Goal: Task Accomplishment & Management: Use online tool/utility

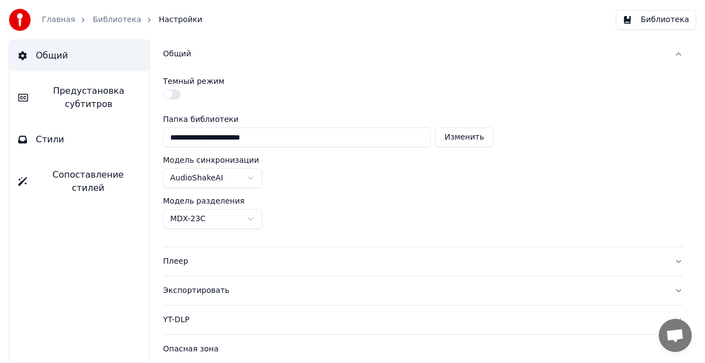
click at [69, 17] on link "Главная" at bounding box center [58, 19] width 33 height 11
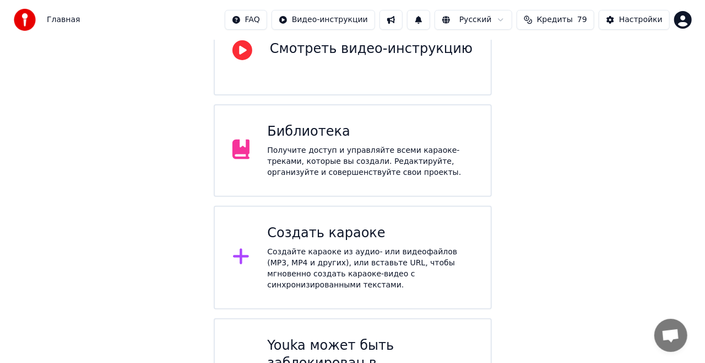
scroll to position [165, 0]
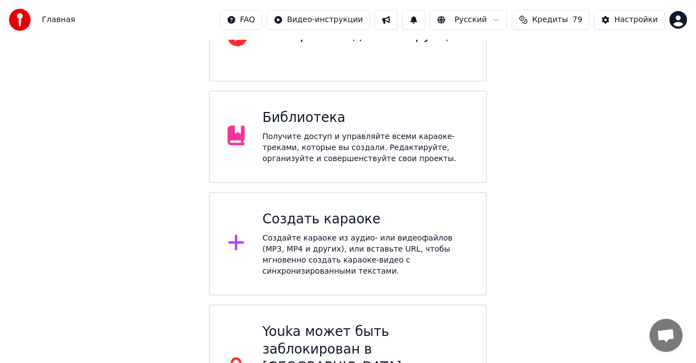
click at [431, 232] on div "Создайте караоке из аудио- или видеофайлов (MP3, MP4 и других), или вставьте UR…" at bounding box center [365, 254] width 206 height 44
click at [568, 23] on span "Кредиты" at bounding box center [550, 19] width 36 height 11
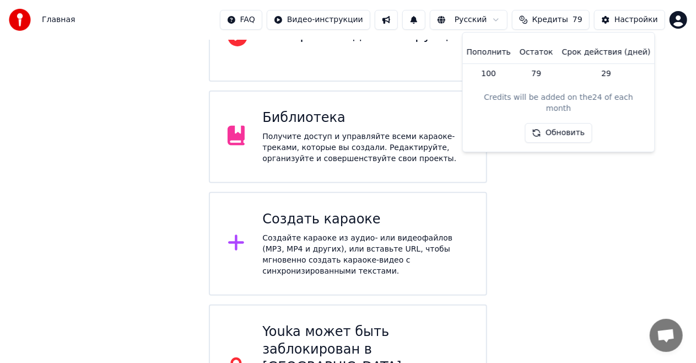
click at [605, 72] on td "29" at bounding box center [607, 73] width 98 height 20
click at [574, 123] on button "Обновить" at bounding box center [558, 133] width 67 height 20
click at [388, 210] on div "Создать караоке" at bounding box center [365, 219] width 206 height 18
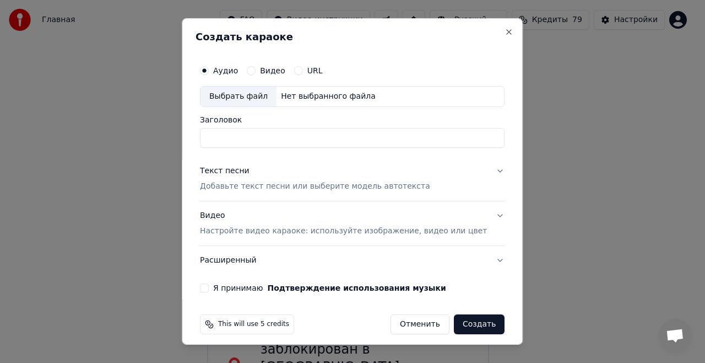
click at [424, 137] on input "Заголовок" at bounding box center [352, 138] width 305 height 20
click at [303, 91] on div "Нет выбранного файла" at bounding box center [329, 96] width 104 height 11
click at [220, 136] on input "**********" at bounding box center [352, 138] width 305 height 20
type input "**********"
click at [280, 182] on p "Добавьте текст песни или выберите модель автотекста" at bounding box center [315, 186] width 230 height 11
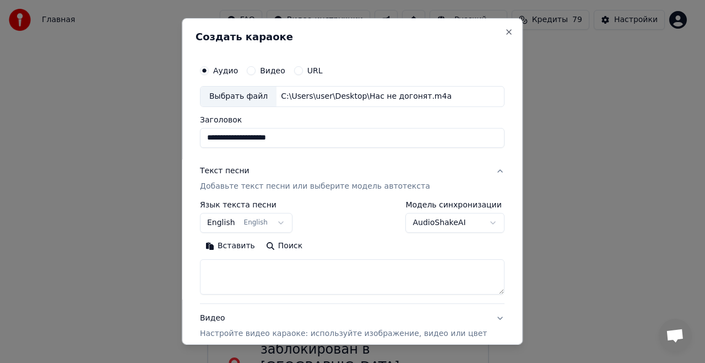
click at [288, 271] on textarea at bounding box center [352, 276] width 305 height 35
paste textarea "**********"
type textarea "**********"
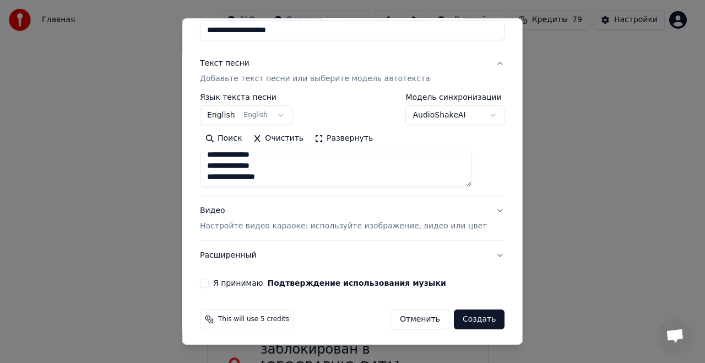
scroll to position [109, 0]
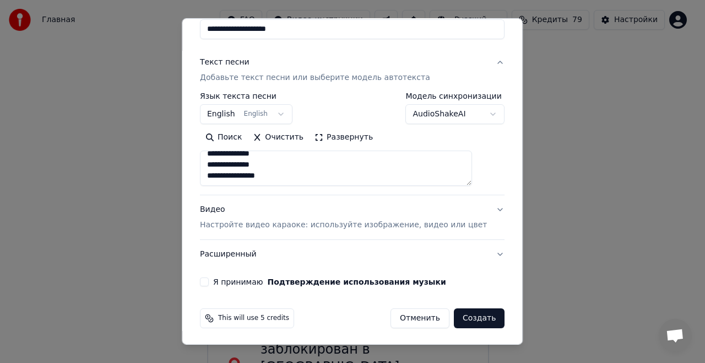
click at [415, 210] on div "Видео Настройте видео караоке: используйте изображение, видео или цвет" at bounding box center [343, 217] width 287 height 26
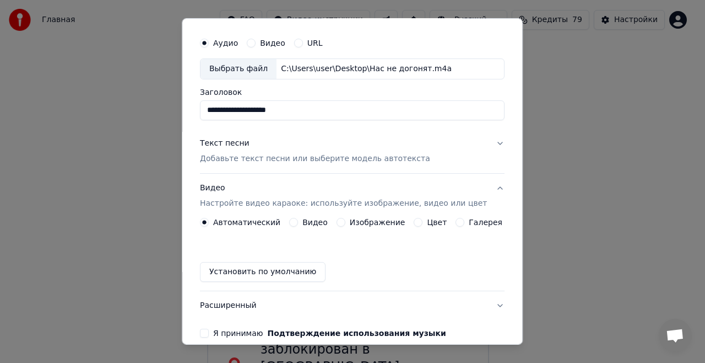
scroll to position [0, 0]
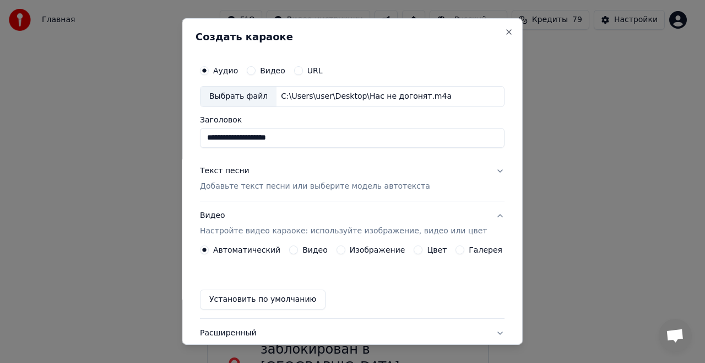
click at [390, 185] on p "Добавьте текст песни или выберите модель автотекста" at bounding box center [315, 186] width 230 height 11
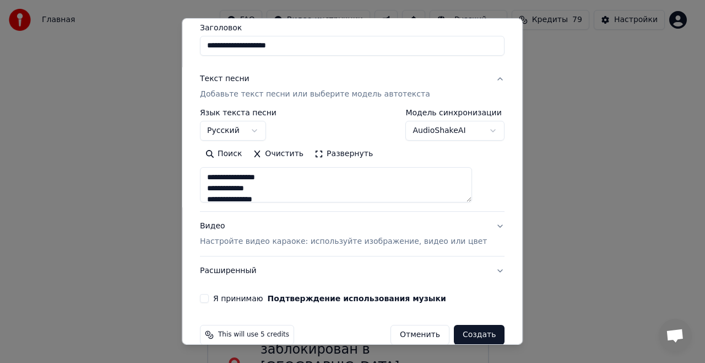
scroll to position [91, 0]
click at [477, 223] on button "Видео Настройте видео караоке: используйте изображение, видео или цвет" at bounding box center [352, 234] width 305 height 44
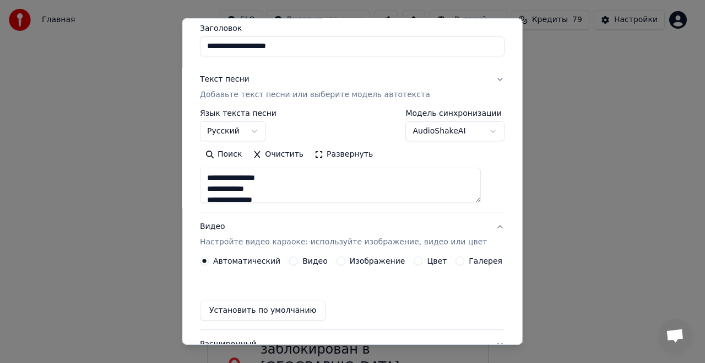
scroll to position [79, 0]
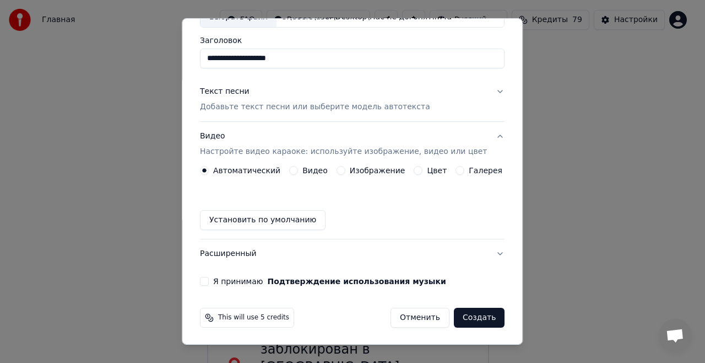
click at [313, 167] on label "Видео" at bounding box center [314, 170] width 25 height 8
click at [298, 167] on button "Видео" at bounding box center [293, 170] width 9 height 9
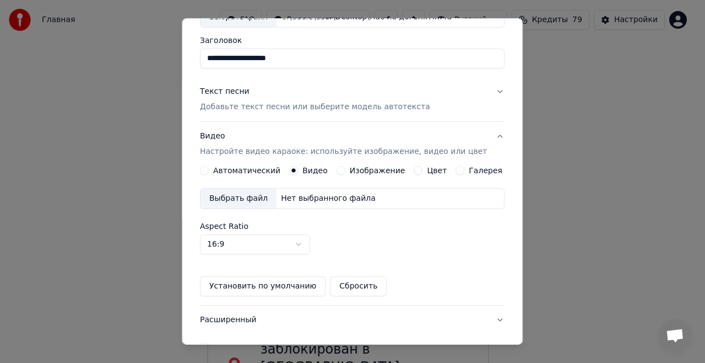
click at [283, 198] on div "Нет выбранного файла" at bounding box center [329, 198] width 104 height 11
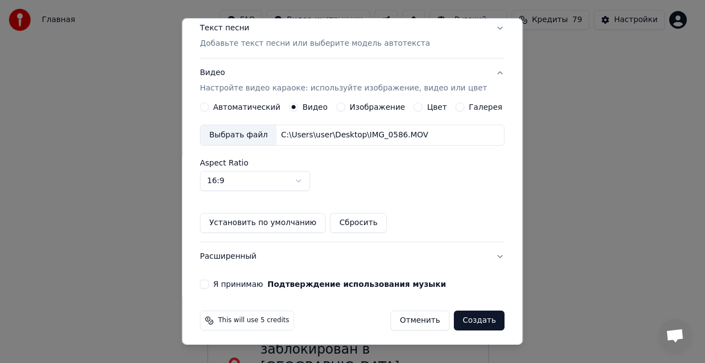
scroll to position [144, 0]
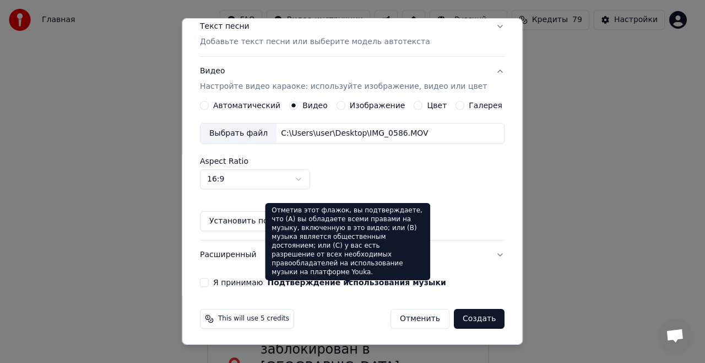
click at [339, 283] on button "Подтверждение использования музыки" at bounding box center [357, 282] width 178 height 8
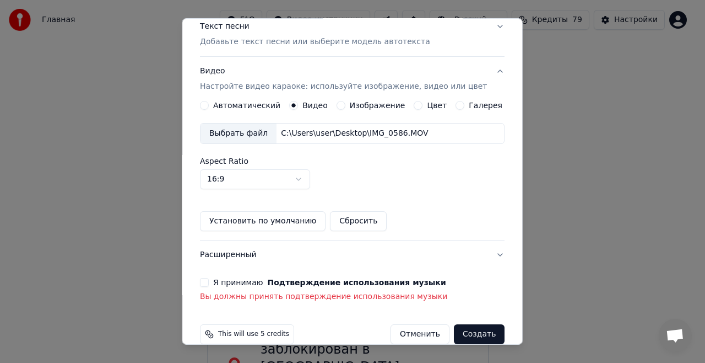
click at [302, 274] on div "**********" at bounding box center [352, 109] width 313 height 396
click at [236, 278] on label "Я принимаю Подтверждение использования музыки" at bounding box center [329, 282] width 233 height 8
click at [209, 278] on button "Я принимаю Подтверждение использования музыки" at bounding box center [204, 282] width 9 height 9
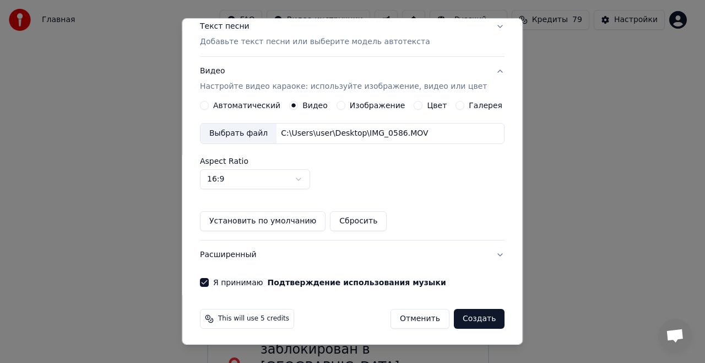
click at [467, 313] on button "Создать" at bounding box center [479, 319] width 51 height 20
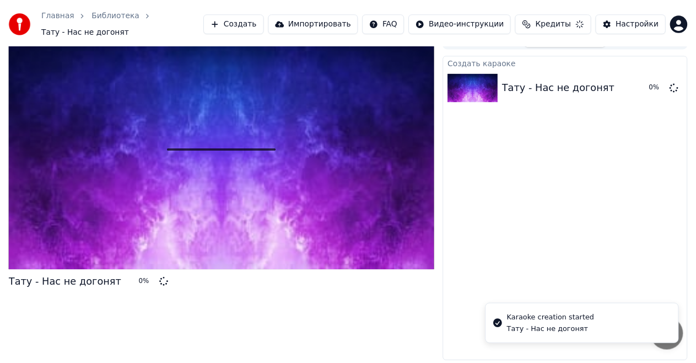
scroll to position [12, 0]
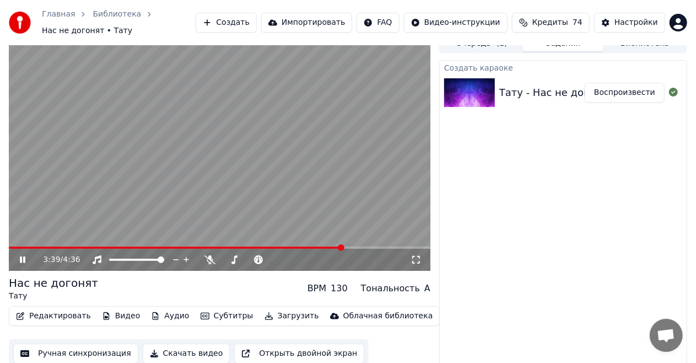
click at [343, 246] on span at bounding box center [219, 247] width 421 height 2
click at [314, 182] on video at bounding box center [219, 152] width 421 height 237
click at [72, 311] on button "Редактировать" at bounding box center [54, 315] width 84 height 15
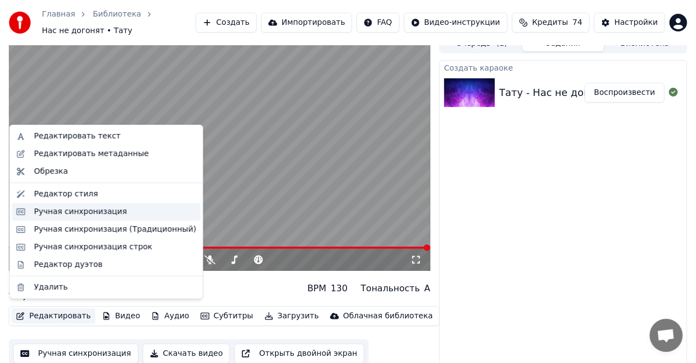
click at [109, 212] on div "Ручная синхронизация" at bounding box center [80, 211] width 93 height 11
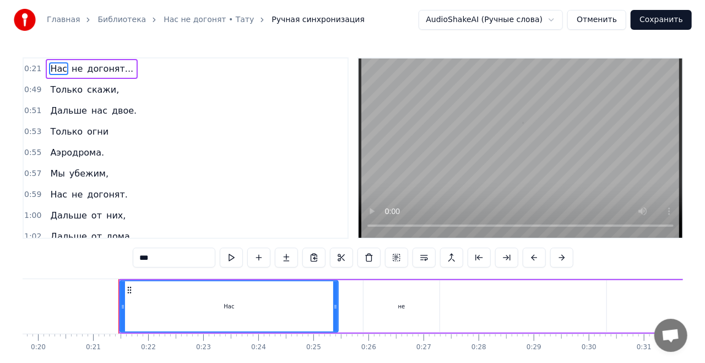
scroll to position [0, 1127]
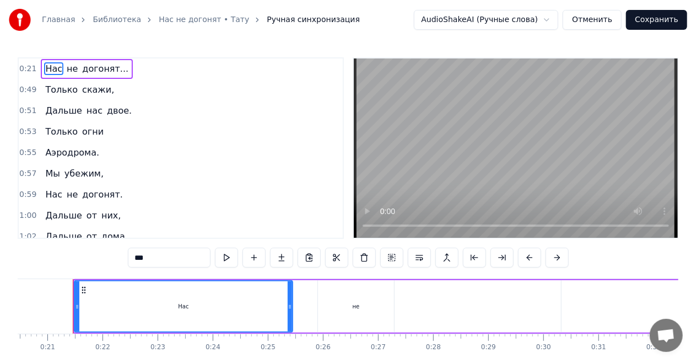
click at [649, 17] on button "Сохранить" at bounding box center [656, 20] width 61 height 20
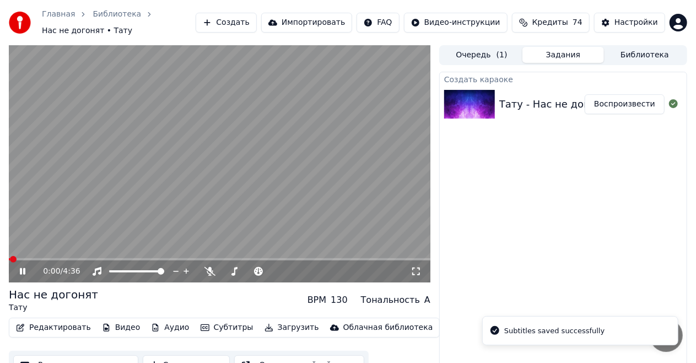
click at [56, 321] on button "Редактировать" at bounding box center [54, 327] width 84 height 15
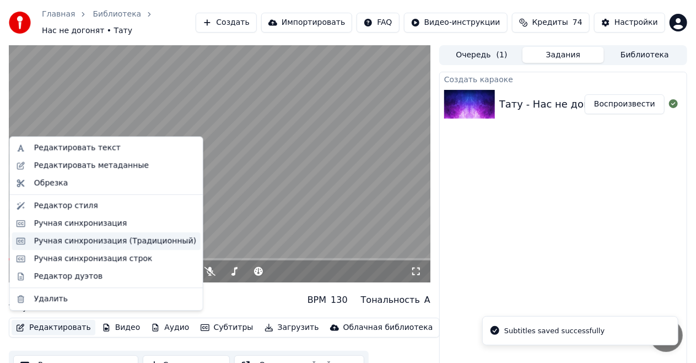
click at [98, 240] on div "Ручная синхронизация (Традиционный)" at bounding box center [115, 240] width 162 height 11
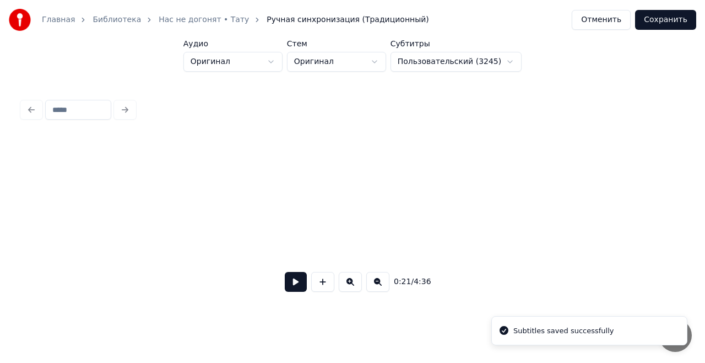
scroll to position [0, 2365]
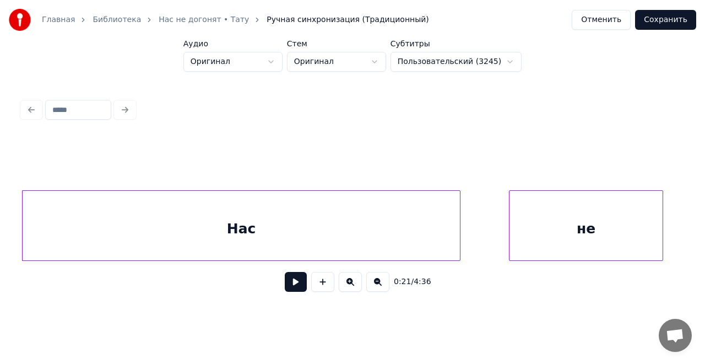
click at [297, 282] on button at bounding box center [296, 282] width 22 height 20
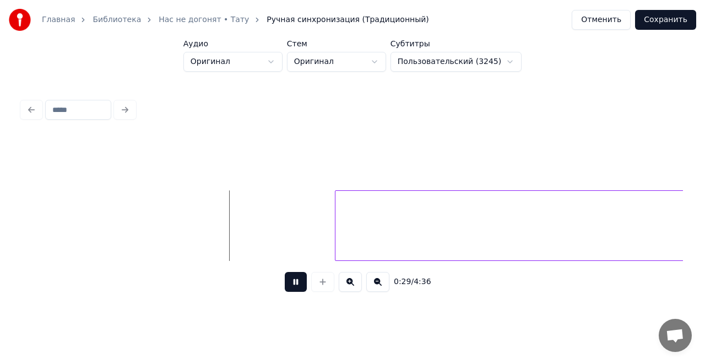
click at [297, 282] on button at bounding box center [296, 282] width 22 height 20
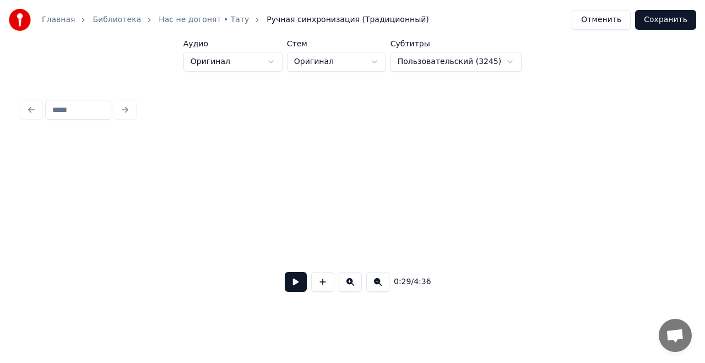
scroll to position [0, 0]
click at [300, 289] on button at bounding box center [296, 282] width 22 height 20
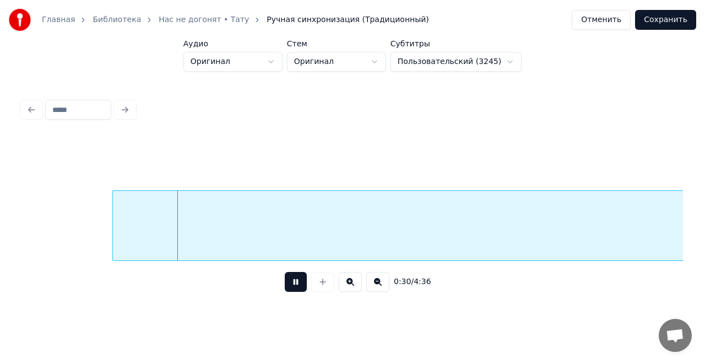
click at [295, 290] on button at bounding box center [296, 282] width 22 height 20
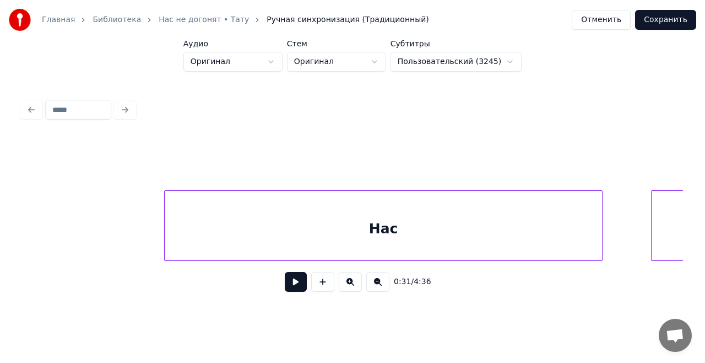
scroll to position [0, 2258]
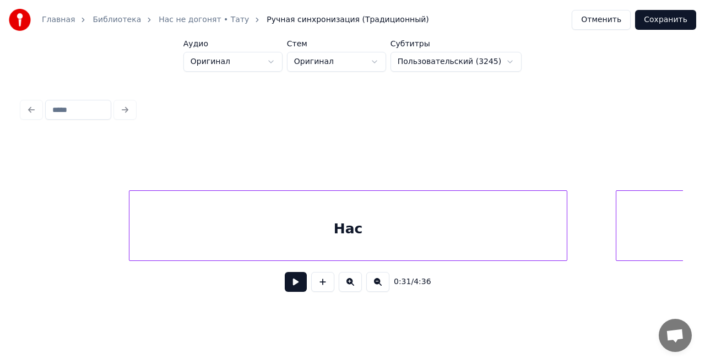
click at [207, 225] on div "Нас" at bounding box center [347, 228] width 437 height 75
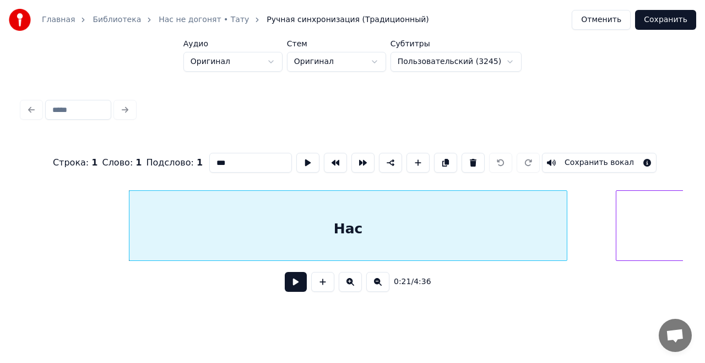
click at [247, 153] on input "***" at bounding box center [250, 163] width 83 height 20
type input "**********"
click at [123, 180] on div "**********" at bounding box center [352, 162] width 661 height 55
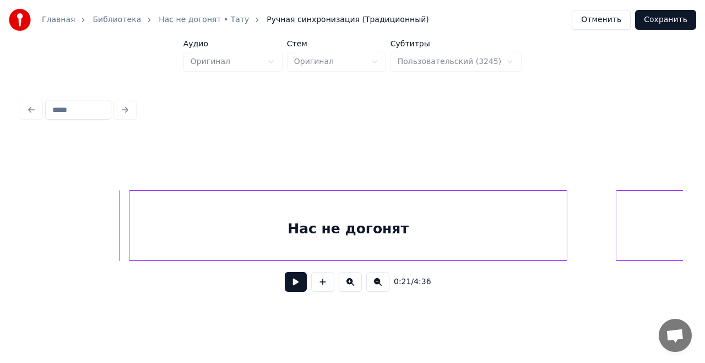
click at [296, 285] on button at bounding box center [296, 282] width 22 height 20
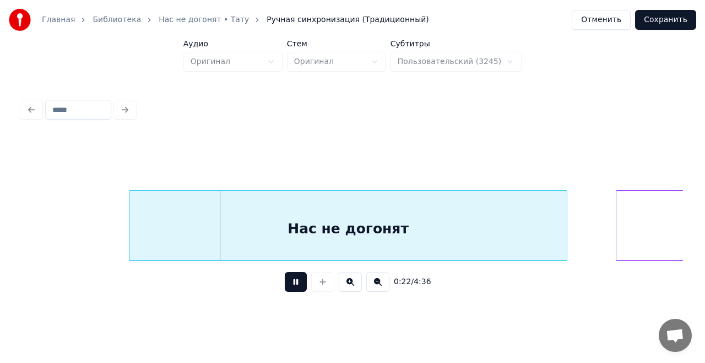
click at [296, 285] on button at bounding box center [296, 282] width 22 height 20
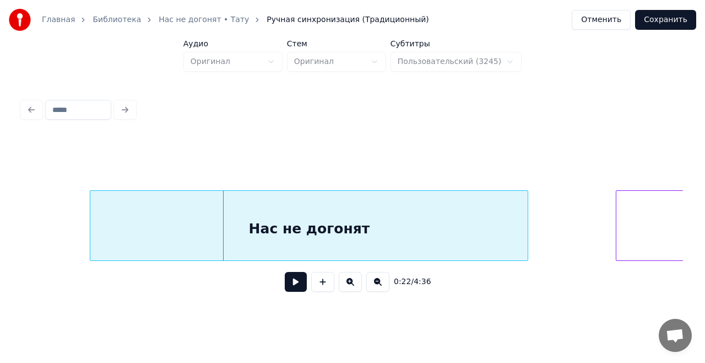
click at [272, 230] on div "Нас не догонят" at bounding box center [308, 228] width 437 height 75
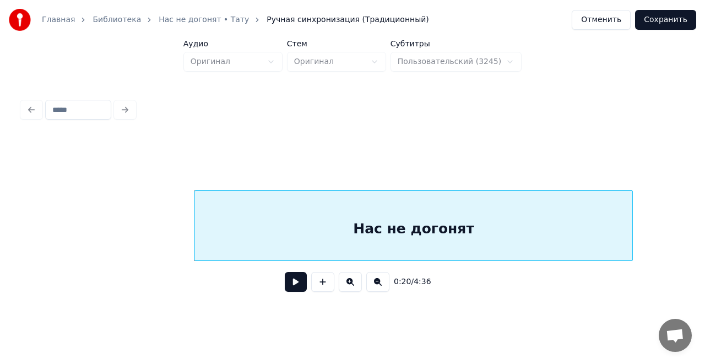
scroll to position [0, 2119]
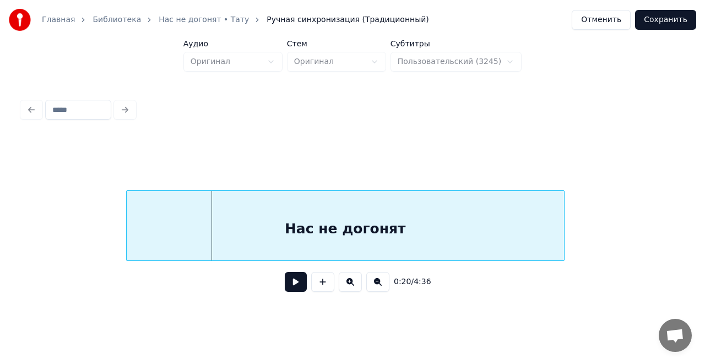
click at [213, 226] on div "Нас не догонят" at bounding box center [345, 228] width 437 height 75
click at [294, 286] on button at bounding box center [296, 282] width 22 height 20
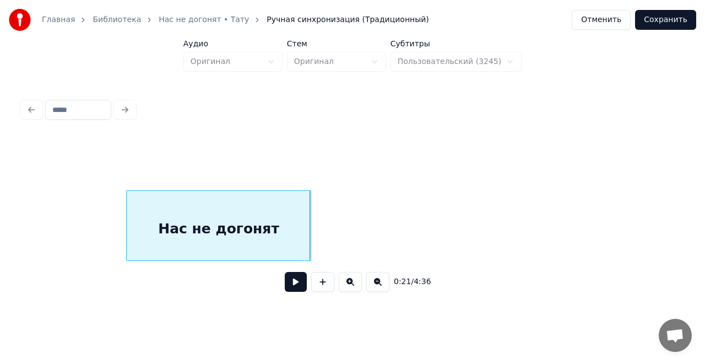
click at [310, 217] on div at bounding box center [308, 225] width 3 height 69
click at [296, 283] on button at bounding box center [296, 282] width 22 height 20
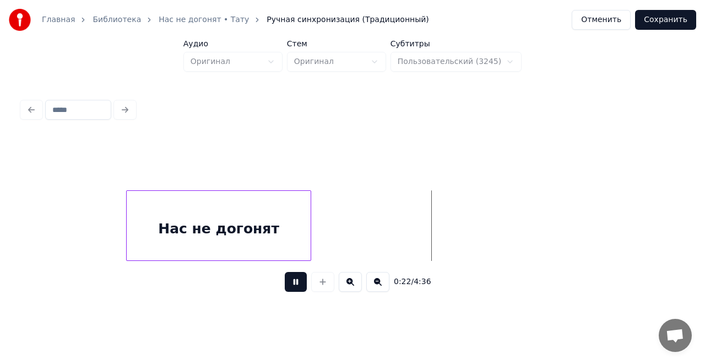
click at [296, 283] on button at bounding box center [296, 282] width 22 height 20
click at [319, 220] on div at bounding box center [318, 225] width 3 height 69
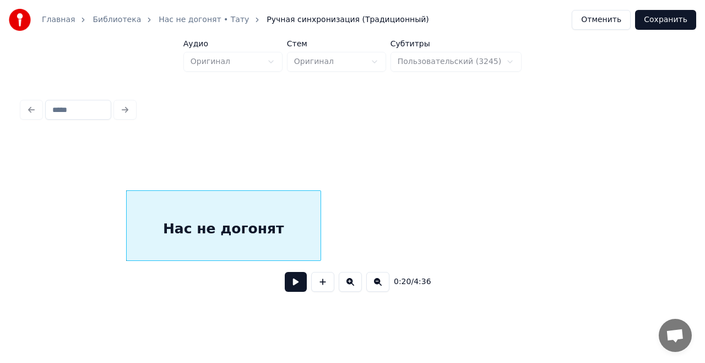
click at [299, 286] on button at bounding box center [296, 282] width 22 height 20
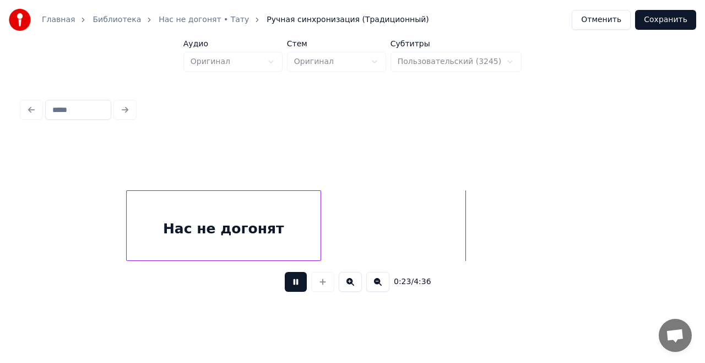
click at [299, 285] on button at bounding box center [296, 282] width 22 height 20
click at [247, 213] on div "Нас не догонят" at bounding box center [224, 228] width 194 height 75
click at [264, 209] on div "Нас не догонят" at bounding box center [224, 228] width 194 height 75
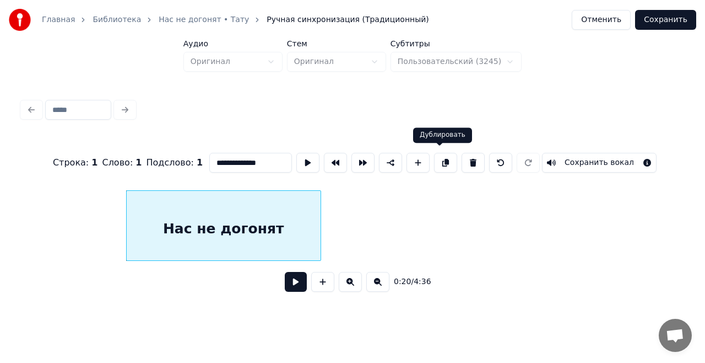
click at [440, 159] on button at bounding box center [445, 163] width 23 height 20
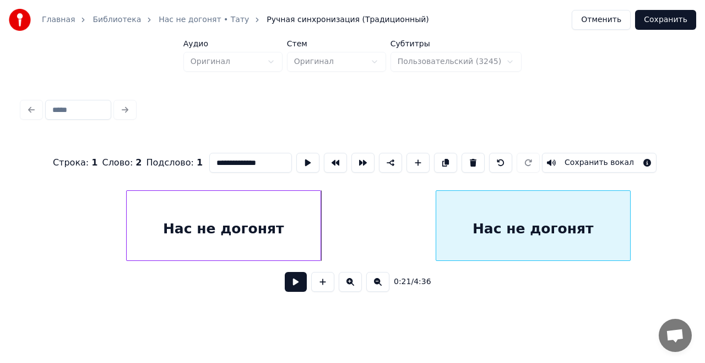
click at [515, 218] on div "Нас не догонят" at bounding box center [533, 228] width 194 height 75
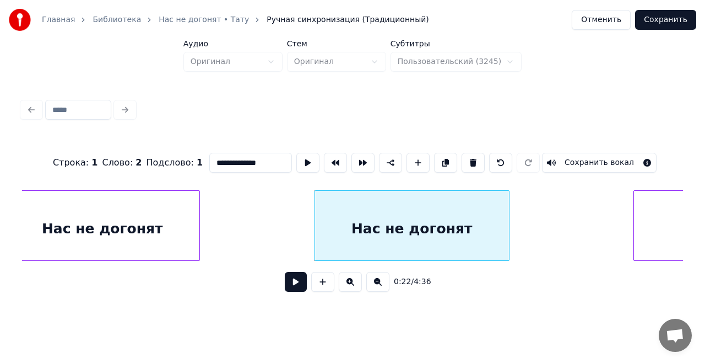
scroll to position [0, 2345]
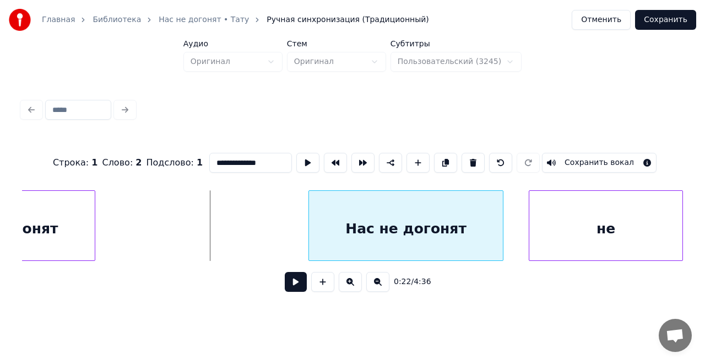
click at [370, 228] on div "Нас не догонят" at bounding box center [406, 228] width 194 height 75
click at [305, 159] on button at bounding box center [307, 163] width 23 height 20
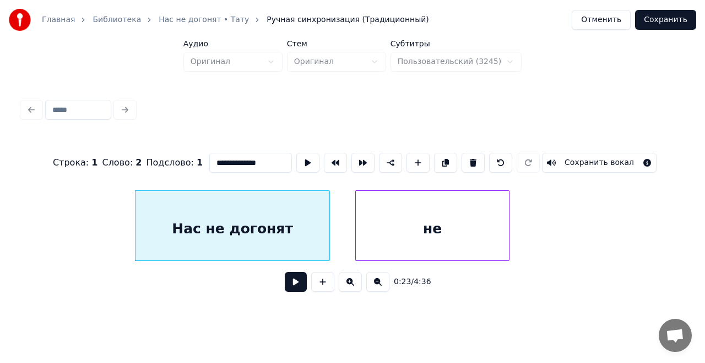
scroll to position [0, 2605]
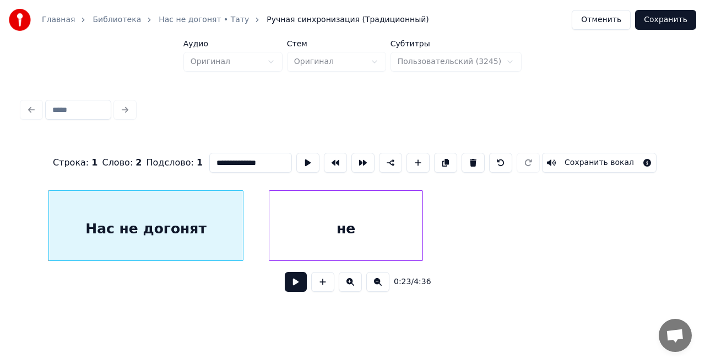
click at [324, 222] on div "не" at bounding box center [345, 228] width 153 height 75
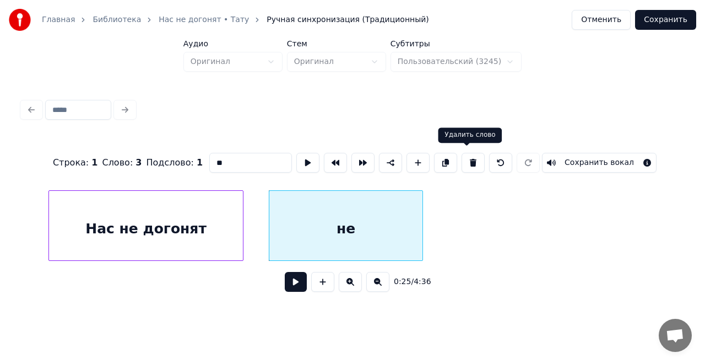
click at [463, 157] on button at bounding box center [473, 163] width 23 height 20
type input "**********"
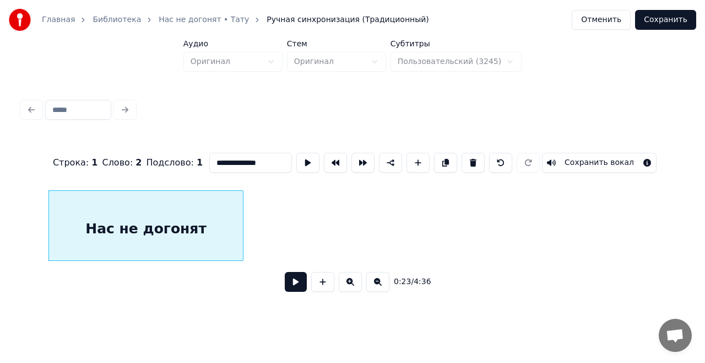
click at [187, 224] on div "Нас не догонят" at bounding box center [146, 228] width 194 height 75
click at [441, 155] on button at bounding box center [445, 163] width 23 height 20
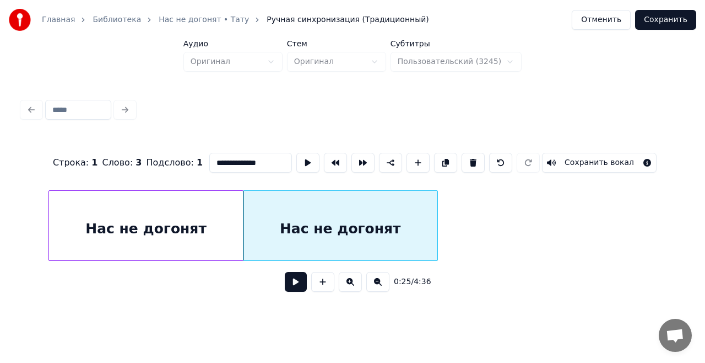
click at [316, 229] on div "Нас не догонят" at bounding box center [341, 228] width 194 height 75
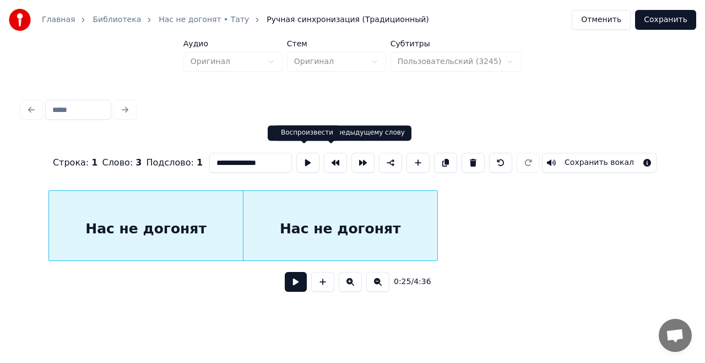
click at [301, 163] on button at bounding box center [307, 163] width 23 height 20
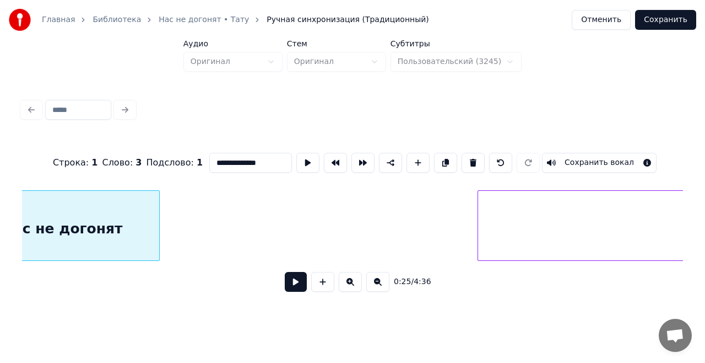
scroll to position [0, 2901]
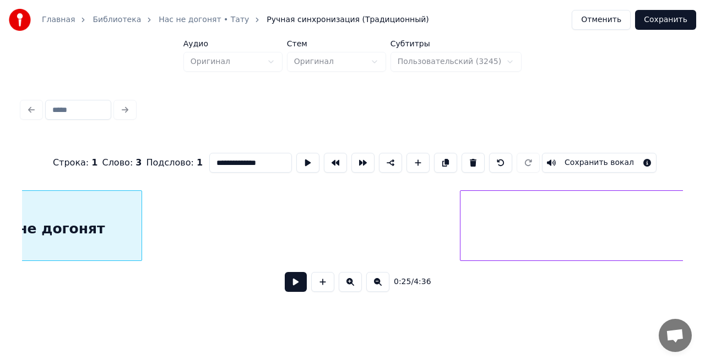
click at [75, 231] on div "Нас не догонят" at bounding box center [45, 228] width 194 height 75
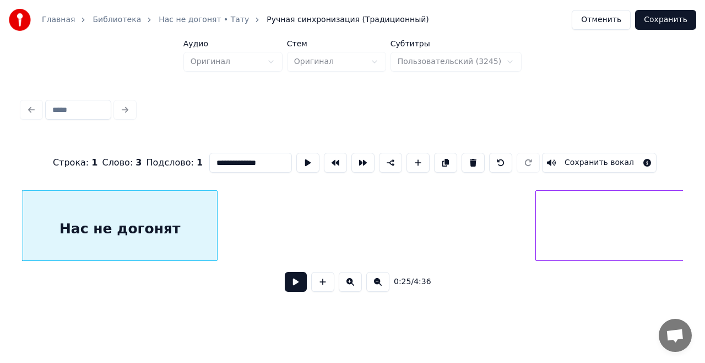
click at [162, 219] on div "Нас не догонят" at bounding box center [120, 228] width 194 height 75
click at [439, 158] on button at bounding box center [445, 163] width 23 height 20
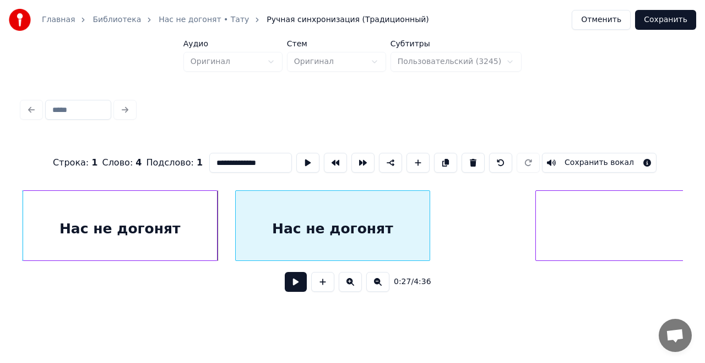
click at [345, 225] on div "Нас не догонят" at bounding box center [333, 228] width 194 height 75
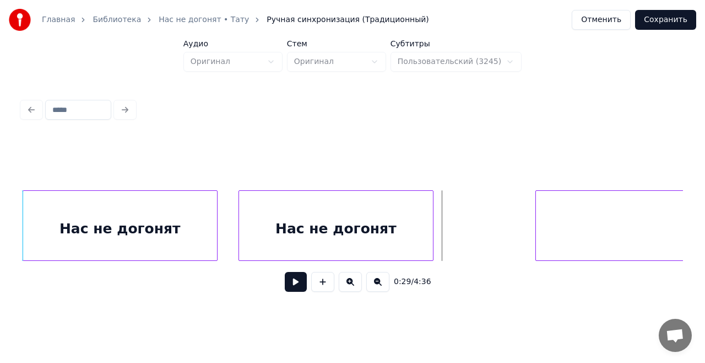
click at [299, 287] on button at bounding box center [296, 282] width 22 height 20
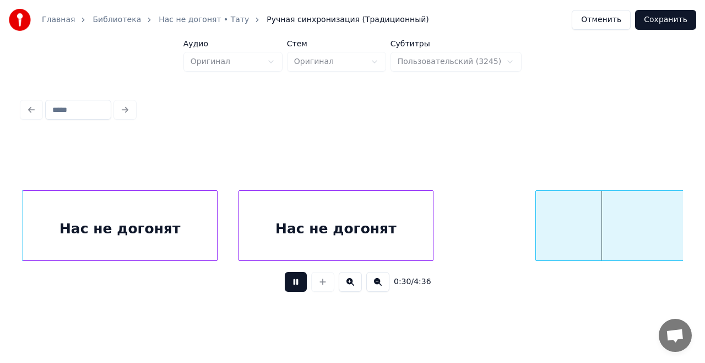
click at [299, 287] on button at bounding box center [296, 282] width 22 height 20
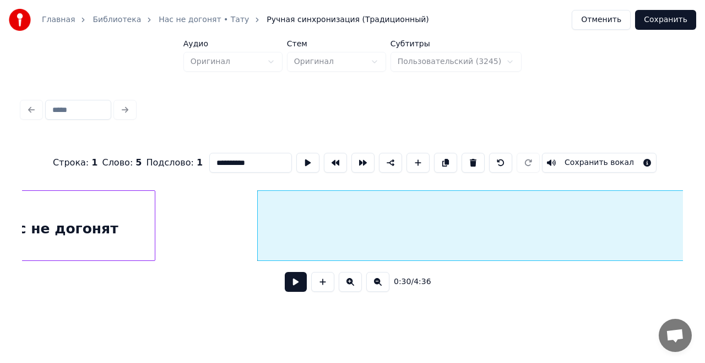
scroll to position [0, 3086]
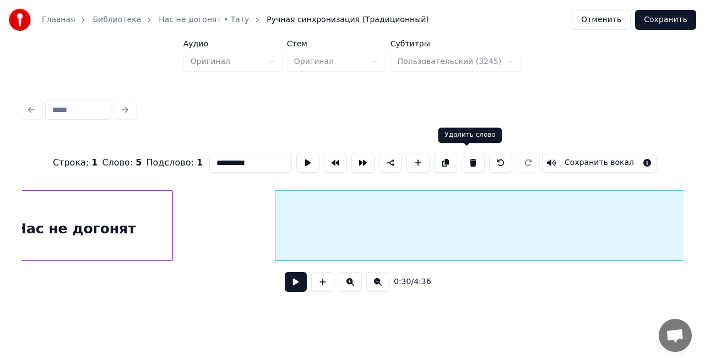
click at [464, 156] on button at bounding box center [473, 163] width 23 height 20
type input "**********"
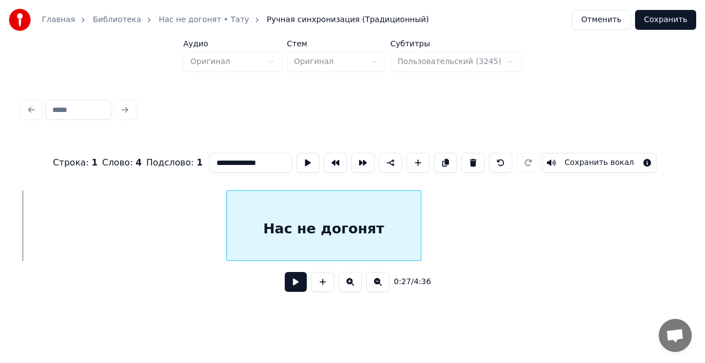
click at [370, 221] on div "Нас не догонят" at bounding box center [324, 228] width 194 height 75
click at [294, 290] on button at bounding box center [296, 282] width 22 height 20
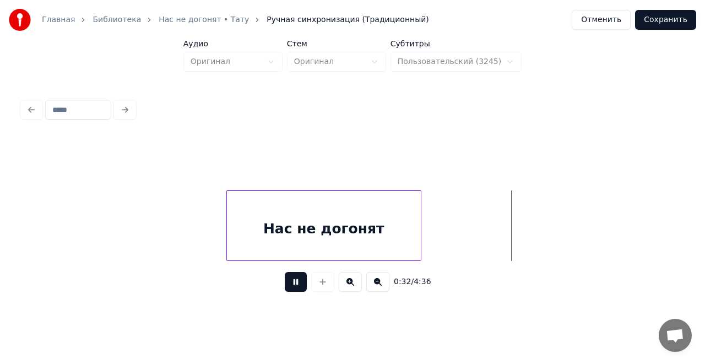
click at [291, 288] on button at bounding box center [296, 282] width 22 height 20
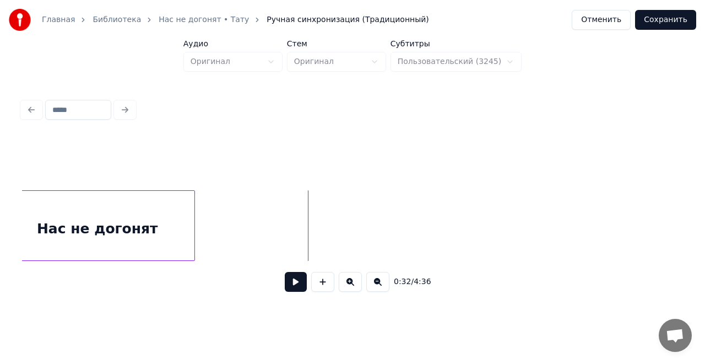
scroll to position [0, 3337]
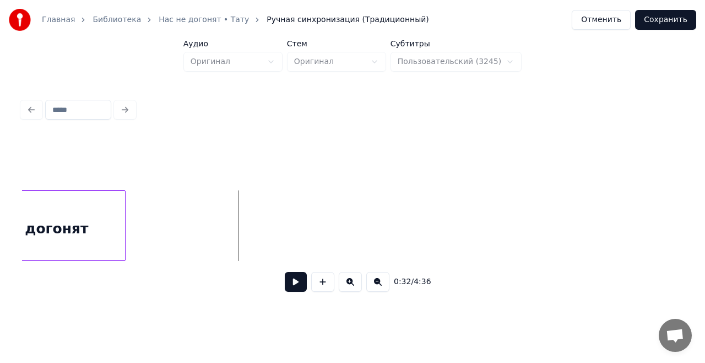
click at [300, 282] on button at bounding box center [296, 282] width 22 height 20
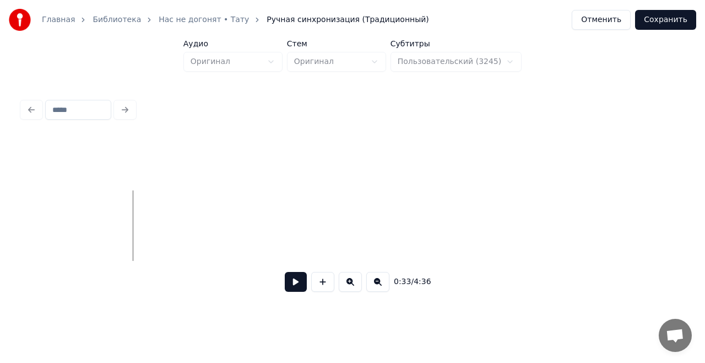
scroll to position [0, 3667]
click at [297, 282] on button at bounding box center [296, 282] width 22 height 20
click at [292, 282] on button at bounding box center [296, 282] width 22 height 20
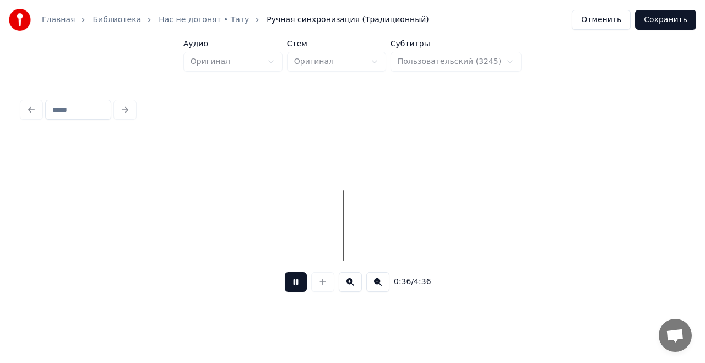
click at [292, 282] on button at bounding box center [296, 282] width 22 height 20
click at [295, 287] on button at bounding box center [296, 282] width 22 height 20
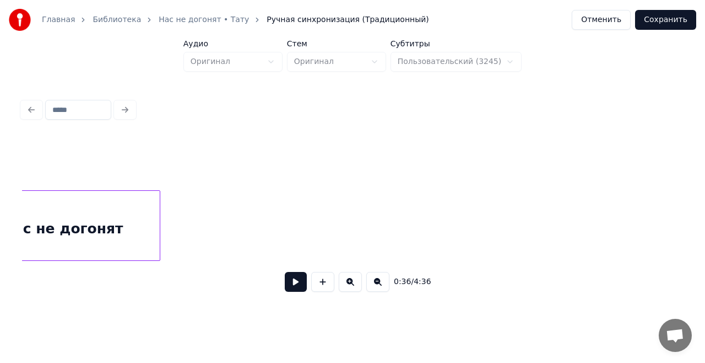
click at [113, 216] on div "Нас не догонят" at bounding box center [63, 228] width 194 height 75
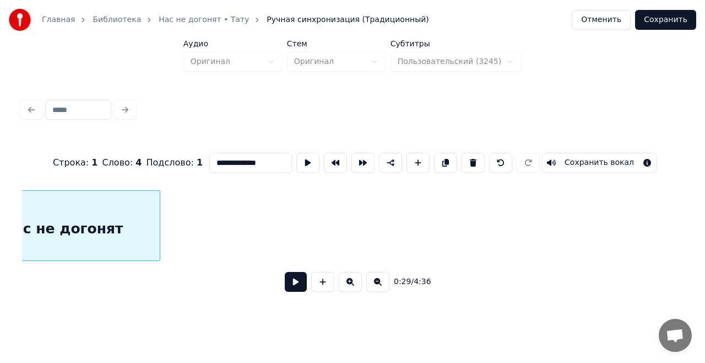
scroll to position [0, 3245]
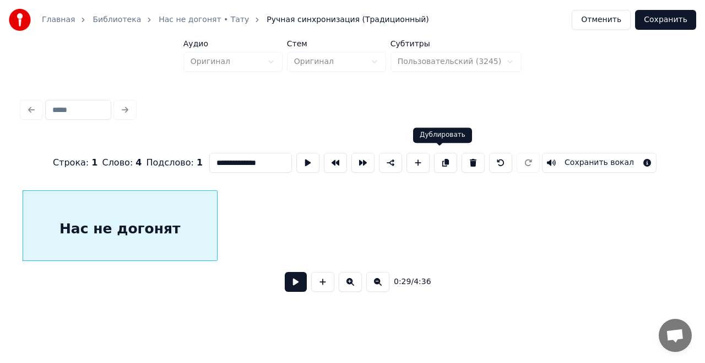
click at [444, 159] on button at bounding box center [445, 163] width 23 height 20
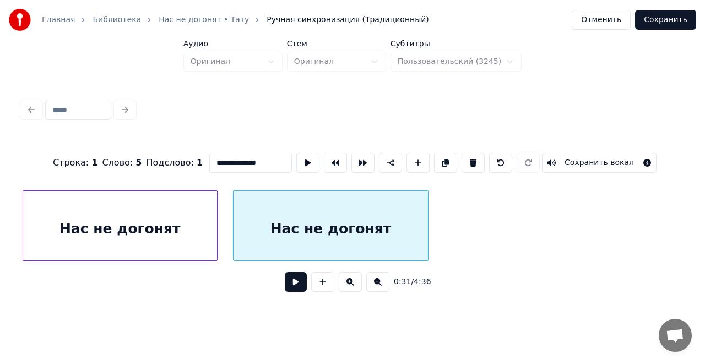
click at [419, 203] on div "Нас не догонят" at bounding box center [331, 228] width 194 height 75
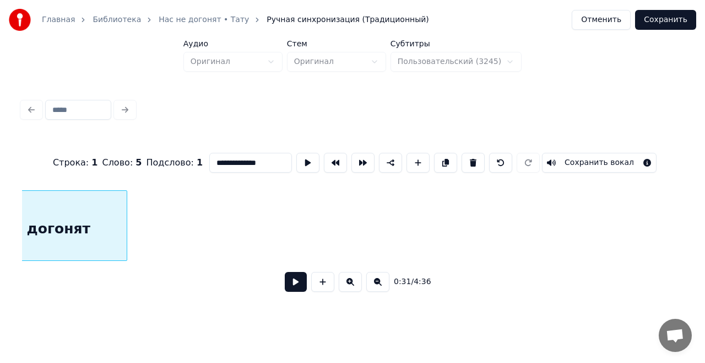
scroll to position [0, 3523]
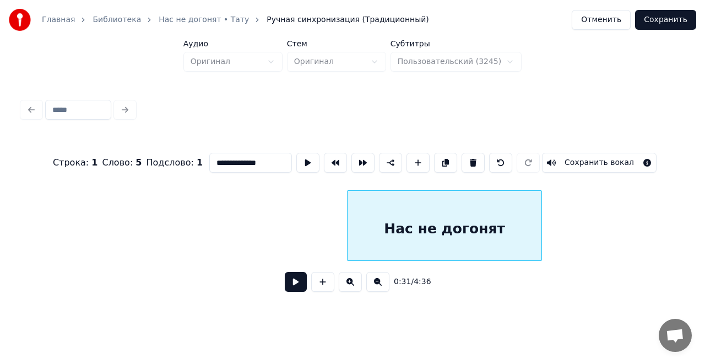
click at [432, 221] on div "Нас не догонят" at bounding box center [445, 228] width 194 height 75
click at [305, 156] on button at bounding box center [307, 163] width 23 height 20
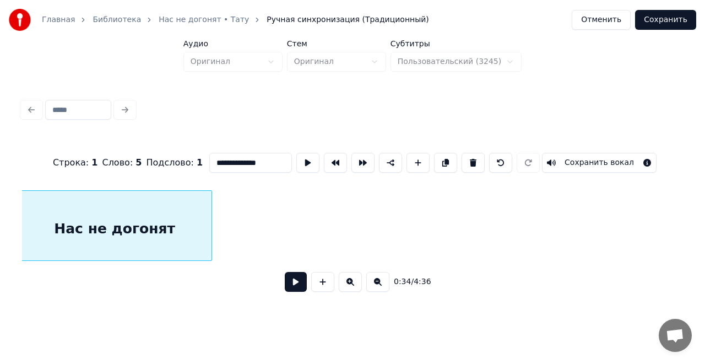
scroll to position [0, 3835]
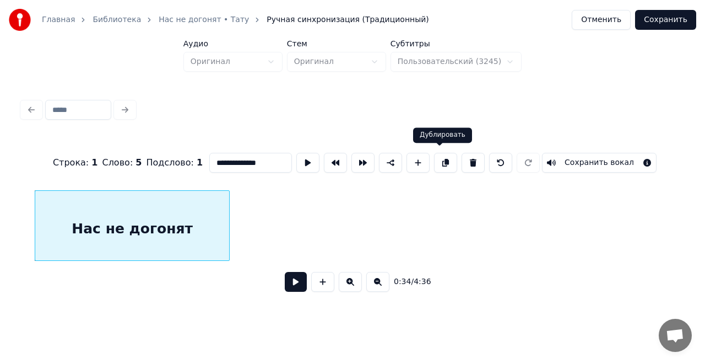
click at [435, 163] on button at bounding box center [445, 163] width 23 height 20
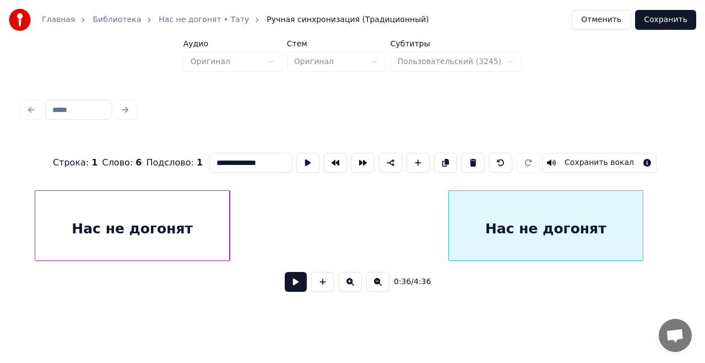
click at [595, 232] on div "Нас не догонят" at bounding box center [546, 228] width 194 height 75
click at [302, 159] on button at bounding box center [307, 163] width 23 height 20
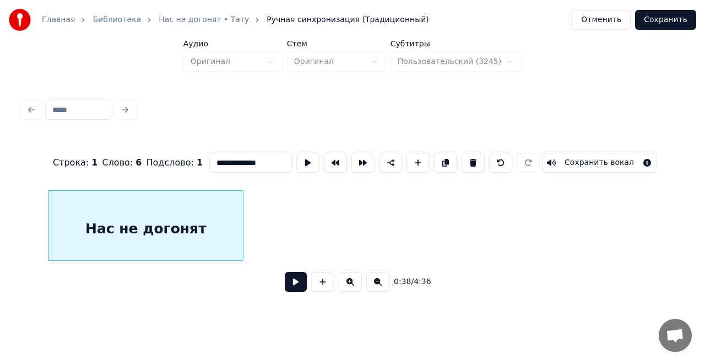
scroll to position [0, 4252]
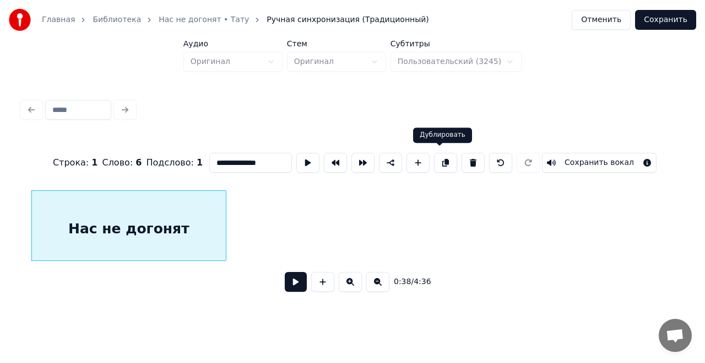
click at [439, 161] on button at bounding box center [445, 163] width 23 height 20
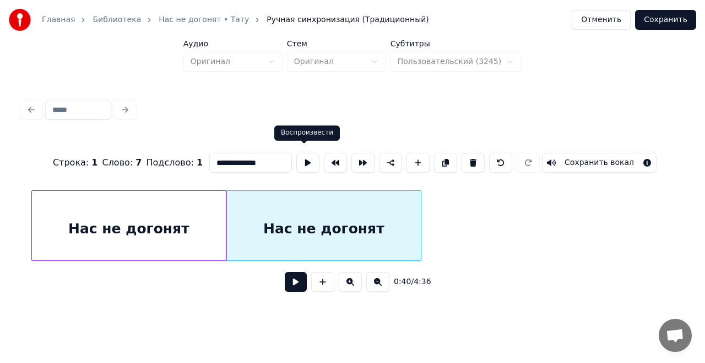
click at [306, 156] on button at bounding box center [307, 163] width 23 height 20
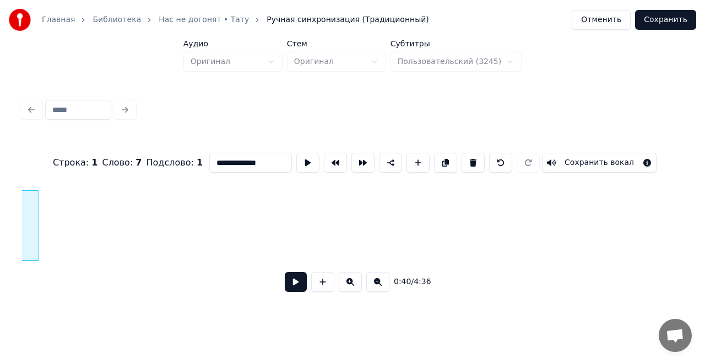
scroll to position [0, 4617]
click at [436, 161] on button at bounding box center [445, 163] width 23 height 20
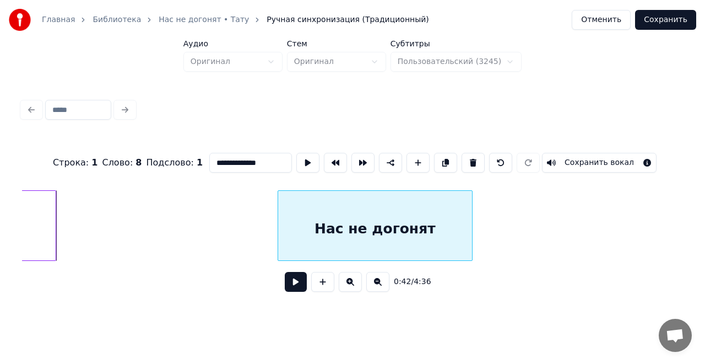
click at [412, 220] on div "Нас не догонят" at bounding box center [375, 228] width 194 height 75
click at [305, 154] on button at bounding box center [307, 163] width 23 height 20
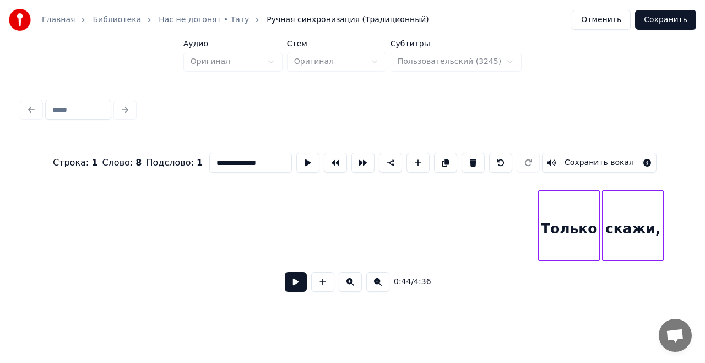
scroll to position [0, 4965]
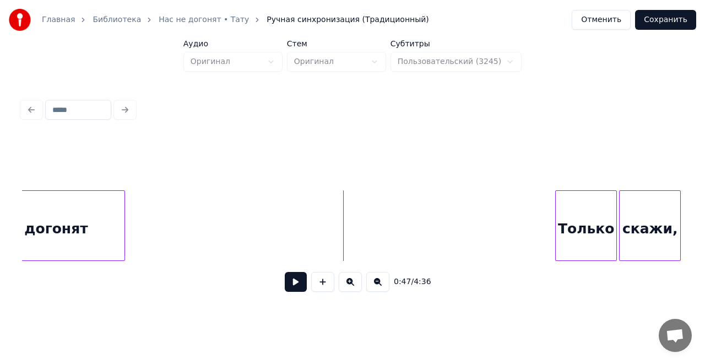
click at [296, 285] on button at bounding box center [296, 282] width 22 height 20
click at [92, 237] on div "Нас не догонят" at bounding box center [28, 228] width 194 height 75
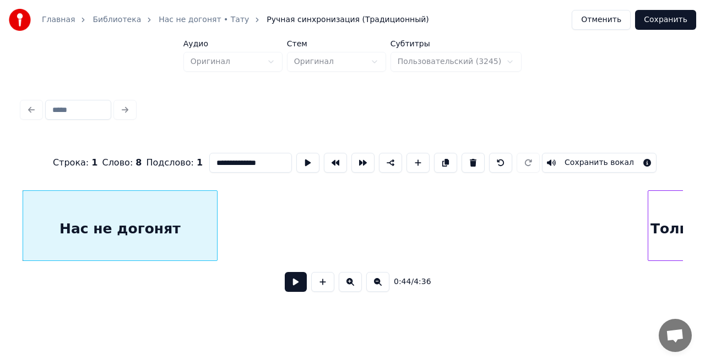
click at [130, 228] on div "Нас не догонят" at bounding box center [120, 228] width 194 height 75
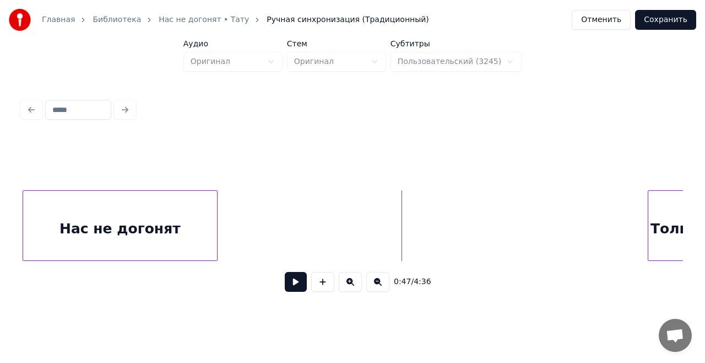
click at [292, 283] on button at bounding box center [296, 282] width 22 height 20
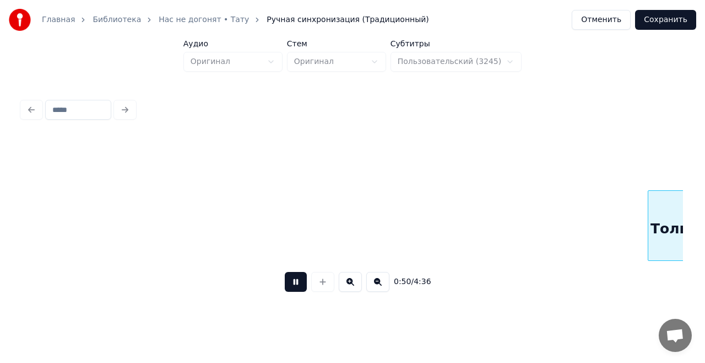
scroll to position [0, 5534]
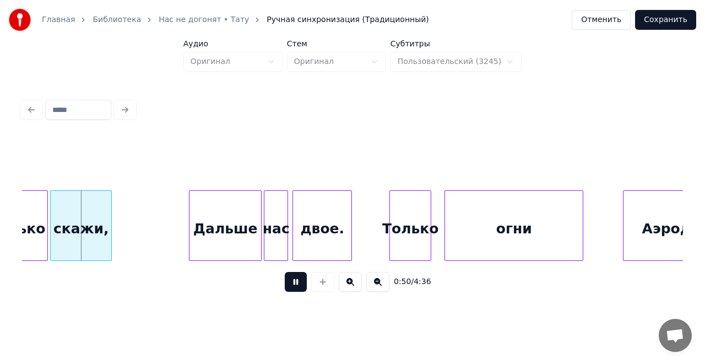
click at [292, 283] on button at bounding box center [296, 282] width 22 height 20
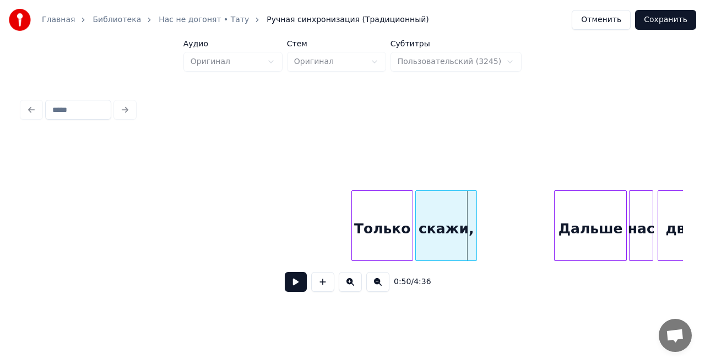
scroll to position [0, 5065]
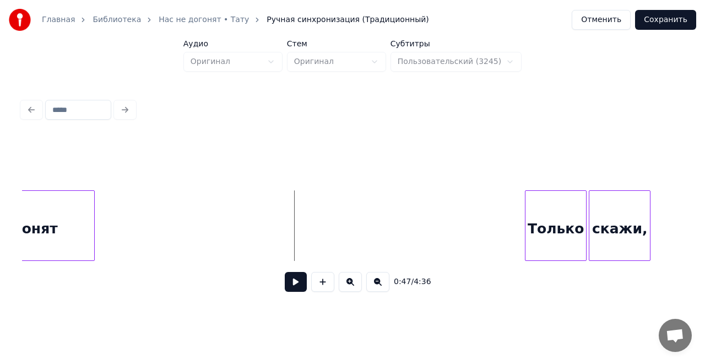
scroll to position [0, 4822]
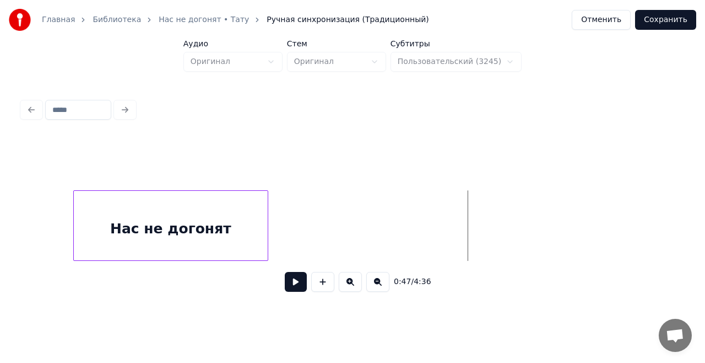
click at [185, 215] on div "Нас не догонят" at bounding box center [171, 228] width 194 height 75
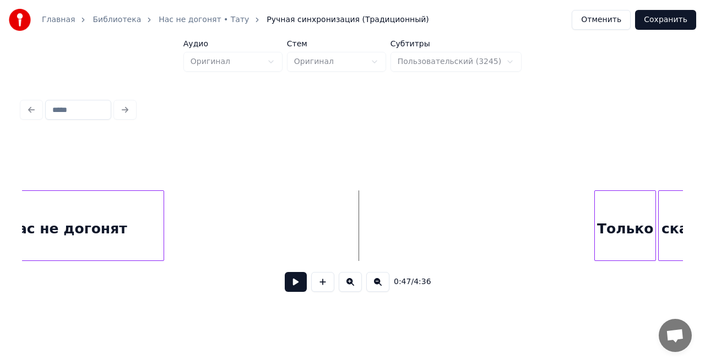
scroll to position [0, 4856]
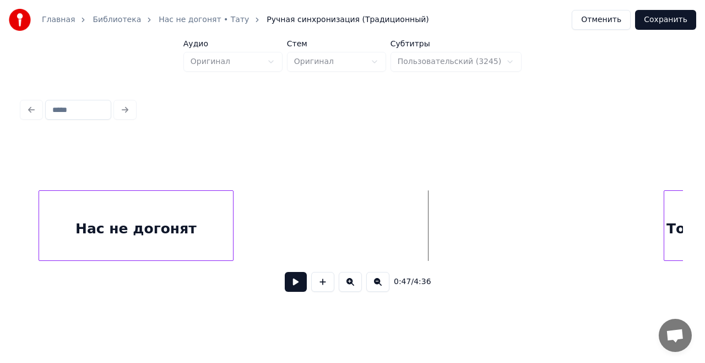
click at [155, 224] on div "Нас не догонят" at bounding box center [136, 228] width 194 height 75
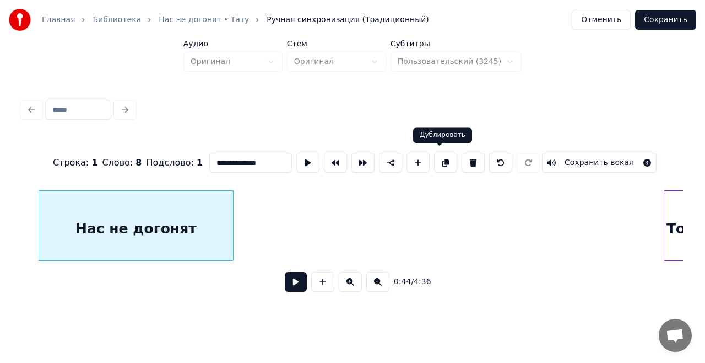
click at [434, 160] on button at bounding box center [445, 163] width 23 height 20
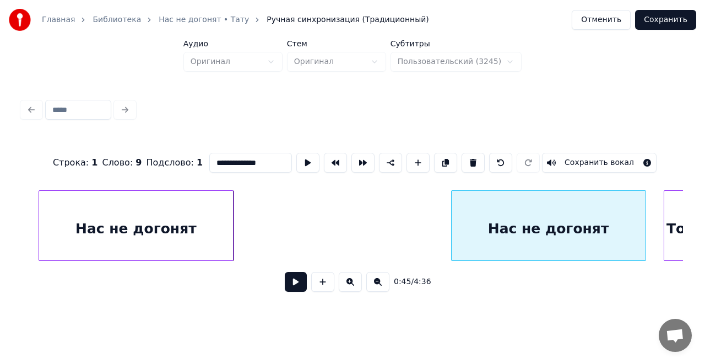
click at [563, 223] on div "Нас не догонят" at bounding box center [549, 228] width 194 height 75
click at [299, 284] on button at bounding box center [296, 282] width 22 height 20
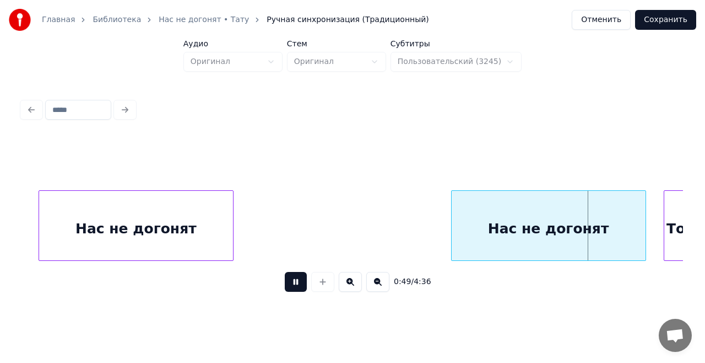
click at [299, 284] on button at bounding box center [296, 282] width 22 height 20
click at [578, 231] on div "Нас не догонят" at bounding box center [549, 228] width 194 height 75
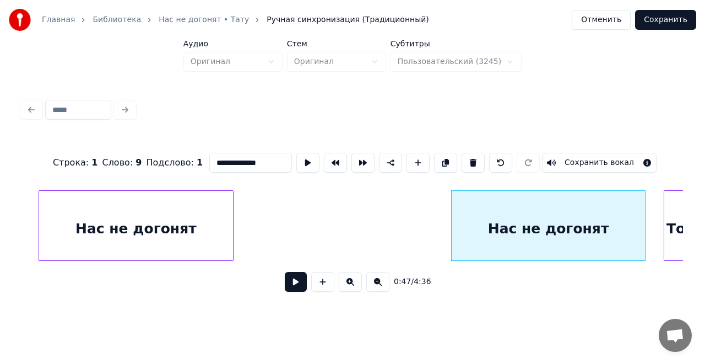
click at [262, 160] on input "**********" at bounding box center [250, 163] width 83 height 20
type input "**********"
click at [299, 281] on button at bounding box center [296, 282] width 22 height 20
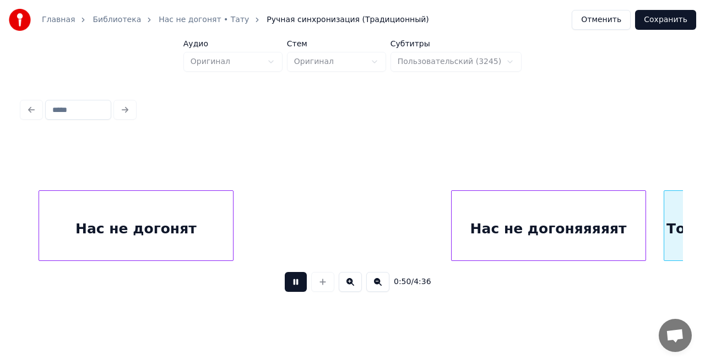
scroll to position [0, 5518]
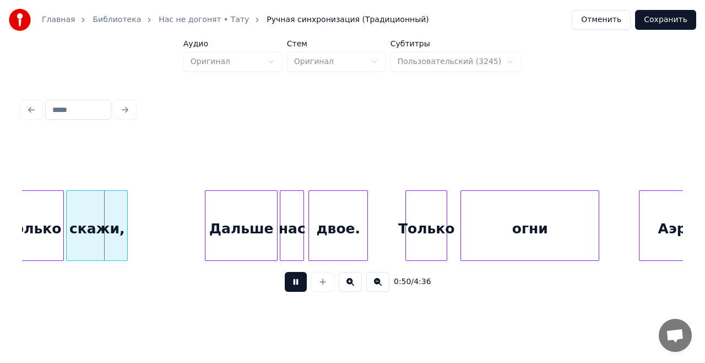
click at [295, 281] on button at bounding box center [296, 282] width 22 height 20
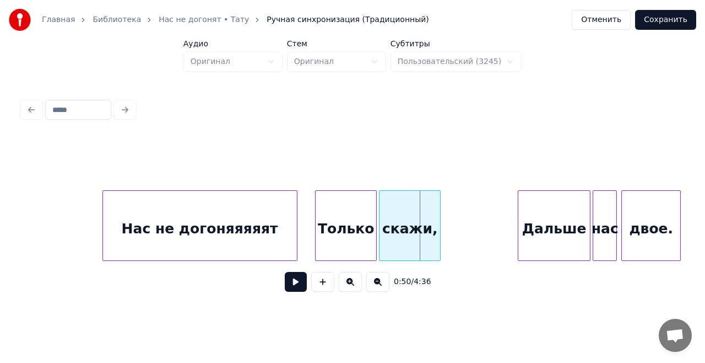
scroll to position [0, 5170]
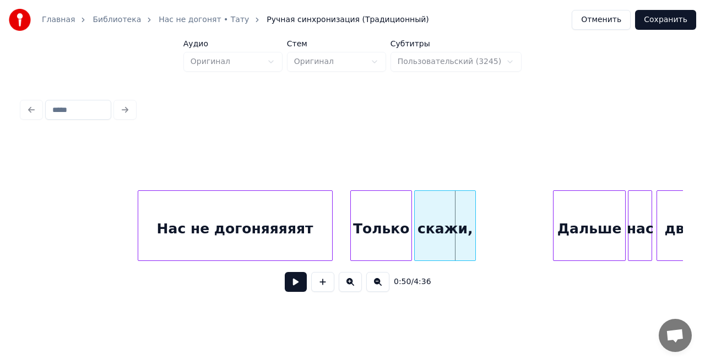
click at [315, 224] on div "Нас не догоняяяяят" at bounding box center [235, 228] width 194 height 75
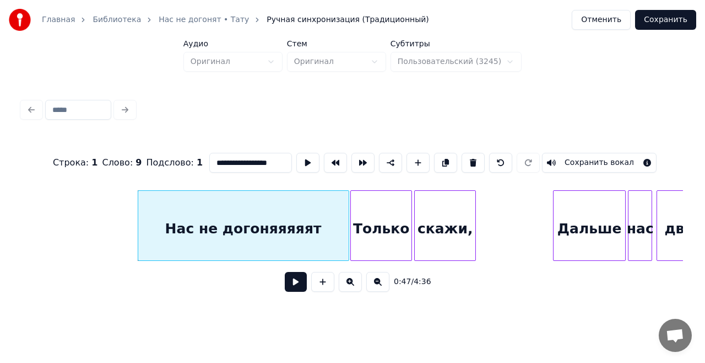
click at [347, 219] on div at bounding box center [346, 225] width 3 height 69
click at [275, 159] on input "**********" at bounding box center [250, 163] width 83 height 20
type input "**********"
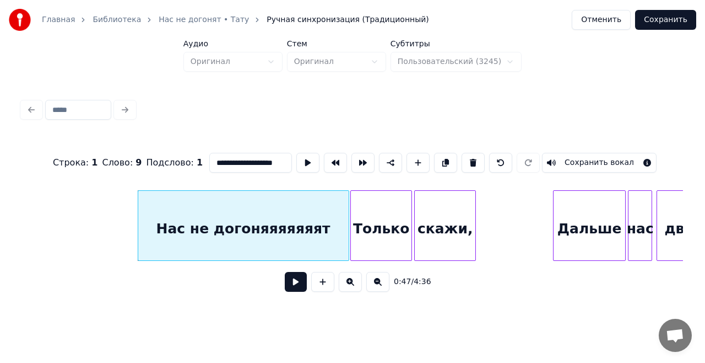
click at [296, 290] on button at bounding box center [296, 282] width 22 height 20
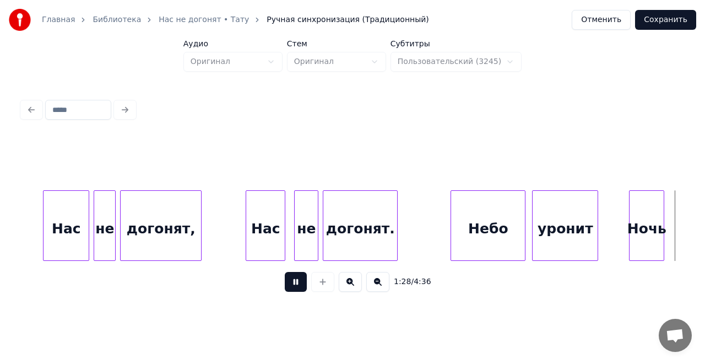
scroll to position [0, 9799]
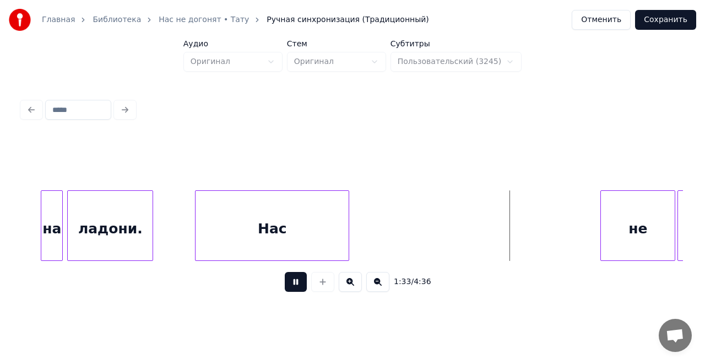
click at [296, 290] on button at bounding box center [296, 282] width 22 height 20
click at [248, 225] on div "Нас" at bounding box center [272, 228] width 153 height 75
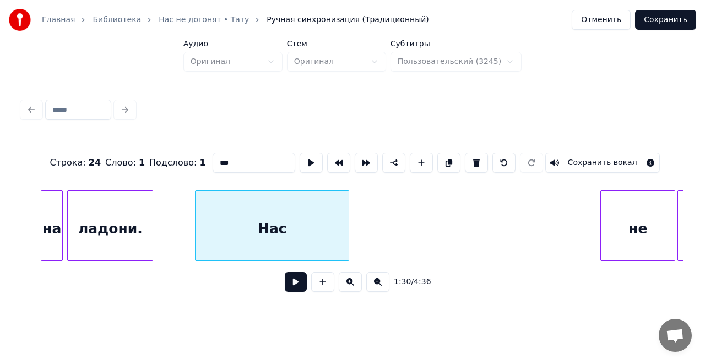
click at [256, 158] on input "***" at bounding box center [254, 163] width 83 height 20
type input "**********"
click at [299, 288] on button at bounding box center [296, 282] width 22 height 20
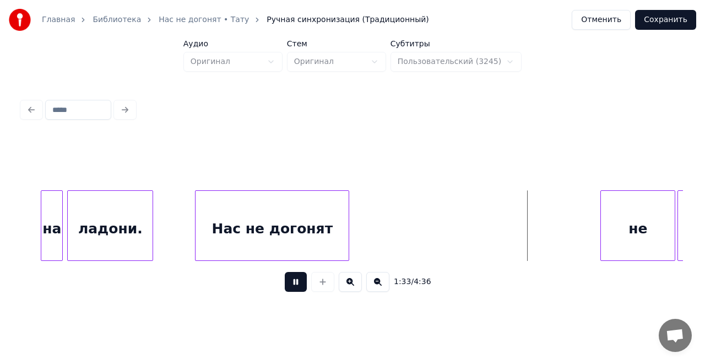
click at [299, 288] on button at bounding box center [296, 282] width 22 height 20
click at [275, 217] on div "Нас не догонят" at bounding box center [272, 228] width 153 height 75
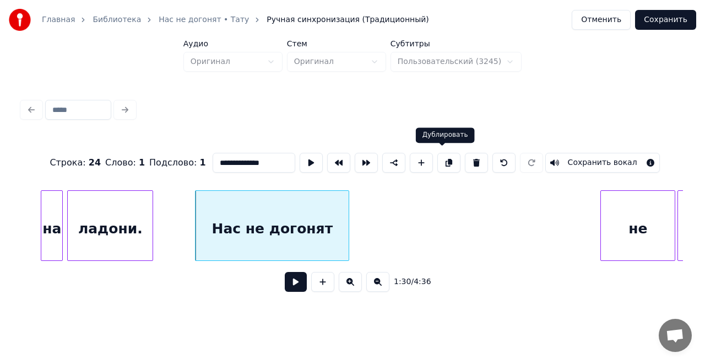
click at [441, 154] on button at bounding box center [448, 163] width 23 height 20
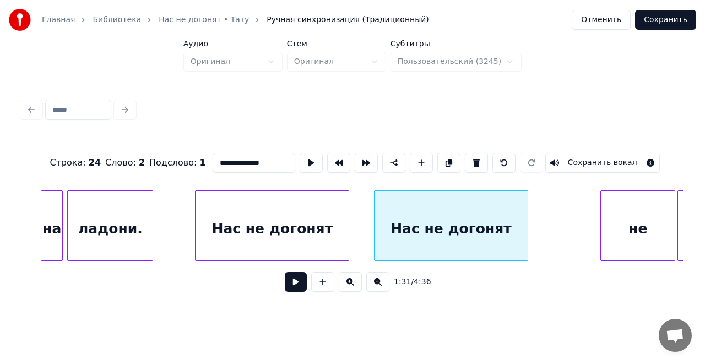
click at [446, 224] on div "Нас не догонят" at bounding box center [451, 228] width 153 height 75
click at [308, 158] on button at bounding box center [311, 163] width 23 height 20
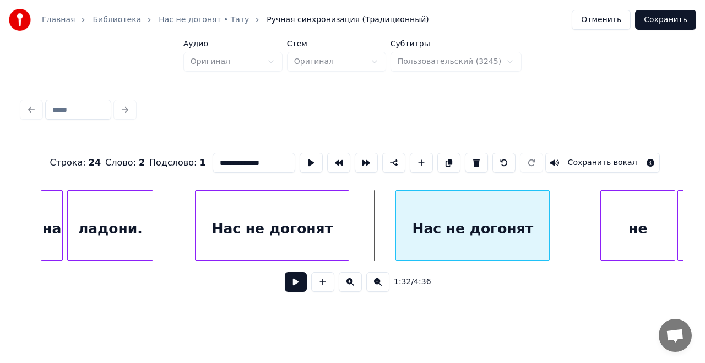
click at [450, 225] on div "Нас не догонят" at bounding box center [472, 228] width 153 height 75
click at [307, 158] on button at bounding box center [311, 163] width 23 height 20
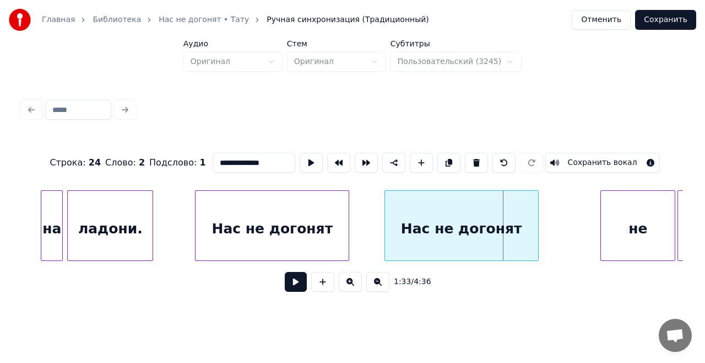
click at [436, 234] on div "Нас не догонят" at bounding box center [461, 228] width 153 height 75
click at [310, 156] on button at bounding box center [311, 163] width 23 height 20
click at [532, 218] on div "Нас не догонят" at bounding box center [461, 228] width 153 height 75
click at [555, 218] on div at bounding box center [554, 225] width 3 height 69
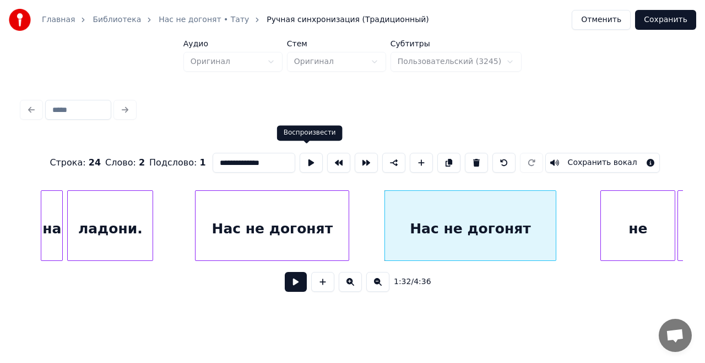
click at [310, 159] on button at bounding box center [311, 163] width 23 height 20
click at [393, 220] on div at bounding box center [393, 225] width 3 height 69
click at [312, 156] on button at bounding box center [311, 163] width 23 height 20
click at [299, 286] on button at bounding box center [296, 282] width 22 height 20
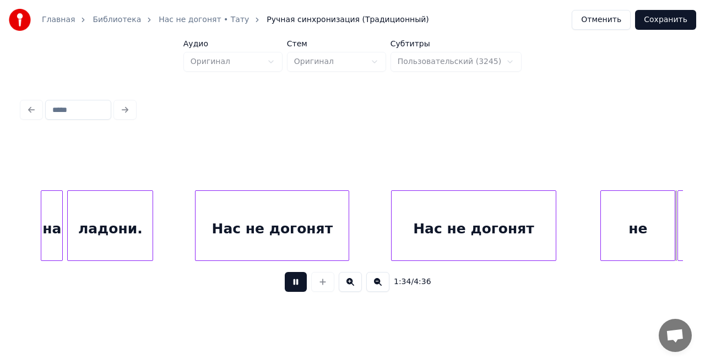
scroll to position [0, 10460]
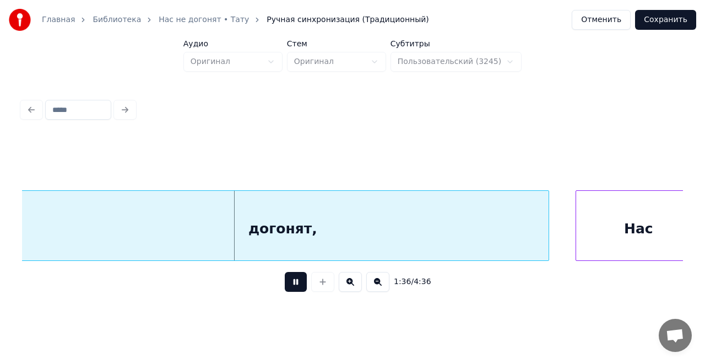
click at [300, 283] on button at bounding box center [296, 282] width 22 height 20
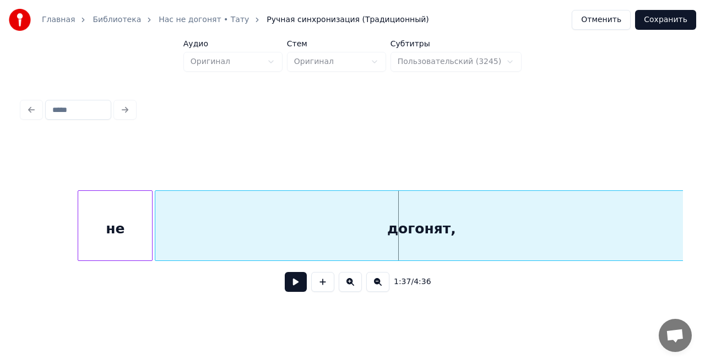
scroll to position [0, 10269]
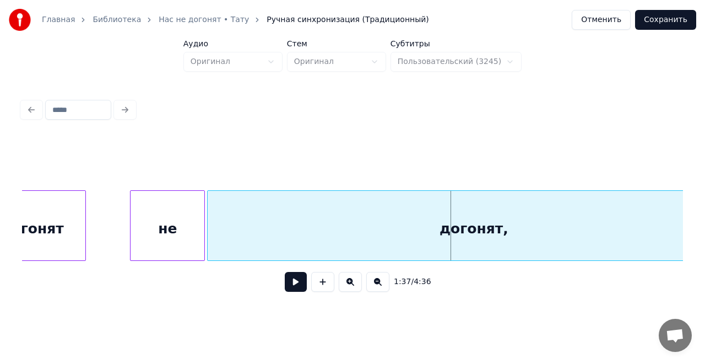
click at [175, 218] on div "не" at bounding box center [168, 228] width 74 height 75
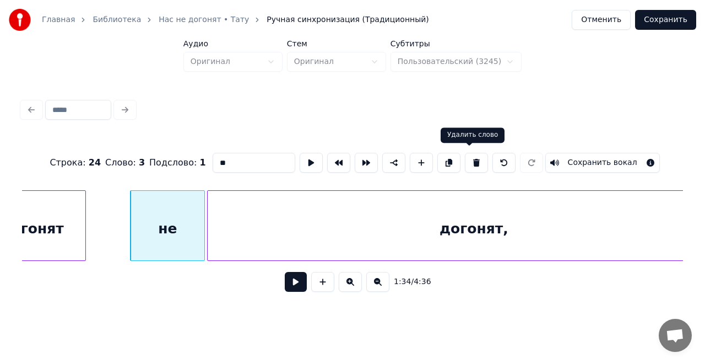
click at [466, 159] on button at bounding box center [476, 163] width 23 height 20
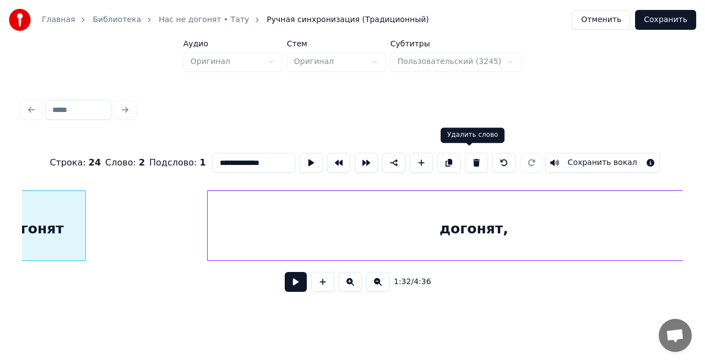
scroll to position [0, 10167]
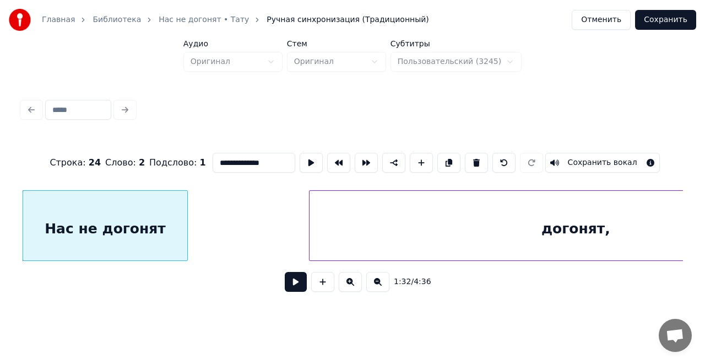
click at [432, 226] on div "догонят," at bounding box center [576, 228] width 532 height 75
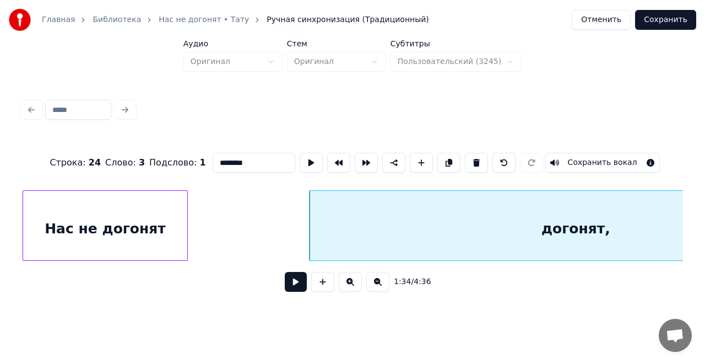
click at [216, 159] on input "********" at bounding box center [254, 163] width 83 height 20
click at [275, 161] on input "**********" at bounding box center [254, 163] width 83 height 20
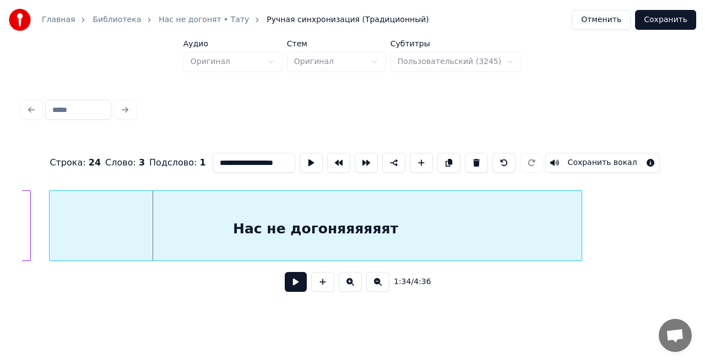
click at [252, 225] on div "Нас не догоняяяяяят" at bounding box center [316, 228] width 532 height 75
type input "**********"
click at [295, 287] on button at bounding box center [296, 282] width 22 height 20
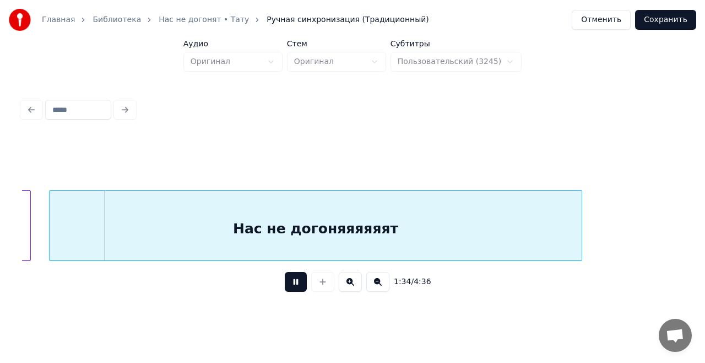
click at [295, 286] on button at bounding box center [296, 282] width 22 height 20
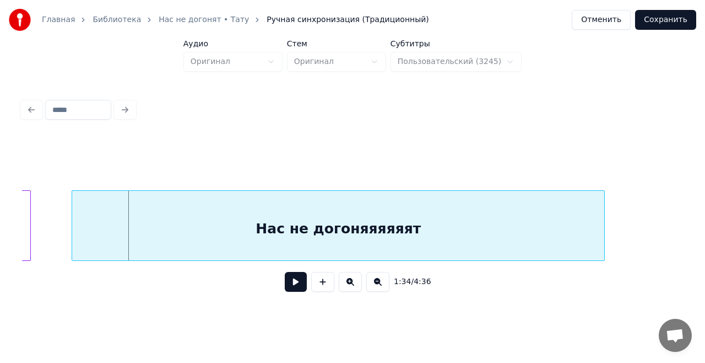
click at [229, 227] on div "Нас не догоняяяяяят" at bounding box center [338, 228] width 532 height 75
click at [292, 282] on button at bounding box center [296, 282] width 22 height 20
click at [292, 281] on button at bounding box center [296, 282] width 22 height 20
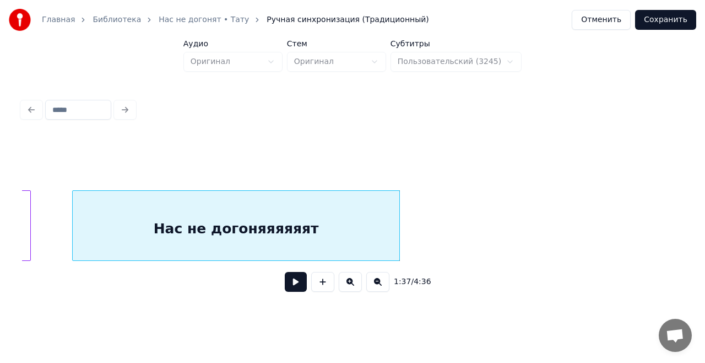
click at [398, 227] on div at bounding box center [397, 225] width 3 height 69
click at [295, 284] on button at bounding box center [296, 282] width 22 height 20
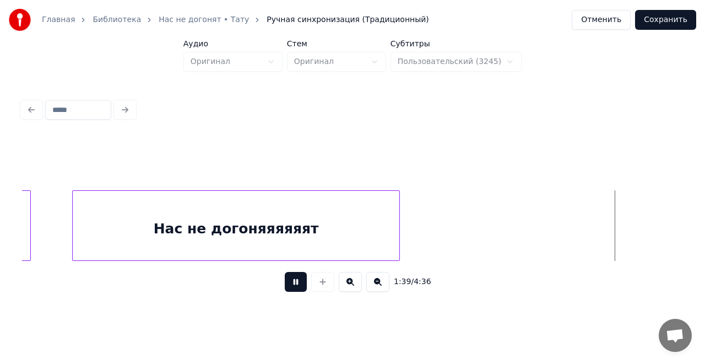
click at [295, 284] on button at bounding box center [296, 282] width 22 height 20
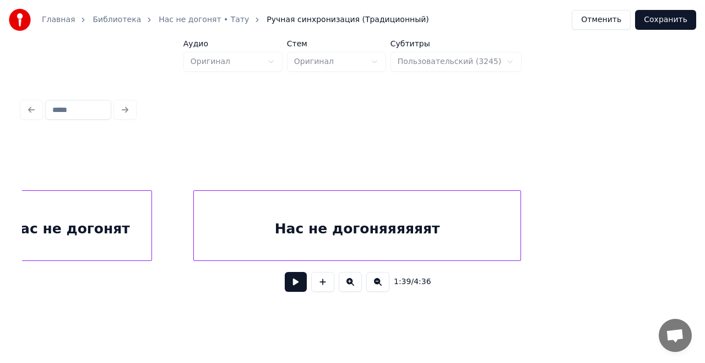
scroll to position [0, 10098]
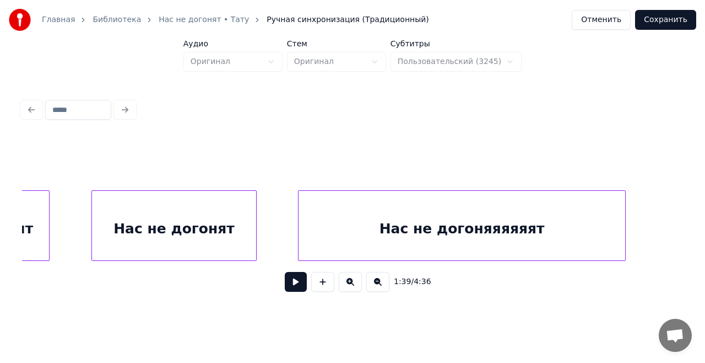
click at [217, 225] on div "Нас не догонят" at bounding box center [174, 228] width 165 height 75
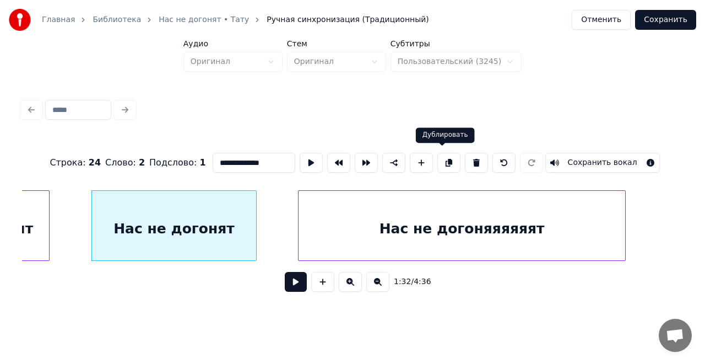
click at [444, 160] on button at bounding box center [448, 163] width 23 height 20
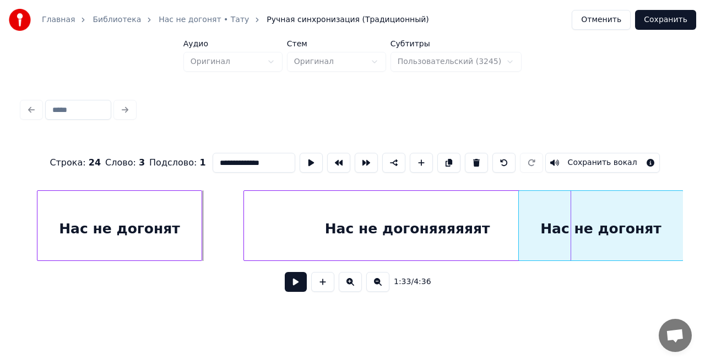
scroll to position [0, 10161]
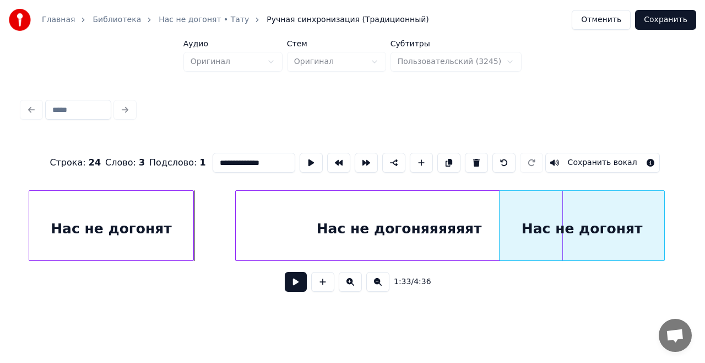
click at [686, 216] on div "**********" at bounding box center [353, 198] width 670 height 218
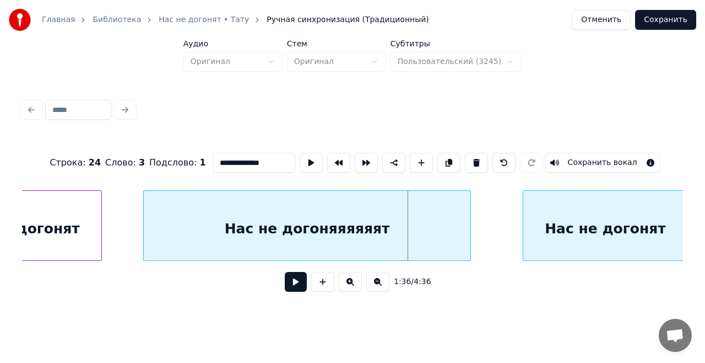
scroll to position [0, 10258]
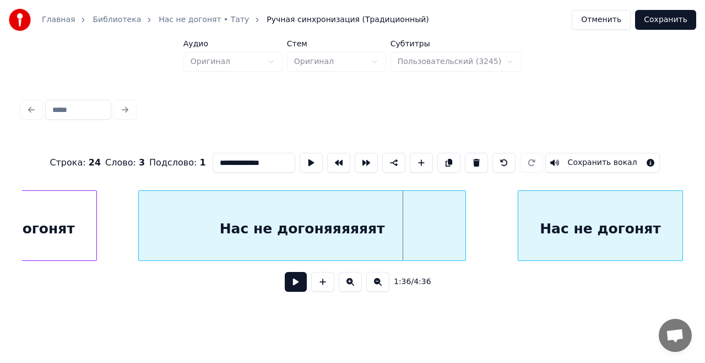
click at [705, 219] on div "**********" at bounding box center [352, 153] width 705 height 307
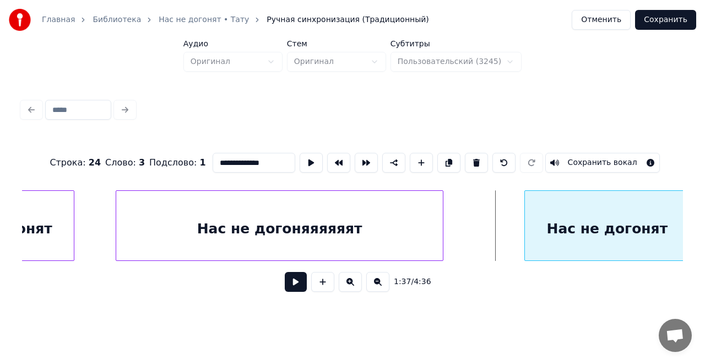
scroll to position [0, 10288]
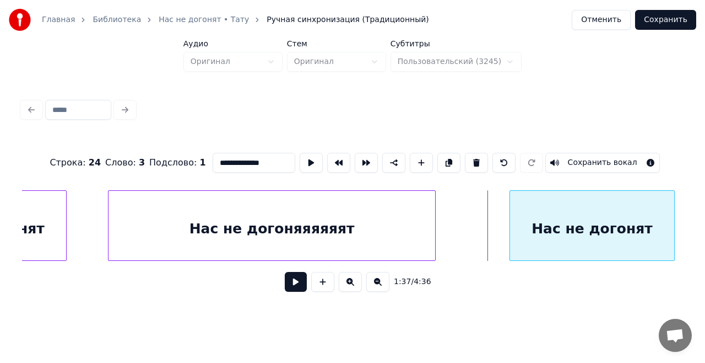
click at [637, 220] on div "Нас не догонят" at bounding box center [592, 228] width 165 height 75
click at [310, 160] on button at bounding box center [311, 163] width 23 height 20
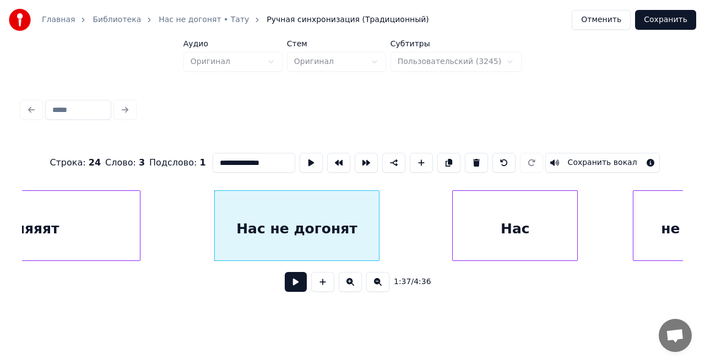
scroll to position [0, 10636]
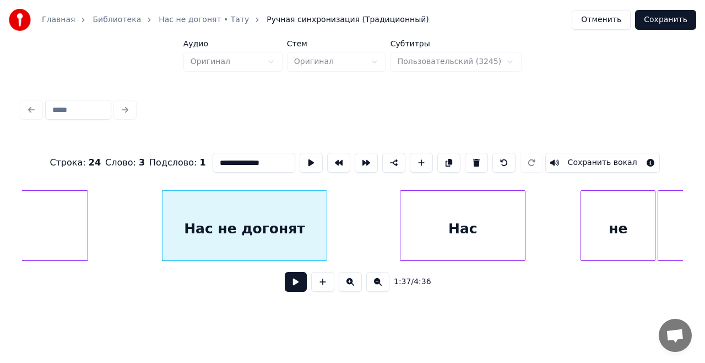
click at [302, 177] on div "**********" at bounding box center [352, 162] width 661 height 55
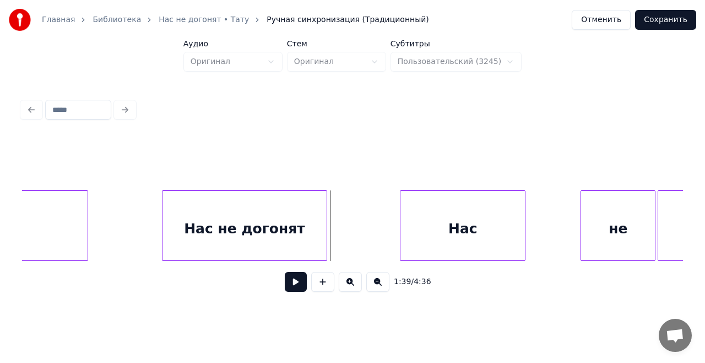
click at [296, 283] on button at bounding box center [296, 282] width 22 height 20
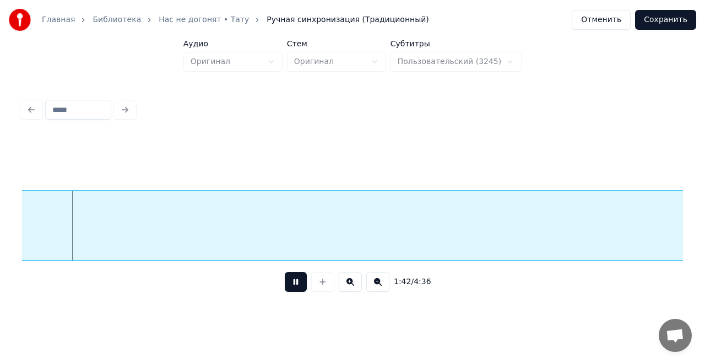
click at [296, 283] on button at bounding box center [296, 282] width 22 height 20
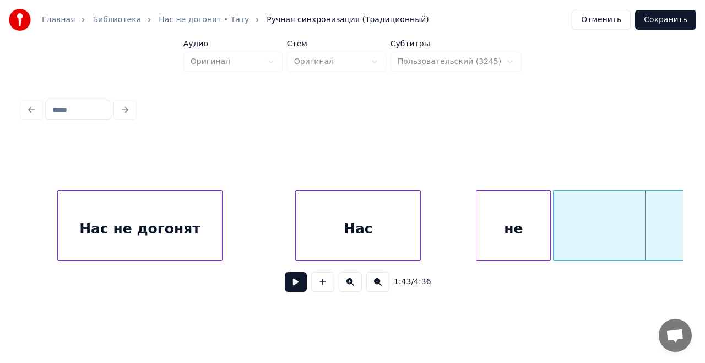
scroll to position [0, 10689]
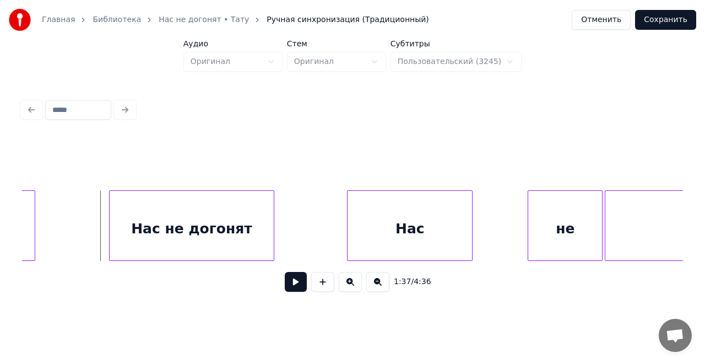
click at [295, 289] on button at bounding box center [296, 282] width 22 height 20
click at [293, 285] on button at bounding box center [296, 282] width 22 height 20
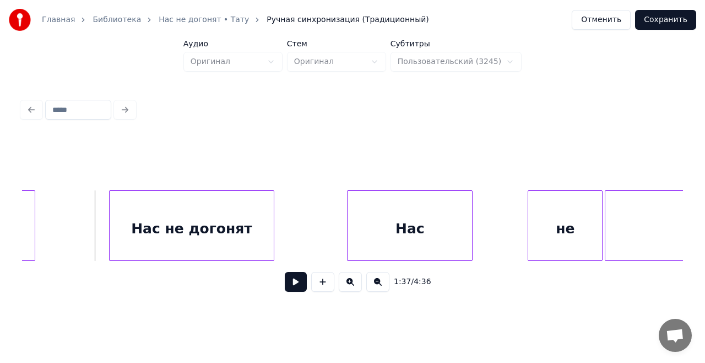
click at [295, 285] on button at bounding box center [296, 282] width 22 height 20
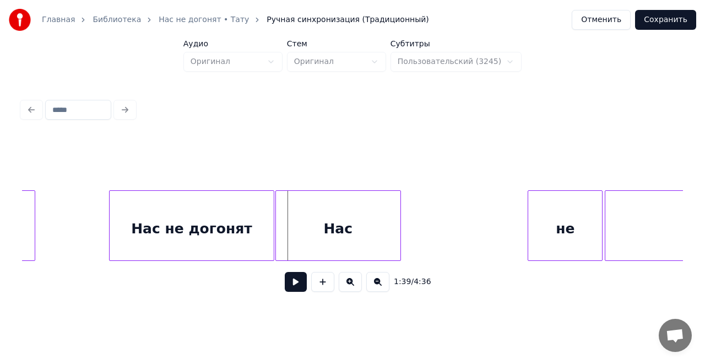
click at [337, 231] on div "Нас" at bounding box center [338, 228] width 125 height 75
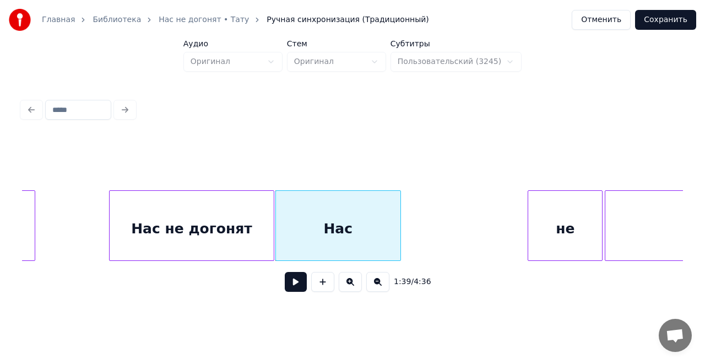
click at [348, 235] on div "Нас" at bounding box center [338, 228] width 125 height 75
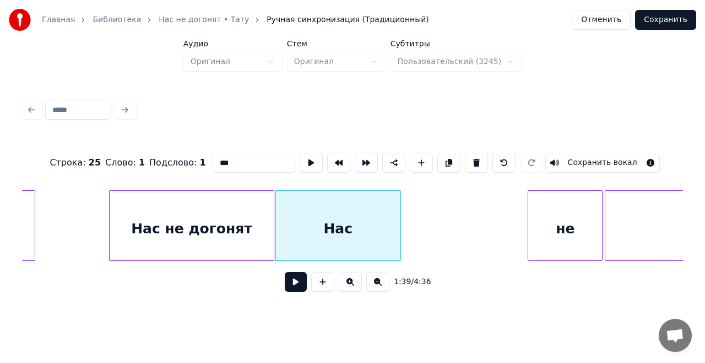
click at [248, 159] on input "***" at bounding box center [254, 163] width 83 height 20
type input "**********"
click at [256, 177] on div "**********" at bounding box center [352, 162] width 661 height 55
click at [256, 180] on div "**********" at bounding box center [352, 162] width 661 height 55
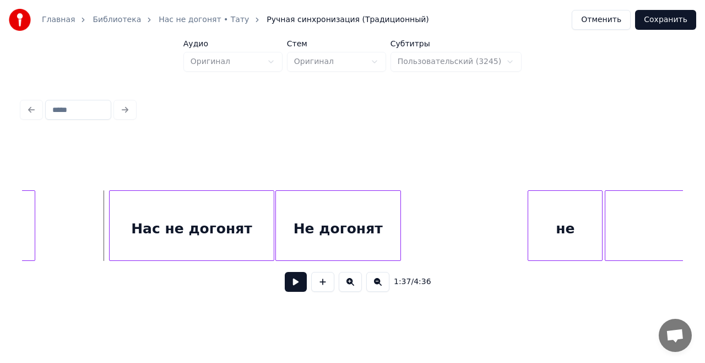
click at [300, 286] on button at bounding box center [296, 282] width 22 height 20
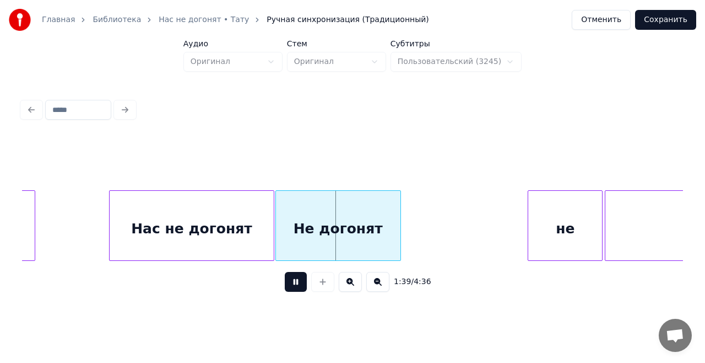
click at [300, 286] on button at bounding box center [296, 282] width 22 height 20
click at [388, 214] on div "Не догонят" at bounding box center [338, 228] width 125 height 75
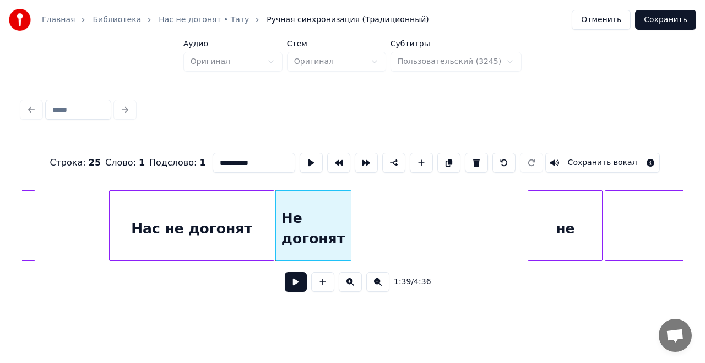
click at [350, 221] on div at bounding box center [349, 225] width 3 height 69
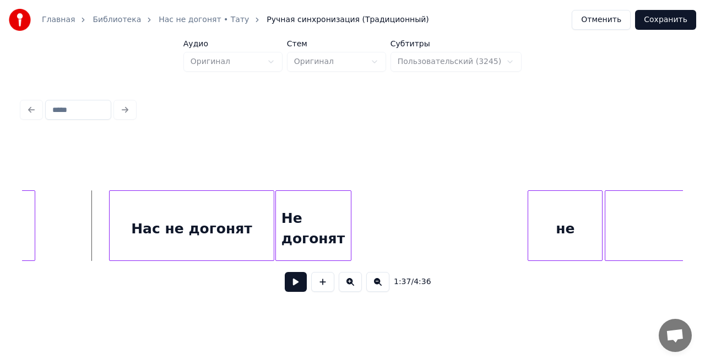
click at [294, 286] on button at bounding box center [296, 282] width 22 height 20
click at [298, 283] on button at bounding box center [296, 282] width 22 height 20
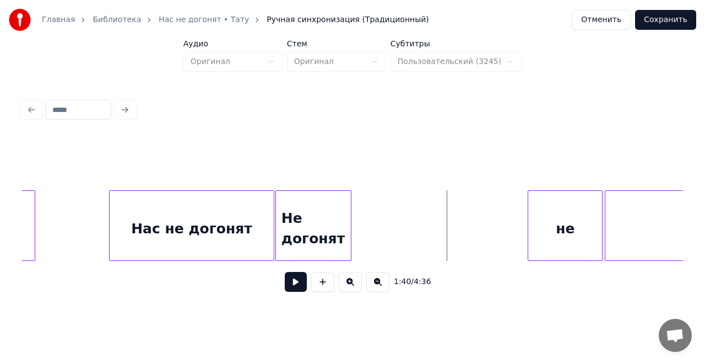
click at [317, 220] on div "Не догонят" at bounding box center [313, 228] width 75 height 75
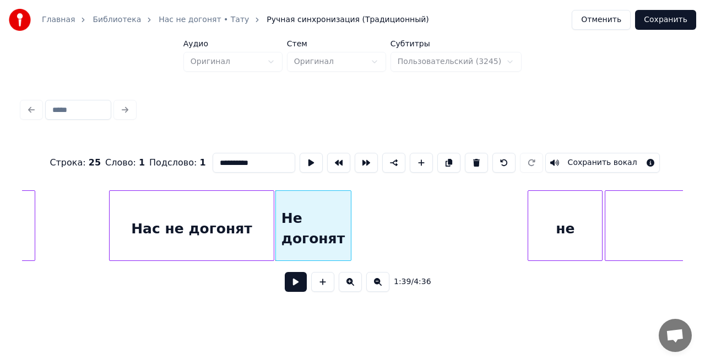
click at [220, 158] on input "**********" at bounding box center [254, 163] width 83 height 20
click at [326, 225] on div "не догонят" at bounding box center [313, 228] width 75 height 75
type input "**********"
click at [442, 159] on button at bounding box center [448, 163] width 23 height 20
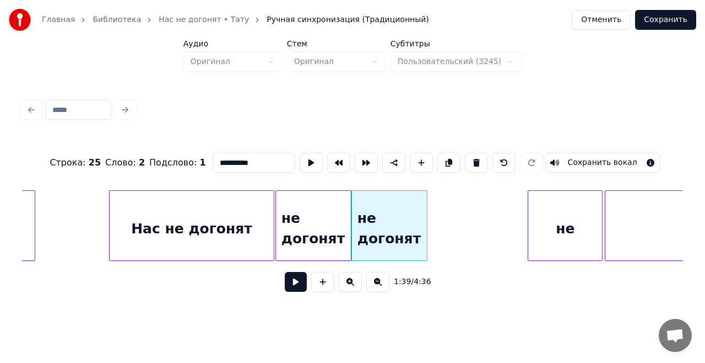
click at [272, 175] on div "**********" at bounding box center [352, 162] width 661 height 55
click at [296, 289] on button at bounding box center [296, 282] width 22 height 20
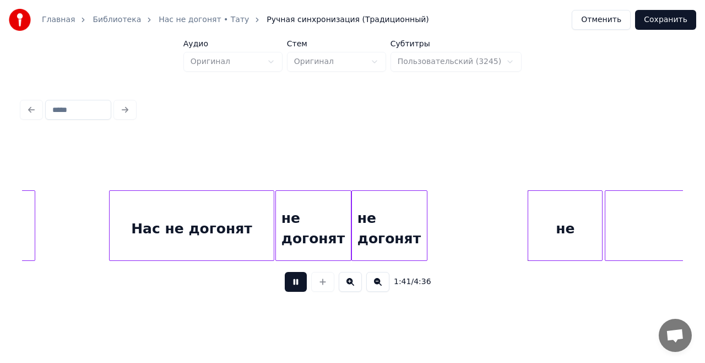
click at [295, 289] on button at bounding box center [296, 282] width 22 height 20
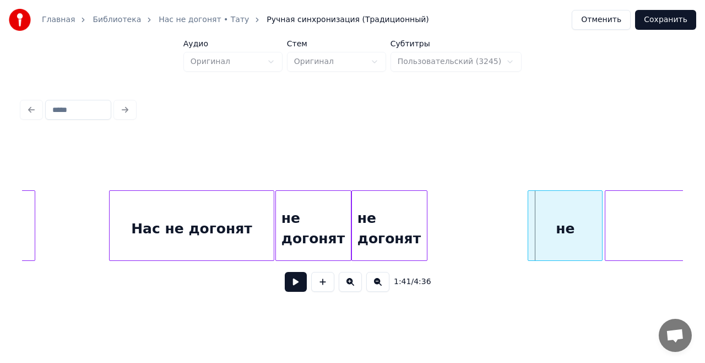
click at [271, 174] on div at bounding box center [352, 162] width 661 height 55
click at [260, 174] on div at bounding box center [352, 162] width 661 height 55
click at [251, 176] on div at bounding box center [352, 162] width 661 height 55
click at [297, 285] on button at bounding box center [296, 282] width 22 height 20
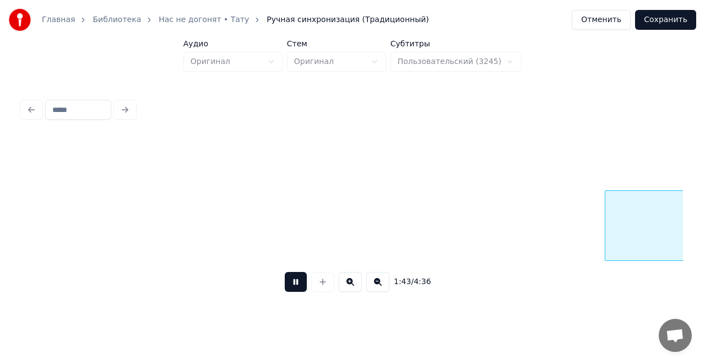
scroll to position [0, 11350]
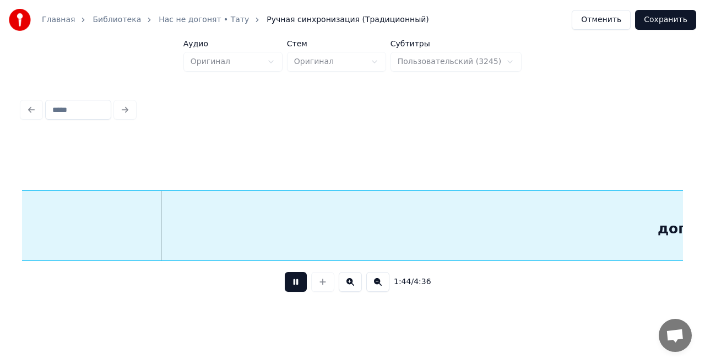
click at [297, 285] on button at bounding box center [296, 282] width 22 height 20
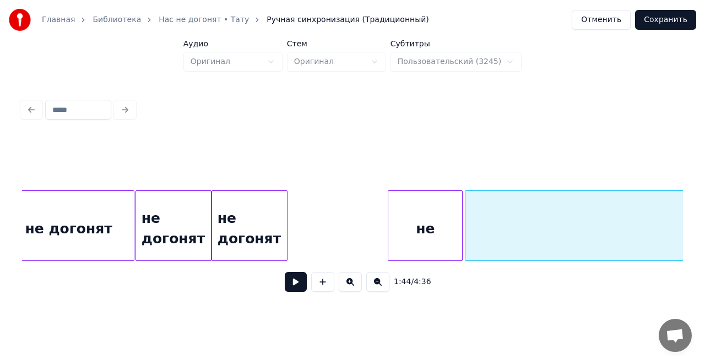
scroll to position [0, 10742]
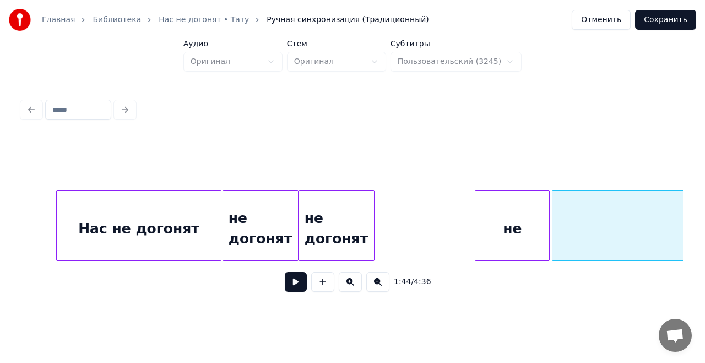
click at [147, 216] on div "Нас не догонят" at bounding box center [139, 228] width 165 height 75
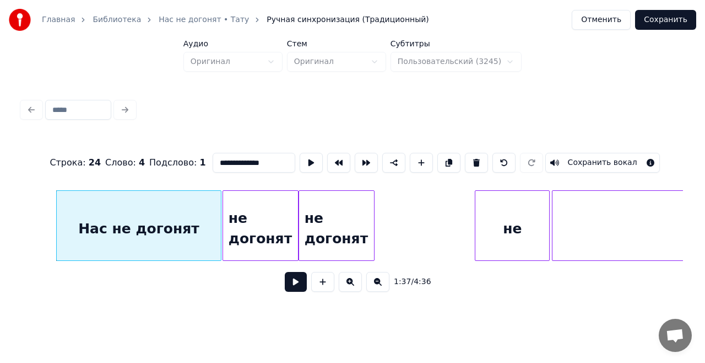
click at [493, 200] on div "не" at bounding box center [512, 228] width 74 height 75
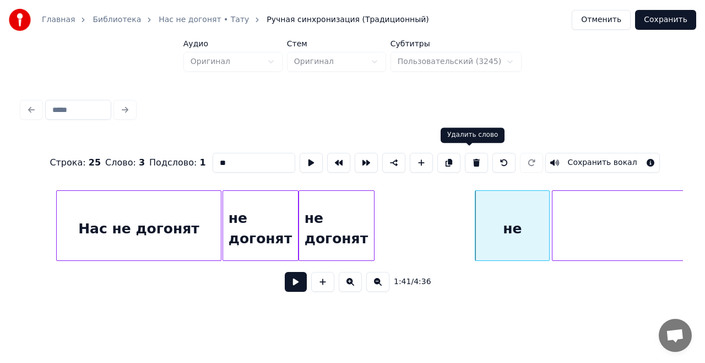
click at [469, 158] on button at bounding box center [476, 163] width 23 height 20
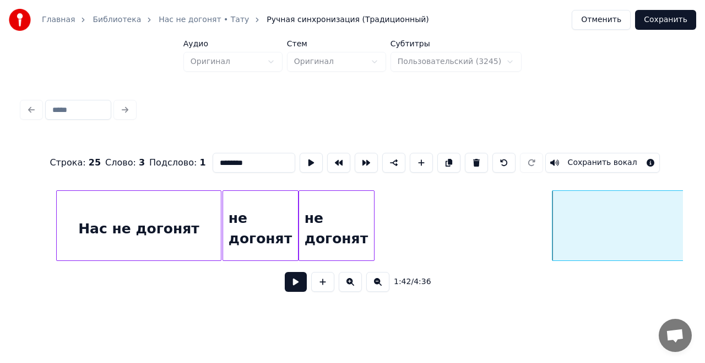
click at [469, 158] on button at bounding box center [476, 163] width 23 height 20
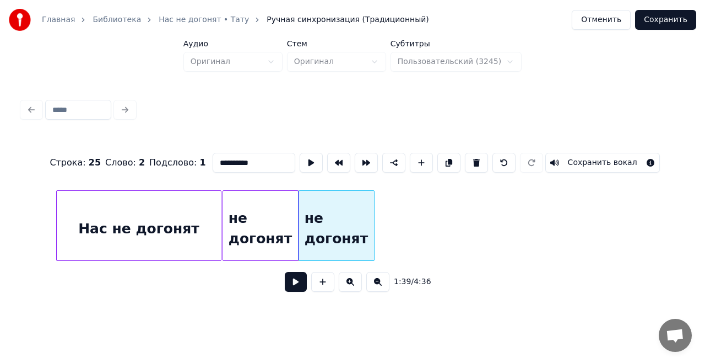
click at [174, 220] on div "Нас не догонят" at bounding box center [139, 228] width 165 height 75
type input "**********"
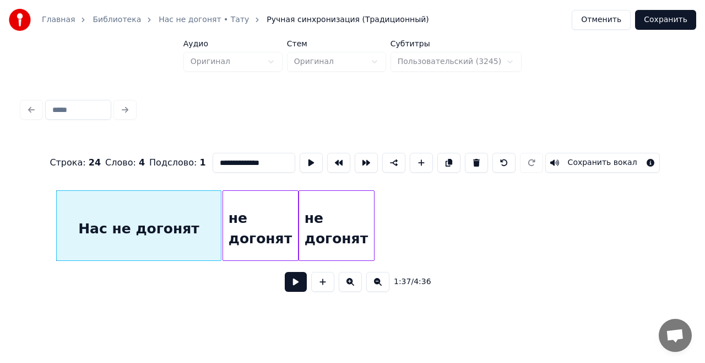
click at [259, 228] on div "не догонят" at bounding box center [260, 228] width 75 height 75
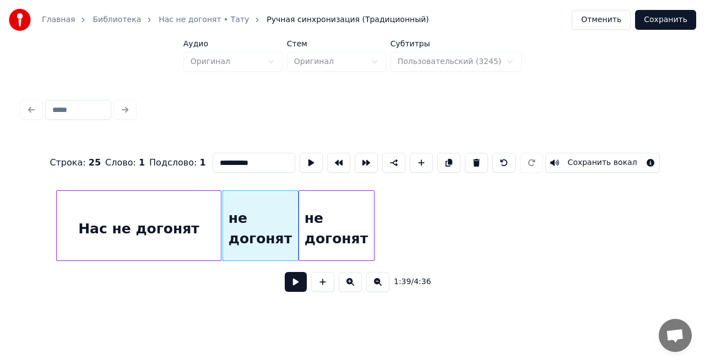
click at [171, 220] on div "Нас не догонят" at bounding box center [139, 228] width 165 height 75
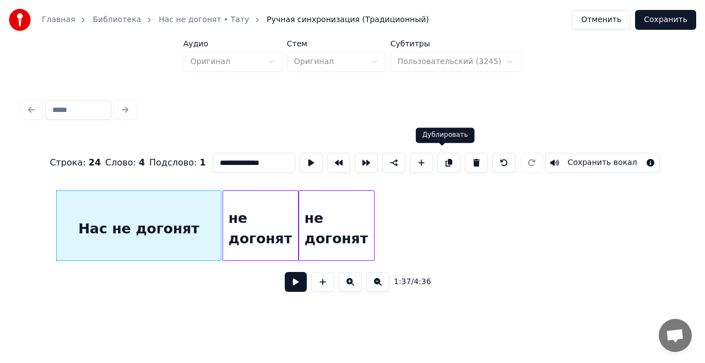
click at [441, 155] on button at bounding box center [448, 163] width 23 height 20
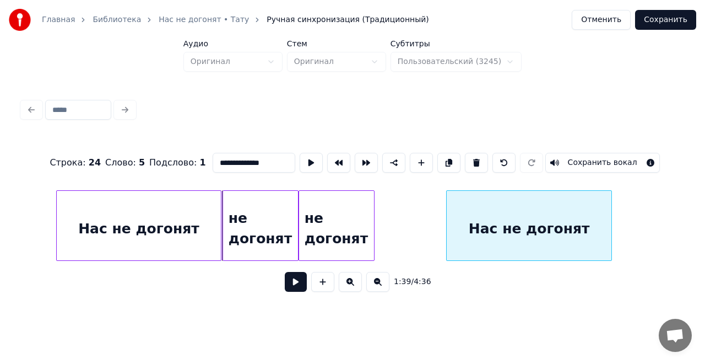
click at [508, 221] on div "Нас не догонят" at bounding box center [529, 228] width 165 height 75
click at [300, 156] on button at bounding box center [311, 163] width 23 height 20
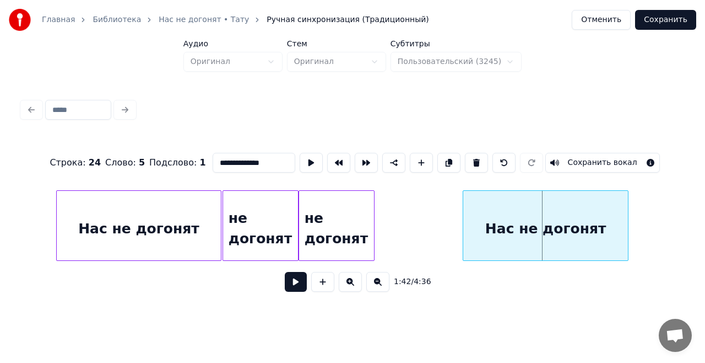
click at [519, 232] on div "Нас не догонят" at bounding box center [545, 228] width 165 height 75
click at [304, 159] on button at bounding box center [311, 163] width 23 height 20
click at [269, 209] on div "не догонят" at bounding box center [260, 228] width 75 height 75
type input "**********"
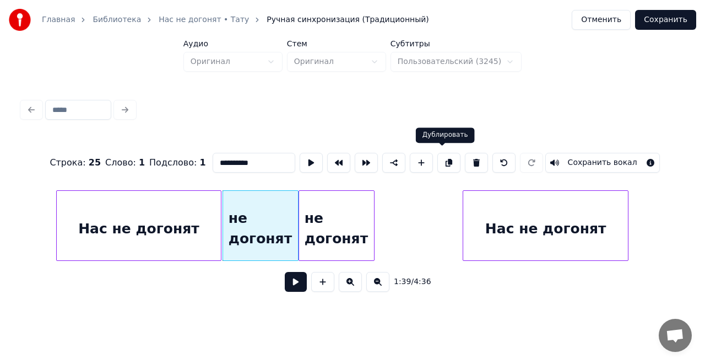
click at [445, 158] on button at bounding box center [448, 163] width 23 height 20
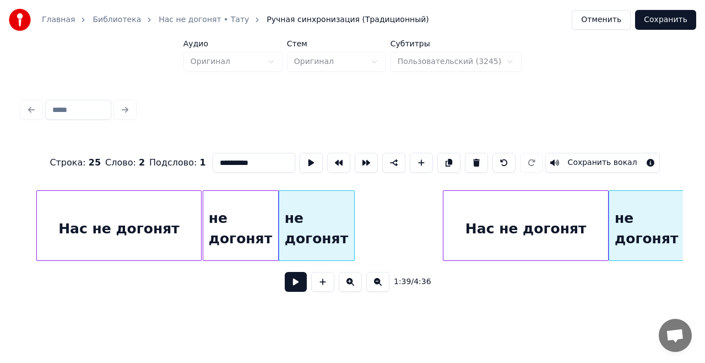
scroll to position [0, 10764]
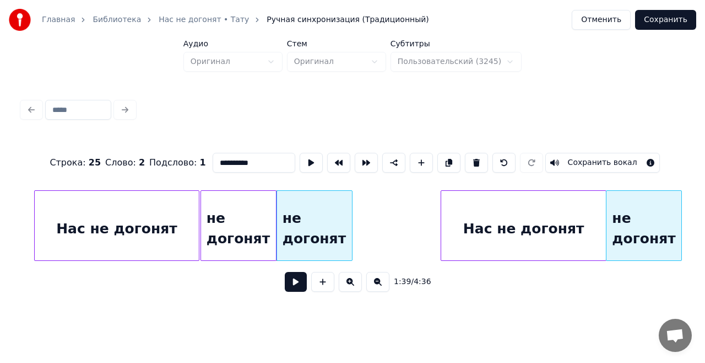
click at [673, 223] on div "не догонят" at bounding box center [644, 228] width 75 height 75
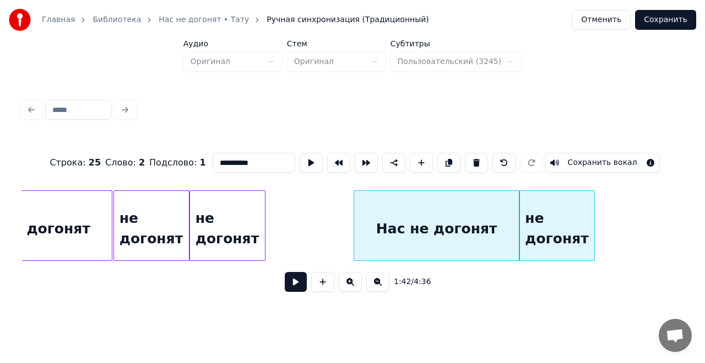
scroll to position [0, 10885]
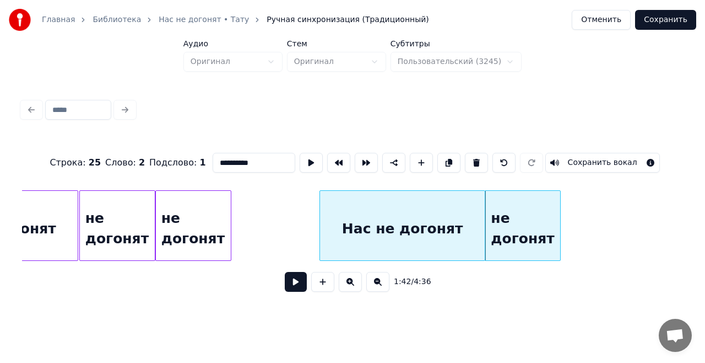
click at [513, 208] on div "не догонят" at bounding box center [522, 228] width 75 height 75
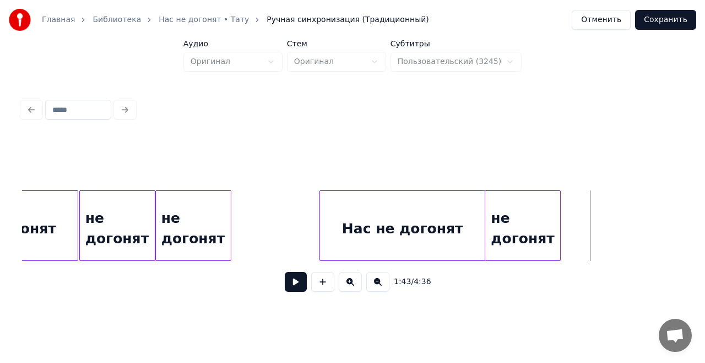
click at [523, 213] on div "не догонят" at bounding box center [522, 228] width 75 height 75
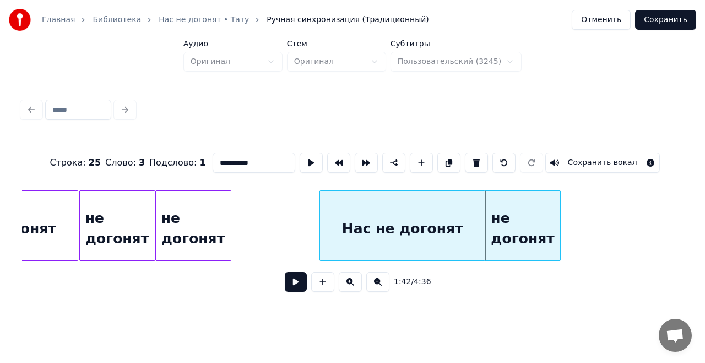
click at [444, 224] on div "Нас не догонят" at bounding box center [402, 228] width 165 height 75
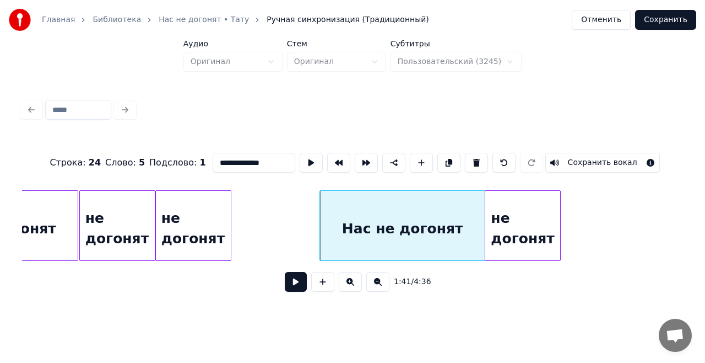
click at [507, 226] on div "не догонят" at bounding box center [522, 228] width 75 height 75
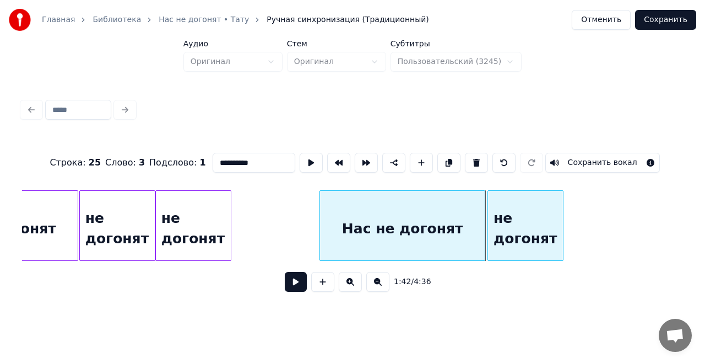
click at [527, 233] on div "не догонят" at bounding box center [525, 228] width 75 height 75
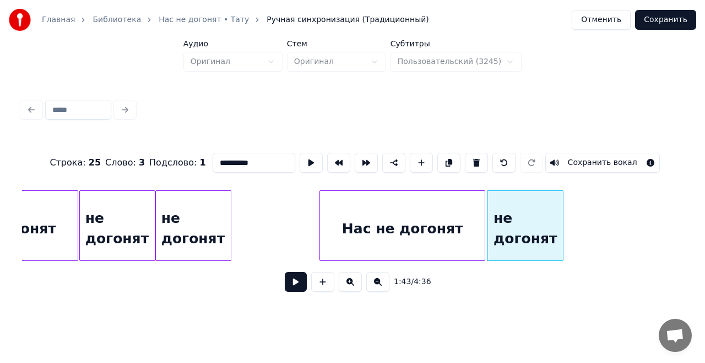
click at [447, 221] on div "Нас не догонят" at bounding box center [402, 228] width 165 height 75
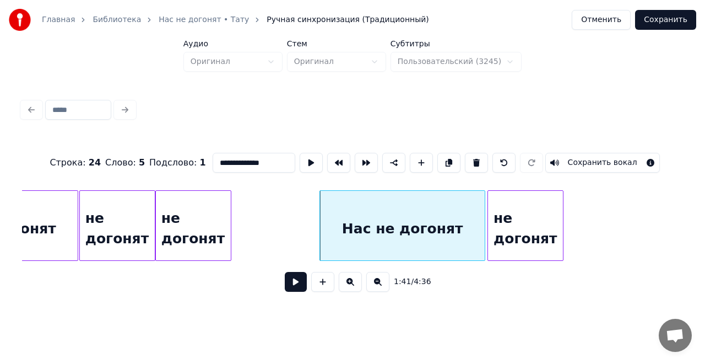
click at [503, 224] on div "не догонят" at bounding box center [525, 228] width 75 height 75
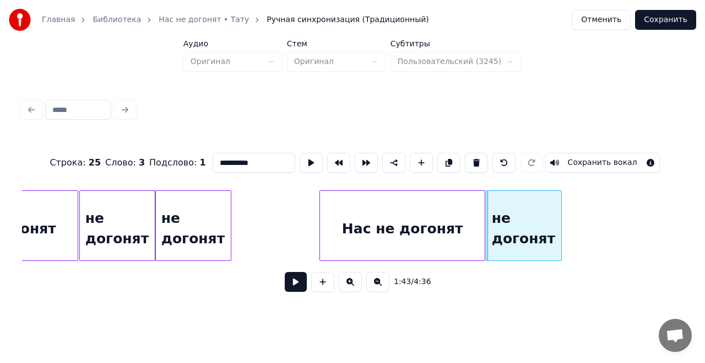
click at [507, 225] on div "не догонят" at bounding box center [523, 228] width 75 height 75
click at [430, 218] on div "Нас не догонят" at bounding box center [402, 228] width 165 height 75
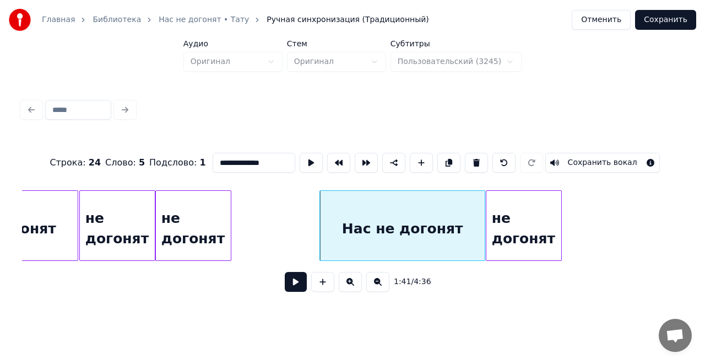
click at [504, 220] on div "не догонят" at bounding box center [523, 228] width 75 height 75
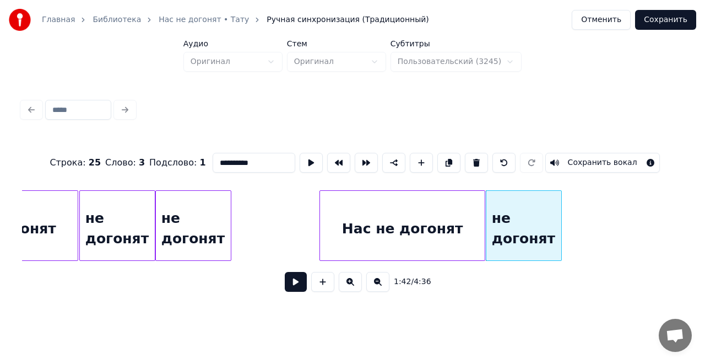
click at [446, 222] on div "Нас не догонят" at bounding box center [402, 228] width 165 height 75
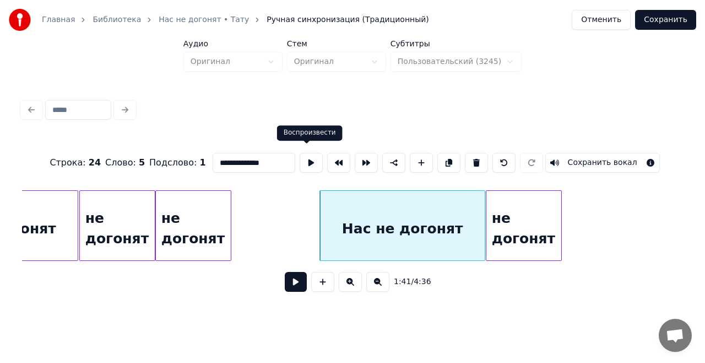
click at [306, 156] on button at bounding box center [311, 163] width 23 height 20
click at [506, 208] on div "не догонят" at bounding box center [523, 228] width 75 height 75
type input "**********"
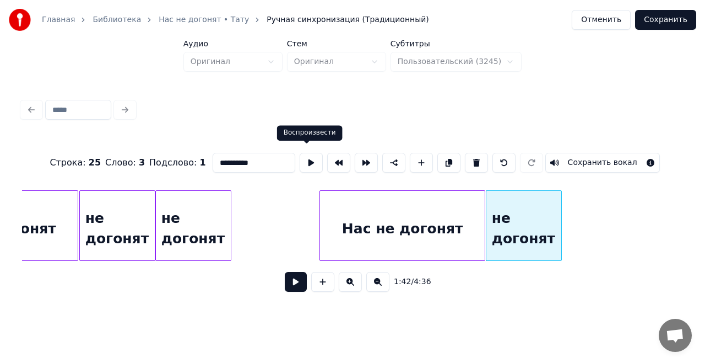
click at [309, 156] on button at bounding box center [311, 163] width 23 height 20
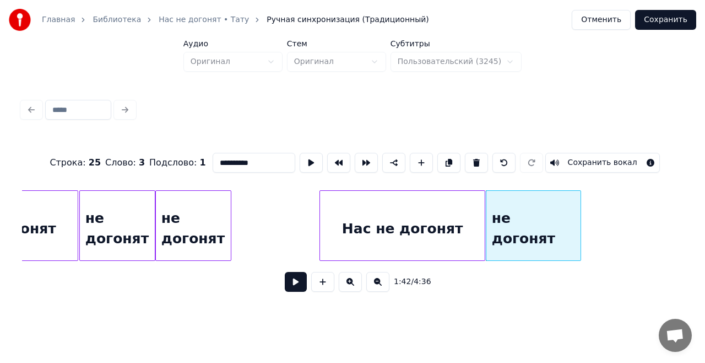
click at [580, 217] on div at bounding box center [578, 225] width 3 height 69
click at [305, 159] on button at bounding box center [311, 163] width 23 height 20
click at [542, 229] on div "не догонят" at bounding box center [533, 228] width 94 height 75
click at [581, 229] on div at bounding box center [581, 225] width 3 height 69
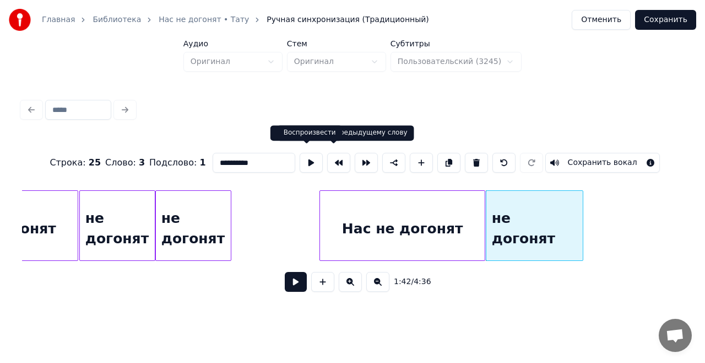
click at [314, 158] on button at bounding box center [311, 163] width 23 height 20
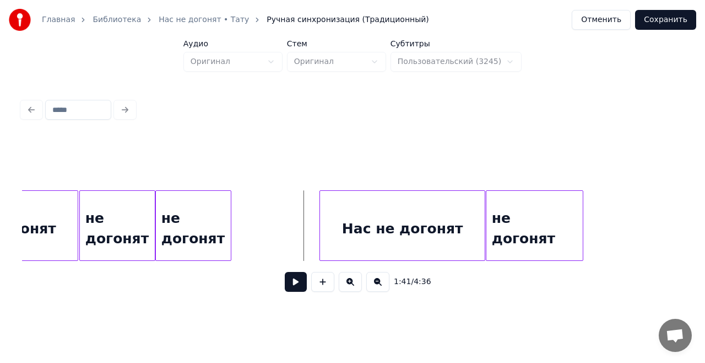
click at [293, 280] on button at bounding box center [296, 282] width 22 height 20
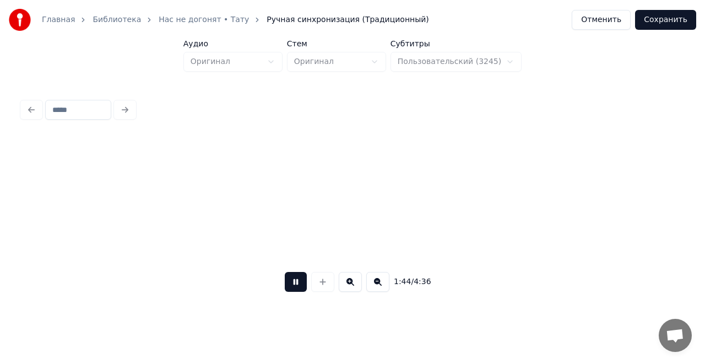
click at [293, 283] on button at bounding box center [296, 282] width 22 height 20
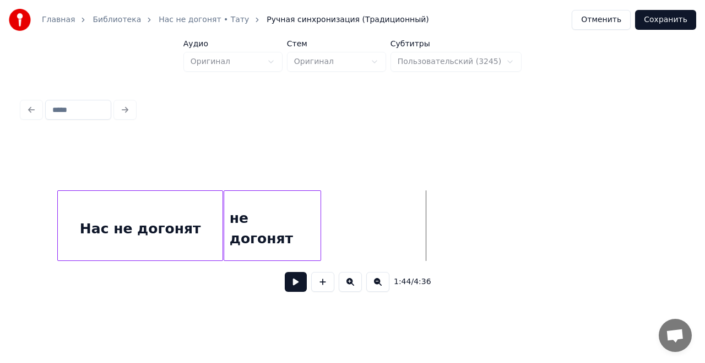
scroll to position [0, 11130]
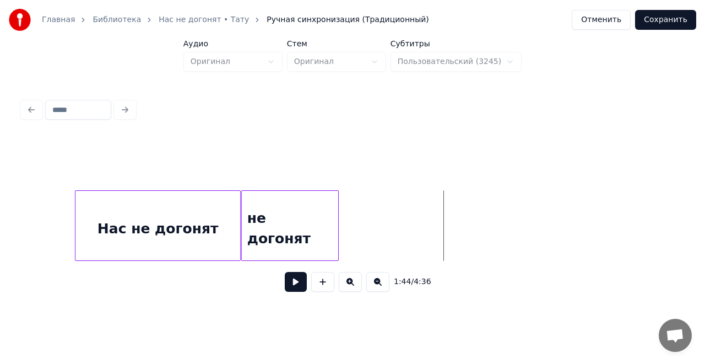
click at [302, 221] on div "не догонят" at bounding box center [290, 228] width 96 height 75
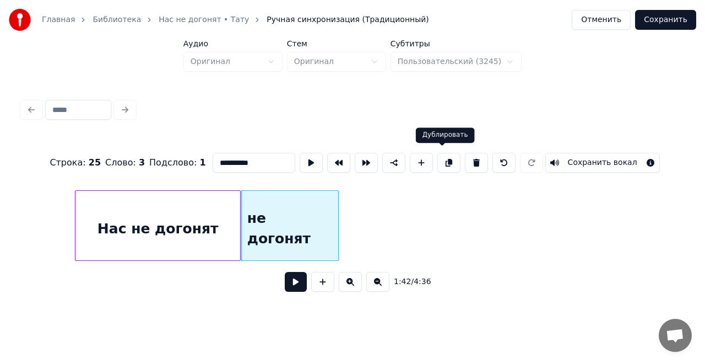
click at [448, 159] on button at bounding box center [448, 163] width 23 height 20
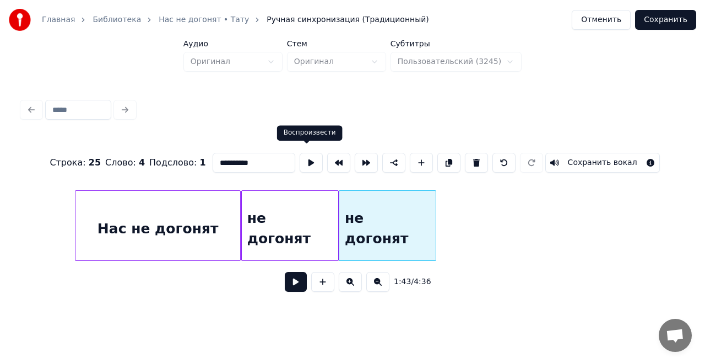
click at [307, 156] on button at bounding box center [311, 163] width 23 height 20
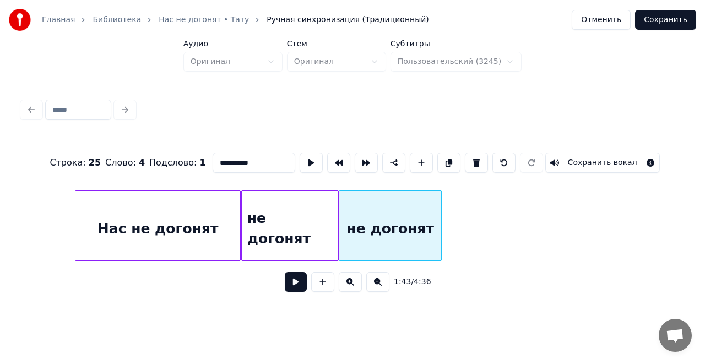
click at [439, 232] on div at bounding box center [439, 225] width 3 height 69
click at [306, 156] on button at bounding box center [311, 163] width 23 height 20
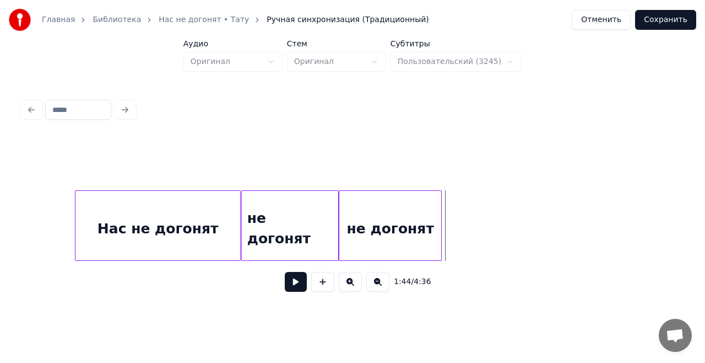
click at [300, 286] on button at bounding box center [296, 282] width 22 height 20
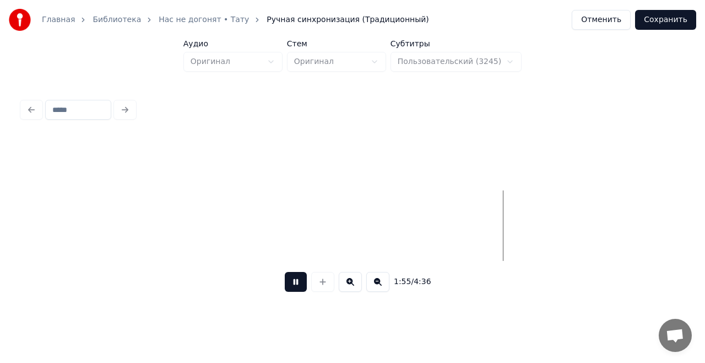
scroll to position [0, 12277]
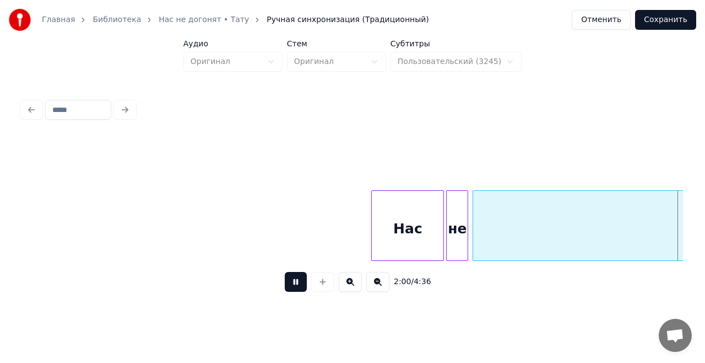
scroll to position [0, 13338]
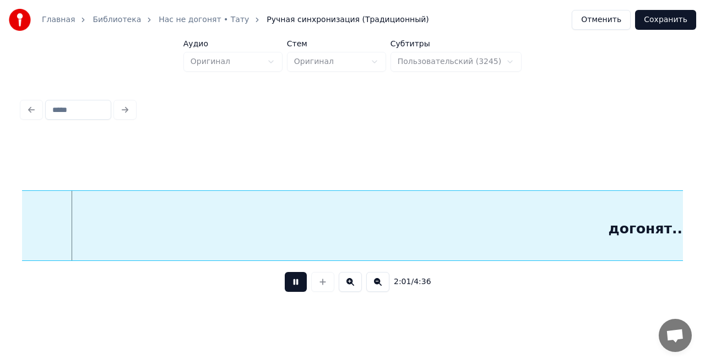
click at [300, 283] on button at bounding box center [296, 282] width 22 height 20
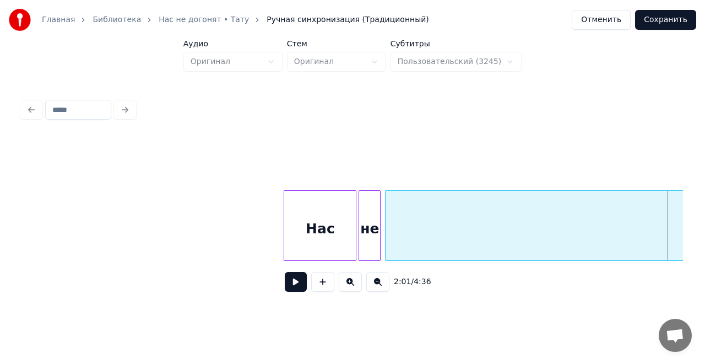
scroll to position [0, 12712]
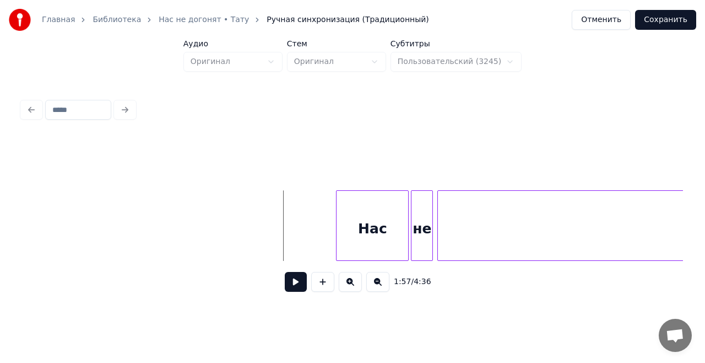
click at [300, 287] on button at bounding box center [296, 282] width 22 height 20
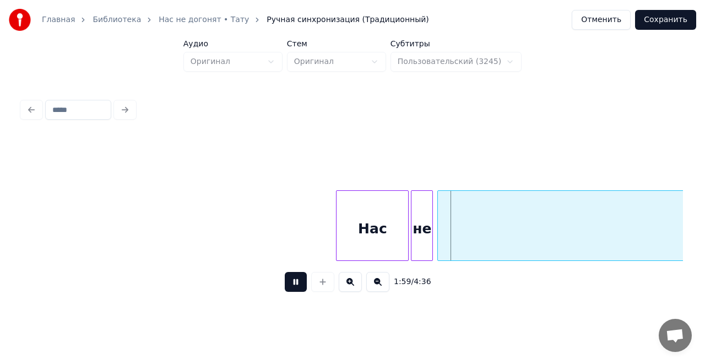
click at [300, 287] on button at bounding box center [296, 282] width 22 height 20
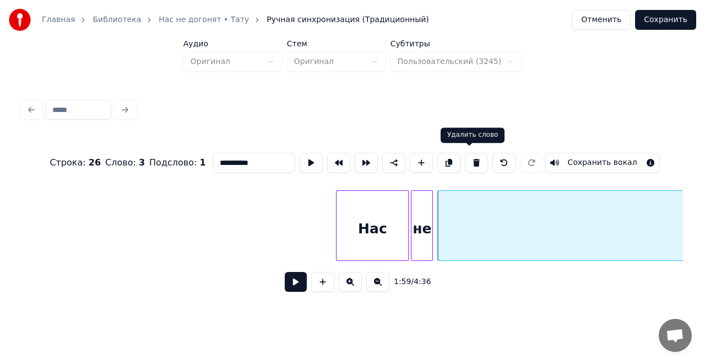
click at [466, 159] on button at bounding box center [476, 163] width 23 height 20
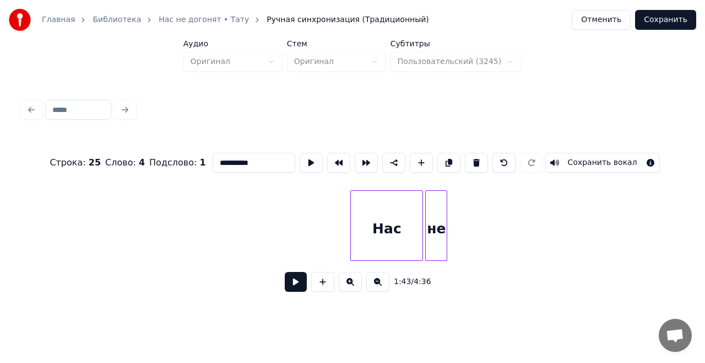
scroll to position [0, 12732]
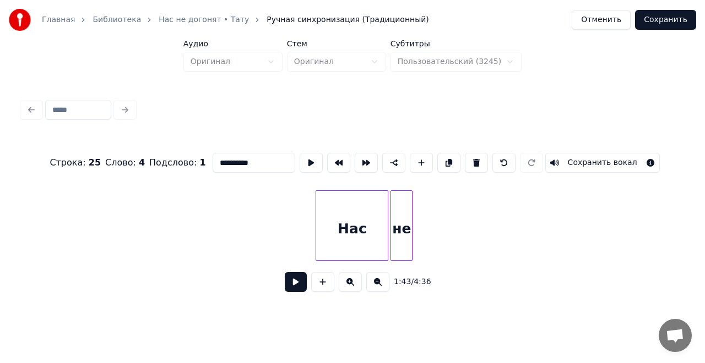
click at [404, 223] on div "не" at bounding box center [401, 228] width 21 height 75
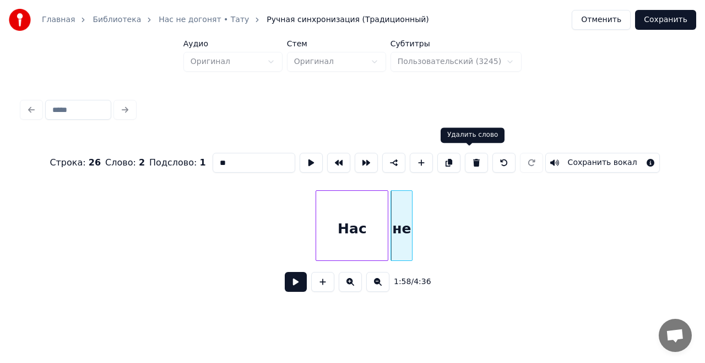
click at [466, 158] on button at bounding box center [476, 163] width 23 height 20
type input "**********"
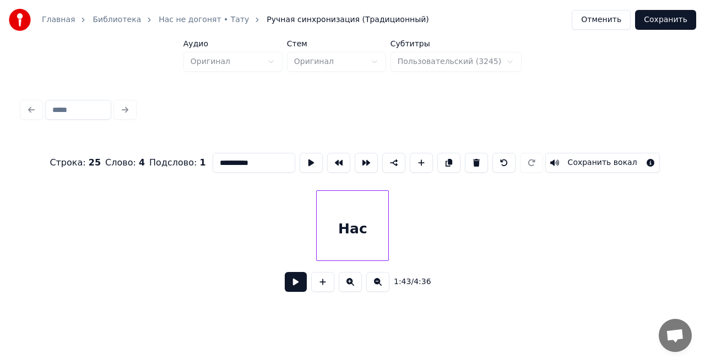
scroll to position [0, 12715]
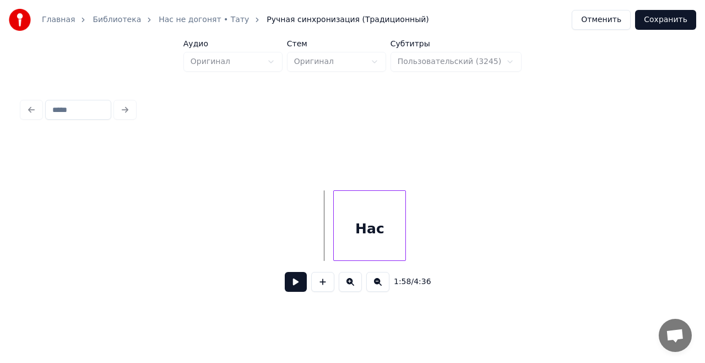
click at [300, 282] on button at bounding box center [296, 282] width 22 height 20
click at [365, 235] on div "Нас" at bounding box center [370, 228] width 72 height 75
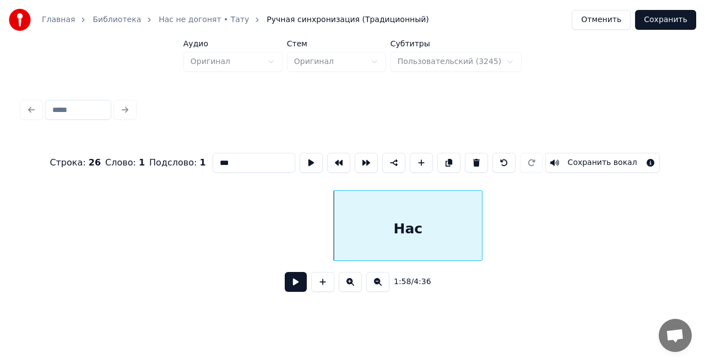
click at [481, 227] on div at bounding box center [480, 225] width 3 height 69
click at [333, 221] on div "Нас" at bounding box center [407, 225] width 149 height 71
click at [320, 223] on div at bounding box center [320, 225] width 3 height 69
click at [230, 159] on input "***" at bounding box center [254, 163] width 83 height 20
type input "**********"
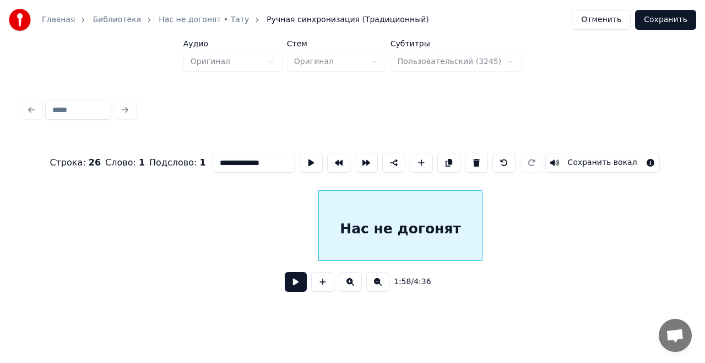
click at [294, 284] on button at bounding box center [296, 282] width 22 height 20
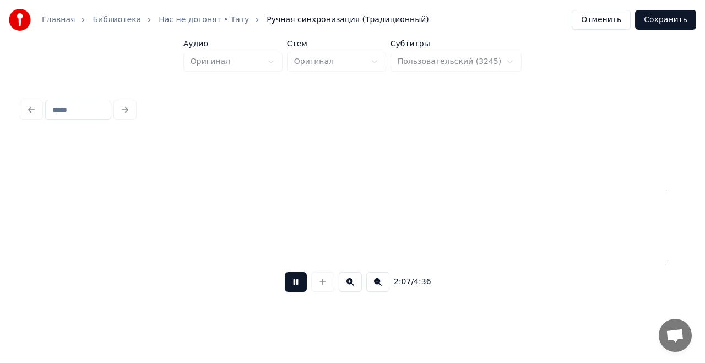
scroll to position [0, 14038]
click at [294, 284] on button at bounding box center [296, 282] width 22 height 20
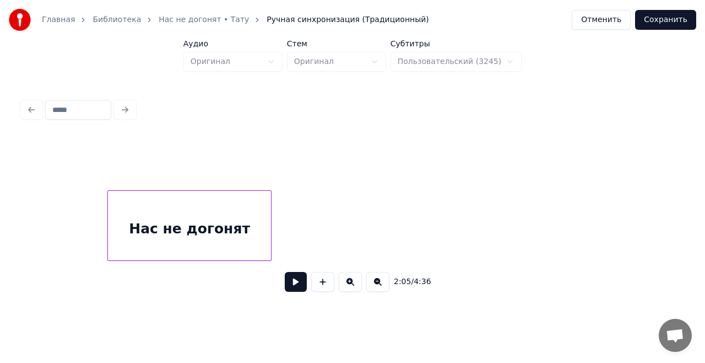
scroll to position [0, 12960]
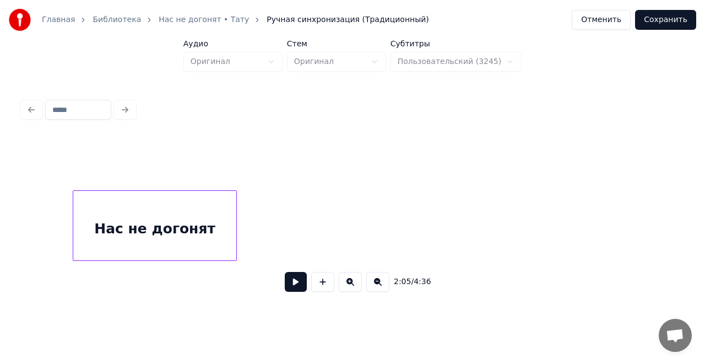
click at [193, 217] on div "Нас не догонят" at bounding box center [154, 228] width 163 height 75
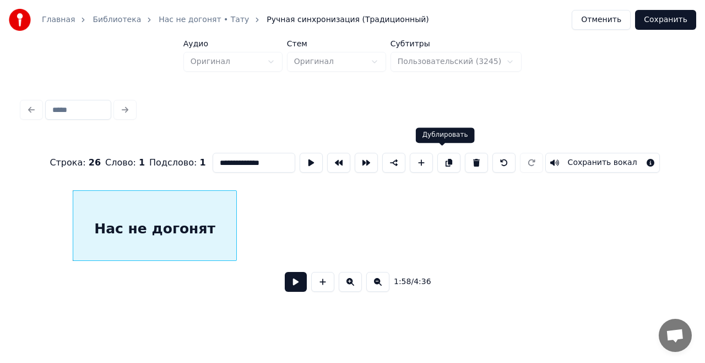
click at [445, 155] on button at bounding box center [448, 163] width 23 height 20
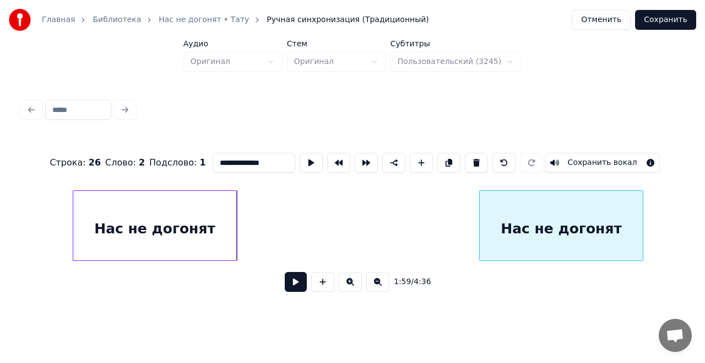
click at [581, 210] on div "Нас не догонят" at bounding box center [561, 228] width 163 height 75
click at [300, 153] on button at bounding box center [311, 163] width 23 height 20
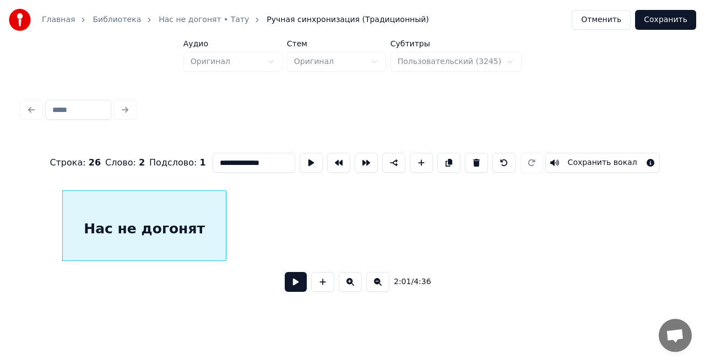
scroll to position [0, 13395]
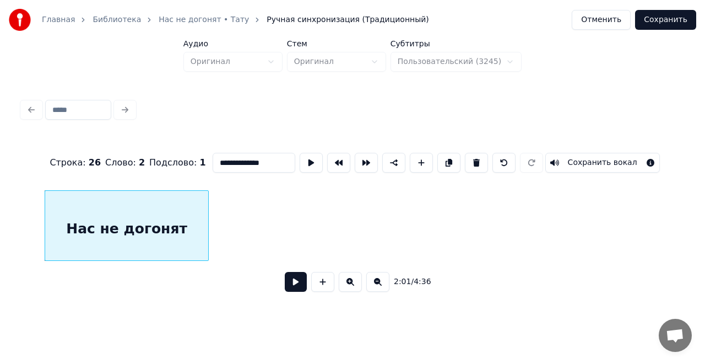
click at [174, 223] on div "Нас не догонят" at bounding box center [126, 228] width 163 height 75
click at [442, 156] on button at bounding box center [448, 163] width 23 height 20
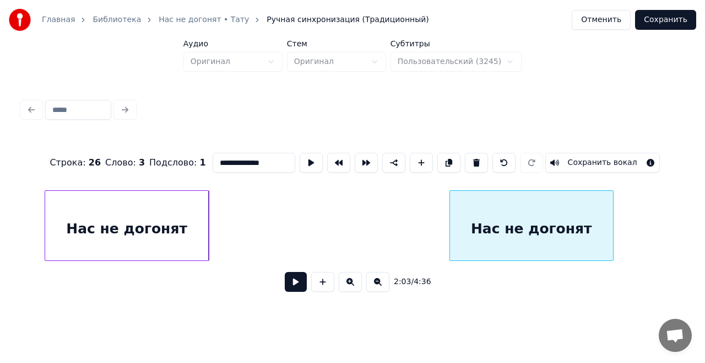
click at [544, 220] on div "Нас не догонят" at bounding box center [531, 228] width 163 height 75
click at [306, 159] on button at bounding box center [311, 163] width 23 height 20
click at [262, 159] on input "**********" at bounding box center [254, 163] width 83 height 20
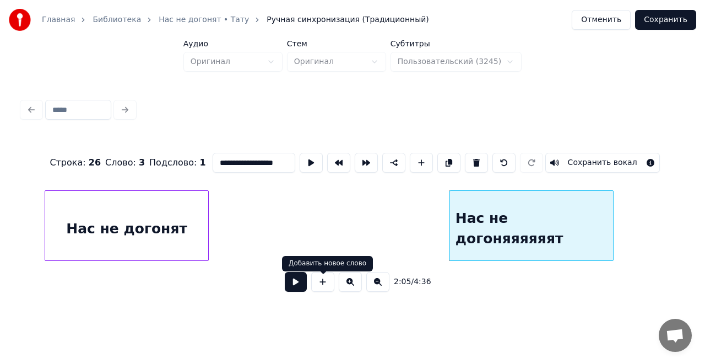
type input "**********"
click at [294, 286] on button at bounding box center [296, 282] width 22 height 20
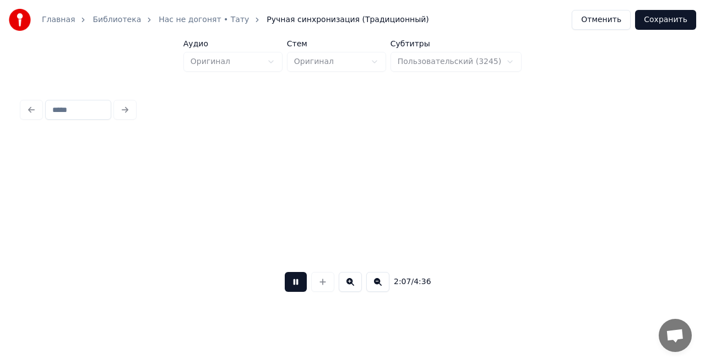
scroll to position [0, 14056]
click at [294, 286] on button at bounding box center [296, 282] width 22 height 20
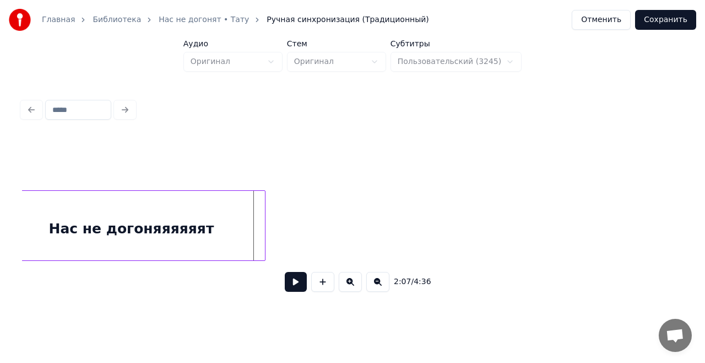
click at [264, 223] on div at bounding box center [263, 225] width 3 height 69
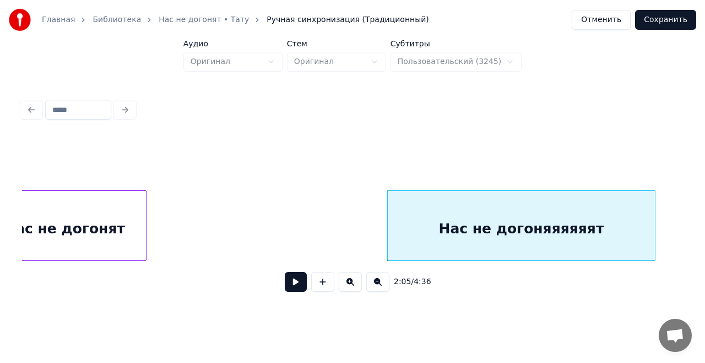
scroll to position [0, 13527]
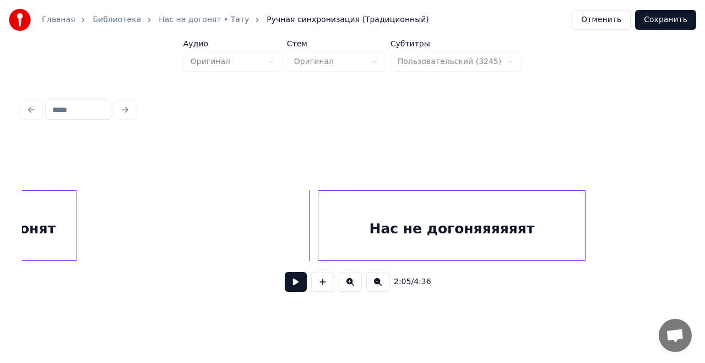
click at [299, 283] on button at bounding box center [296, 282] width 22 height 20
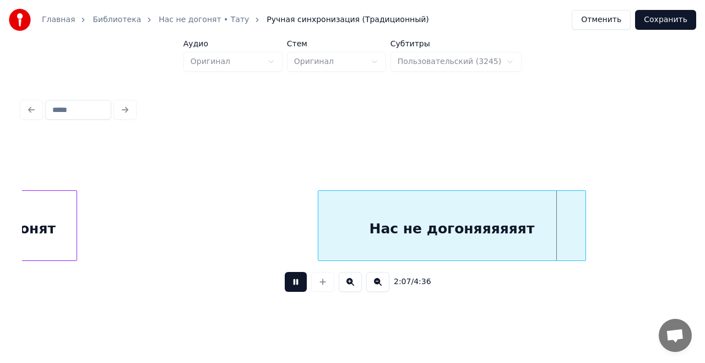
click at [299, 283] on button at bounding box center [296, 282] width 22 height 20
click at [407, 217] on div "Нас не догоняяяяяят" at bounding box center [451, 228] width 267 height 75
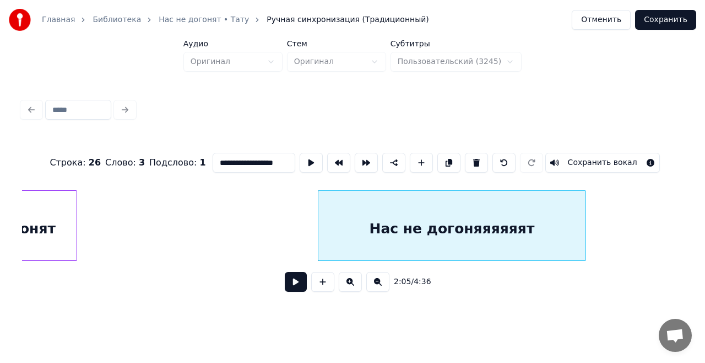
click at [280, 158] on input "**********" at bounding box center [254, 163] width 83 height 20
type input "**********"
click at [297, 285] on button at bounding box center [296, 282] width 22 height 20
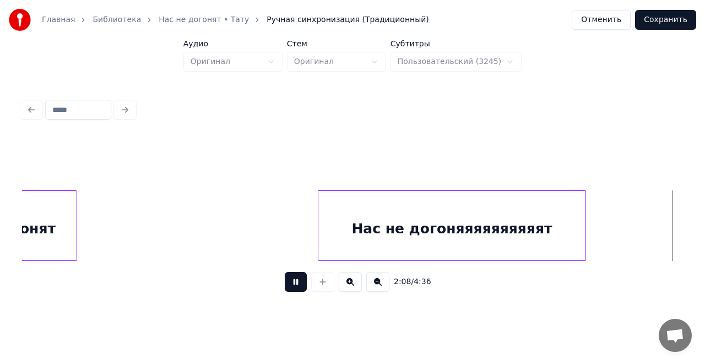
scroll to position [0, 14188]
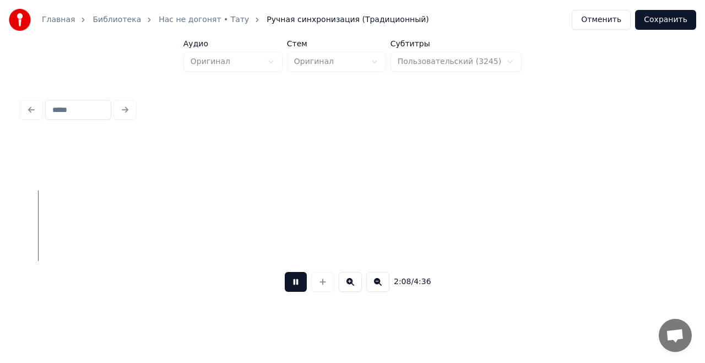
click at [297, 285] on button at bounding box center [296, 282] width 22 height 20
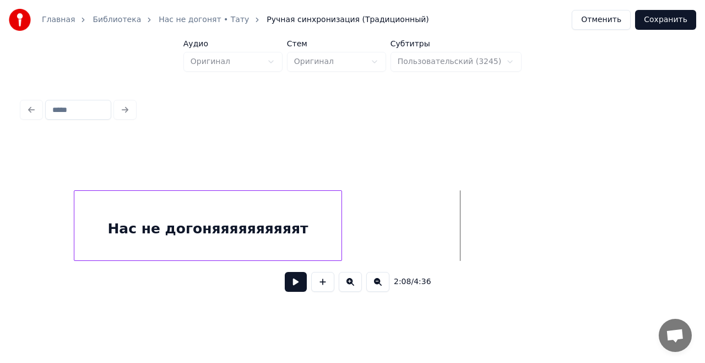
scroll to position [0, 13666]
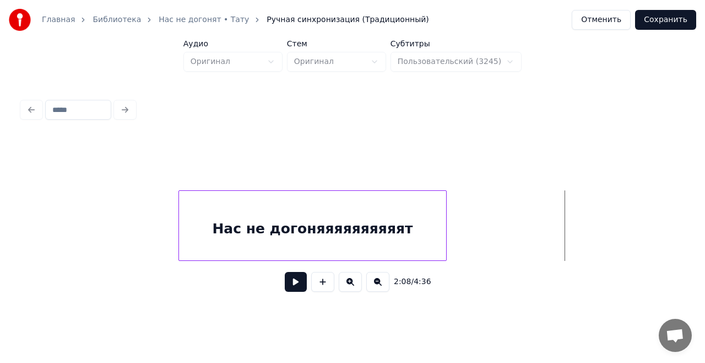
click at [296, 286] on button at bounding box center [296, 282] width 22 height 20
click at [297, 288] on button at bounding box center [296, 282] width 22 height 20
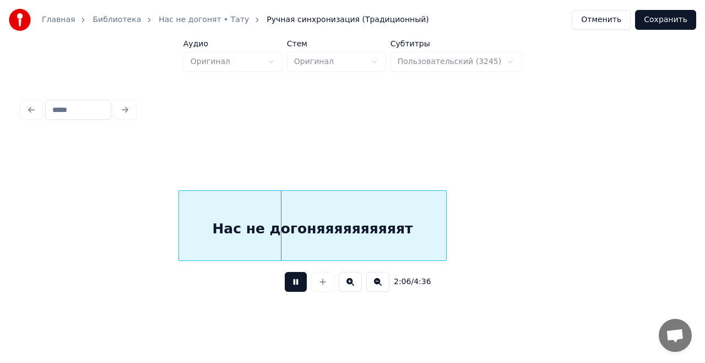
click at [297, 288] on button at bounding box center [296, 282] width 22 height 20
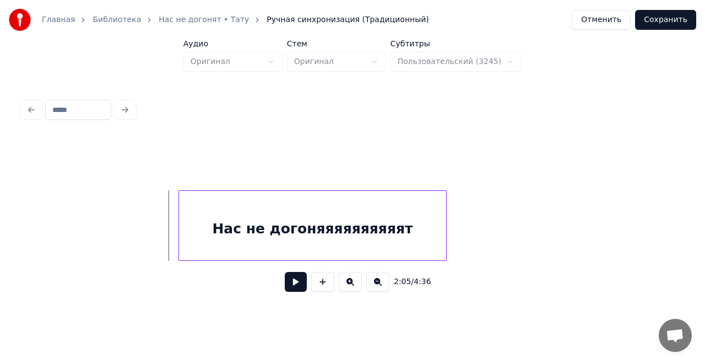
click at [299, 286] on button at bounding box center [296, 282] width 22 height 20
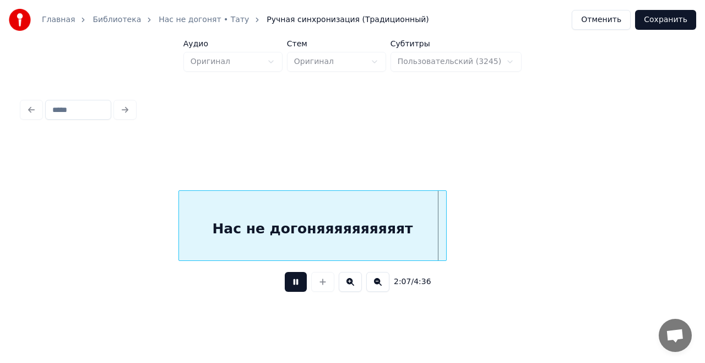
click at [299, 286] on button at bounding box center [296, 282] width 22 height 20
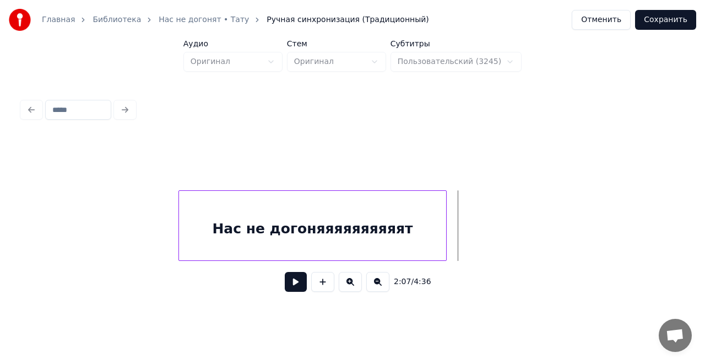
click at [299, 286] on button at bounding box center [296, 282] width 22 height 20
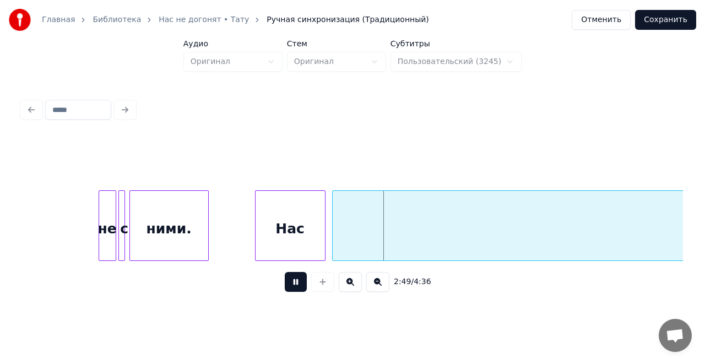
scroll to position [0, 18220]
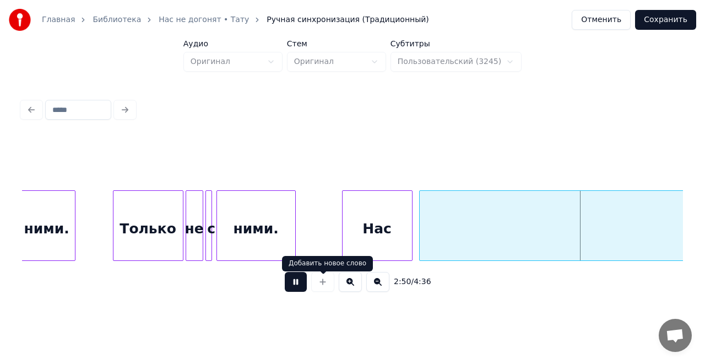
click at [297, 284] on button at bounding box center [296, 282] width 22 height 20
click at [383, 223] on div "Нас" at bounding box center [377, 228] width 69 height 75
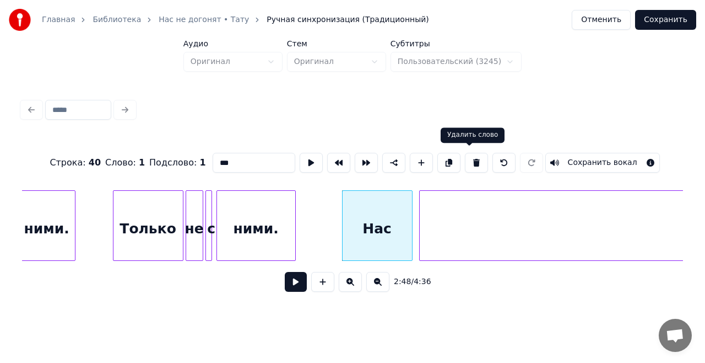
click at [468, 159] on button at bounding box center [476, 163] width 23 height 20
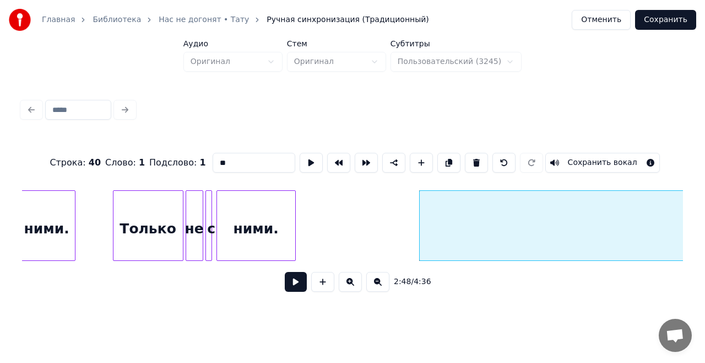
click at [473, 159] on button at bounding box center [476, 163] width 23 height 20
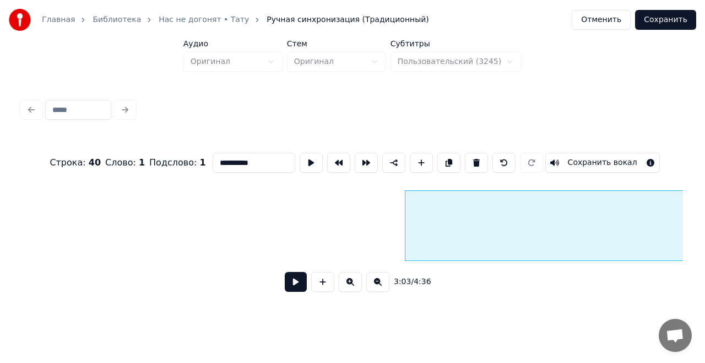
scroll to position [0, 19926]
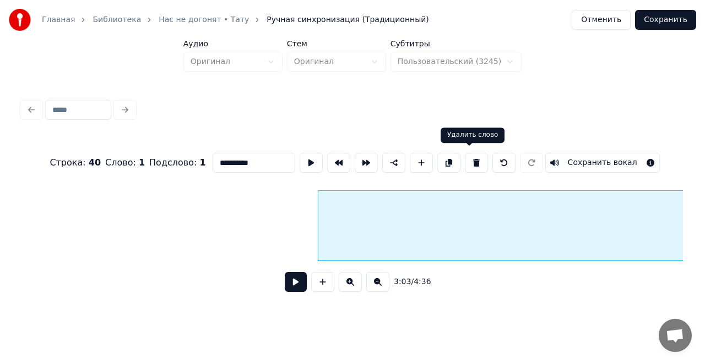
click at [471, 157] on button at bounding box center [476, 163] width 23 height 20
type input "****"
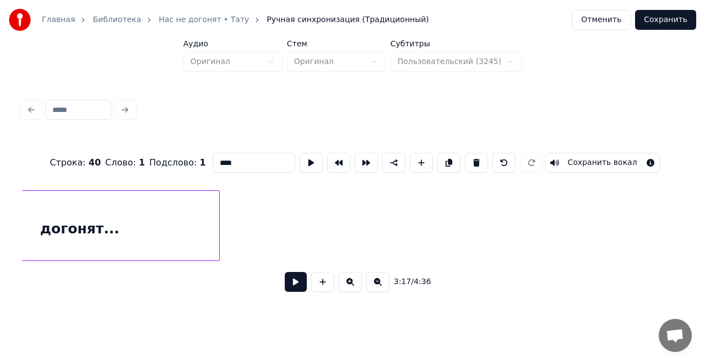
scroll to position [0, 24813]
click at [197, 184] on div "Строка : 40 Слово : 1 Подслово : 1 **** Сохранить вокал" at bounding box center [352, 162] width 661 height 55
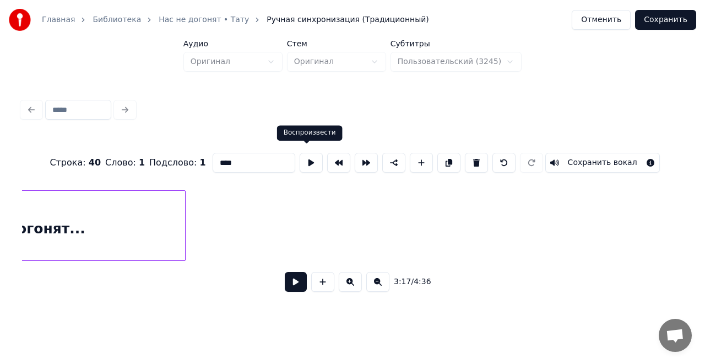
click at [314, 158] on button at bounding box center [311, 163] width 23 height 20
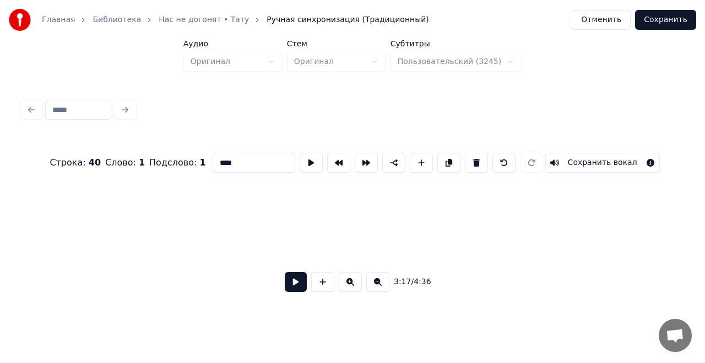
scroll to position [0, 20782]
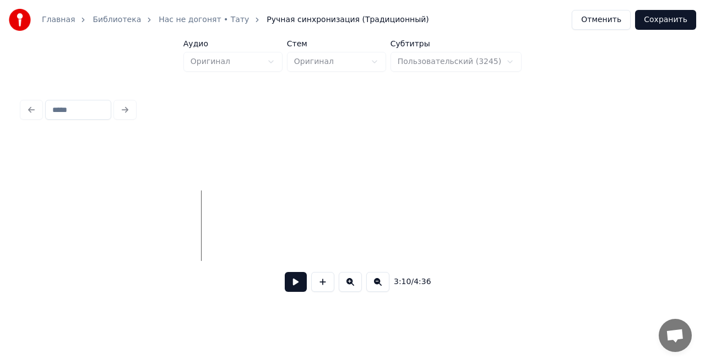
click at [294, 284] on button at bounding box center [296, 282] width 22 height 20
click at [291, 286] on button at bounding box center [296, 282] width 22 height 20
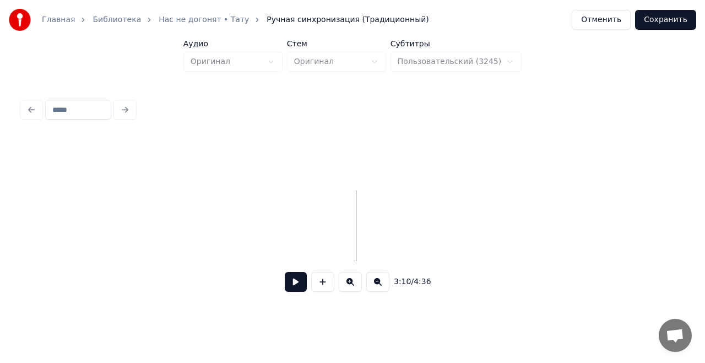
click at [325, 284] on button at bounding box center [322, 282] width 23 height 20
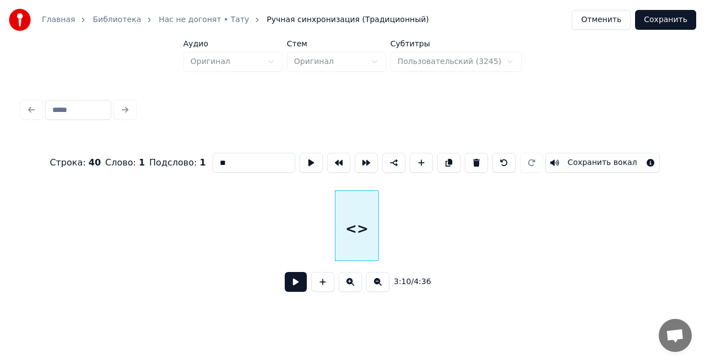
click at [251, 156] on input "**" at bounding box center [254, 163] width 83 height 20
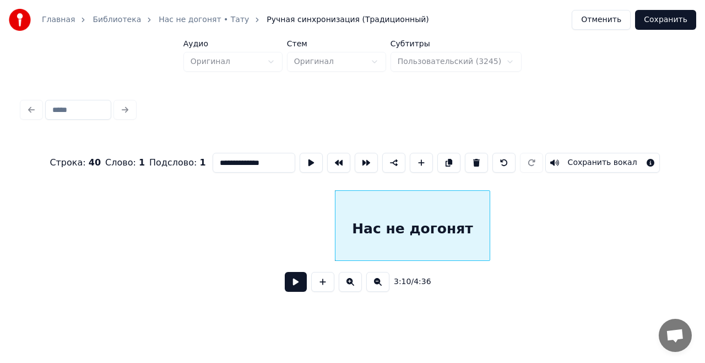
click at [489, 224] on div "Нас не догонят" at bounding box center [412, 225] width 155 height 71
click at [328, 215] on div at bounding box center [329, 225] width 3 height 69
type input "**********"
click at [302, 158] on button at bounding box center [311, 163] width 23 height 20
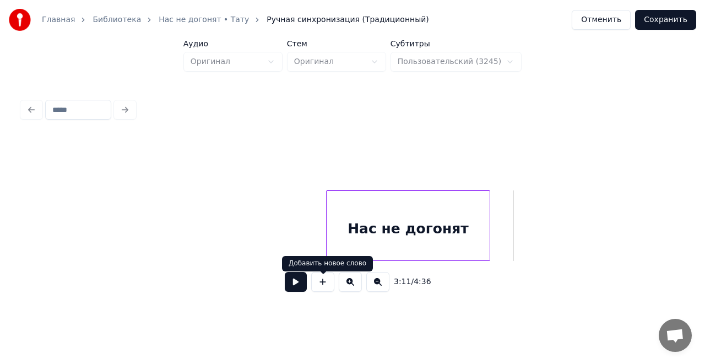
click at [300, 290] on button at bounding box center [296, 282] width 22 height 20
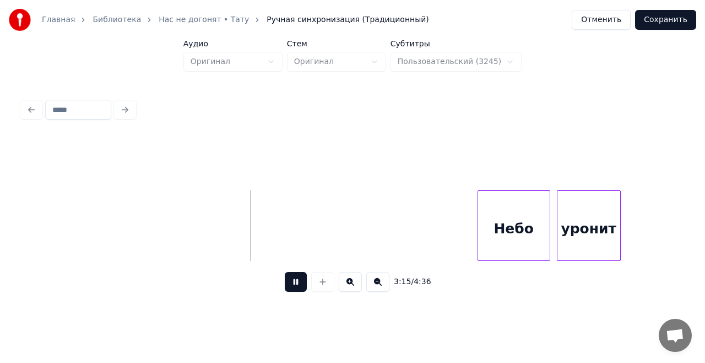
scroll to position [0, 21177]
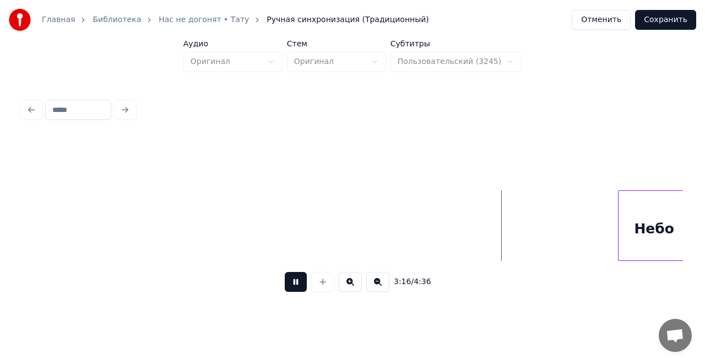
click at [296, 285] on button at bounding box center [296, 282] width 22 height 20
click at [297, 283] on button at bounding box center [296, 282] width 22 height 20
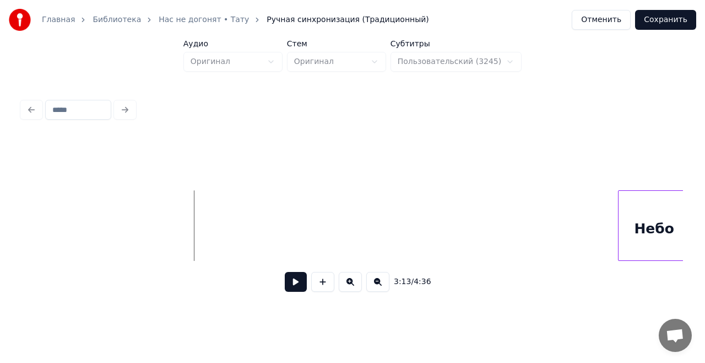
click at [296, 284] on button at bounding box center [296, 282] width 22 height 20
click at [299, 283] on button at bounding box center [296, 282] width 22 height 20
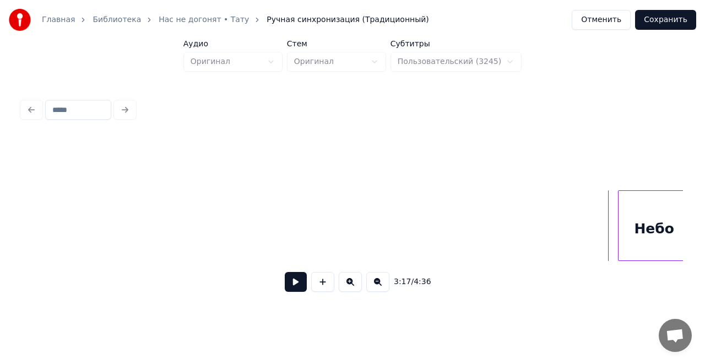
click at [434, 184] on div at bounding box center [352, 162] width 661 height 55
click at [322, 286] on button at bounding box center [322, 282] width 23 height 20
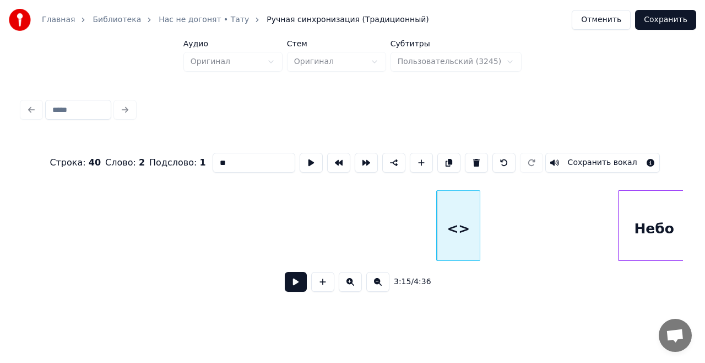
click at [480, 228] on div "<>" at bounding box center [458, 225] width 44 height 71
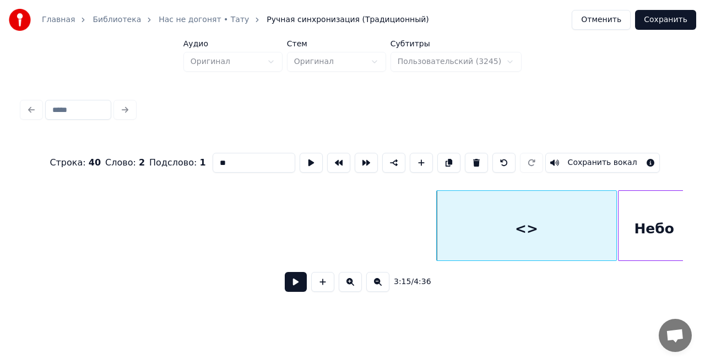
click at [615, 230] on div at bounding box center [614, 225] width 3 height 69
click at [253, 160] on input "**" at bounding box center [254, 163] width 83 height 20
click at [253, 159] on input "**" at bounding box center [254, 163] width 83 height 20
type input "**********"
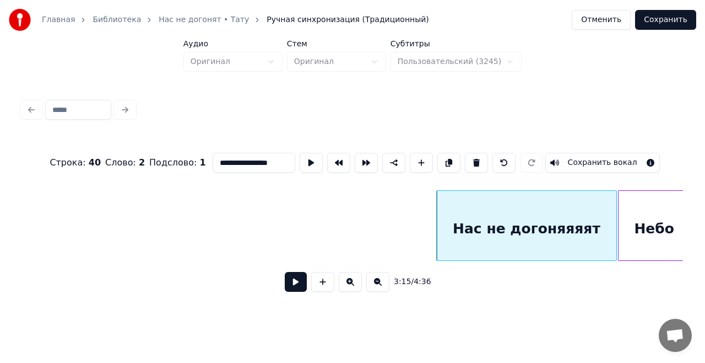
click at [295, 288] on button at bounding box center [296, 282] width 22 height 20
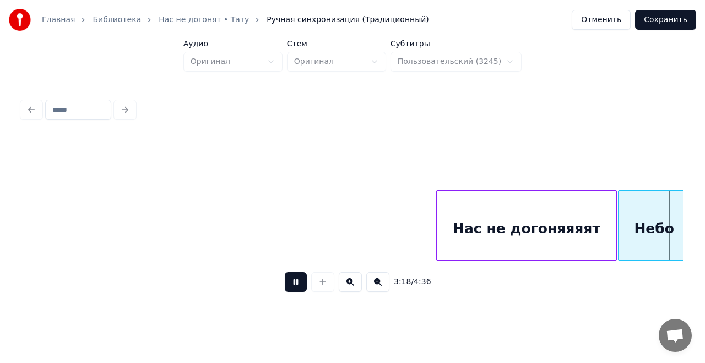
scroll to position [0, 21838]
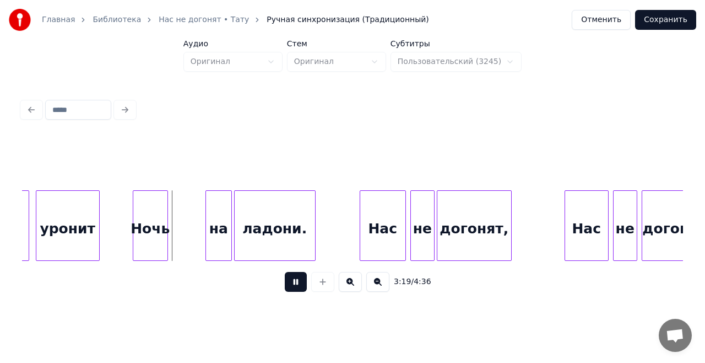
click at [300, 286] on button at bounding box center [296, 282] width 22 height 20
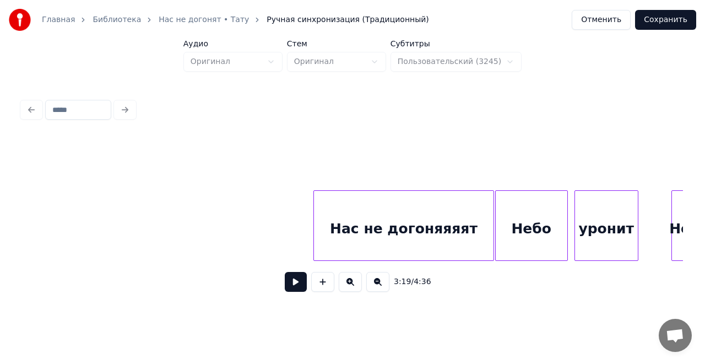
scroll to position [0, 21265]
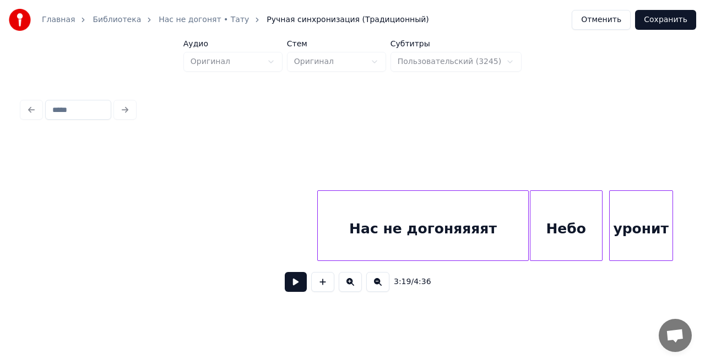
click at [318, 220] on div at bounding box center [319, 225] width 3 height 69
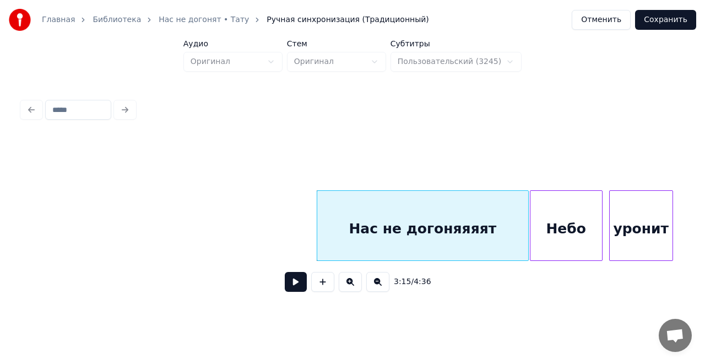
click at [294, 282] on button at bounding box center [296, 282] width 22 height 20
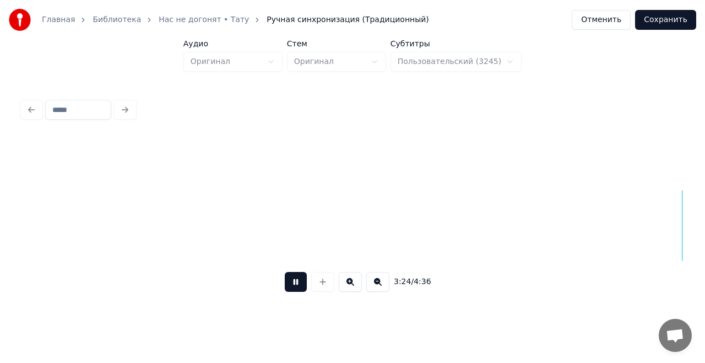
scroll to position [0, 22587]
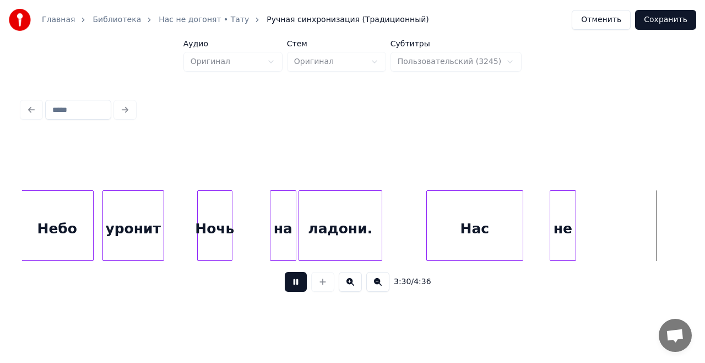
click at [294, 282] on button at bounding box center [296, 282] width 22 height 20
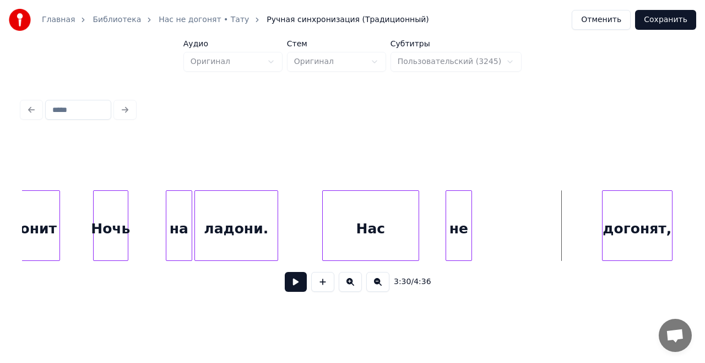
scroll to position [0, 22709]
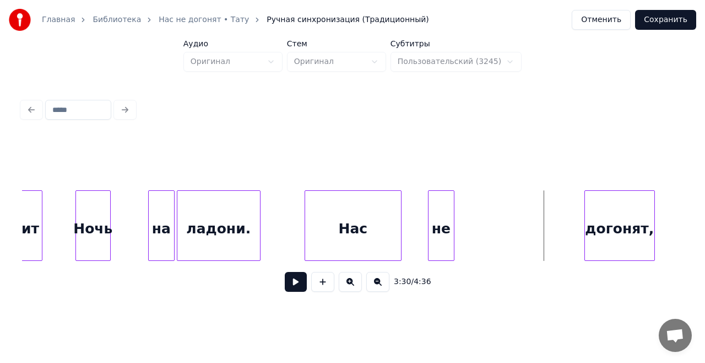
click at [370, 217] on div "Нас" at bounding box center [353, 228] width 96 height 75
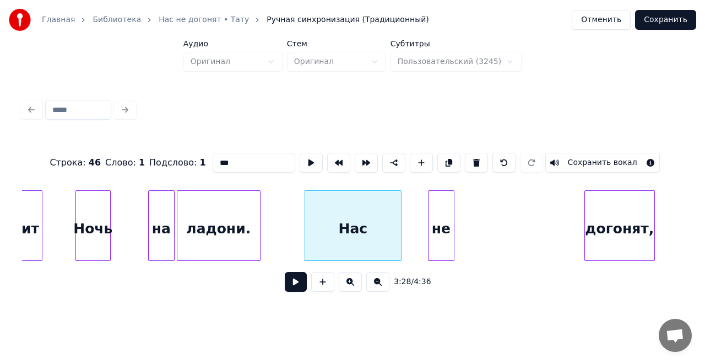
click at [244, 159] on input "***" at bounding box center [254, 163] width 83 height 20
click at [436, 213] on div "не" at bounding box center [441, 228] width 25 height 75
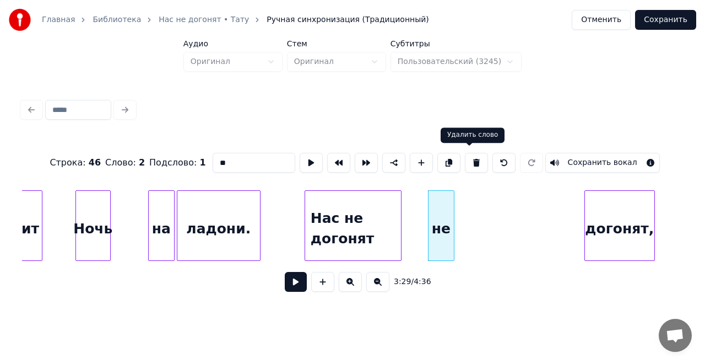
click at [467, 158] on button at bounding box center [476, 163] width 23 height 20
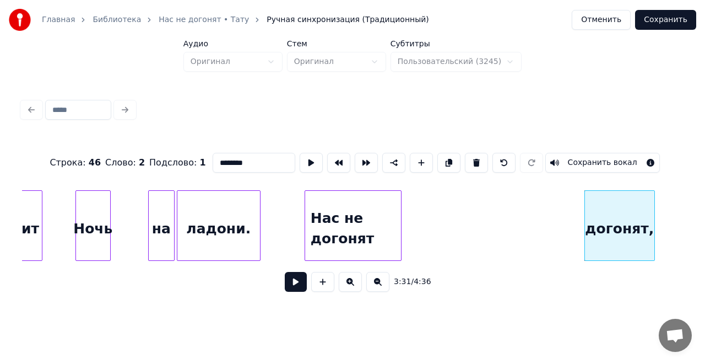
click at [378, 215] on div "Нас не догонят" at bounding box center [353, 228] width 96 height 75
type input "**********"
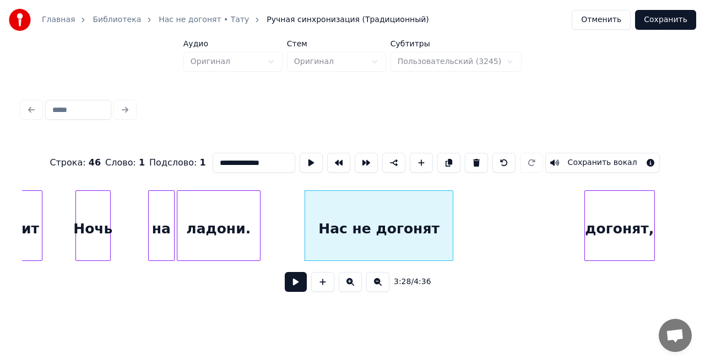
click at [453, 225] on div at bounding box center [451, 225] width 3 height 69
click at [302, 155] on button at bounding box center [311, 163] width 23 height 20
click at [300, 214] on div at bounding box center [301, 225] width 3 height 69
click at [306, 153] on button at bounding box center [311, 163] width 23 height 20
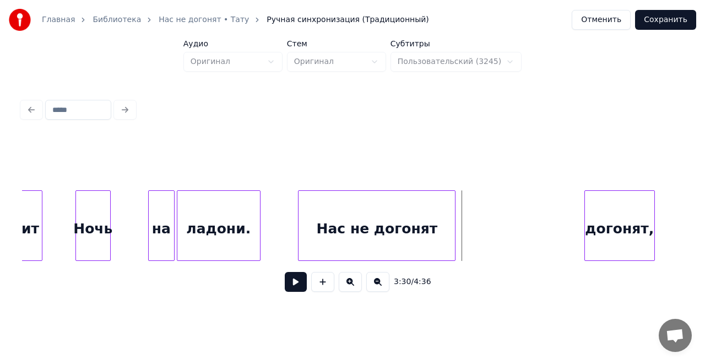
click at [297, 288] on button at bounding box center [296, 282] width 22 height 20
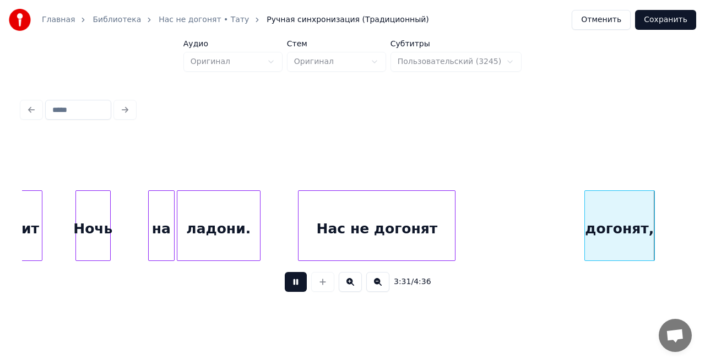
click at [298, 288] on button at bounding box center [296, 282] width 22 height 20
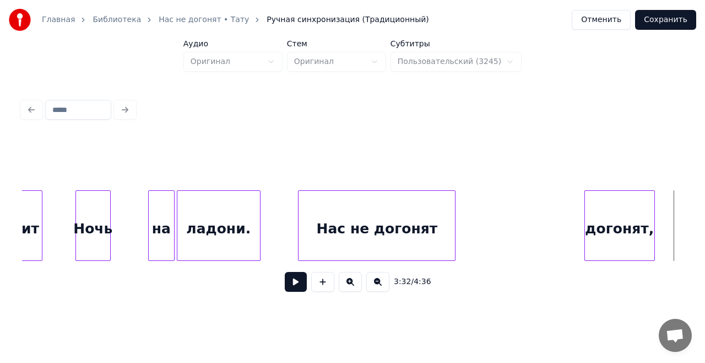
click at [611, 218] on div "догонят," at bounding box center [619, 228] width 69 height 75
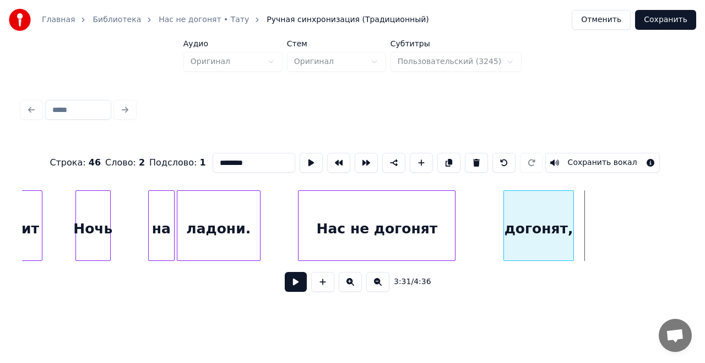
click at [537, 221] on div "догонят," at bounding box center [538, 228] width 69 height 75
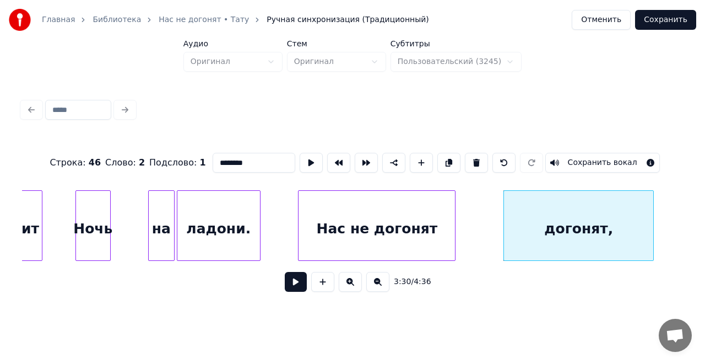
click at [653, 228] on div at bounding box center [651, 225] width 3 height 69
click at [310, 157] on button at bounding box center [311, 163] width 23 height 20
click at [217, 160] on input "********" at bounding box center [254, 163] width 83 height 20
click at [215, 160] on input "********" at bounding box center [254, 163] width 83 height 20
click at [277, 158] on input "**********" at bounding box center [254, 163] width 83 height 20
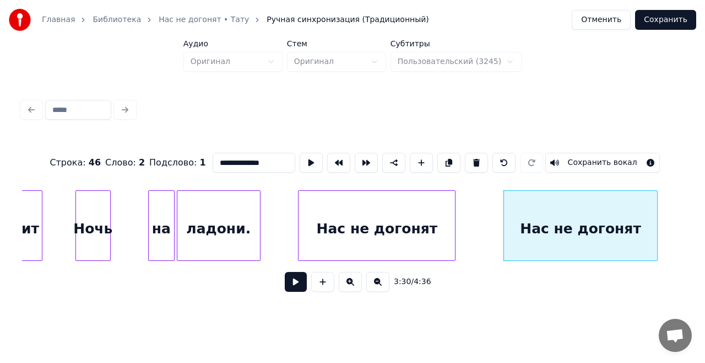
type input "**********"
click at [286, 177] on div "**********" at bounding box center [352, 162] width 661 height 55
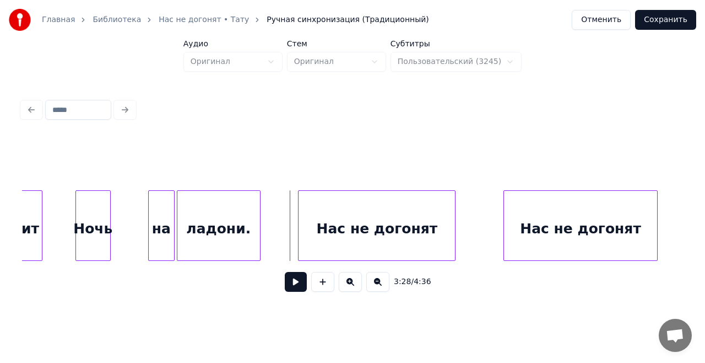
click at [296, 287] on button at bounding box center [296, 282] width 22 height 20
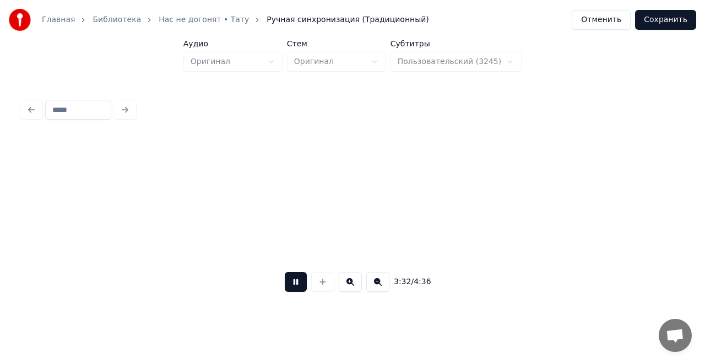
scroll to position [0, 23370]
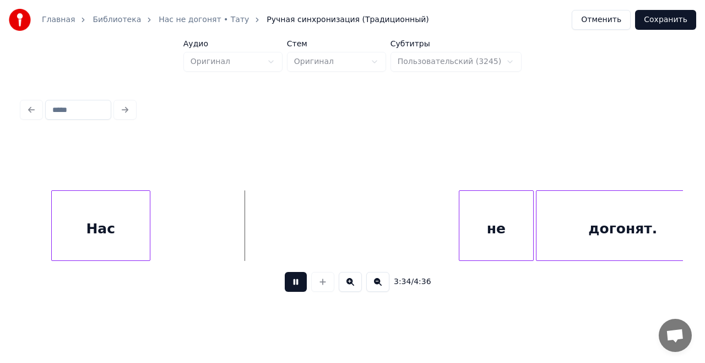
click at [295, 286] on button at bounding box center [296, 282] width 22 height 20
click at [113, 224] on div "Нас" at bounding box center [101, 228] width 98 height 75
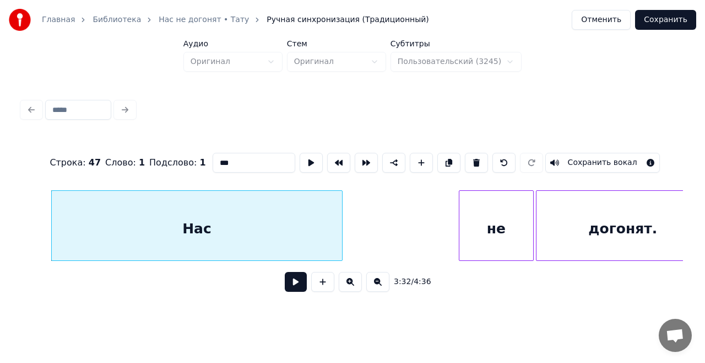
click at [342, 228] on div at bounding box center [340, 225] width 3 height 69
click at [249, 158] on input "***" at bounding box center [254, 163] width 83 height 20
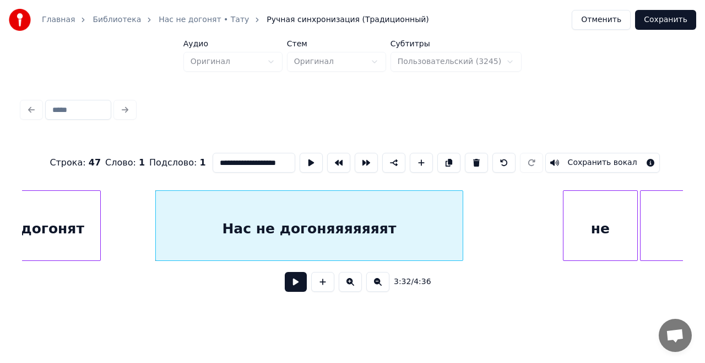
scroll to position [0, 23249]
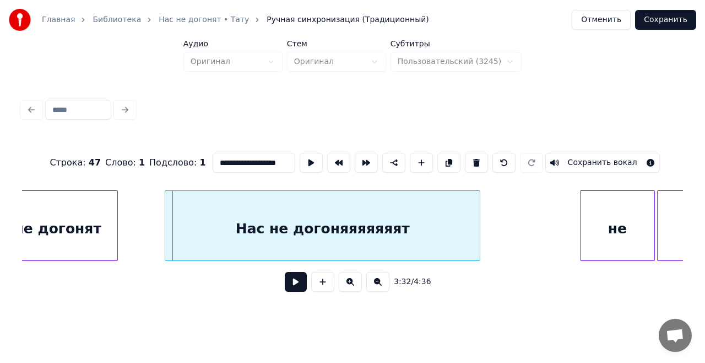
click at [165, 228] on div at bounding box center [166, 225] width 3 height 69
type input "**********"
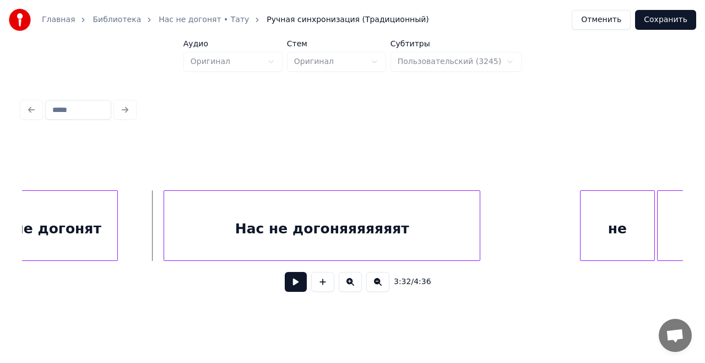
click at [297, 291] on button at bounding box center [296, 282] width 22 height 20
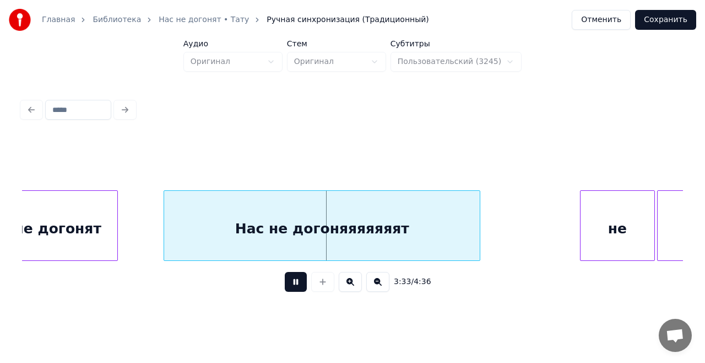
click at [297, 291] on button at bounding box center [296, 282] width 22 height 20
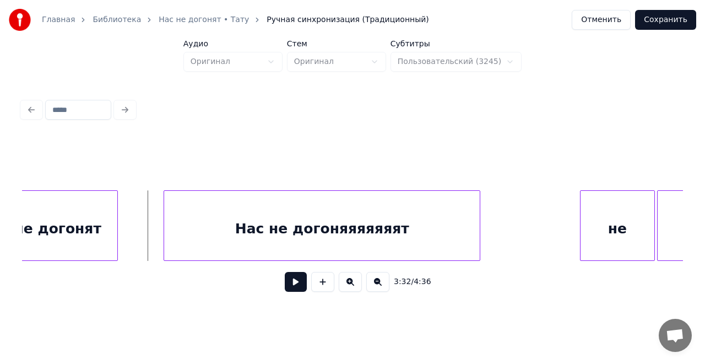
click at [289, 288] on button at bounding box center [296, 282] width 22 height 20
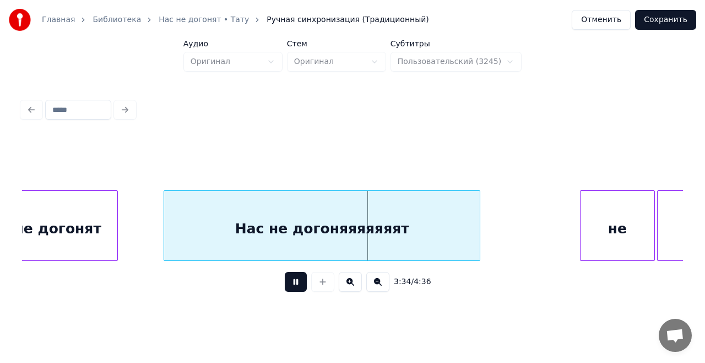
click at [289, 288] on button at bounding box center [296, 282] width 22 height 20
click at [272, 228] on div "Нас не догоняяяяяяят" at bounding box center [322, 228] width 316 height 75
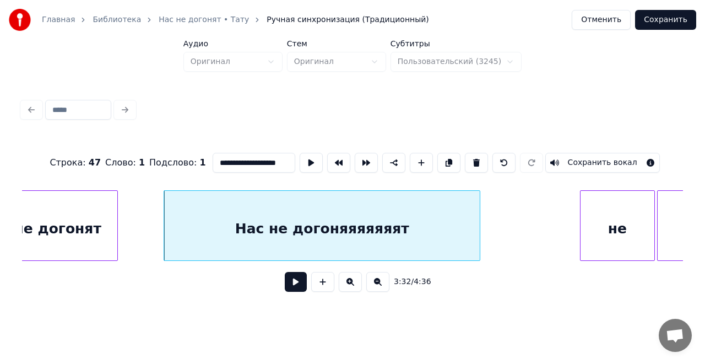
click at [230, 158] on input "**********" at bounding box center [254, 163] width 83 height 20
type input "**********"
click at [299, 286] on button at bounding box center [296, 282] width 22 height 20
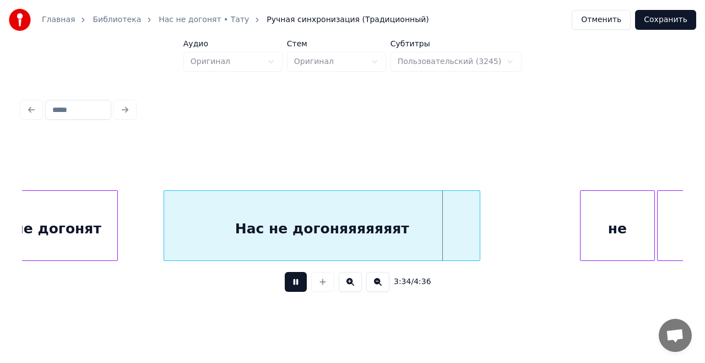
click at [299, 286] on button at bounding box center [296, 282] width 22 height 20
click at [354, 230] on div "Нас не догоняяяяяяят" at bounding box center [322, 228] width 316 height 75
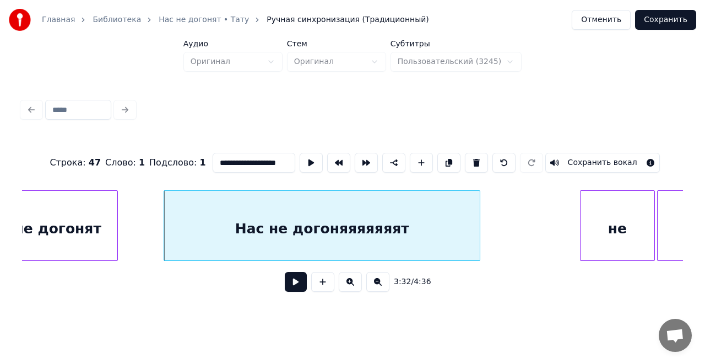
click at [268, 155] on input "**********" at bounding box center [254, 163] width 83 height 20
type input "**********"
click at [296, 289] on button at bounding box center [296, 282] width 22 height 20
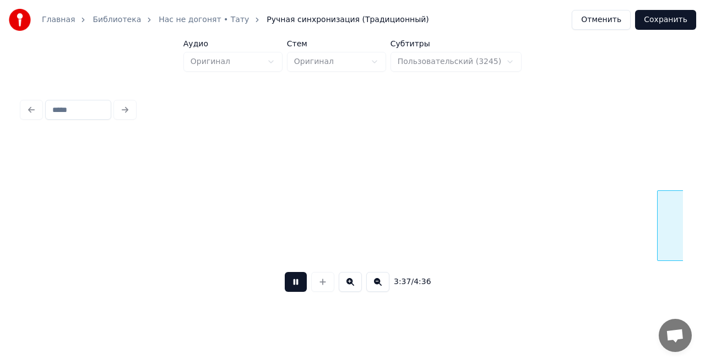
scroll to position [0, 23910]
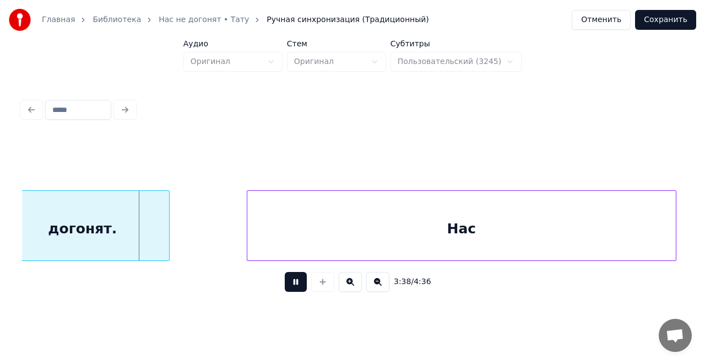
click at [291, 285] on button at bounding box center [296, 282] width 22 height 20
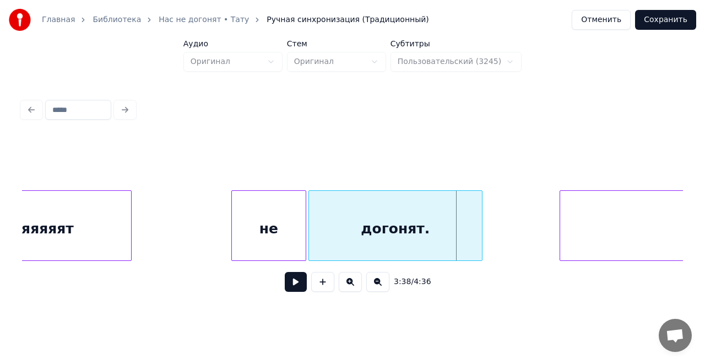
scroll to position [0, 23563]
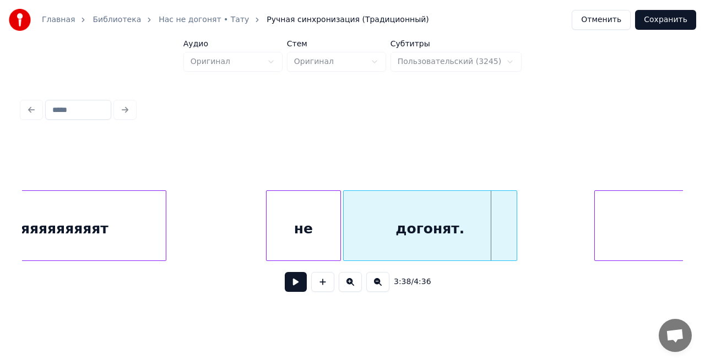
click at [304, 214] on div "не" at bounding box center [304, 228] width 74 height 75
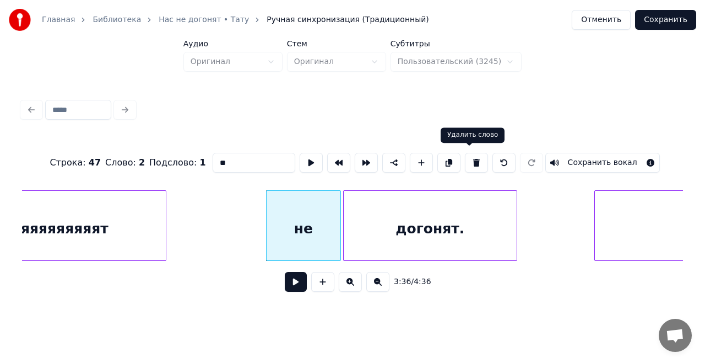
click at [468, 160] on button at bounding box center [476, 163] width 23 height 20
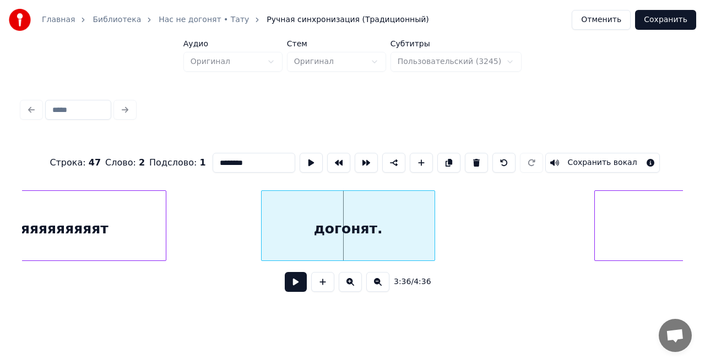
click at [348, 224] on div "догонят." at bounding box center [348, 228] width 173 height 75
click at [217, 159] on input "********" at bounding box center [254, 163] width 83 height 20
click at [282, 160] on input "**********" at bounding box center [254, 163] width 83 height 20
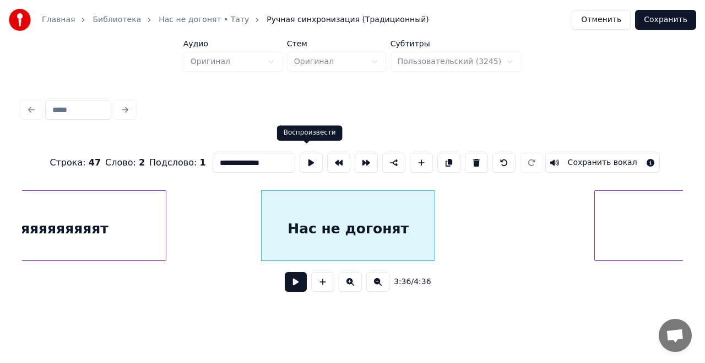
type input "**********"
click at [307, 155] on button at bounding box center [311, 163] width 23 height 20
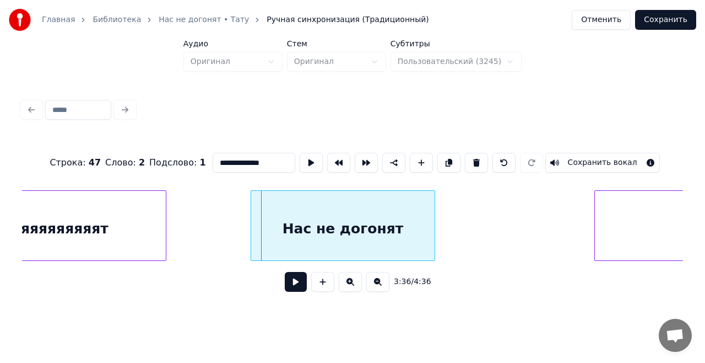
click at [252, 220] on div at bounding box center [252, 225] width 3 height 69
click at [304, 156] on button at bounding box center [311, 163] width 23 height 20
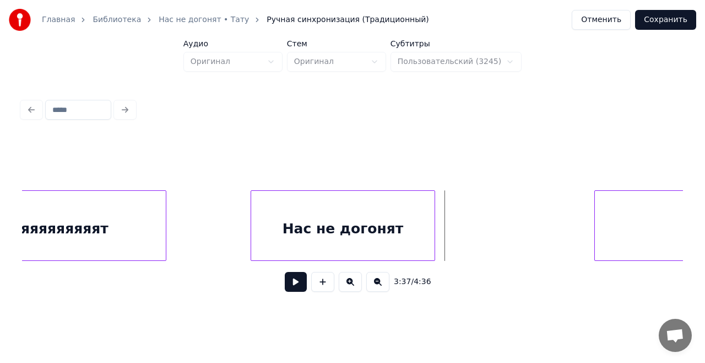
click at [300, 285] on button at bounding box center [296, 282] width 22 height 20
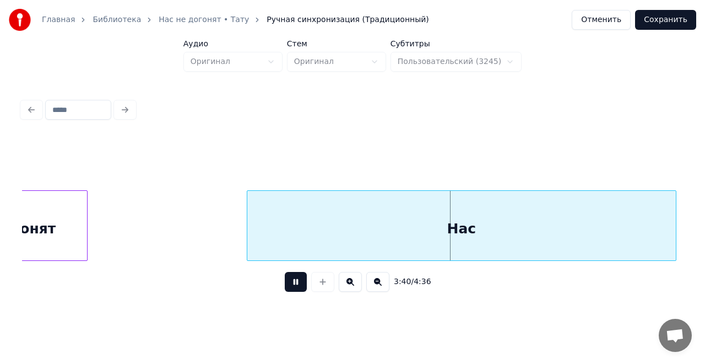
scroll to position [0, 24014]
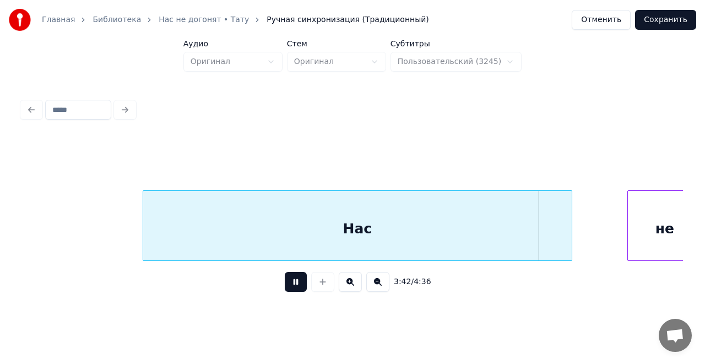
click at [292, 285] on button at bounding box center [296, 282] width 22 height 20
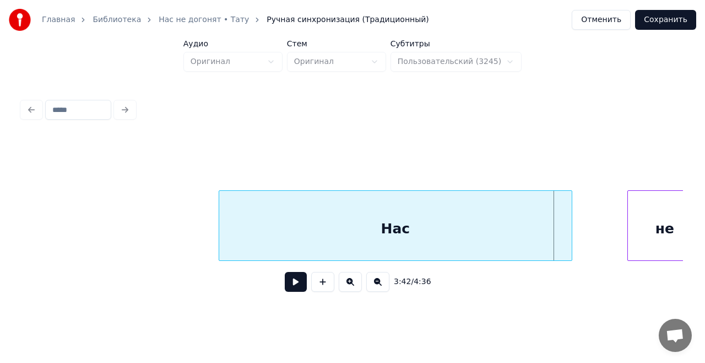
click at [220, 222] on div at bounding box center [220, 225] width 3 height 69
click at [295, 286] on button at bounding box center [296, 282] width 22 height 20
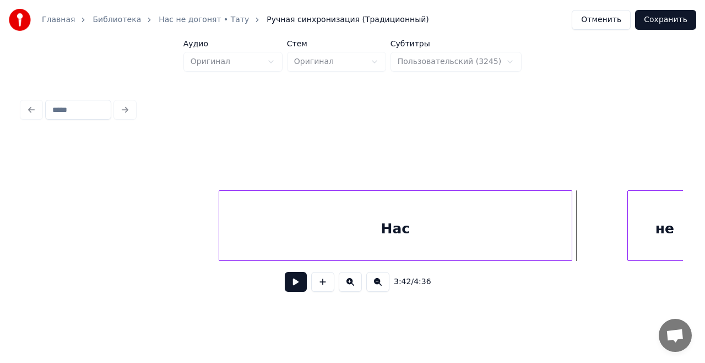
click at [398, 225] on div "Нас" at bounding box center [395, 228] width 353 height 75
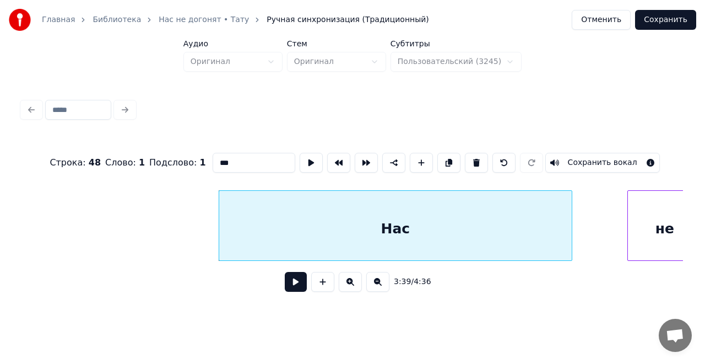
click at [253, 153] on input "***" at bounding box center [254, 163] width 83 height 20
type input "**********"
click at [303, 283] on button at bounding box center [296, 282] width 22 height 20
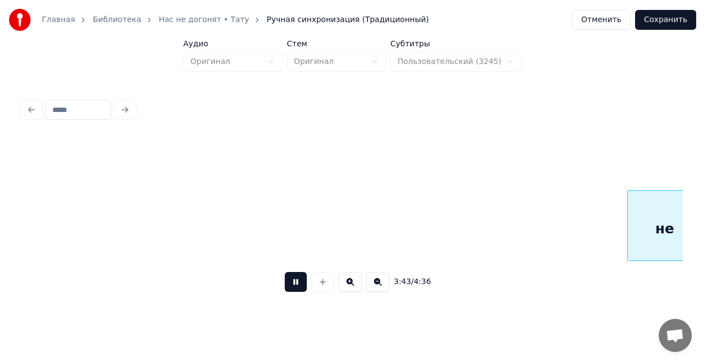
scroll to position [0, 24676]
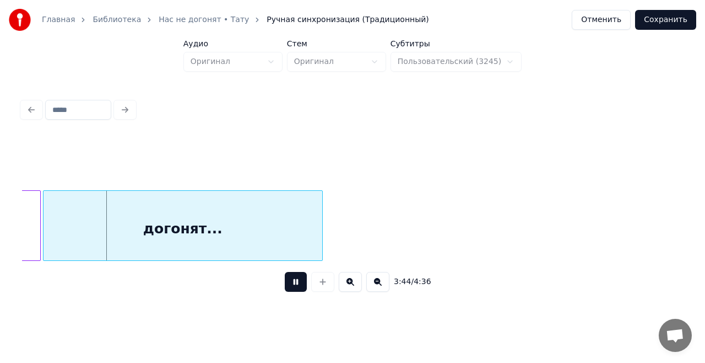
click at [303, 283] on button at bounding box center [296, 282] width 22 height 20
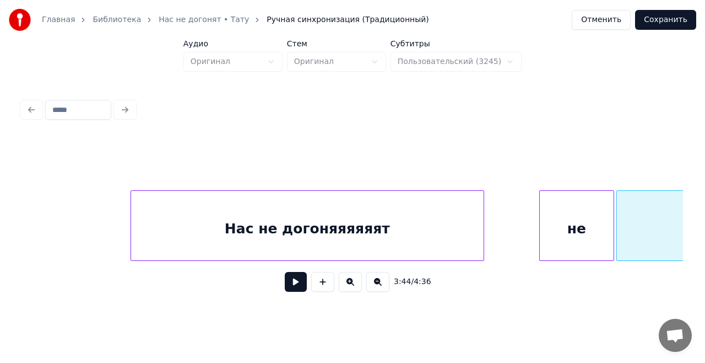
scroll to position [0, 24033]
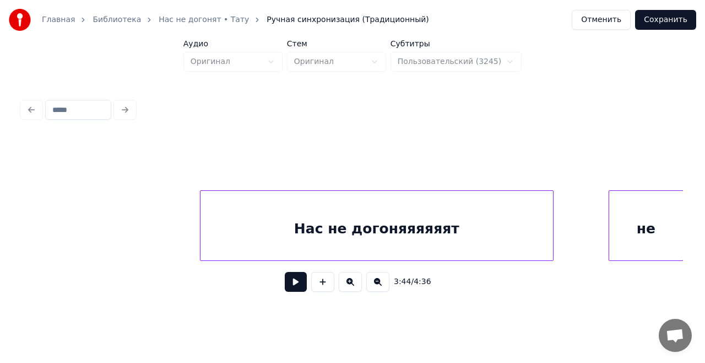
click at [262, 218] on div "Нас не догоняяяяяят" at bounding box center [377, 228] width 353 height 75
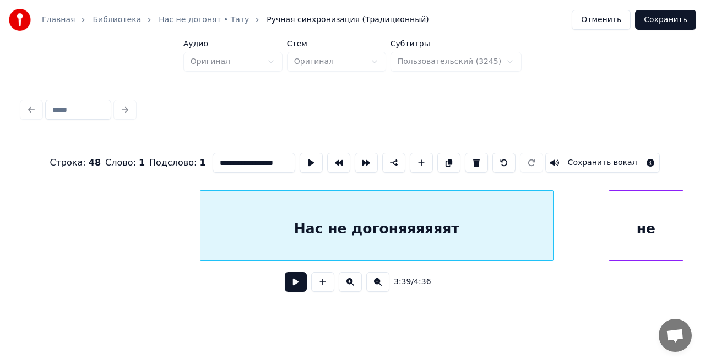
click at [292, 288] on button at bounding box center [296, 282] width 22 height 20
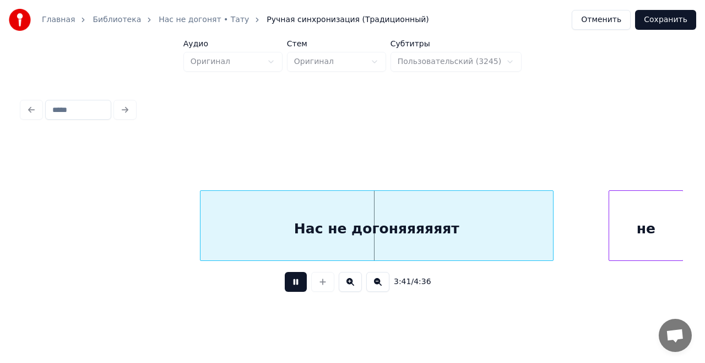
click at [292, 288] on button at bounding box center [296, 282] width 22 height 20
click at [215, 219] on div "Нас не догоняяяяяят" at bounding box center [377, 228] width 353 height 75
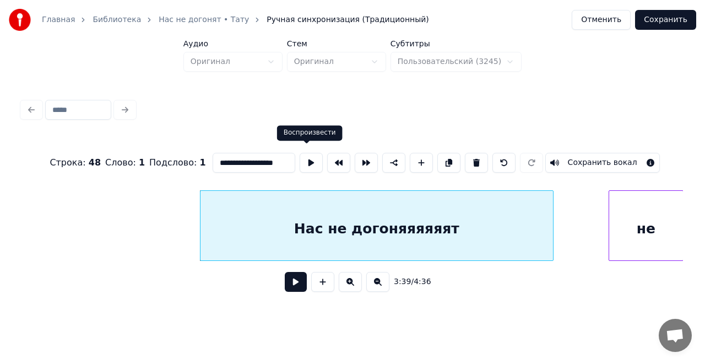
click at [310, 158] on button at bounding box center [311, 163] width 23 height 20
click at [229, 217] on div "Нас не догоняяяяяят" at bounding box center [377, 228] width 353 height 75
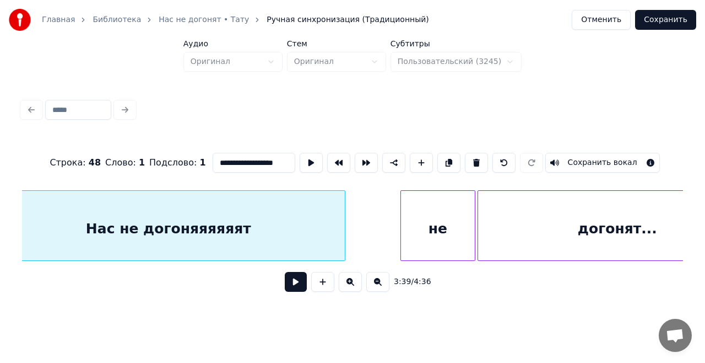
scroll to position [0, 24311]
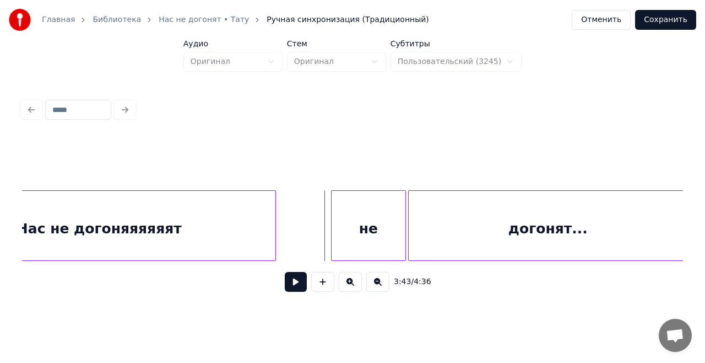
click at [298, 284] on button at bounding box center [296, 282] width 22 height 20
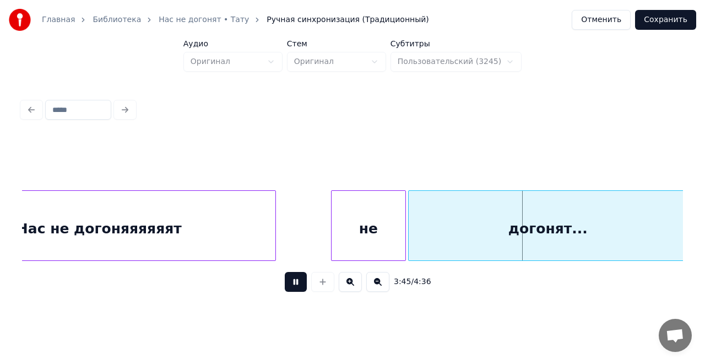
click at [297, 284] on button at bounding box center [296, 282] width 22 height 20
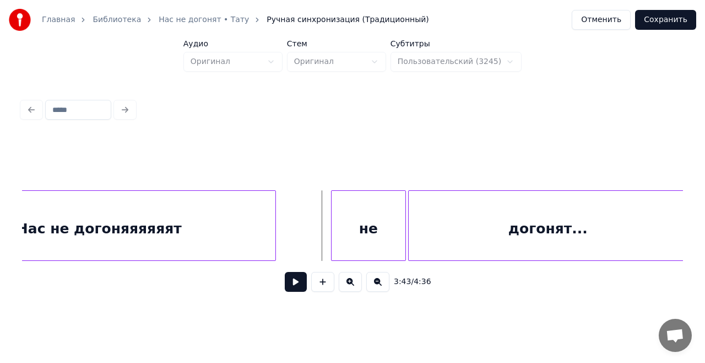
click at [292, 285] on button at bounding box center [296, 282] width 22 height 20
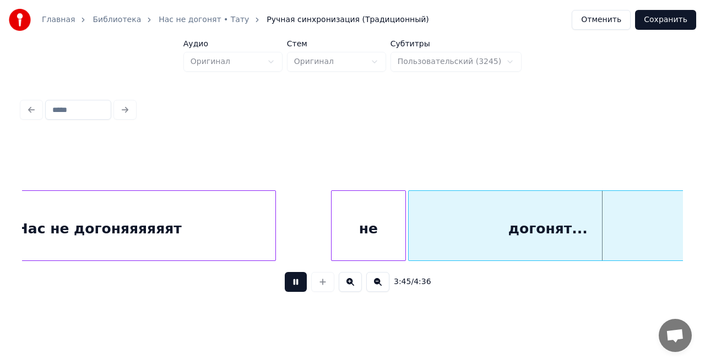
click at [292, 285] on button at bounding box center [296, 282] width 22 height 20
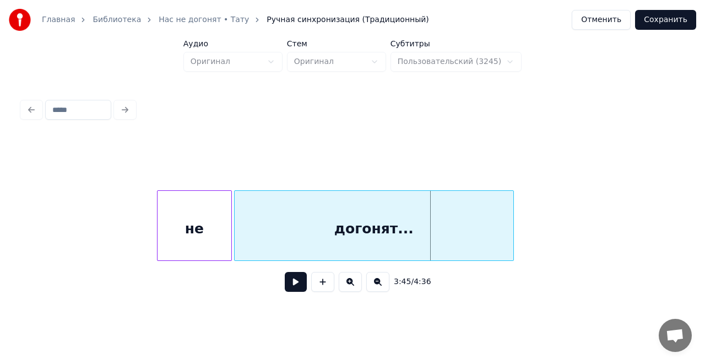
scroll to position [0, 24380]
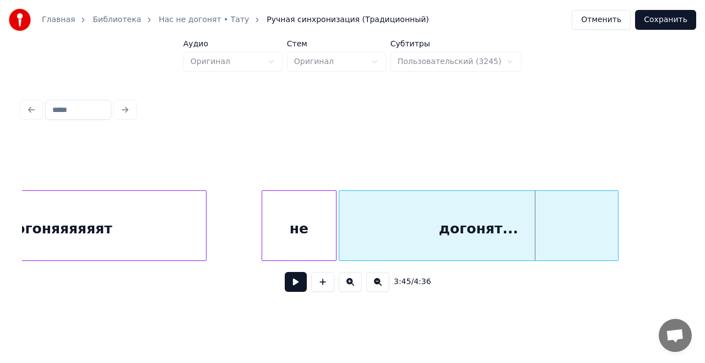
click at [301, 221] on div "не" at bounding box center [299, 228] width 74 height 75
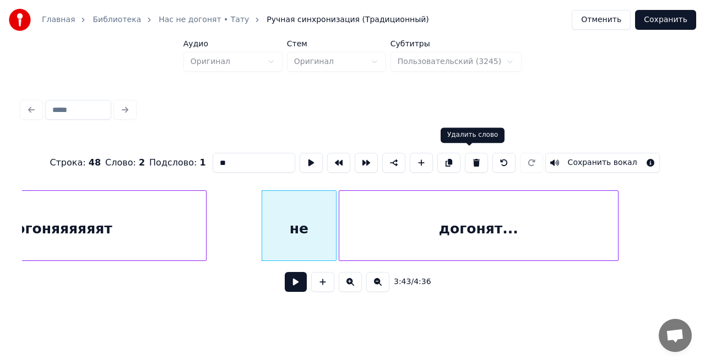
click at [468, 159] on button at bounding box center [476, 163] width 23 height 20
type input "**********"
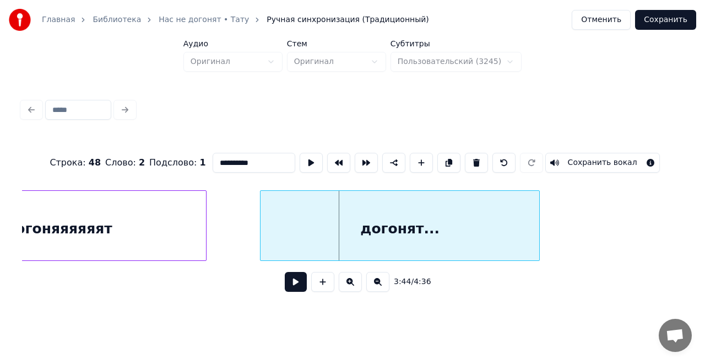
click at [336, 214] on div "догонят..." at bounding box center [400, 228] width 279 height 75
click at [299, 289] on button at bounding box center [296, 282] width 22 height 20
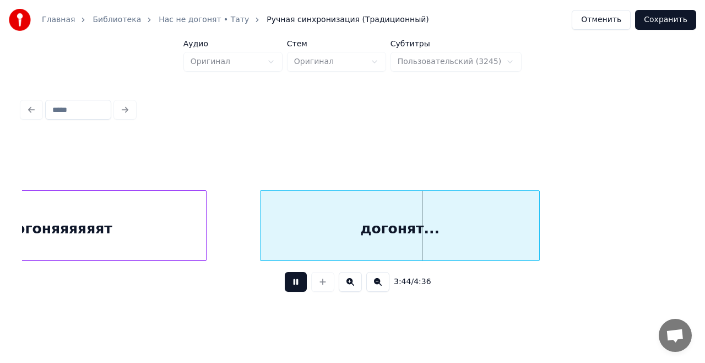
click at [299, 289] on button at bounding box center [296, 282] width 22 height 20
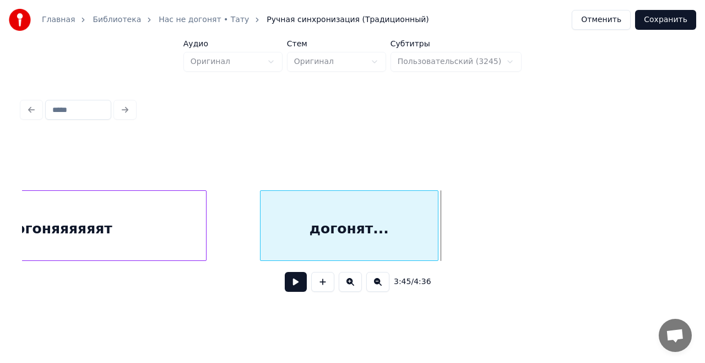
click at [437, 218] on div at bounding box center [436, 225] width 3 height 69
click at [328, 229] on div "догонят..." at bounding box center [349, 228] width 177 height 75
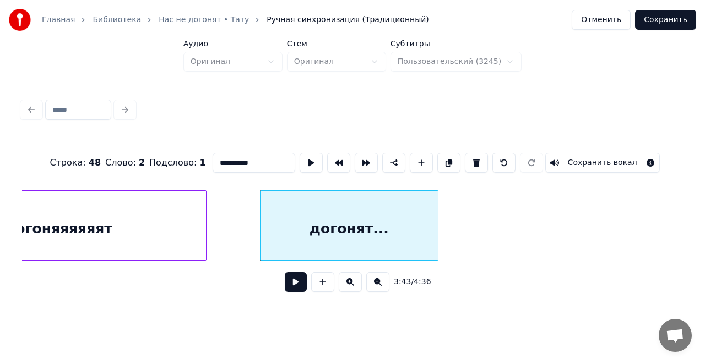
click at [262, 163] on input "**********" at bounding box center [254, 163] width 83 height 20
click at [215, 159] on input "*******" at bounding box center [254, 163] width 83 height 20
type input "**********"
click at [298, 287] on button at bounding box center [296, 282] width 22 height 20
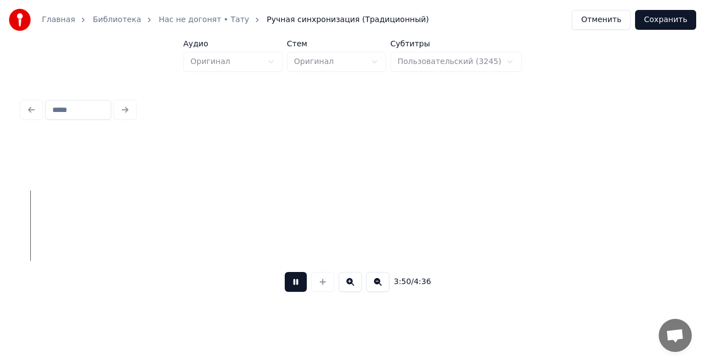
scroll to position [0, 25434]
click at [297, 285] on button at bounding box center [296, 282] width 22 height 20
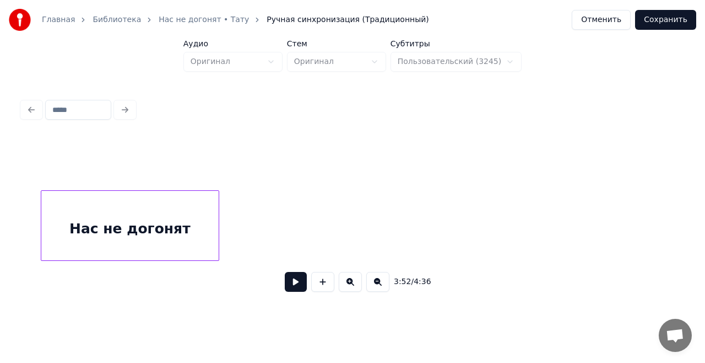
scroll to position [0, 24564]
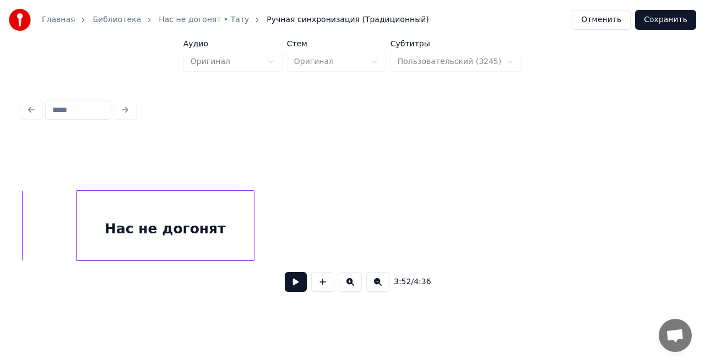
click at [226, 215] on div "Нас не догонят" at bounding box center [165, 228] width 177 height 75
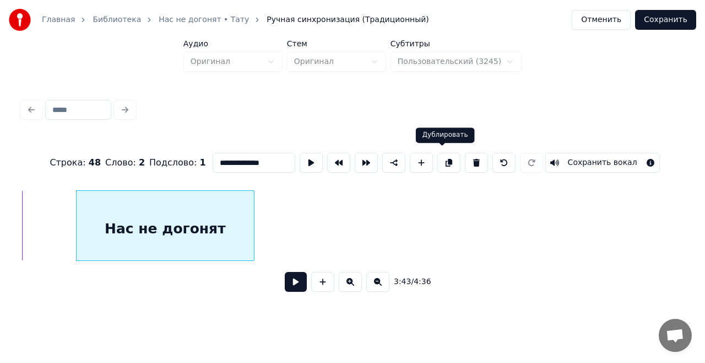
click at [442, 160] on button at bounding box center [448, 163] width 23 height 20
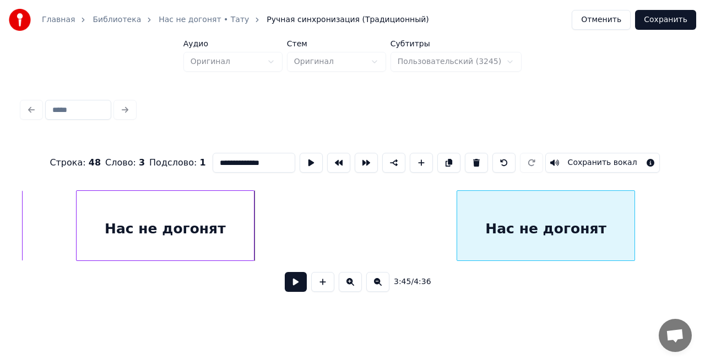
click at [571, 221] on div "Нас не догонят" at bounding box center [545, 228] width 177 height 75
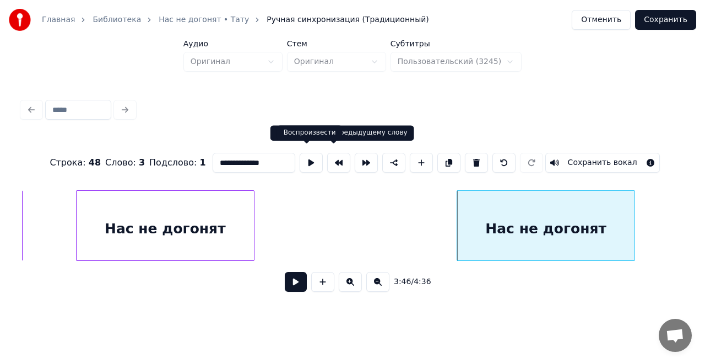
click at [304, 155] on button at bounding box center [311, 163] width 23 height 20
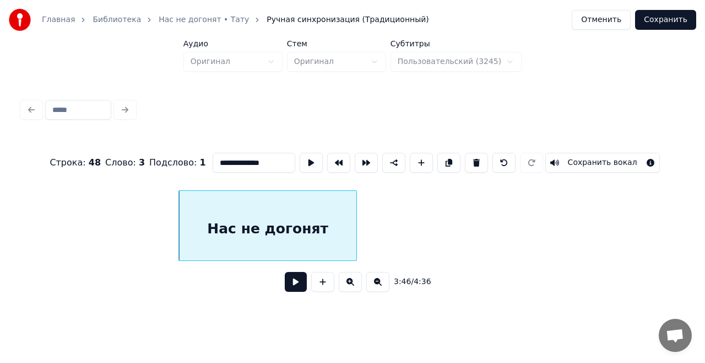
scroll to position [0, 24930]
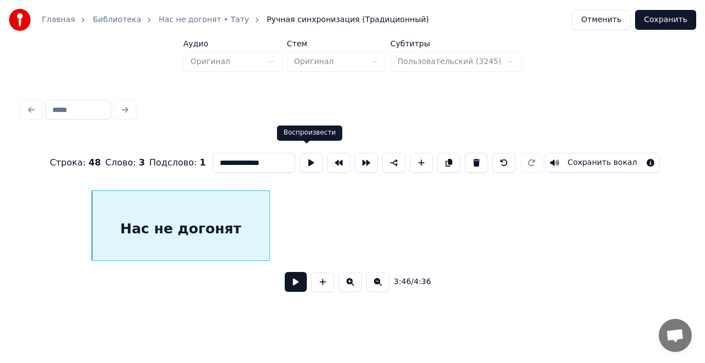
click at [307, 158] on button at bounding box center [311, 163] width 23 height 20
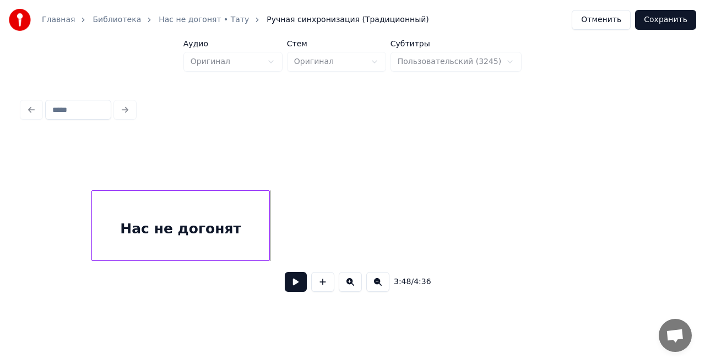
click at [297, 283] on button at bounding box center [296, 282] width 22 height 20
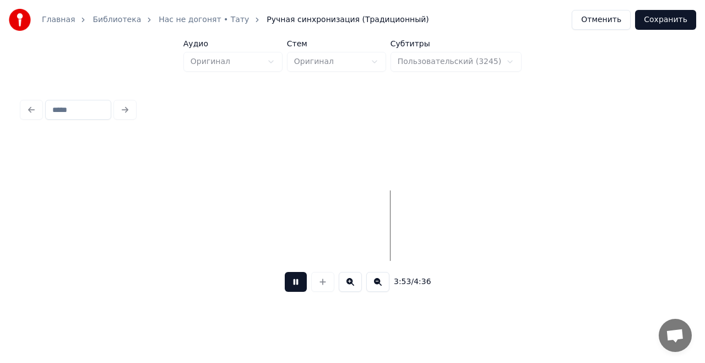
scroll to position [0, 25225]
click at [301, 282] on button at bounding box center [296, 282] width 22 height 20
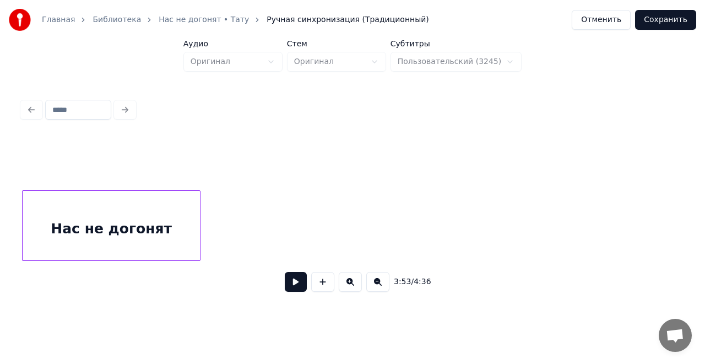
click at [143, 207] on div "Нас не догонят" at bounding box center [111, 228] width 177 height 75
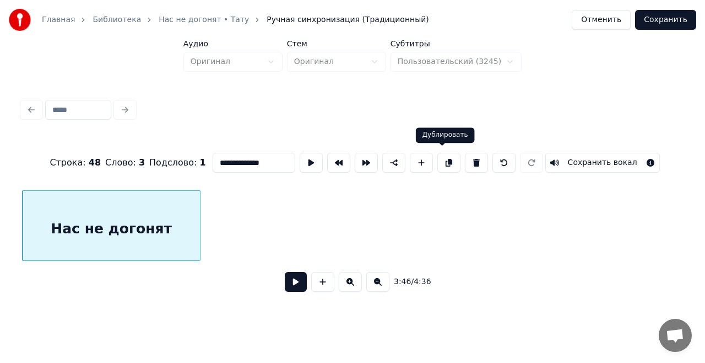
click at [439, 161] on button at bounding box center [448, 163] width 23 height 20
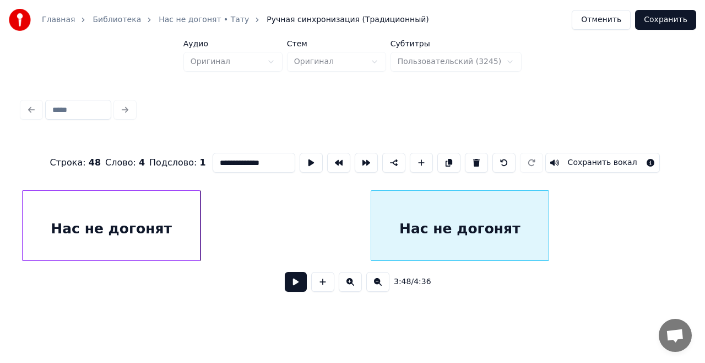
click at [511, 224] on div "Нас не догонят" at bounding box center [459, 228] width 177 height 75
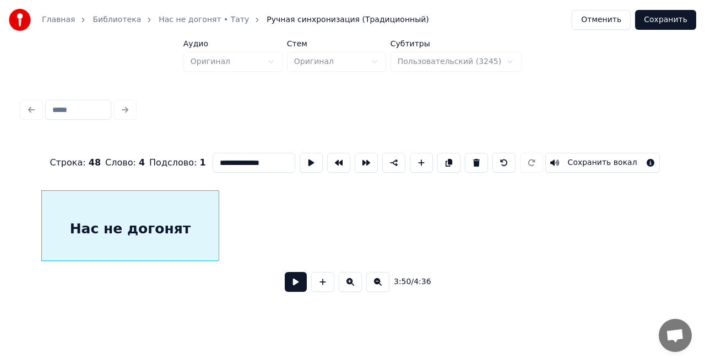
scroll to position [0, 25312]
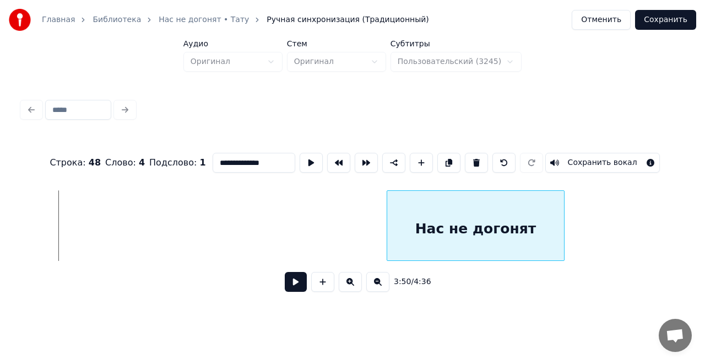
click at [541, 230] on div "Нас не догонят" at bounding box center [475, 228] width 177 height 75
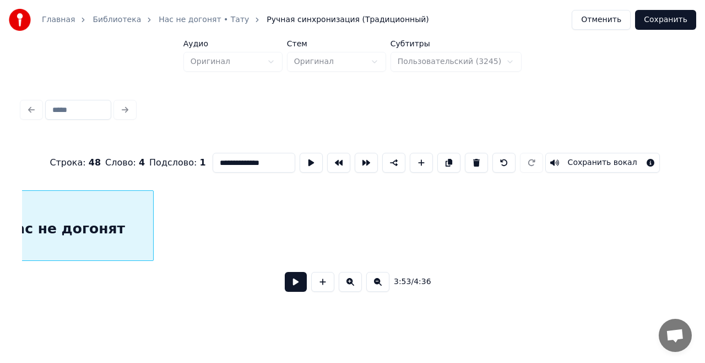
scroll to position [0, 25538]
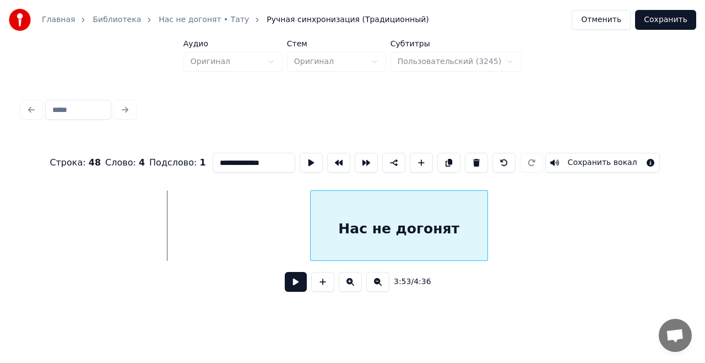
click at [417, 217] on div "Нас не догонят" at bounding box center [399, 228] width 177 height 75
click at [304, 156] on button at bounding box center [311, 163] width 23 height 20
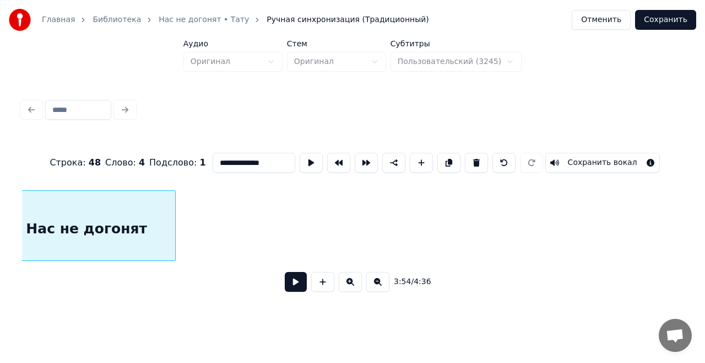
scroll to position [0, 25868]
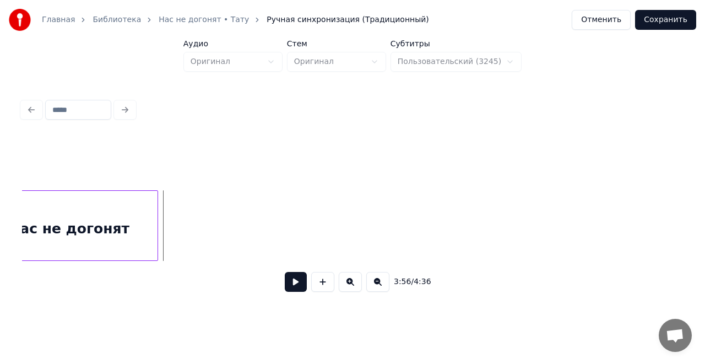
click at [304, 285] on button at bounding box center [296, 282] width 22 height 20
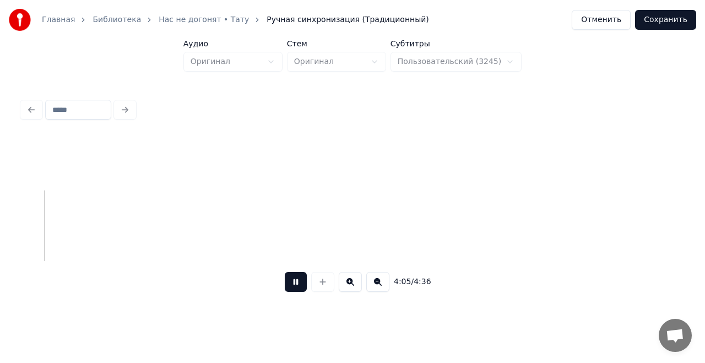
scroll to position [0, 27017]
click at [294, 286] on button at bounding box center [296, 282] width 22 height 20
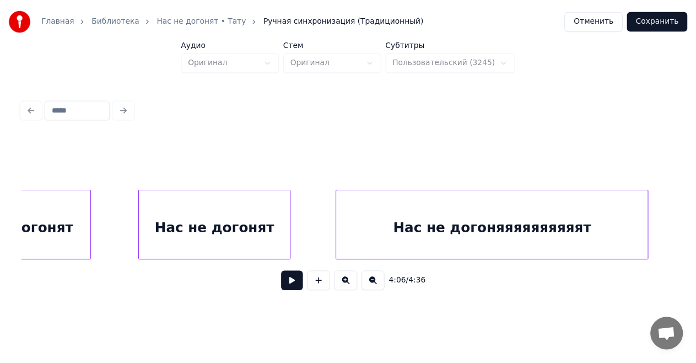
scroll to position [0, 23159]
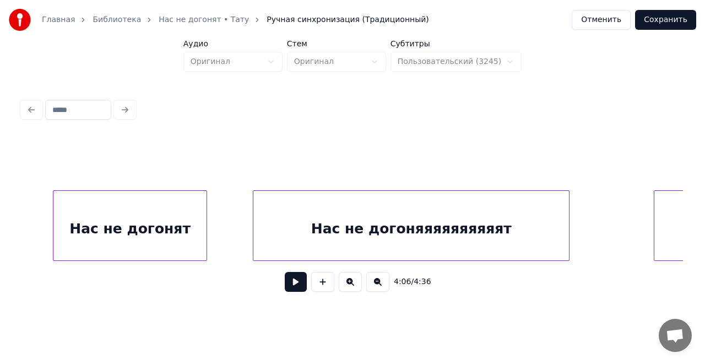
click at [657, 20] on button "Сохранить" at bounding box center [665, 20] width 61 height 20
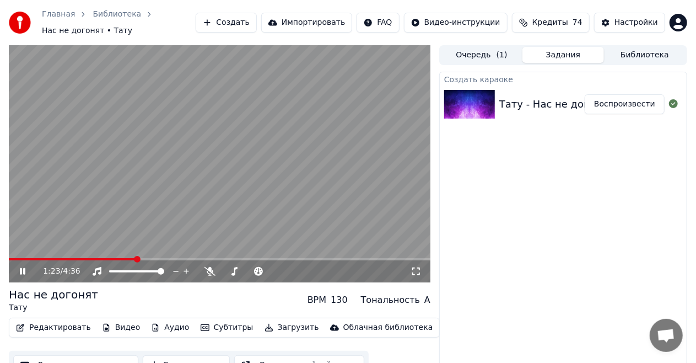
click at [280, 175] on video at bounding box center [219, 163] width 421 height 237
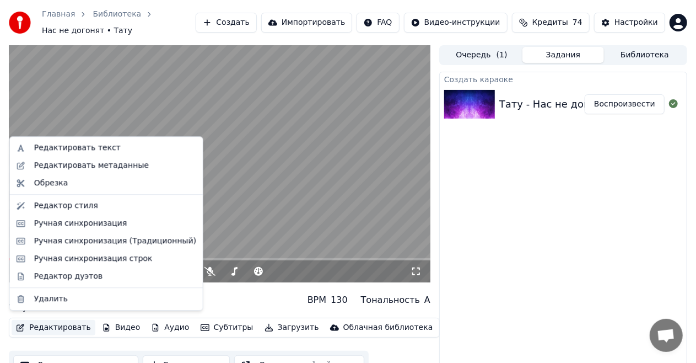
click at [64, 323] on button "Редактировать" at bounding box center [54, 327] width 84 height 15
click at [98, 225] on div "Ручная синхронизация" at bounding box center [80, 223] width 93 height 11
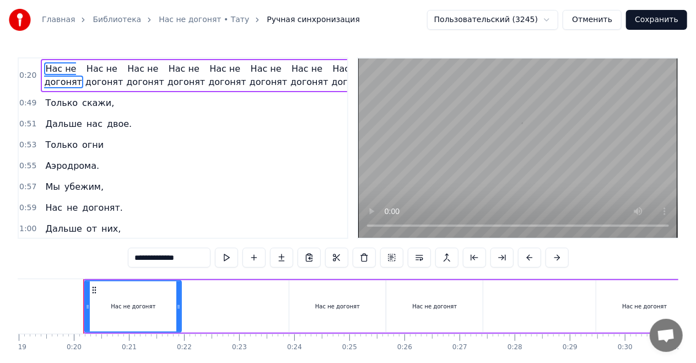
scroll to position [0, 1056]
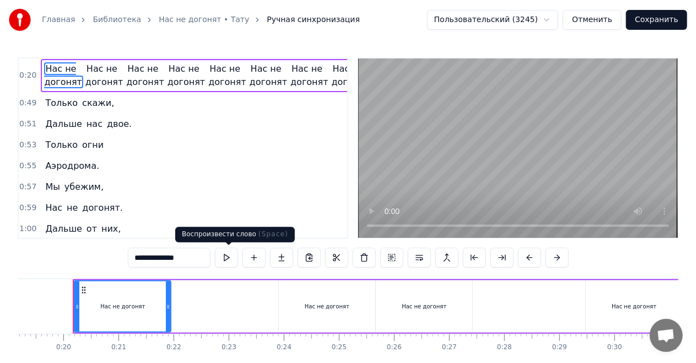
click at [229, 255] on button at bounding box center [226, 257] width 23 height 20
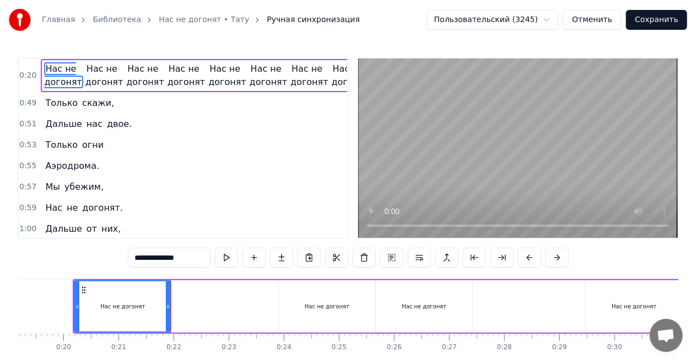
click at [227, 259] on button at bounding box center [226, 257] width 23 height 20
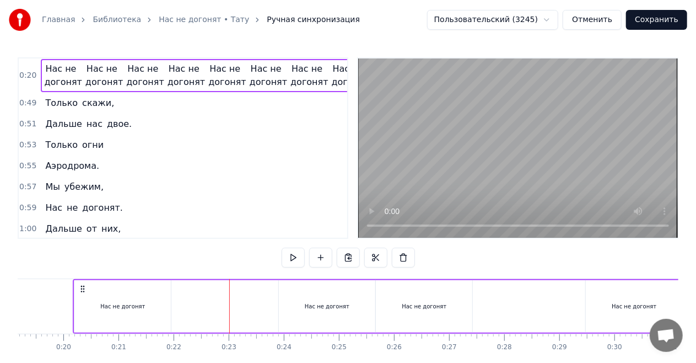
click at [134, 297] on div "Нас не догонят" at bounding box center [122, 306] width 96 height 52
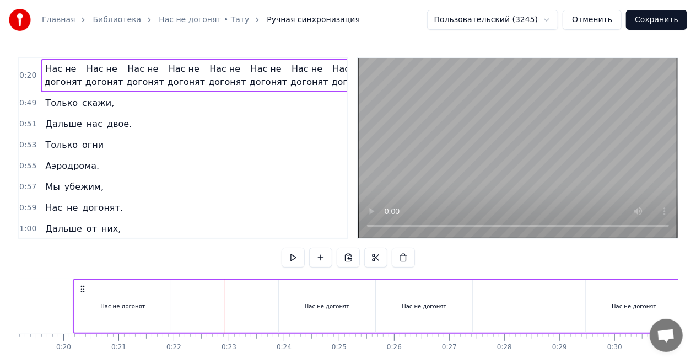
click at [76, 289] on div "Нас не догонят" at bounding box center [122, 306] width 96 height 52
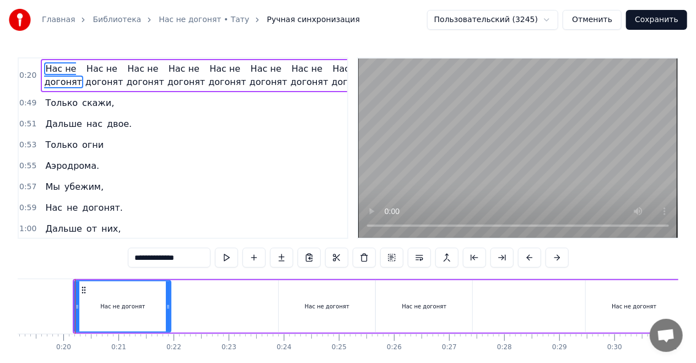
click at [676, 19] on button "Сохранить" at bounding box center [656, 20] width 61 height 20
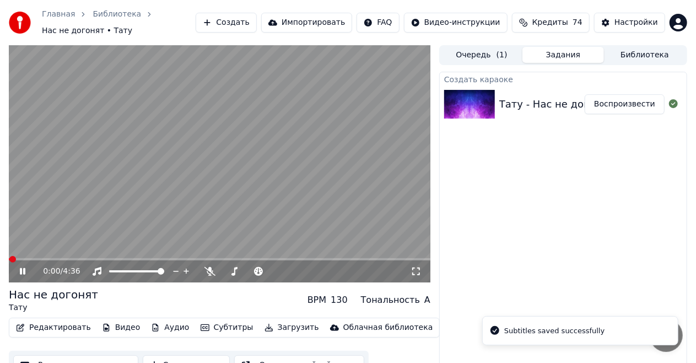
click at [48, 320] on button "Редактировать" at bounding box center [54, 327] width 84 height 15
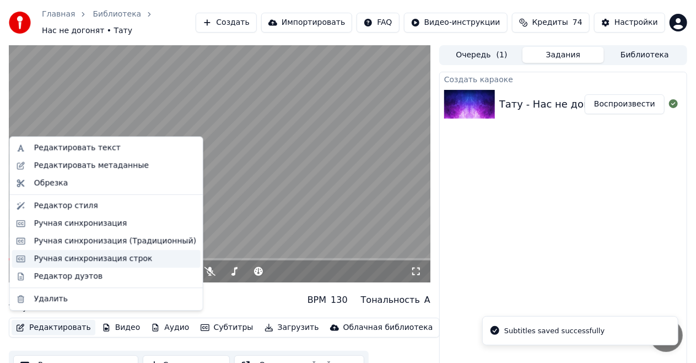
click at [83, 255] on div "Ручная синхронизация строк" at bounding box center [93, 258] width 118 height 11
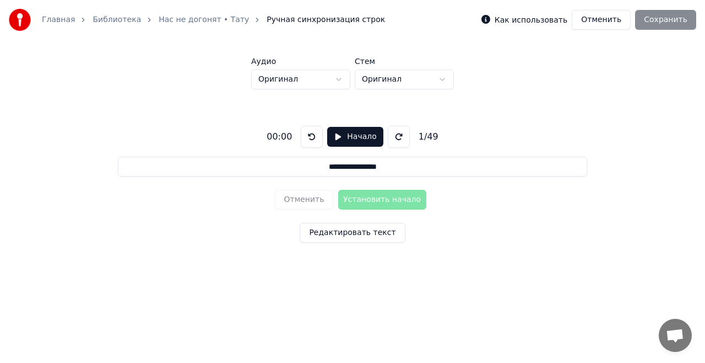
click at [341, 133] on button "Начало" at bounding box center [355, 137] width 56 height 20
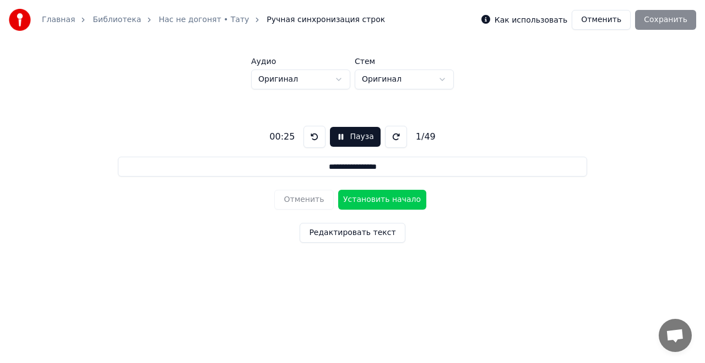
click at [341, 133] on button "Пауза" at bounding box center [355, 137] width 50 height 20
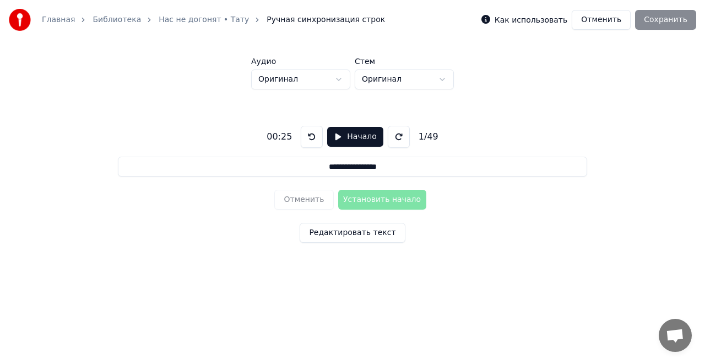
click at [347, 229] on button "Редактировать текст" at bounding box center [352, 233] width 105 height 20
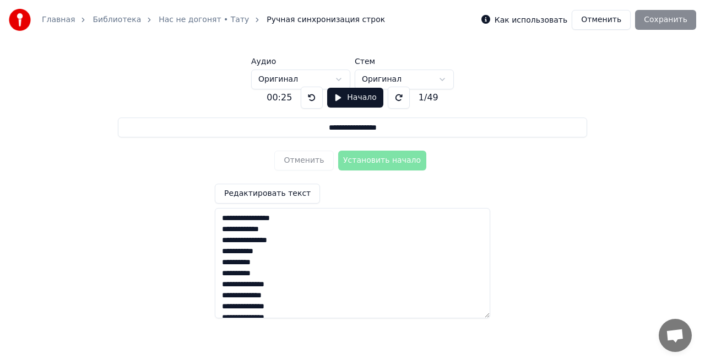
click at [400, 126] on input "**********" at bounding box center [352, 127] width 469 height 20
click at [620, 19] on button "Отменить" at bounding box center [601, 20] width 59 height 20
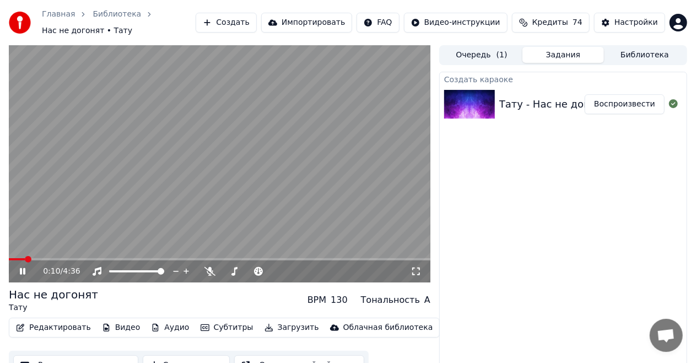
click at [26, 267] on icon at bounding box center [30, 271] width 25 height 9
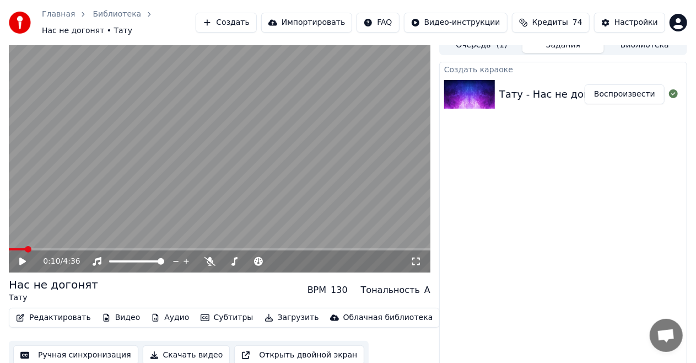
scroll to position [12, 0]
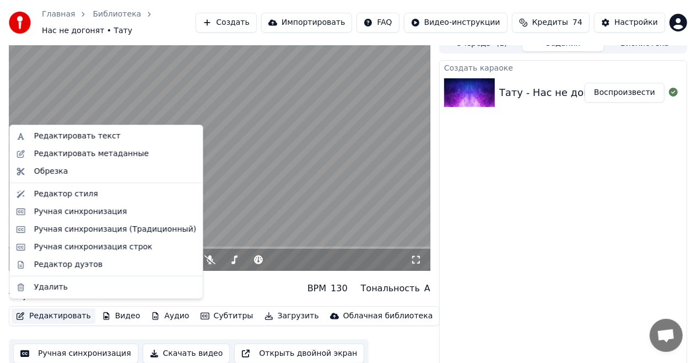
click at [60, 308] on button "Редактировать" at bounding box center [54, 315] width 84 height 15
click at [105, 215] on div "Ручная синхронизация" at bounding box center [80, 211] width 93 height 11
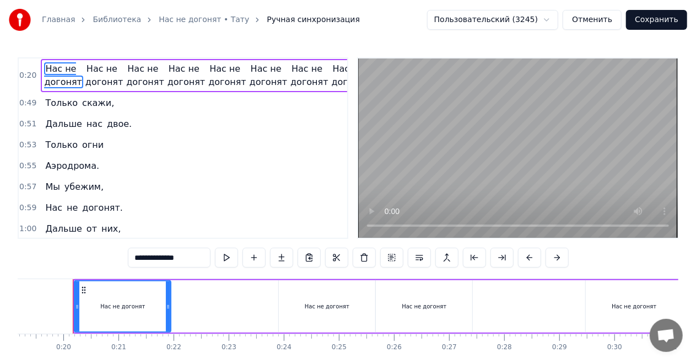
click at [83, 289] on icon at bounding box center [83, 289] width 9 height 9
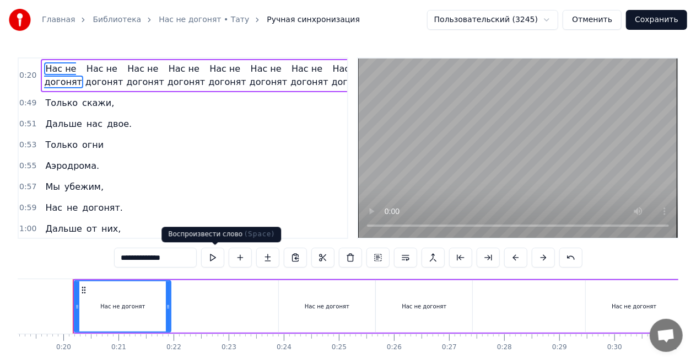
click at [210, 257] on button at bounding box center [212, 257] width 23 height 20
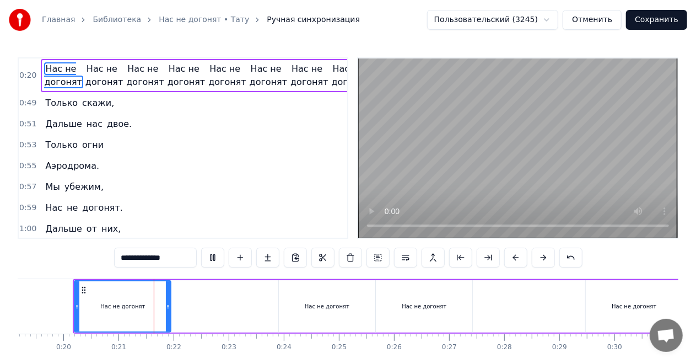
click at [210, 257] on button at bounding box center [212, 257] width 23 height 20
click at [658, 18] on button "Сохранить" at bounding box center [656, 20] width 61 height 20
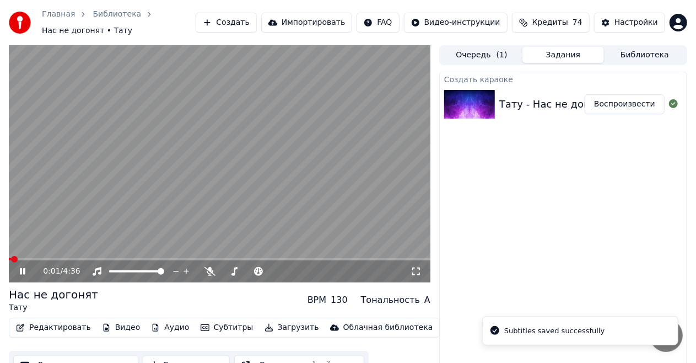
click at [23, 267] on icon at bounding box center [30, 271] width 25 height 9
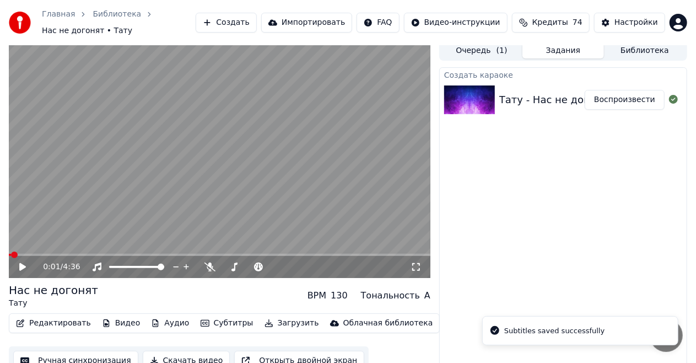
scroll to position [12, 0]
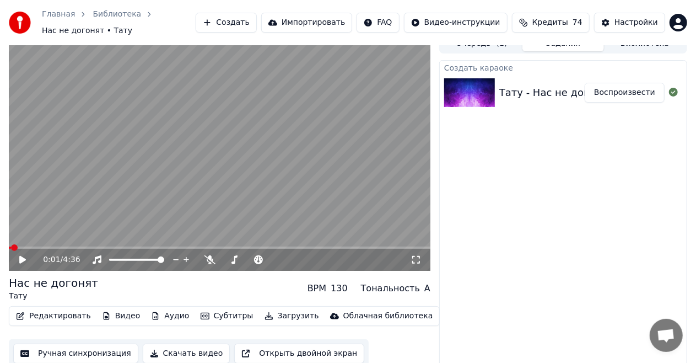
click at [78, 345] on button "Ручная синхронизация" at bounding box center [75, 353] width 125 height 20
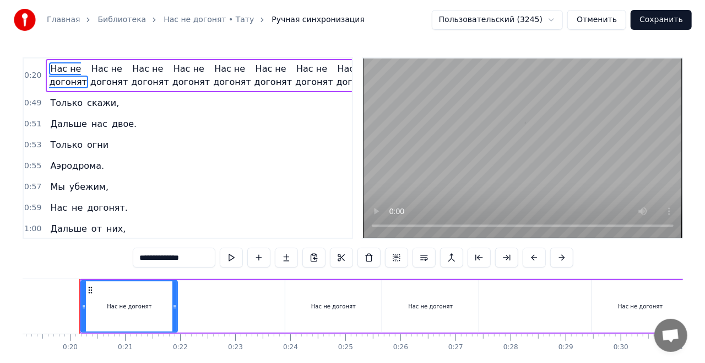
scroll to position [0, 1056]
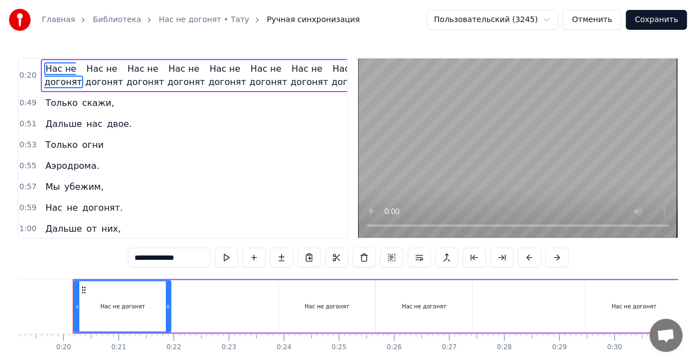
click at [658, 19] on button "Сохранить" at bounding box center [656, 20] width 61 height 20
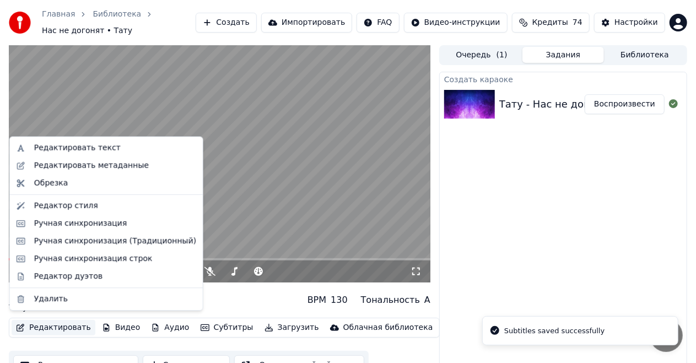
click at [48, 322] on button "Редактировать" at bounding box center [54, 327] width 84 height 15
click at [117, 239] on div "Ручная синхронизация (Традиционный)" at bounding box center [115, 240] width 162 height 11
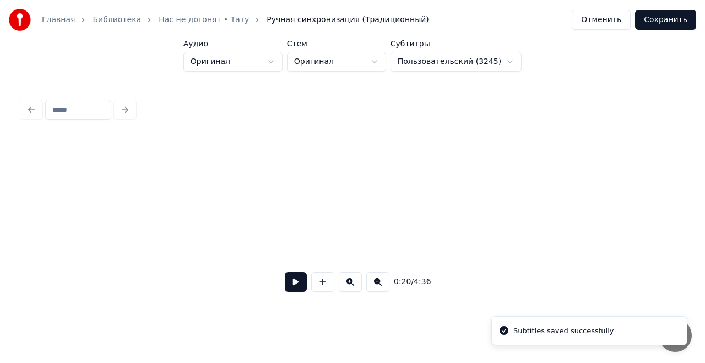
scroll to position [0, 2222]
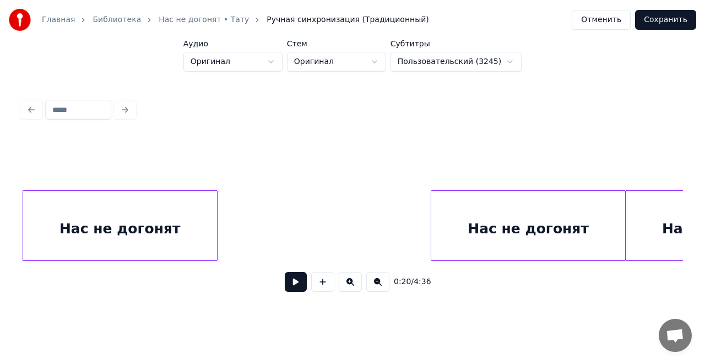
click at [527, 224] on div "Нас не догонят" at bounding box center [528, 228] width 194 height 75
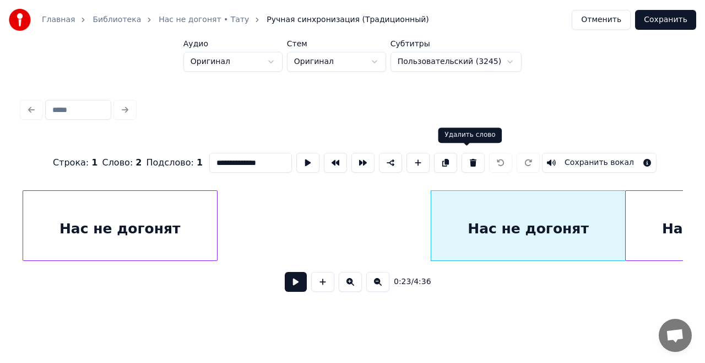
click at [468, 158] on button at bounding box center [473, 163] width 23 height 20
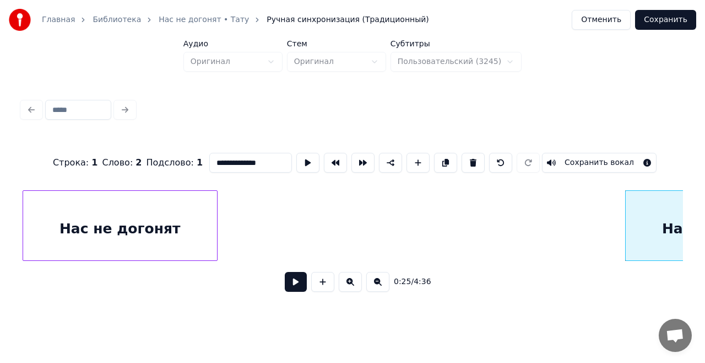
click at [468, 157] on button at bounding box center [473, 163] width 23 height 20
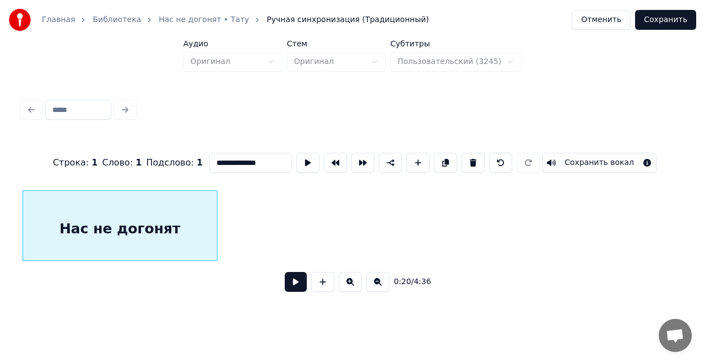
click at [110, 236] on div "Нас не догонят" at bounding box center [120, 228] width 194 height 75
click at [462, 160] on button at bounding box center [473, 163] width 23 height 20
click at [470, 158] on button at bounding box center [473, 163] width 23 height 20
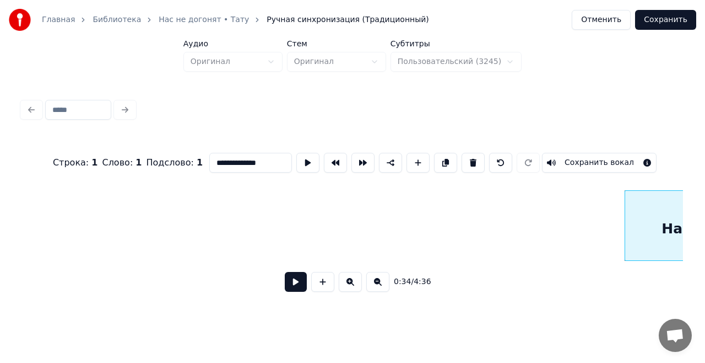
click at [469, 157] on button at bounding box center [473, 163] width 23 height 20
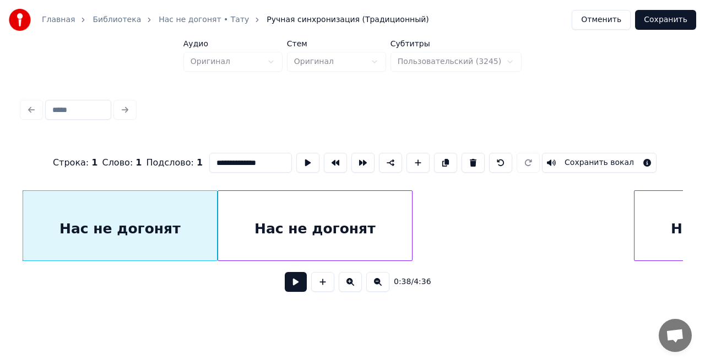
click at [469, 157] on button at bounding box center [473, 163] width 23 height 20
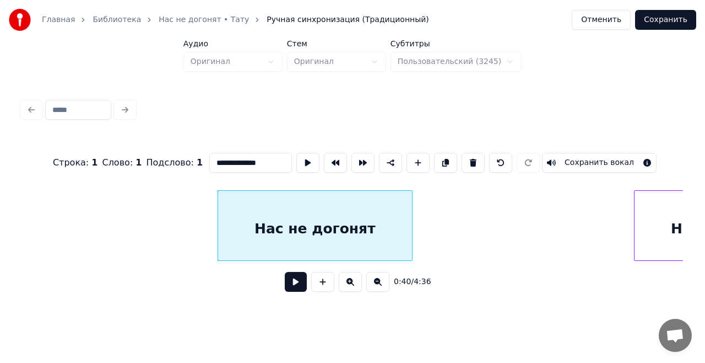
click at [469, 157] on button at bounding box center [473, 163] width 23 height 20
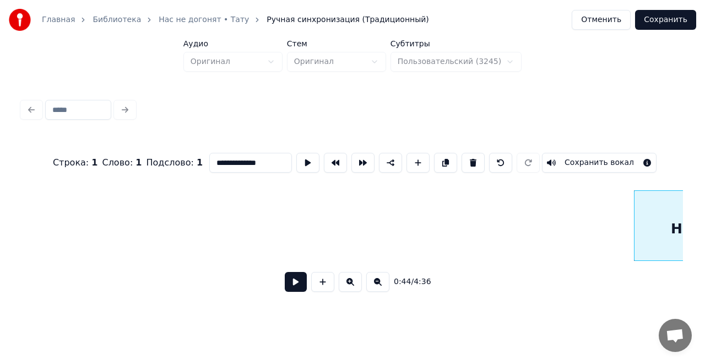
click at [469, 157] on button at bounding box center [473, 163] width 23 height 20
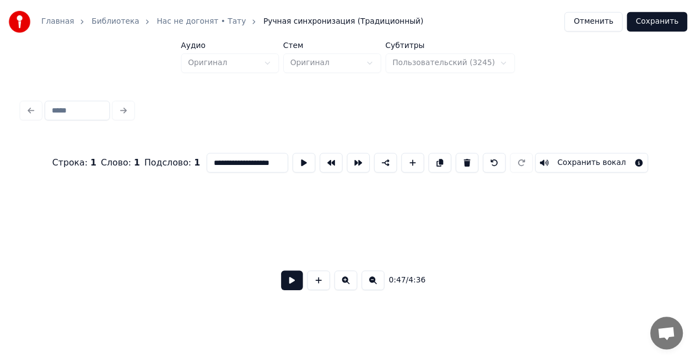
scroll to position [0, 5285]
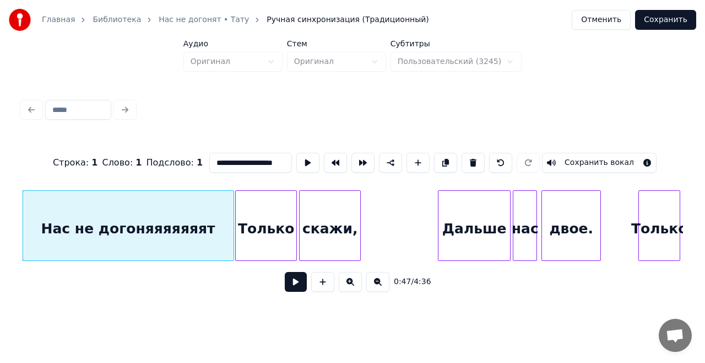
click at [469, 157] on button at bounding box center [473, 163] width 23 height 20
type input "******"
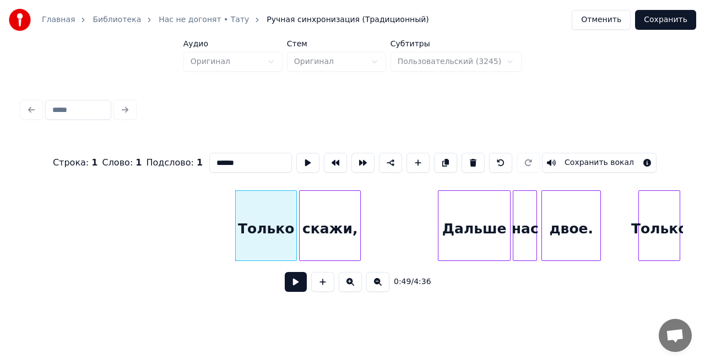
click at [667, 24] on button "Сохранить" at bounding box center [665, 20] width 61 height 20
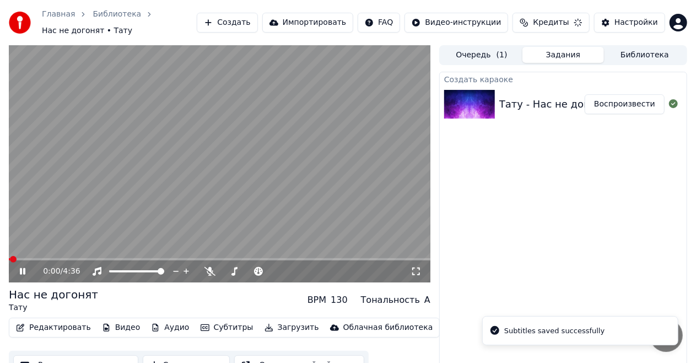
click at [89, 355] on button "Ручная синхронизация" at bounding box center [75, 365] width 125 height 20
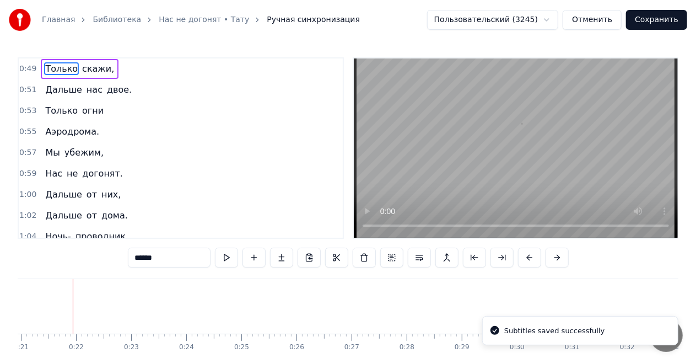
scroll to position [0, 1154]
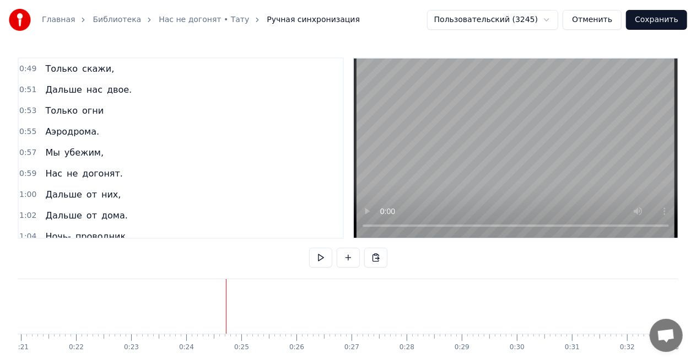
drag, startPoint x: 225, startPoint y: 299, endPoint x: 127, endPoint y: 297, distance: 98.6
drag, startPoint x: 127, startPoint y: 297, endPoint x: 39, endPoint y: 302, distance: 87.7
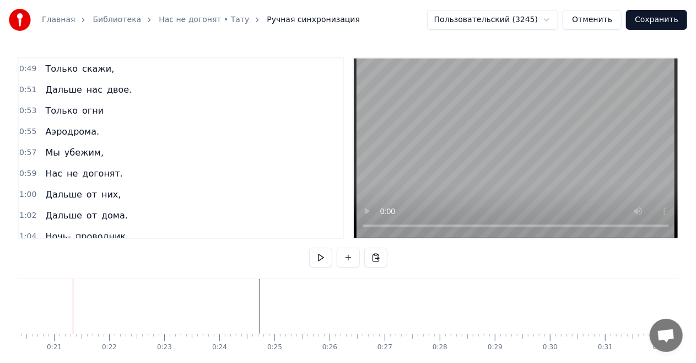
drag, startPoint x: 39, startPoint y: 302, endPoint x: 1, endPoint y: 305, distance: 38.7
click at [1, 305] on div "Главная Библиотека Нас не догонят • Тату Ручная синхронизация Пользовательский …" at bounding box center [348, 194] width 696 height 389
drag, startPoint x: 80, startPoint y: 304, endPoint x: 23, endPoint y: 305, distance: 57.3
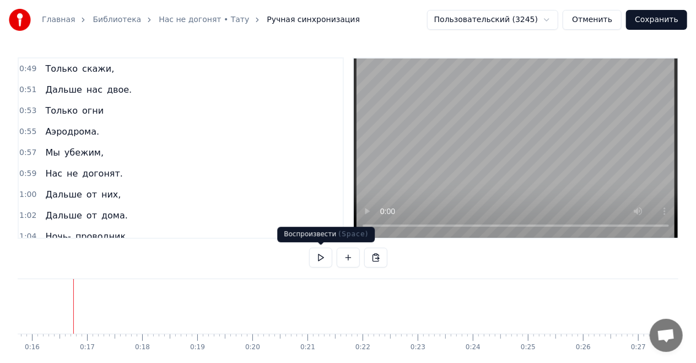
click at [317, 260] on button at bounding box center [320, 257] width 23 height 20
click at [351, 250] on button at bounding box center [348, 257] width 23 height 20
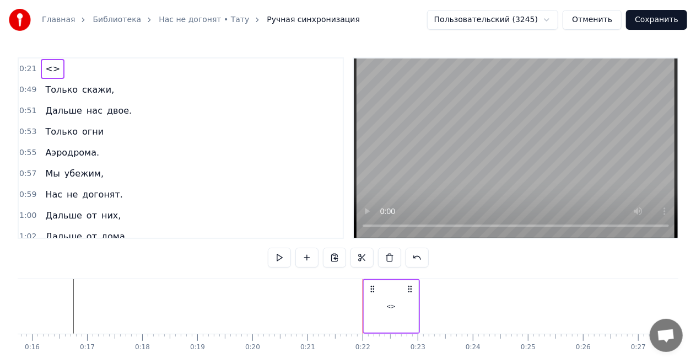
click at [393, 300] on div "<>" at bounding box center [391, 306] width 54 height 52
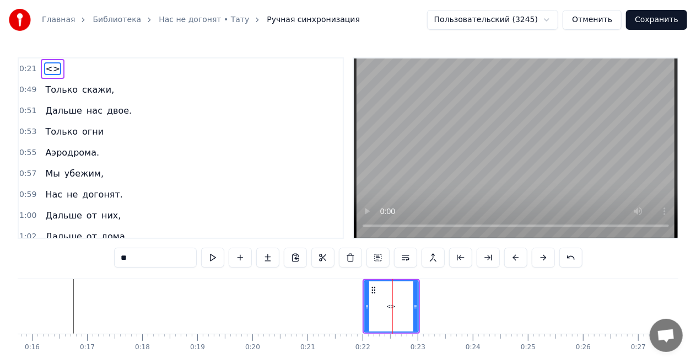
click at [396, 305] on div "<>" at bounding box center [391, 306] width 53 height 50
click at [190, 258] on input "**" at bounding box center [155, 257] width 83 height 20
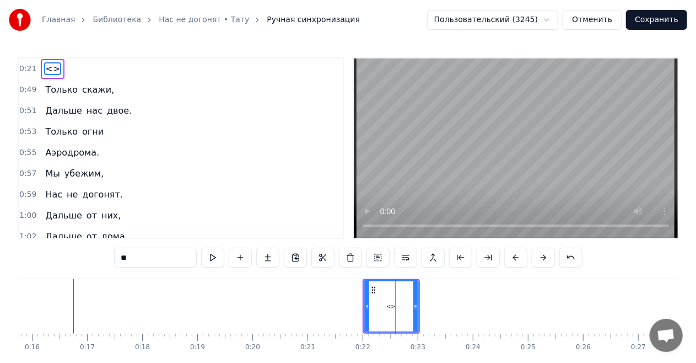
click at [190, 258] on input "**" at bounding box center [155, 257] width 83 height 20
type input "*"
type input "**********"
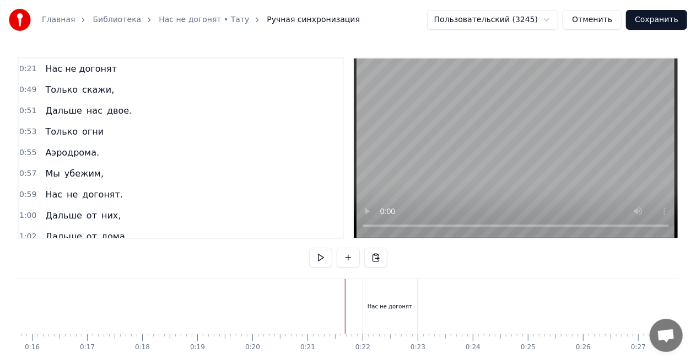
drag, startPoint x: 390, startPoint y: 302, endPoint x: 324, endPoint y: 304, distance: 65.6
click at [367, 299] on div "Нас не догонят" at bounding box center [390, 306] width 54 height 55
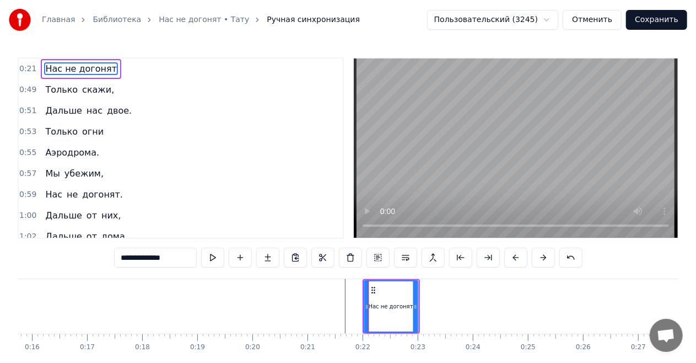
click at [371, 293] on icon at bounding box center [373, 289] width 9 height 9
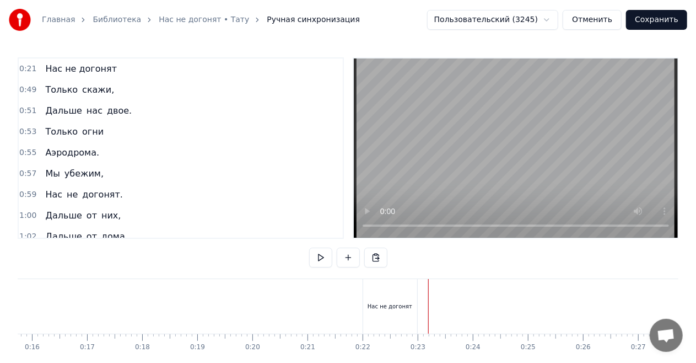
click at [391, 295] on div "Нас не догонят" at bounding box center [390, 306] width 54 height 55
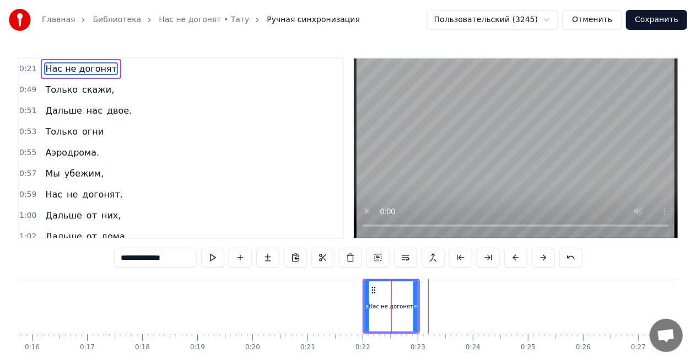
click at [363, 286] on div "Нас не догонят" at bounding box center [391, 306] width 57 height 55
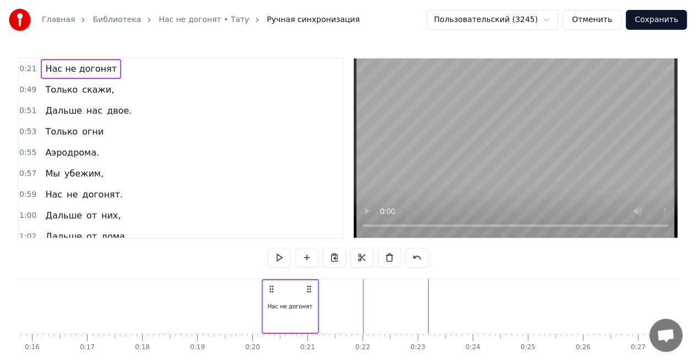
drag, startPoint x: 370, startPoint y: 288, endPoint x: 270, endPoint y: 293, distance: 100.4
click at [270, 293] on icon at bounding box center [271, 288] width 9 height 9
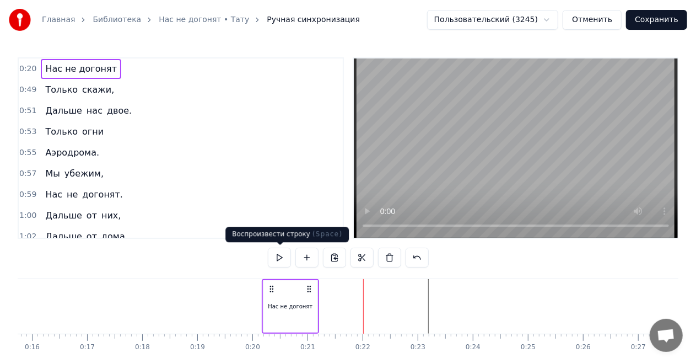
click at [279, 253] on button at bounding box center [279, 257] width 23 height 20
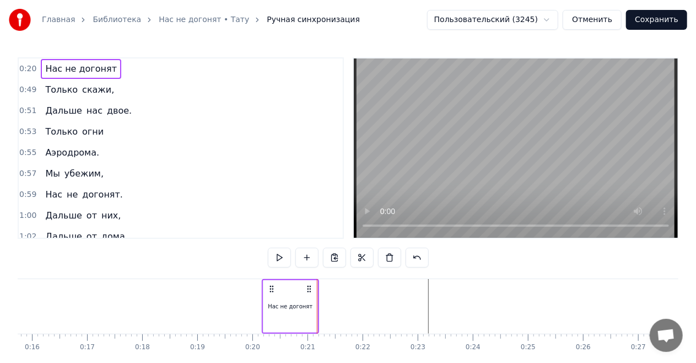
click at [279, 253] on button at bounding box center [279, 257] width 23 height 20
click at [312, 307] on div "Нас не догонят" at bounding box center [290, 306] width 54 height 52
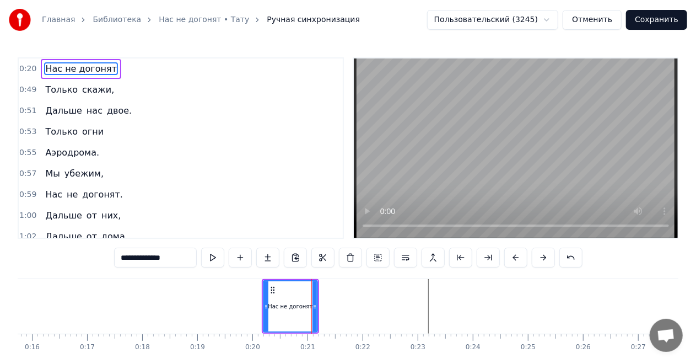
click at [262, 305] on div "Нас не догонят" at bounding box center [290, 306] width 57 height 55
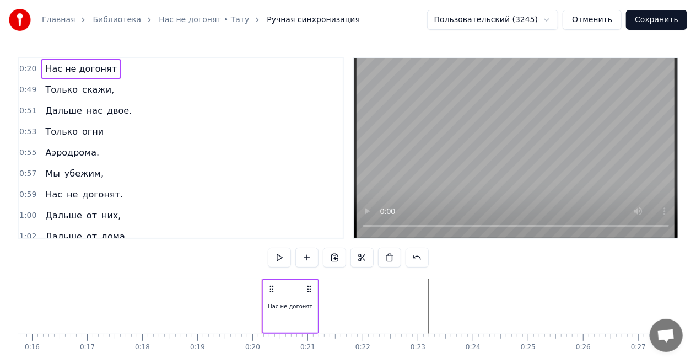
click at [315, 304] on div "Нас не догонят" at bounding box center [290, 306] width 54 height 52
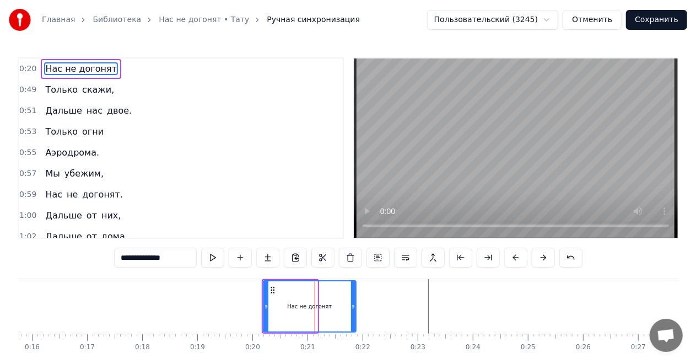
drag, startPoint x: 316, startPoint y: 304, endPoint x: 354, endPoint y: 307, distance: 38.7
click at [354, 307] on icon at bounding box center [353, 306] width 4 height 9
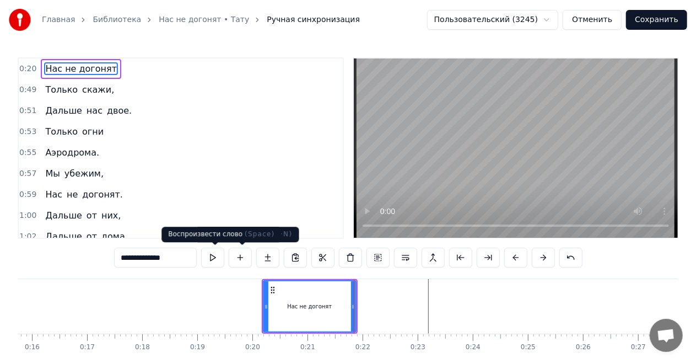
click at [217, 256] on button at bounding box center [212, 257] width 23 height 20
click at [210, 253] on button at bounding box center [212, 257] width 23 height 20
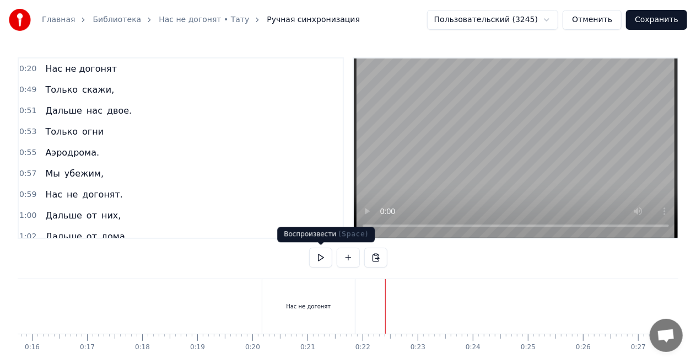
click at [322, 258] on button at bounding box center [320, 257] width 23 height 20
click at [317, 305] on div "Нас не догонят" at bounding box center [308, 306] width 45 height 8
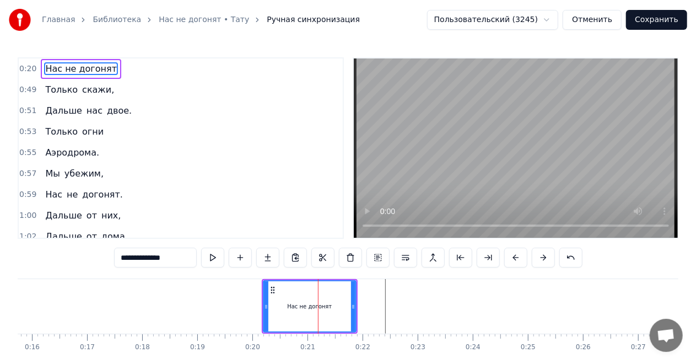
click at [271, 291] on icon at bounding box center [272, 289] width 9 height 9
click at [271, 288] on icon at bounding box center [272, 289] width 9 height 9
click at [272, 288] on icon at bounding box center [272, 289] width 9 height 9
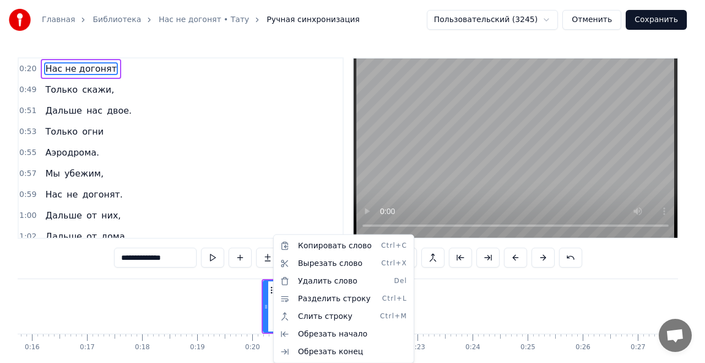
click at [443, 302] on html "Главная Библиотека Нас не догонят • Тату Ручная синхронизация Пользовательский …" at bounding box center [352, 203] width 705 height 407
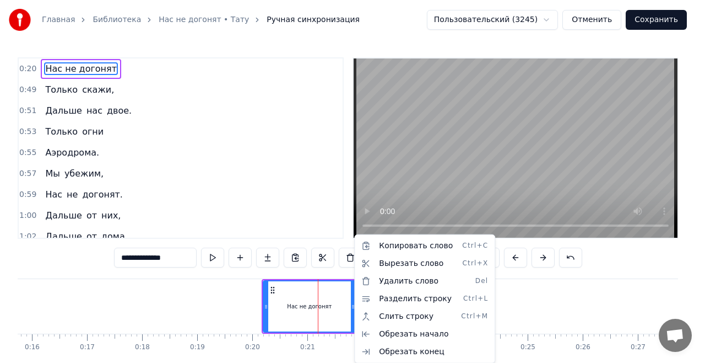
click at [552, 307] on html "Главная Библиотека Нас не догонят • Тату Ручная синхронизация Пользовательский …" at bounding box center [352, 203] width 705 height 407
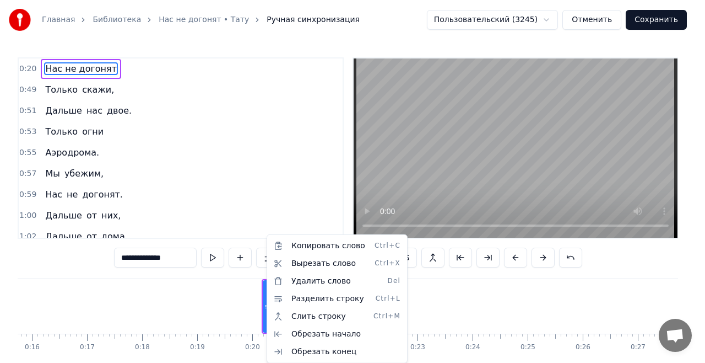
click at [470, 300] on html "Главная Библиотека Нас не догонят • Тату Ручная синхронизация Пользовательский …" at bounding box center [352, 203] width 705 height 407
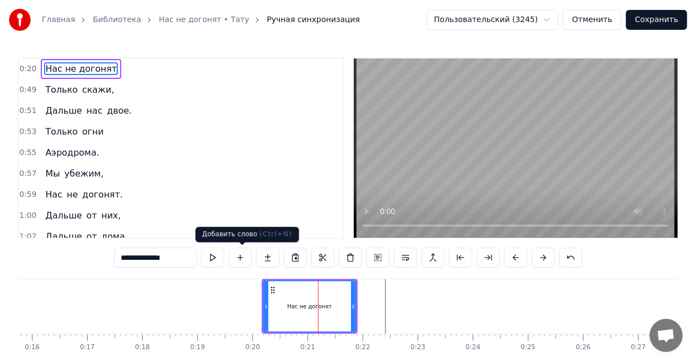
click at [240, 258] on button at bounding box center [240, 257] width 23 height 20
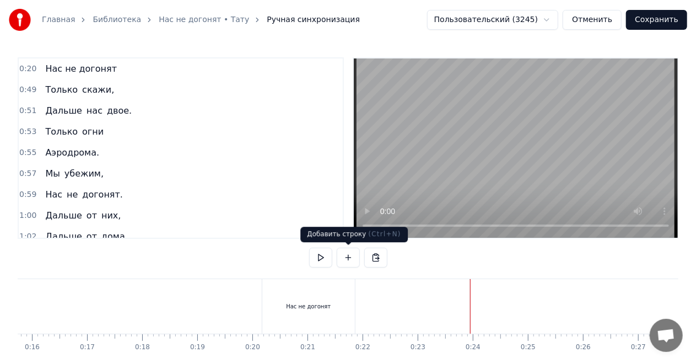
click at [353, 259] on button at bounding box center [348, 257] width 23 height 20
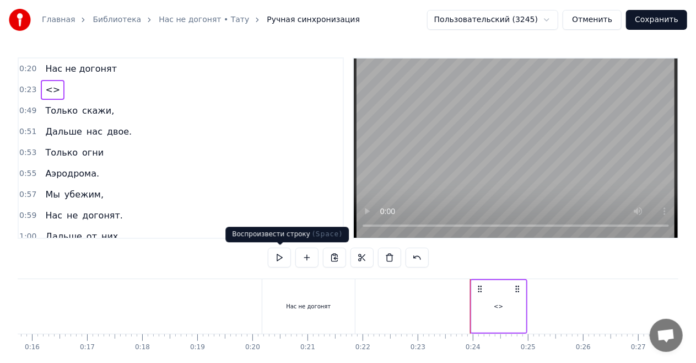
click at [283, 257] on button at bounding box center [279, 257] width 23 height 20
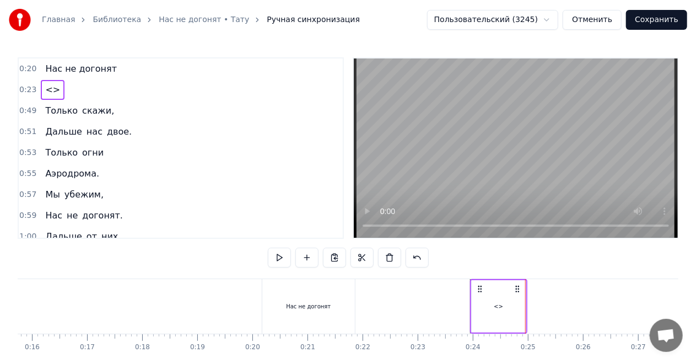
click at [500, 303] on div "<>" at bounding box center [498, 306] width 9 height 8
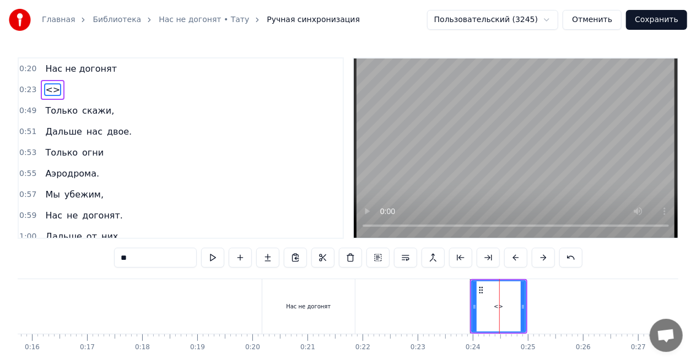
click at [324, 300] on div "Нас не догонят" at bounding box center [308, 306] width 93 height 55
type input "**********"
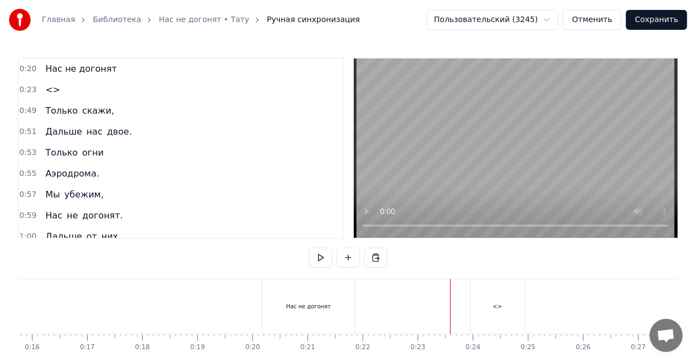
click at [489, 306] on div "<>" at bounding box center [497, 306] width 54 height 55
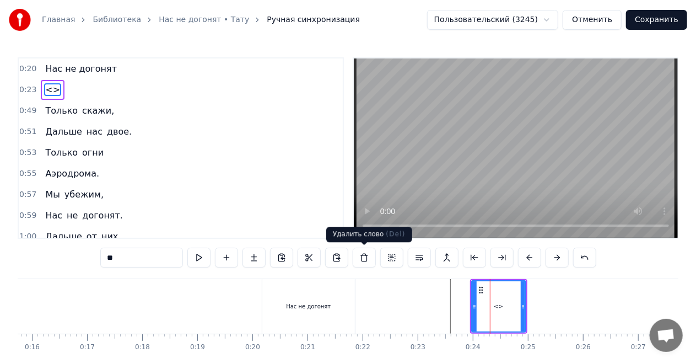
click at [367, 257] on button at bounding box center [364, 257] width 23 height 20
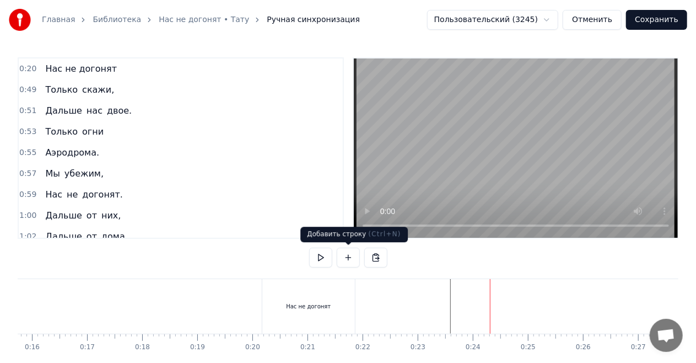
click at [313, 300] on div "Нас не догонят" at bounding box center [308, 306] width 93 height 55
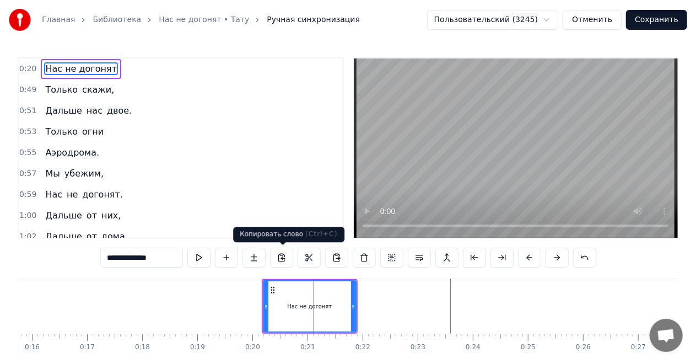
click at [281, 256] on button at bounding box center [281, 257] width 23 height 20
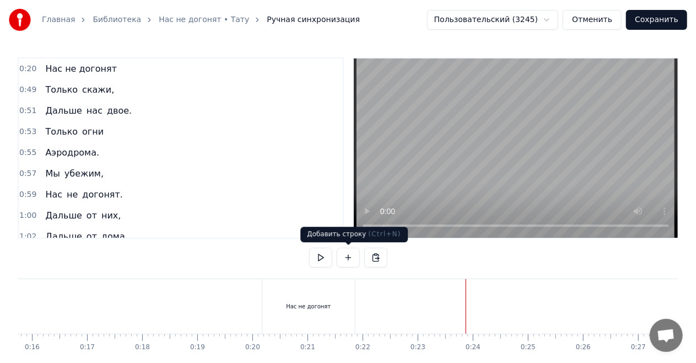
click at [354, 258] on button at bounding box center [348, 257] width 23 height 20
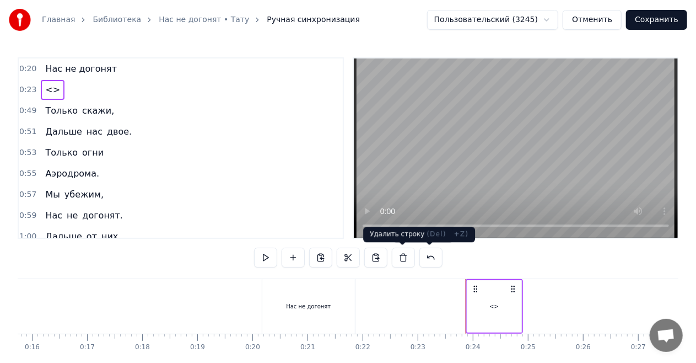
click at [405, 259] on button at bounding box center [403, 257] width 23 height 20
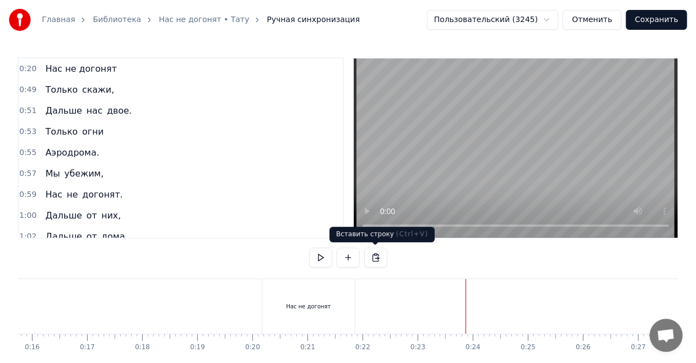
click at [374, 259] on button at bounding box center [375, 257] width 23 height 20
click at [320, 293] on div "Нас не догонят" at bounding box center [308, 306] width 93 height 55
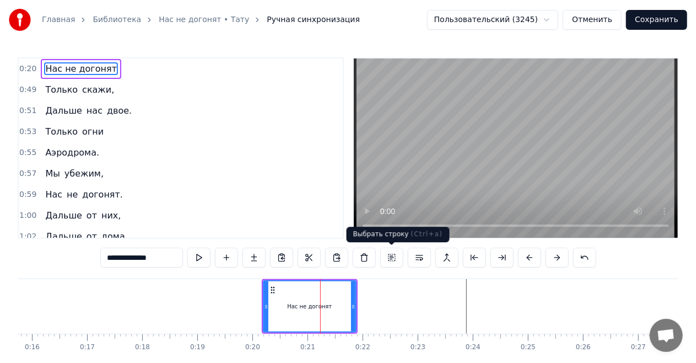
click at [392, 259] on button at bounding box center [391, 257] width 23 height 20
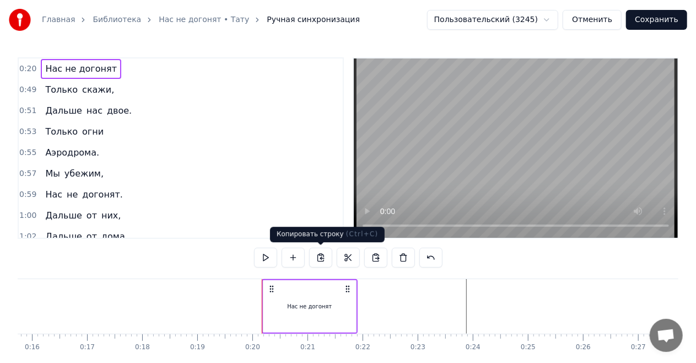
click at [323, 258] on button at bounding box center [320, 257] width 23 height 20
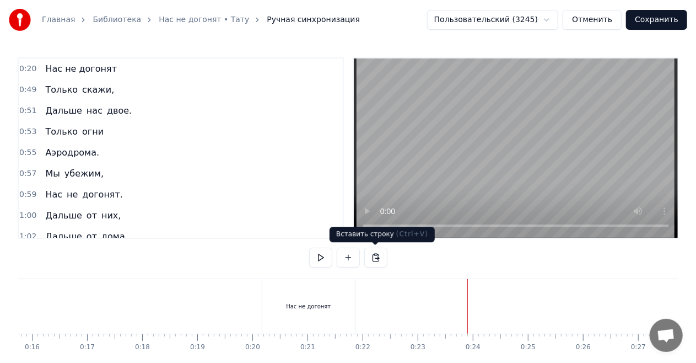
click at [380, 258] on button at bounding box center [375, 257] width 23 height 20
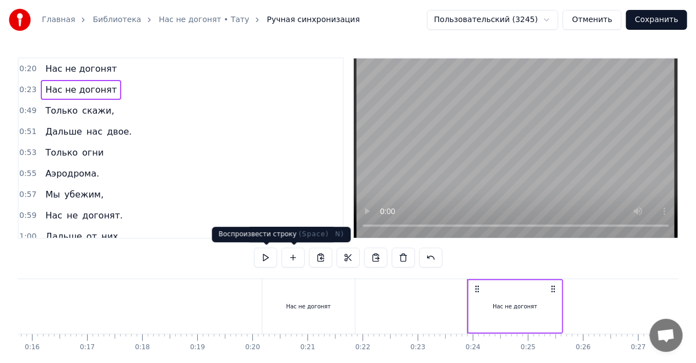
click at [274, 257] on button at bounding box center [265, 257] width 23 height 20
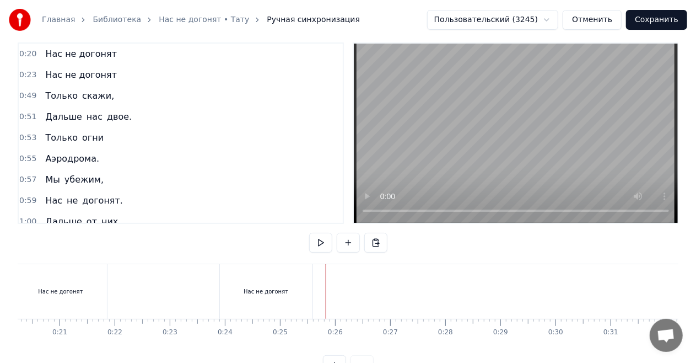
scroll to position [0, 1141]
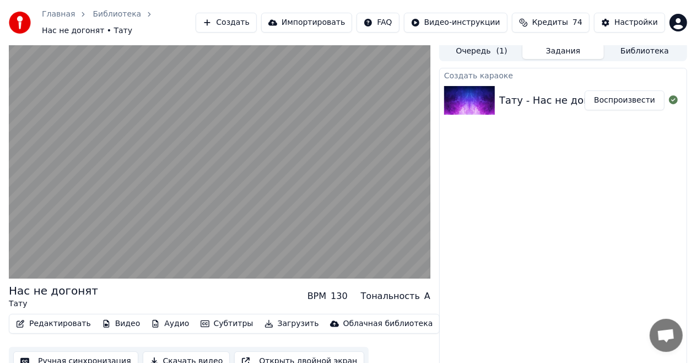
scroll to position [12, 0]
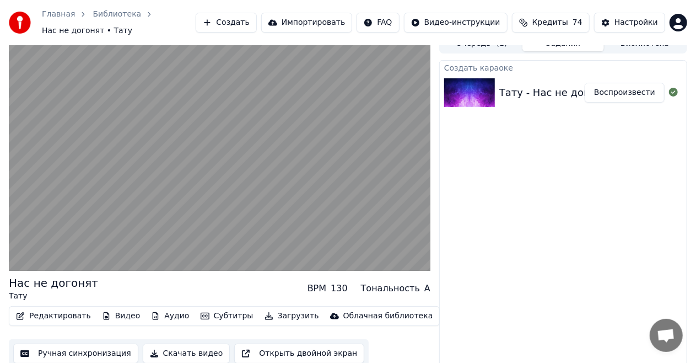
click at [99, 345] on button "Ручная синхронизация" at bounding box center [75, 353] width 125 height 20
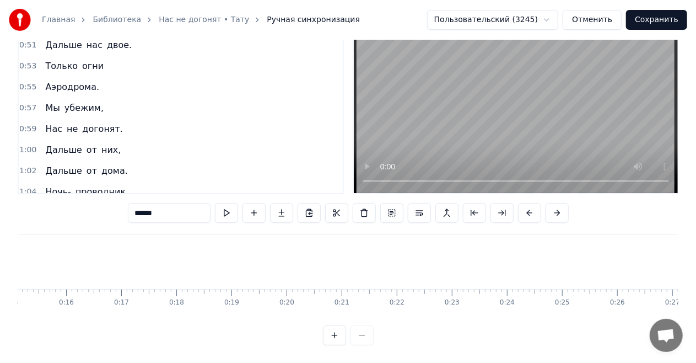
scroll to position [0, 894]
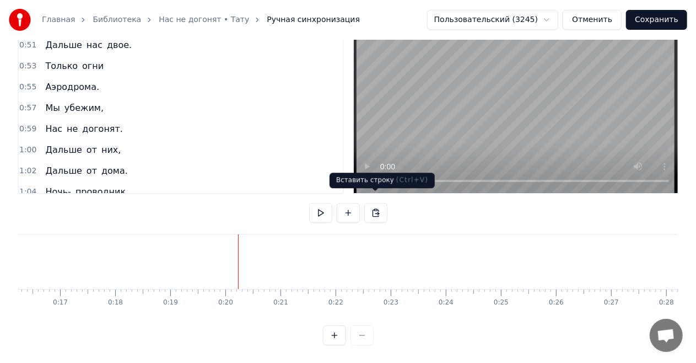
click at [380, 203] on button at bounding box center [375, 213] width 23 height 20
click at [352, 203] on button at bounding box center [348, 213] width 23 height 20
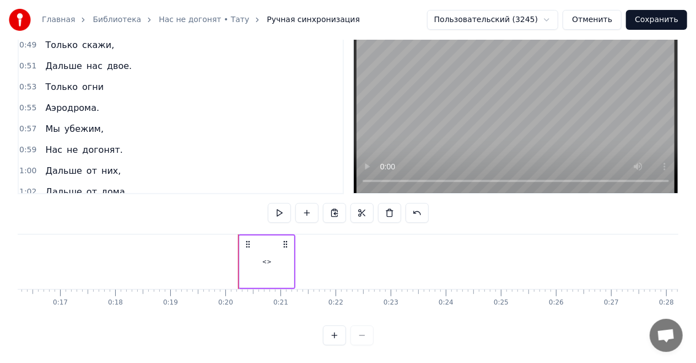
click at [293, 247] on div "<>" at bounding box center [266, 261] width 55 height 52
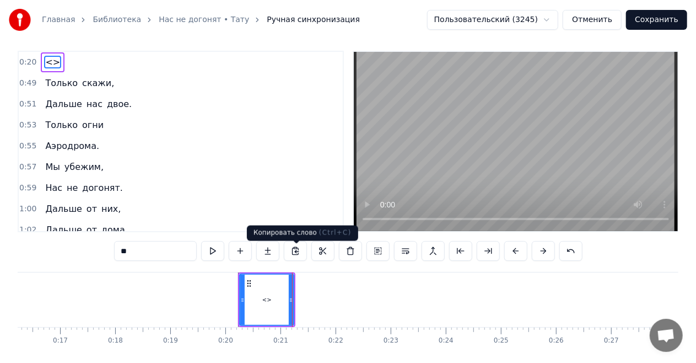
scroll to position [0, 0]
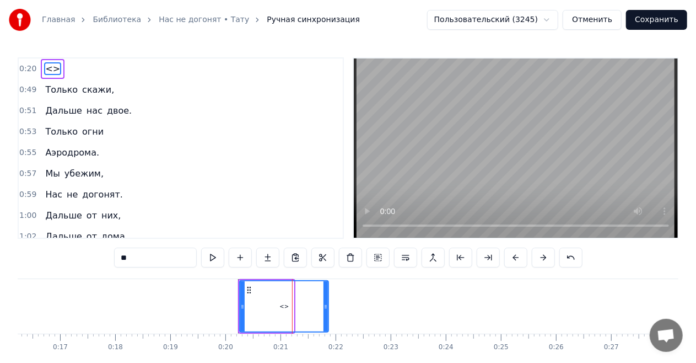
drag, startPoint x: 291, startPoint y: 306, endPoint x: 326, endPoint y: 304, distance: 34.7
click at [326, 304] on icon at bounding box center [325, 306] width 4 height 9
click at [237, 307] on icon at bounding box center [237, 306] width 4 height 9
click at [235, 305] on icon at bounding box center [234, 306] width 4 height 9
click at [167, 256] on input "**" at bounding box center [155, 257] width 83 height 20
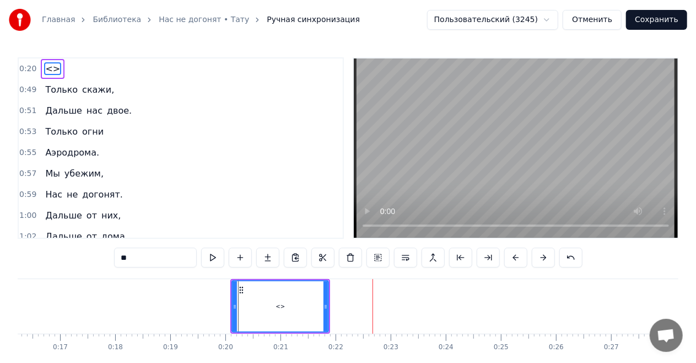
click at [167, 256] on input "**" at bounding box center [155, 257] width 83 height 20
type input "*"
type input "**********"
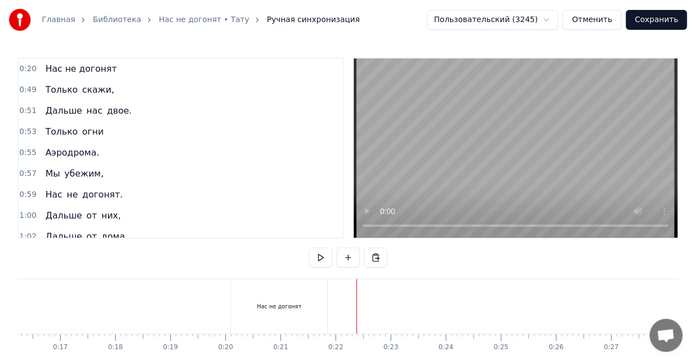
click at [324, 256] on button at bounding box center [320, 257] width 23 height 20
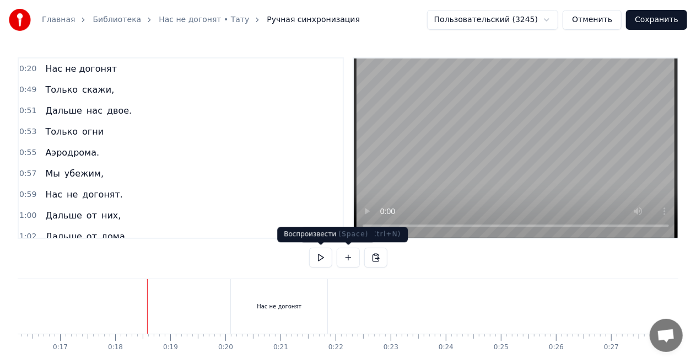
click at [321, 255] on button at bounding box center [320, 257] width 23 height 20
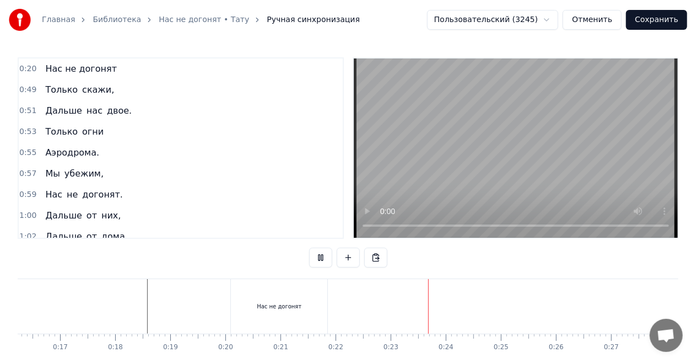
click at [321, 255] on button at bounding box center [320, 257] width 23 height 20
click at [284, 305] on div "Нас не догонят" at bounding box center [279, 306] width 45 height 8
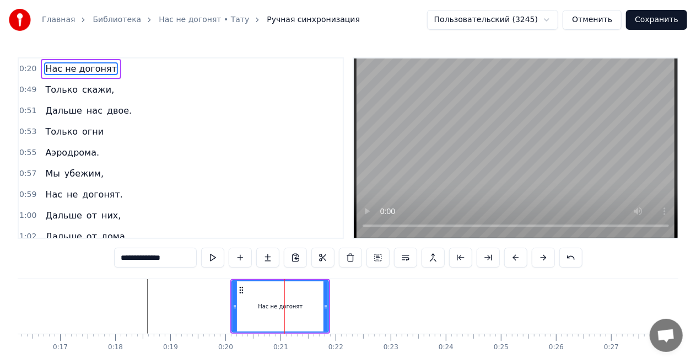
click at [329, 300] on div "Нас не догонят" at bounding box center [280, 306] width 100 height 55
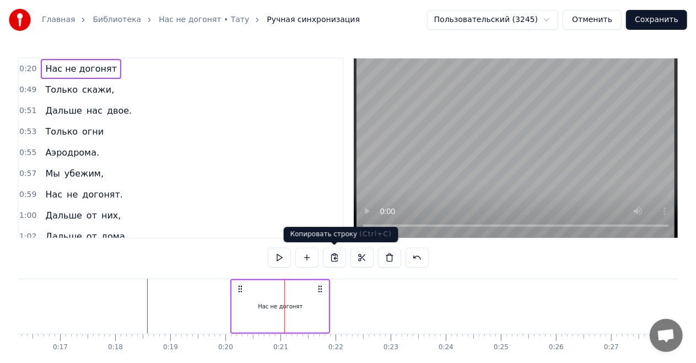
click at [336, 258] on button at bounding box center [334, 257] width 23 height 20
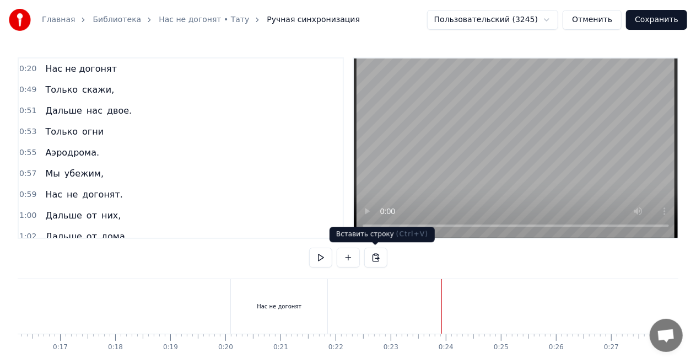
click at [367, 257] on button at bounding box center [375, 257] width 23 height 20
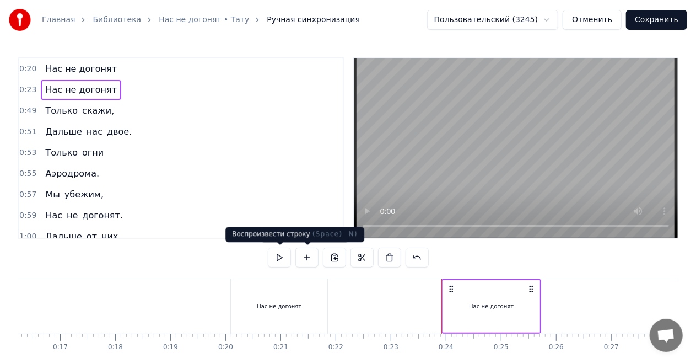
click at [279, 255] on button at bounding box center [279, 257] width 23 height 20
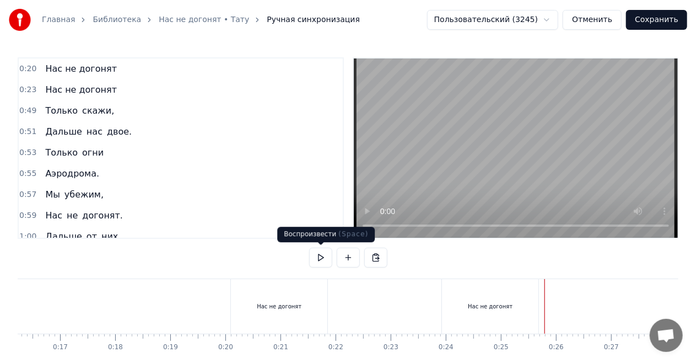
click at [325, 255] on button at bounding box center [320, 257] width 23 height 20
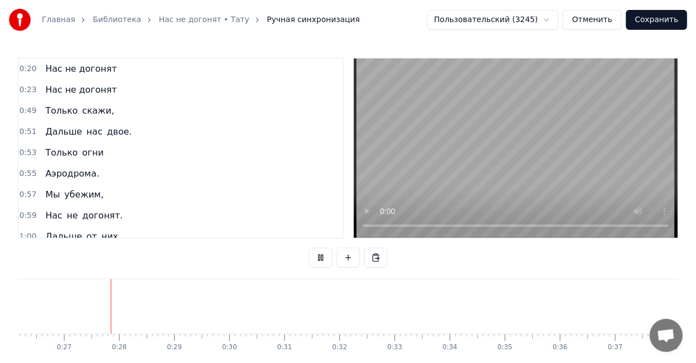
scroll to position [0, 1451]
click at [325, 255] on button at bounding box center [320, 257] width 23 height 20
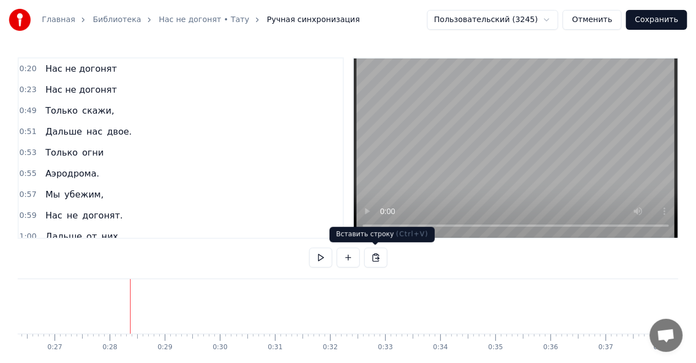
click at [372, 259] on button at bounding box center [375, 257] width 23 height 20
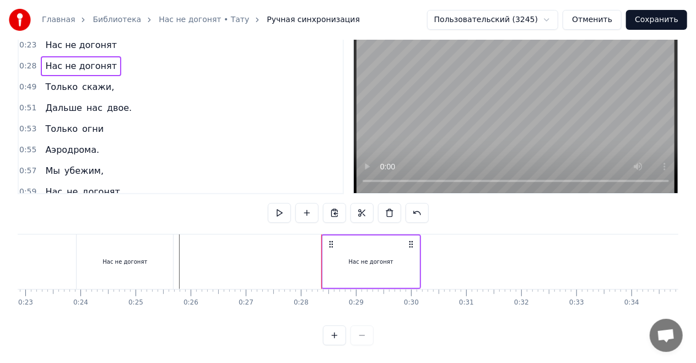
scroll to position [0, 1198]
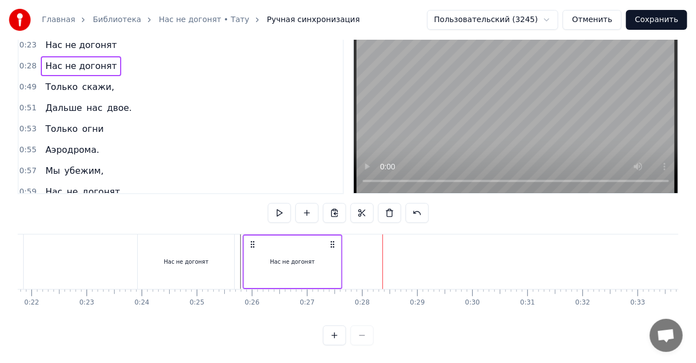
drag, startPoint x: 393, startPoint y: 235, endPoint x: 253, endPoint y: 234, distance: 139.9
click at [253, 244] on circle at bounding box center [253, 244] width 1 height 1
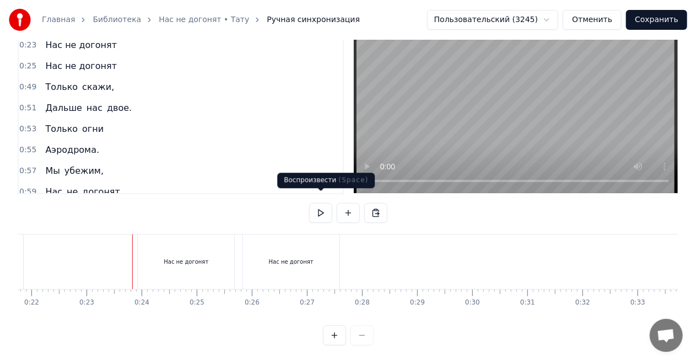
click at [320, 203] on button at bounding box center [320, 213] width 23 height 20
click at [280, 246] on div "Нас не догонят" at bounding box center [291, 261] width 96 height 55
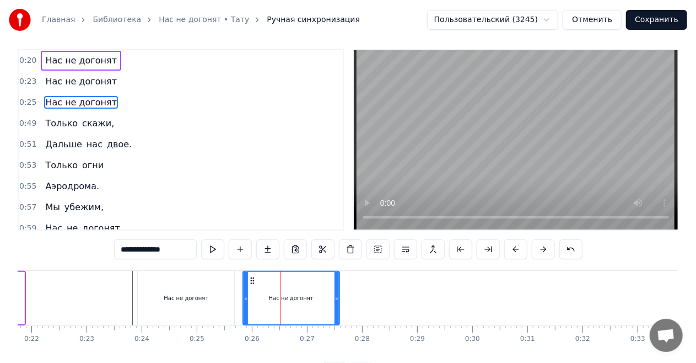
scroll to position [0, 0]
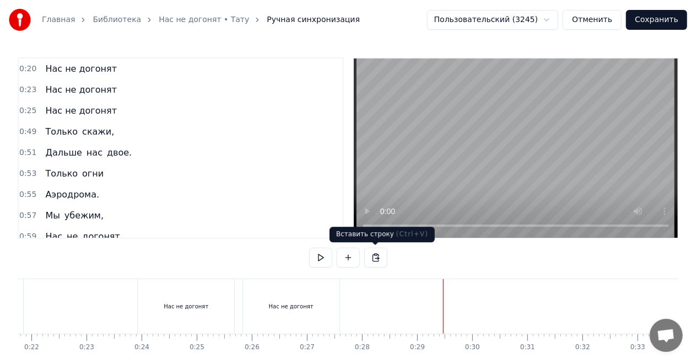
click at [378, 256] on button at bounding box center [375, 257] width 23 height 20
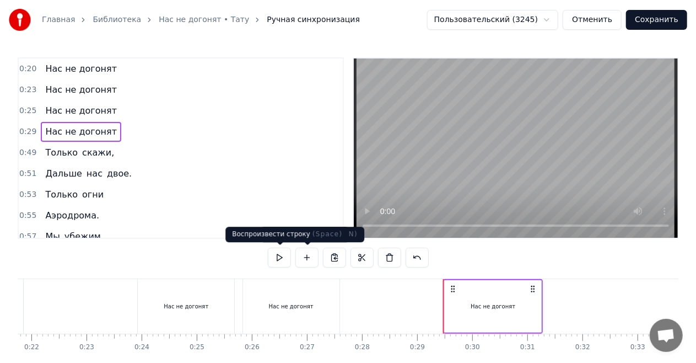
click at [280, 258] on button at bounding box center [279, 257] width 23 height 20
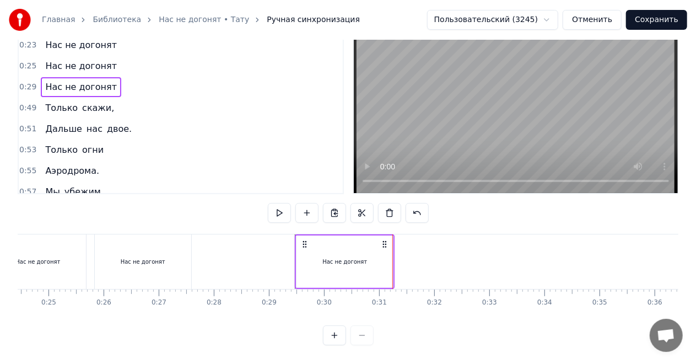
scroll to position [0, 1372]
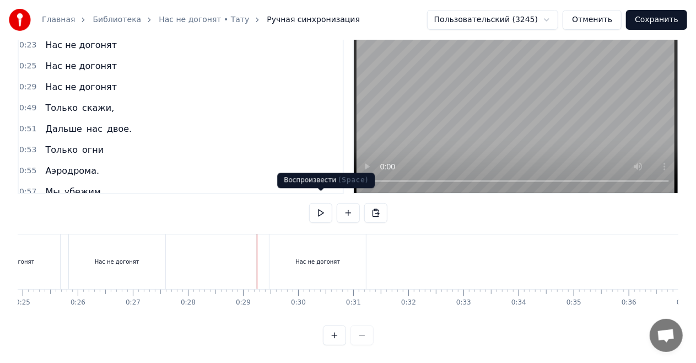
click at [312, 203] on button at bounding box center [320, 213] width 23 height 20
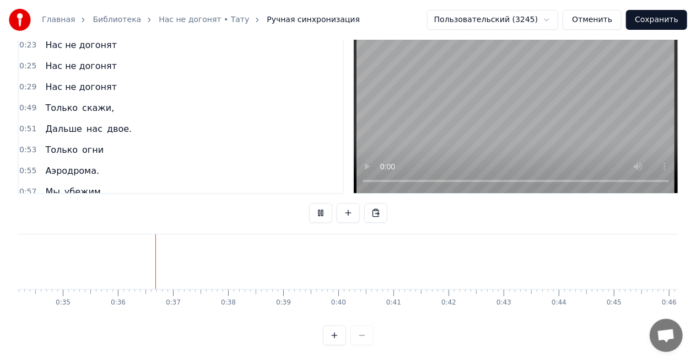
scroll to position [0, 1934]
click at [317, 203] on button at bounding box center [320, 213] width 23 height 20
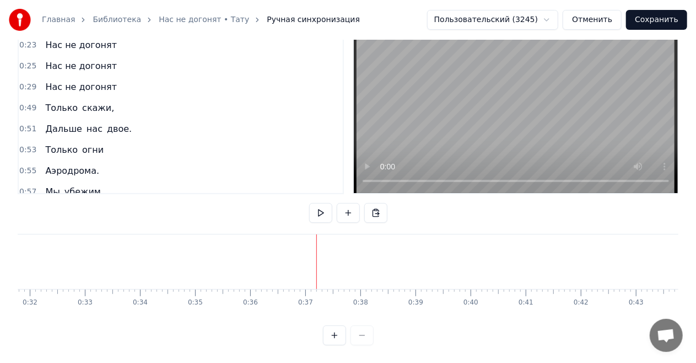
scroll to position [0, 1716]
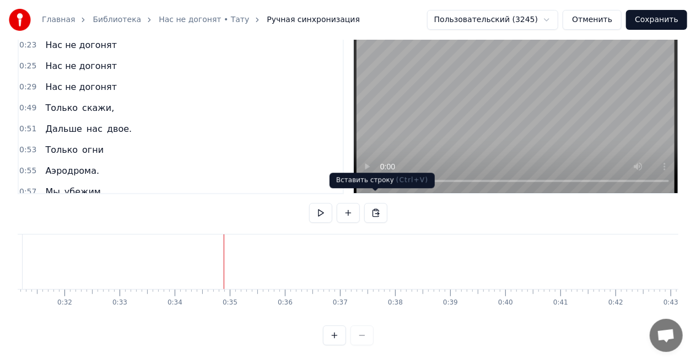
click at [370, 203] on button at bounding box center [375, 213] width 23 height 20
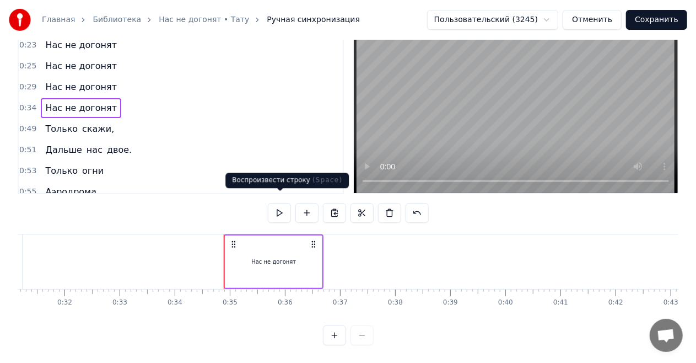
click at [281, 204] on button at bounding box center [279, 213] width 23 height 20
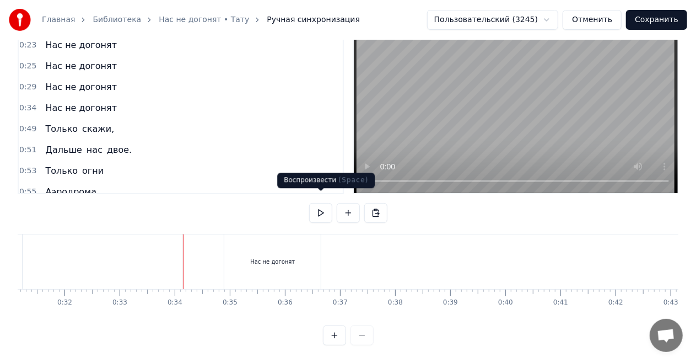
click at [323, 203] on button at bounding box center [320, 213] width 23 height 20
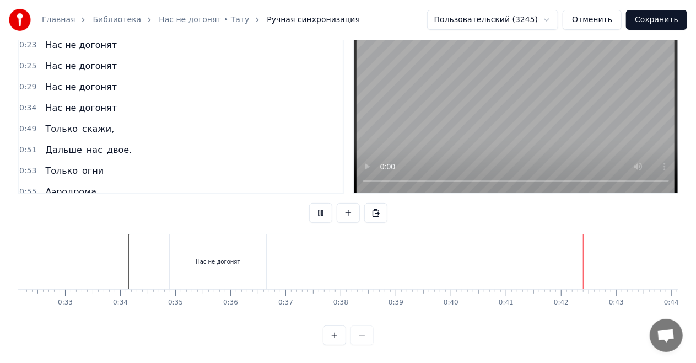
click at [323, 203] on button at bounding box center [320, 213] width 23 height 20
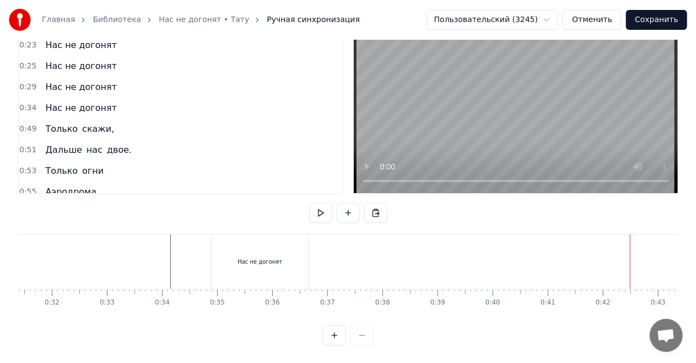
scroll to position [0, 1738]
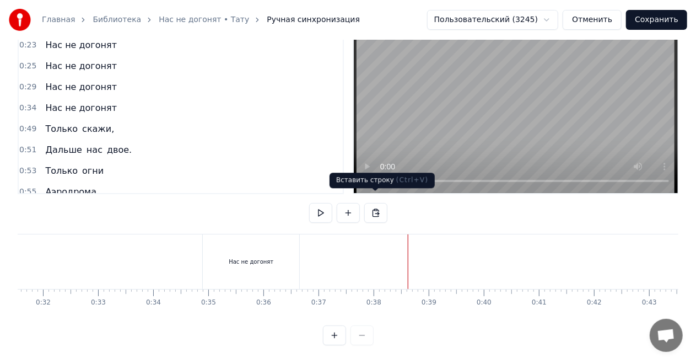
click at [380, 203] on button at bounding box center [375, 213] width 23 height 20
click at [373, 203] on button at bounding box center [375, 213] width 23 height 20
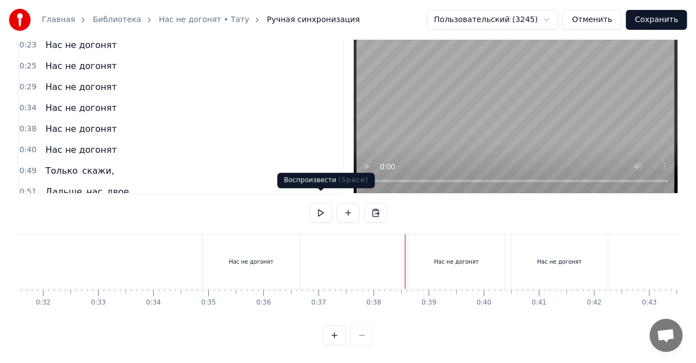
click at [323, 203] on button at bounding box center [320, 213] width 23 height 20
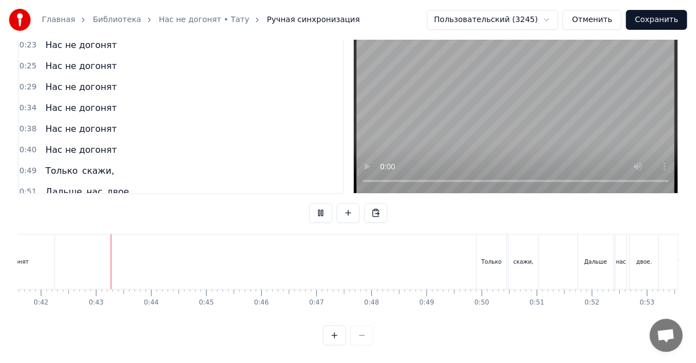
scroll to position [0, 2302]
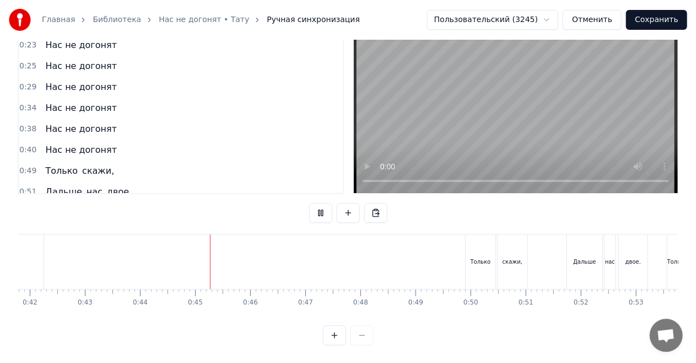
click at [323, 203] on button at bounding box center [320, 213] width 23 height 20
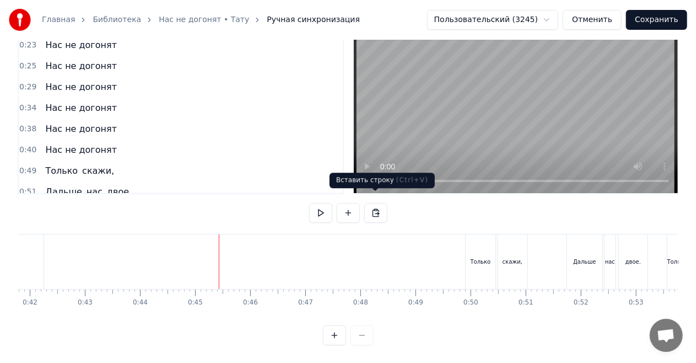
click at [377, 203] on button at bounding box center [375, 213] width 23 height 20
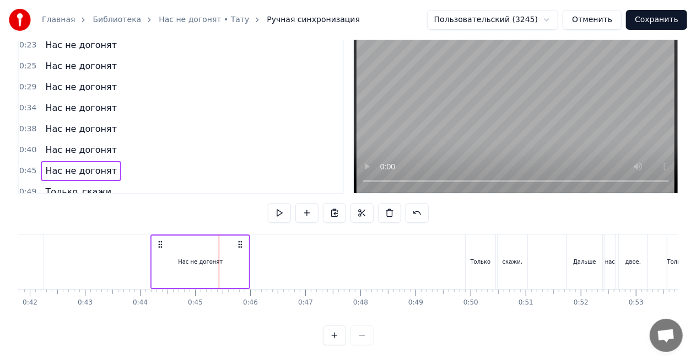
drag, startPoint x: 308, startPoint y: 231, endPoint x: 240, endPoint y: 236, distance: 68.5
click at [240, 240] on icon at bounding box center [240, 244] width 9 height 9
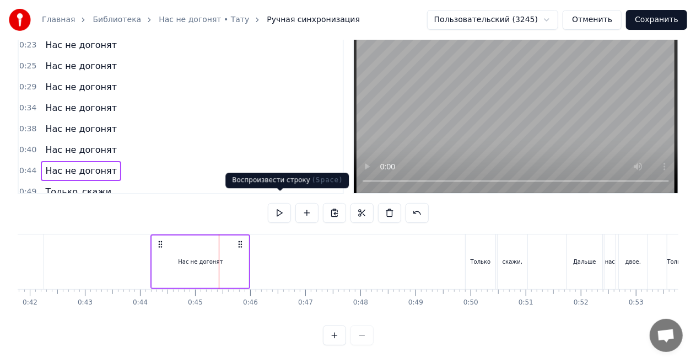
click at [284, 204] on button at bounding box center [279, 213] width 23 height 20
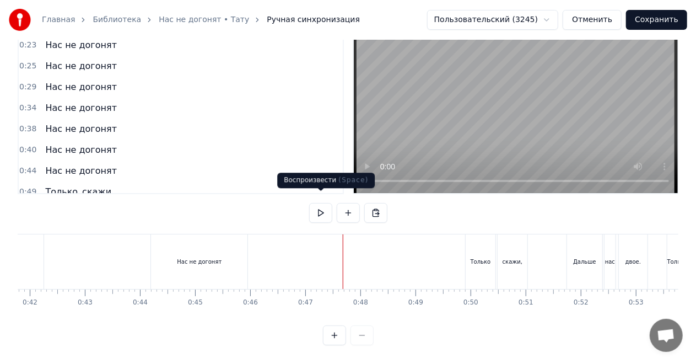
click at [320, 203] on button at bounding box center [320, 213] width 23 height 20
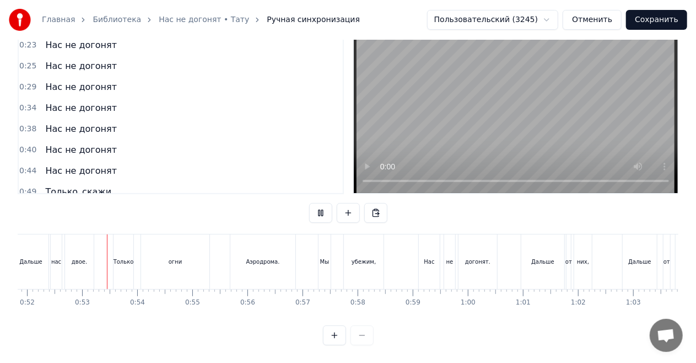
scroll to position [0, 2860]
click at [320, 203] on button at bounding box center [320, 213] width 23 height 20
click at [253, 257] on div "Аэродрома." at bounding box center [258, 261] width 34 height 8
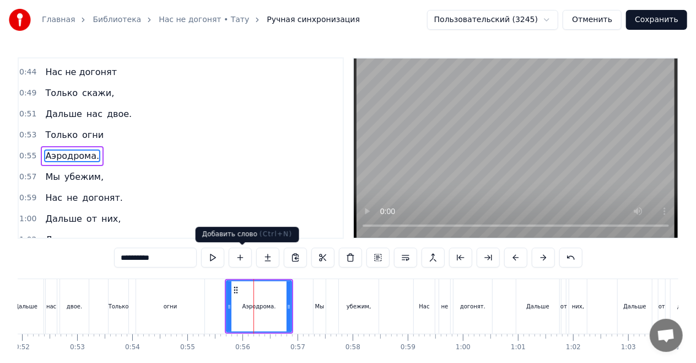
scroll to position [147, 0]
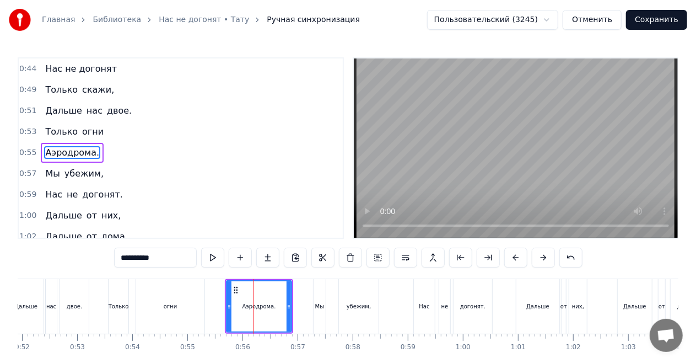
click at [130, 260] on input "**********" at bounding box center [155, 257] width 83 height 20
click at [172, 258] on input "**********" at bounding box center [155, 257] width 83 height 20
click at [125, 259] on input "*********" at bounding box center [155, 257] width 83 height 20
type input "**********"
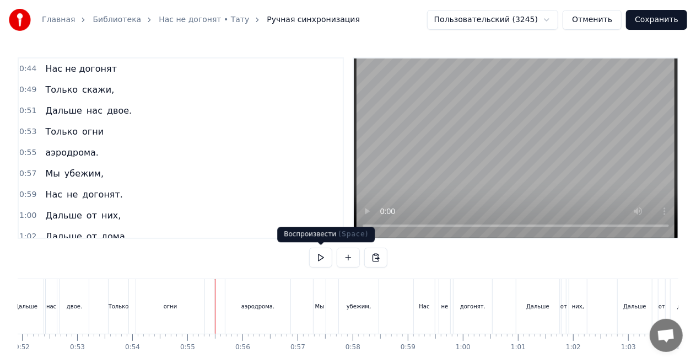
click at [318, 257] on button at bounding box center [320, 257] width 23 height 20
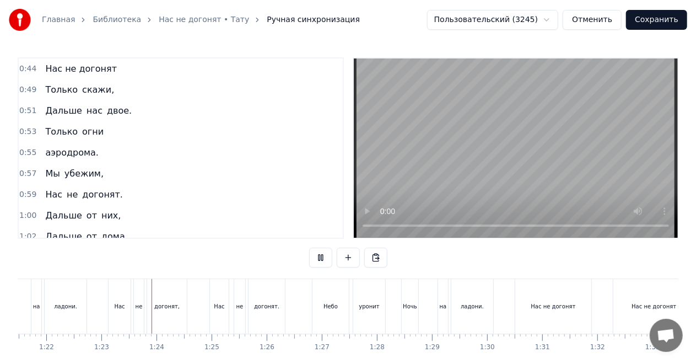
scroll to position [0, 4537]
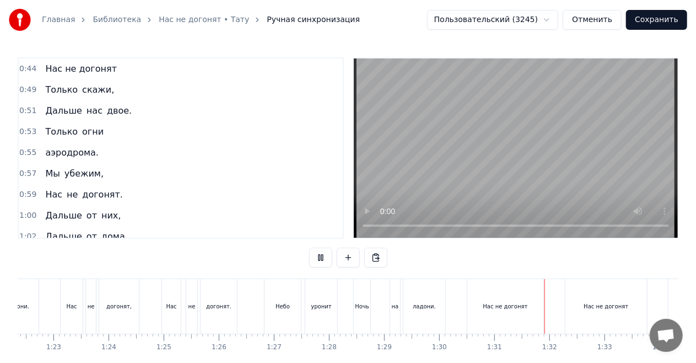
click at [318, 257] on button at bounding box center [320, 257] width 23 height 20
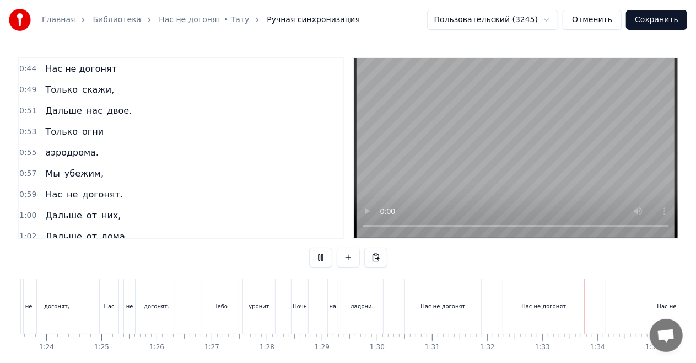
click at [318, 257] on button at bounding box center [320, 257] width 23 height 20
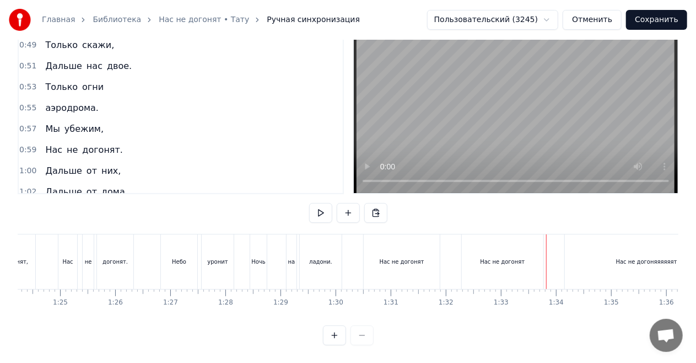
scroll to position [0, 4632]
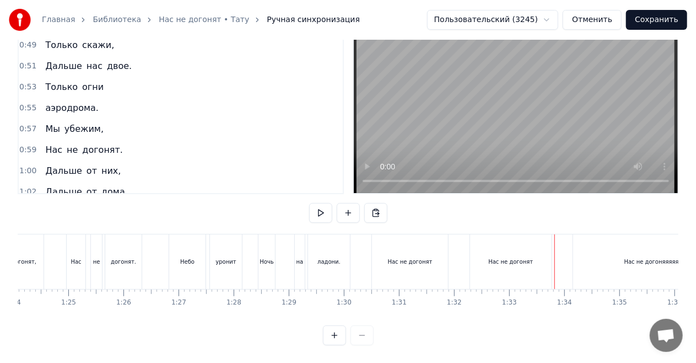
click at [274, 210] on div "0:20 Нас не догонят 0:23 Нас не догонят 0:25 Нас не догонят 0:29 Нас не догонят…" at bounding box center [348, 179] width 661 height 332
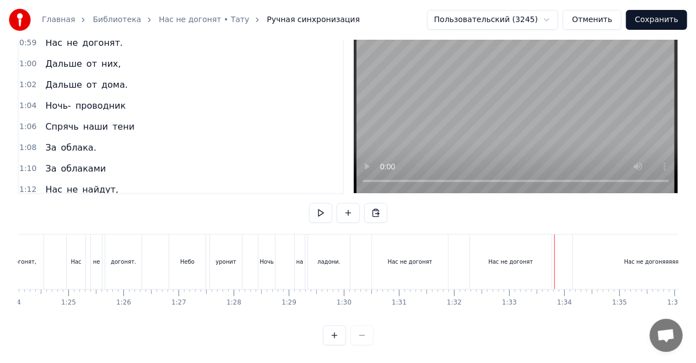
scroll to position [259, 0]
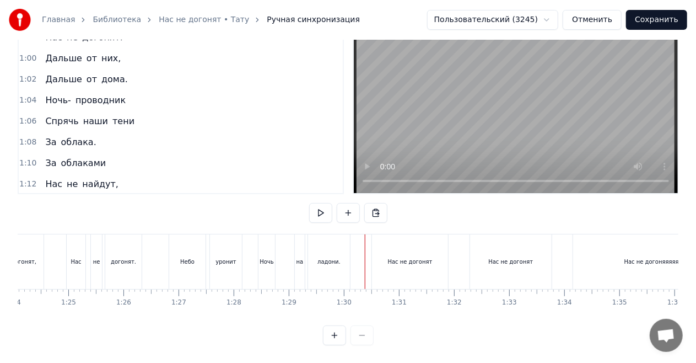
click at [373, 236] on div "Нас не догонят" at bounding box center [410, 261] width 76 height 55
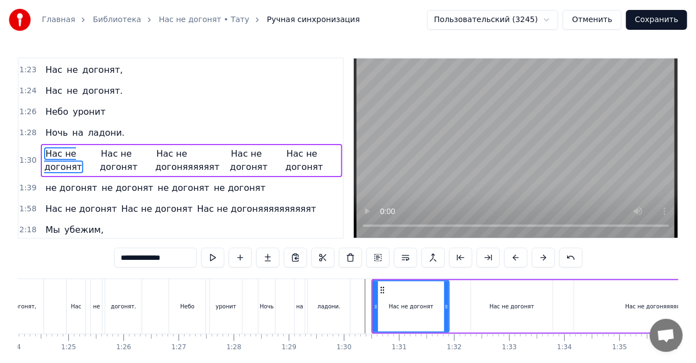
scroll to position [544, 0]
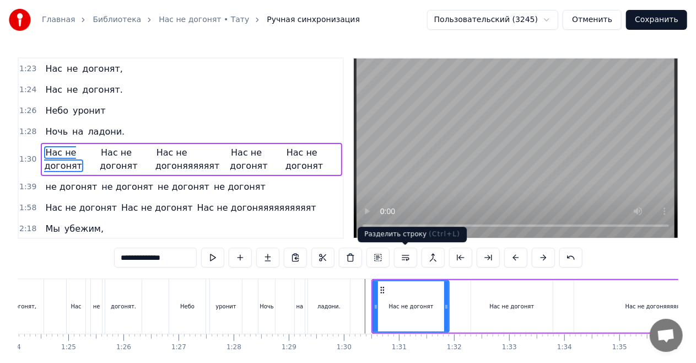
click at [402, 258] on button at bounding box center [405, 257] width 23 height 20
click at [376, 261] on button at bounding box center [377, 257] width 23 height 20
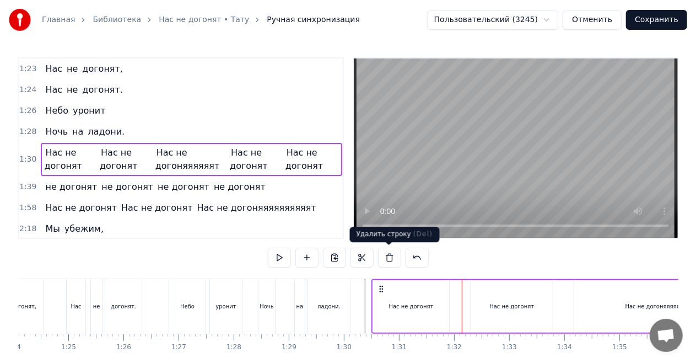
click at [388, 254] on button at bounding box center [389, 257] width 23 height 20
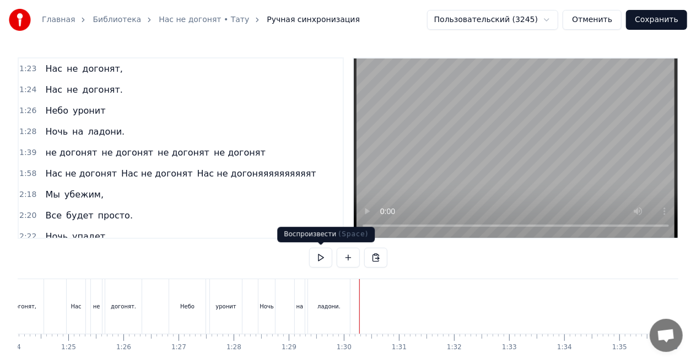
click at [321, 255] on button at bounding box center [320, 257] width 23 height 20
click at [374, 257] on button at bounding box center [375, 257] width 23 height 20
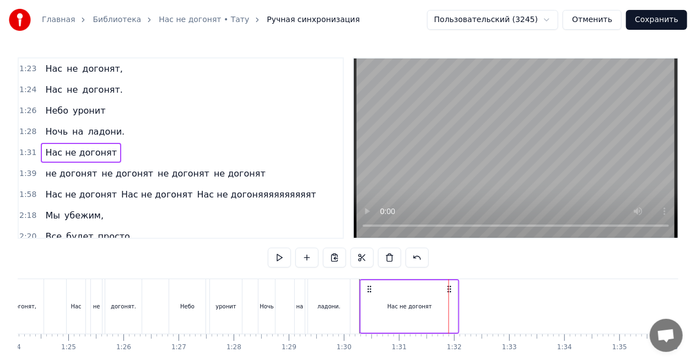
drag, startPoint x: 456, startPoint y: 289, endPoint x: 367, endPoint y: 286, distance: 88.7
click at [367, 286] on icon at bounding box center [369, 288] width 9 height 9
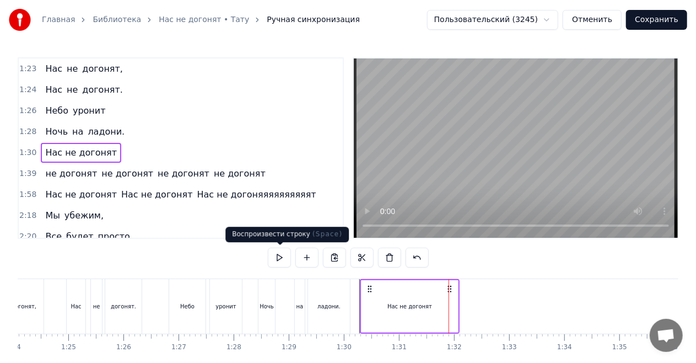
click at [285, 253] on button at bounding box center [279, 257] width 23 height 20
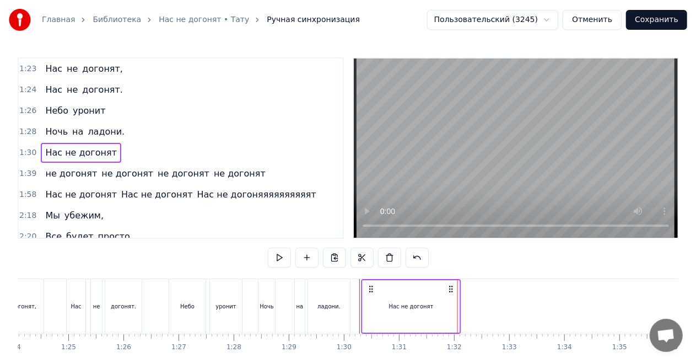
click at [371, 288] on icon at bounding box center [371, 288] width 9 height 9
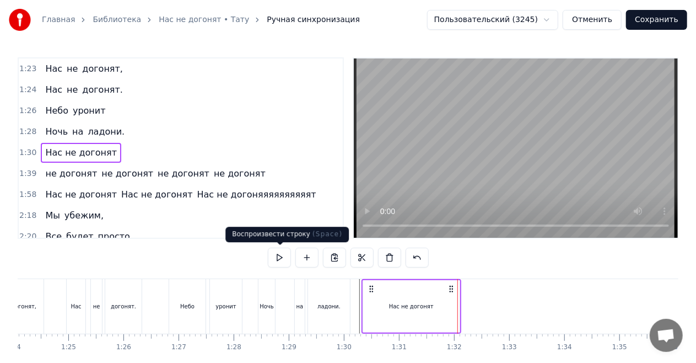
click at [280, 255] on button at bounding box center [279, 257] width 23 height 20
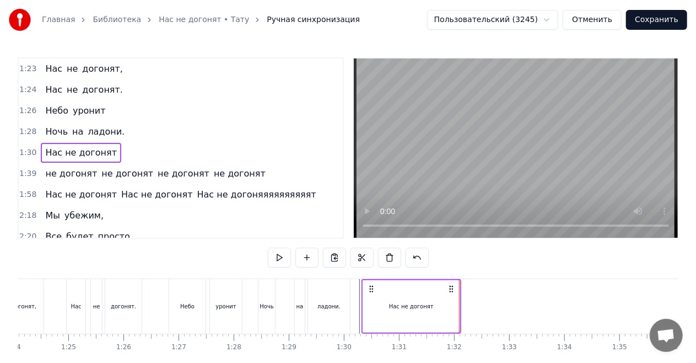
click at [250, 271] on div "0:20 Нас не догонят 0:23 Нас не догонят 0:25 Нас не догонят 0:29 Нас не догонят…" at bounding box center [348, 223] width 661 height 332
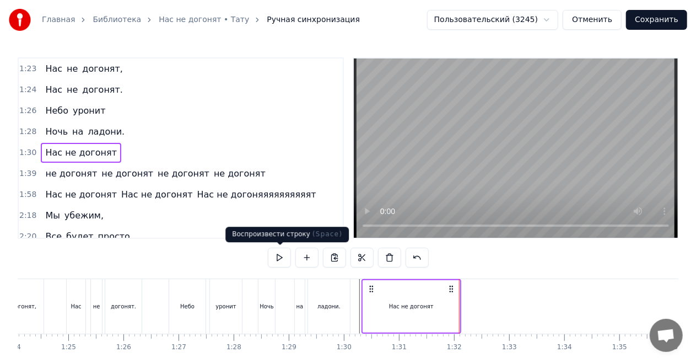
click at [261, 272] on div "0:20 Нас не догонят 0:23 Нас не догонят 0:25 Нас не догонят 0:29 Нас не догонят…" at bounding box center [348, 223] width 661 height 332
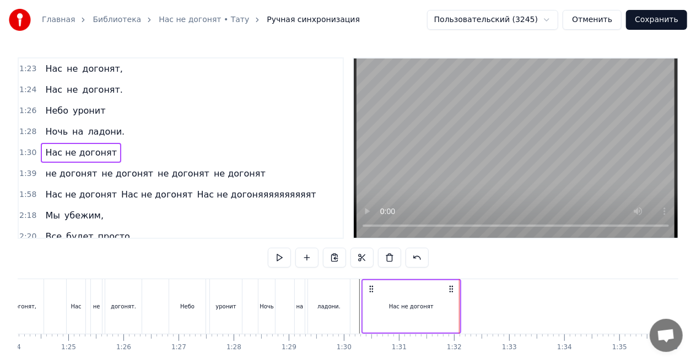
click at [288, 285] on div "Ночь на ладони." at bounding box center [305, 306] width 95 height 55
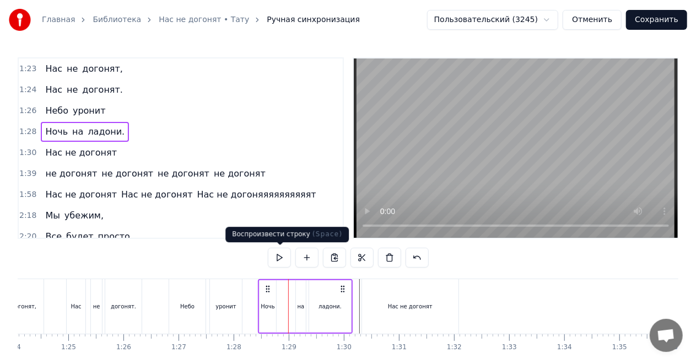
click at [278, 255] on button at bounding box center [279, 257] width 23 height 20
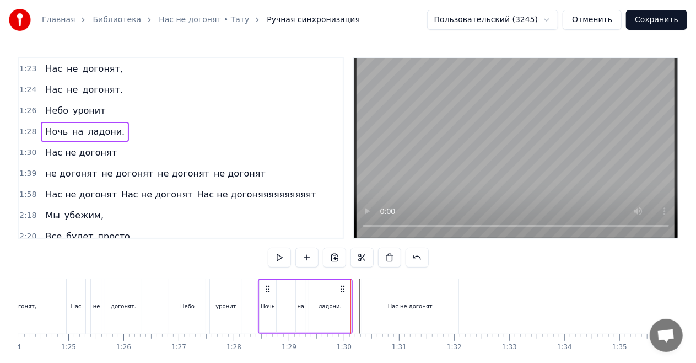
click at [382, 300] on div "Нас не догонят" at bounding box center [410, 306] width 96 height 55
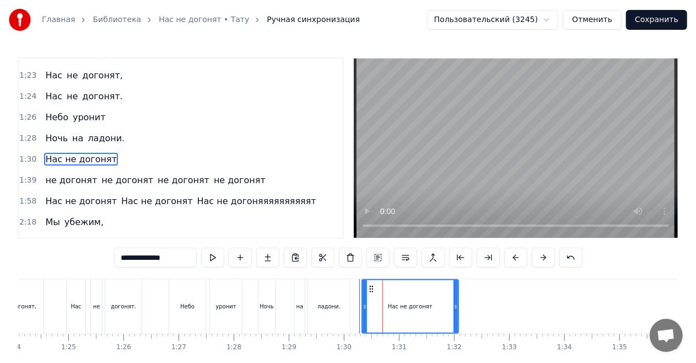
click at [418, 299] on div "Нас не догонят" at bounding box center [410, 306] width 95 height 52
click at [455, 300] on div at bounding box center [455, 306] width 4 height 52
click at [459, 297] on div "Нас не догонят" at bounding box center [411, 306] width 100 height 55
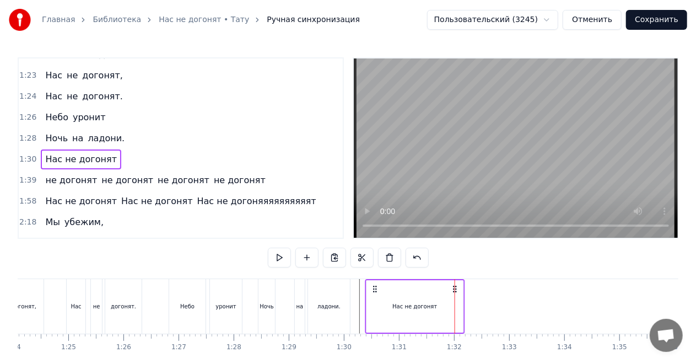
click at [375, 289] on icon at bounding box center [374, 288] width 9 height 9
click at [332, 282] on div "ладони." at bounding box center [329, 306] width 42 height 55
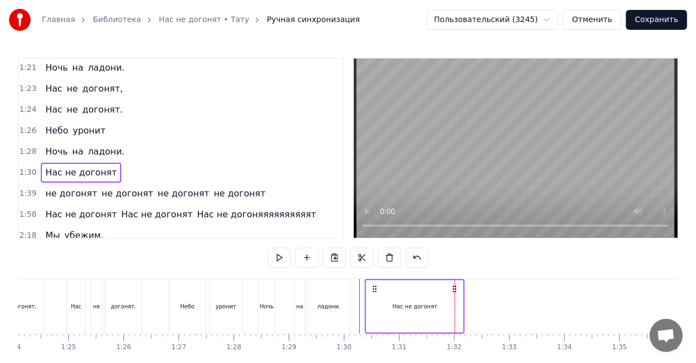
scroll to position [517, 0]
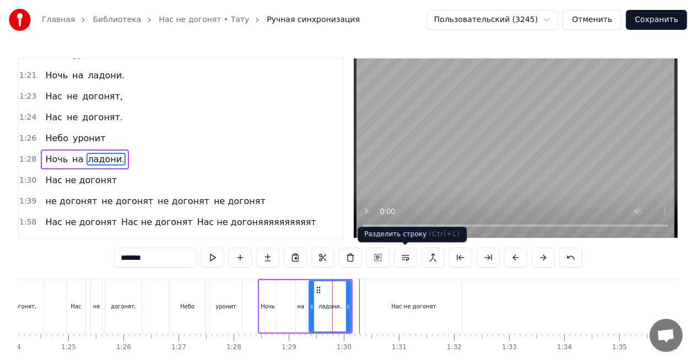
click at [401, 255] on button at bounding box center [405, 257] width 23 height 20
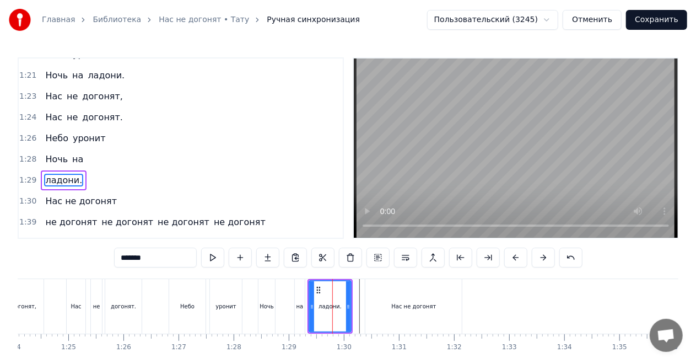
scroll to position [538, 0]
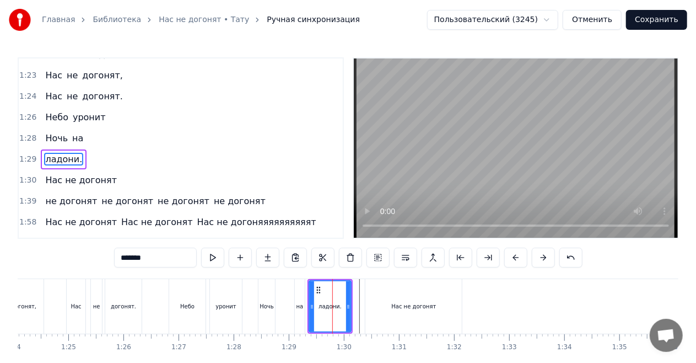
click at [293, 284] on div "Ночь на" at bounding box center [283, 306] width 50 height 55
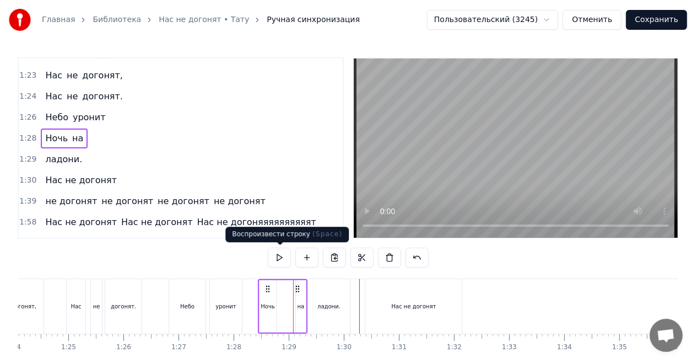
click at [283, 258] on button at bounding box center [279, 257] width 23 height 20
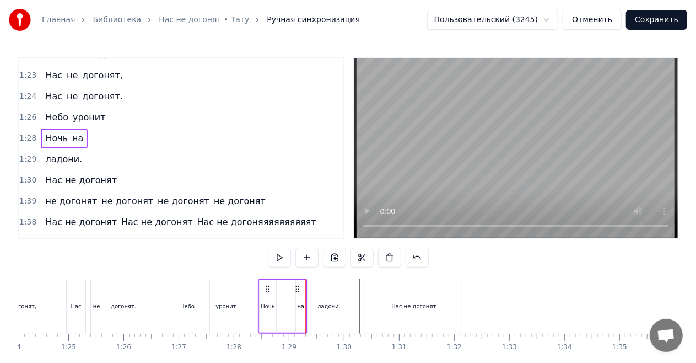
click at [283, 258] on button at bounding box center [279, 257] width 23 height 20
click at [310, 293] on div "ладони." at bounding box center [329, 306] width 42 height 55
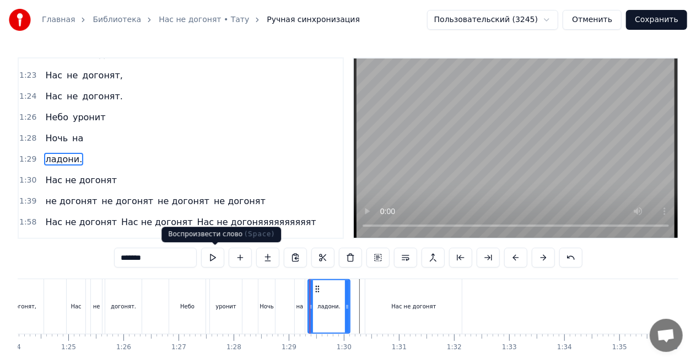
click at [218, 256] on button at bounding box center [212, 257] width 23 height 20
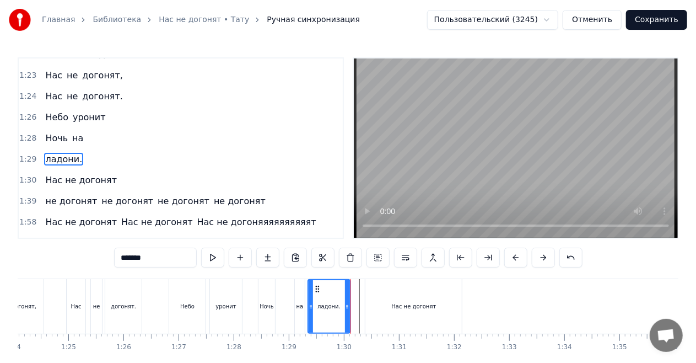
click at [369, 295] on div "Нас не догонят" at bounding box center [413, 306] width 96 height 55
type input "**********"
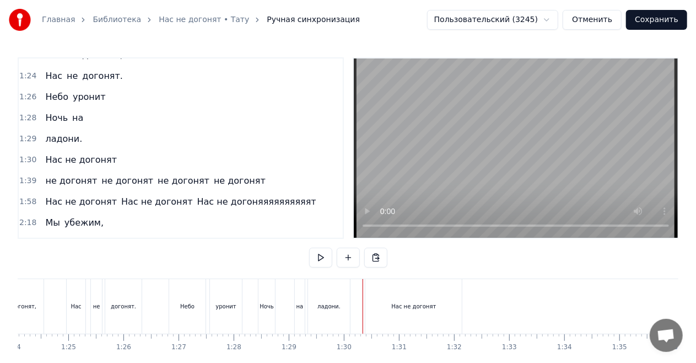
click at [370, 292] on div "Нас не догонят" at bounding box center [413, 306] width 96 height 55
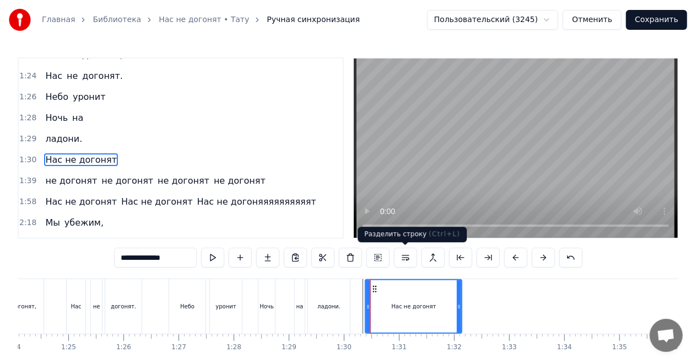
click at [405, 255] on button at bounding box center [405, 257] width 23 height 20
click at [343, 295] on div "ладони." at bounding box center [329, 306] width 42 height 55
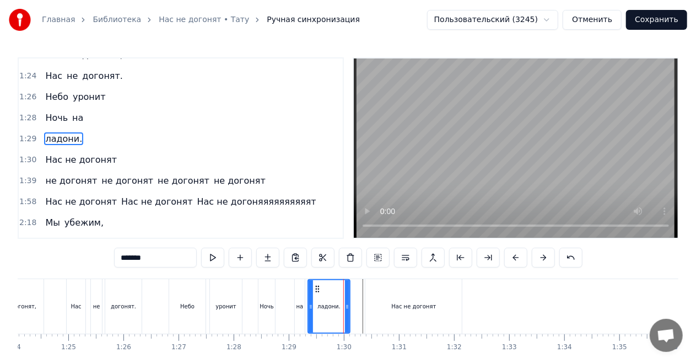
scroll to position [538, 0]
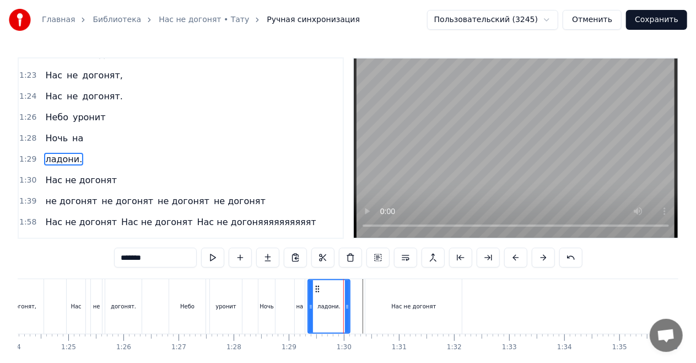
click at [301, 294] on div "на" at bounding box center [300, 306] width 10 height 55
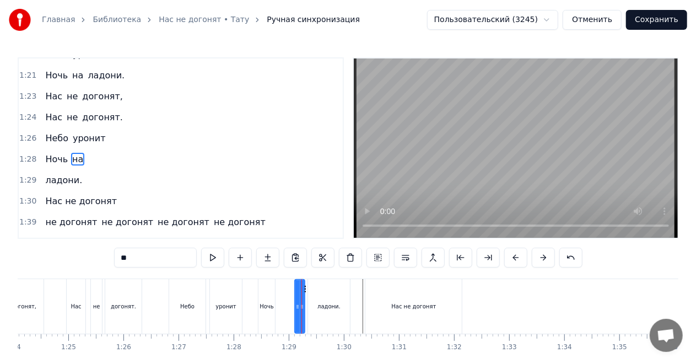
click at [347, 300] on div "ладони." at bounding box center [329, 306] width 42 height 55
type input "*******"
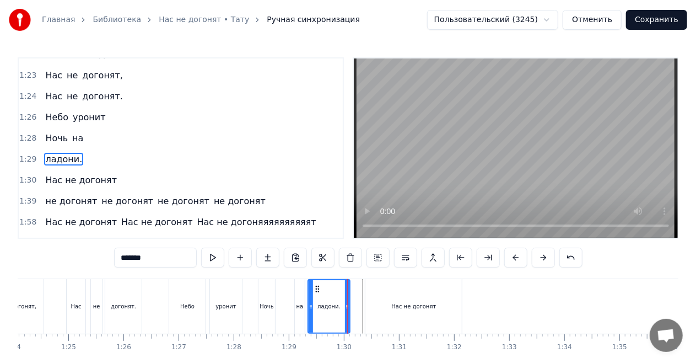
click at [283, 299] on div "Ночь на" at bounding box center [283, 306] width 50 height 55
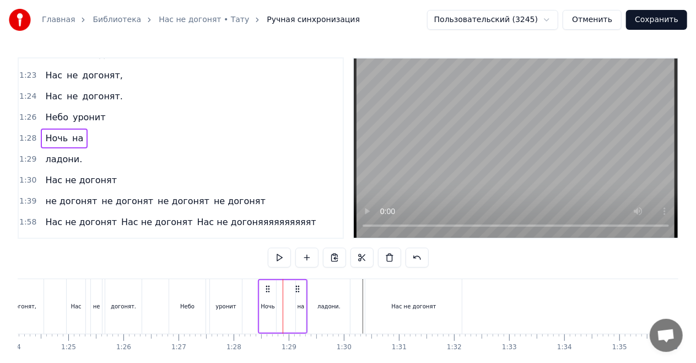
click at [318, 312] on div "ладони." at bounding box center [329, 306] width 42 height 55
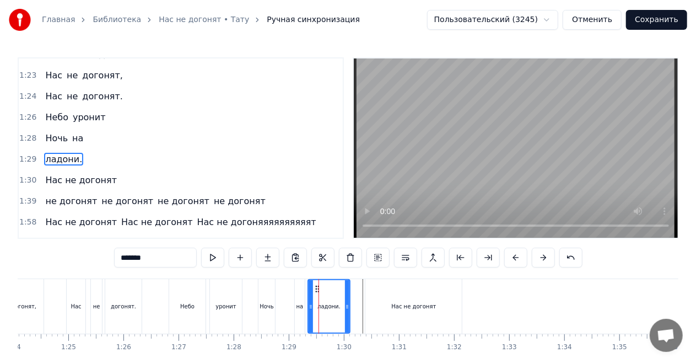
click at [304, 305] on div "на" at bounding box center [299, 306] width 11 height 55
type input "**"
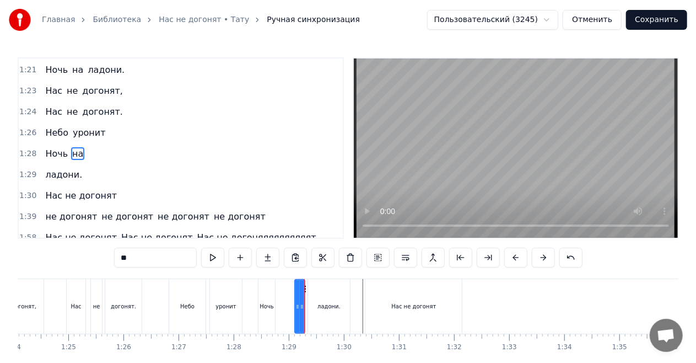
scroll to position [517, 0]
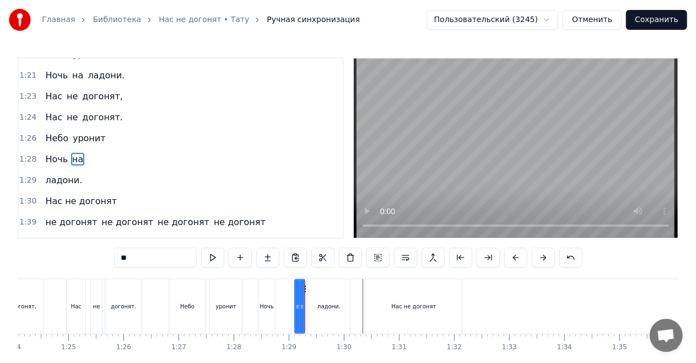
click at [284, 304] on div "Ночь на" at bounding box center [283, 306] width 50 height 55
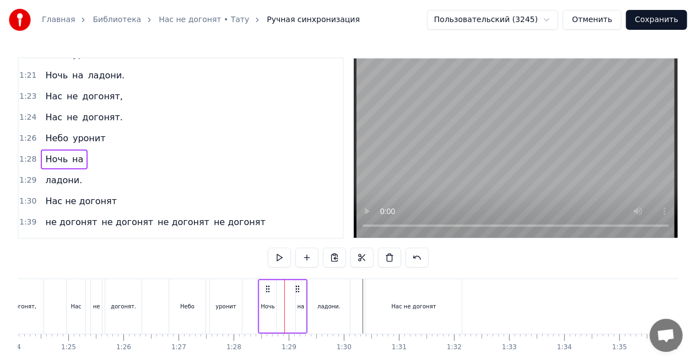
click at [291, 324] on div "Ночь на" at bounding box center [283, 306] width 50 height 55
click at [293, 289] on icon at bounding box center [294, 288] width 9 height 9
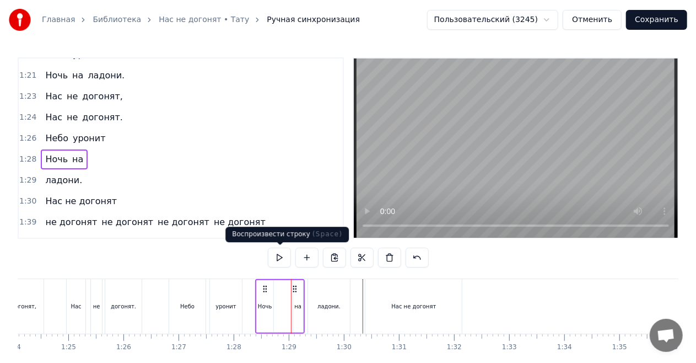
click at [277, 259] on button at bounding box center [279, 257] width 23 height 20
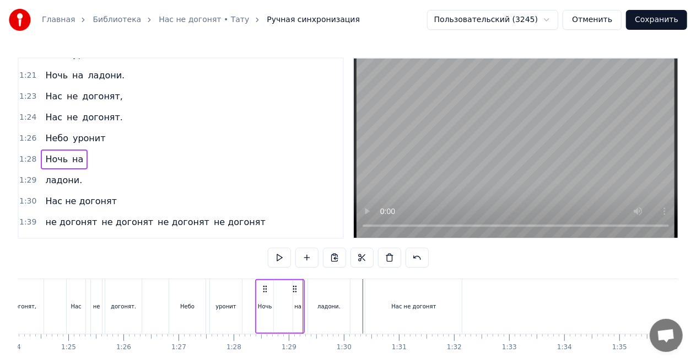
click at [290, 279] on div "Ночь на" at bounding box center [280, 306] width 50 height 55
drag, startPoint x: 318, startPoint y: 305, endPoint x: 309, endPoint y: 305, distance: 9.9
click at [309, 305] on div "ладони." at bounding box center [329, 306] width 42 height 55
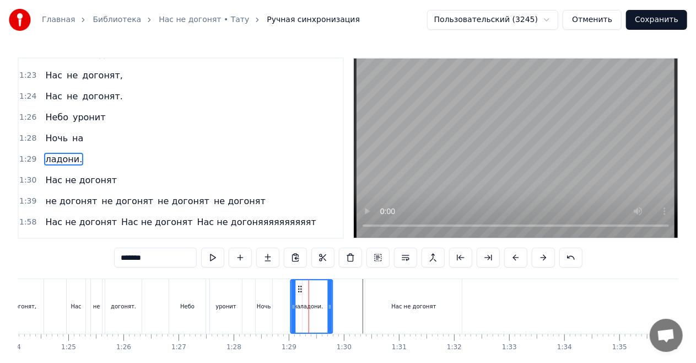
drag, startPoint x: 317, startPoint y: 288, endPoint x: 300, endPoint y: 289, distance: 17.7
click at [300, 289] on icon at bounding box center [300, 288] width 9 height 9
click at [280, 312] on div "Ночь на" at bounding box center [280, 306] width 50 height 55
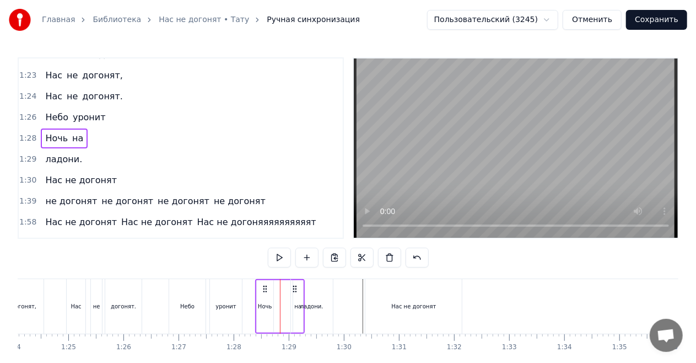
click at [300, 297] on div "ладони." at bounding box center [312, 306] width 42 height 55
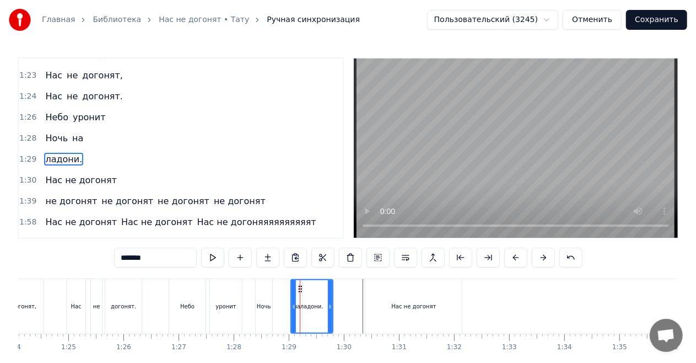
click at [280, 301] on div "Ночь на" at bounding box center [280, 306] width 50 height 55
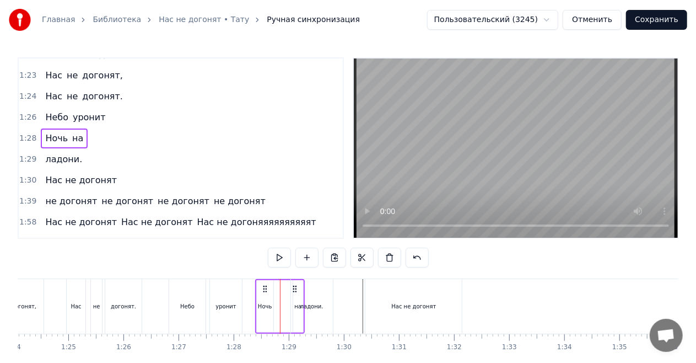
drag, startPoint x: 313, startPoint y: 297, endPoint x: 328, endPoint y: 300, distance: 15.0
click at [328, 300] on div "ладони." at bounding box center [312, 306] width 42 height 55
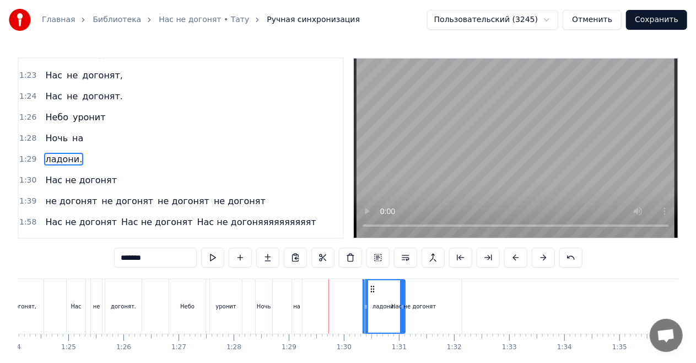
drag, startPoint x: 299, startPoint y: 285, endPoint x: 385, endPoint y: 293, distance: 86.2
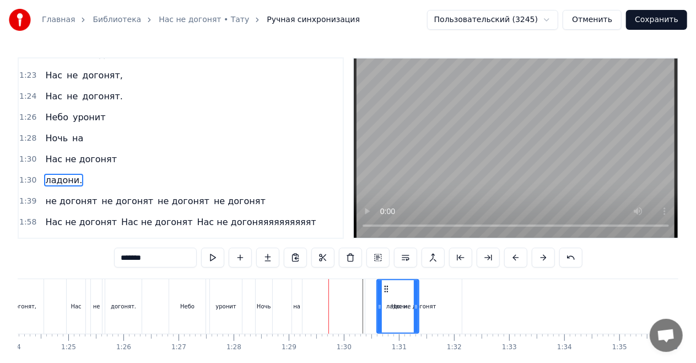
click at [277, 300] on div "Ночь на" at bounding box center [280, 306] width 50 height 55
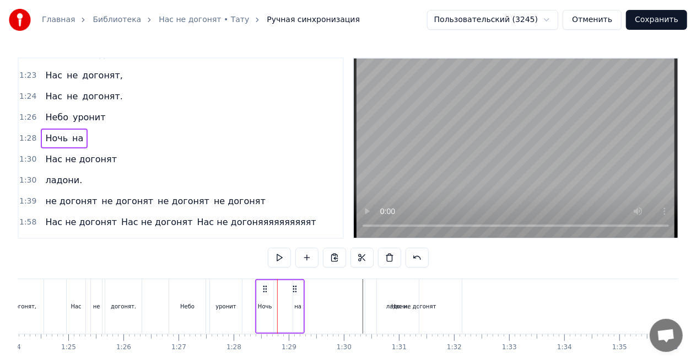
click at [299, 296] on div "на" at bounding box center [298, 306] width 10 height 52
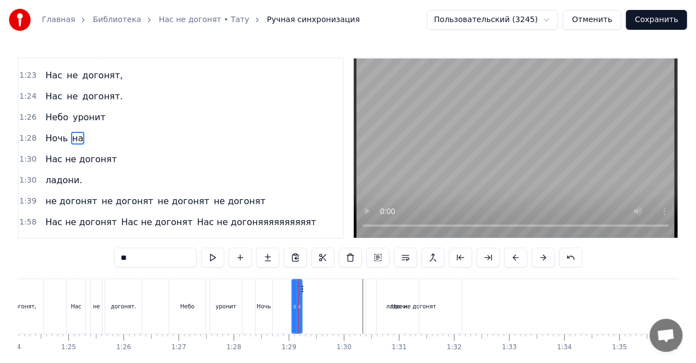
scroll to position [517, 0]
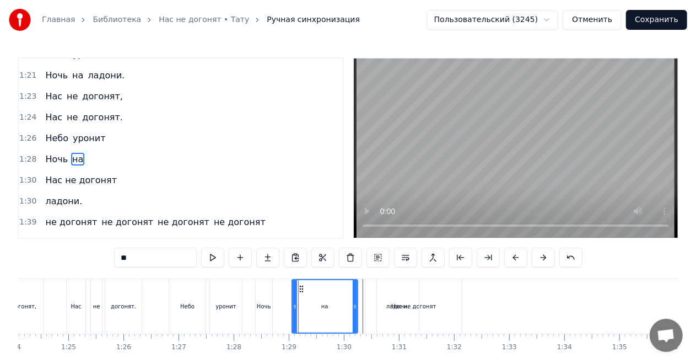
drag, startPoint x: 301, startPoint y: 304, endPoint x: 356, endPoint y: 309, distance: 55.9
click at [356, 309] on icon at bounding box center [355, 306] width 4 height 9
click at [279, 308] on div "Ночь на" at bounding box center [307, 306] width 105 height 55
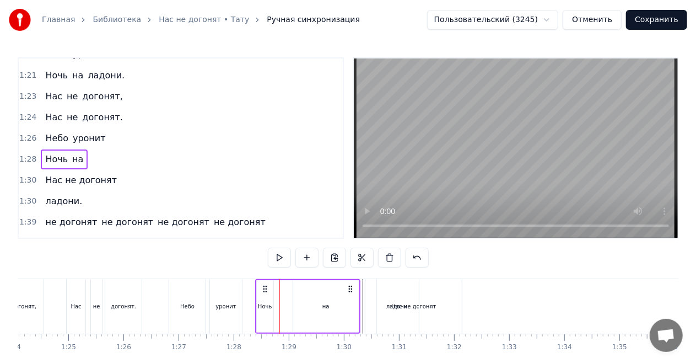
click at [324, 304] on div "на" at bounding box center [325, 306] width 7 height 8
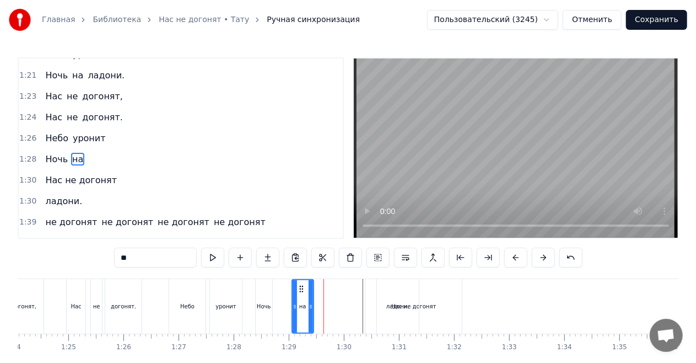
drag, startPoint x: 354, startPoint y: 305, endPoint x: 310, endPoint y: 306, distance: 44.1
click at [310, 306] on icon at bounding box center [311, 306] width 4 height 9
click at [308, 302] on icon at bounding box center [307, 306] width 4 height 9
click at [278, 307] on div "Ночь на" at bounding box center [284, 306] width 58 height 55
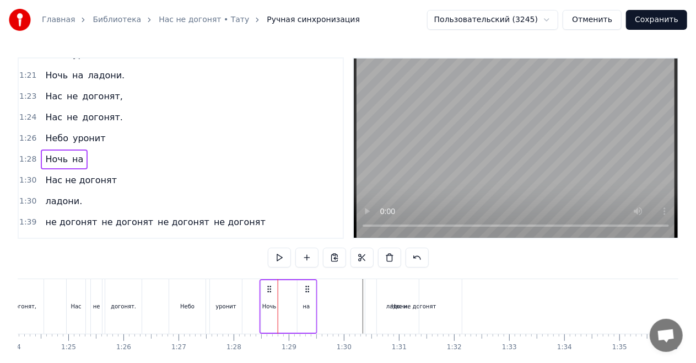
drag, startPoint x: 302, startPoint y: 286, endPoint x: 306, endPoint y: 292, distance: 7.1
click at [306, 292] on icon at bounding box center [307, 288] width 9 height 9
click at [307, 290] on icon at bounding box center [307, 288] width 9 height 9
click at [307, 288] on icon at bounding box center [307, 288] width 9 height 9
click at [307, 290] on icon at bounding box center [306, 288] width 9 height 9
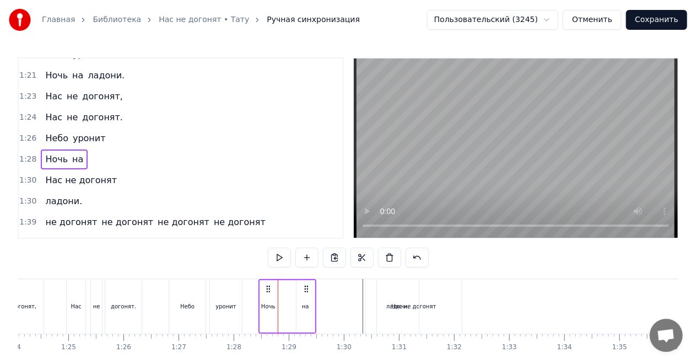
click at [306, 297] on div "на" at bounding box center [305, 306] width 18 height 52
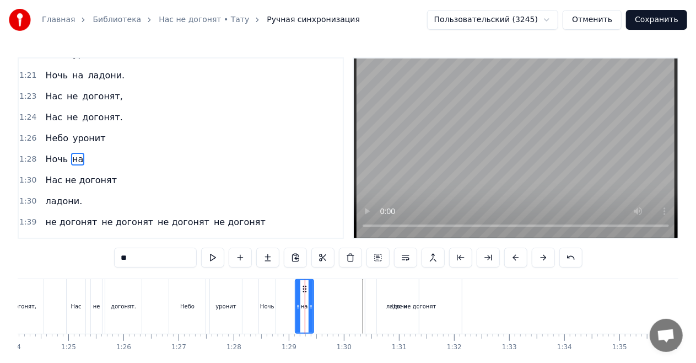
drag, startPoint x: 305, startPoint y: 288, endPoint x: 297, endPoint y: 288, distance: 7.2
click at [303, 289] on div "на" at bounding box center [304, 306] width 18 height 55
click at [304, 289] on icon at bounding box center [304, 288] width 9 height 9
drag, startPoint x: 305, startPoint y: 289, endPoint x: 294, endPoint y: 290, distance: 11.1
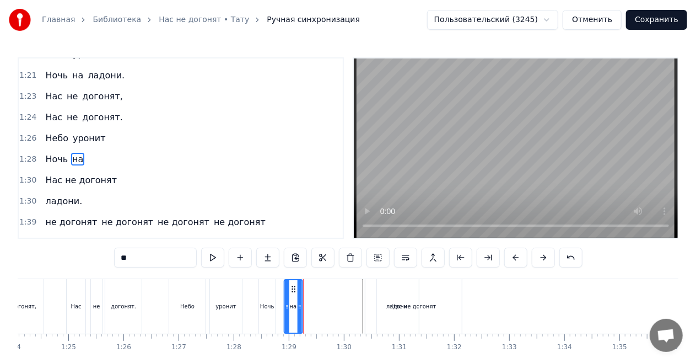
click at [294, 290] on icon at bounding box center [293, 288] width 9 height 9
click at [263, 293] on div "Ночь" at bounding box center [267, 306] width 17 height 55
type input "****"
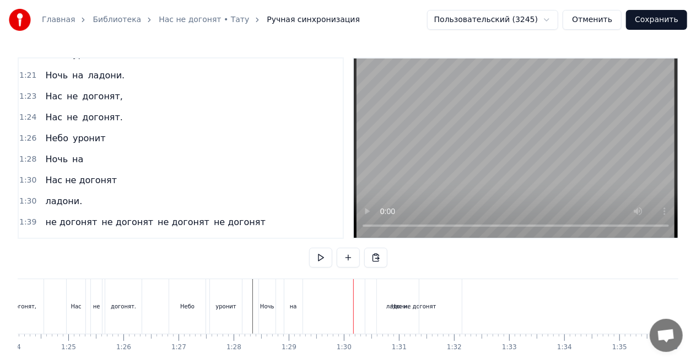
click at [401, 305] on div "ладони." at bounding box center [397, 306] width 23 height 8
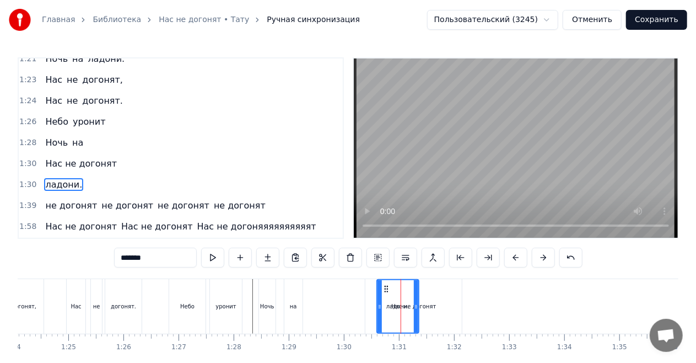
scroll to position [558, 0]
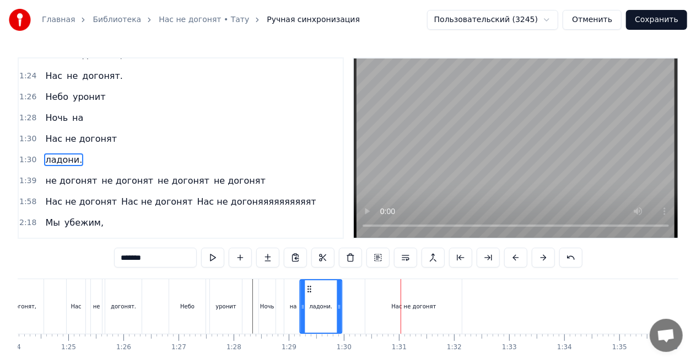
drag, startPoint x: 386, startPoint y: 286, endPoint x: 309, endPoint y: 289, distance: 76.6
click at [309, 289] on icon at bounding box center [309, 288] width 9 height 9
click at [271, 295] on div "Ночь" at bounding box center [267, 306] width 17 height 55
type input "****"
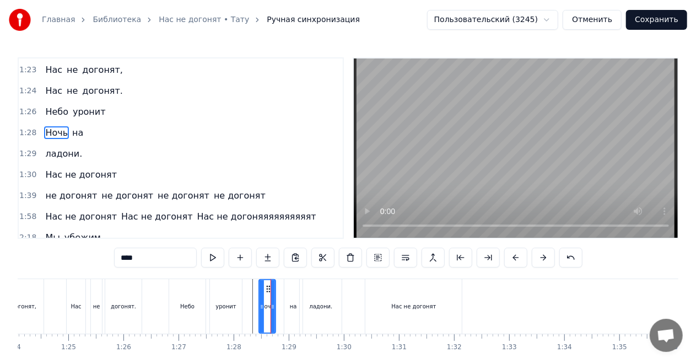
scroll to position [517, 0]
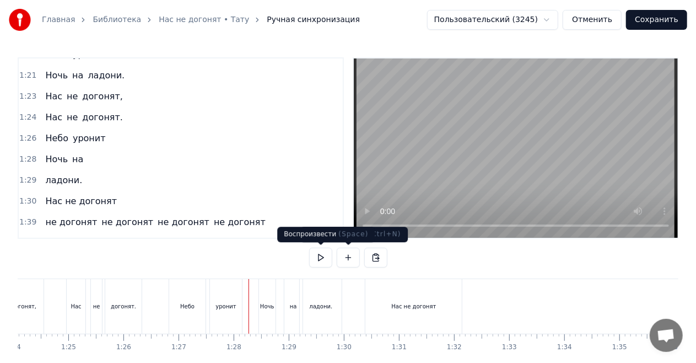
click at [322, 255] on button at bounding box center [320, 257] width 23 height 20
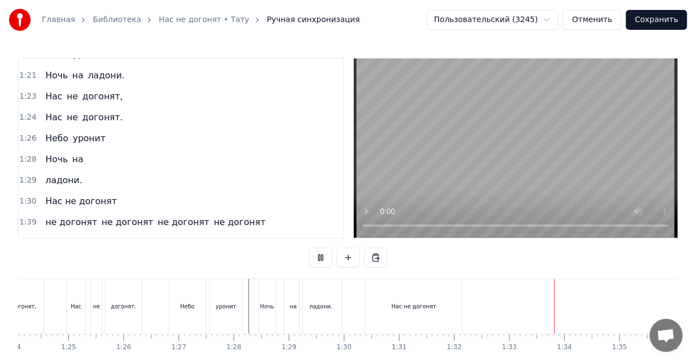
click at [322, 255] on button at bounding box center [320, 257] width 23 height 20
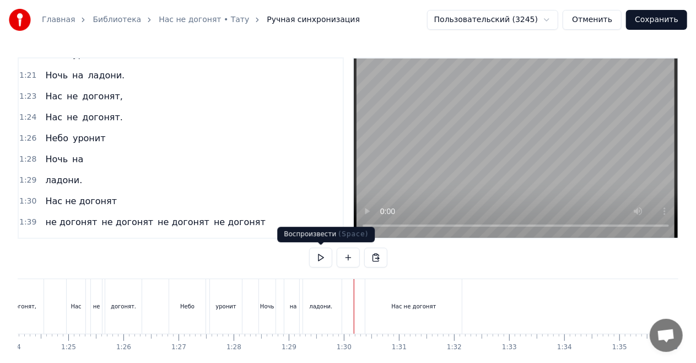
click at [324, 258] on button at bounding box center [320, 257] width 23 height 20
click at [324, 257] on button at bounding box center [320, 257] width 23 height 20
click at [464, 284] on div "Нас не догонят" at bounding box center [415, 306] width 100 height 55
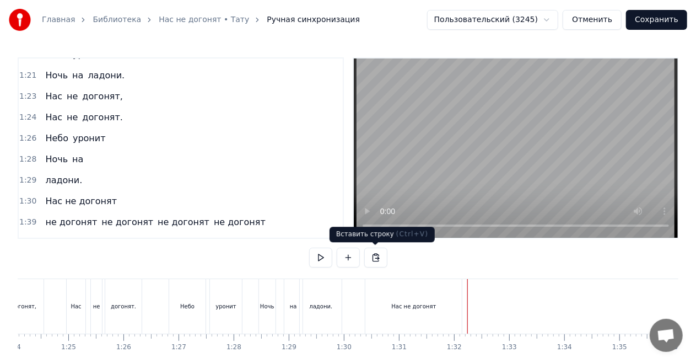
click at [379, 257] on button at bounding box center [375, 257] width 23 height 20
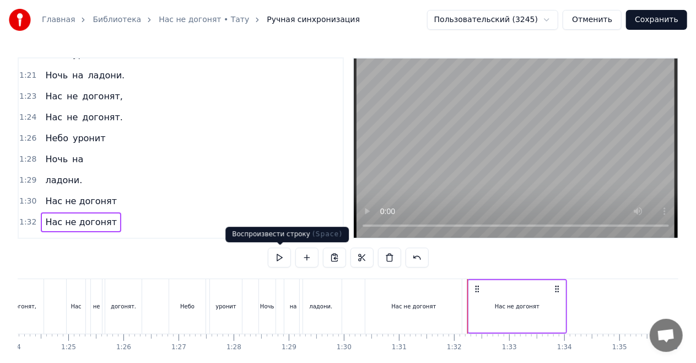
click at [283, 258] on button at bounding box center [279, 257] width 23 height 20
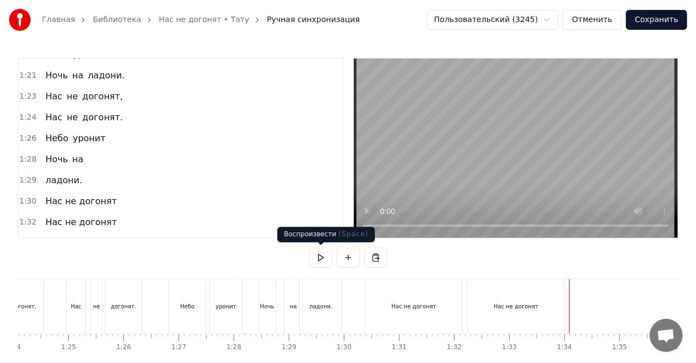
click at [322, 255] on button at bounding box center [320, 257] width 23 height 20
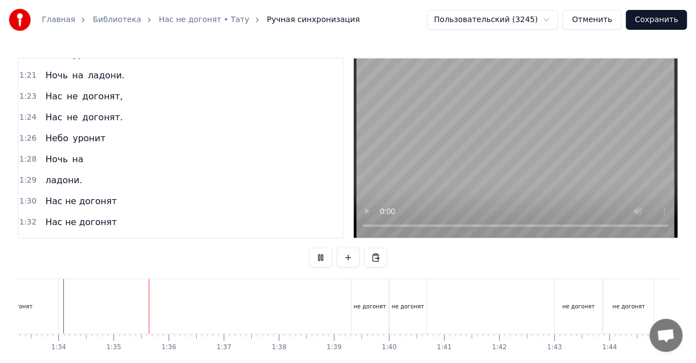
scroll to position [0, 5184]
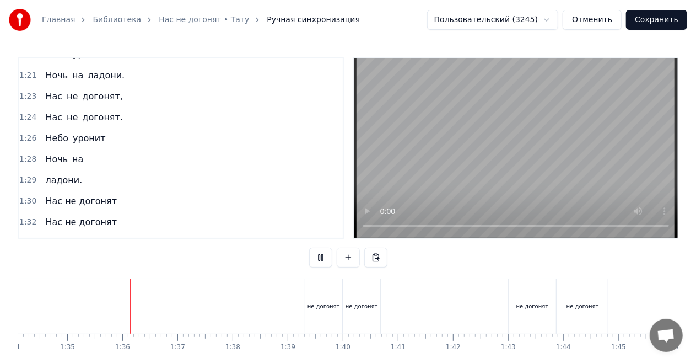
click at [322, 255] on button at bounding box center [320, 257] width 23 height 20
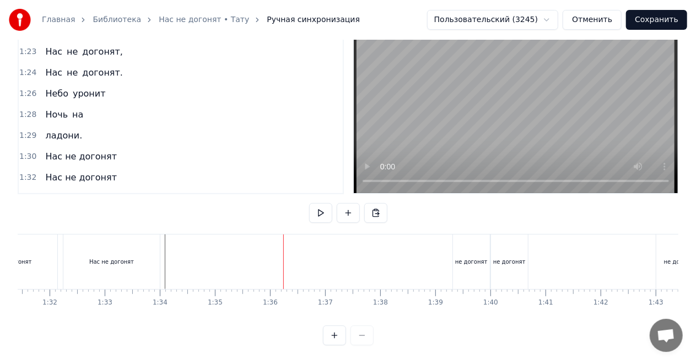
scroll to position [0, 5028]
click at [171, 234] on div "Нас не догонят" at bounding box center [122, 261] width 100 height 55
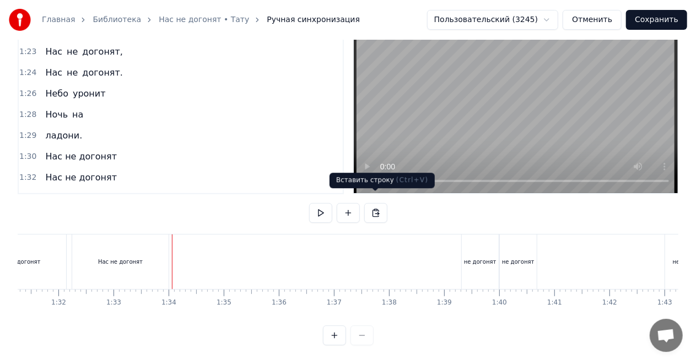
click at [376, 205] on button at bounding box center [375, 213] width 23 height 20
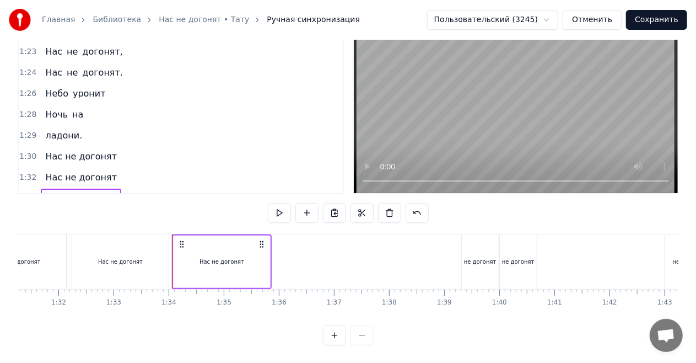
click at [246, 245] on div "Нас не догонят" at bounding box center [222, 261] width 96 height 52
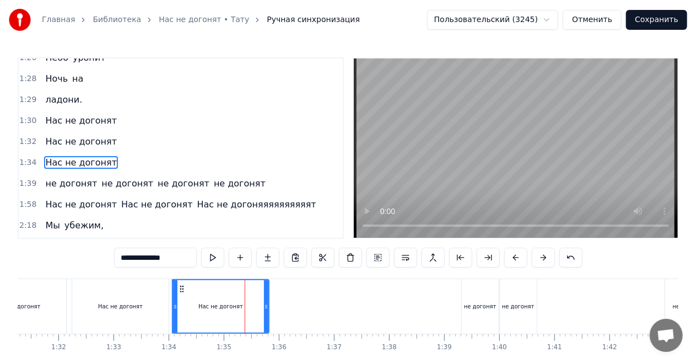
scroll to position [599, 0]
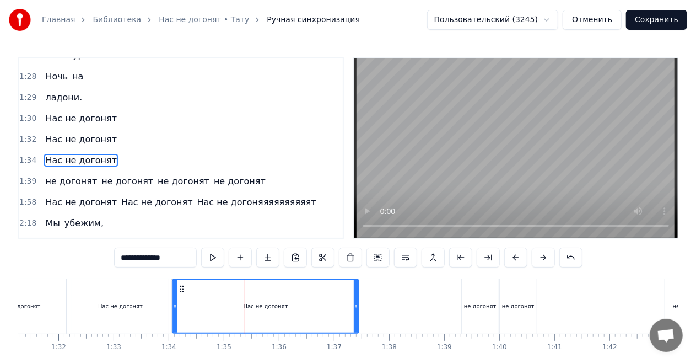
drag, startPoint x: 266, startPoint y: 302, endPoint x: 356, endPoint y: 306, distance: 91.0
click at [356, 306] on icon at bounding box center [356, 306] width 4 height 9
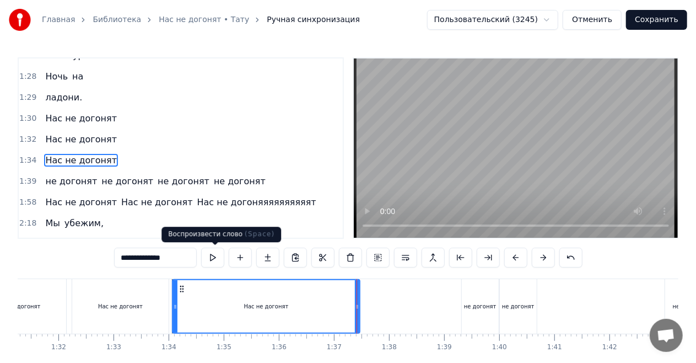
click at [213, 256] on button at bounding box center [212, 257] width 23 height 20
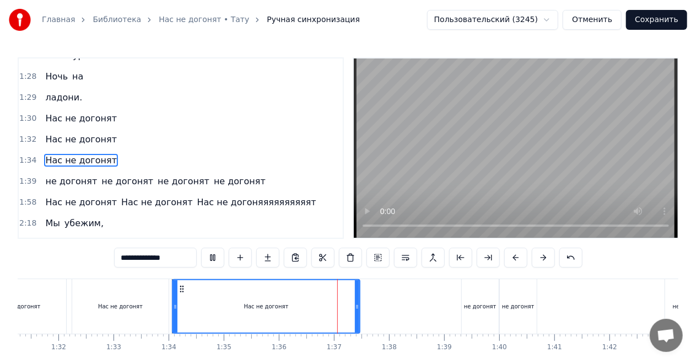
click at [213, 256] on button at bounding box center [212, 257] width 23 height 20
click at [219, 307] on div "Нас не догонят" at bounding box center [266, 306] width 186 height 52
click at [297, 305] on div "Нас не догонят" at bounding box center [266, 306] width 186 height 52
drag, startPoint x: 175, startPoint y: 305, endPoint x: 183, endPoint y: 308, distance: 8.2
click at [183, 308] on icon at bounding box center [183, 306] width 4 height 9
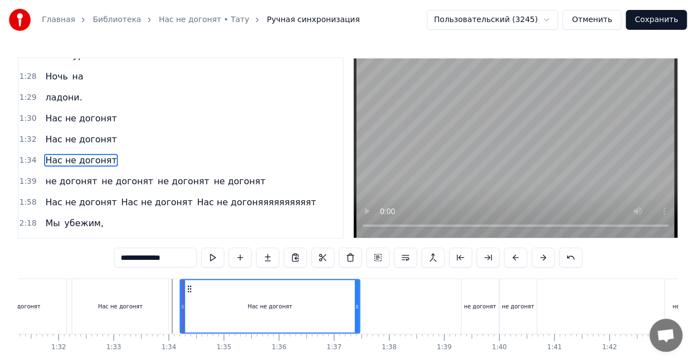
click at [249, 310] on div "Нас не догонят" at bounding box center [270, 306] width 178 height 52
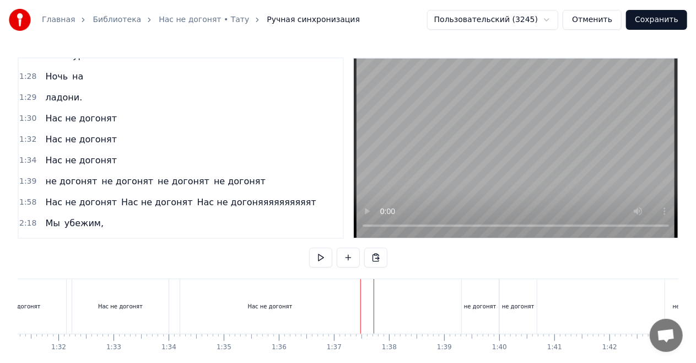
click at [339, 311] on div "Нас не догонят" at bounding box center [270, 306] width 180 height 55
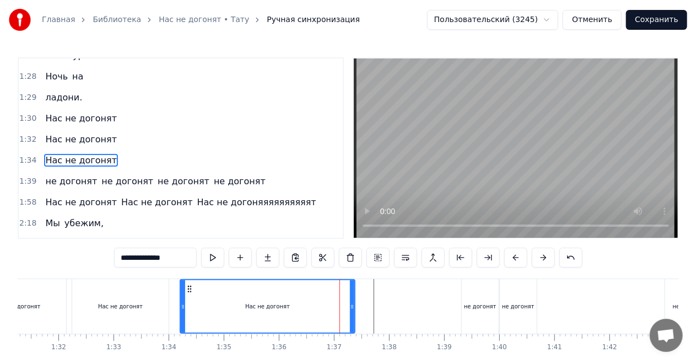
click at [353, 306] on icon at bounding box center [352, 306] width 4 height 9
click at [180, 302] on div "Нас не догонят" at bounding box center [268, 306] width 176 height 55
click at [167, 307] on div "Нас не догонят" at bounding box center [120, 306] width 96 height 55
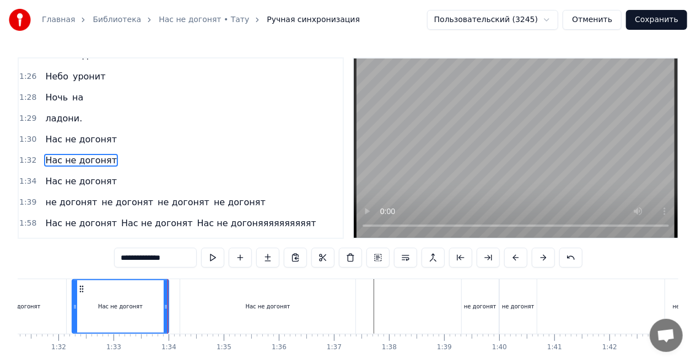
click at [195, 306] on div "Нас не догонят" at bounding box center [267, 306] width 175 height 55
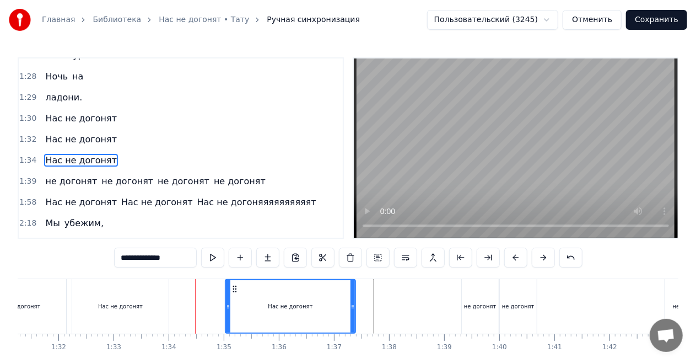
drag, startPoint x: 182, startPoint y: 307, endPoint x: 227, endPoint y: 309, distance: 45.2
click at [227, 309] on icon at bounding box center [228, 306] width 4 height 9
drag, startPoint x: 228, startPoint y: 305, endPoint x: 248, endPoint y: 307, distance: 20.5
click at [248, 307] on icon at bounding box center [248, 306] width 4 height 9
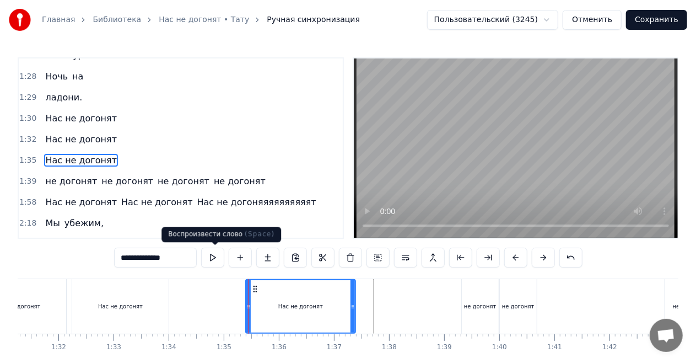
click at [218, 257] on button at bounding box center [212, 257] width 23 height 20
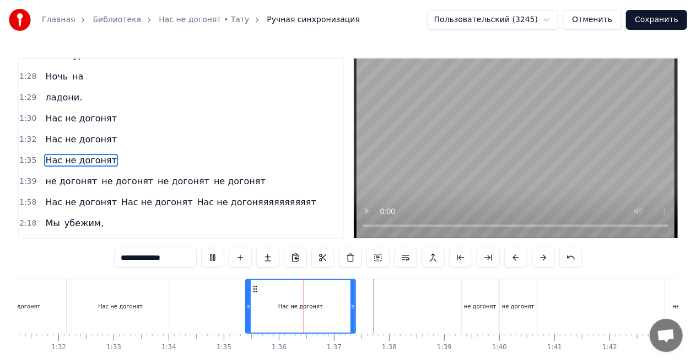
click at [218, 257] on button at bounding box center [212, 257] width 23 height 20
drag, startPoint x: 246, startPoint y: 303, endPoint x: 228, endPoint y: 306, distance: 17.8
click at [233, 306] on div "Нас не догонят" at bounding box center [294, 306] width 123 height 55
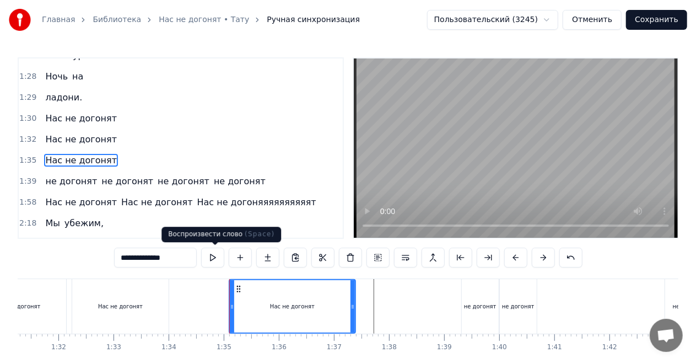
click at [215, 256] on button at bounding box center [212, 257] width 23 height 20
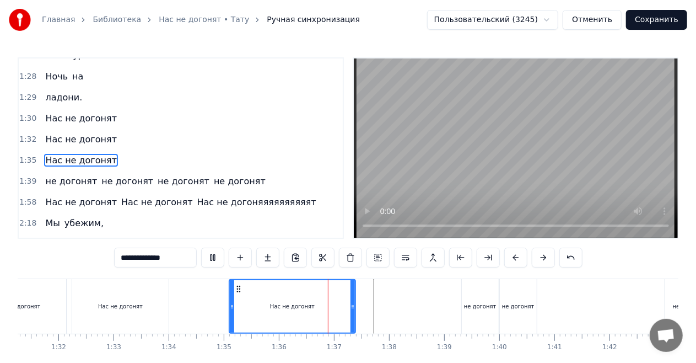
click at [215, 256] on button at bounding box center [212, 257] width 23 height 20
click at [236, 306] on icon at bounding box center [236, 306] width 4 height 9
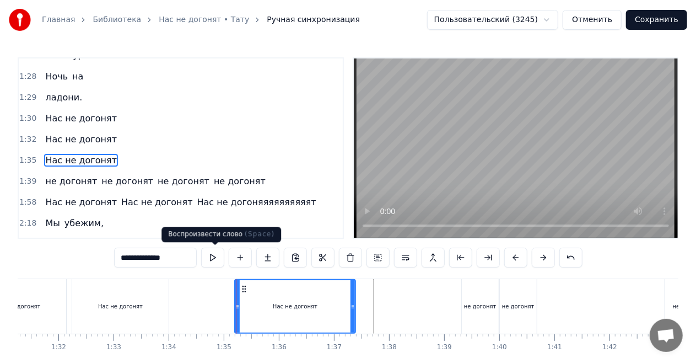
click at [213, 256] on button at bounding box center [212, 257] width 23 height 20
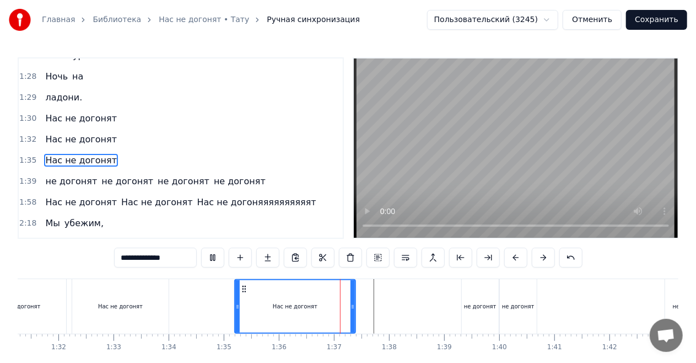
click at [213, 256] on button at bounding box center [212, 257] width 23 height 20
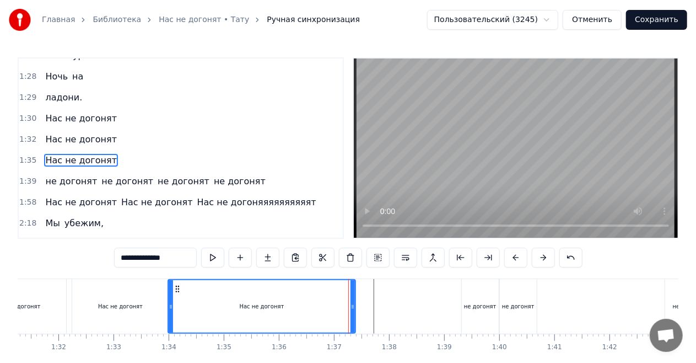
drag, startPoint x: 237, startPoint y: 306, endPoint x: 171, endPoint y: 304, distance: 66.7
click at [171, 304] on icon at bounding box center [171, 306] width 4 height 9
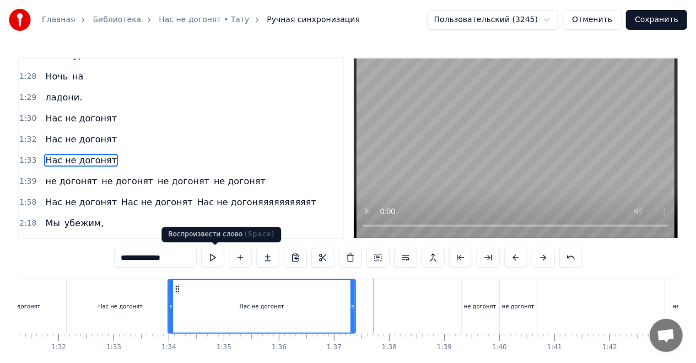
click at [216, 256] on button at bounding box center [212, 257] width 23 height 20
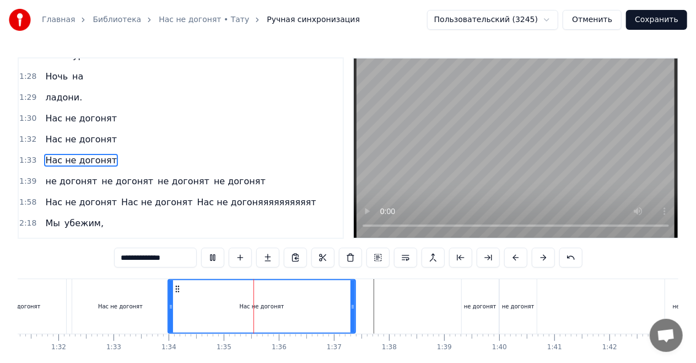
click at [216, 256] on button at bounding box center [212, 257] width 23 height 20
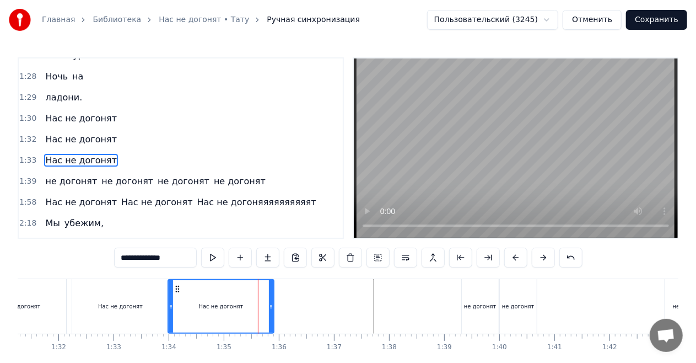
drag, startPoint x: 353, startPoint y: 304, endPoint x: 272, endPoint y: 305, distance: 81.5
click at [272, 305] on icon at bounding box center [271, 306] width 4 height 9
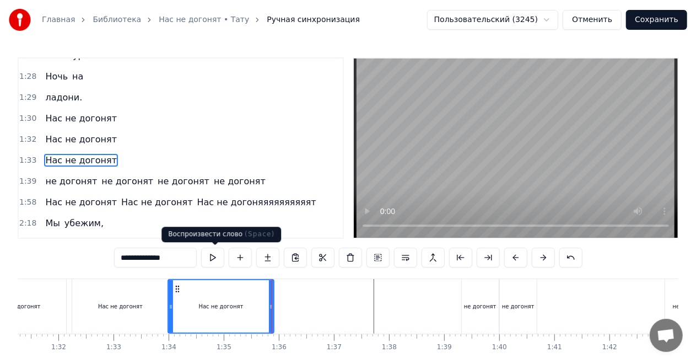
click at [216, 255] on button at bounding box center [212, 257] width 23 height 20
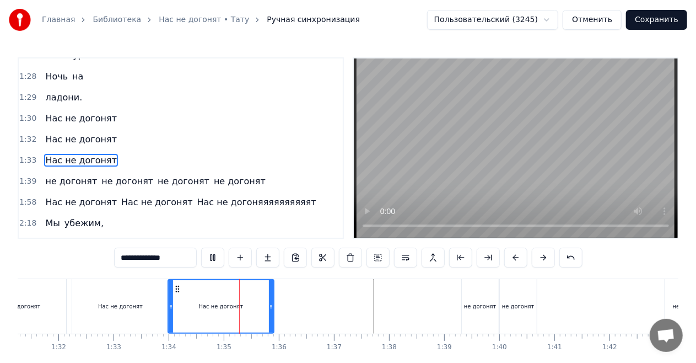
click at [216, 255] on button at bounding box center [212, 257] width 23 height 20
drag, startPoint x: 270, startPoint y: 305, endPoint x: 231, endPoint y: 280, distance: 45.8
click at [253, 304] on icon at bounding box center [254, 306] width 4 height 9
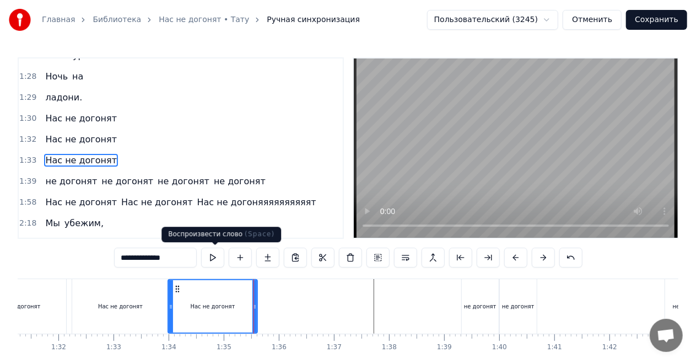
click at [214, 256] on button at bounding box center [212, 257] width 23 height 20
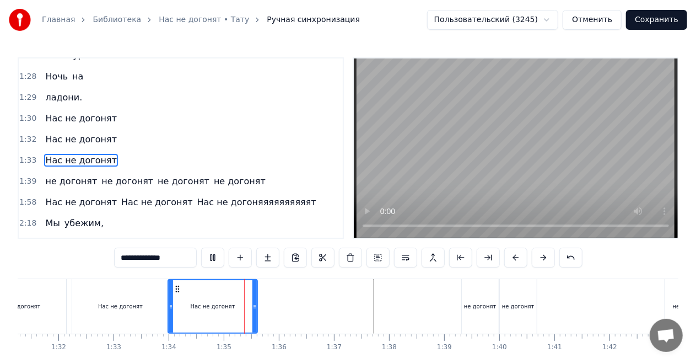
click at [213, 256] on button at bounding box center [212, 257] width 23 height 20
click at [250, 306] on icon at bounding box center [249, 306] width 4 height 9
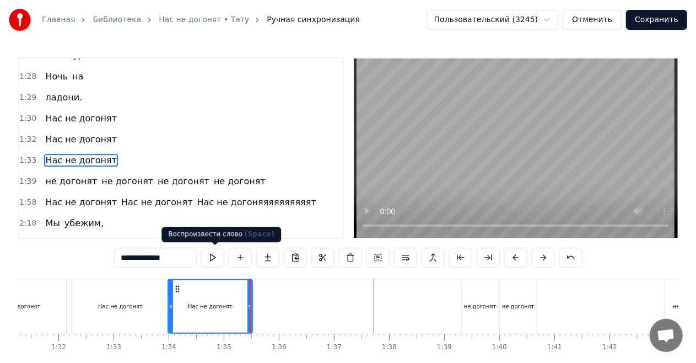
click at [214, 257] on button at bounding box center [212, 257] width 23 height 20
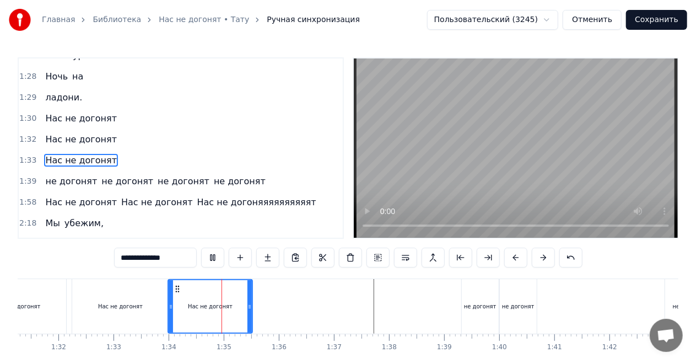
click at [214, 257] on button at bounding box center [212, 257] width 23 height 20
drag, startPoint x: 250, startPoint y: 306, endPoint x: 240, endPoint y: 306, distance: 10.5
click at [240, 306] on icon at bounding box center [239, 306] width 4 height 9
click at [190, 258] on input "**********" at bounding box center [155, 257] width 83 height 20
click at [188, 257] on input "**********" at bounding box center [155, 257] width 83 height 20
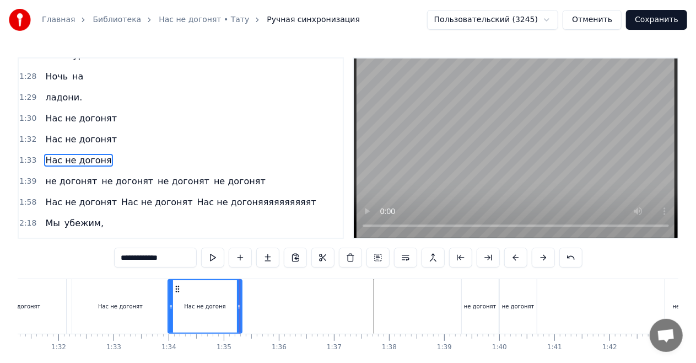
type input "**********"
click at [244, 283] on div "Нас не догоня" at bounding box center [205, 306] width 77 height 55
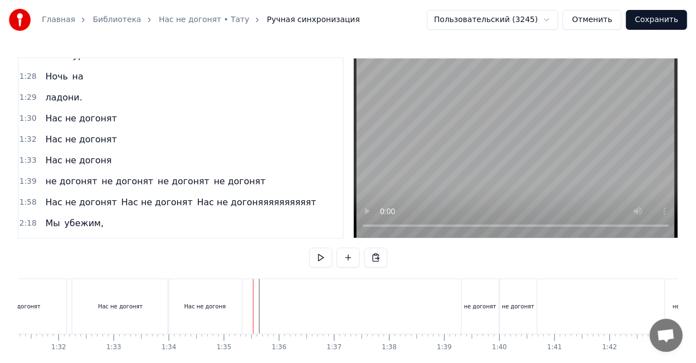
click at [225, 293] on div "Нас не догоня" at bounding box center [205, 306] width 74 height 55
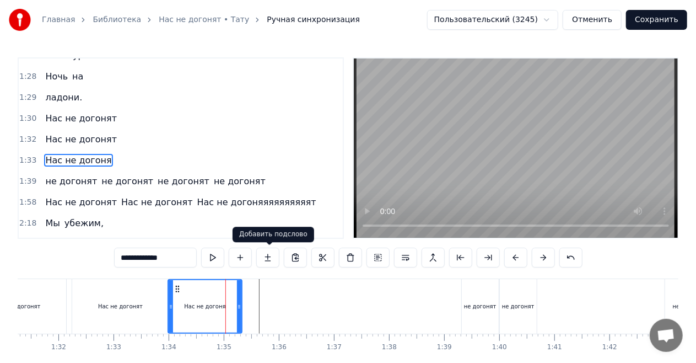
click at [264, 259] on button at bounding box center [267, 257] width 23 height 20
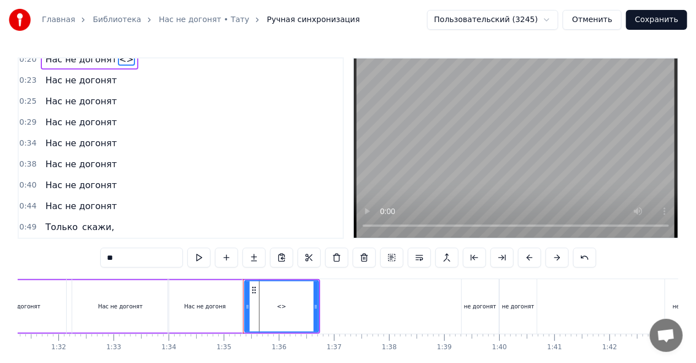
scroll to position [0, 0]
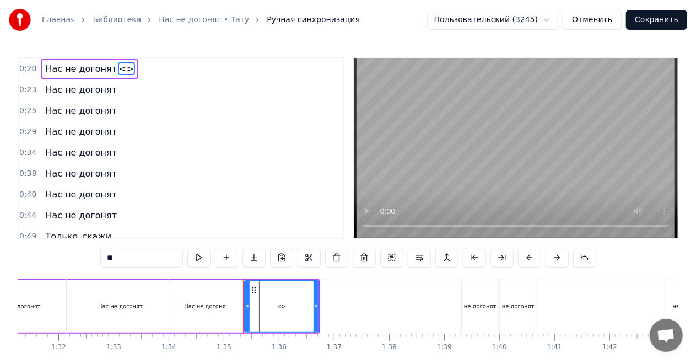
click at [206, 307] on div "Нас не догоня" at bounding box center [204, 306] width 41 height 8
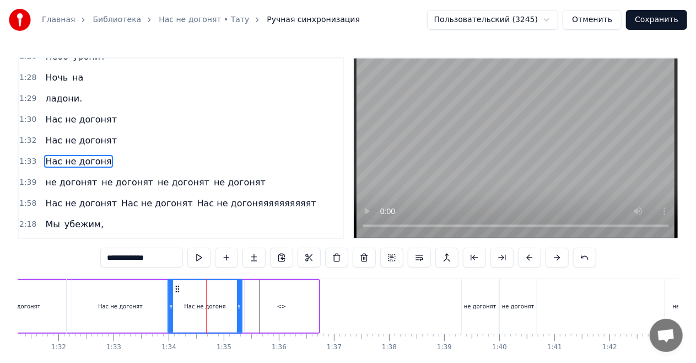
scroll to position [599, 0]
click at [261, 304] on div "<>" at bounding box center [282, 306] width 74 height 52
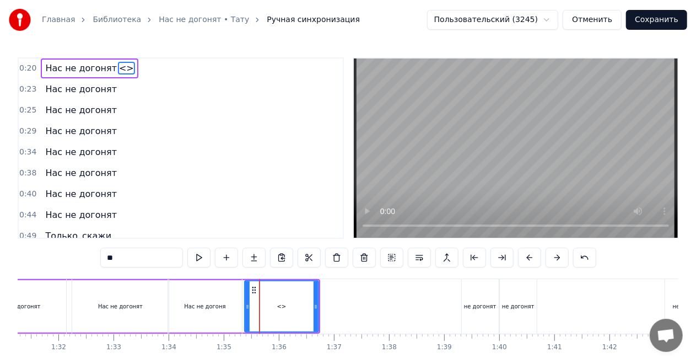
click at [215, 304] on div "Нас не догоня" at bounding box center [204, 306] width 41 height 8
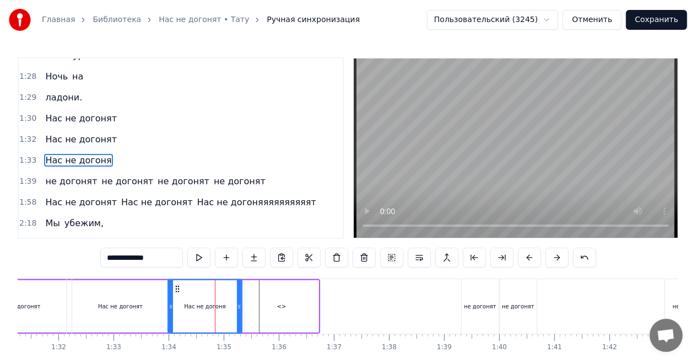
click at [268, 304] on div "<>" at bounding box center [282, 306] width 74 height 52
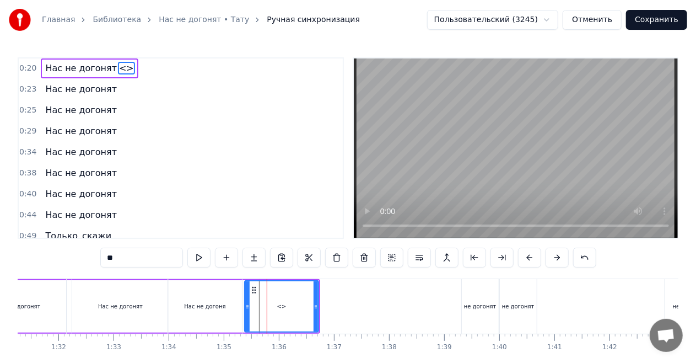
scroll to position [0, 0]
click at [211, 306] on div "Нас не догоня" at bounding box center [204, 306] width 41 height 8
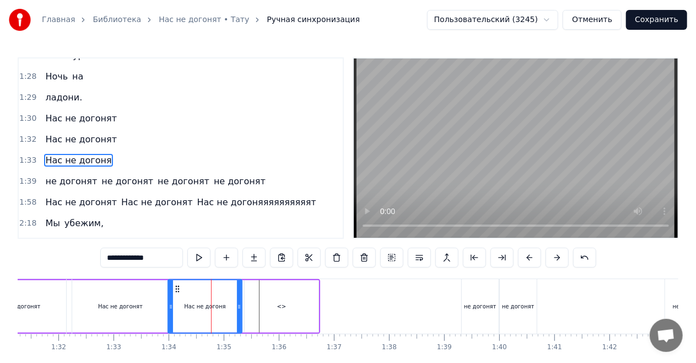
click at [132, 303] on div "Нас не догонят" at bounding box center [120, 306] width 45 height 8
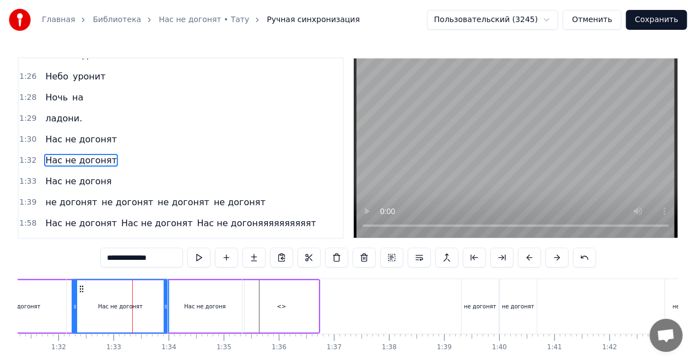
click at [191, 303] on div "Нас не догоня" at bounding box center [204, 306] width 41 height 8
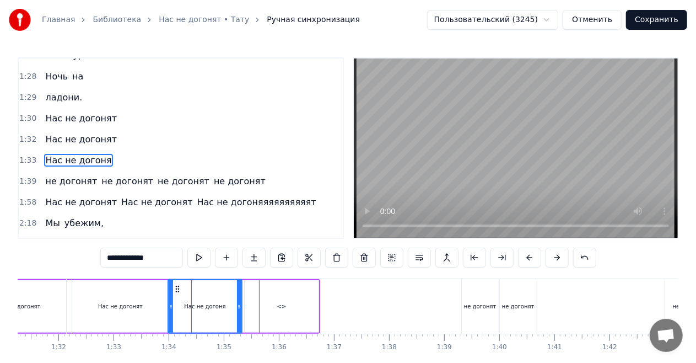
click at [276, 306] on div "<>" at bounding box center [282, 306] width 74 height 52
type input "**"
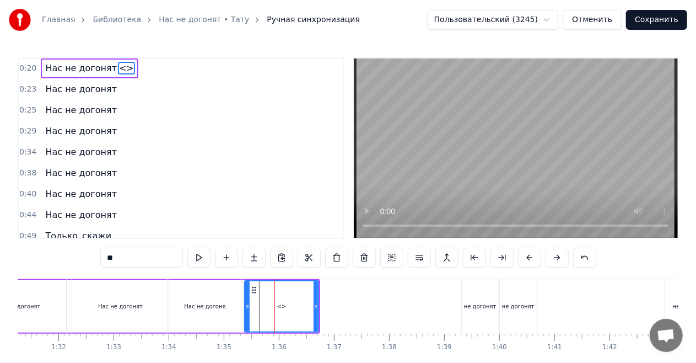
scroll to position [0, 0]
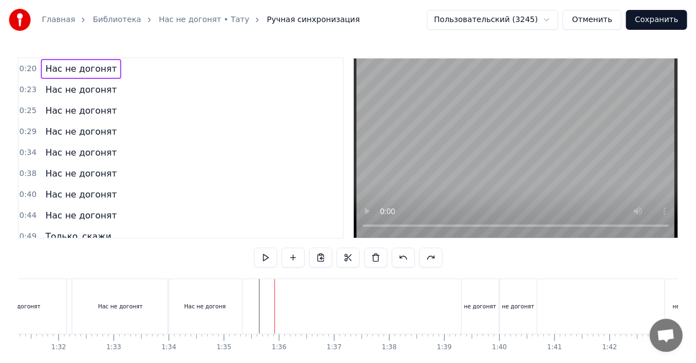
click at [225, 299] on div "Нас не догоня" at bounding box center [205, 306] width 74 height 55
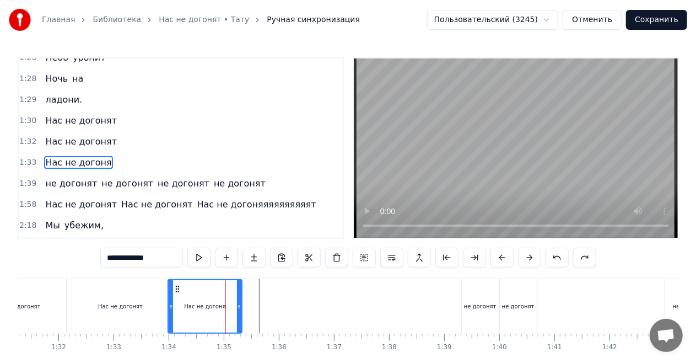
scroll to position [599, 0]
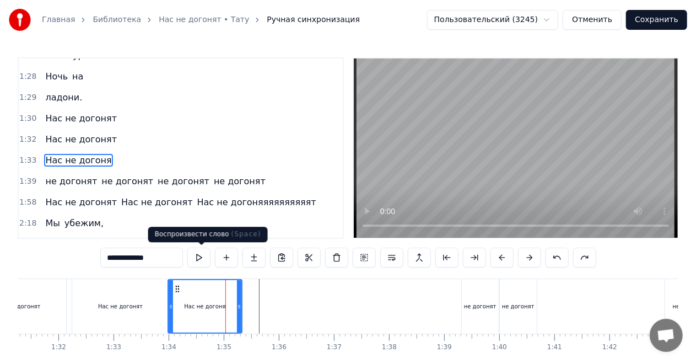
click at [205, 257] on button at bounding box center [198, 257] width 23 height 20
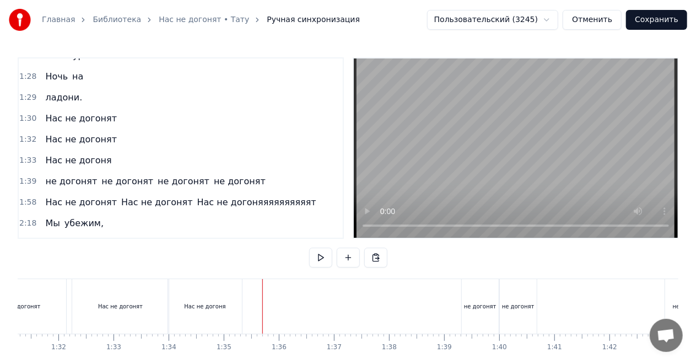
click at [244, 282] on div "Нас не догоня" at bounding box center [205, 306] width 77 height 55
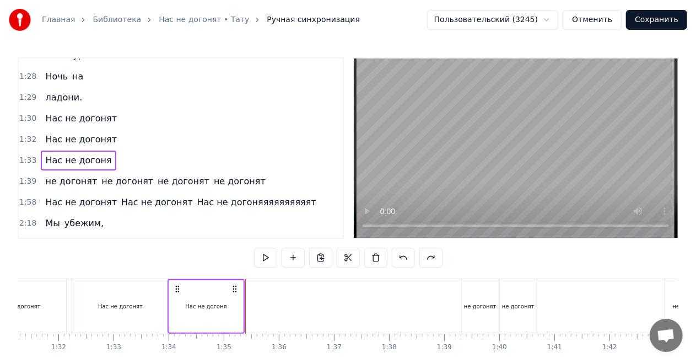
click at [235, 304] on div "Нас не догоня" at bounding box center [206, 306] width 74 height 52
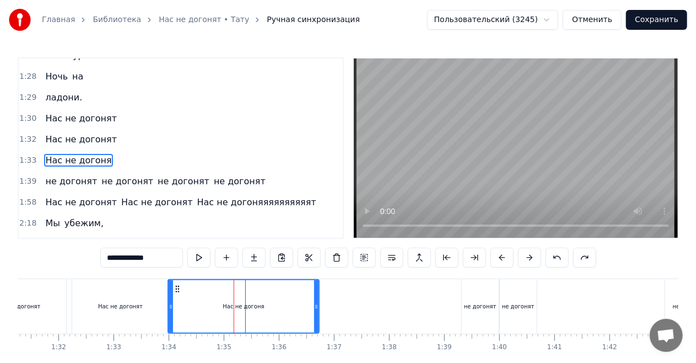
drag, startPoint x: 239, startPoint y: 304, endPoint x: 316, endPoint y: 304, distance: 77.1
click at [316, 304] on icon at bounding box center [316, 306] width 4 height 9
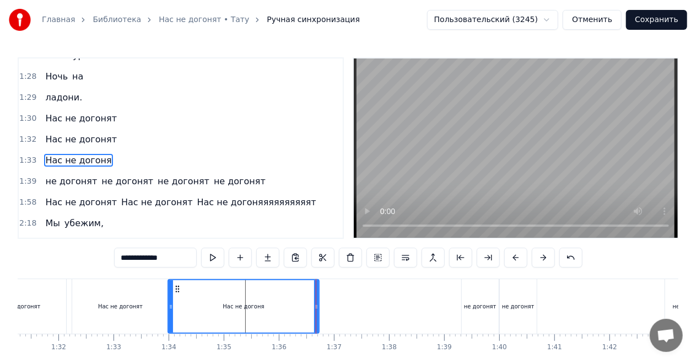
click at [297, 306] on div "Нас не догоня" at bounding box center [244, 306] width 150 height 52
click at [279, 294] on div "Нас не догоня" at bounding box center [244, 306] width 150 height 52
click at [179, 299] on div "Нас не догоня" at bounding box center [244, 306] width 150 height 52
click at [170, 306] on icon at bounding box center [171, 306] width 4 height 9
click at [198, 311] on div "Нас не догоня" at bounding box center [244, 306] width 150 height 52
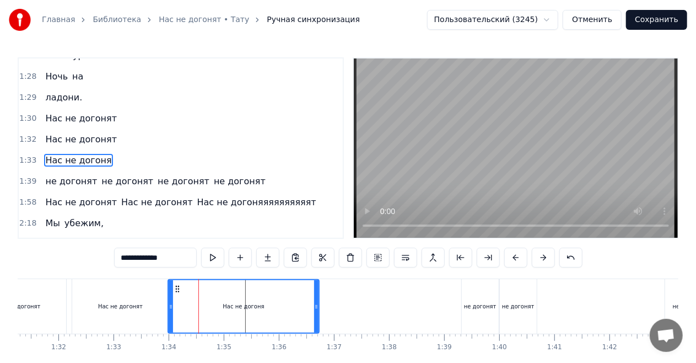
click at [273, 319] on div "Нас не догоня" at bounding box center [244, 306] width 150 height 52
drag, startPoint x: 316, startPoint y: 304, endPoint x: 254, endPoint y: 305, distance: 61.7
click at [268, 305] on icon at bounding box center [270, 306] width 4 height 9
click at [227, 306] on div "Нас не догоня" at bounding box center [212, 306] width 41 height 8
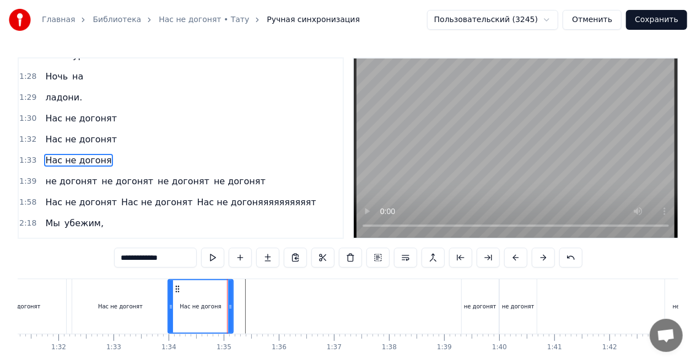
drag, startPoint x: 256, startPoint y: 306, endPoint x: 231, endPoint y: 306, distance: 24.2
click at [231, 306] on icon at bounding box center [230, 306] width 4 height 9
click at [213, 309] on div "Нас не догоня" at bounding box center [200, 306] width 41 height 8
click at [212, 320] on div "Нас не догоня" at bounding box center [201, 306] width 64 height 52
click at [230, 305] on icon at bounding box center [230, 306] width 4 height 9
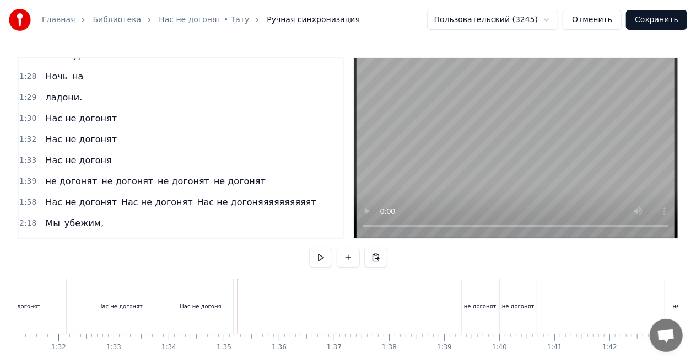
click at [228, 303] on div "Нас не догоня" at bounding box center [200, 306] width 65 height 55
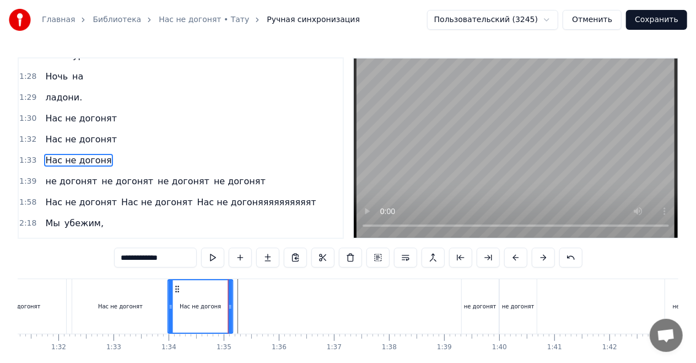
click at [178, 287] on icon at bounding box center [177, 288] width 9 height 9
click at [181, 303] on div "Нас не догоня" at bounding box center [201, 306] width 64 height 52
click at [173, 312] on div "Нас не догоня" at bounding box center [201, 306] width 64 height 52
click at [171, 307] on icon at bounding box center [171, 306] width 4 height 9
click at [170, 305] on icon at bounding box center [171, 306] width 4 height 9
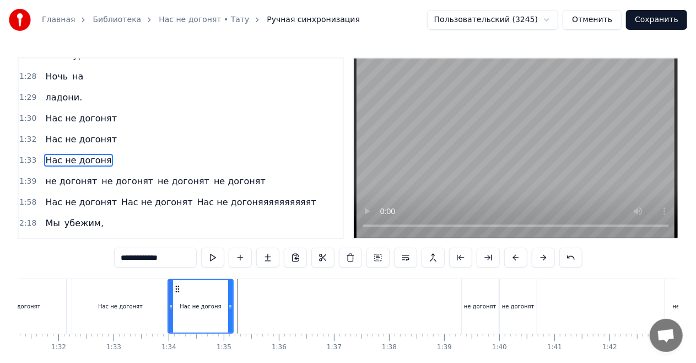
click at [230, 305] on circle at bounding box center [230, 305] width 1 height 1
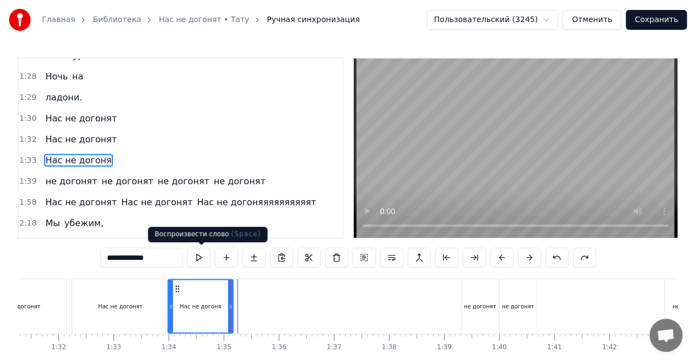
click at [203, 259] on button at bounding box center [198, 257] width 23 height 20
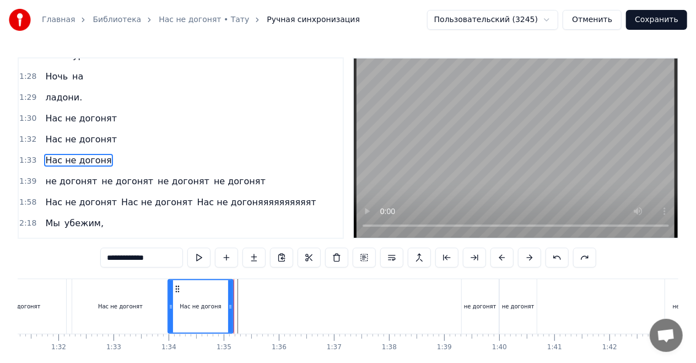
click at [173, 261] on input "**********" at bounding box center [141, 257] width 83 height 20
click at [201, 258] on button at bounding box center [198, 257] width 23 height 20
click at [232, 302] on icon at bounding box center [233, 306] width 4 height 9
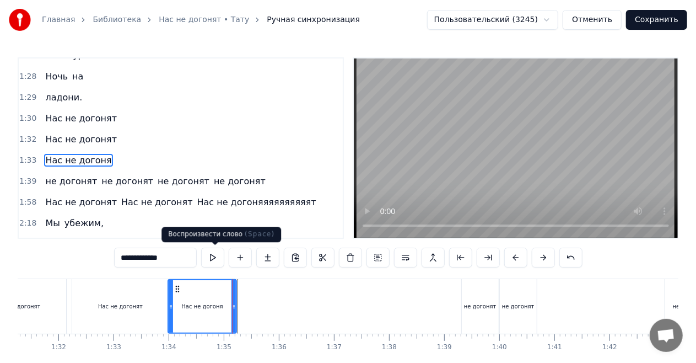
click at [208, 258] on button at bounding box center [212, 257] width 23 height 20
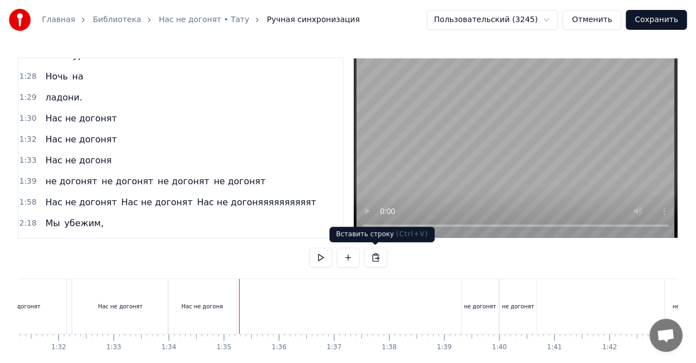
click at [367, 255] on button at bounding box center [375, 257] width 23 height 20
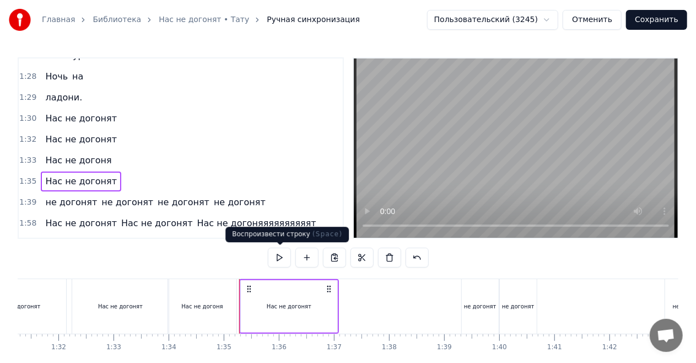
click at [280, 257] on button at bounding box center [279, 257] width 23 height 20
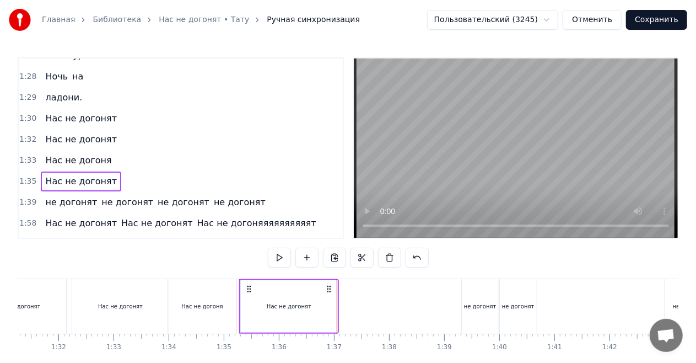
click at [291, 305] on div "Нас не догонят" at bounding box center [289, 306] width 45 height 8
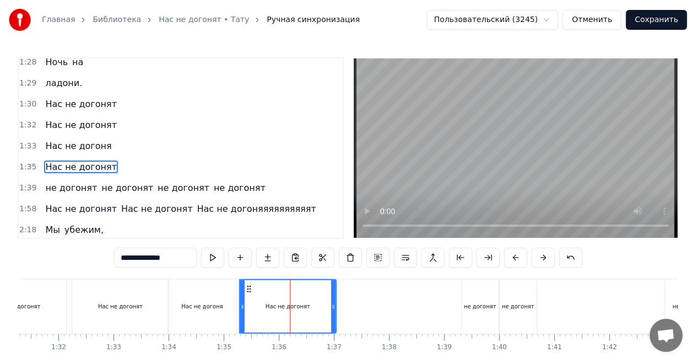
scroll to position [620, 0]
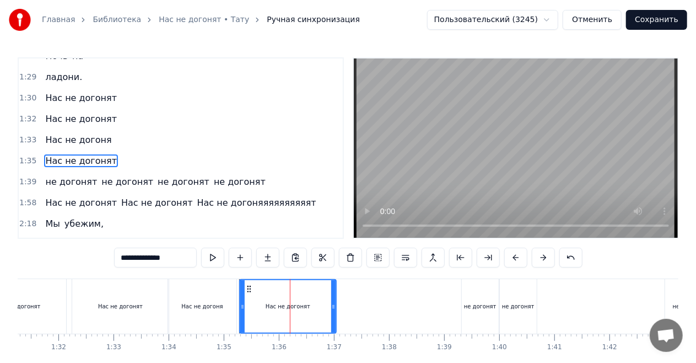
drag, startPoint x: 182, startPoint y: 257, endPoint x: 122, endPoint y: 256, distance: 59.5
click at [123, 256] on input "**********" at bounding box center [155, 257] width 83 height 20
click at [177, 284] on div "Нас не догоня" at bounding box center [202, 306] width 68 height 55
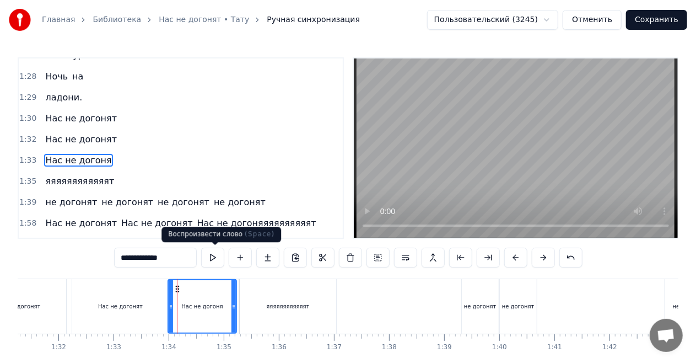
click at [216, 255] on button at bounding box center [212, 257] width 23 height 20
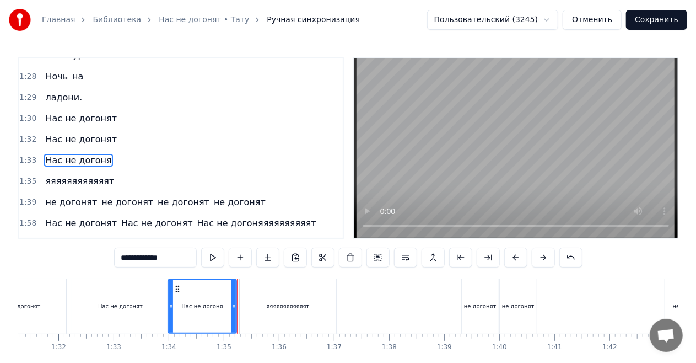
click at [257, 300] on div "яяяяяяяяяяяят" at bounding box center [288, 306] width 96 height 55
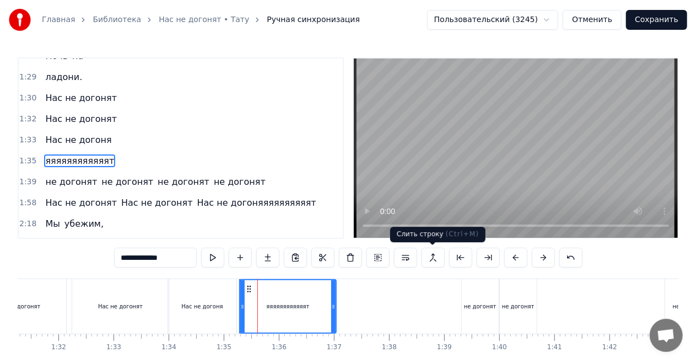
click at [436, 262] on button at bounding box center [432, 257] width 23 height 20
click at [215, 293] on div "Нас не догоня" at bounding box center [202, 306] width 68 height 55
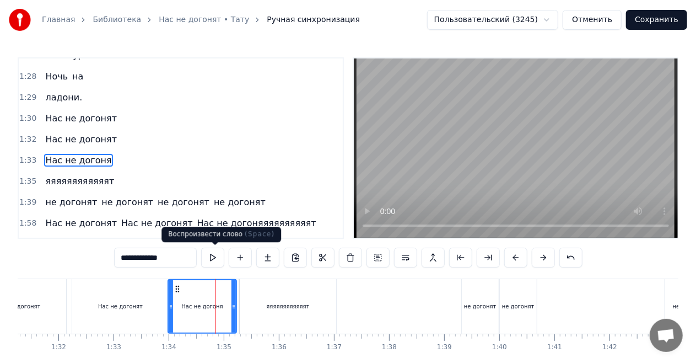
click at [218, 258] on button at bounding box center [212, 257] width 23 height 20
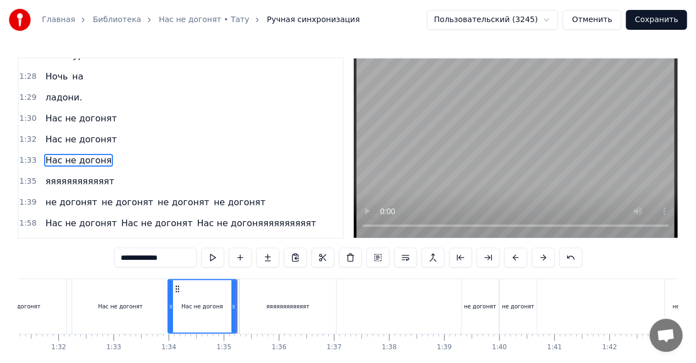
click at [164, 286] on div "Нас не догонят" at bounding box center [120, 306] width 96 height 55
type input "**********"
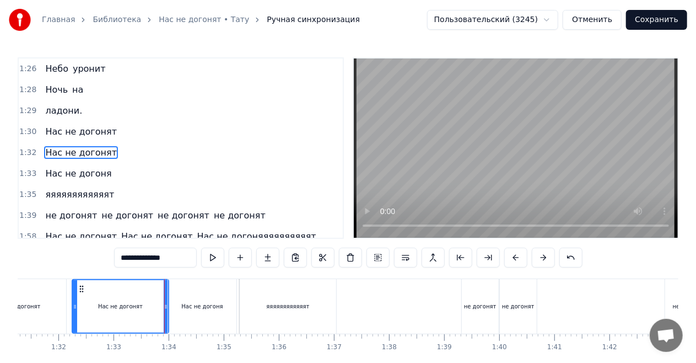
scroll to position [558, 0]
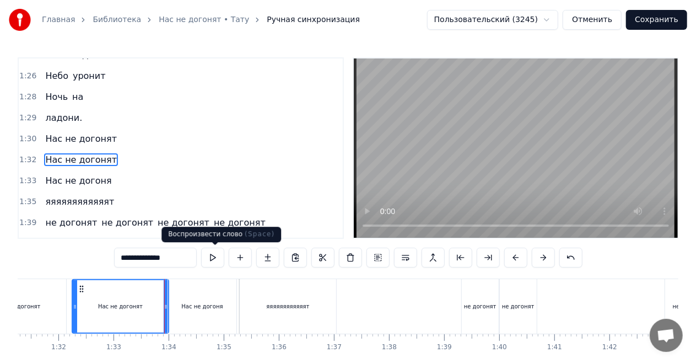
click at [216, 253] on button at bounding box center [212, 257] width 23 height 20
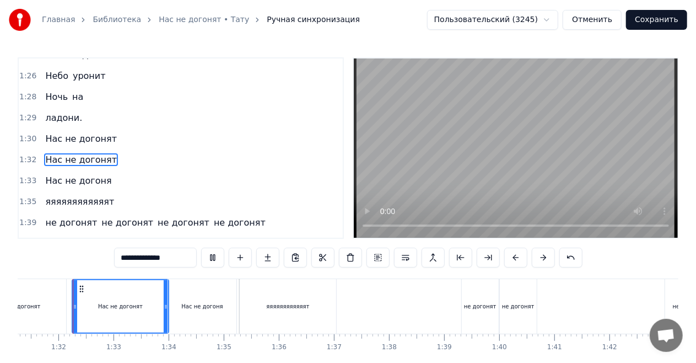
scroll to position [0, 5027]
click at [165, 272] on div "0:23 Нас не догонят Нас не догонят 0:25 Нас не догонят 0:29 Нас не догонят 0:34…" at bounding box center [348, 223] width 661 height 332
click at [69, 309] on div "Нас не догонят" at bounding box center [20, 306] width 100 height 55
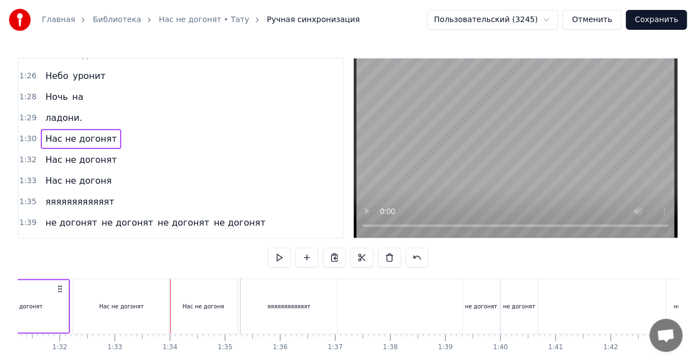
scroll to position [0, 5023]
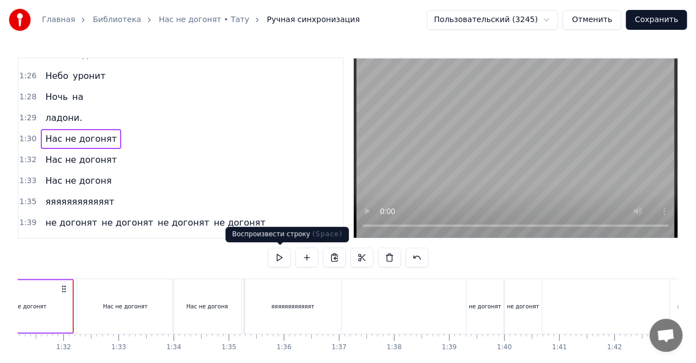
click at [280, 256] on button at bounding box center [279, 257] width 23 height 20
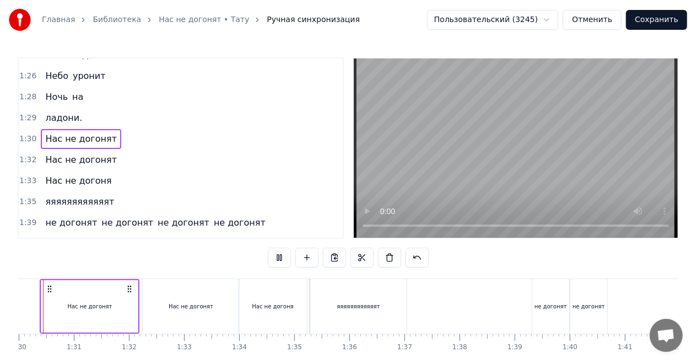
scroll to position [0, 4924]
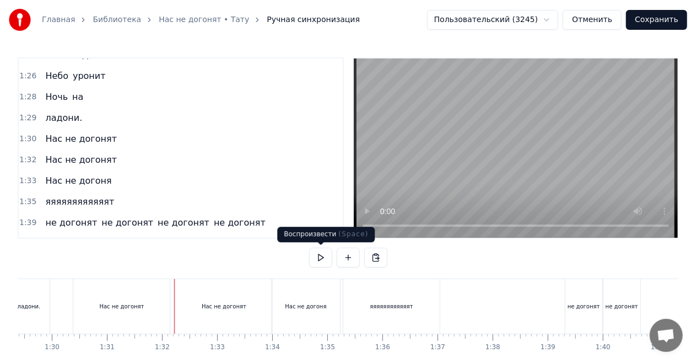
click at [317, 257] on button at bounding box center [320, 257] width 23 height 20
click at [327, 257] on button at bounding box center [320, 257] width 23 height 20
click at [403, 296] on div "яяяяяяяяяяяят" at bounding box center [391, 306] width 96 height 55
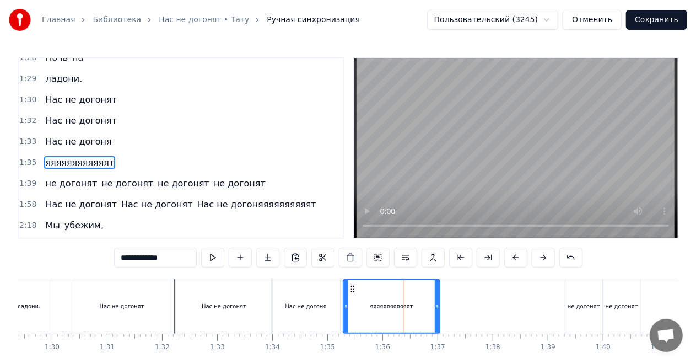
scroll to position [599, 0]
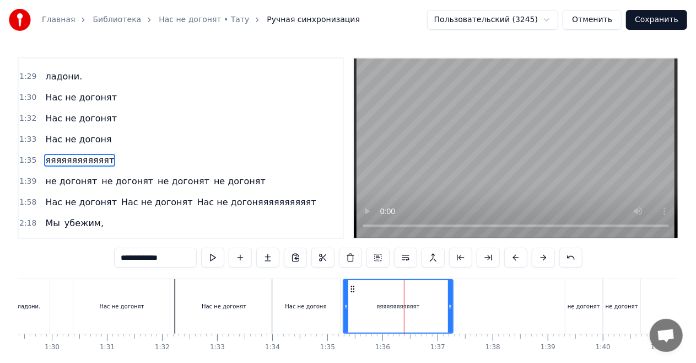
drag, startPoint x: 436, startPoint y: 302, endPoint x: 452, endPoint y: 302, distance: 16.0
click at [452, 302] on icon at bounding box center [450, 306] width 4 height 9
click at [323, 299] on div "Нас не догоня" at bounding box center [306, 306] width 68 height 55
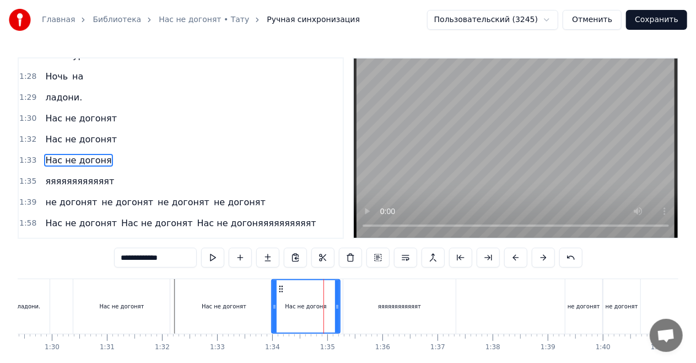
click at [370, 303] on div "яяяяяяяяяяяят" at bounding box center [399, 306] width 112 height 55
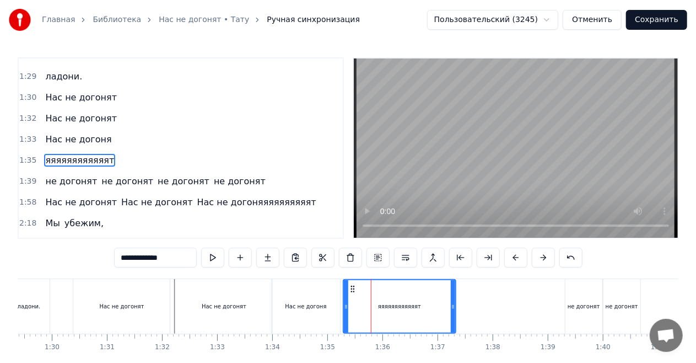
click at [317, 295] on div "Нас не догоня" at bounding box center [306, 306] width 68 height 55
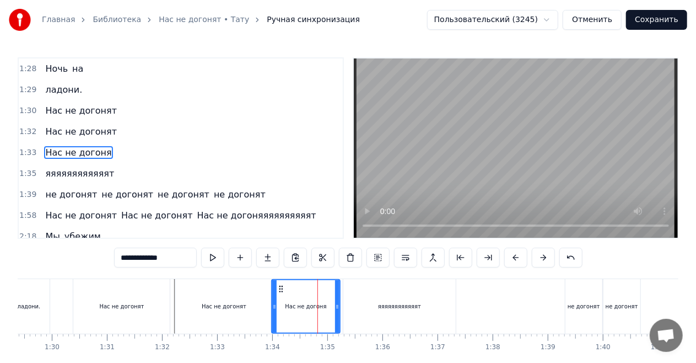
scroll to position [578, 0]
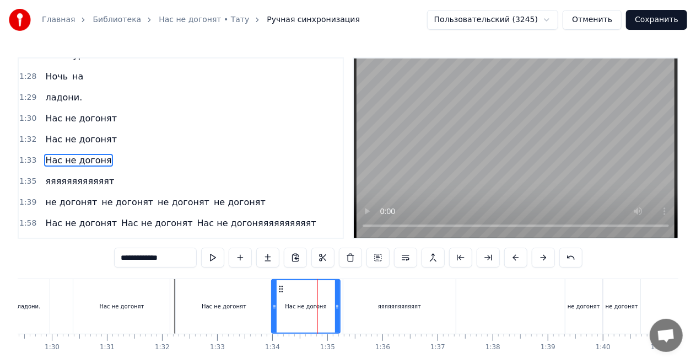
click at [387, 303] on div "яяяяяяяяяяяят" at bounding box center [399, 306] width 43 height 8
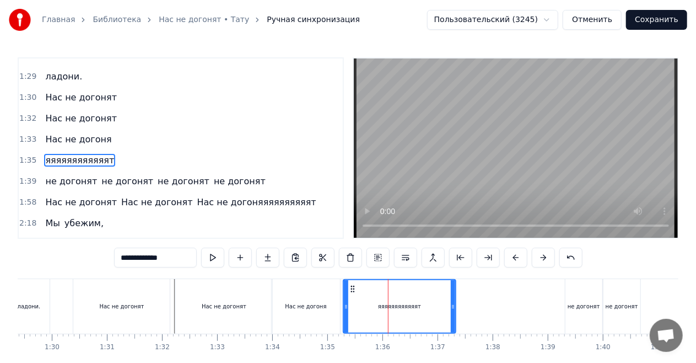
click at [324, 301] on div "Нас не догоня" at bounding box center [306, 306] width 68 height 55
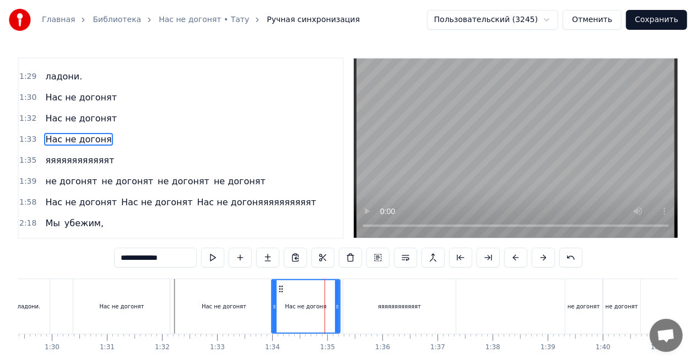
scroll to position [578, 0]
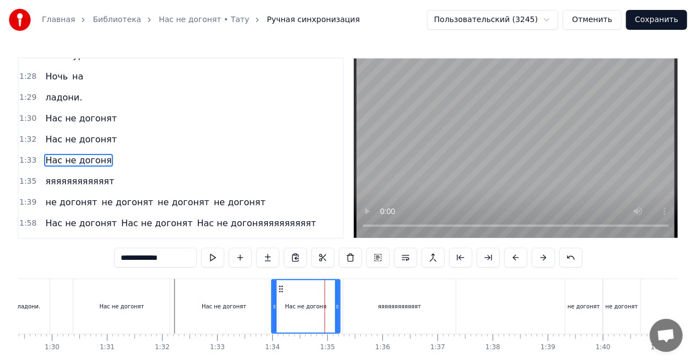
click at [374, 304] on div "яяяяяяяяяяяят" at bounding box center [399, 306] width 112 height 55
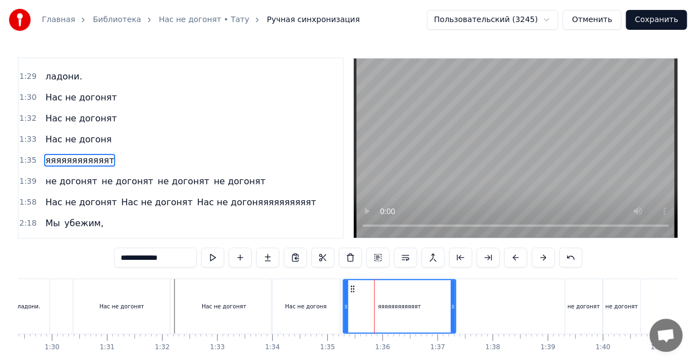
click at [317, 295] on div "Нас не догоня" at bounding box center [306, 306] width 68 height 55
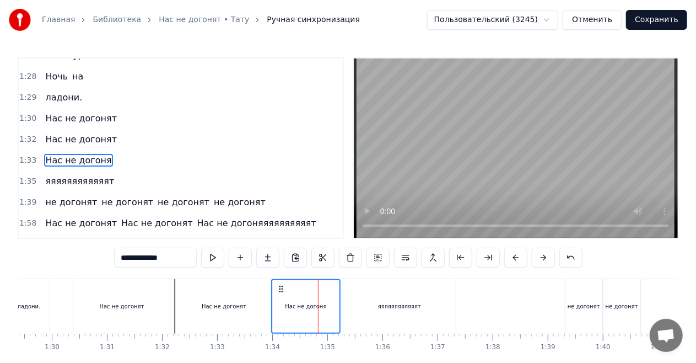
click at [364, 300] on div "яяяяяяяяяяяят" at bounding box center [399, 306] width 112 height 55
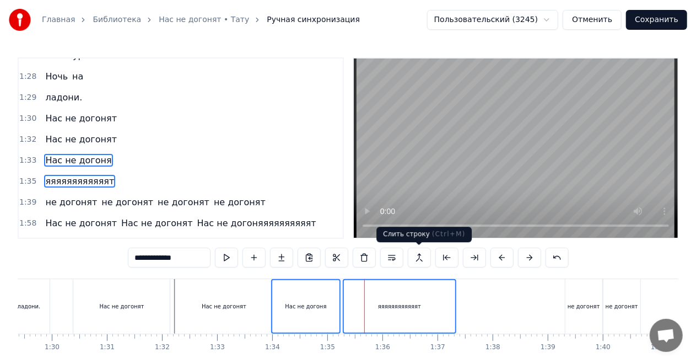
click at [423, 257] on button at bounding box center [419, 257] width 23 height 20
click at [420, 258] on button at bounding box center [419, 257] width 23 height 20
click at [272, 274] on div "0:20 Нас не догонят Нас не догонят 0:25 Нас не догонят 0:29 Нас не догонят 0:34…" at bounding box center [348, 223] width 661 height 332
click at [271, 271] on div "0:20 Нас не догонят Нас не догонят 0:25 Нас не догонят 0:29 Нас не догонят 0:34…" at bounding box center [348, 223] width 661 height 332
click at [293, 295] on div "Нас не догоня" at bounding box center [305, 306] width 67 height 52
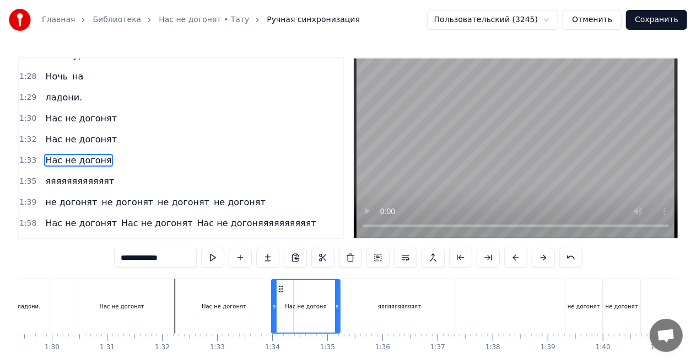
click at [393, 296] on div "яяяяяяяяяяяят" at bounding box center [399, 306] width 112 height 55
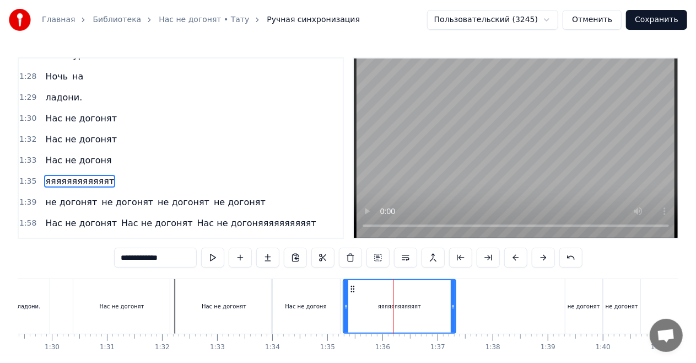
scroll to position [599, 0]
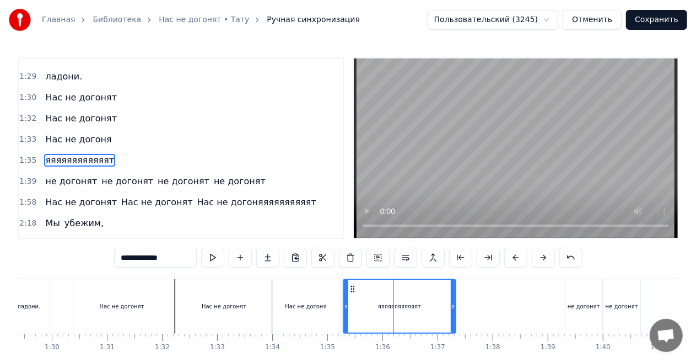
click at [333, 302] on div "Нас не догоня" at bounding box center [306, 306] width 68 height 55
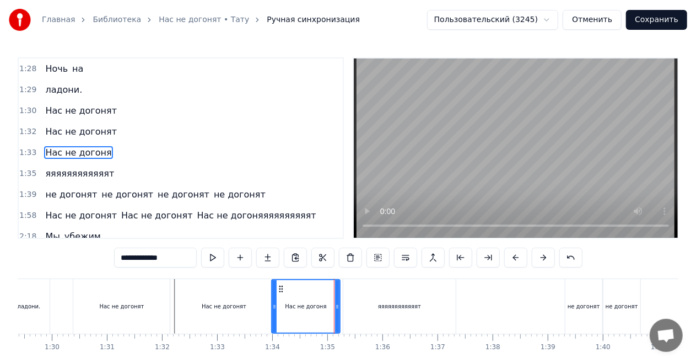
scroll to position [578, 0]
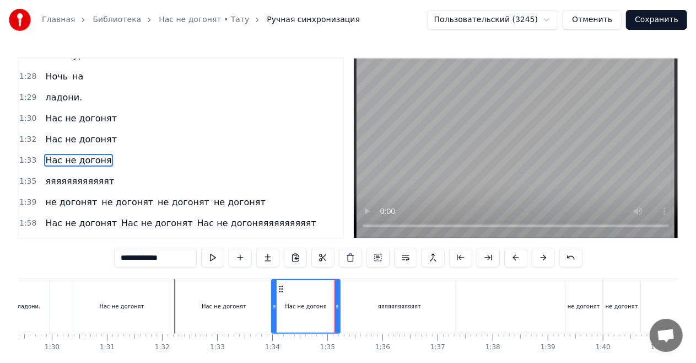
click at [376, 302] on div "яяяяяяяяяяяят" at bounding box center [399, 306] width 112 height 55
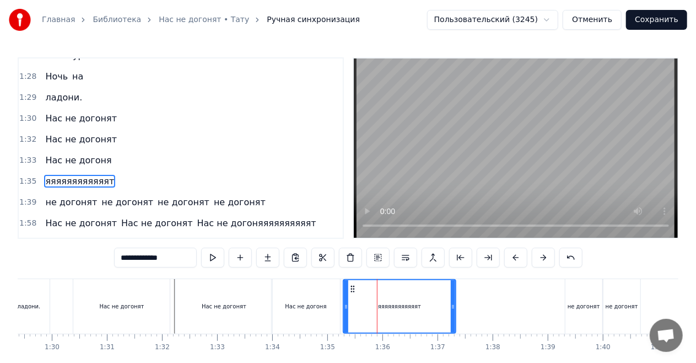
scroll to position [599, 0]
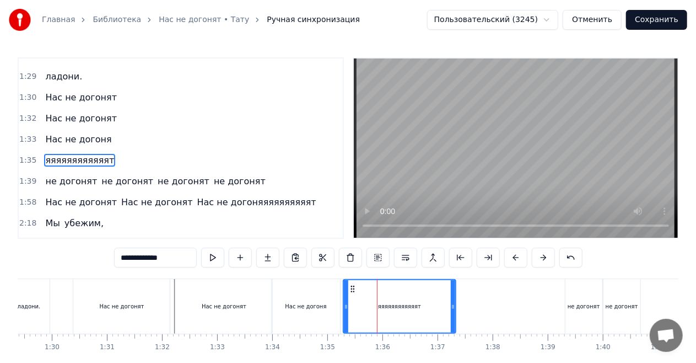
click at [322, 297] on div "Нас не догоня" at bounding box center [306, 306] width 68 height 55
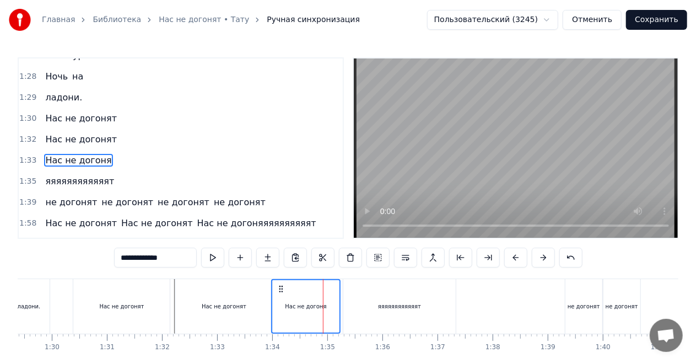
click at [376, 297] on div "яяяяяяяяяяяят" at bounding box center [399, 306] width 112 height 55
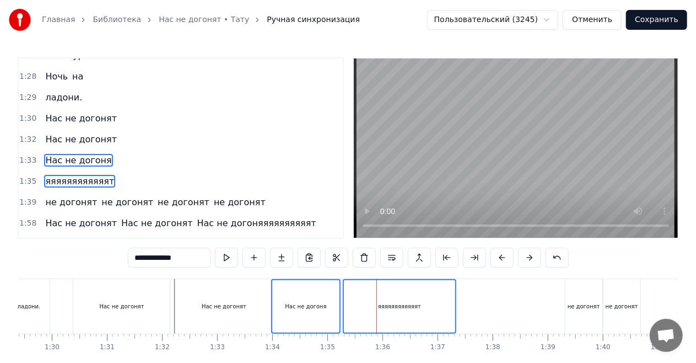
click at [317, 294] on div "Нас не догоня" at bounding box center [305, 306] width 67 height 52
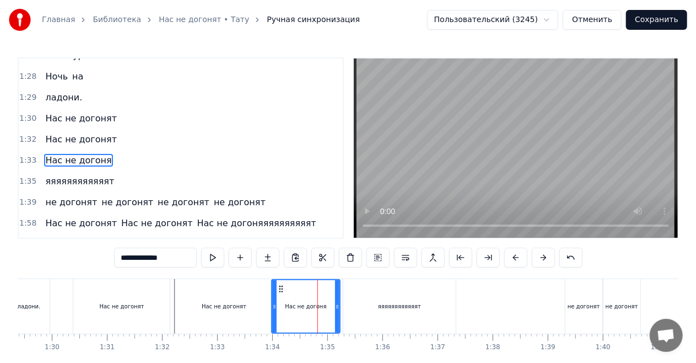
click at [267, 300] on div "Нас не догонят" at bounding box center [224, 306] width 96 height 55
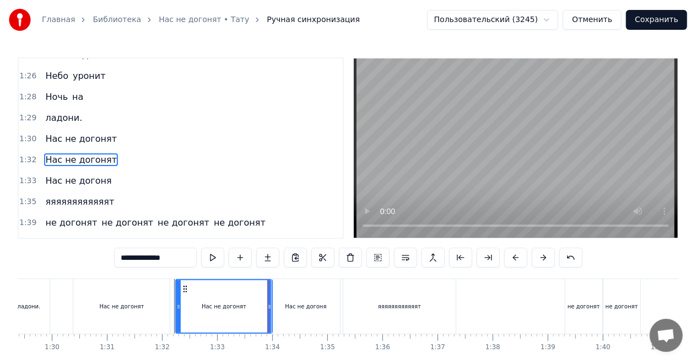
click at [292, 300] on div "Нас не догоня" at bounding box center [306, 306] width 68 height 55
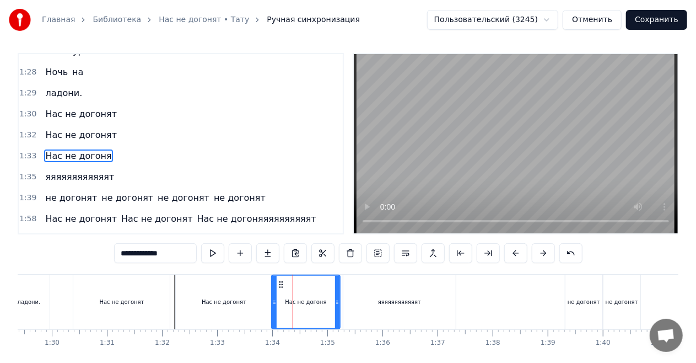
scroll to position [0, 0]
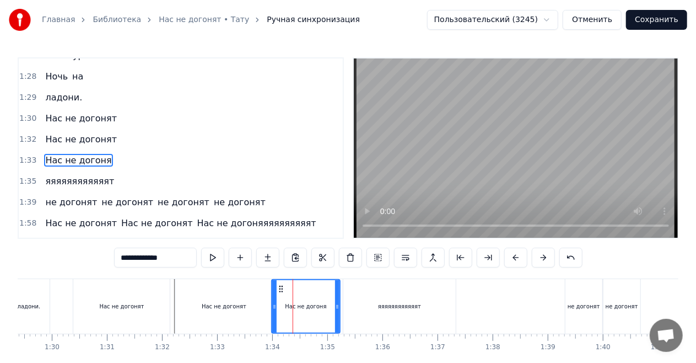
click at [395, 302] on div "яяяяяяяяяяяят" at bounding box center [399, 306] width 43 height 8
type input "**********"
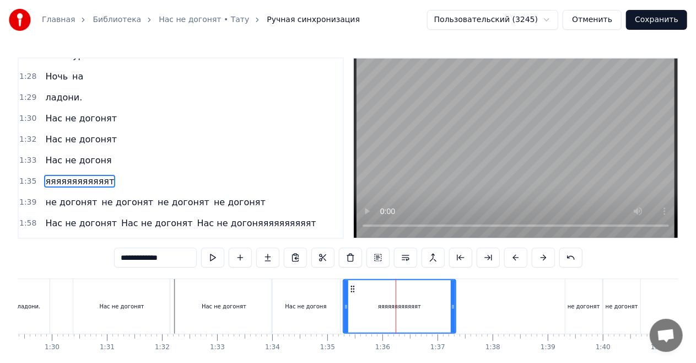
scroll to position [599, 0]
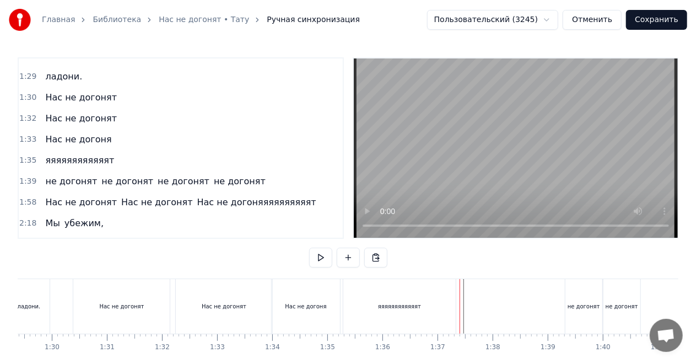
click at [446, 301] on div "яяяяяяяяяяяят" at bounding box center [399, 306] width 112 height 55
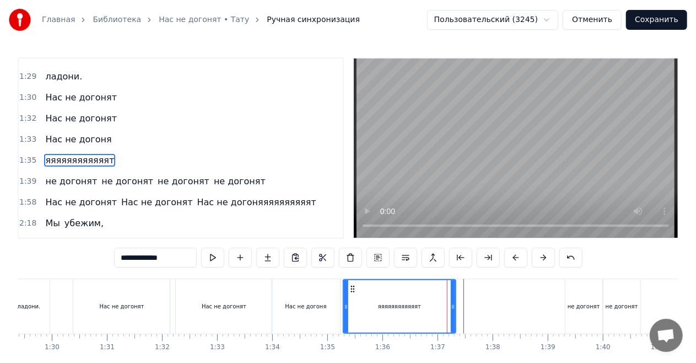
click at [451, 300] on div at bounding box center [453, 306] width 4 height 52
click at [341, 305] on div "Нас не догоня" at bounding box center [307, 306] width 72 height 55
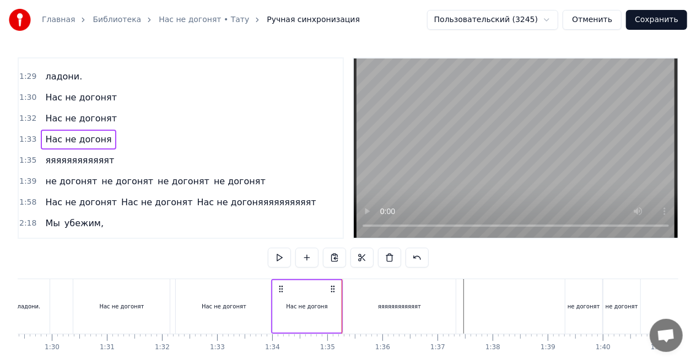
click at [102, 129] on div "Нас не догоня" at bounding box center [78, 139] width 75 height 20
click at [300, 254] on button at bounding box center [306, 257] width 23 height 20
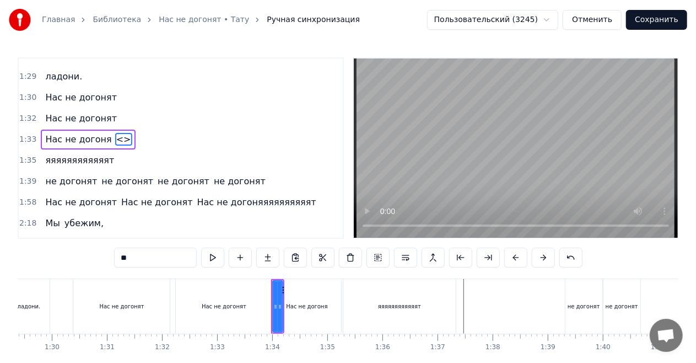
scroll to position [578, 0]
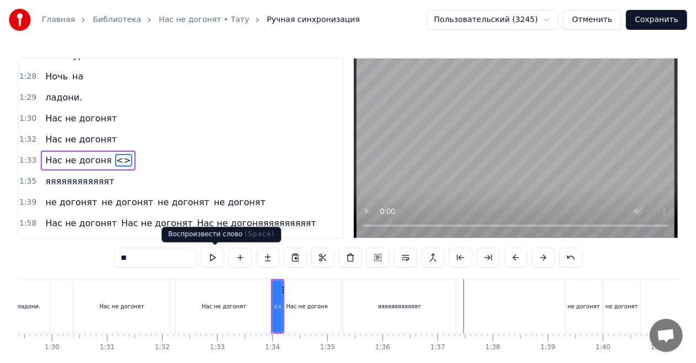
click at [167, 251] on input "**" at bounding box center [155, 257] width 83 height 20
click at [167, 250] on input "**" at bounding box center [155, 257] width 83 height 20
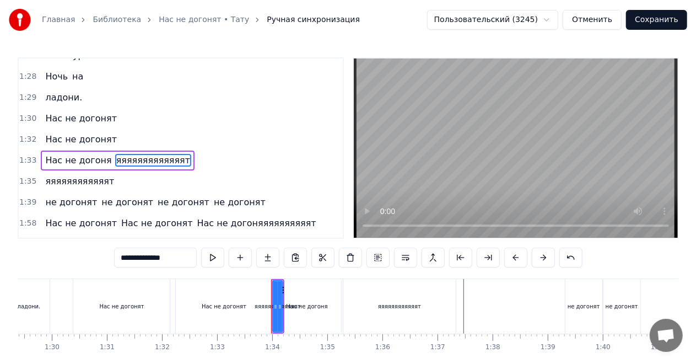
type input "**********"
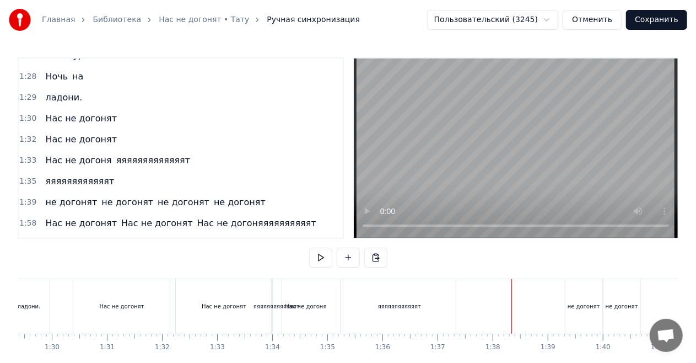
click at [303, 302] on div "Нас не догоня" at bounding box center [305, 306] width 41 height 8
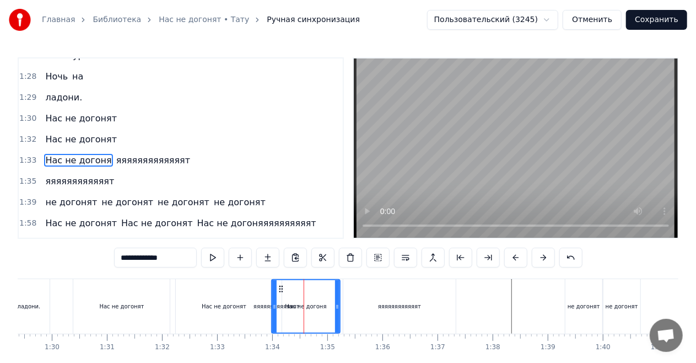
click at [264, 298] on div "Нас не догонят" at bounding box center [224, 306] width 96 height 55
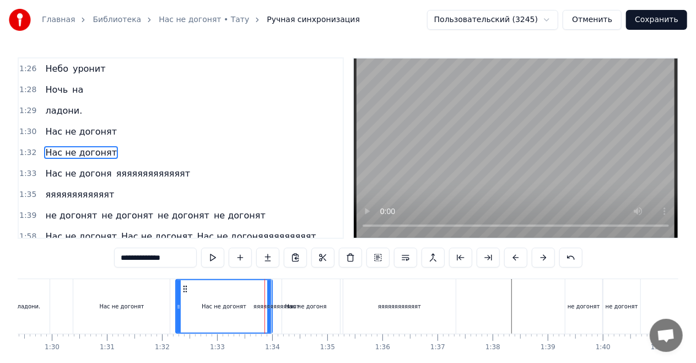
scroll to position [558, 0]
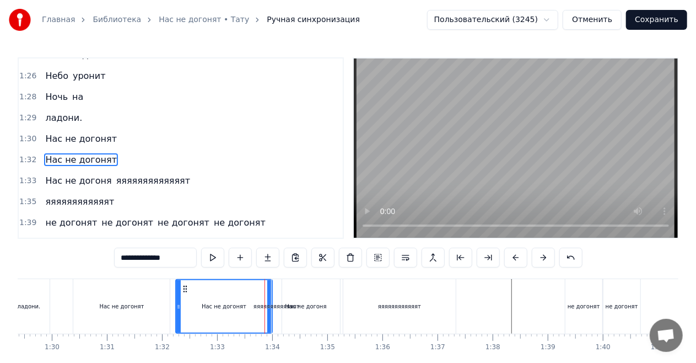
click at [280, 301] on div "яяяяяяяяяяяяят" at bounding box center [277, 306] width 10 height 55
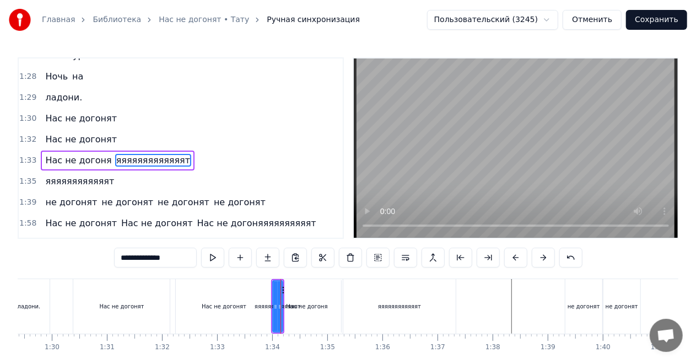
click at [89, 175] on span "яяяяяяяяяяяят" at bounding box center [79, 181] width 71 height 13
type input "**********"
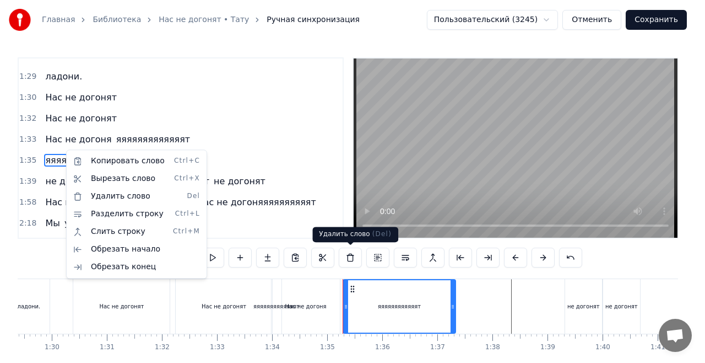
click at [351, 256] on button at bounding box center [350, 257] width 23 height 20
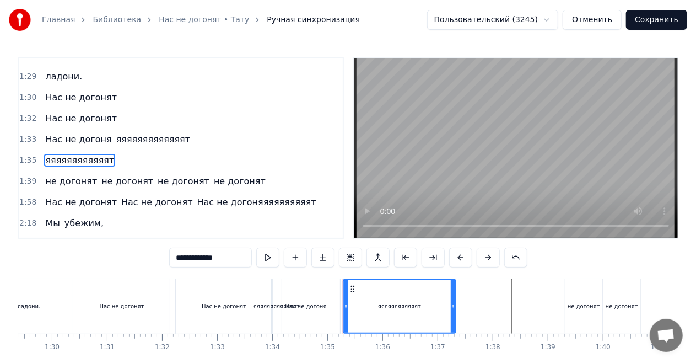
click at [453, 303] on icon at bounding box center [453, 306] width 4 height 9
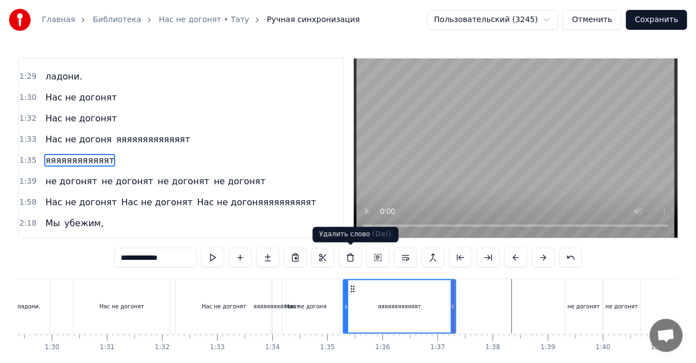
click at [353, 259] on button at bounding box center [350, 257] width 23 height 20
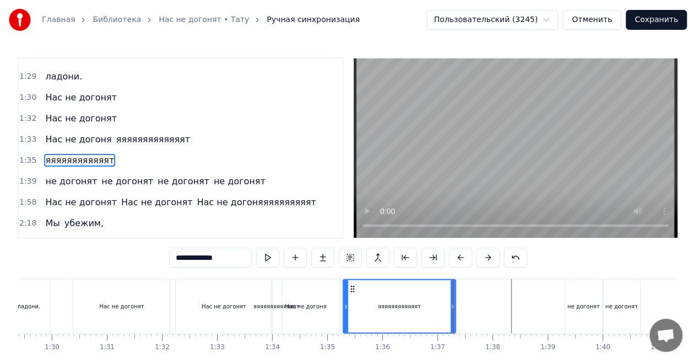
click at [91, 154] on span "яяяяяяяяяяяят" at bounding box center [79, 160] width 71 height 13
click at [355, 260] on button at bounding box center [350, 257] width 23 height 20
click at [55, 154] on span "яяяяяяяяяяяят" at bounding box center [79, 160] width 71 height 13
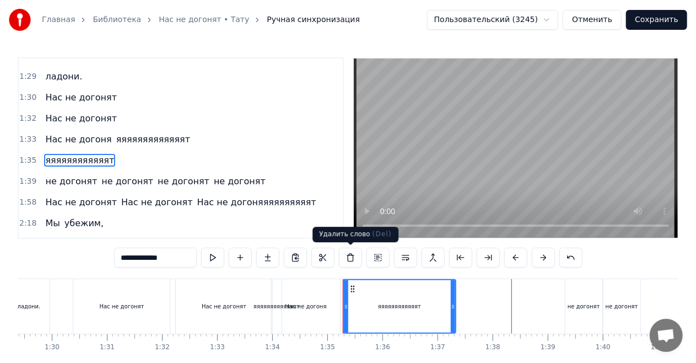
click at [354, 253] on button at bounding box center [350, 257] width 23 height 20
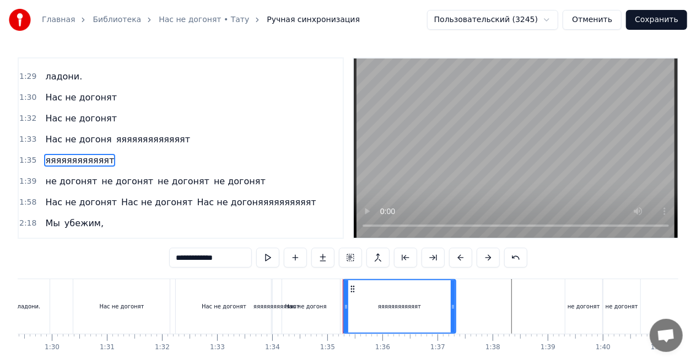
click at [41, 150] on div "яяяяяяяяяяяят" at bounding box center [80, 160] width 78 height 20
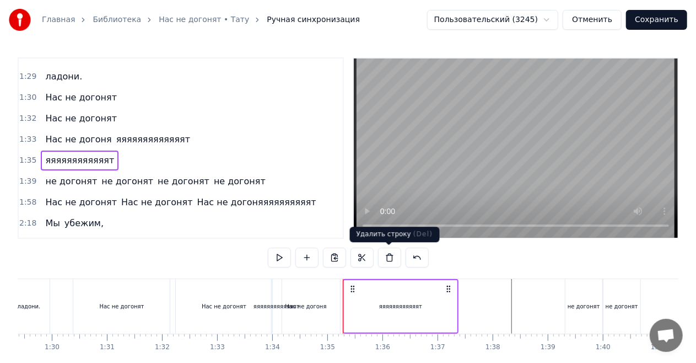
click at [391, 258] on button at bounding box center [389, 257] width 23 height 20
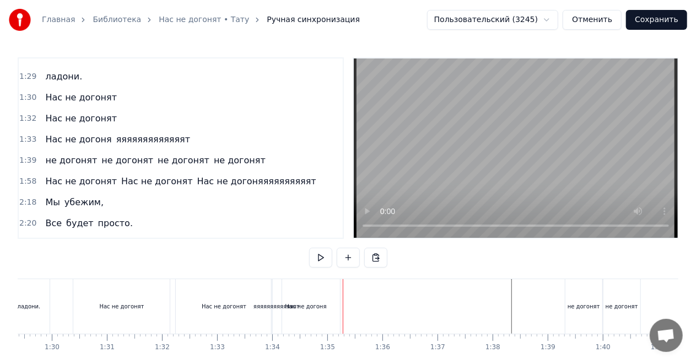
click at [79, 133] on span "Нас не догоня" at bounding box center [78, 139] width 68 height 13
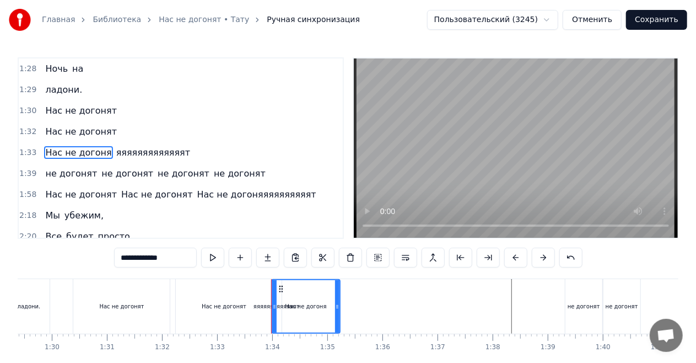
scroll to position [578, 0]
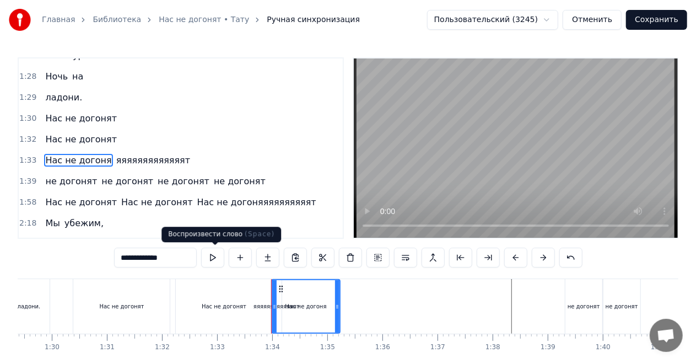
click at [221, 257] on button at bounding box center [212, 257] width 23 height 20
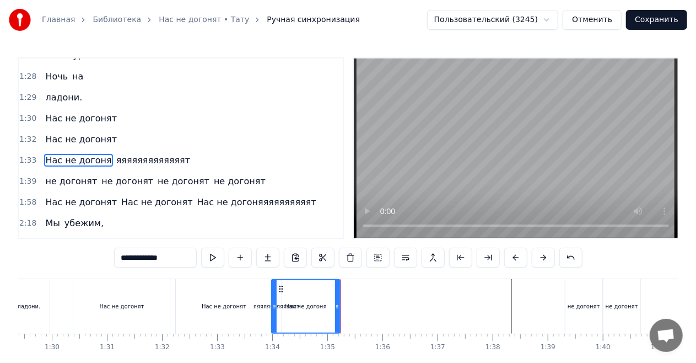
click at [41, 150] on div "Нас не догоня яяяяяяяяяяяяят" at bounding box center [118, 160] width 154 height 20
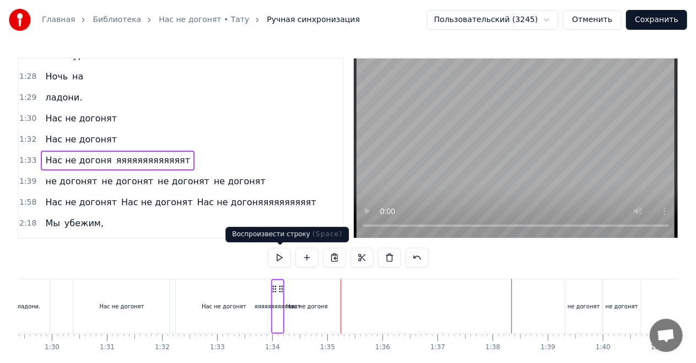
click at [278, 255] on button at bounding box center [279, 257] width 23 height 20
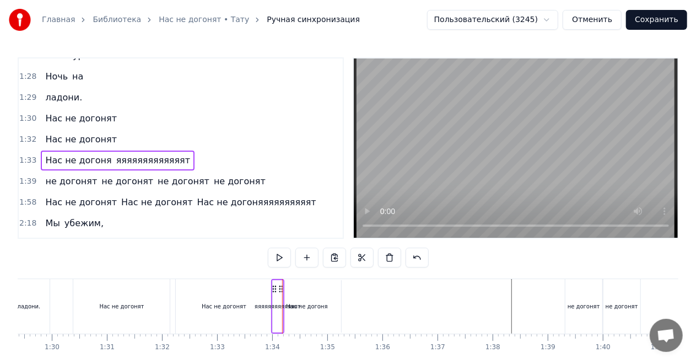
click at [258, 305] on div "яяяяяяяяяяяяят" at bounding box center [278, 306] width 46 height 8
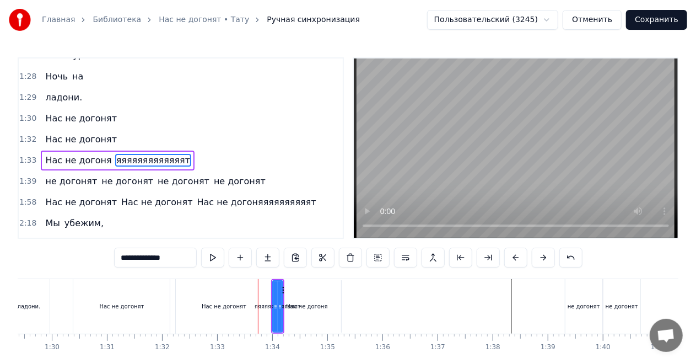
click at [299, 307] on div "Нас не догоня" at bounding box center [306, 306] width 41 height 8
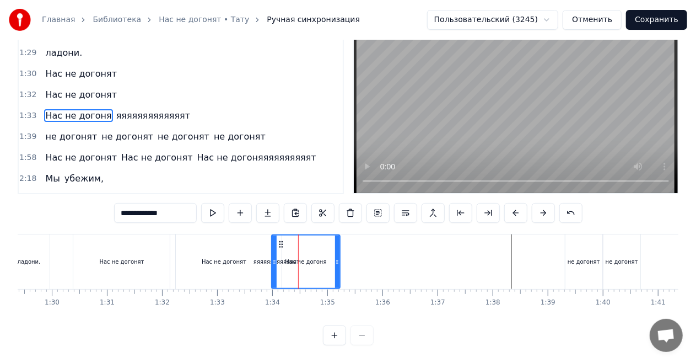
scroll to position [54, 0]
click at [337, 337] on button at bounding box center [334, 335] width 23 height 20
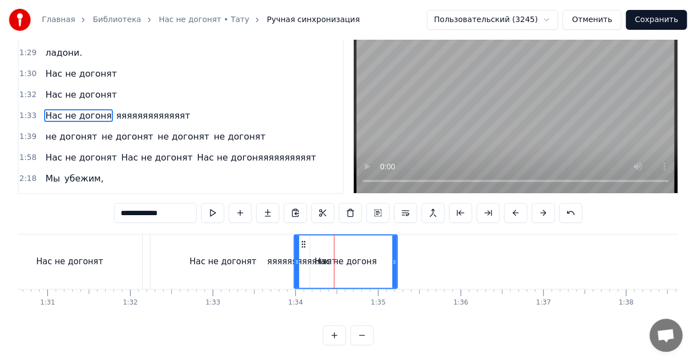
scroll to position [0, 7425]
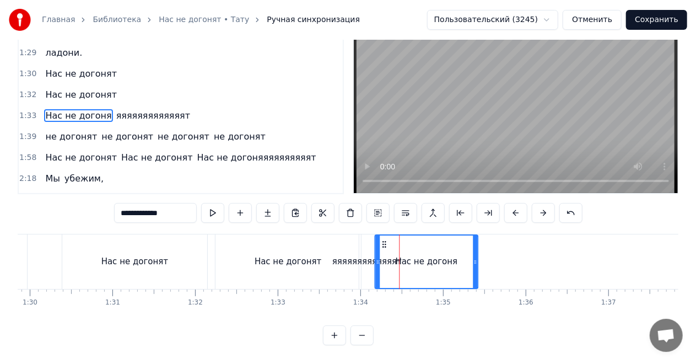
drag, startPoint x: 367, startPoint y: 236, endPoint x: 382, endPoint y: 240, distance: 16.0
click at [353, 255] on div "яяяяяяяяяяяяят" at bounding box center [366, 261] width 69 height 13
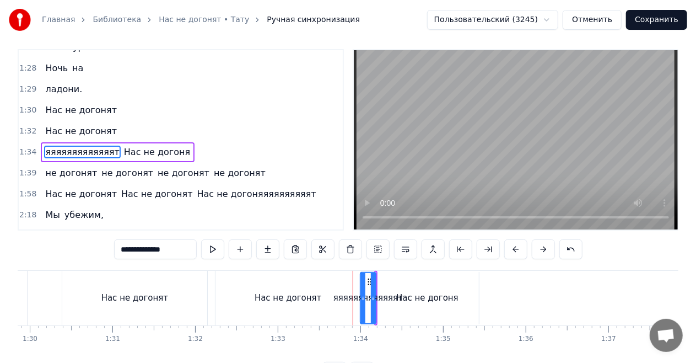
scroll to position [0, 0]
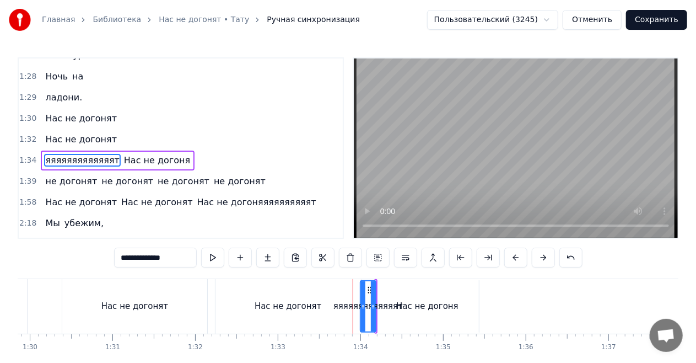
click at [344, 309] on div "яяяяяяяяяяяяят" at bounding box center [367, 306] width 69 height 13
click at [347, 305] on div "яяяяяяяяяяяяят" at bounding box center [367, 306] width 69 height 13
click at [353, 305] on div "яяяяяяяяяяяяят" at bounding box center [367, 306] width 69 height 13
click at [406, 301] on div "Нас не догоня" at bounding box center [427, 306] width 62 height 13
type input "**********"
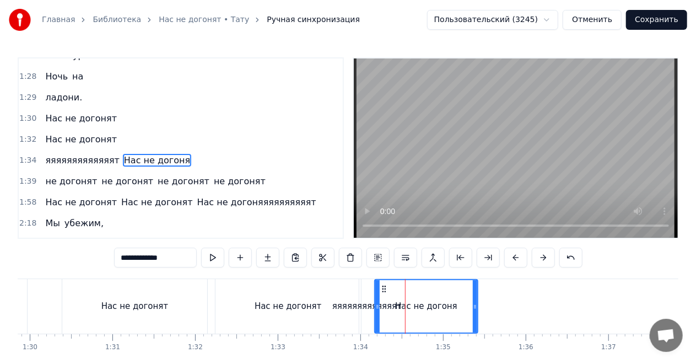
click at [424, 306] on div "Нас не догоня" at bounding box center [426, 306] width 62 height 13
drag, startPoint x: 144, startPoint y: 145, endPoint x: 87, endPoint y: 144, distance: 57.3
click at [87, 150] on div "яяяяяяяяяяяяят Нас не догоня" at bounding box center [118, 160] width 154 height 20
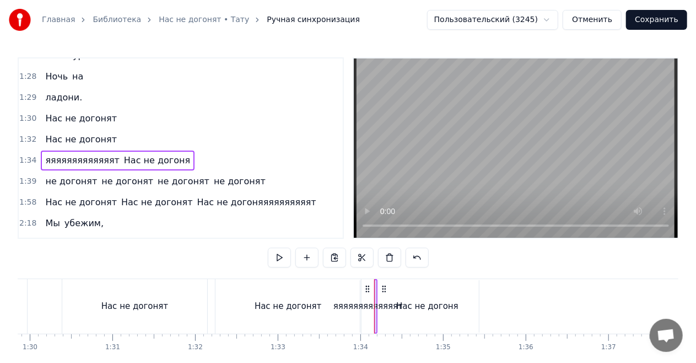
click at [358, 304] on div "яяяяяяяяяяяяят" at bounding box center [367, 306] width 69 height 13
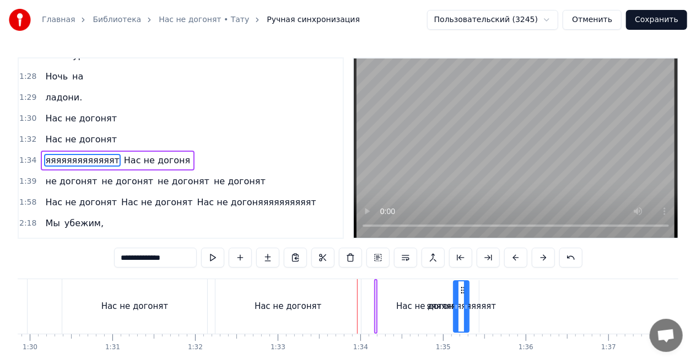
drag, startPoint x: 369, startPoint y: 288, endPoint x: 462, endPoint y: 288, distance: 93.1
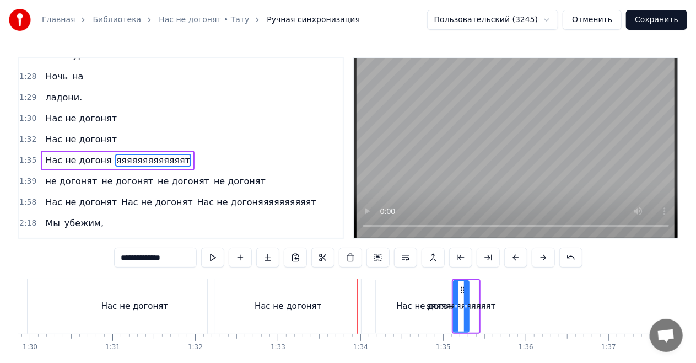
click at [422, 304] on div "Нас не догоня" at bounding box center [427, 306] width 62 height 13
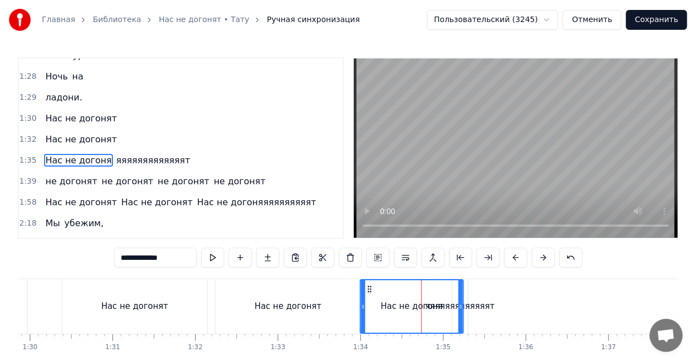
drag, startPoint x: 385, startPoint y: 286, endPoint x: 370, endPoint y: 286, distance: 14.3
click at [370, 286] on icon at bounding box center [369, 288] width 9 height 9
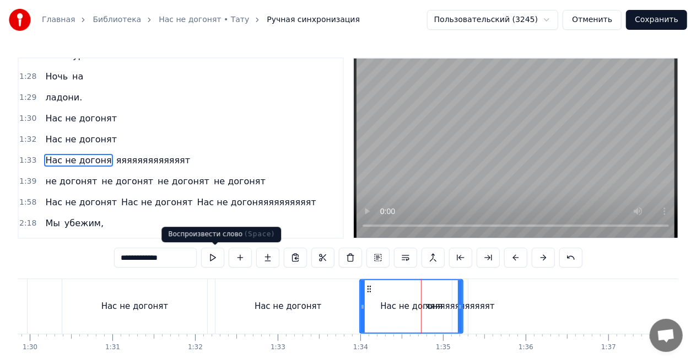
click at [216, 257] on button at bounding box center [212, 257] width 23 height 20
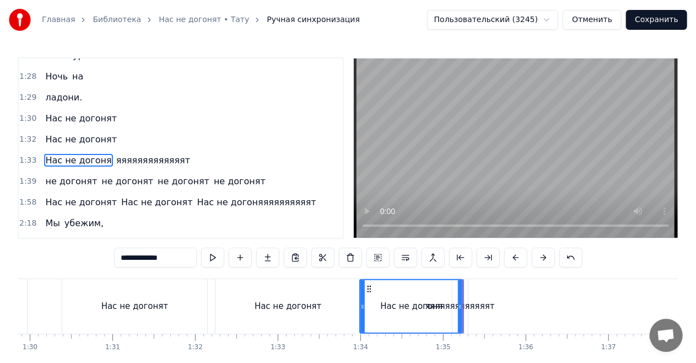
click at [477, 304] on div "яяяяяяяяяяяяят" at bounding box center [459, 306] width 69 height 13
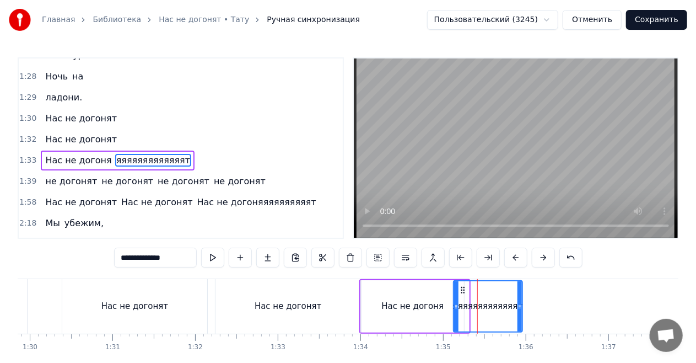
drag, startPoint x: 466, startPoint y: 306, endPoint x: 523, endPoint y: 310, distance: 57.4
click at [522, 310] on icon at bounding box center [519, 306] width 4 height 9
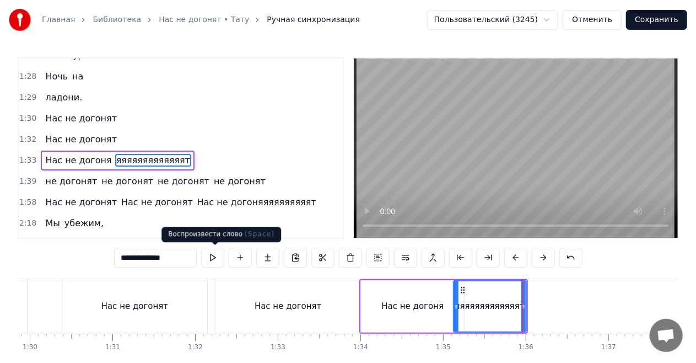
click at [215, 257] on button at bounding box center [212, 257] width 23 height 20
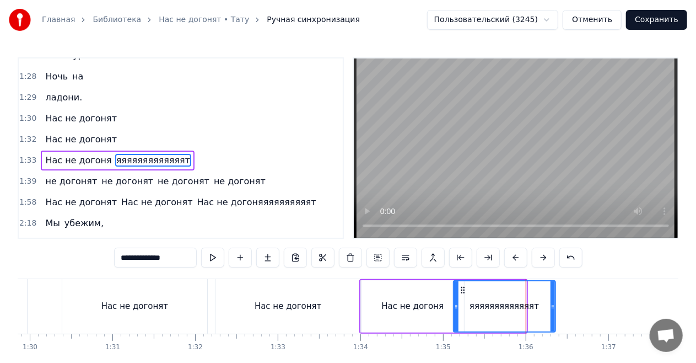
drag, startPoint x: 523, startPoint y: 305, endPoint x: 555, endPoint y: 307, distance: 32.5
click at [555, 307] on icon at bounding box center [552, 306] width 4 height 9
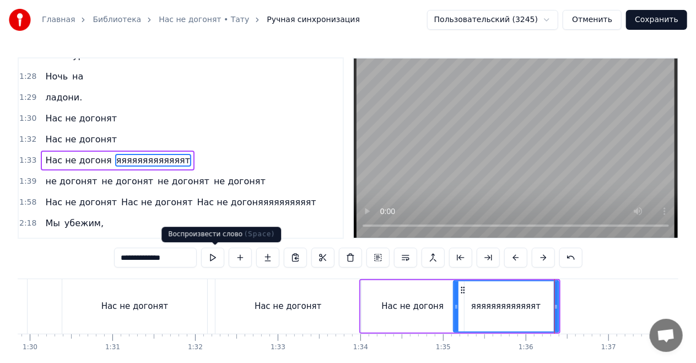
click at [215, 256] on button at bounding box center [212, 257] width 23 height 20
click at [217, 257] on button at bounding box center [212, 257] width 23 height 20
click at [339, 288] on div "Нас не догонят" at bounding box center [287, 306] width 145 height 55
type input "**********"
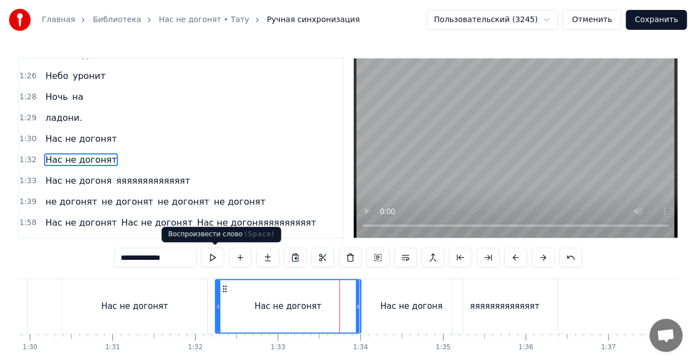
click at [219, 256] on button at bounding box center [212, 257] width 23 height 20
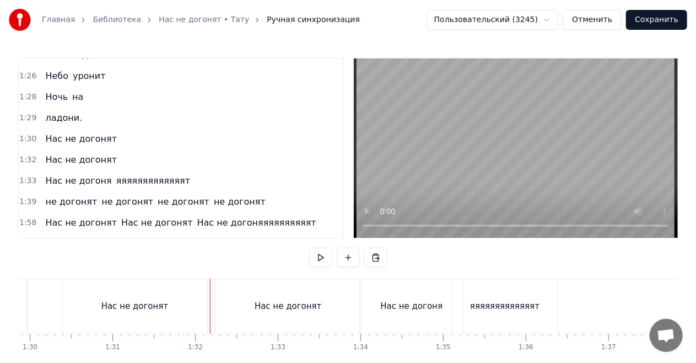
click at [215, 257] on div "0:23 Нас не догонят 0:25 Нас не догонят 0:29 Нас не догонят 0:34 Нас не догонят…" at bounding box center [348, 223] width 661 height 332
click at [326, 257] on button at bounding box center [320, 257] width 23 height 20
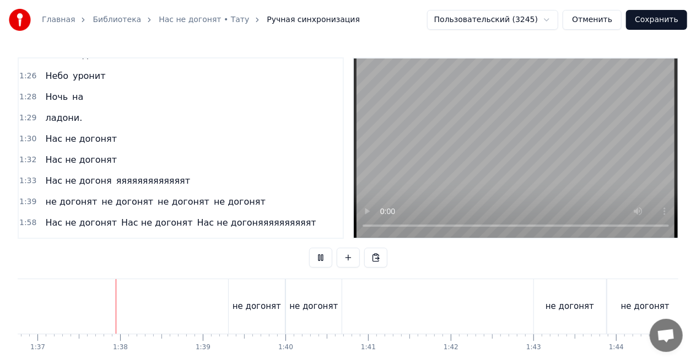
scroll to position [0, 7997]
click at [326, 257] on button at bounding box center [320, 257] width 23 height 20
click at [374, 255] on button at bounding box center [375, 257] width 23 height 20
click at [89, 132] on span "Нас не догонят" at bounding box center [81, 138] width 74 height 13
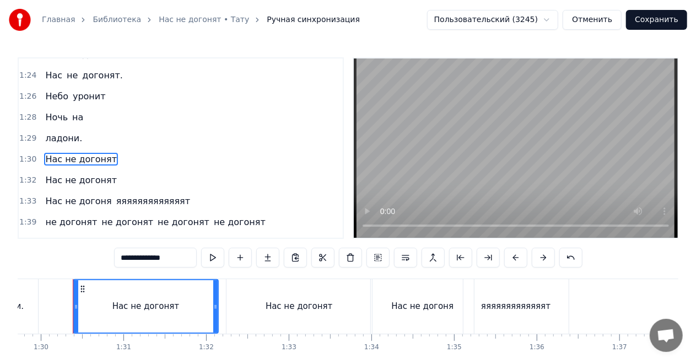
scroll to position [0, 7414]
click at [295, 257] on button at bounding box center [295, 257] width 23 height 20
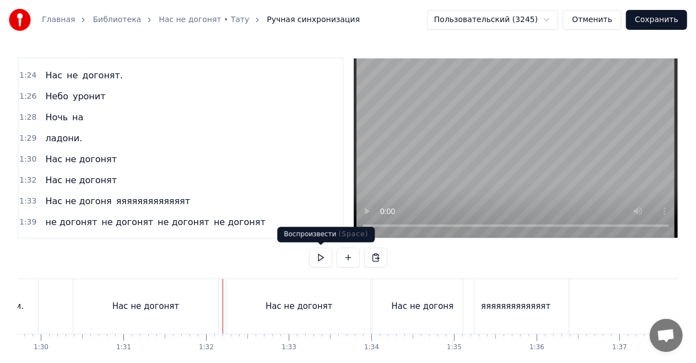
click at [315, 256] on button at bounding box center [320, 257] width 23 height 20
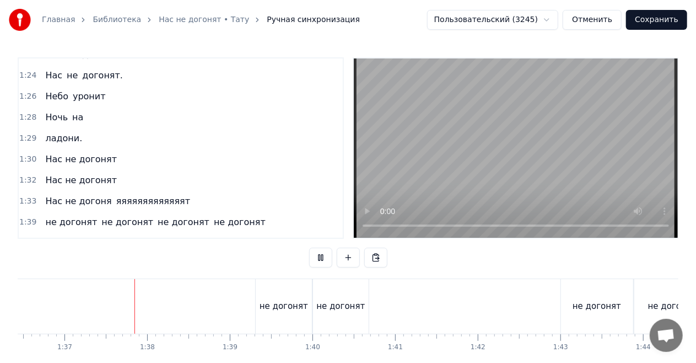
scroll to position [0, 7978]
click at [315, 256] on button at bounding box center [320, 257] width 23 height 20
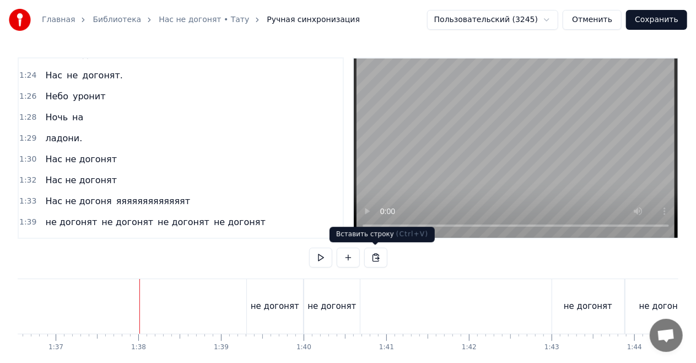
click at [372, 255] on button at bounding box center [375, 257] width 23 height 20
click at [94, 174] on span "Нас не догонят" at bounding box center [81, 180] width 74 height 13
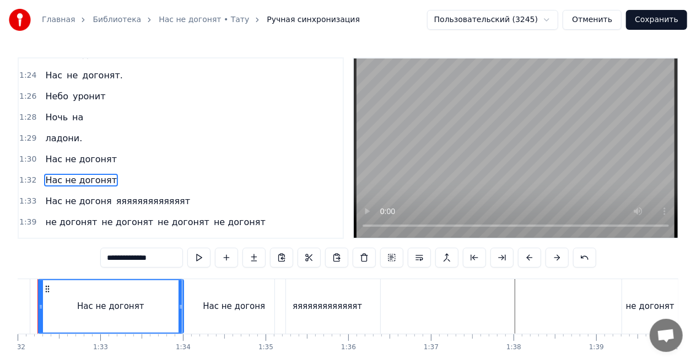
scroll to position [0, 7567]
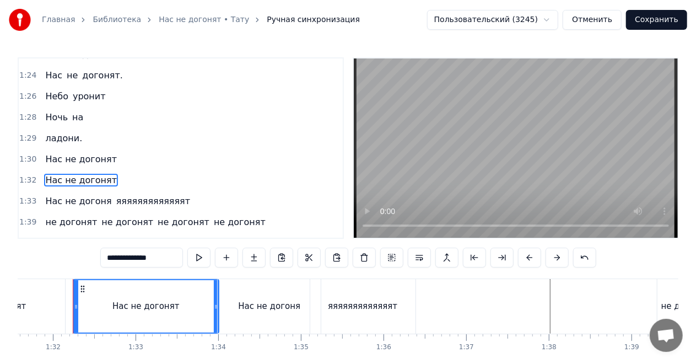
click at [105, 170] on div "Нас не догонят" at bounding box center [81, 180] width 80 height 20
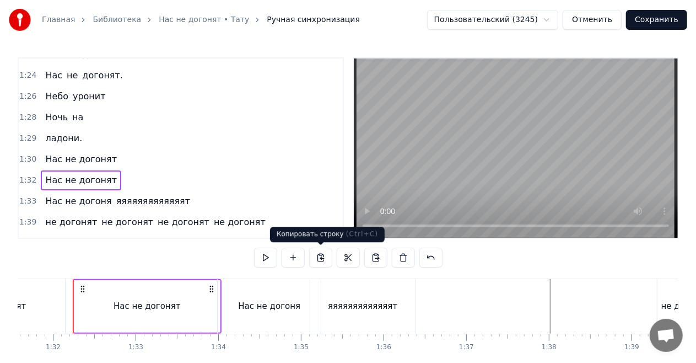
click at [327, 256] on button at bounding box center [320, 257] width 23 height 20
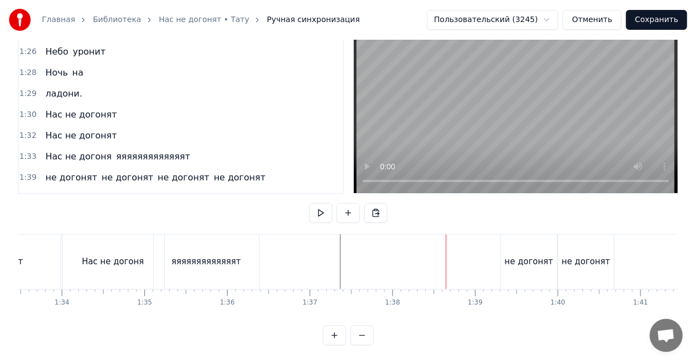
scroll to position [0, 7737]
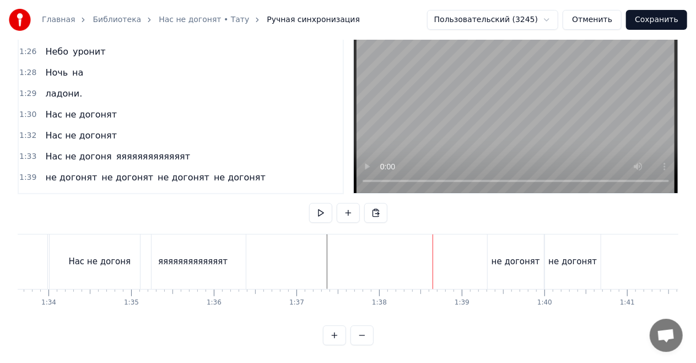
click at [134, 220] on div "0:23 Нас не догонят 0:25 Нас не догонят 0:29 Нас не догонят 0:34 Нас не догонят…" at bounding box center [348, 179] width 661 height 332
click at [140, 234] on div "яяяяяяяяяяяяят" at bounding box center [193, 261] width 106 height 55
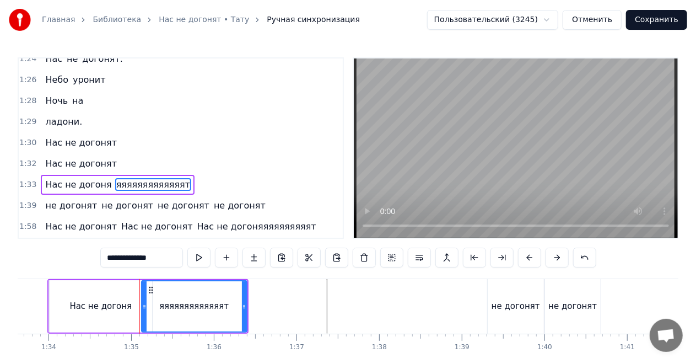
scroll to position [578, 0]
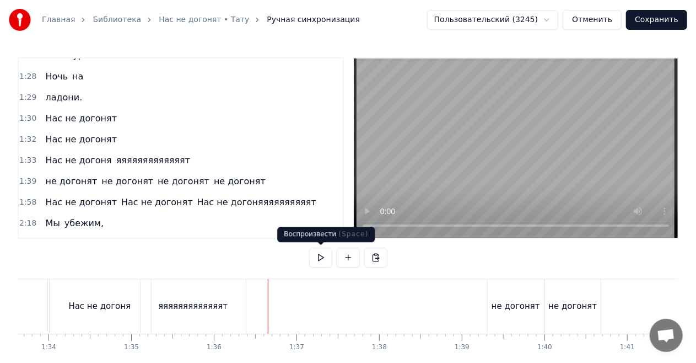
click at [322, 258] on button at bounding box center [320, 257] width 23 height 20
click at [226, 300] on div "яяяяяяяяяяяяят" at bounding box center [192, 306] width 105 height 55
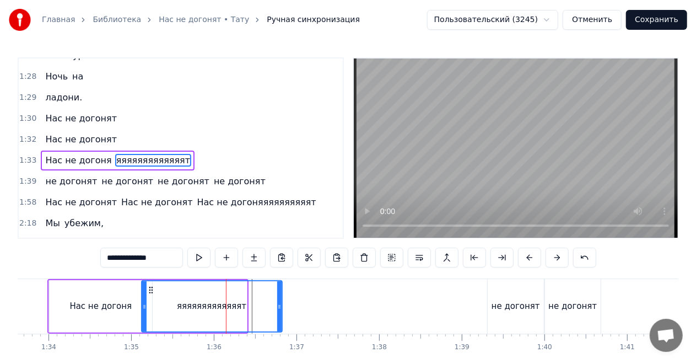
drag, startPoint x: 245, startPoint y: 304, endPoint x: 282, endPoint y: 306, distance: 37.5
click at [282, 306] on icon at bounding box center [279, 306] width 4 height 9
type input "**********"
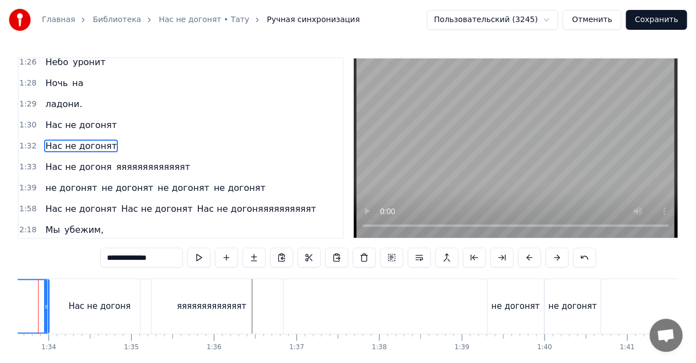
scroll to position [0, 7702]
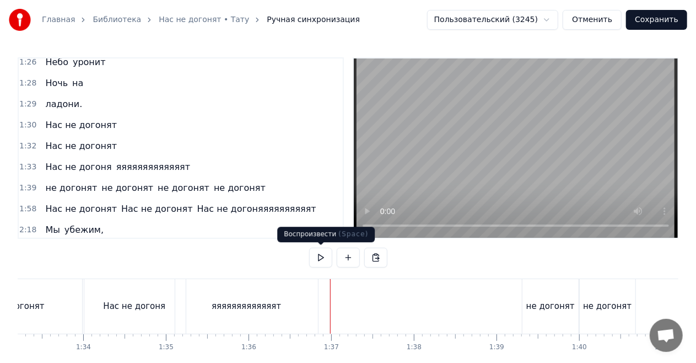
click at [324, 259] on button at bounding box center [320, 257] width 23 height 20
click at [164, 268] on div "0:23 Нас не догонят 0:25 Нас не догонят 0:29 Нас не догонят 0:34 Нас не догонят…" at bounding box center [348, 223] width 661 height 332
click at [84, 343] on div "1:34" at bounding box center [83, 347] width 15 height 9
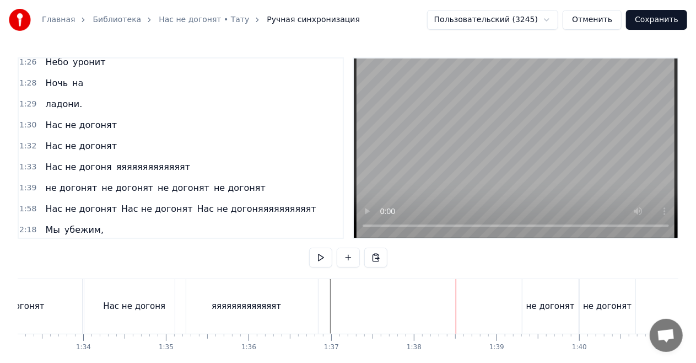
click at [139, 315] on div "Нас не догоня" at bounding box center [134, 306] width 103 height 55
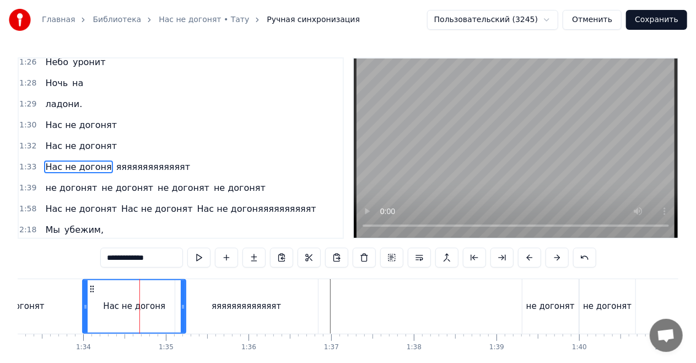
scroll to position [578, 0]
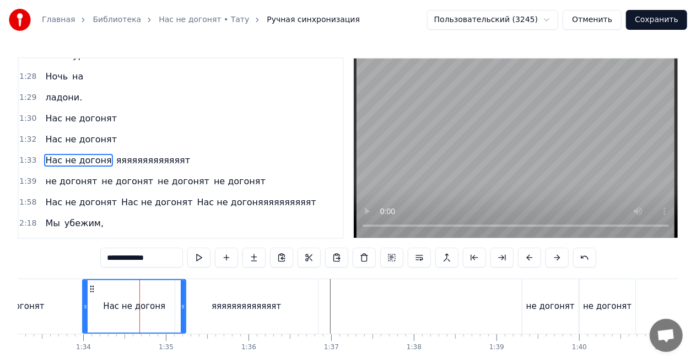
click at [75, 294] on div "Нас не догонят" at bounding box center [10, 306] width 145 height 55
type input "**********"
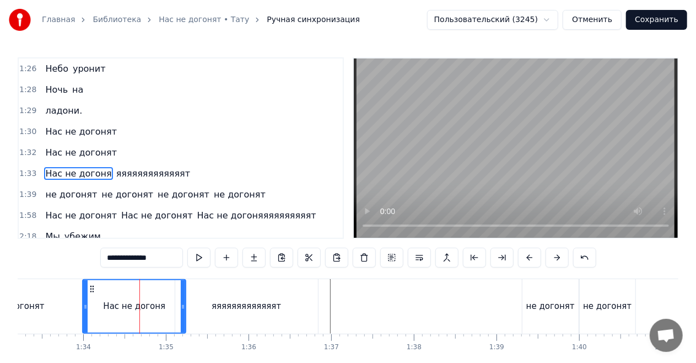
scroll to position [558, 0]
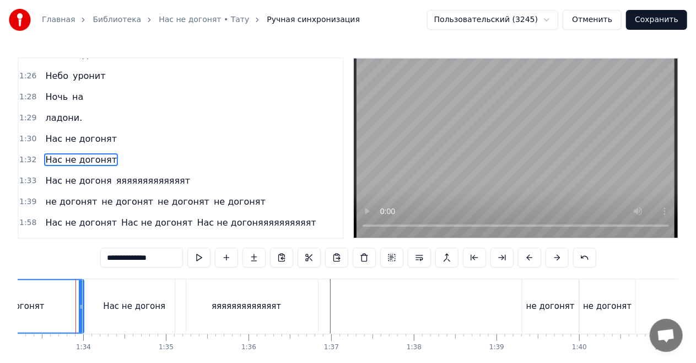
click at [77, 262] on div "0:23 Нас не догонят 0:25 Нас не догонят 0:29 Нас не догонят 0:34 Нас не догонят…" at bounding box center [348, 223] width 661 height 332
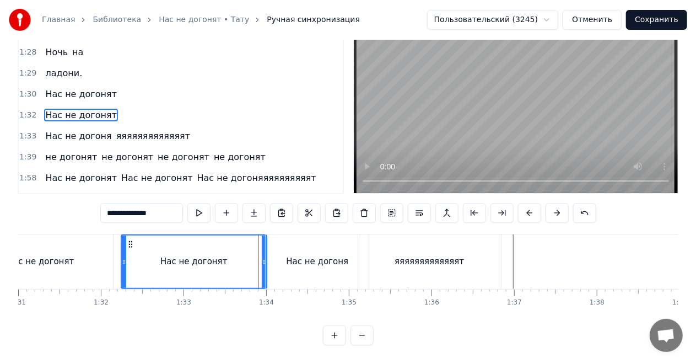
scroll to position [0, 7441]
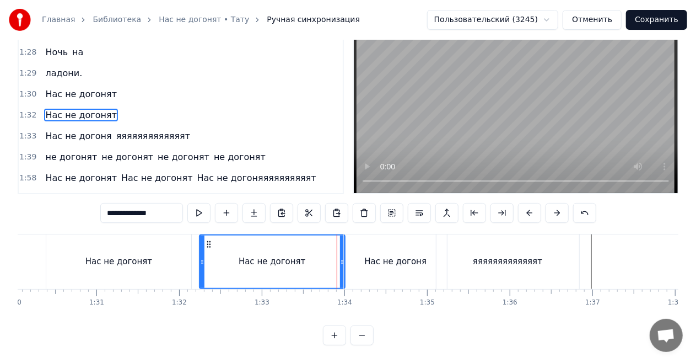
click at [193, 241] on div "Нас не догонят" at bounding box center [120, 261] width 149 height 55
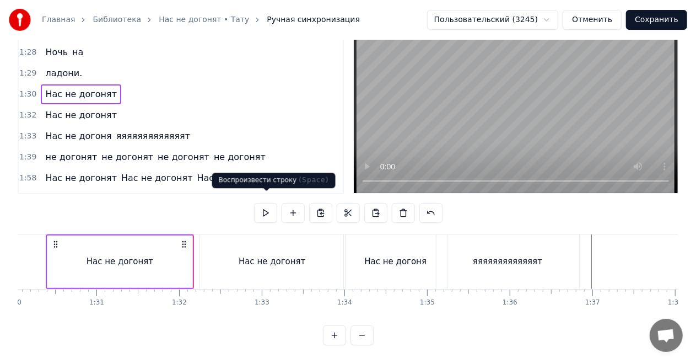
click at [267, 203] on button at bounding box center [265, 213] width 23 height 20
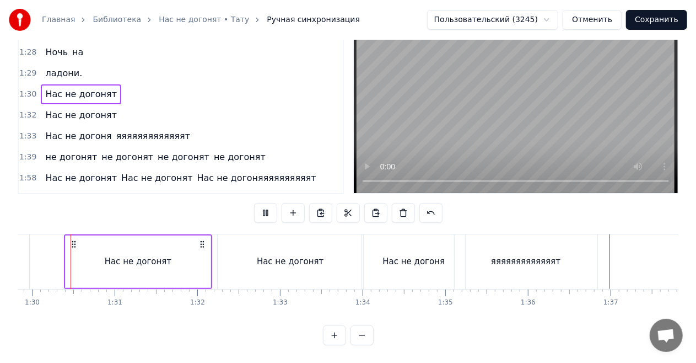
scroll to position [0, 7414]
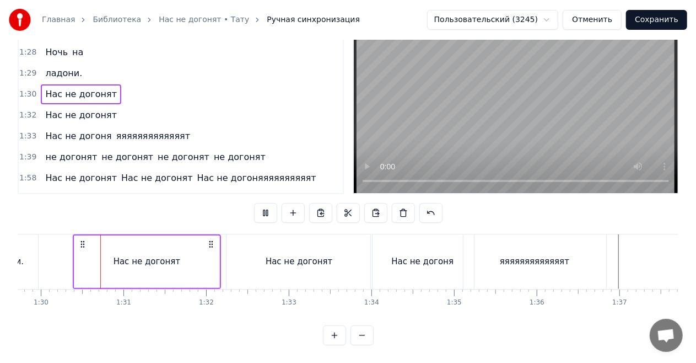
click at [267, 203] on button at bounding box center [265, 213] width 23 height 20
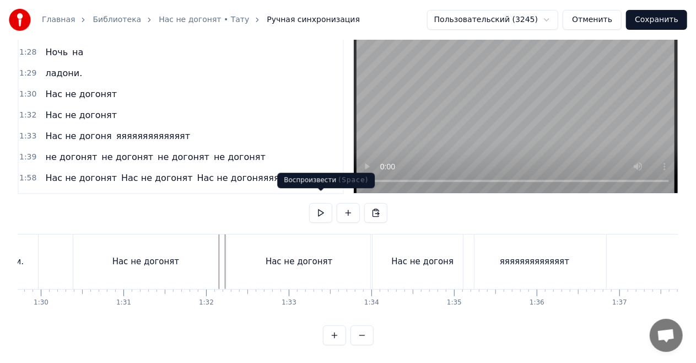
click at [324, 203] on button at bounding box center [320, 213] width 23 height 20
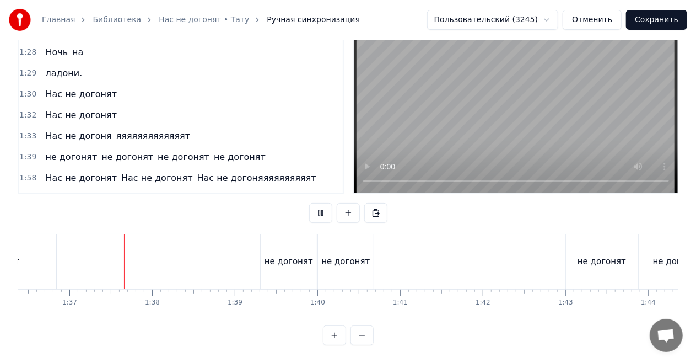
scroll to position [0, 7972]
click at [324, 203] on button at bounding box center [320, 213] width 23 height 20
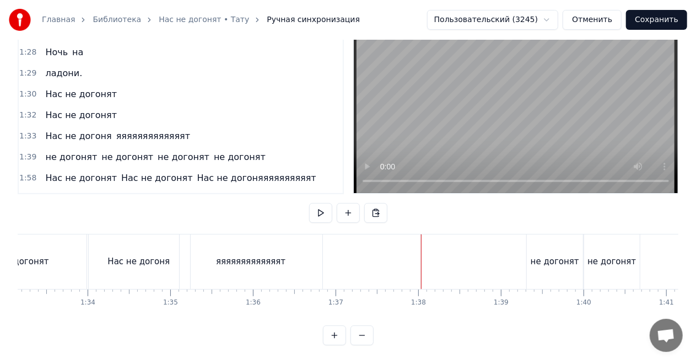
scroll to position [0, 7620]
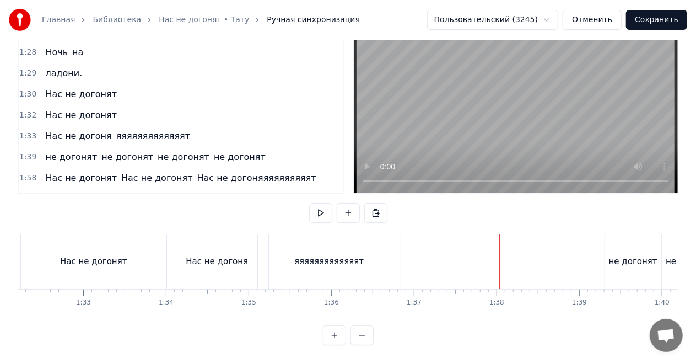
click at [102, 244] on div "Нас не догонят" at bounding box center [93, 261] width 145 height 55
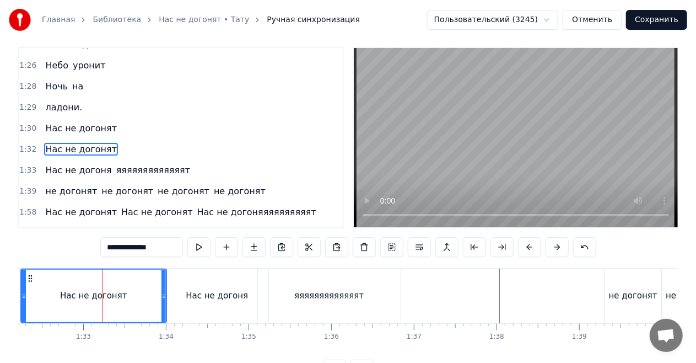
scroll to position [0, 0]
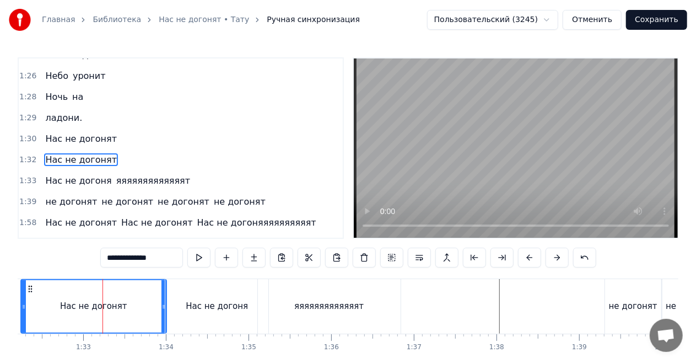
click at [106, 150] on div "Нас не догонят" at bounding box center [81, 160] width 80 height 20
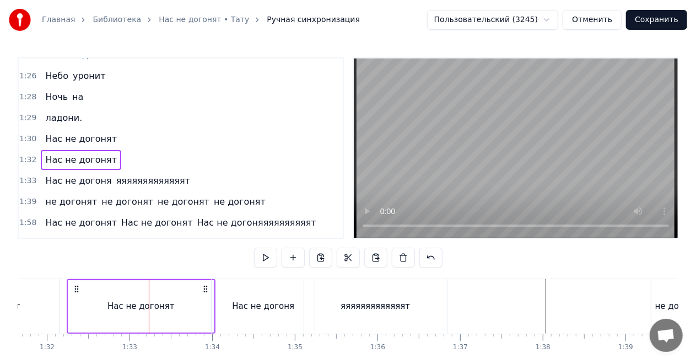
scroll to position [0, 7567]
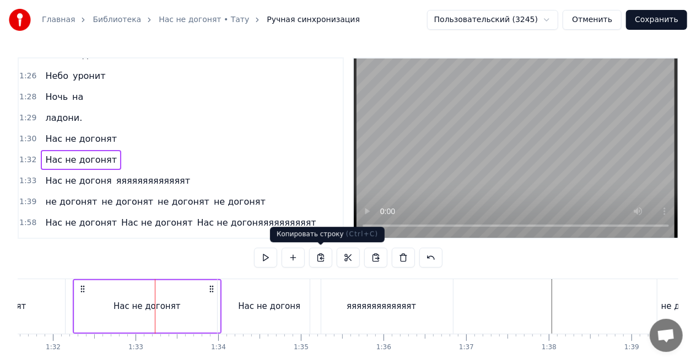
click at [317, 256] on button at bounding box center [320, 257] width 23 height 20
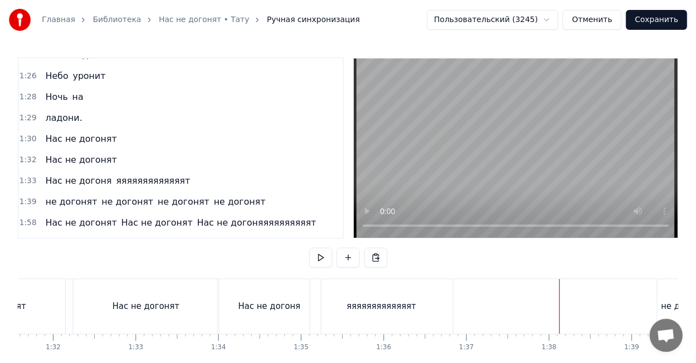
click at [317, 255] on button at bounding box center [320, 257] width 23 height 20
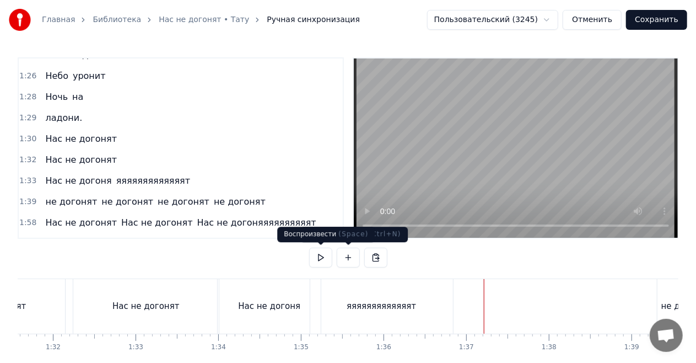
click at [324, 256] on button at bounding box center [320, 257] width 23 height 20
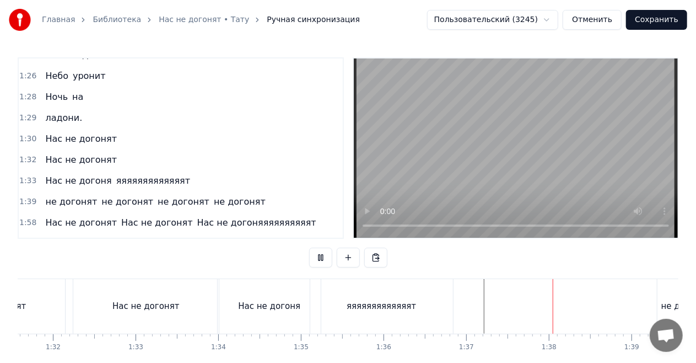
click at [324, 256] on button at bounding box center [320, 257] width 23 height 20
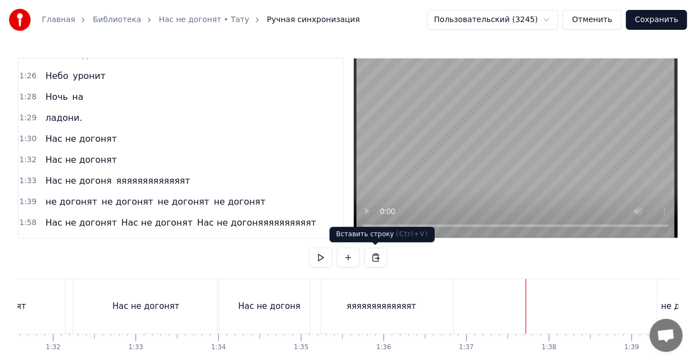
click at [376, 254] on button at bounding box center [375, 257] width 23 height 20
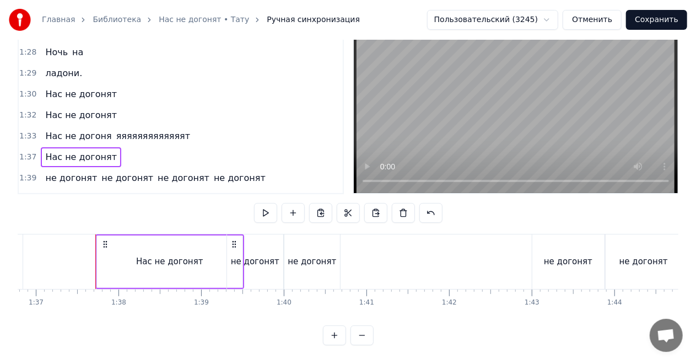
scroll to position [0, 7972]
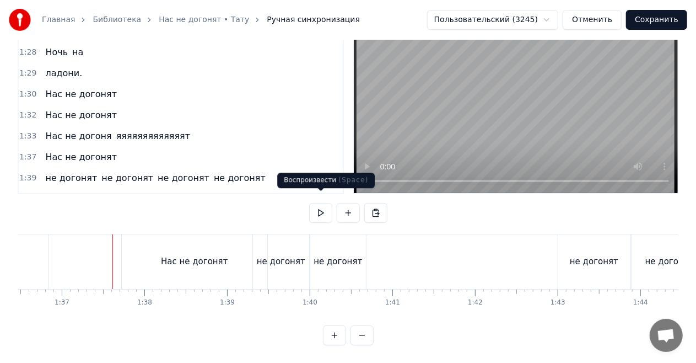
click at [312, 203] on button at bounding box center [320, 213] width 23 height 20
click at [282, 258] on div "не догонят" at bounding box center [281, 261] width 48 height 13
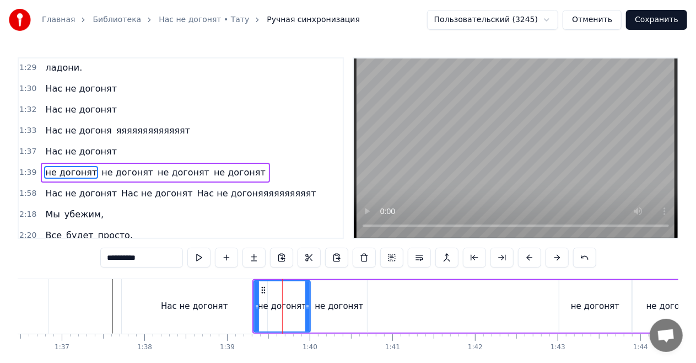
scroll to position [620, 0]
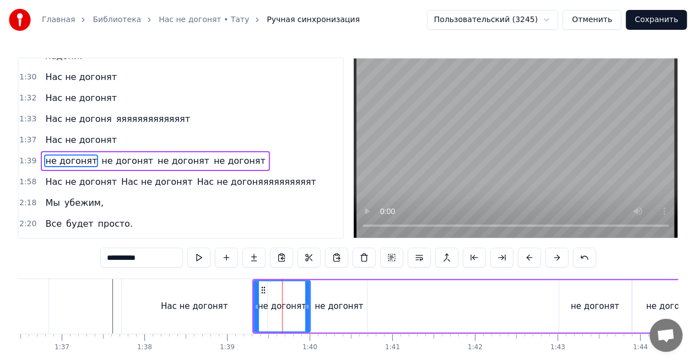
click at [177, 151] on div "не догонят не догонят не догонят не догонят" at bounding box center [155, 161] width 229 height 20
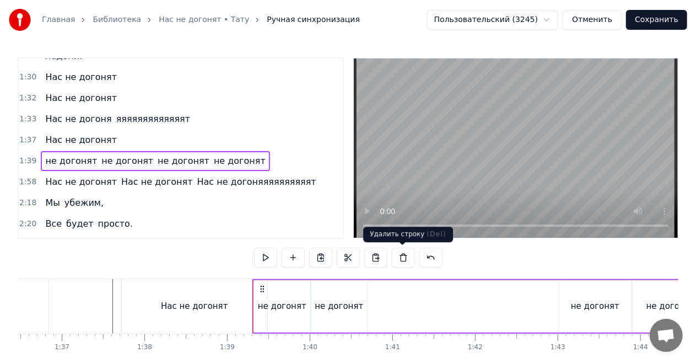
click at [400, 259] on button at bounding box center [403, 257] width 23 height 20
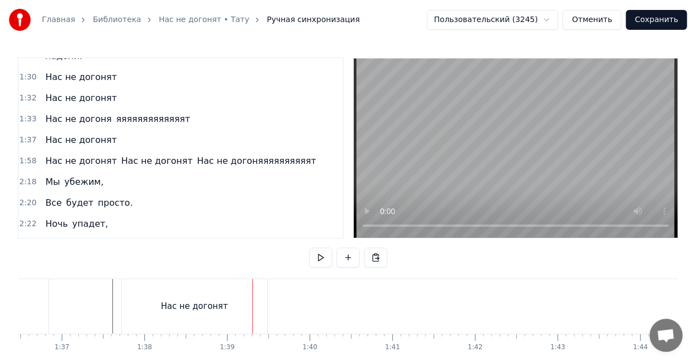
click at [172, 284] on div "Нас не догонят" at bounding box center [194, 306] width 145 height 55
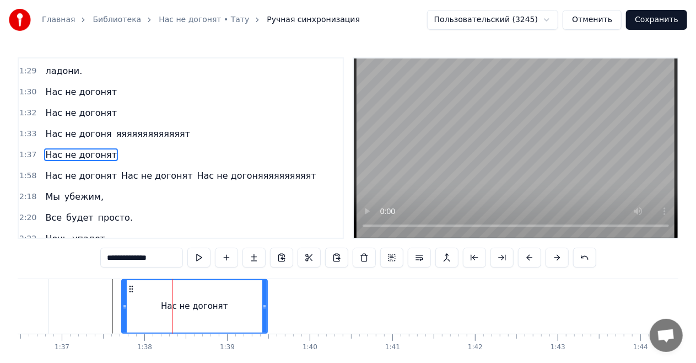
scroll to position [599, 0]
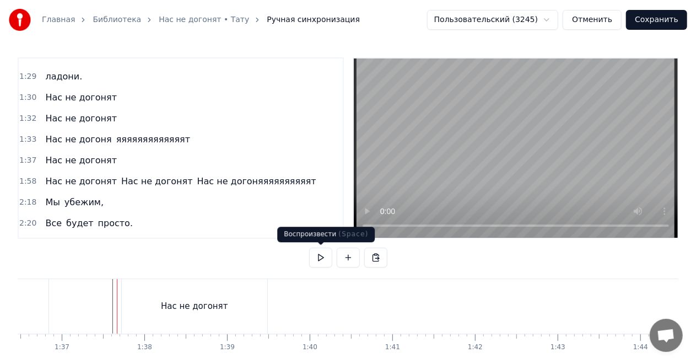
click at [328, 257] on button at bounding box center [320, 257] width 23 height 20
click at [234, 294] on div "Нас не догонят" at bounding box center [194, 306] width 145 height 55
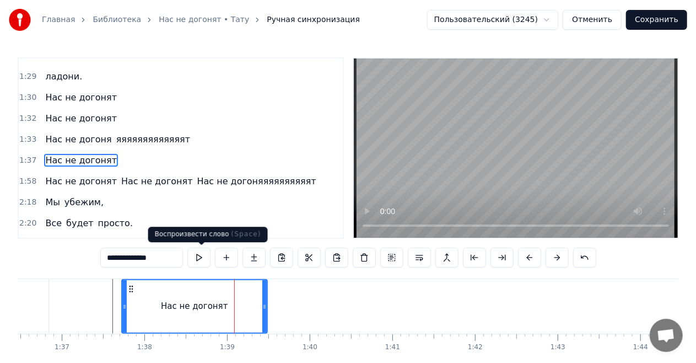
click at [206, 256] on button at bounding box center [198, 257] width 23 height 20
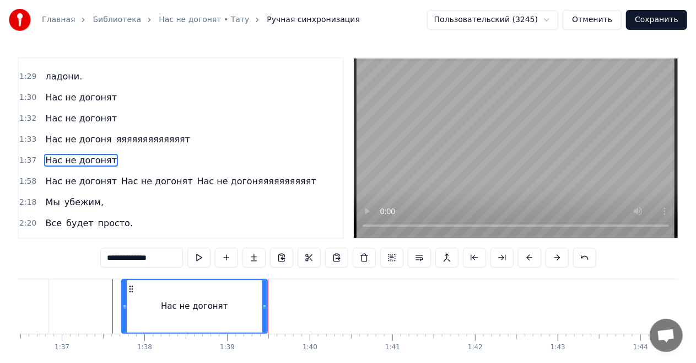
click at [205, 255] on button at bounding box center [198, 257] width 23 height 20
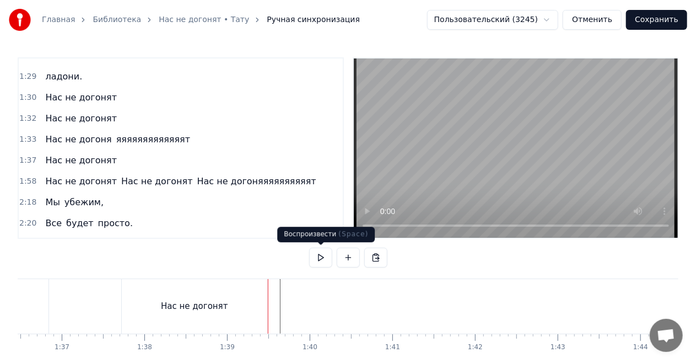
click at [316, 261] on button at bounding box center [320, 257] width 23 height 20
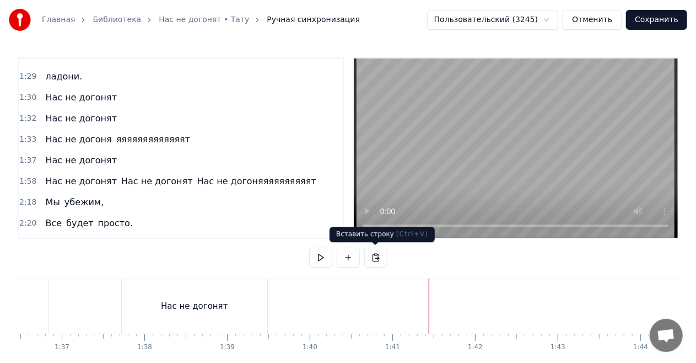
click at [368, 255] on button at bounding box center [375, 257] width 23 height 20
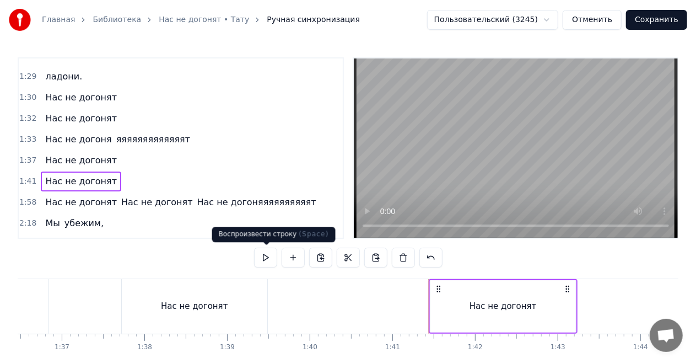
click at [265, 255] on button at bounding box center [265, 257] width 23 height 20
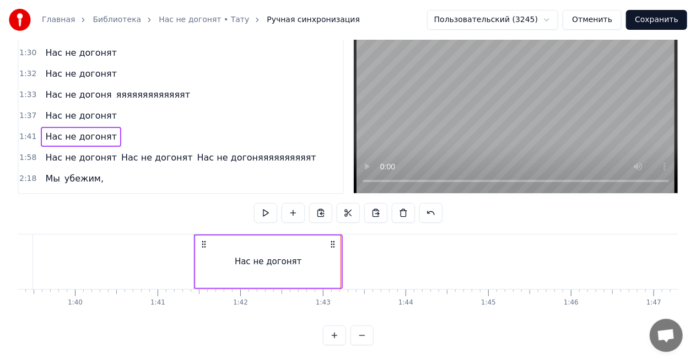
scroll to position [0, 8311]
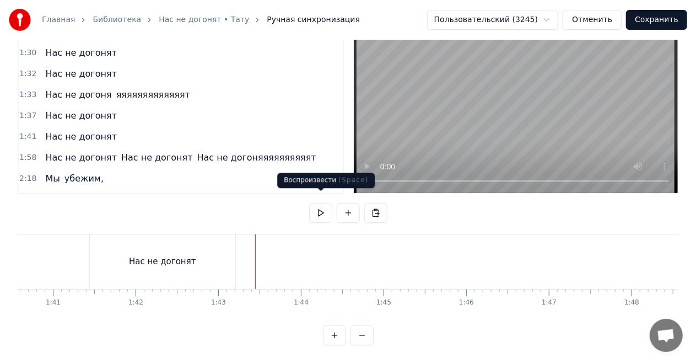
click at [313, 203] on button at bounding box center [320, 213] width 23 height 20
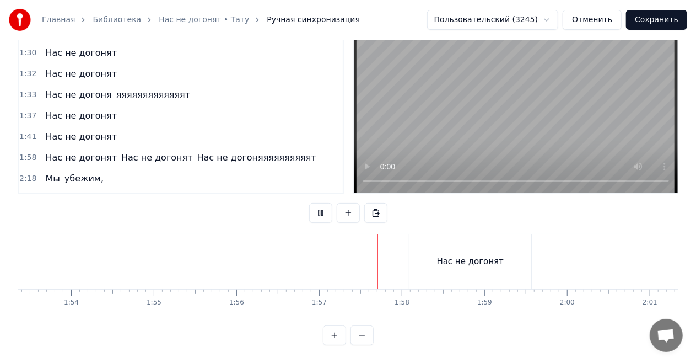
scroll to position [0, 9393]
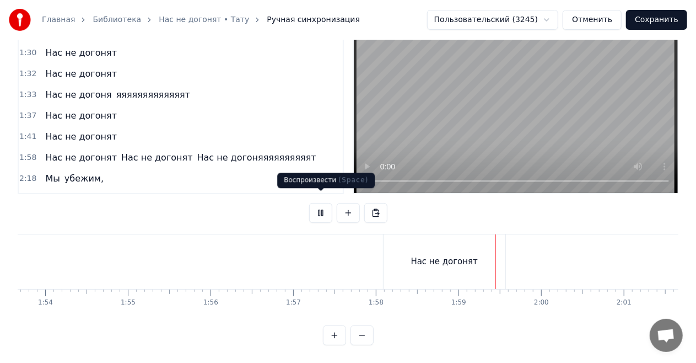
click at [317, 203] on button at bounding box center [320, 213] width 23 height 20
click at [324, 204] on button at bounding box center [320, 213] width 23 height 20
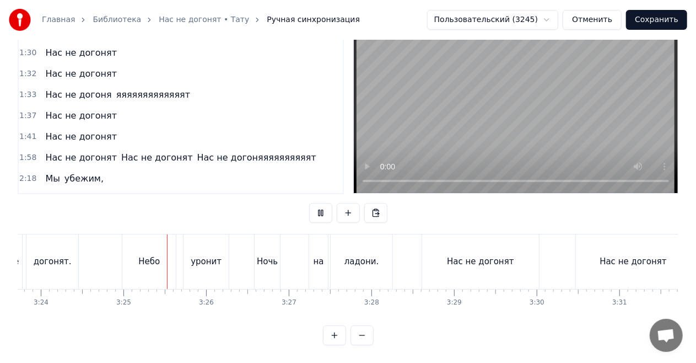
scroll to position [0, 16889]
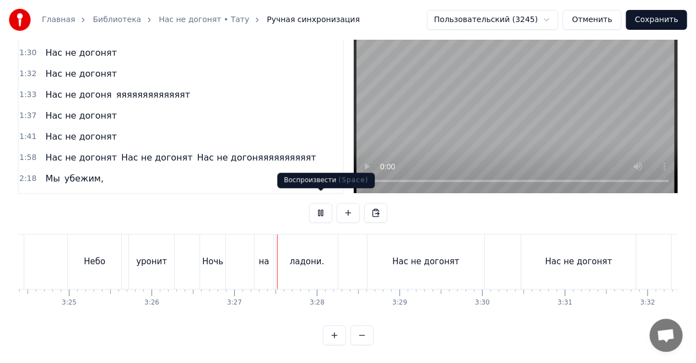
click at [314, 203] on button at bounding box center [320, 213] width 23 height 20
click at [210, 255] on div "Ночь" at bounding box center [212, 261] width 21 height 13
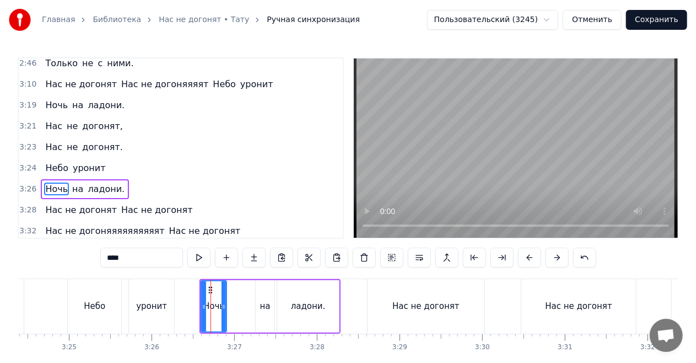
scroll to position [1014, 0]
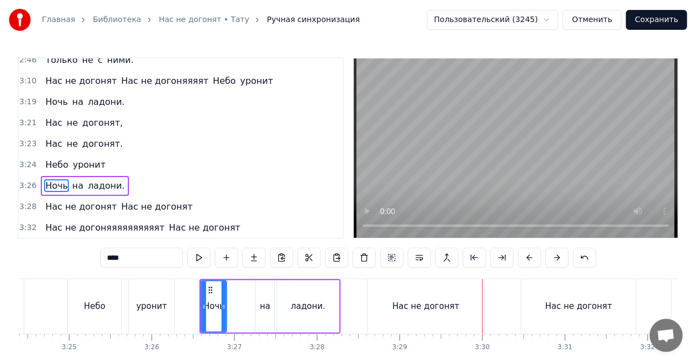
click at [110, 176] on div "Ночь на ладони." at bounding box center [85, 186] width 88 height 20
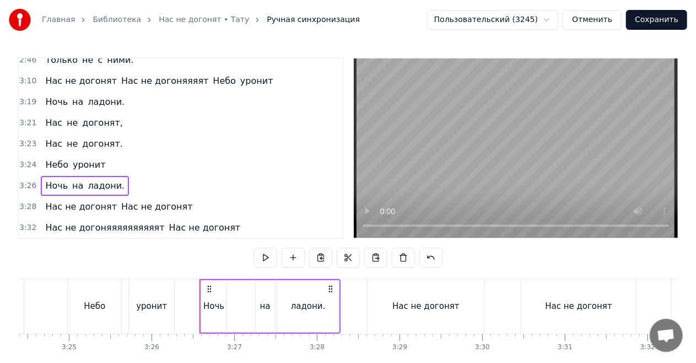
click at [170, 197] on div "Нас не догонят Нас не догонят" at bounding box center [119, 207] width 156 height 20
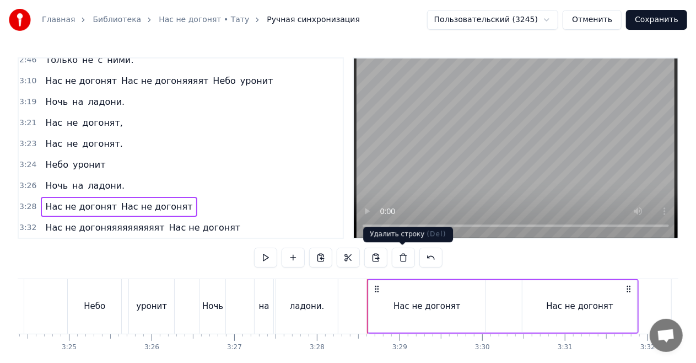
click at [401, 255] on button at bounding box center [403, 257] width 23 height 20
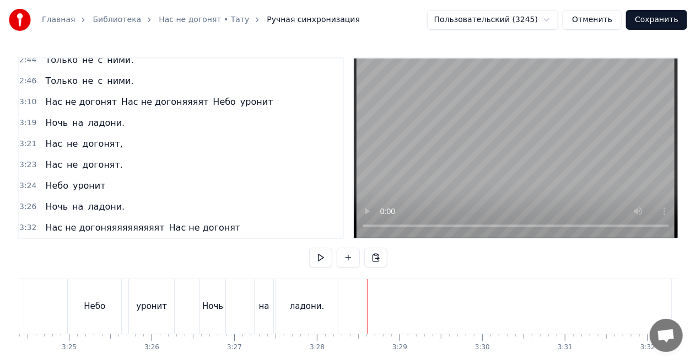
click at [205, 218] on div "Нас не догоняяяяяяяяяят Нас не догонят" at bounding box center [143, 228] width 204 height 20
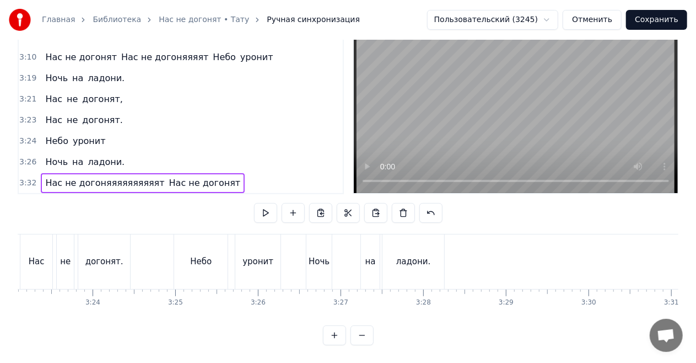
scroll to position [0, 16731]
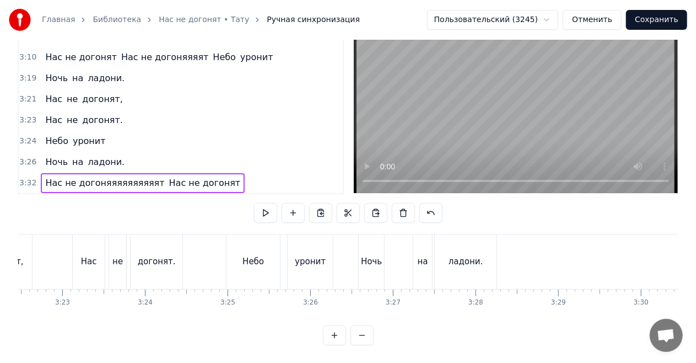
click at [228, 213] on div "0:23 Нас не догонят 0:25 Нас не догонят 0:29 Нас не догонят 0:34 Нас не догонят…" at bounding box center [348, 179] width 661 height 332
click at [214, 219] on div "0:23 Нас не догонят 0:25 Нас не догонят 0:29 Нас не догонят 0:34 Нас не догонят…" at bounding box center [348, 179] width 661 height 332
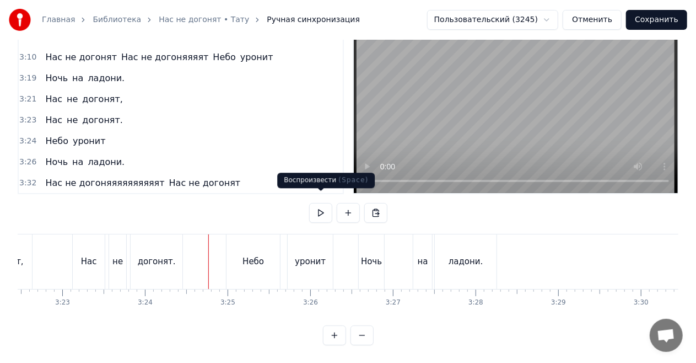
click at [317, 203] on button at bounding box center [320, 213] width 23 height 20
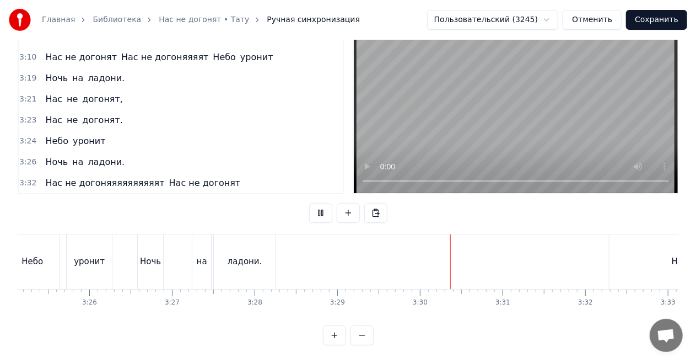
click at [317, 203] on button at bounding box center [320, 213] width 23 height 20
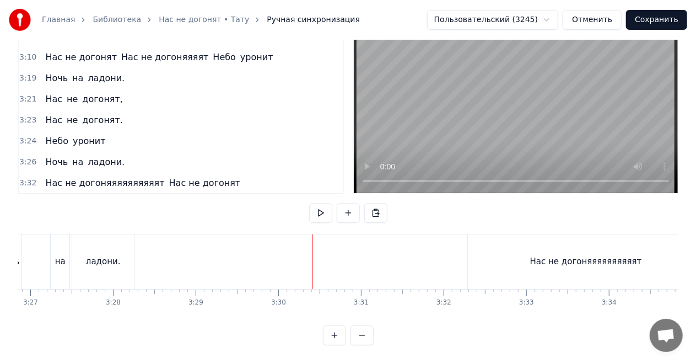
scroll to position [0, 17081]
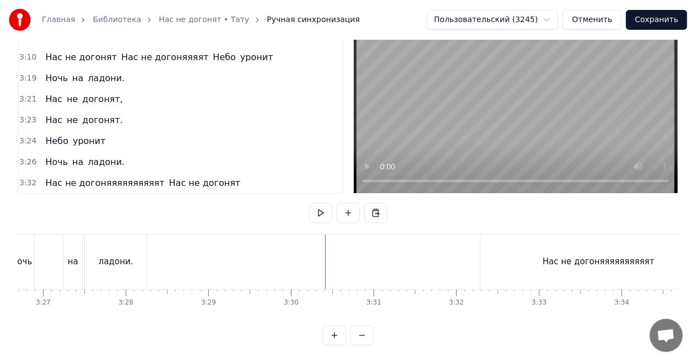
click at [170, 215] on div "0:23 Нас не догонят 0:25 Нас не догонят 0:29 Нас не догонят 0:34 Нас не догонят…" at bounding box center [348, 179] width 661 height 332
click at [166, 221] on div "0:23 Нас не догонят 0:25 Нас не догонят 0:29 Нас не догонят 0:34 Нас не догонят…" at bounding box center [348, 179] width 661 height 332
click at [166, 223] on div "0:23 Нас не догонят 0:25 Нас не догонят 0:29 Нас не догонят 0:34 Нас не догонят…" at bounding box center [348, 179] width 661 height 332
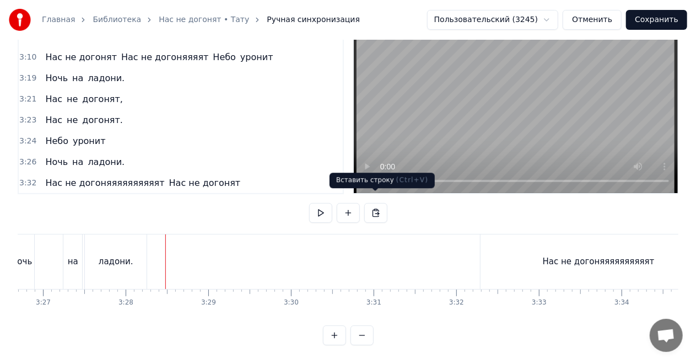
click at [374, 205] on button at bounding box center [375, 213] width 23 height 20
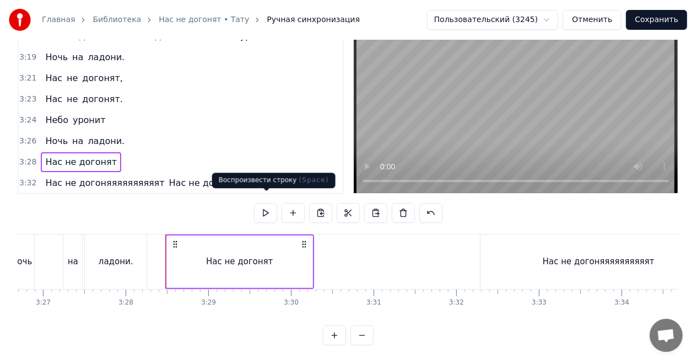
click at [267, 205] on button at bounding box center [265, 213] width 23 height 20
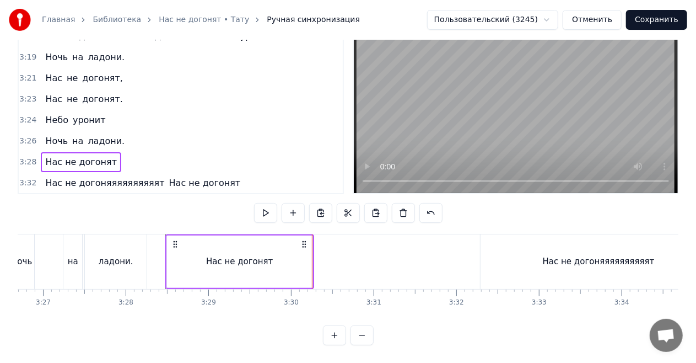
click at [134, 238] on div "ладони." at bounding box center [116, 261] width 62 height 55
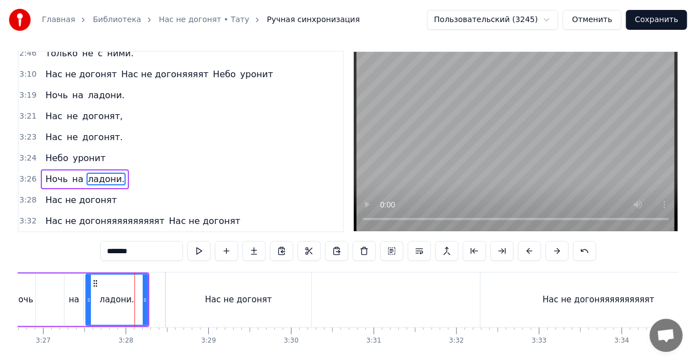
scroll to position [0, 0]
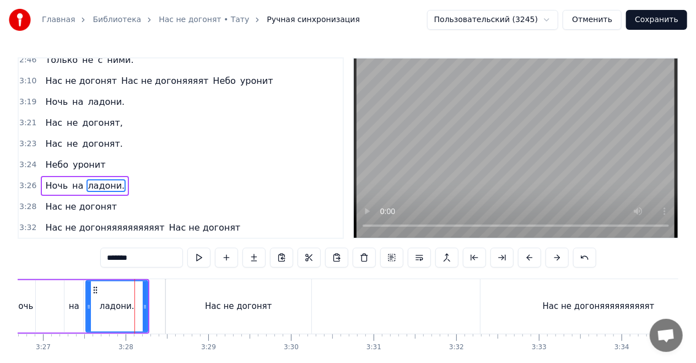
click at [186, 290] on div "Нас не догонят" at bounding box center [238, 306] width 145 height 55
type input "**********"
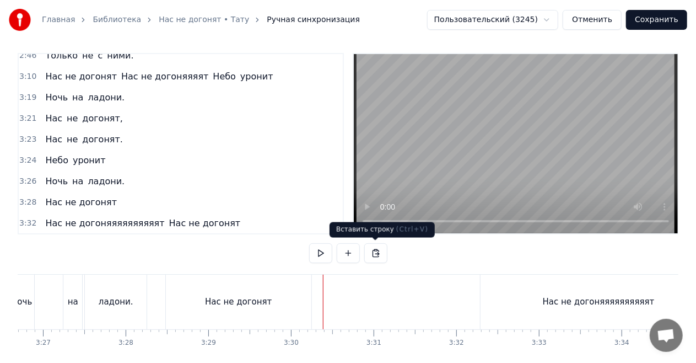
click at [377, 250] on button at bounding box center [375, 253] width 23 height 20
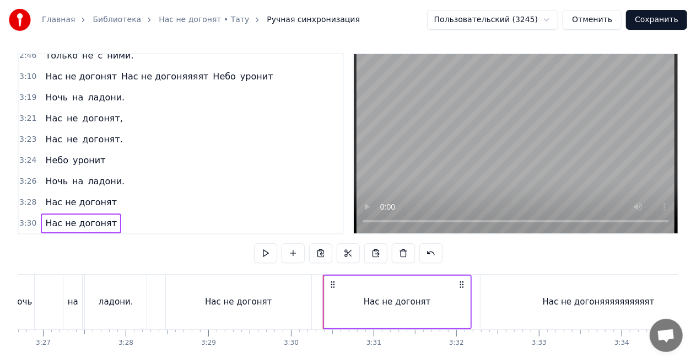
click at [154, 273] on div "0:23 Нас не догонят 0:25 Нас не догонят 0:29 Нас не догонят 0:34 Нас не догонят…" at bounding box center [348, 219] width 661 height 332
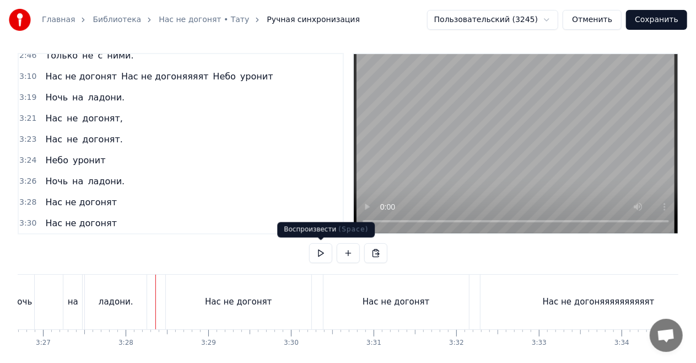
click at [321, 255] on button at bounding box center [320, 253] width 23 height 20
click at [220, 299] on div "Нас не догонят" at bounding box center [238, 301] width 67 height 13
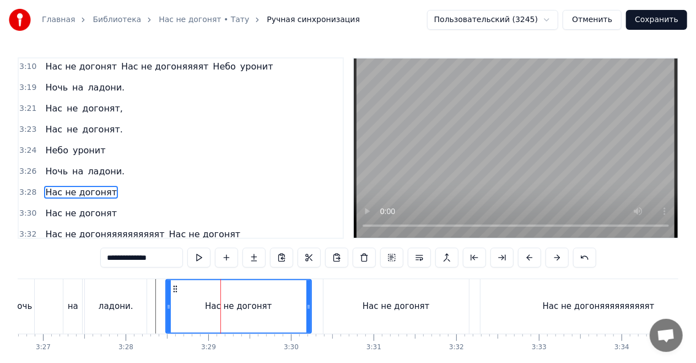
scroll to position [1034, 0]
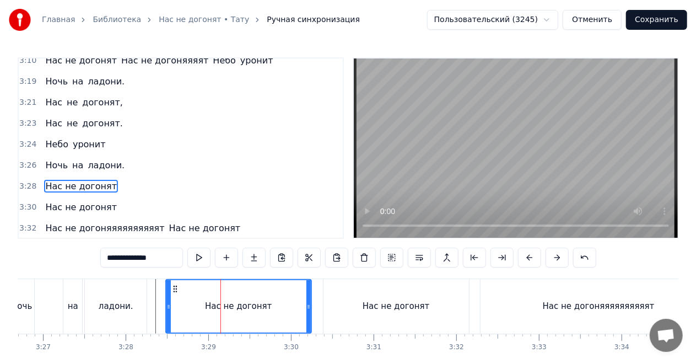
click at [115, 155] on div "Ночь на ладони." at bounding box center [85, 165] width 88 height 20
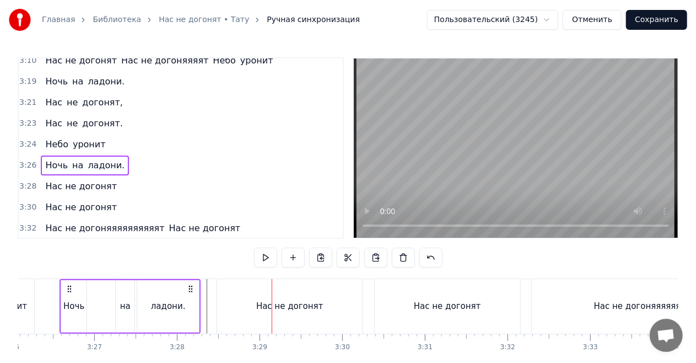
scroll to position [0, 17016]
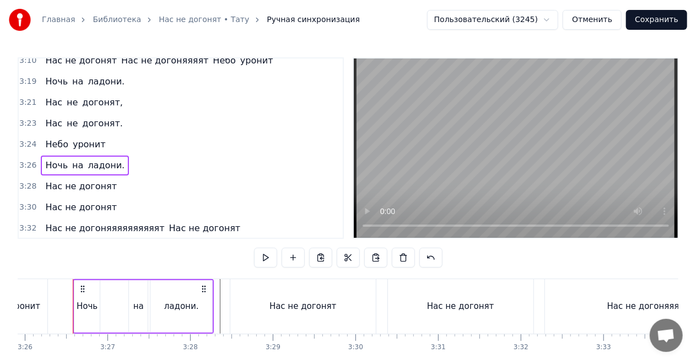
click at [102, 297] on div "Ночь на ладони." at bounding box center [143, 306] width 141 height 55
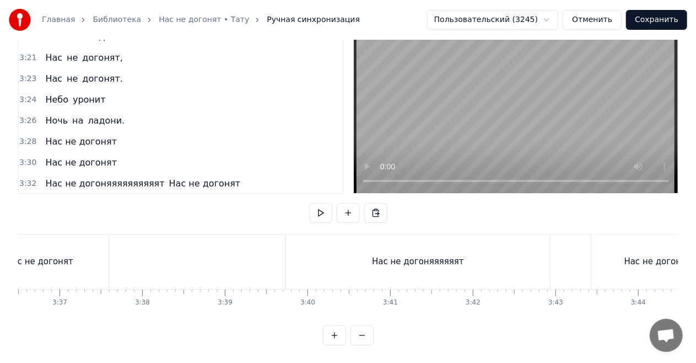
scroll to position [0, 17916]
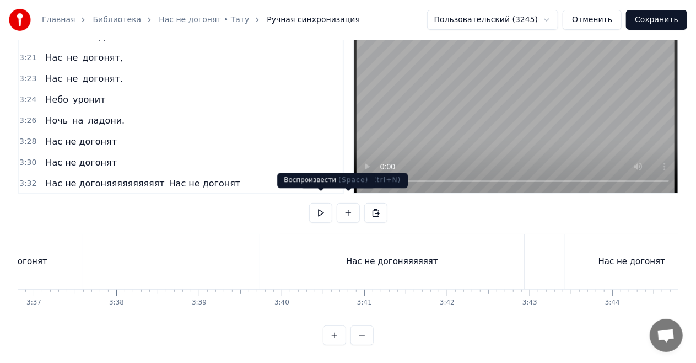
click at [328, 204] on button at bounding box center [320, 213] width 23 height 20
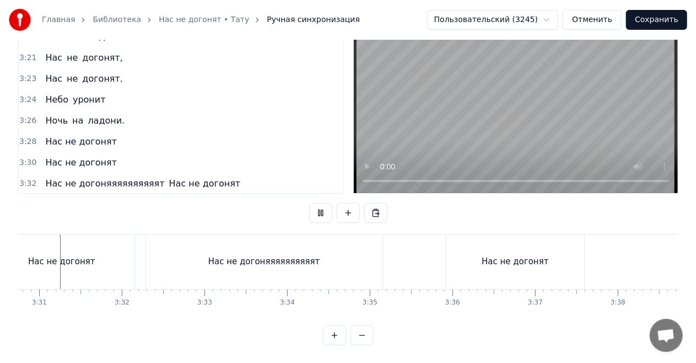
scroll to position [0, 17407]
click at [328, 204] on button at bounding box center [320, 213] width 23 height 20
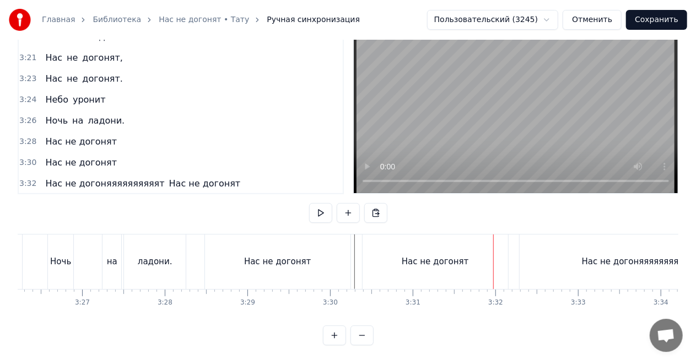
scroll to position [0, 17002]
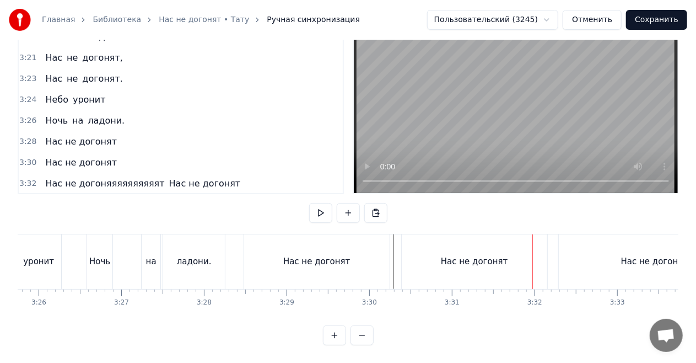
click at [284, 245] on div "Нас не догонят" at bounding box center [316, 261] width 145 height 55
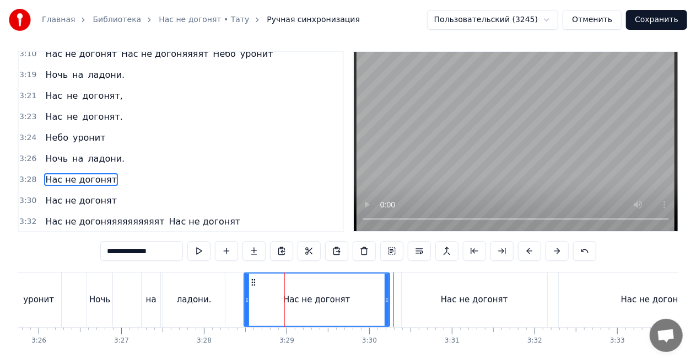
scroll to position [0, 0]
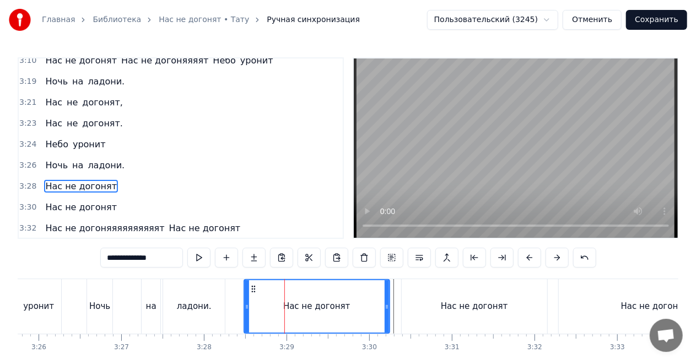
click at [210, 218] on div "Нас не догоняяяяяяяяяят Нас не догонят" at bounding box center [143, 228] width 204 height 20
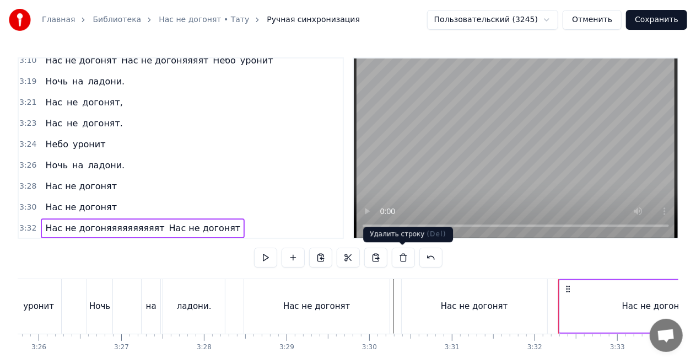
click at [401, 255] on button at bounding box center [403, 257] width 23 height 20
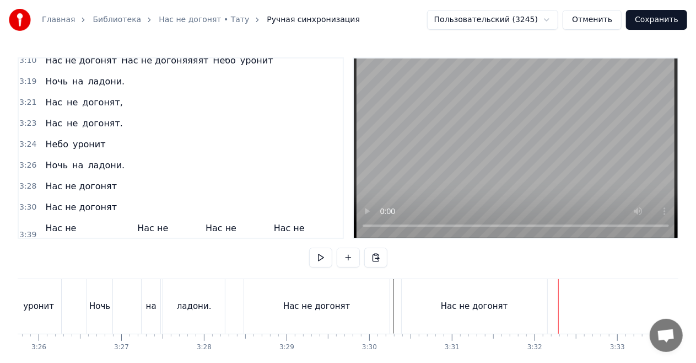
scroll to position [1014, 0]
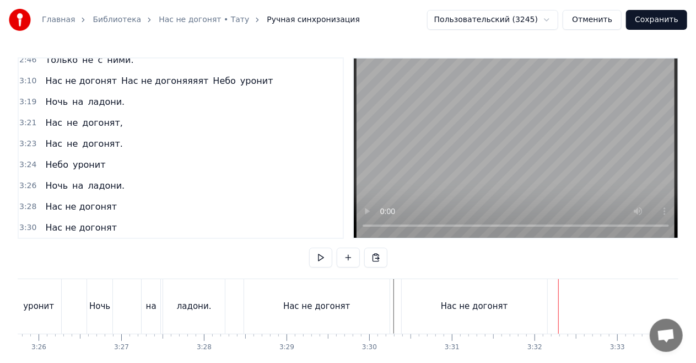
click at [41, 239] on div "Нас не догоняяяяяят Нас не догонят Нас не догонят Нас не догонят" at bounding box center [191, 255] width 301 height 33
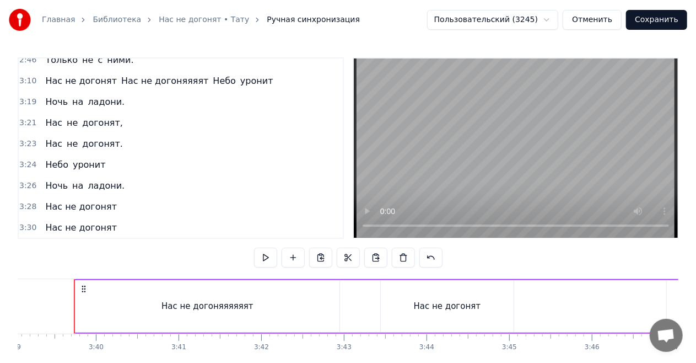
scroll to position [0, 18103]
click at [395, 253] on button at bounding box center [403, 257] width 23 height 20
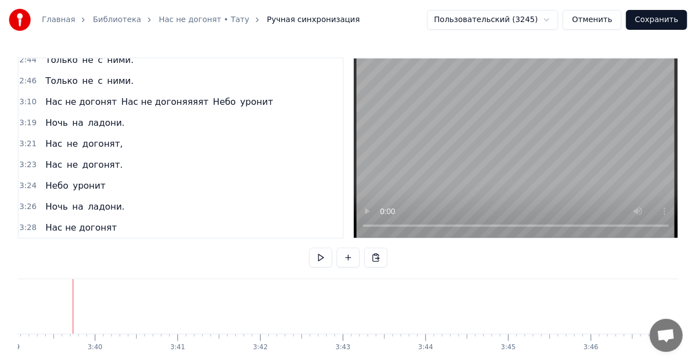
click at [159, 175] on div "3:24 Небо уронит" at bounding box center [181, 185] width 324 height 21
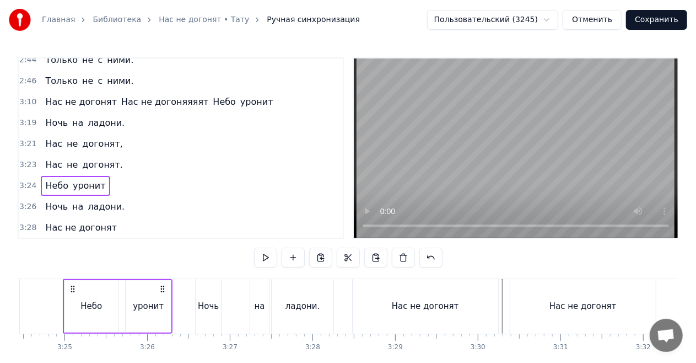
scroll to position [0, 16884]
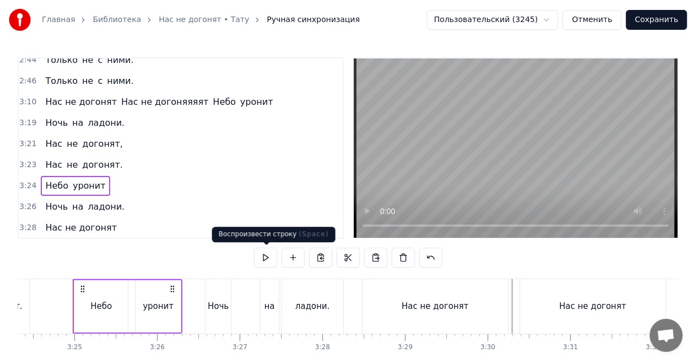
click at [267, 253] on button at bounding box center [265, 257] width 23 height 20
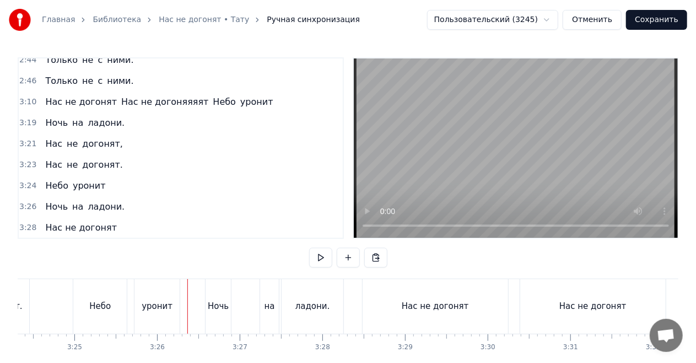
click at [163, 297] on div "уронит" at bounding box center [156, 306] width 45 height 55
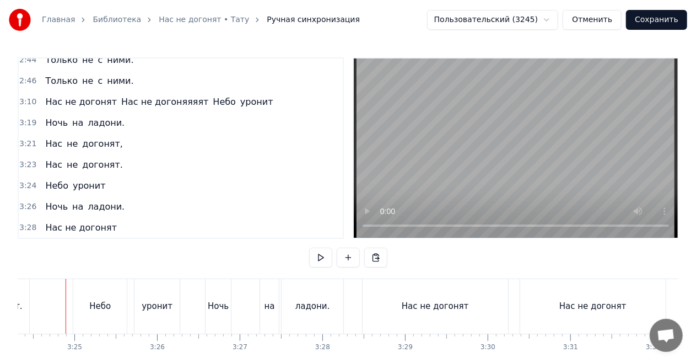
scroll to position [0, 16877]
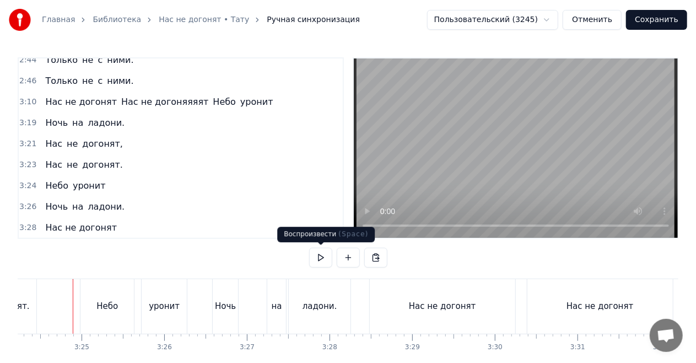
click at [324, 254] on button at bounding box center [320, 257] width 23 height 20
click at [419, 301] on div "Нас не догонят" at bounding box center [442, 306] width 67 height 13
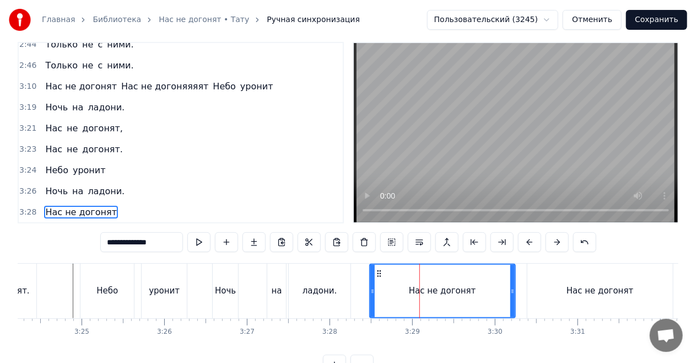
scroll to position [25, 0]
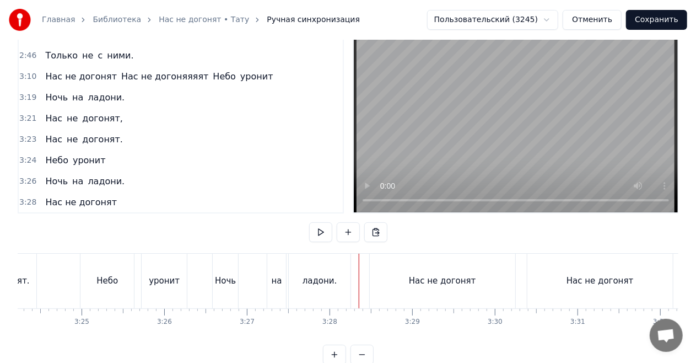
click at [405, 273] on div "Нас не догонят" at bounding box center [442, 280] width 145 height 55
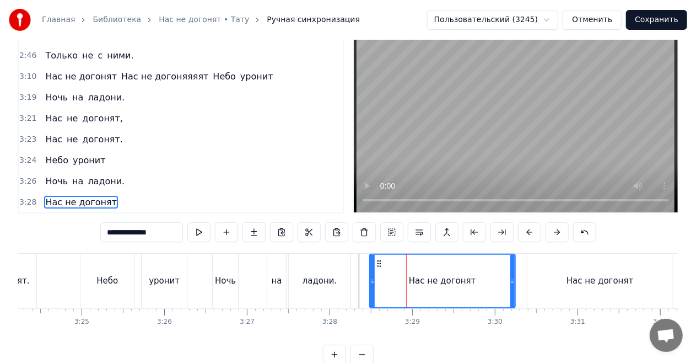
click at [106, 192] on div "Нас не догонят" at bounding box center [81, 202] width 80 height 20
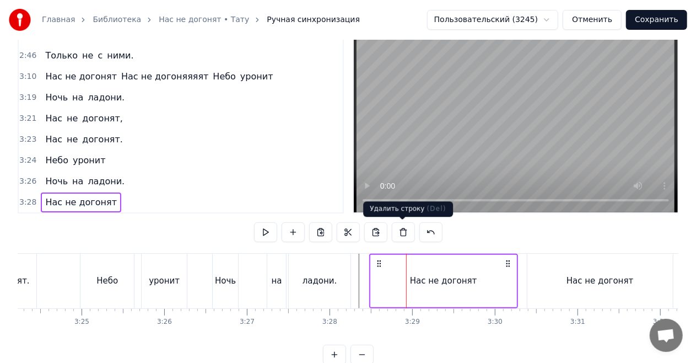
click at [404, 230] on button at bounding box center [403, 232] width 23 height 20
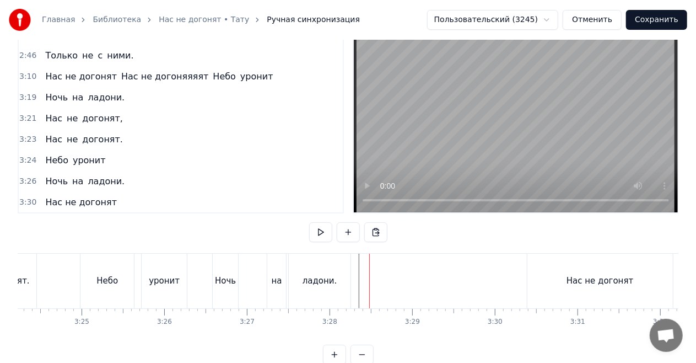
scroll to position [972, 0]
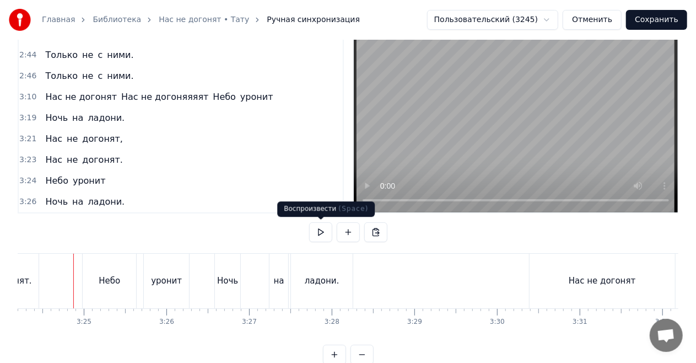
click at [324, 229] on button at bounding box center [320, 232] width 23 height 20
click at [586, 281] on div "Нас не догонят" at bounding box center [602, 280] width 67 height 13
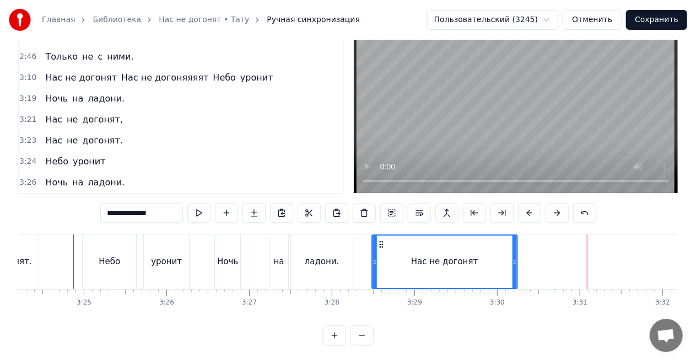
drag, startPoint x: 538, startPoint y: 242, endPoint x: 381, endPoint y: 242, distance: 157.6
click at [381, 242] on icon at bounding box center [381, 244] width 9 height 9
click at [264, 239] on div "Ночь на ладони." at bounding box center [284, 261] width 141 height 55
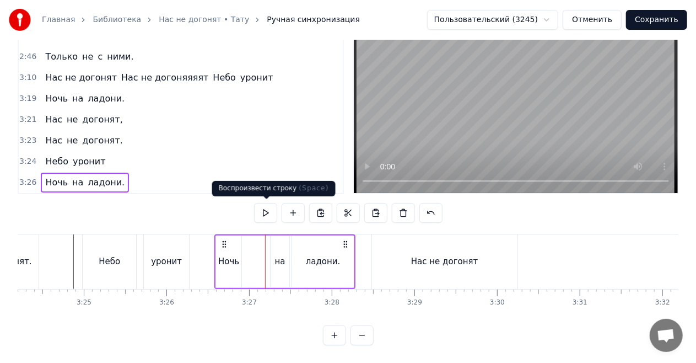
click at [267, 208] on button at bounding box center [265, 213] width 23 height 20
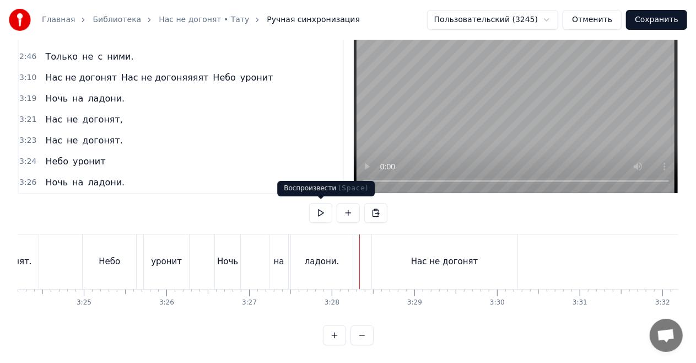
click at [315, 208] on button at bounding box center [320, 213] width 23 height 20
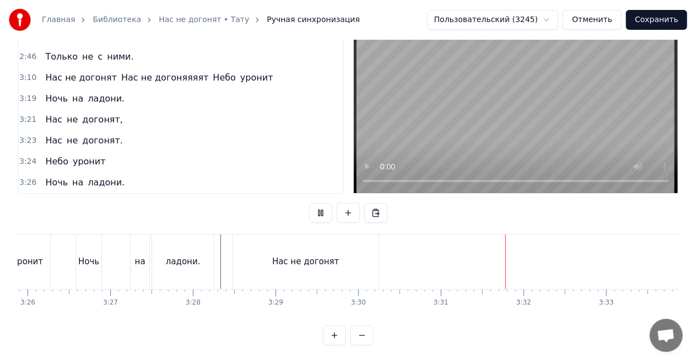
click at [315, 208] on button at bounding box center [320, 213] width 23 height 20
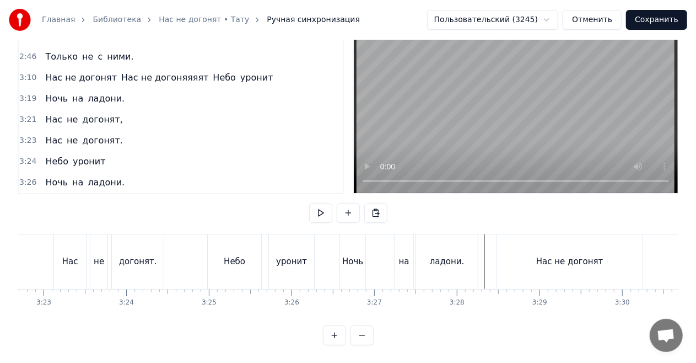
scroll to position [0, 16724]
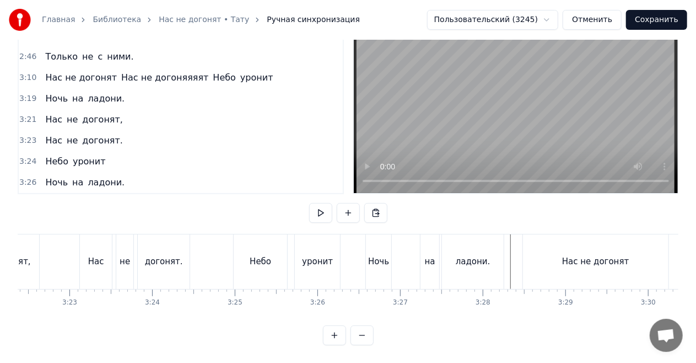
click at [323, 208] on button at bounding box center [320, 213] width 23 height 20
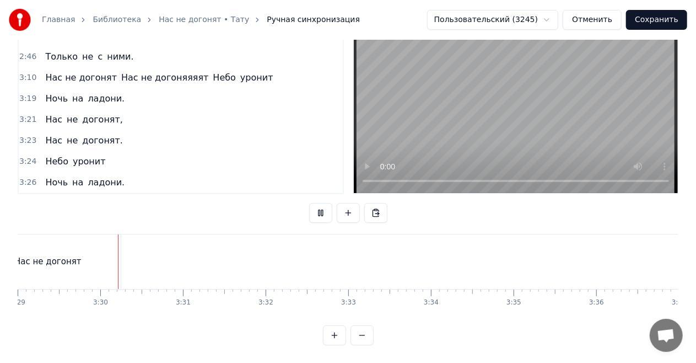
scroll to position [0, 17278]
click at [323, 208] on button at bounding box center [320, 213] width 23 height 20
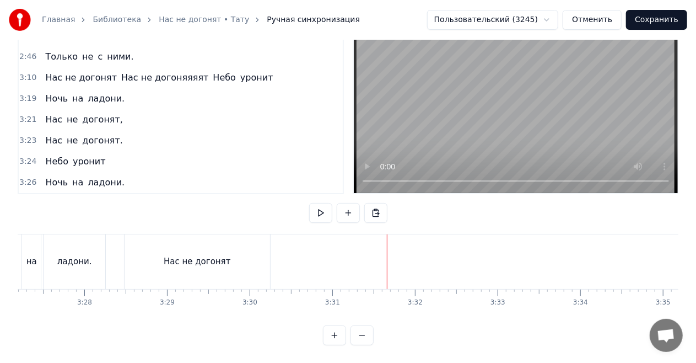
scroll to position [0, 16965]
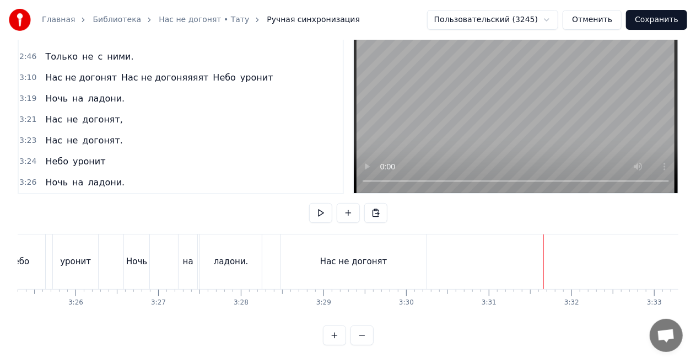
click at [351, 255] on div "Нас не догонят" at bounding box center [353, 261] width 67 height 13
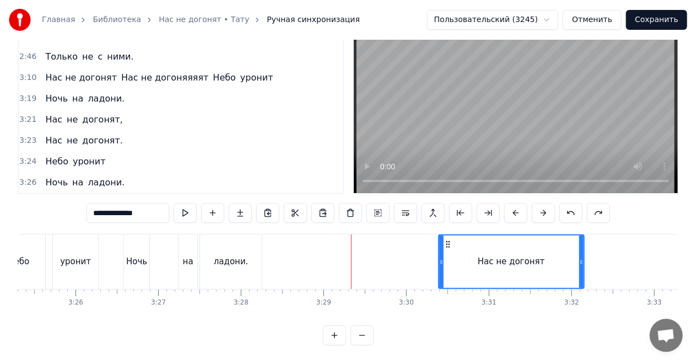
click at [212, 222] on div "**********" at bounding box center [347, 214] width 523 height 22
click at [195, 224] on div "0:23 Нас не догонят 0:25 Нас не догонят 0:29 Нас не догонят 0:34 Нас не догонят…" at bounding box center [348, 179] width 661 height 332
click at [202, 239] on div "ладони." at bounding box center [231, 261] width 62 height 55
type input "*******"
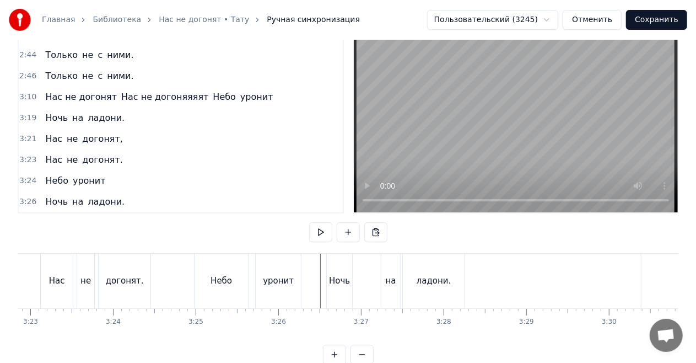
scroll to position [0, 16750]
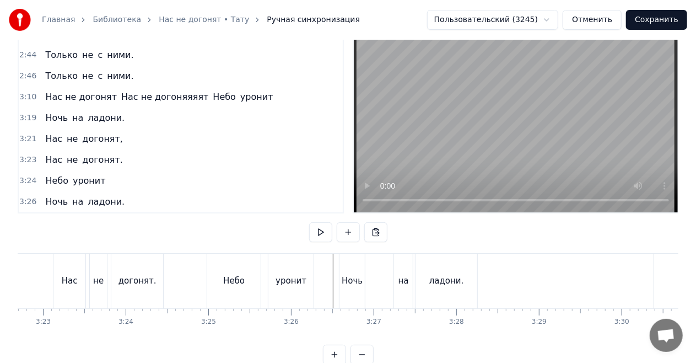
click at [322, 231] on button at bounding box center [320, 232] width 23 height 20
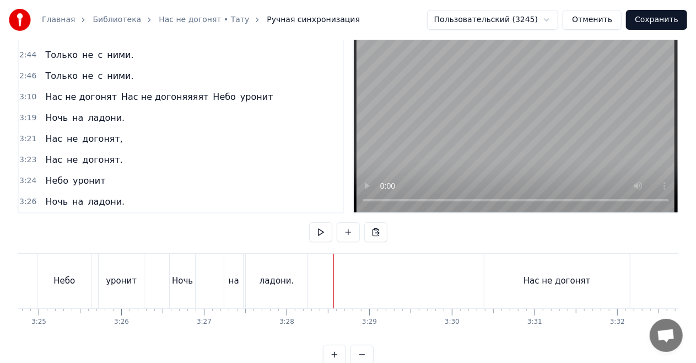
scroll to position [0, 16932]
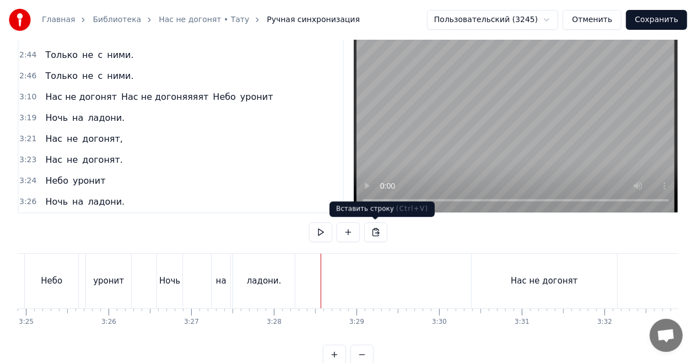
click at [376, 234] on button at bounding box center [375, 232] width 23 height 20
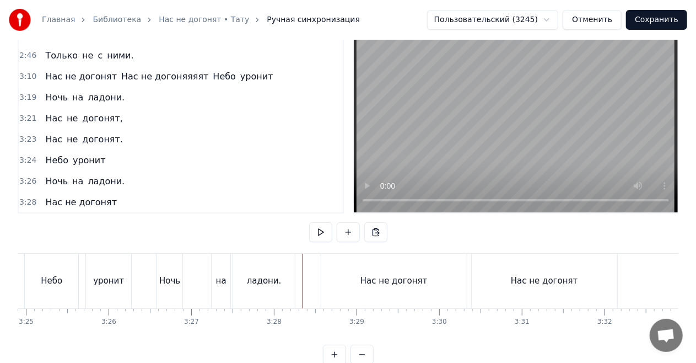
click at [287, 266] on div "ладони." at bounding box center [264, 280] width 62 height 55
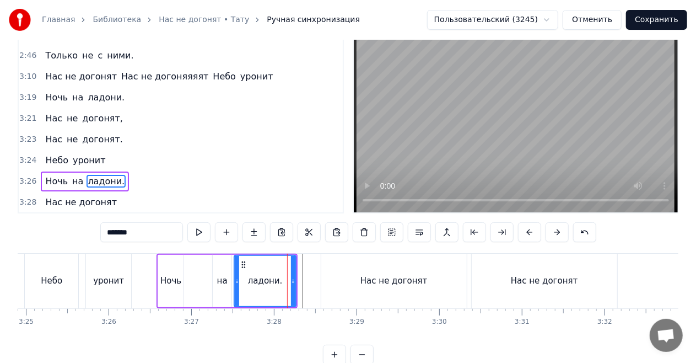
scroll to position [4, 0]
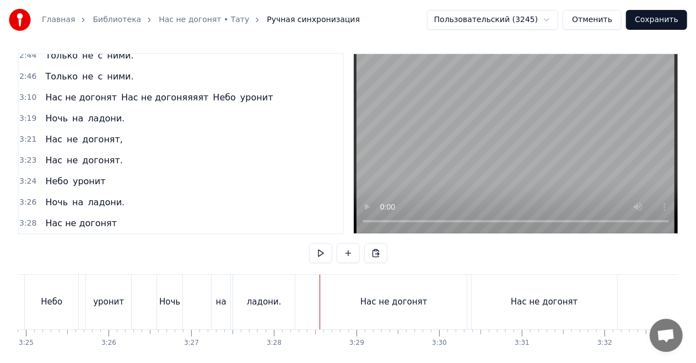
click at [284, 283] on div "ладони." at bounding box center [264, 301] width 62 height 55
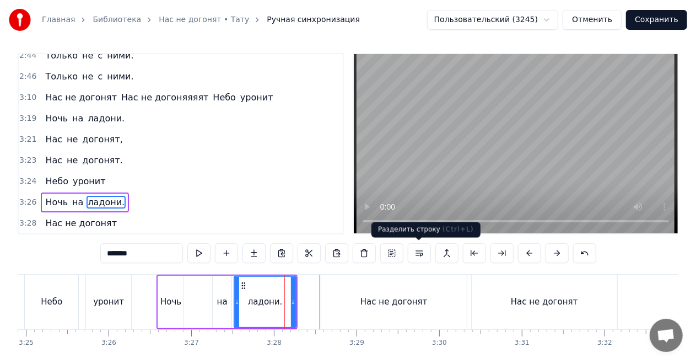
click at [421, 251] on button at bounding box center [419, 253] width 23 height 20
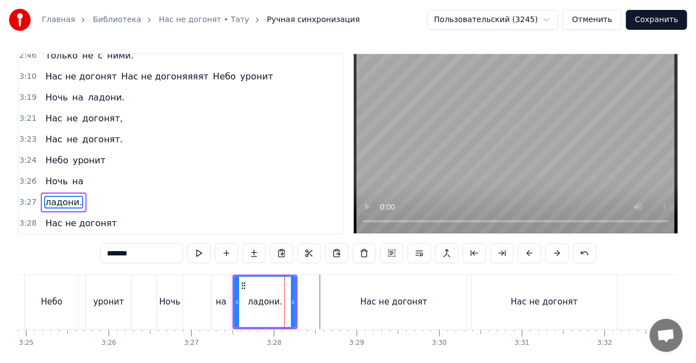
click at [175, 278] on div "Ночь" at bounding box center [169, 301] width 25 height 55
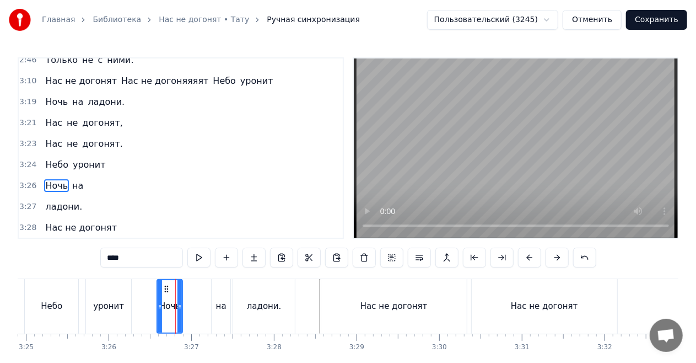
click at [76, 288] on div "Небо" at bounding box center [51, 306] width 53 height 55
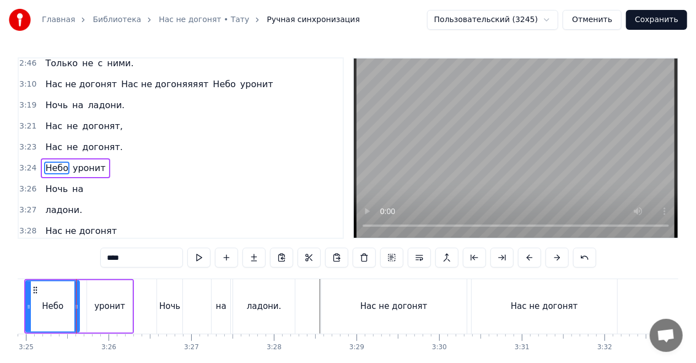
click at [223, 287] on div "на" at bounding box center [221, 306] width 19 height 55
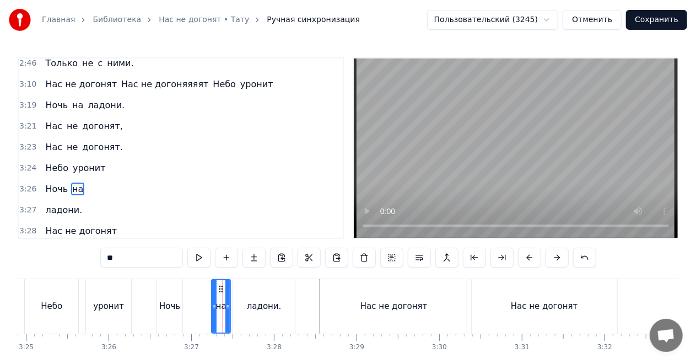
scroll to position [1014, 0]
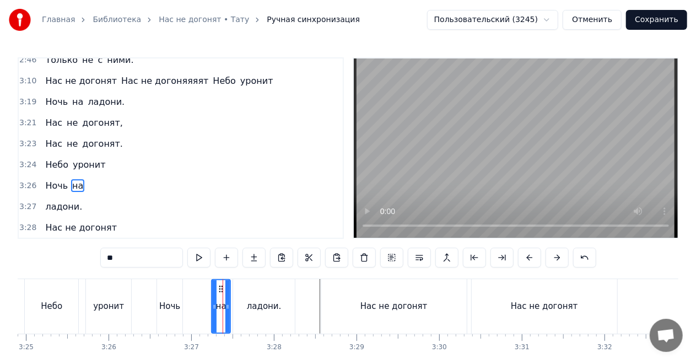
click at [267, 288] on div "ладони." at bounding box center [264, 306] width 62 height 55
type input "*******"
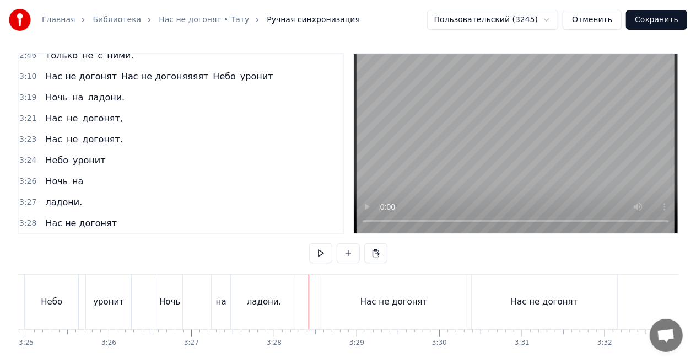
click at [345, 285] on div "Нас не догонят" at bounding box center [393, 301] width 145 height 55
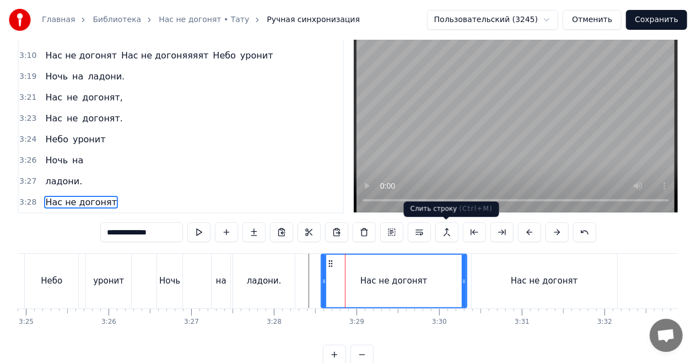
scroll to position [993, 0]
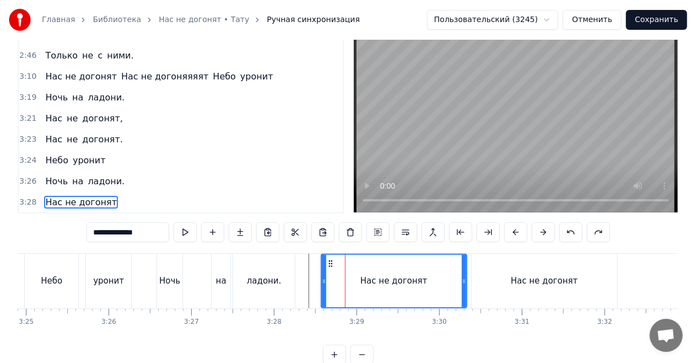
click at [115, 171] on div "Ночь на ладони." at bounding box center [85, 181] width 88 height 20
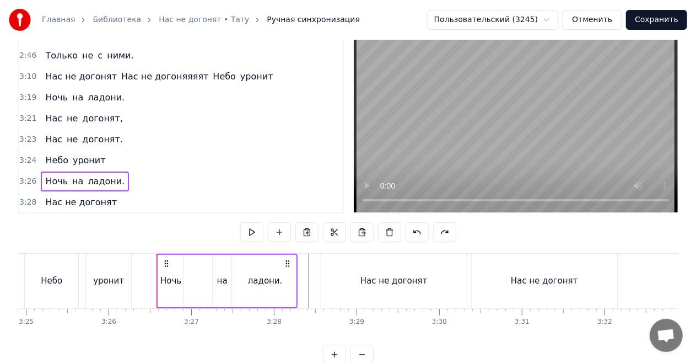
click at [99, 150] on div "Небо уронит" at bounding box center [75, 160] width 69 height 20
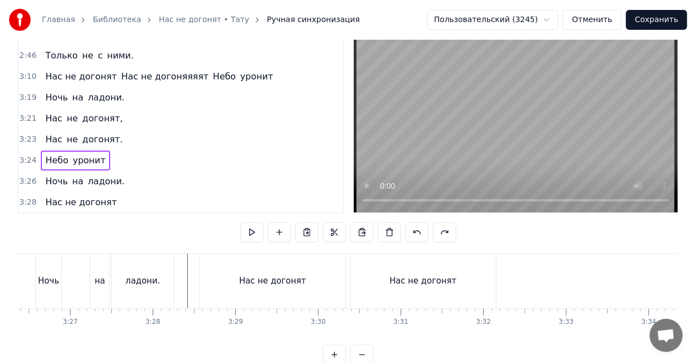
scroll to position [0, 17106]
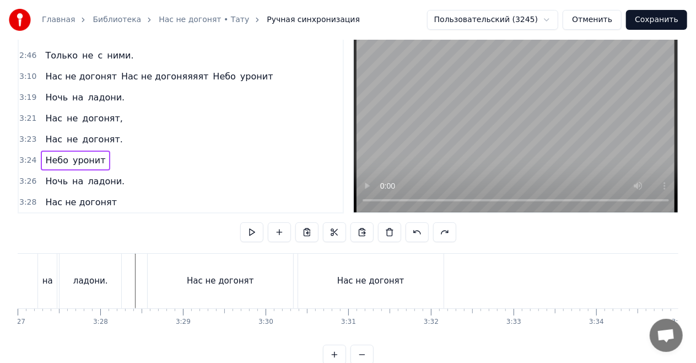
click at [396, 271] on div "Нас не догонят" at bounding box center [370, 280] width 145 height 55
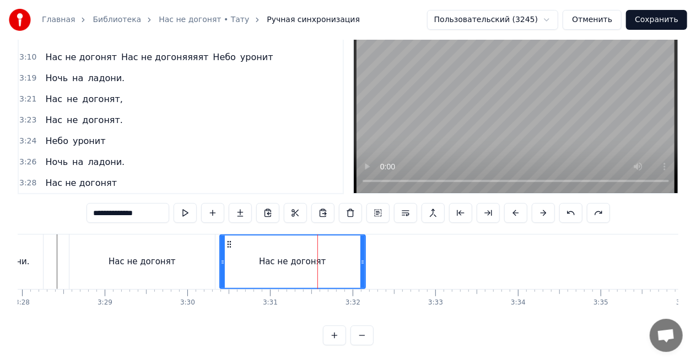
scroll to position [0, 17171]
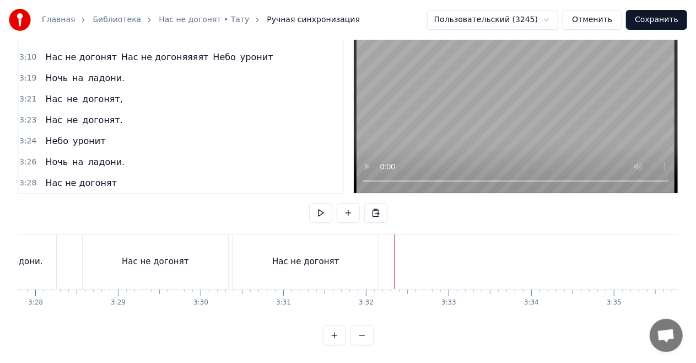
click at [358, 249] on div "Нас не догонят" at bounding box center [305, 261] width 145 height 55
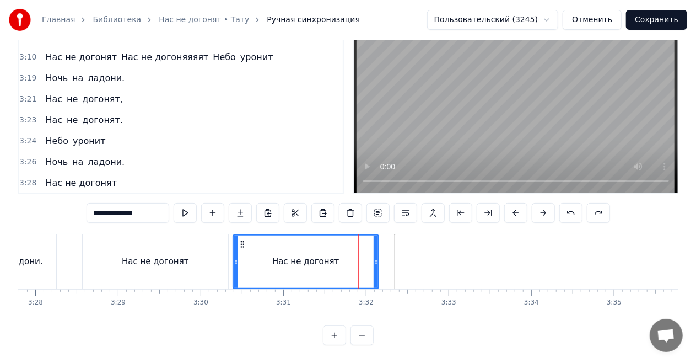
click at [183, 253] on div "Нас не догонят" at bounding box center [155, 261] width 145 height 55
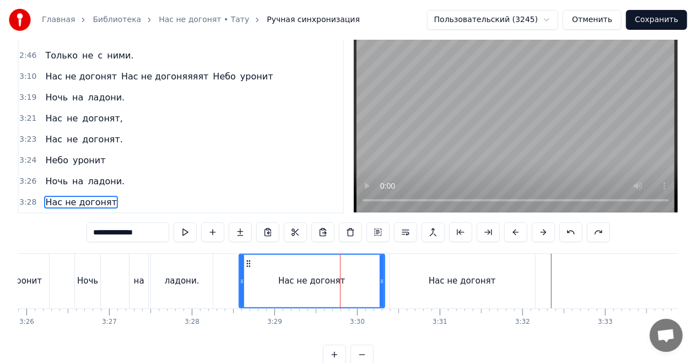
scroll to position [0, 16936]
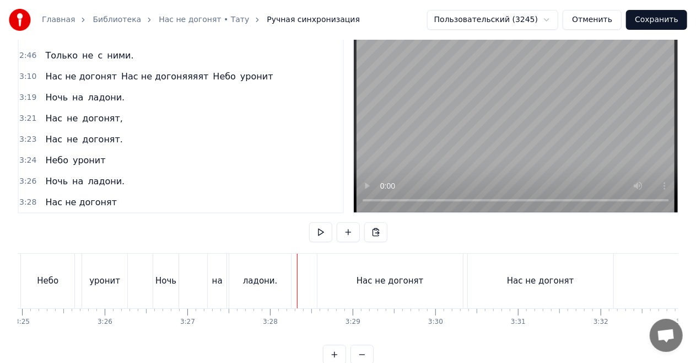
click at [273, 261] on div "ладони." at bounding box center [260, 280] width 62 height 55
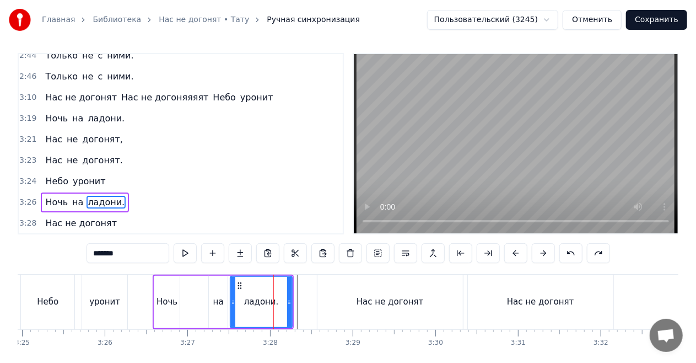
click at [378, 291] on div "Нас не догонят" at bounding box center [389, 301] width 145 height 55
type input "**********"
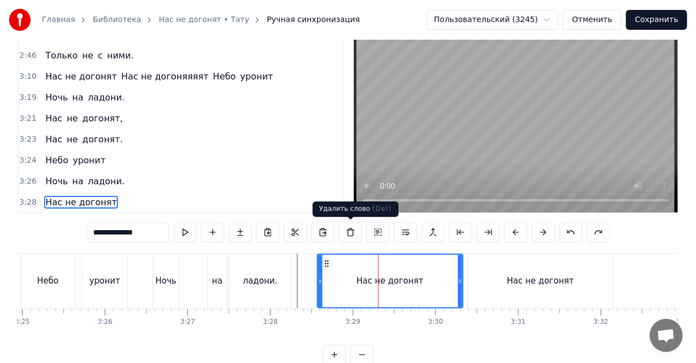
click at [347, 230] on button at bounding box center [350, 232] width 23 height 20
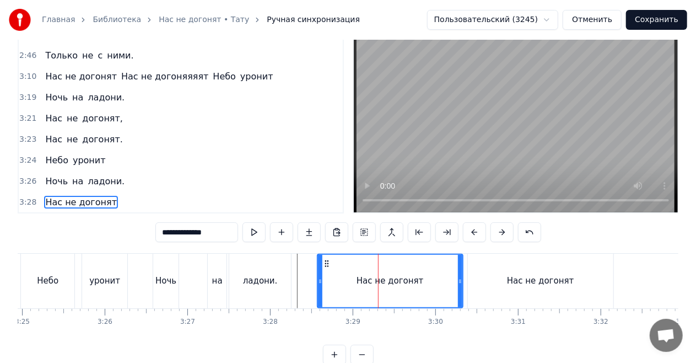
click at [417, 277] on div "Нас не догонят" at bounding box center [389, 280] width 67 height 13
click at [106, 192] on div "Нас не догонят" at bounding box center [81, 202] width 80 height 20
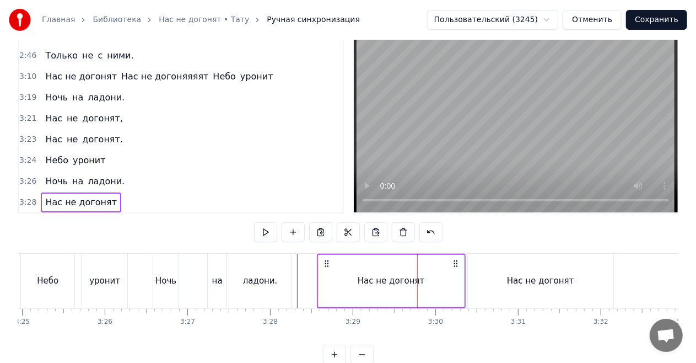
click at [105, 192] on div "Нас не догонят" at bounding box center [81, 202] width 80 height 20
click at [400, 231] on button at bounding box center [403, 232] width 23 height 20
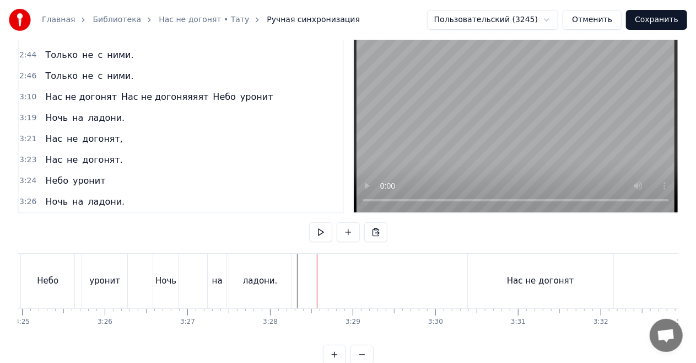
scroll to position [54, 0]
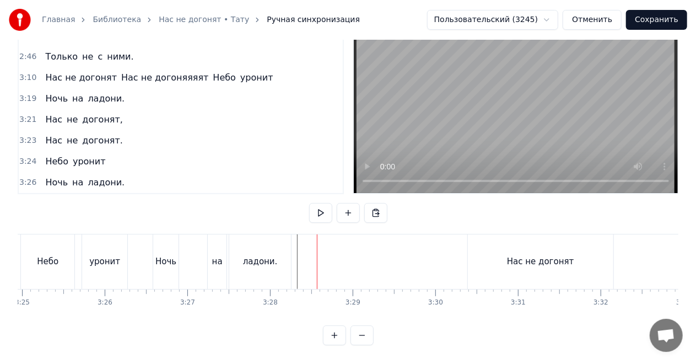
click at [106, 193] on div "Нас не догонят" at bounding box center [81, 203] width 80 height 20
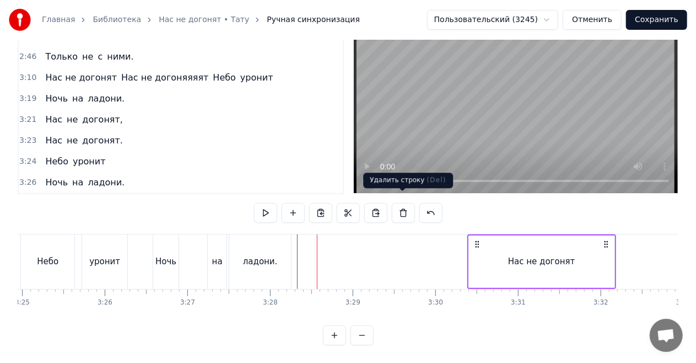
click at [404, 205] on button at bounding box center [403, 213] width 23 height 20
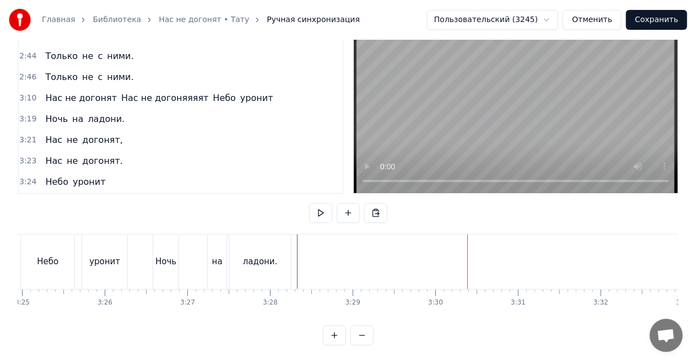
click at [214, 213] on div "0:23 Нас не догонят 0:25 Нас не догонят 0:29 Нас не догонят 0:34 Нас не догонят…" at bounding box center [348, 179] width 661 height 332
click at [191, 234] on div "Ночь на ладони." at bounding box center [223, 261] width 141 height 55
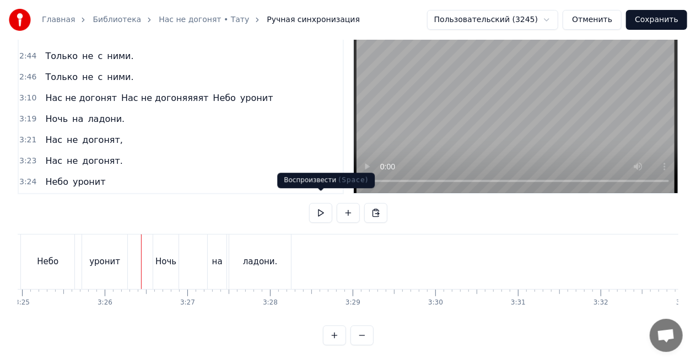
click at [320, 205] on button at bounding box center [320, 213] width 23 height 20
click at [320, 204] on button at bounding box center [320, 213] width 23 height 20
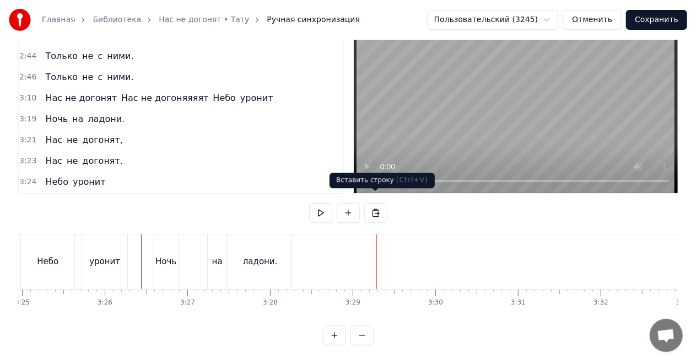
click at [373, 207] on button at bounding box center [375, 213] width 23 height 20
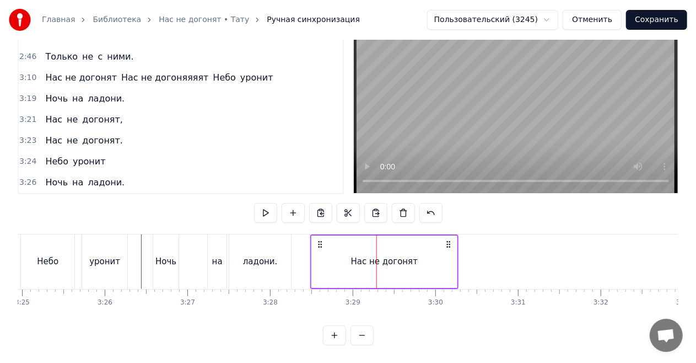
drag, startPoint x: 386, startPoint y: 235, endPoint x: 320, endPoint y: 236, distance: 66.1
click at [320, 240] on icon at bounding box center [320, 244] width 9 height 9
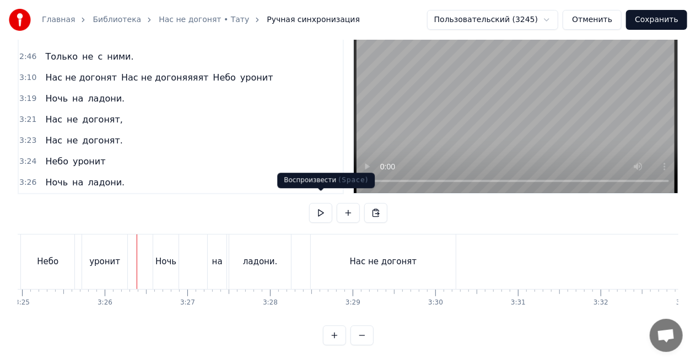
click at [322, 203] on button at bounding box center [320, 213] width 23 height 20
click at [351, 241] on div "Нас не догонят" at bounding box center [383, 261] width 145 height 55
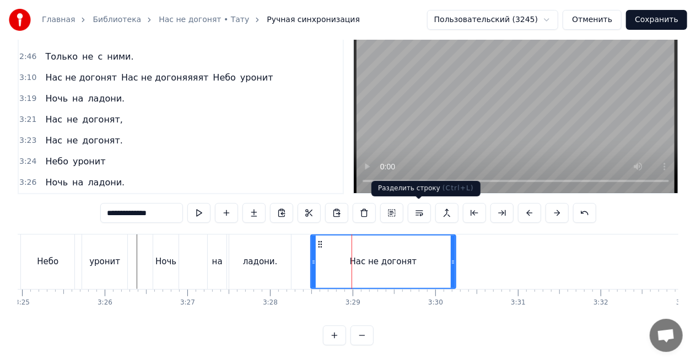
click at [419, 210] on button at bounding box center [419, 213] width 23 height 20
click at [105, 193] on div "Нас не догонят" at bounding box center [81, 203] width 80 height 20
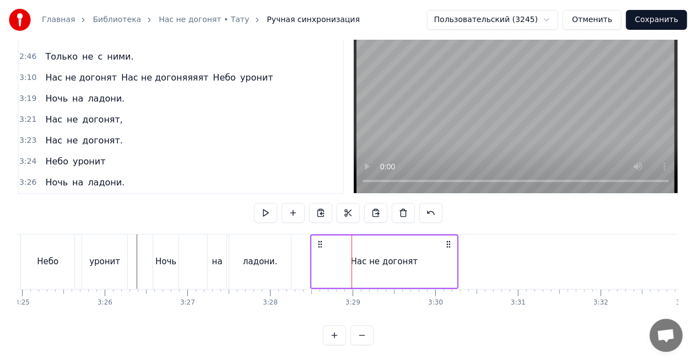
click at [388, 247] on div "Нас не догонят" at bounding box center [384, 261] width 145 height 52
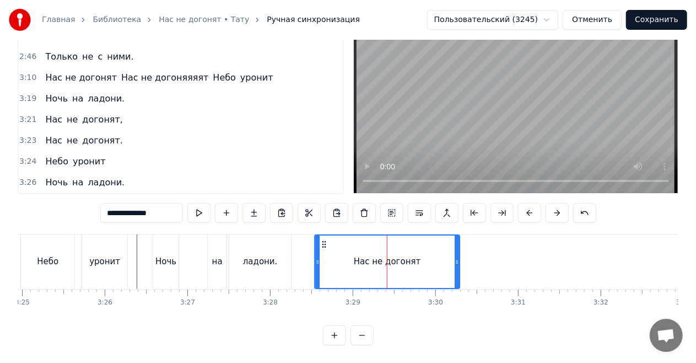
click at [322, 244] on icon at bounding box center [324, 244] width 9 height 9
click at [250, 240] on div "ладони." at bounding box center [260, 261] width 62 height 55
type input "*******"
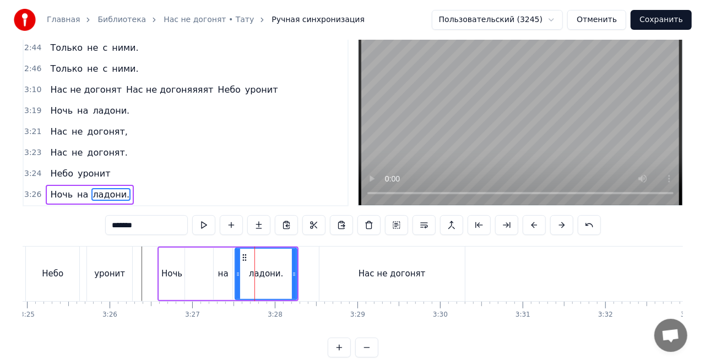
scroll to position [25, 0]
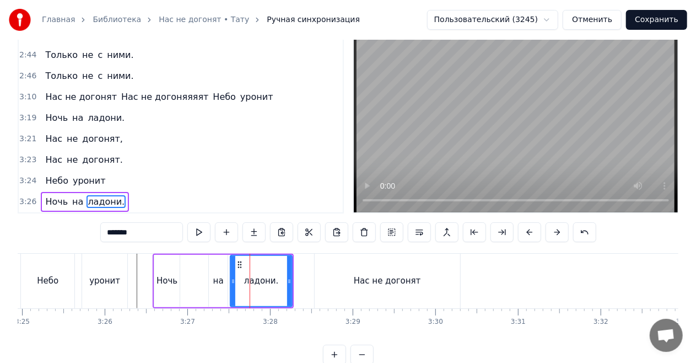
click at [113, 192] on div "Ночь на ладони." at bounding box center [85, 202] width 88 height 20
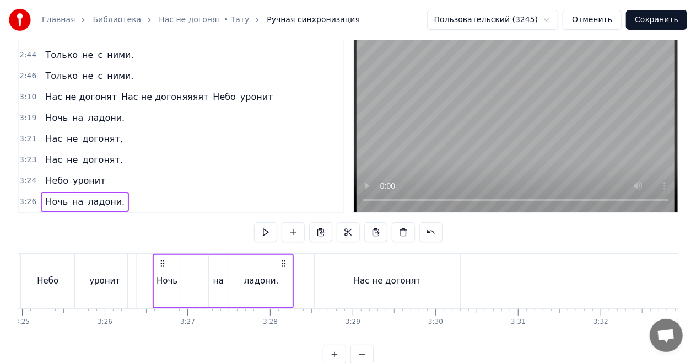
click at [114, 192] on div "Ночь на ладони." at bounding box center [85, 202] width 88 height 20
click at [113, 192] on div "Ночь на ладони." at bounding box center [85, 202] width 88 height 20
click at [115, 192] on div "Ночь на ладони." at bounding box center [85, 202] width 88 height 20
click at [91, 195] on span "ладони." at bounding box center [105, 201] width 39 height 13
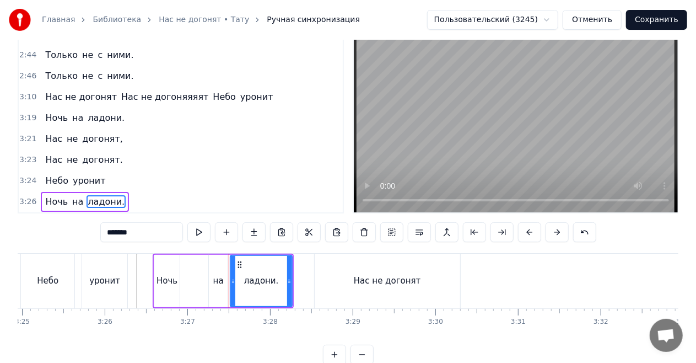
click at [113, 192] on div "Ночь на ладони." at bounding box center [85, 202] width 88 height 20
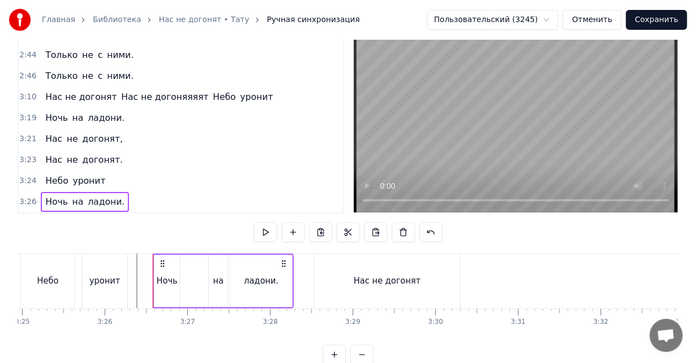
click at [105, 213] on div "Нас не догонят" at bounding box center [81, 223] width 80 height 20
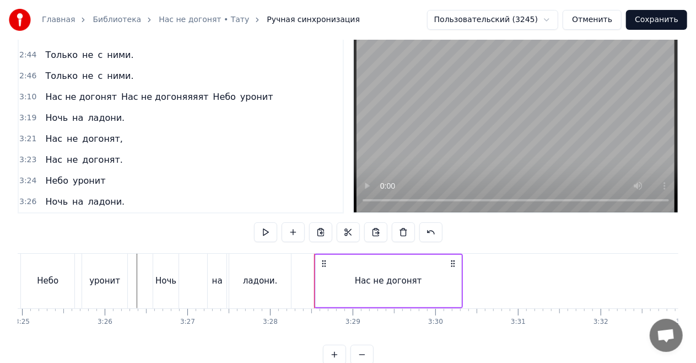
click at [324, 264] on icon at bounding box center [324, 263] width 9 height 9
click at [451, 262] on icon at bounding box center [452, 263] width 9 height 9
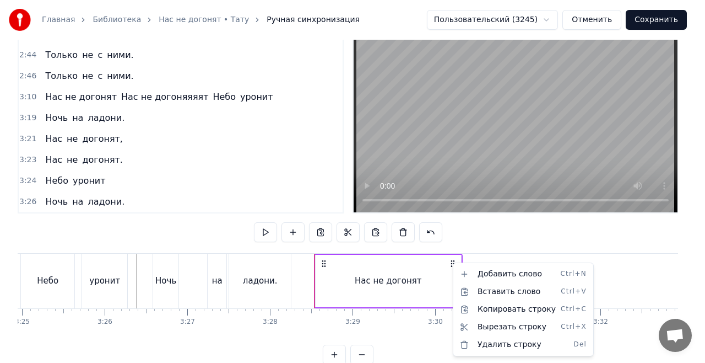
click at [323, 262] on icon at bounding box center [324, 263] width 9 height 9
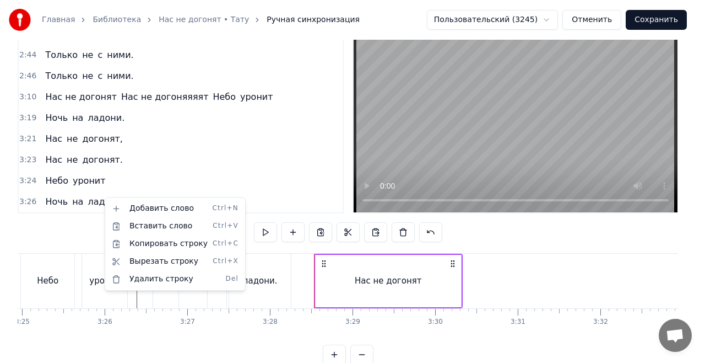
click at [329, 264] on div "Нас не догонят" at bounding box center [388, 281] width 145 height 52
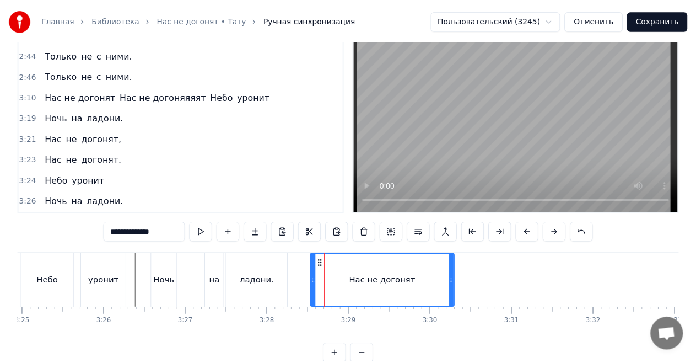
scroll to position [46, 0]
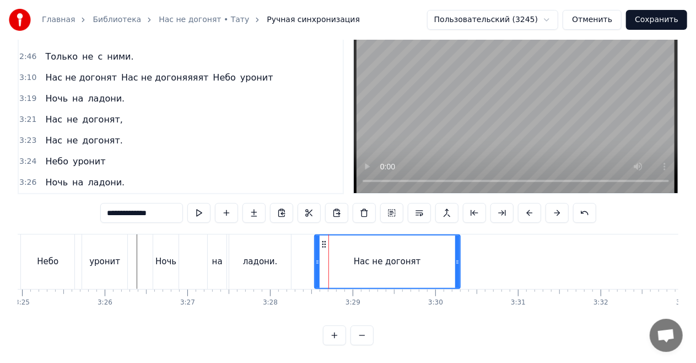
click at [321, 240] on icon at bounding box center [324, 244] width 9 height 9
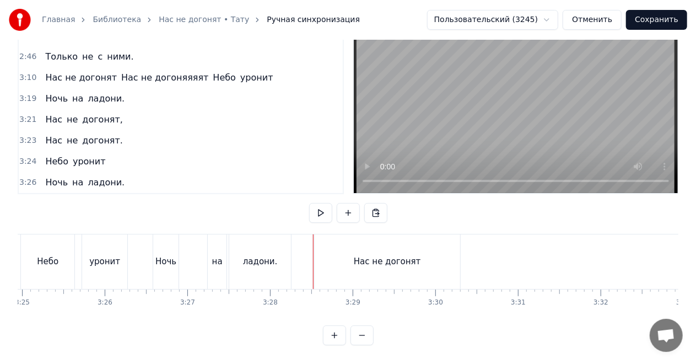
click at [291, 258] on div "ладони." at bounding box center [260, 261] width 63 height 55
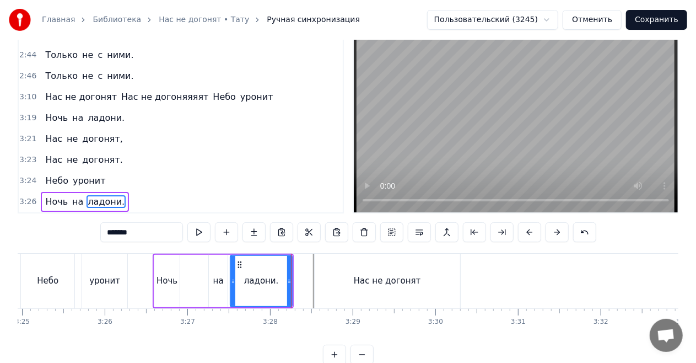
click at [321, 271] on div "Нас не догонят" at bounding box center [387, 280] width 145 height 55
type input "**********"
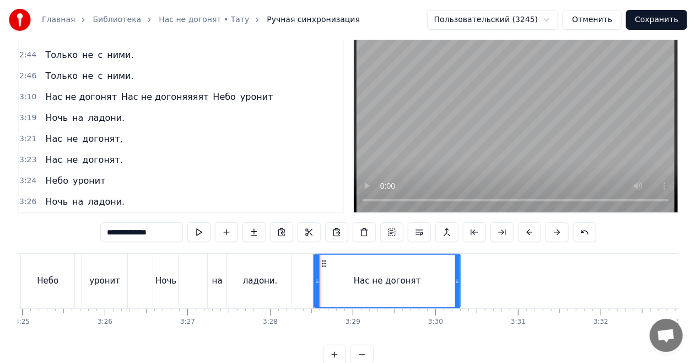
scroll to position [46, 0]
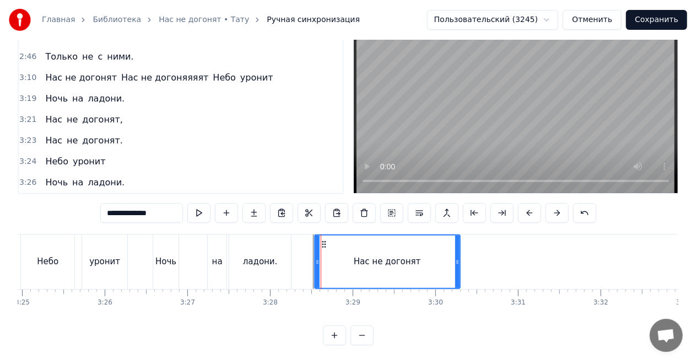
click at [323, 243] on icon at bounding box center [324, 244] width 9 height 9
click at [414, 212] on button at bounding box center [419, 213] width 23 height 20
click at [106, 193] on div "Нас не догонят" at bounding box center [81, 203] width 80 height 20
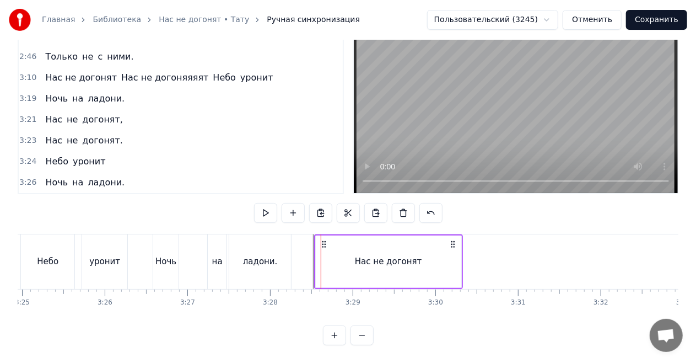
click at [406, 251] on div "Нас не догонят" at bounding box center [388, 261] width 145 height 52
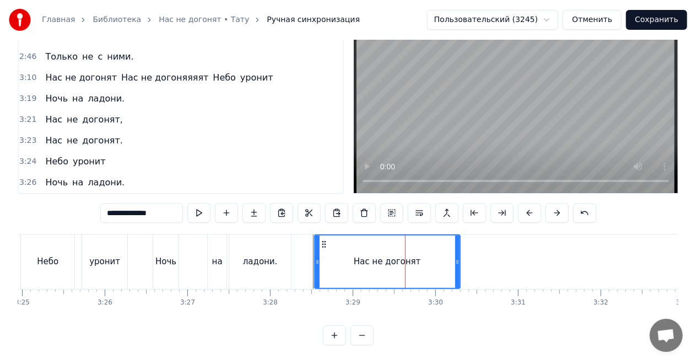
click at [105, 193] on div "Нас не догонят" at bounding box center [81, 203] width 80 height 20
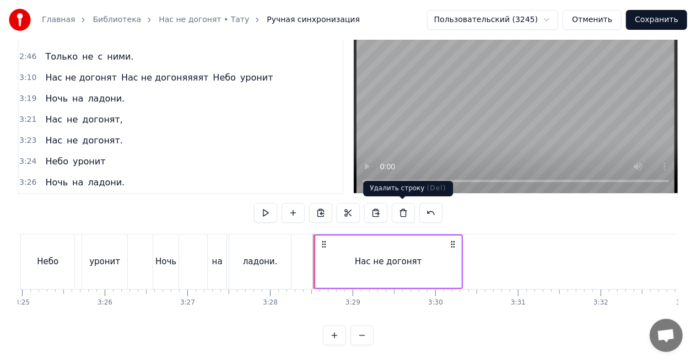
click at [403, 209] on button at bounding box center [403, 213] width 23 height 20
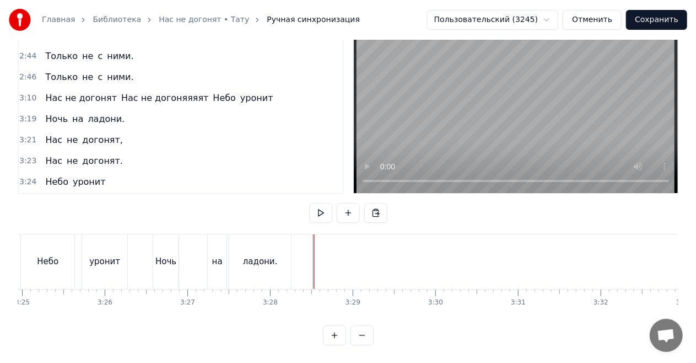
click at [259, 220] on div "0:23 Нас не догонят 0:25 Нас не догонят 0:29 Нас не догонят 0:34 Нас не догонят…" at bounding box center [348, 179] width 661 height 332
click at [250, 235] on div "ладони." at bounding box center [260, 261] width 62 height 55
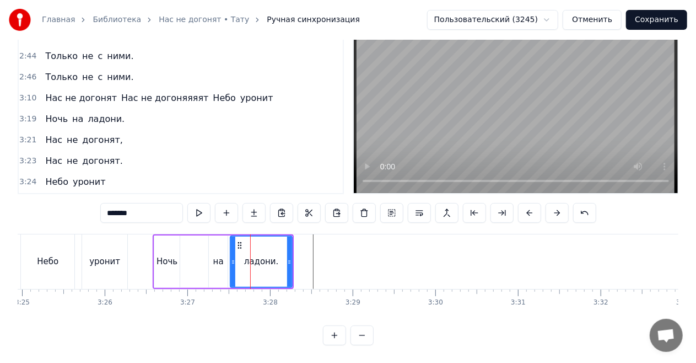
click at [191, 247] on div "Ночь на ладони." at bounding box center [223, 261] width 141 height 55
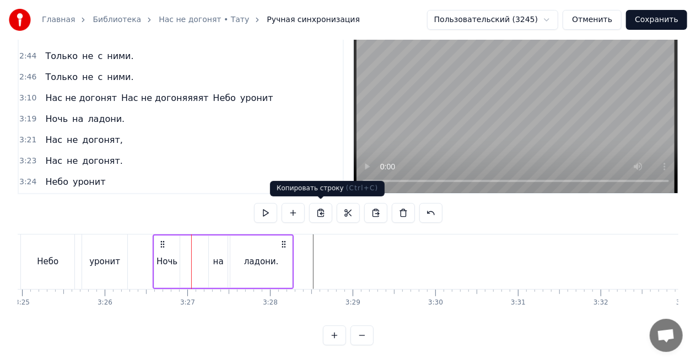
click at [324, 213] on button at bounding box center [320, 213] width 23 height 20
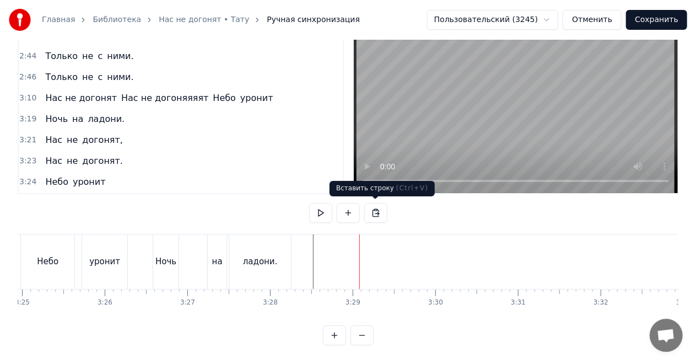
click at [375, 212] on button at bounding box center [375, 213] width 23 height 20
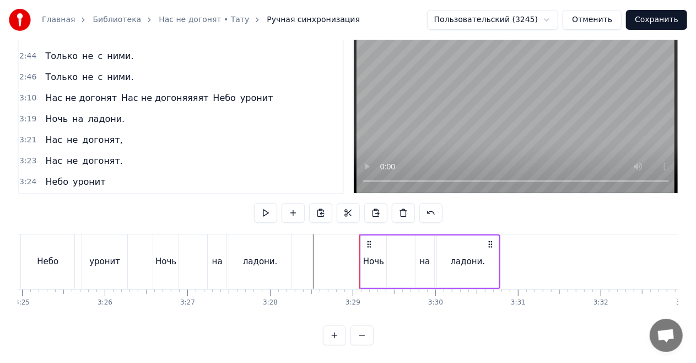
scroll to position [972, 0]
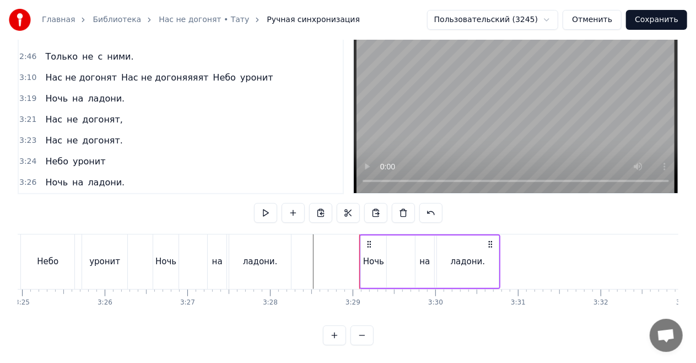
click at [307, 230] on div "0:23 Нас не догонят 0:25 Нас не догонят 0:29 Нас не догонят 0:34 Нас не догонят…" at bounding box center [348, 179] width 661 height 332
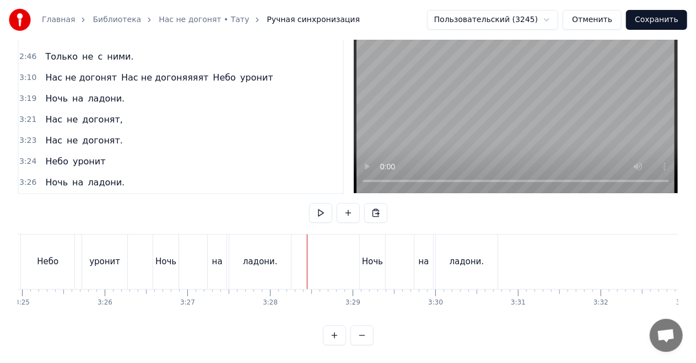
click at [274, 237] on div "ладони." at bounding box center [260, 261] width 62 height 55
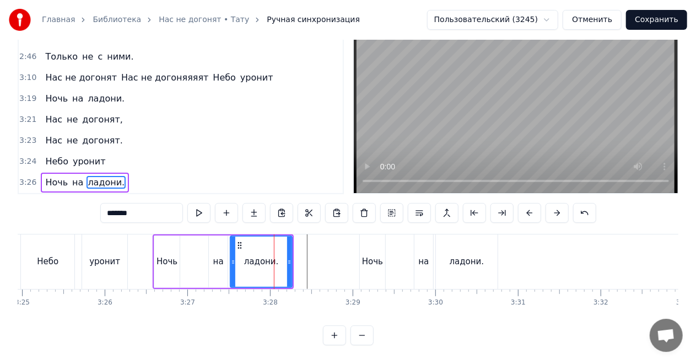
scroll to position [25, 0]
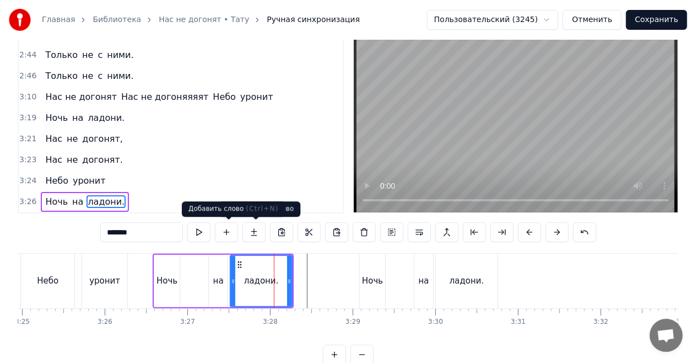
click at [232, 243] on div "*******" at bounding box center [348, 233] width 496 height 22
click at [156, 247] on div "0:23 Нас не догонят 0:25 Нас не догонят 0:29 Нас не догонят 0:34 Нас не догонят…" at bounding box center [348, 198] width 661 height 332
click at [143, 250] on div "0:23 Нас не догонят 0:25 Нас не догонят 0:29 Нас не догонят 0:34 Нас не догонят…" at bounding box center [348, 198] width 661 height 332
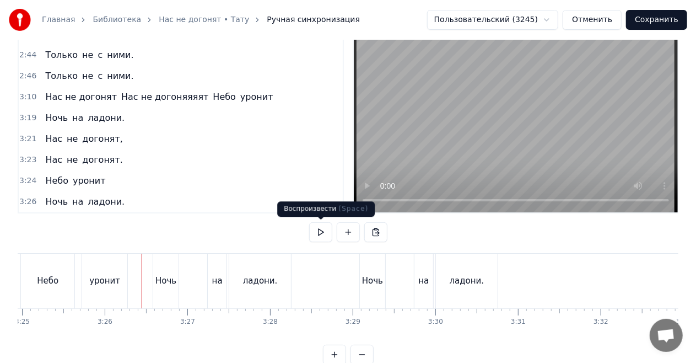
click at [322, 229] on button at bounding box center [320, 232] width 23 height 20
click at [374, 268] on div "Ночь" at bounding box center [372, 280] width 25 height 55
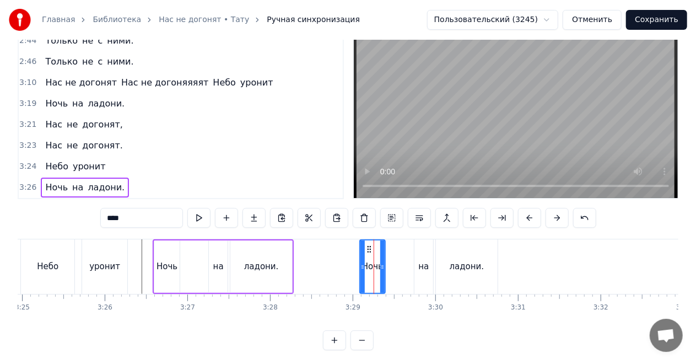
scroll to position [46, 0]
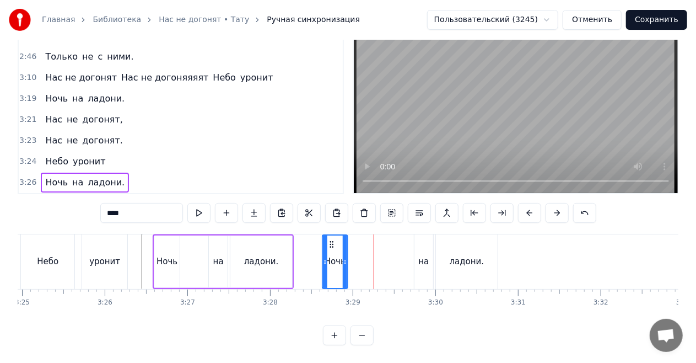
drag, startPoint x: 368, startPoint y: 244, endPoint x: 331, endPoint y: 241, distance: 37.5
click at [331, 241] on icon at bounding box center [331, 244] width 9 height 9
click at [157, 224] on div "0:23 Нас не догонят 0:25 Нас не догонят 0:29 Нас не догонят 0:34 Нас не догонят…" at bounding box center [348, 179] width 661 height 332
click at [152, 225] on div "0:23 Нас не догонят 0:25 Нас не догонят 0:29 Нас не догонят 0:34 Нас не догонят…" at bounding box center [348, 179] width 661 height 332
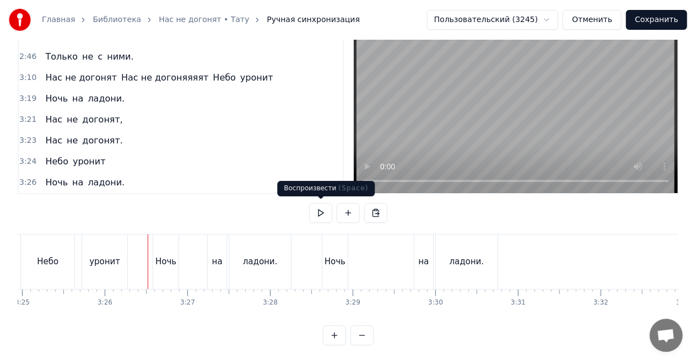
click at [321, 208] on button at bounding box center [320, 213] width 23 height 20
click at [267, 255] on div "ладони." at bounding box center [260, 261] width 35 height 13
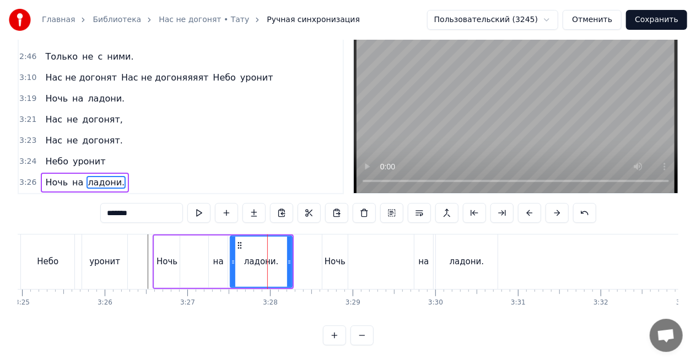
scroll to position [25, 0]
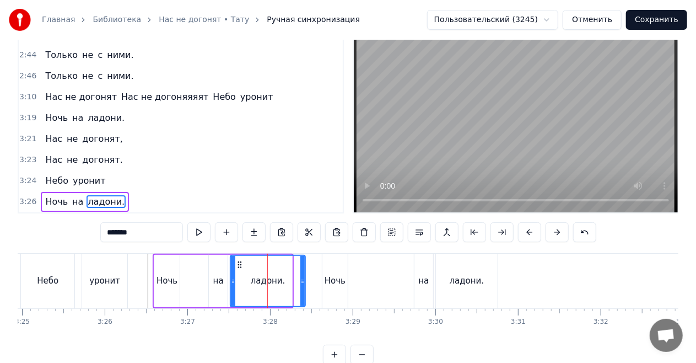
drag, startPoint x: 291, startPoint y: 280, endPoint x: 304, endPoint y: 282, distance: 13.3
click at [304, 282] on icon at bounding box center [302, 281] width 4 height 9
click at [148, 245] on div "0:23 Нас не догонят 0:25 Нас не догонят 0:29 Нас не догонят 0:34 Нас не догонят…" at bounding box center [348, 198] width 661 height 332
click at [144, 246] on div "0:23 Нас не догонят 0:25 Нас не догонят 0:29 Нас не догонят 0:34 Нас не догонят…" at bounding box center [348, 198] width 661 height 332
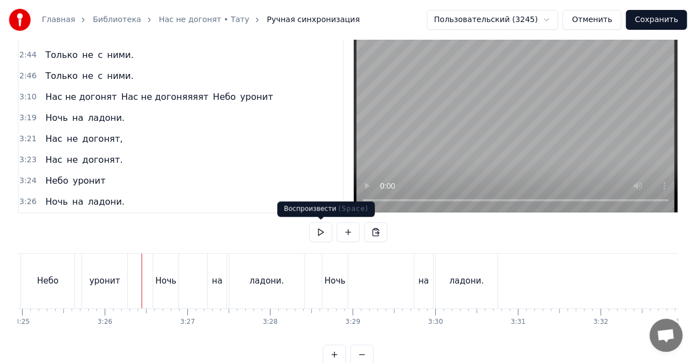
click at [321, 231] on button at bounding box center [320, 232] width 23 height 20
click at [336, 267] on div "Ночь" at bounding box center [334, 280] width 25 height 55
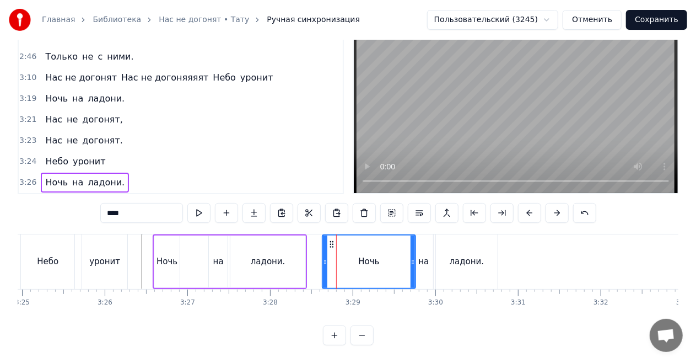
drag, startPoint x: 345, startPoint y: 258, endPoint x: 413, endPoint y: 262, distance: 67.8
click at [413, 262] on icon at bounding box center [412, 261] width 4 height 9
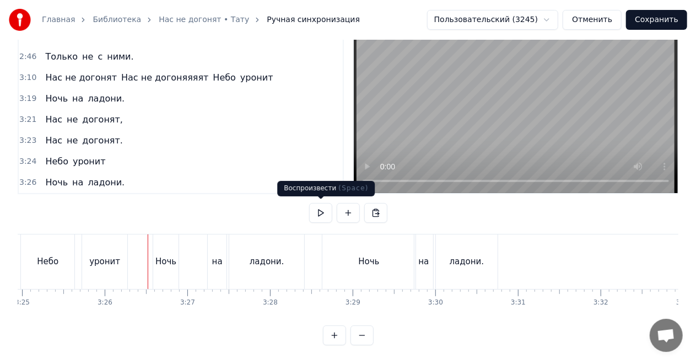
click at [318, 210] on button at bounding box center [320, 213] width 23 height 20
click at [366, 256] on div "Ночь" at bounding box center [368, 261] width 21 height 13
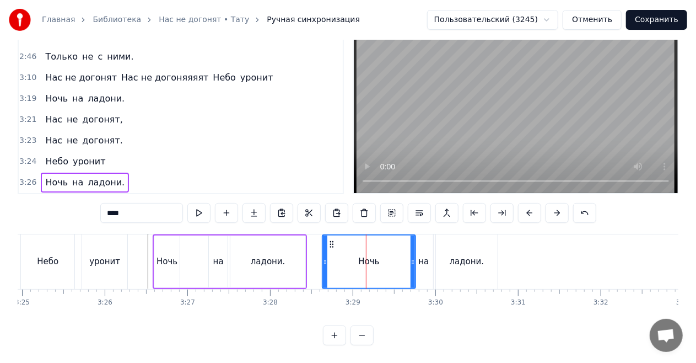
click at [172, 209] on input "****" at bounding box center [141, 213] width 83 height 20
click at [172, 208] on input "****" at bounding box center [141, 213] width 83 height 20
click at [463, 261] on div "ладони." at bounding box center [467, 261] width 35 height 13
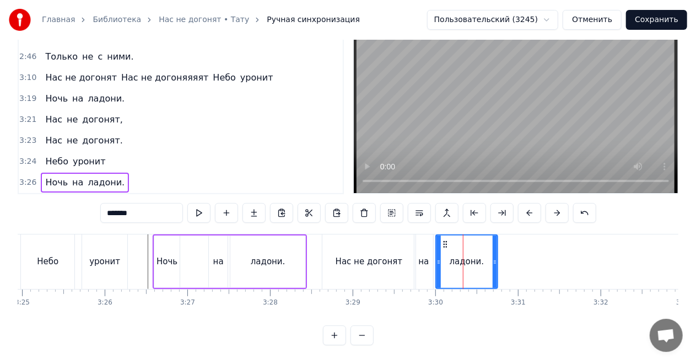
click at [426, 260] on div "на" at bounding box center [424, 261] width 10 height 13
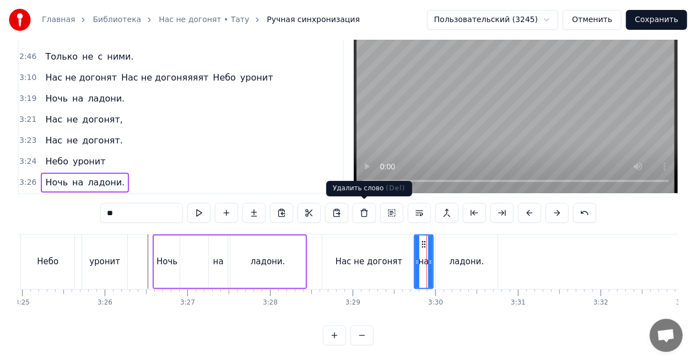
click at [364, 212] on button at bounding box center [364, 213] width 23 height 20
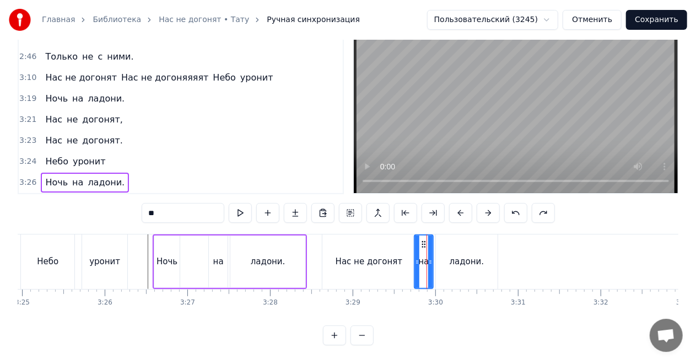
click at [120, 197] on span "на" at bounding box center [126, 203] width 13 height 13
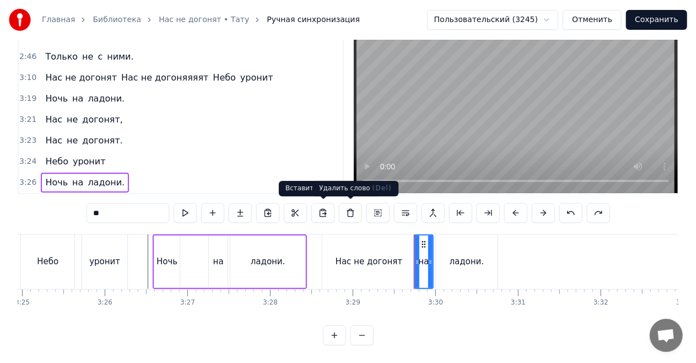
drag, startPoint x: 349, startPoint y: 209, endPoint x: 318, endPoint y: 207, distance: 30.9
click at [349, 209] on button at bounding box center [350, 213] width 23 height 20
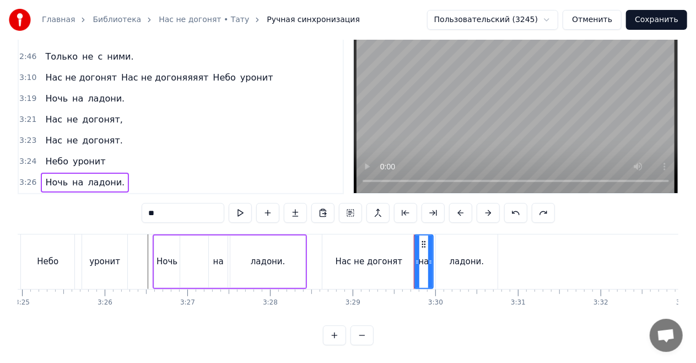
click at [452, 257] on div "ладони." at bounding box center [467, 261] width 35 height 13
type input "*******"
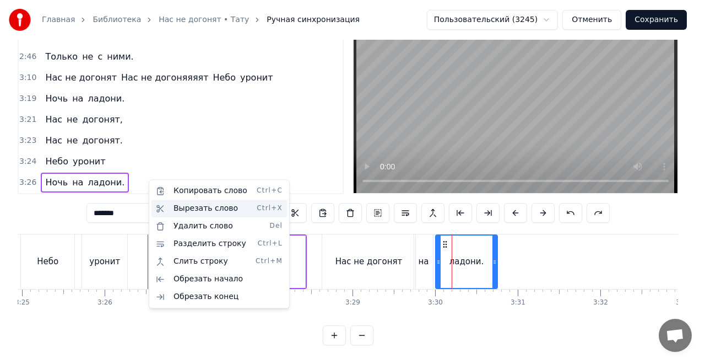
click at [199, 205] on div "Вырезать слово Ctrl+X" at bounding box center [220, 208] width 136 height 18
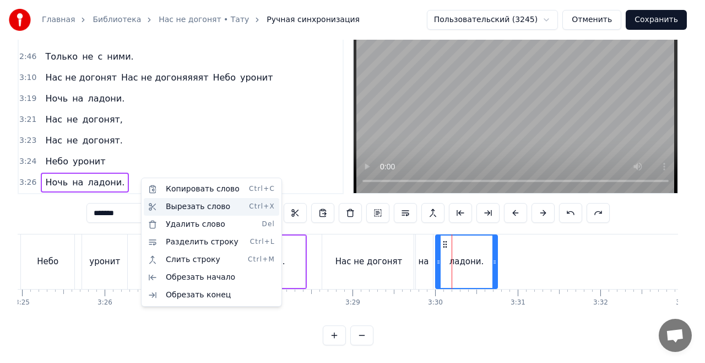
click at [186, 201] on div "Вырезать слово Ctrl+X" at bounding box center [212, 207] width 136 height 18
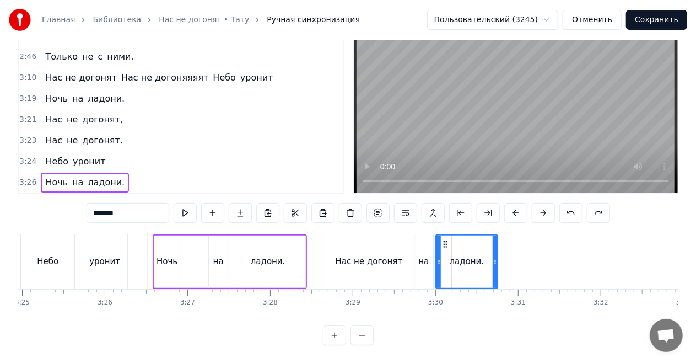
click at [493, 258] on icon at bounding box center [495, 261] width 4 height 9
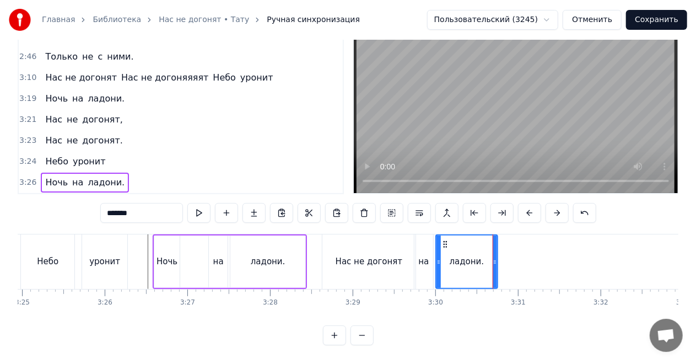
click at [499, 251] on div "Нас не догонят на ладони." at bounding box center [411, 261] width 178 height 55
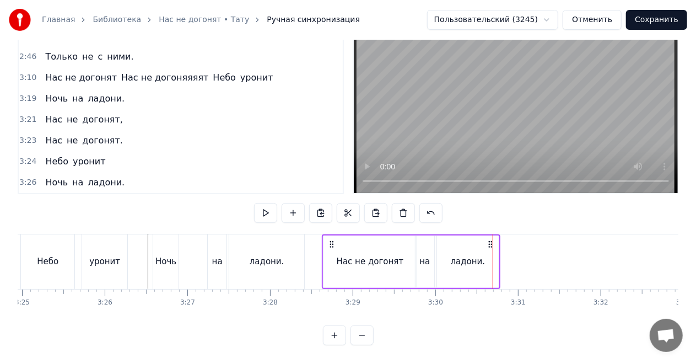
click at [426, 258] on div "на" at bounding box center [425, 261] width 10 height 13
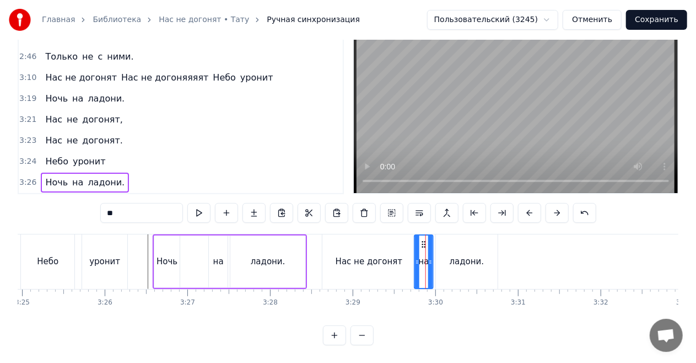
click at [424, 242] on icon at bounding box center [423, 244] width 9 height 9
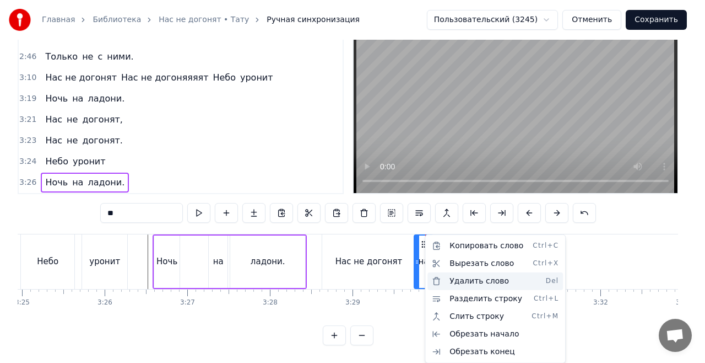
click at [459, 277] on div "Удалить слово Del" at bounding box center [496, 281] width 136 height 18
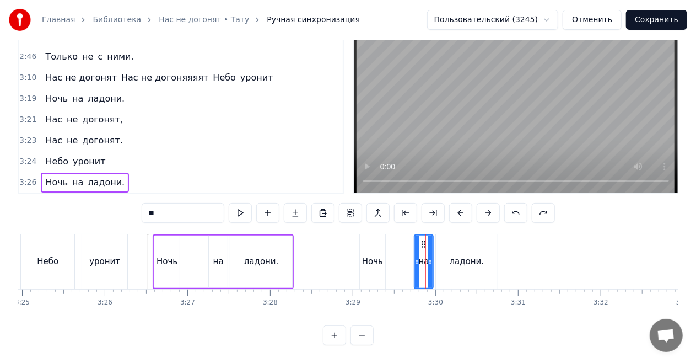
scroll to position [952, 0]
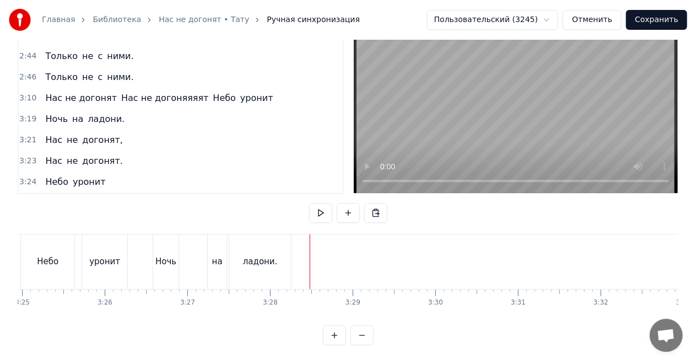
click at [41, 151] on div "Нас не догонят." at bounding box center [84, 161] width 86 height 20
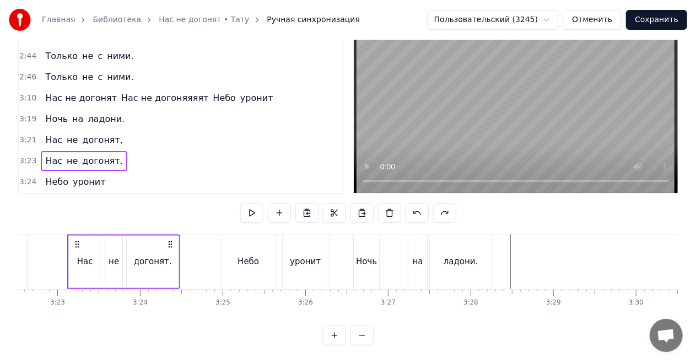
scroll to position [0, 16730]
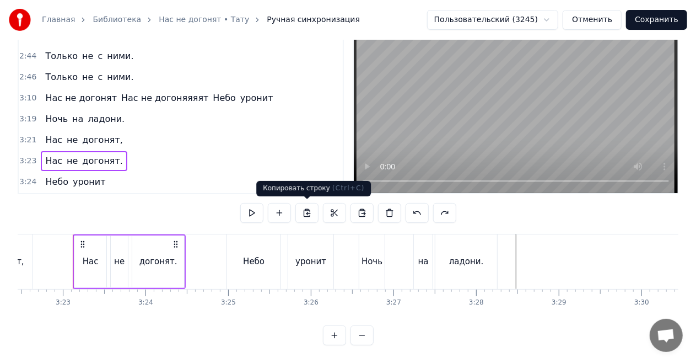
click at [310, 209] on button at bounding box center [306, 213] width 23 height 20
click at [559, 230] on div "0:23 Нас не догонят 0:25 Нас не догонят 0:29 Нас не догонят 0:34 Нас не догонят…" at bounding box center [348, 179] width 661 height 332
click at [575, 219] on div "0:23 Нас не догонят 0:25 Нас не догонят 0:29 Нас не догонят 0:34 Нас не догонят…" at bounding box center [348, 179] width 661 height 332
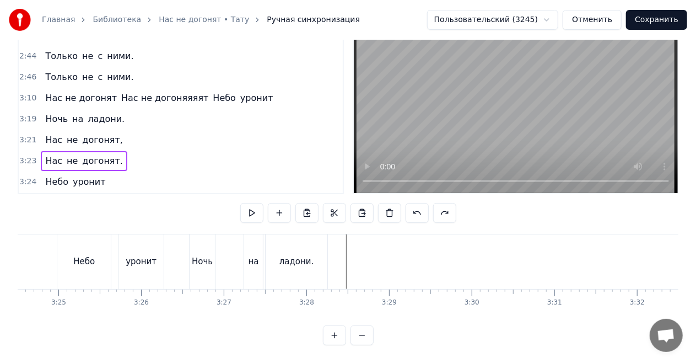
scroll to position [0, 16978]
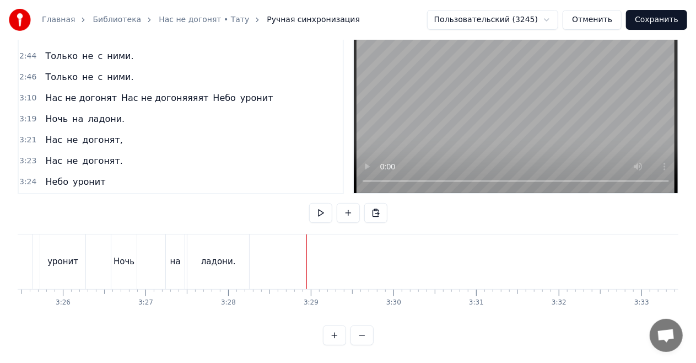
click at [262, 224] on div "0:23 Нас не догонят 0:25 Нас не догонят 0:29 Нас не догонят 0:34 Нас не догонят…" at bounding box center [348, 179] width 661 height 332
click at [266, 230] on div "0:23 Нас не догонят 0:25 Нас не догонят 0:29 Нас не догонят 0:34 Нас не догонят…" at bounding box center [348, 179] width 661 height 332
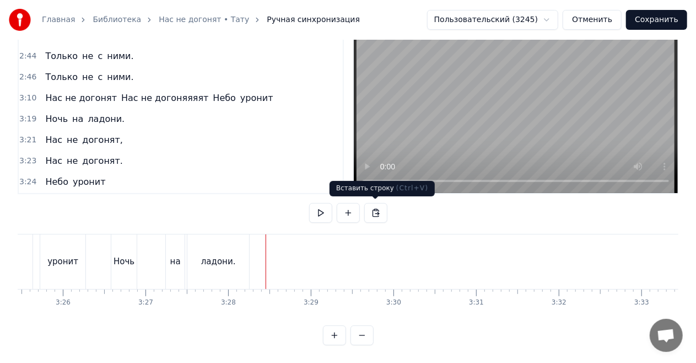
click at [377, 212] on button at bounding box center [375, 213] width 23 height 20
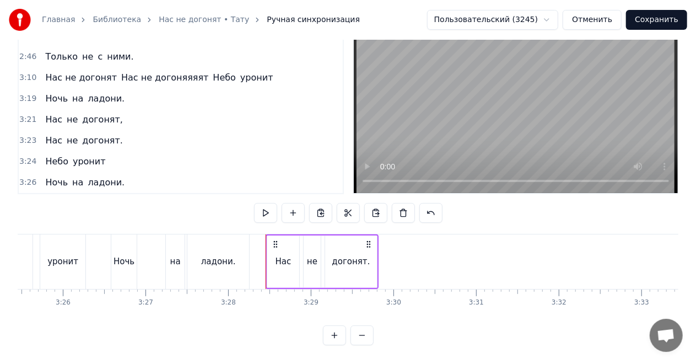
click at [232, 239] on div "ладони." at bounding box center [218, 261] width 62 height 55
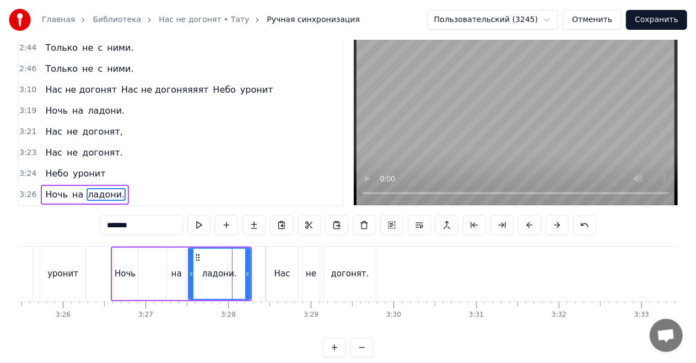
scroll to position [25, 0]
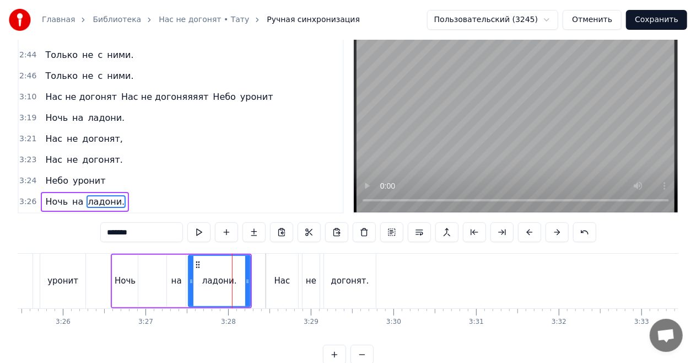
click at [191, 246] on div "0:23 Нас не догонят 0:25 Нас не догонят 0:29 Нас не догонят 0:34 Нас не догонят…" at bounding box center [348, 198] width 661 height 332
click at [150, 248] on div "0:23 Нас не догонят 0:25 Нас не догонят 0:29 Нас не догонят 0:34 Нас не догонят…" at bounding box center [348, 198] width 661 height 332
click at [83, 248] on div "0:23 Нас не догонят 0:25 Нас не догонят 0:29 Нас не догонят 0:34 Нас не догонят…" at bounding box center [348, 198] width 661 height 332
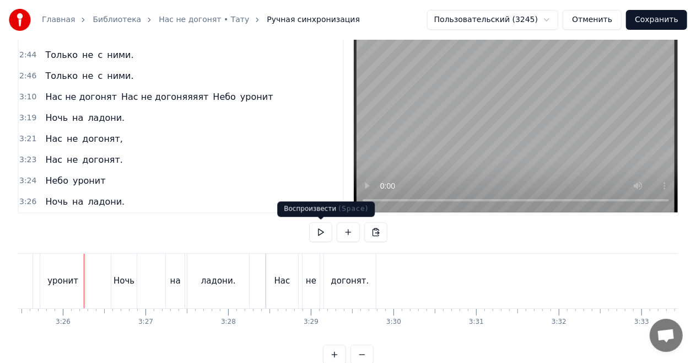
click at [318, 229] on button at bounding box center [320, 232] width 23 height 20
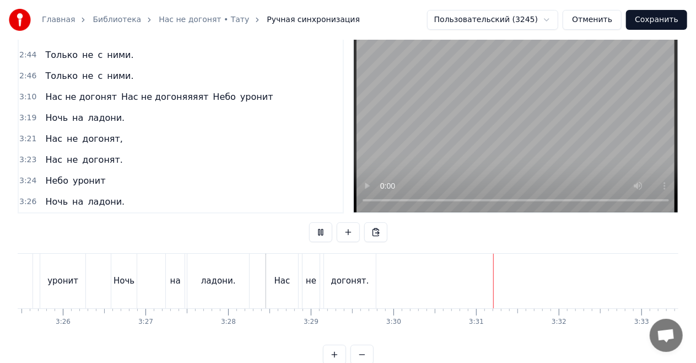
click at [318, 229] on button at bounding box center [320, 232] width 23 height 20
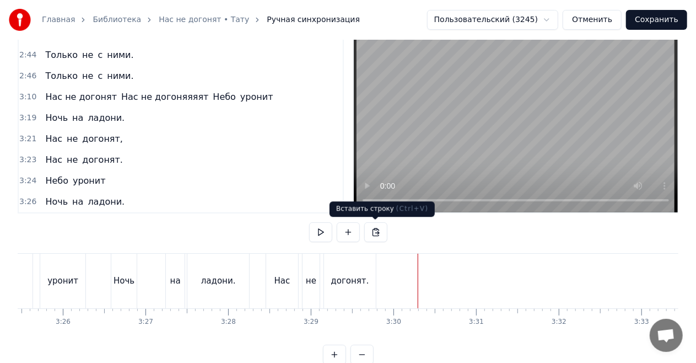
click at [376, 230] on button at bounding box center [375, 232] width 23 height 20
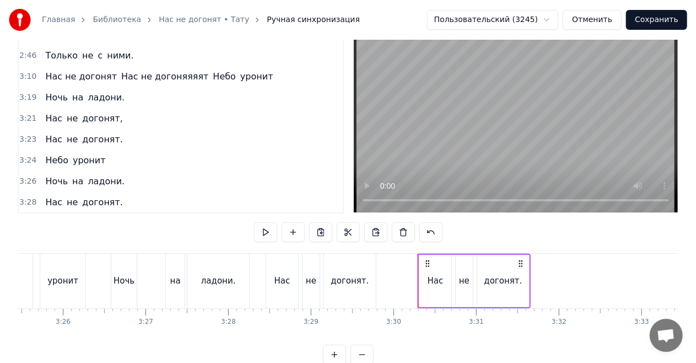
click at [266, 246] on div "0:23 Нас не догонят 0:25 Нас не догонят 0:29 Нас не догонят 0:34 Нас не догонят…" at bounding box center [348, 198] width 661 height 332
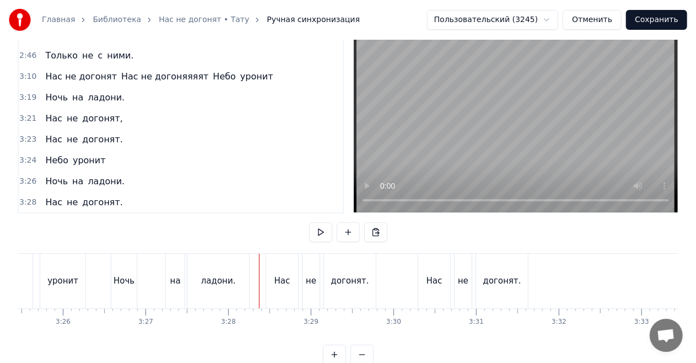
click at [320, 225] on button at bounding box center [320, 232] width 23 height 20
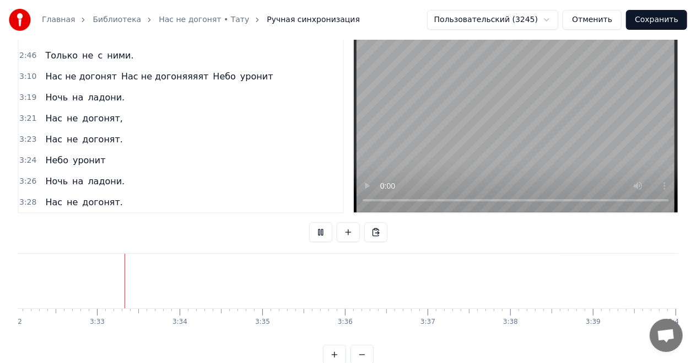
scroll to position [0, 17531]
click at [320, 225] on button at bounding box center [320, 232] width 23 height 20
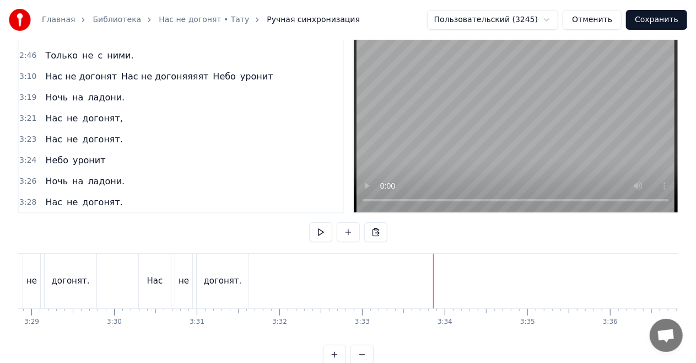
click at [291, 250] on div "0:23 Нас не догонят 0:25 Нас не догонят 0:29 Нас не догонят 0:34 Нас не догонят…" at bounding box center [348, 198] width 661 height 332
click at [305, 248] on div "0:23 Нас не догонят 0:25 Нас не догонят 0:29 Нас не догонят 0:34 Нас не догонят…" at bounding box center [348, 198] width 661 height 332
click at [320, 252] on div "0:23 Нас не догонят 0:25 Нас не догонят 0:29 Нас не догонят 0:34 Нас не догонят…" at bounding box center [348, 198] width 661 height 332
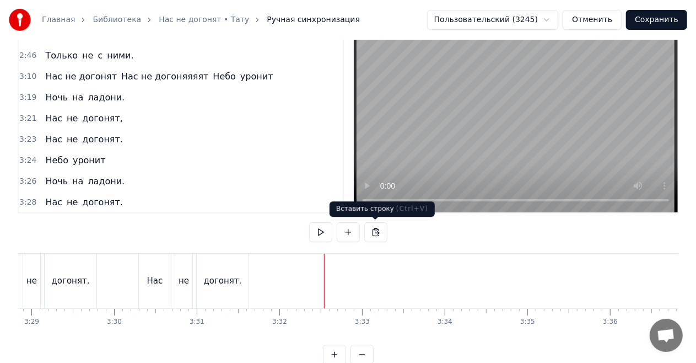
click at [378, 234] on button at bounding box center [375, 232] width 23 height 20
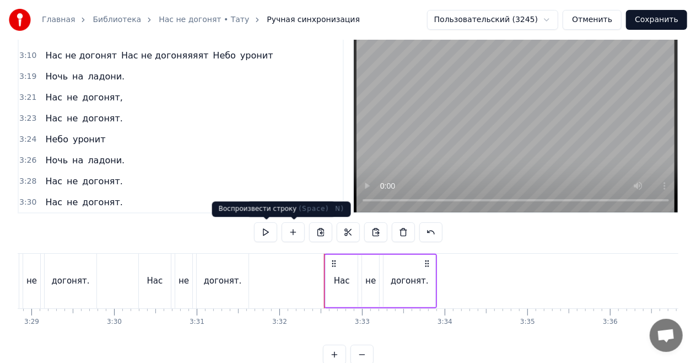
click at [270, 235] on button at bounding box center [265, 232] width 23 height 20
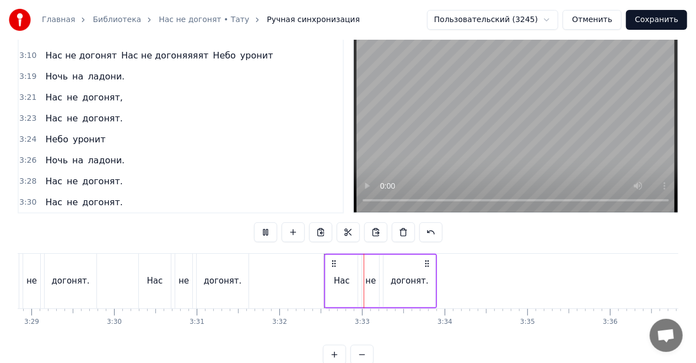
click at [270, 235] on button at bounding box center [265, 232] width 23 height 20
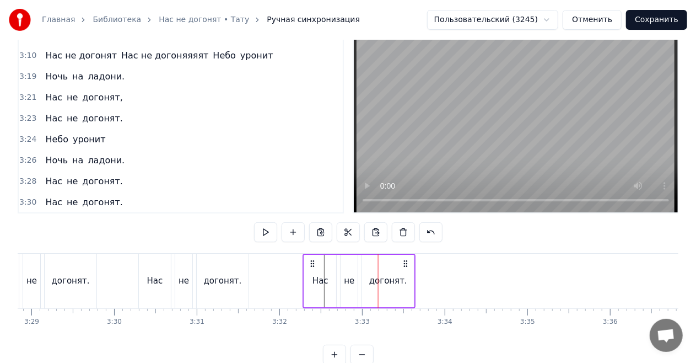
drag, startPoint x: 334, startPoint y: 263, endPoint x: 311, endPoint y: 263, distance: 23.7
click at [313, 263] on circle at bounding box center [313, 263] width 1 height 1
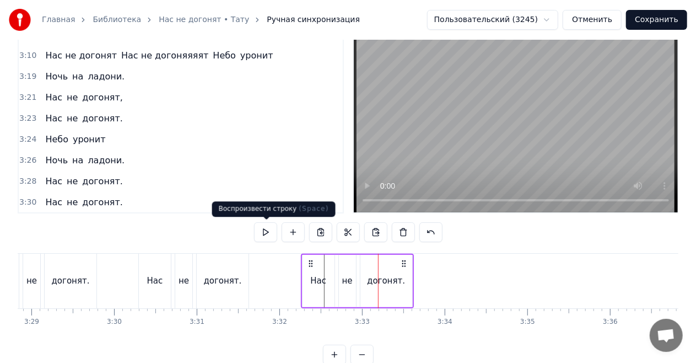
click at [267, 225] on button at bounding box center [265, 232] width 23 height 20
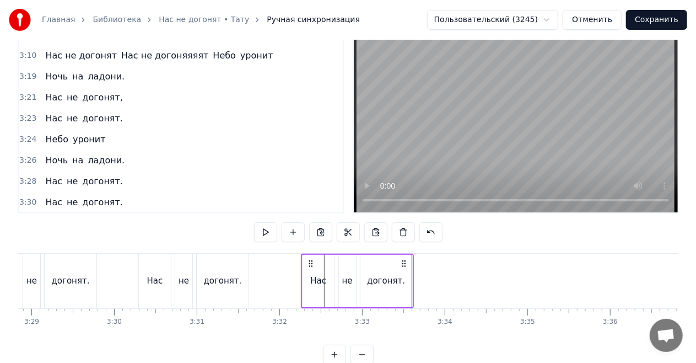
click at [376, 278] on div "догонят." at bounding box center [386, 280] width 38 height 13
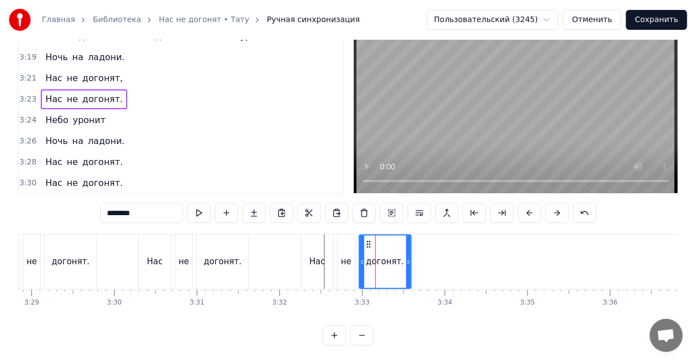
click at [394, 261] on div "догонят." at bounding box center [385, 261] width 38 height 13
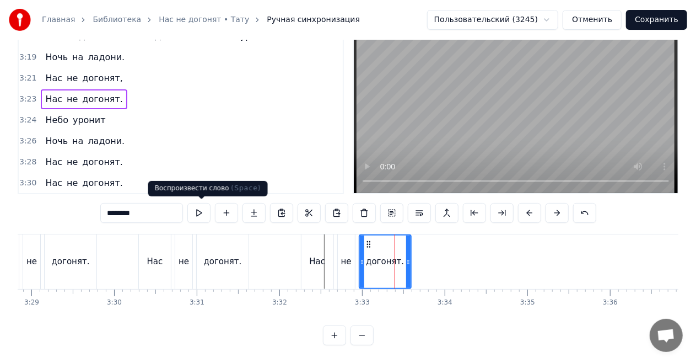
click at [164, 215] on input "********" at bounding box center [141, 213] width 83 height 20
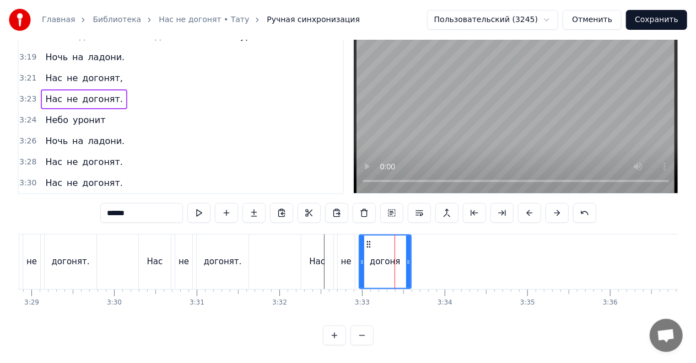
type input "******"
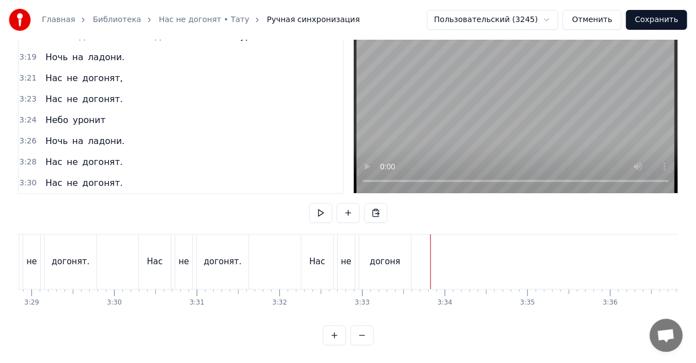
click at [417, 223] on div "0:23 Нас не догонят 0:25 Нас не догонят 0:29 Нас не догонят 0:34 Нас не догонят…" at bounding box center [348, 179] width 661 height 332
click at [408, 246] on div "догоня" at bounding box center [385, 261] width 52 height 55
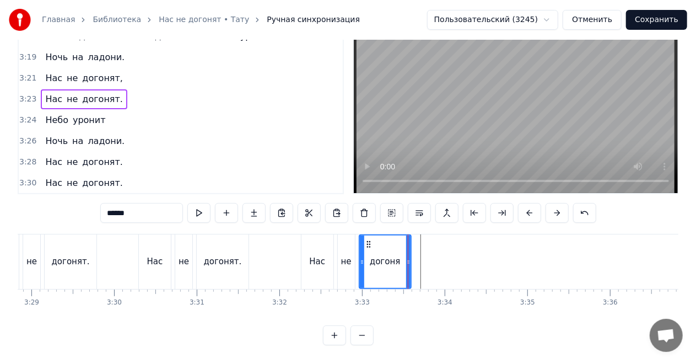
click at [413, 246] on div "Нас не догоня" at bounding box center [357, 261] width 113 height 55
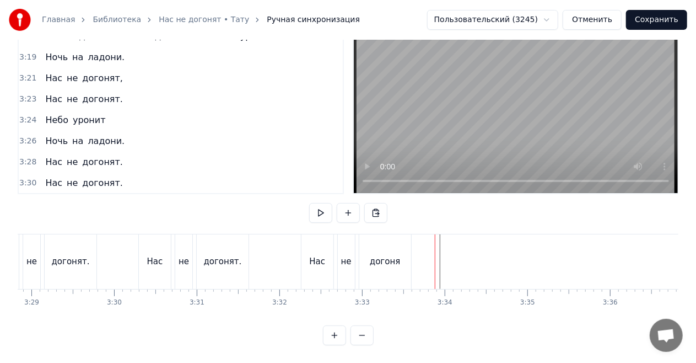
click at [407, 236] on div "догоня" at bounding box center [385, 261] width 52 height 55
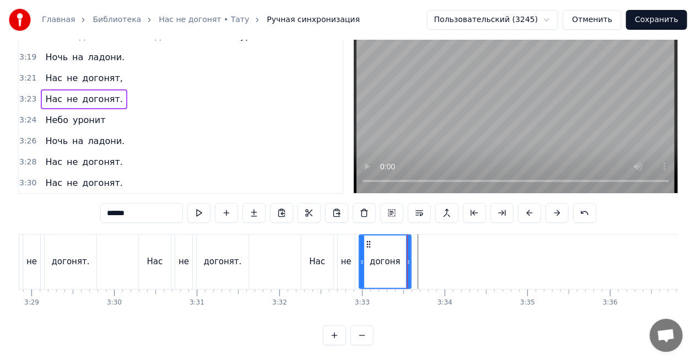
click at [412, 236] on div "Нас не догоня" at bounding box center [357, 261] width 113 height 55
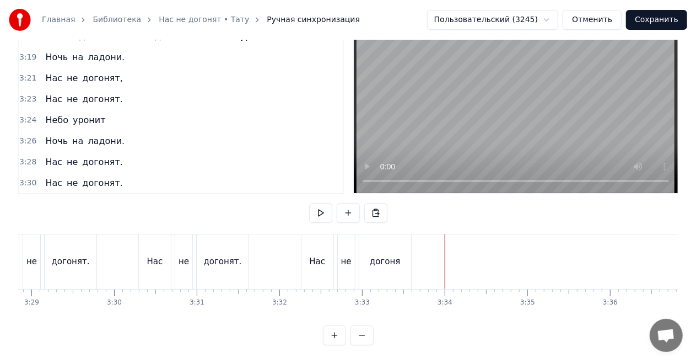
click at [390, 258] on div "догоня" at bounding box center [385, 261] width 30 height 13
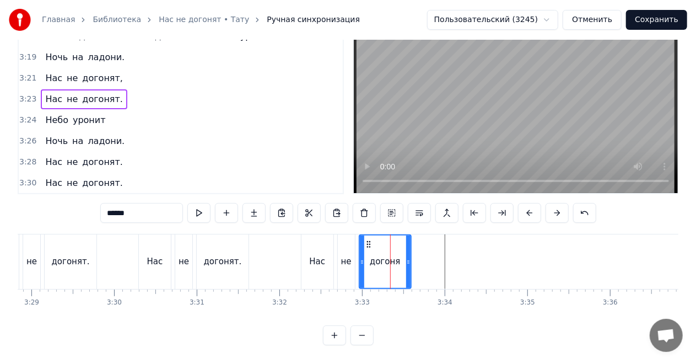
click at [158, 210] on input "******" at bounding box center [141, 213] width 83 height 20
type input "**********"
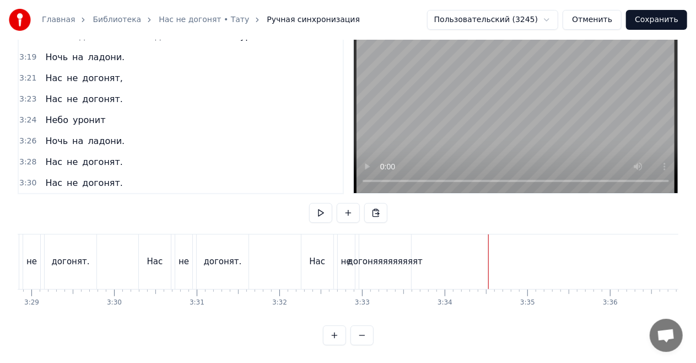
click at [320, 213] on button at bounding box center [320, 213] width 23 height 20
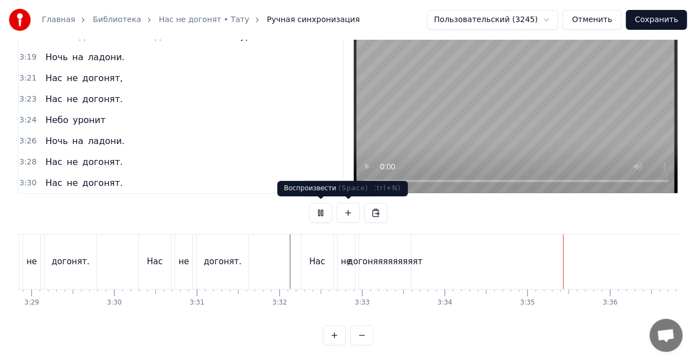
click at [320, 213] on button at bounding box center [320, 213] width 23 height 20
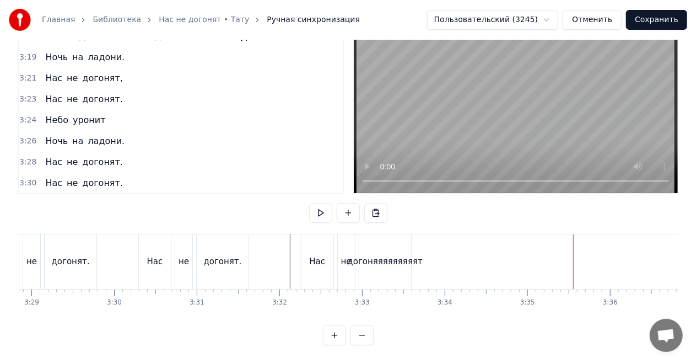
click at [391, 256] on div "догоняяяяяяяяят" at bounding box center [385, 261] width 75 height 13
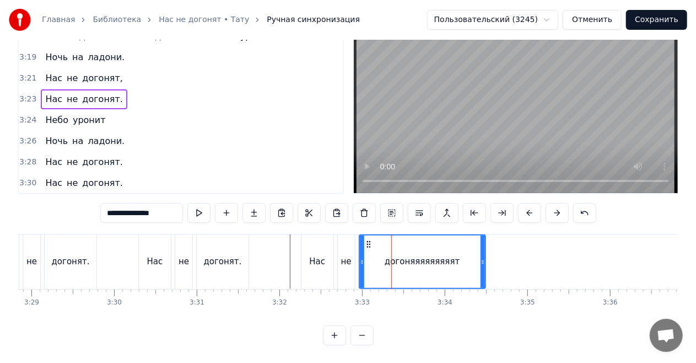
drag, startPoint x: 409, startPoint y: 258, endPoint x: 491, endPoint y: 263, distance: 82.8
click at [485, 263] on icon at bounding box center [482, 261] width 4 height 9
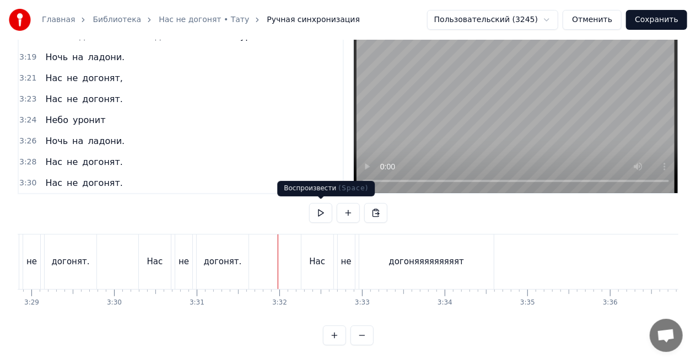
click at [322, 213] on button at bounding box center [320, 213] width 23 height 20
click at [491, 252] on div "догоняяяяяяяяят" at bounding box center [426, 261] width 134 height 55
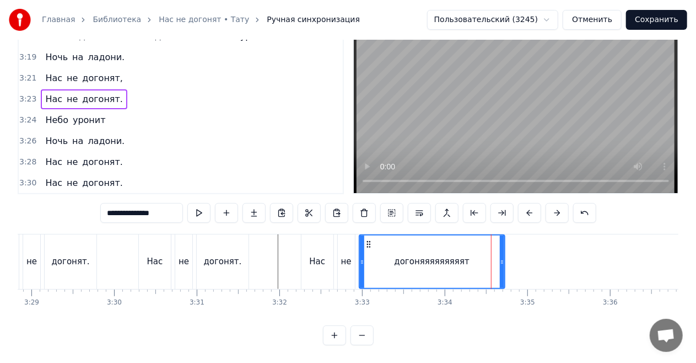
drag, startPoint x: 493, startPoint y: 258, endPoint x: 572, endPoint y: 264, distance: 79.6
click at [505, 264] on div "догоняяяяяяяяят" at bounding box center [432, 261] width 147 height 55
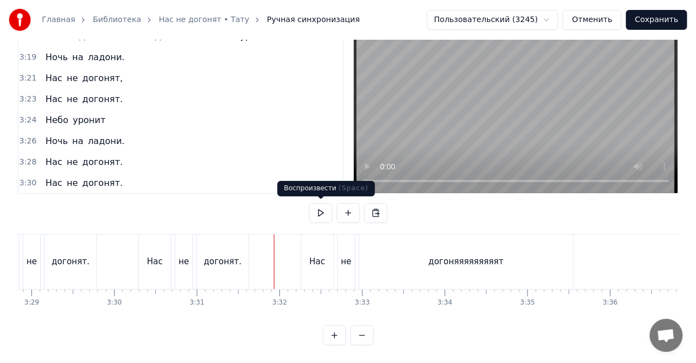
click at [318, 210] on button at bounding box center [320, 213] width 23 height 20
click at [315, 214] on button at bounding box center [320, 213] width 23 height 20
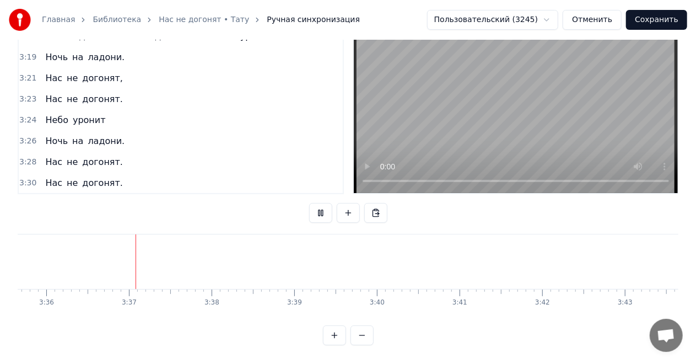
scroll to position [0, 17828]
click at [315, 214] on button at bounding box center [320, 213] width 23 height 20
click at [351, 229] on div "0:23 Нас не догонят 0:25 Нас не догонят 0:29 Нас не догонят 0:34 Нас не догонят…" at bounding box center [348, 179] width 661 height 332
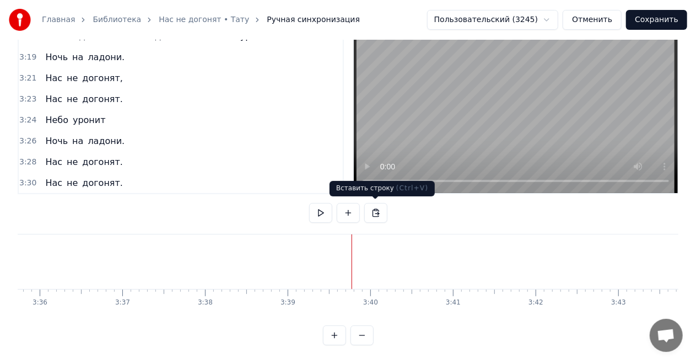
click at [375, 208] on button at bounding box center [375, 213] width 23 height 20
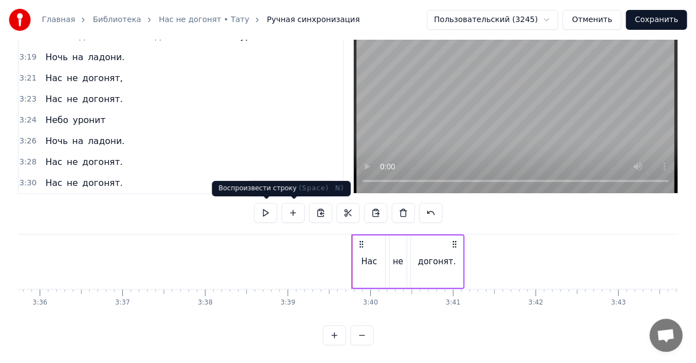
click at [272, 210] on button at bounding box center [265, 213] width 23 height 20
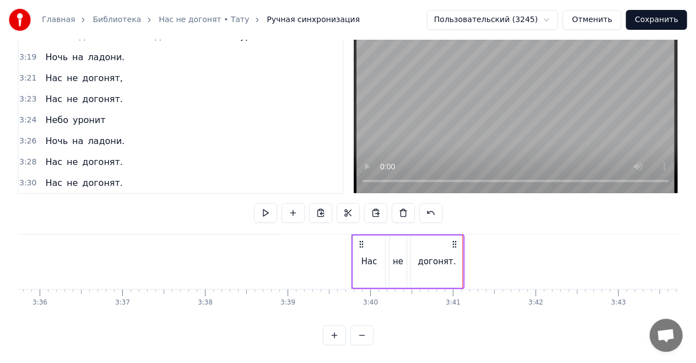
click at [62, 226] on div "0:23 Нас не догонят 0:25 Нас не догонят 0:29 Нас не догонят 0:34 Нас не догонят…" at bounding box center [348, 179] width 661 height 332
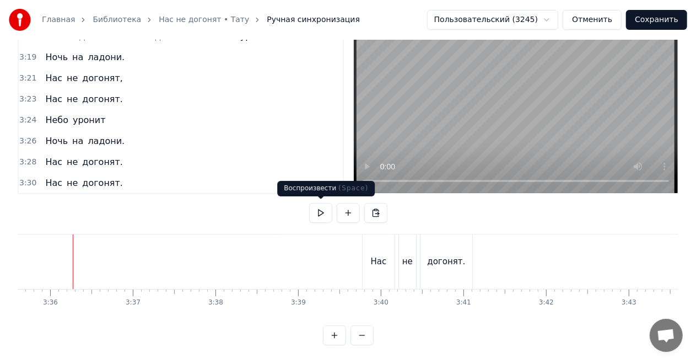
click at [328, 207] on button at bounding box center [320, 213] width 23 height 20
click at [324, 207] on button at bounding box center [320, 213] width 23 height 20
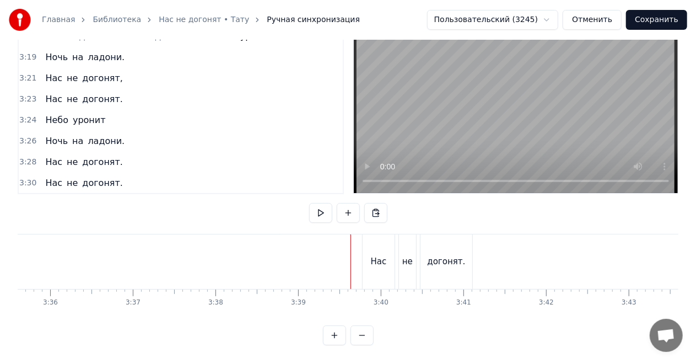
click at [51, 225] on div "0:23 Нас не догонят 0:25 Нас не догонят 0:29 Нас не догонят 0:34 Нас не догонят…" at bounding box center [348, 179] width 661 height 332
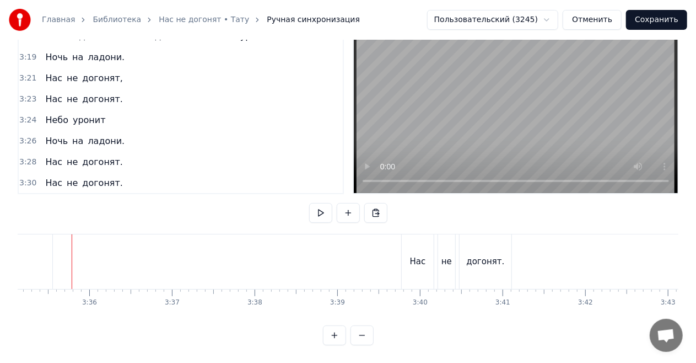
scroll to position [0, 17777]
click at [318, 208] on button at bounding box center [320, 213] width 23 height 20
click at [94, 230] on div "0:23 Нас не догонят 0:25 Нас не догонят 0:29 Нас не догонят 0:34 Нас не догонят…" at bounding box center [348, 179] width 661 height 332
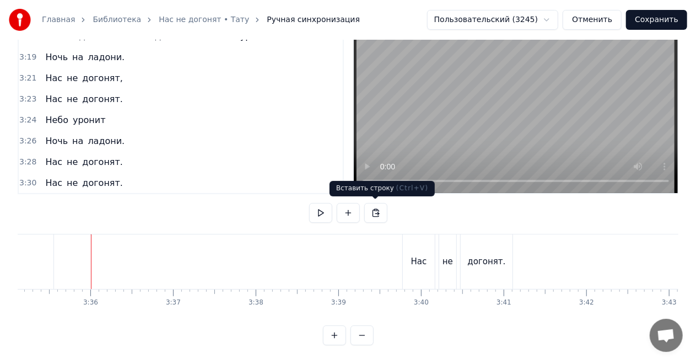
click at [376, 206] on button at bounding box center [375, 213] width 23 height 20
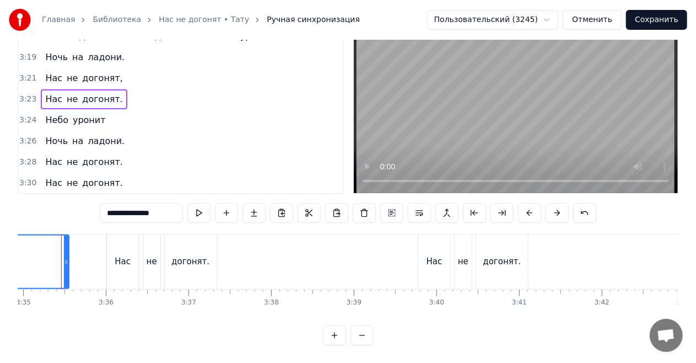
scroll to position [0, 17749]
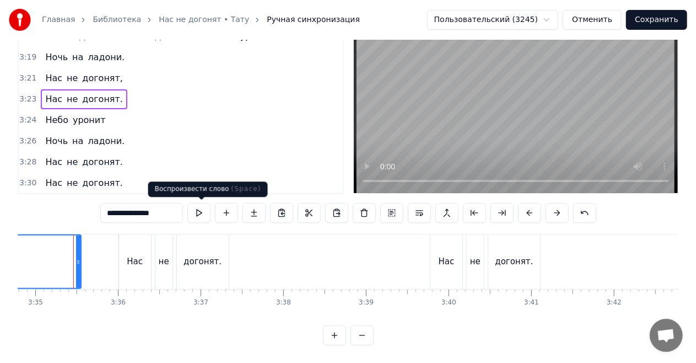
click at [196, 210] on button at bounding box center [198, 213] width 23 height 20
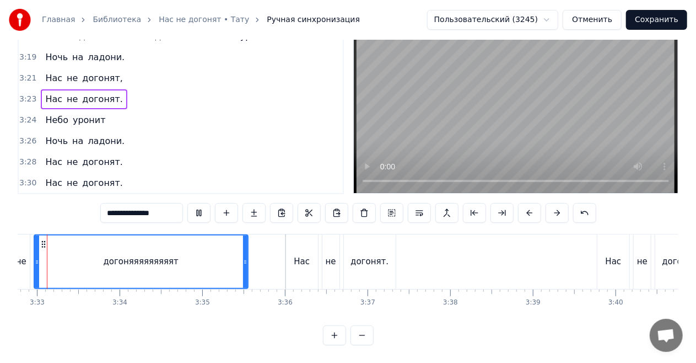
scroll to position [0, 17559]
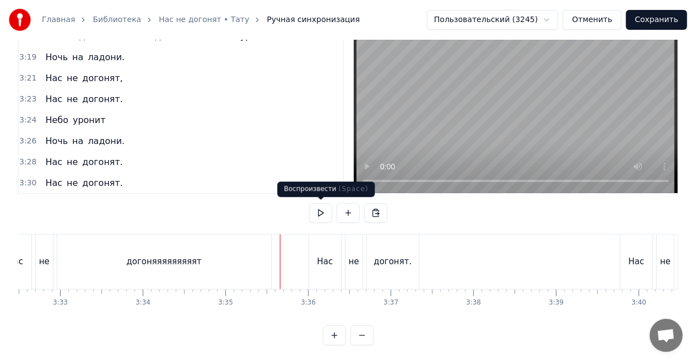
click at [319, 211] on button at bounding box center [320, 213] width 23 height 20
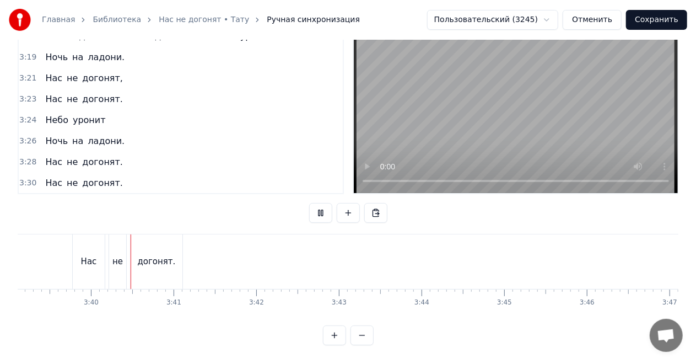
scroll to position [0, 18112]
click at [319, 211] on button at bounding box center [320, 213] width 23 height 20
click at [164, 258] on div "догонят." at bounding box center [151, 261] width 38 height 13
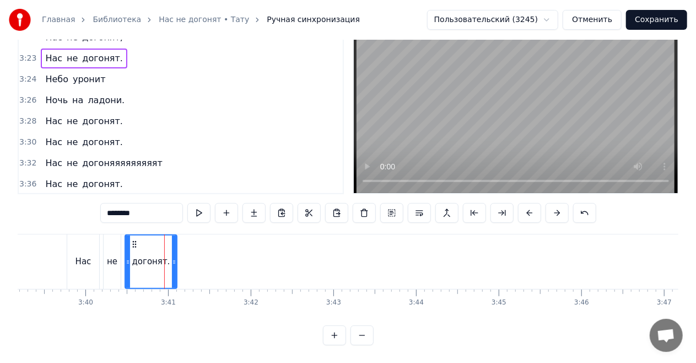
scroll to position [1054, 0]
click at [136, 212] on input "********" at bounding box center [141, 213] width 83 height 20
click at [134, 214] on input "********" at bounding box center [141, 213] width 83 height 20
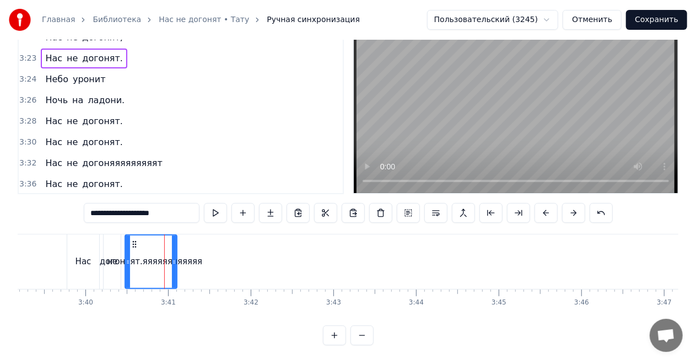
click at [126, 212] on input "**********" at bounding box center [142, 213] width 116 height 20
click at [129, 213] on input "**********" at bounding box center [141, 213] width 105 height 20
click at [176, 251] on div at bounding box center [174, 261] width 4 height 52
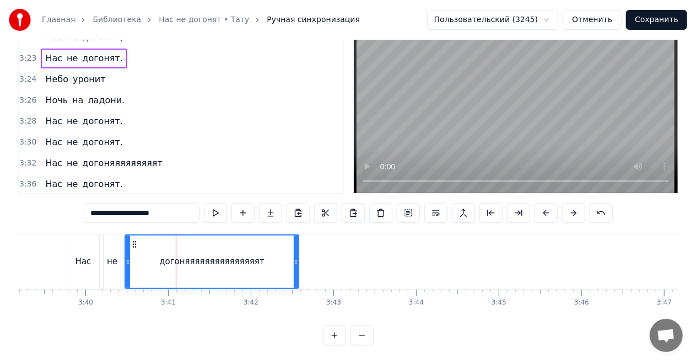
drag, startPoint x: 174, startPoint y: 251, endPoint x: 296, endPoint y: 253, distance: 121.8
click at [296, 253] on div at bounding box center [296, 261] width 4 height 52
type input "**********"
click at [69, 224] on div "0:23 Нас не догонят 0:25 Нас не догонят 0:29 Нас не догонят 0:34 Нас не догонят…" at bounding box center [348, 179] width 661 height 332
click at [60, 230] on div "0:23 Нас не догонят 0:25 Нас не догонят 0:29 Нас не догонят 0:34 Нас не догонят…" at bounding box center [348, 179] width 661 height 332
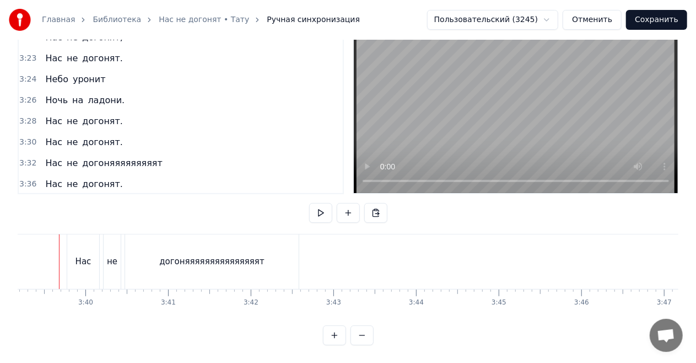
scroll to position [0, 18099]
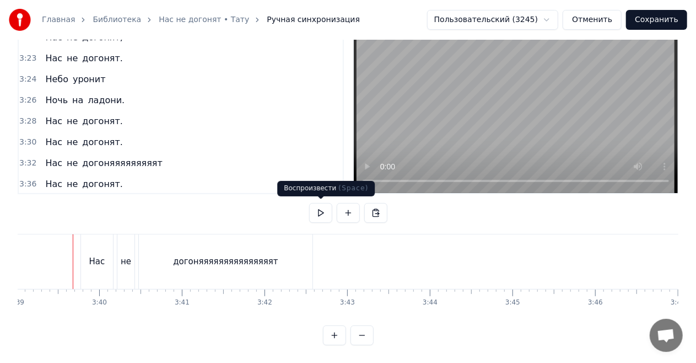
click at [315, 211] on button at bounding box center [320, 213] width 23 height 20
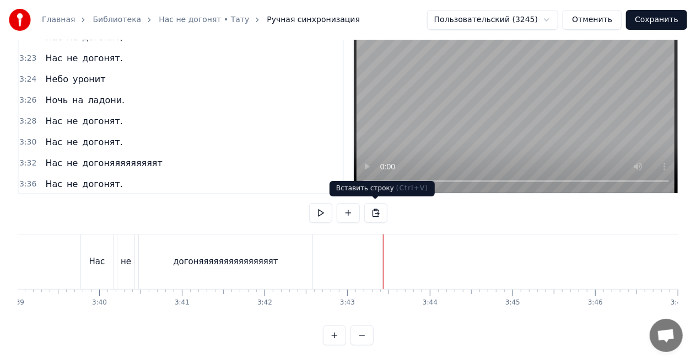
click at [376, 212] on button at bounding box center [375, 213] width 23 height 20
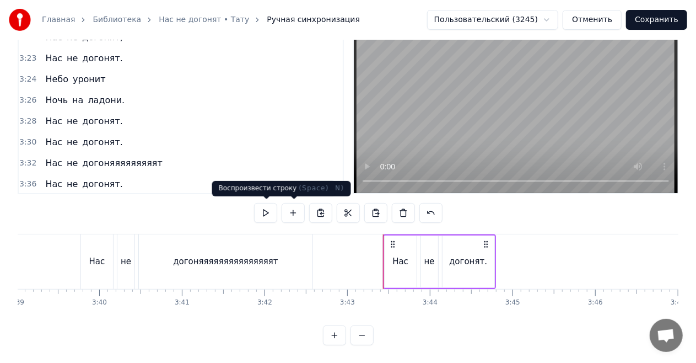
click at [269, 214] on button at bounding box center [265, 213] width 23 height 20
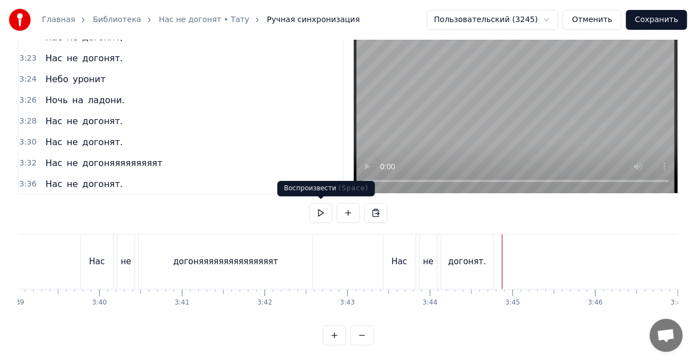
click at [324, 209] on button at bounding box center [320, 213] width 23 height 20
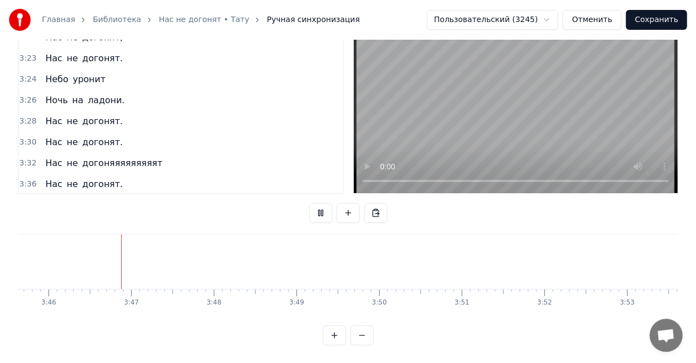
scroll to position [0, 18655]
click at [324, 208] on button at bounding box center [320, 213] width 23 height 20
click at [374, 213] on button at bounding box center [375, 213] width 23 height 20
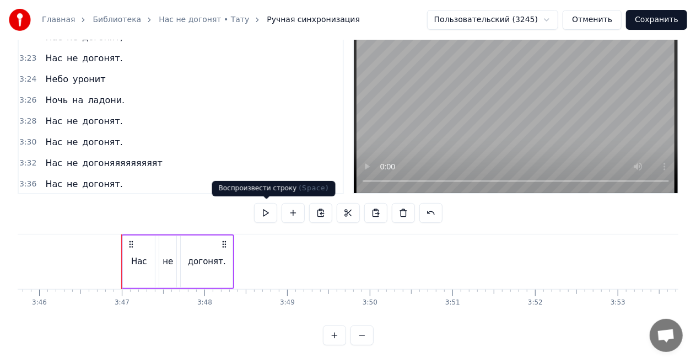
click at [266, 210] on button at bounding box center [265, 213] width 23 height 20
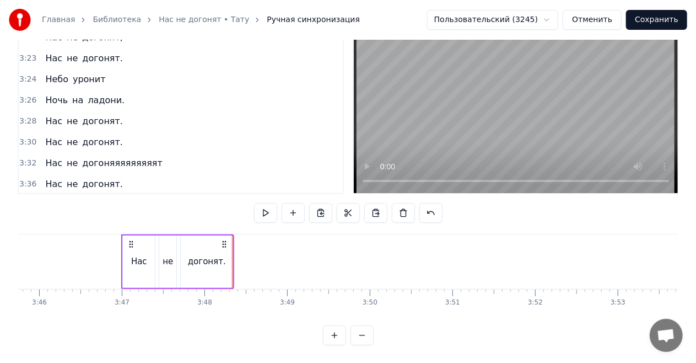
click at [179, 284] on div "Нас не догонят." at bounding box center [177, 261] width 113 height 55
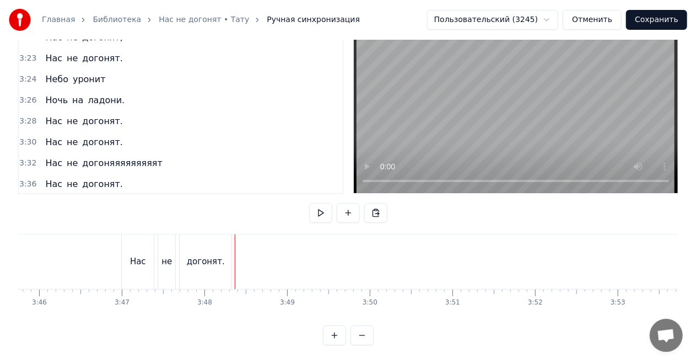
click at [224, 255] on div "догонят." at bounding box center [206, 261] width 52 height 55
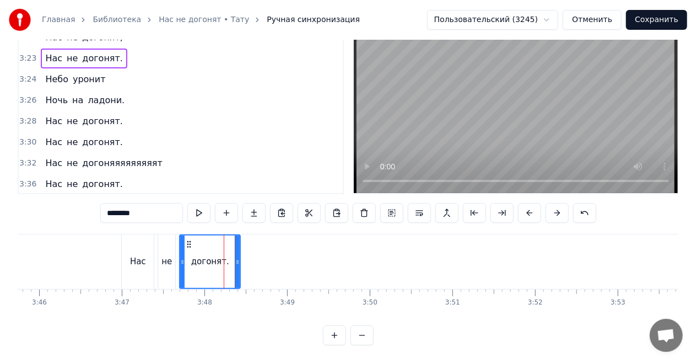
drag, startPoint x: 229, startPoint y: 255, endPoint x: 255, endPoint y: 257, distance: 25.9
click at [240, 257] on div at bounding box center [237, 261] width 4 height 52
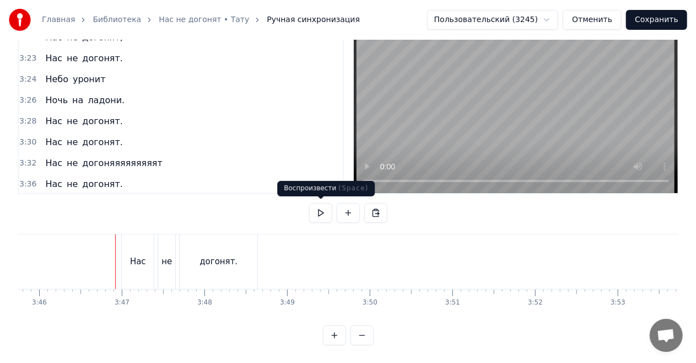
click at [321, 213] on button at bounding box center [320, 213] width 23 height 20
click at [223, 252] on div "догонят." at bounding box center [219, 261] width 78 height 55
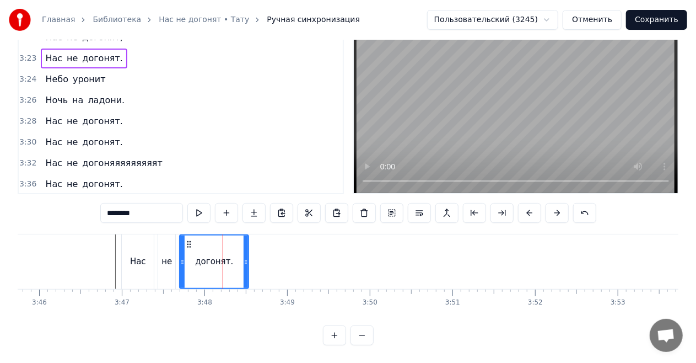
drag, startPoint x: 253, startPoint y: 255, endPoint x: 244, endPoint y: 255, distance: 9.4
click at [244, 255] on div at bounding box center [246, 261] width 4 height 52
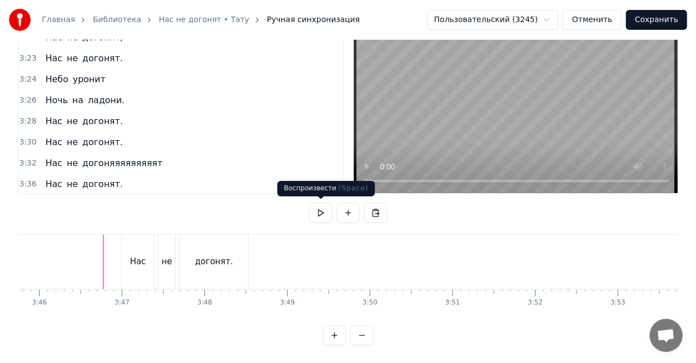
click at [318, 212] on button at bounding box center [320, 213] width 23 height 20
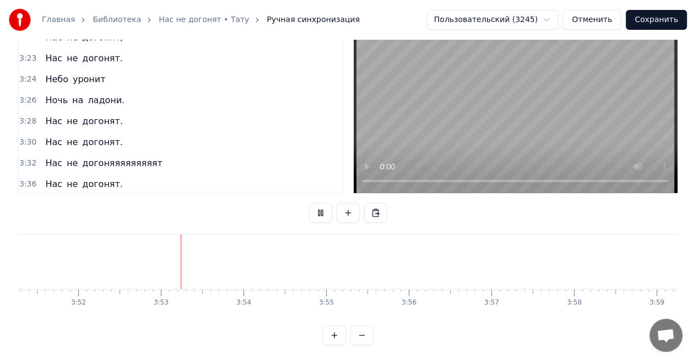
scroll to position [0, 19125]
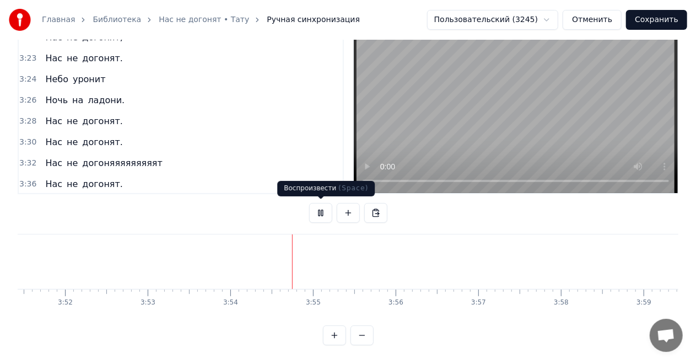
click at [321, 213] on button at bounding box center [320, 213] width 23 height 20
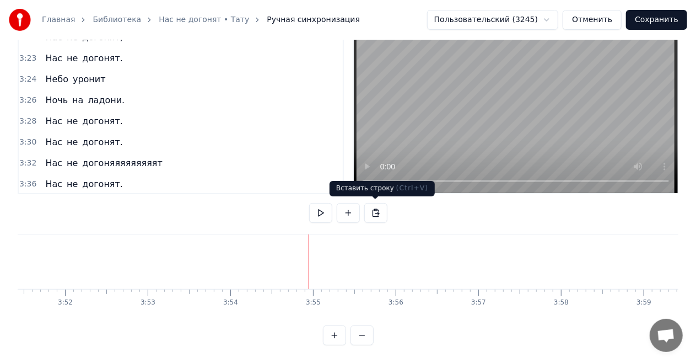
click at [374, 212] on button at bounding box center [375, 213] width 23 height 20
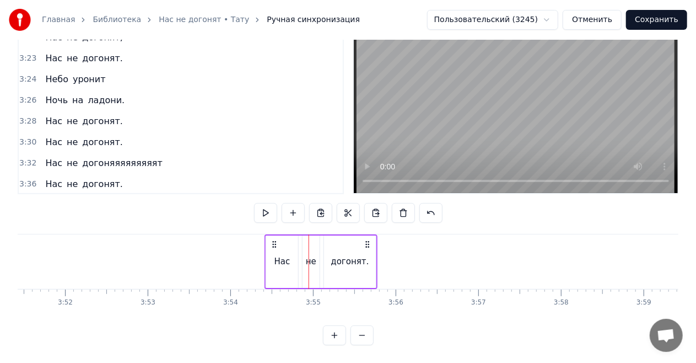
drag, startPoint x: 320, startPoint y: 241, endPoint x: 275, endPoint y: 241, distance: 44.6
click at [275, 241] on icon at bounding box center [274, 244] width 9 height 9
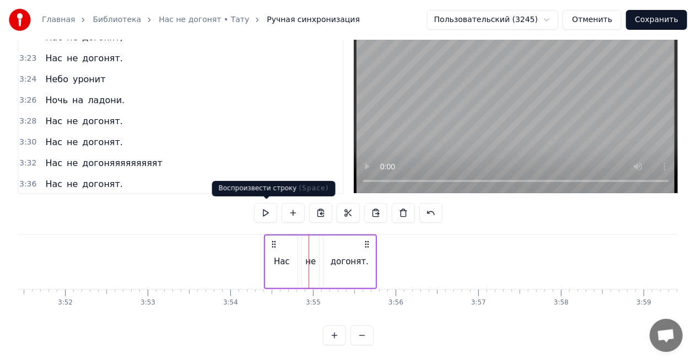
click at [266, 206] on button at bounding box center [265, 213] width 23 height 20
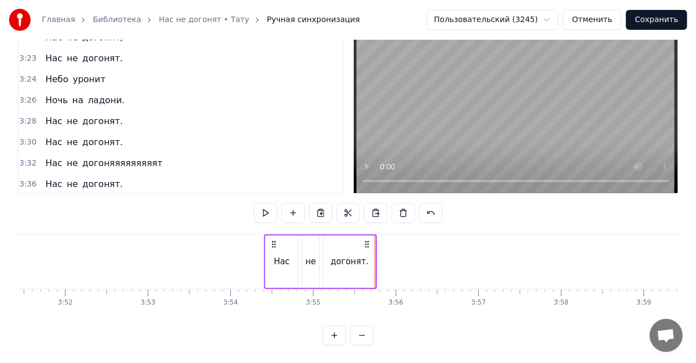
click at [369, 257] on div "догонят." at bounding box center [349, 261] width 52 height 52
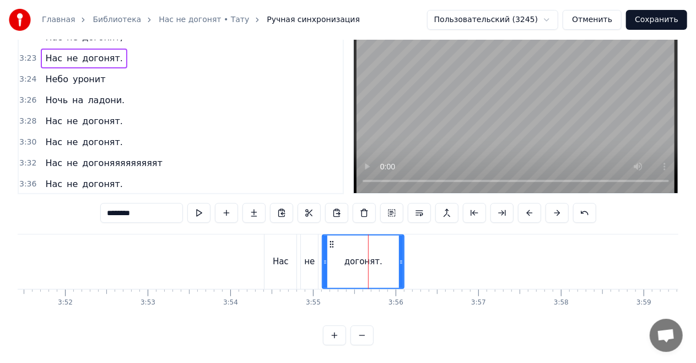
drag, startPoint x: 373, startPoint y: 257, endPoint x: 409, endPoint y: 261, distance: 36.1
click at [403, 261] on icon at bounding box center [401, 261] width 4 height 9
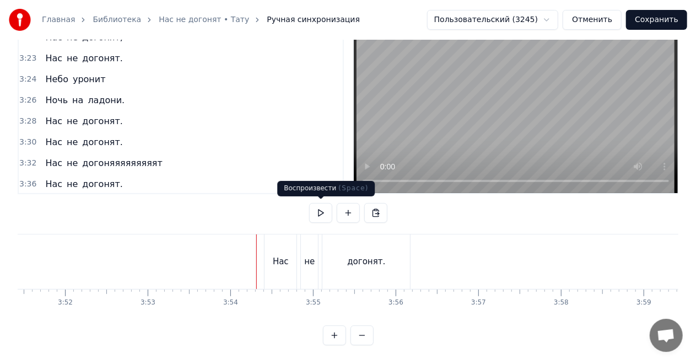
click at [318, 213] on button at bounding box center [320, 213] width 23 height 20
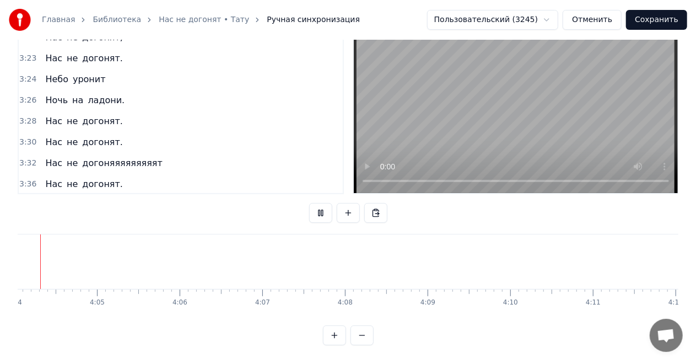
scroll to position [0, 20136]
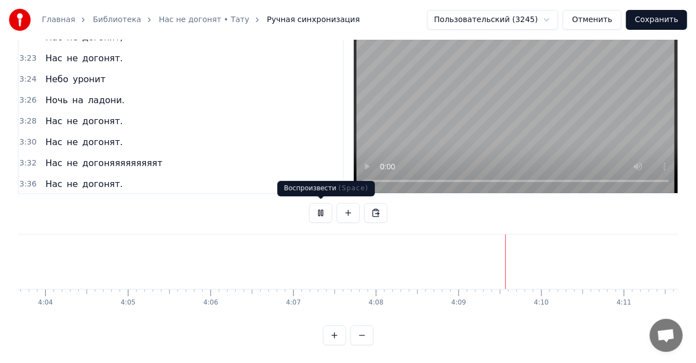
click at [322, 216] on button at bounding box center [320, 213] width 23 height 20
click at [667, 19] on button "Сохранить" at bounding box center [656, 20] width 61 height 20
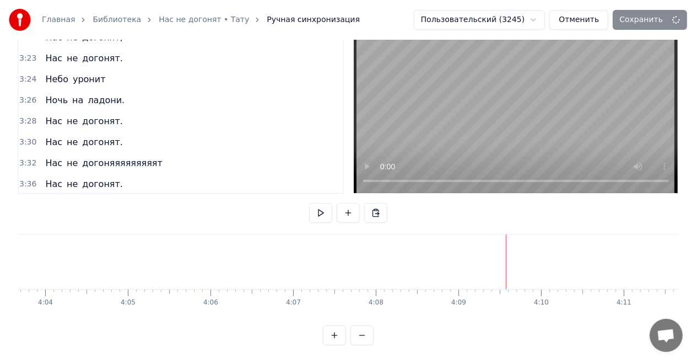
scroll to position [12, 0]
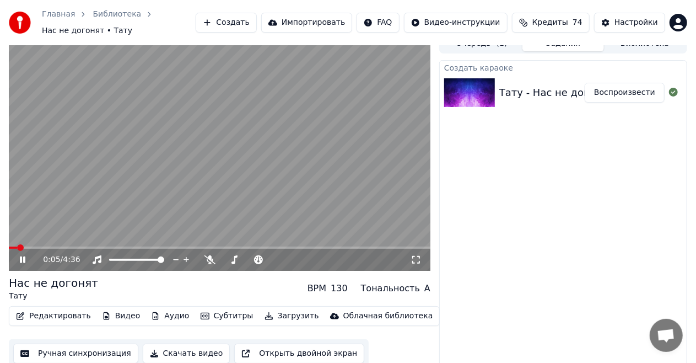
click at [261, 172] on video at bounding box center [219, 152] width 421 height 237
click at [24, 256] on icon at bounding box center [22, 260] width 7 height 8
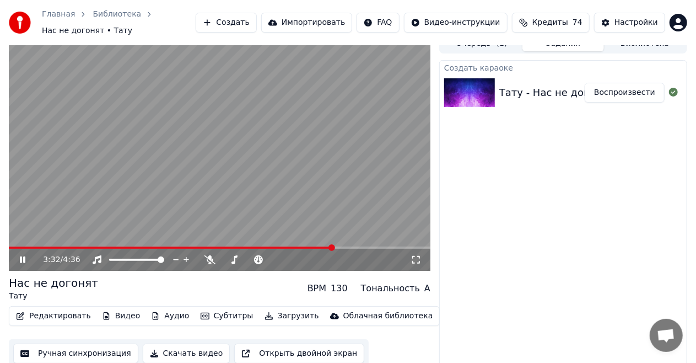
click at [102, 350] on button "Ручная синхронизация" at bounding box center [75, 353] width 125 height 20
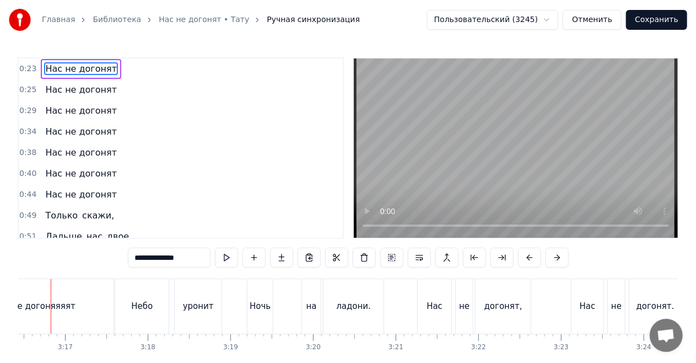
scroll to position [0, 16210]
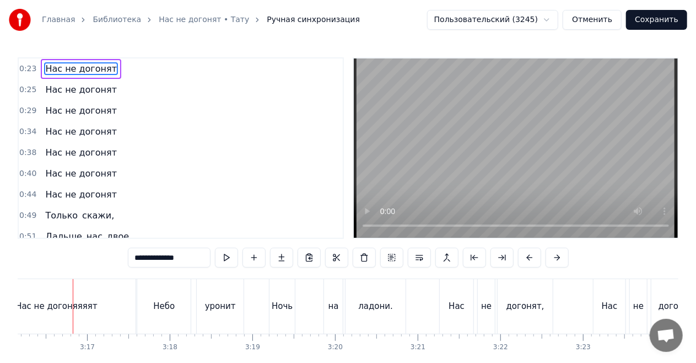
click at [64, 301] on div "Нас не догоняяяят" at bounding box center [56, 306] width 82 height 13
type input "**********"
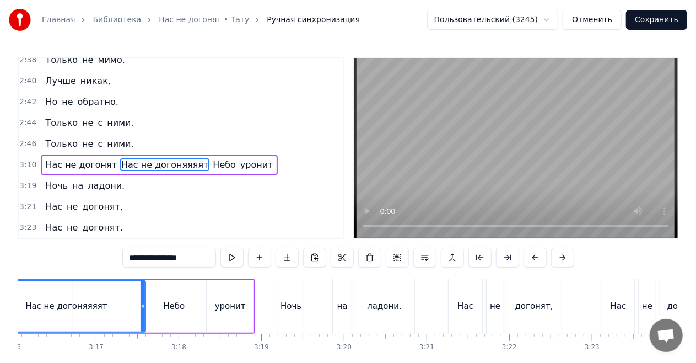
scroll to position [935, 0]
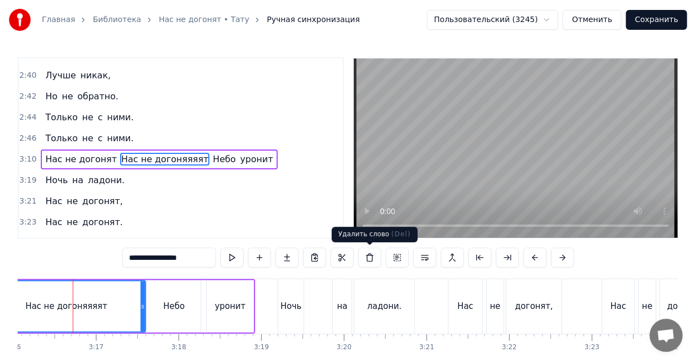
click at [365, 256] on button at bounding box center [369, 257] width 23 height 20
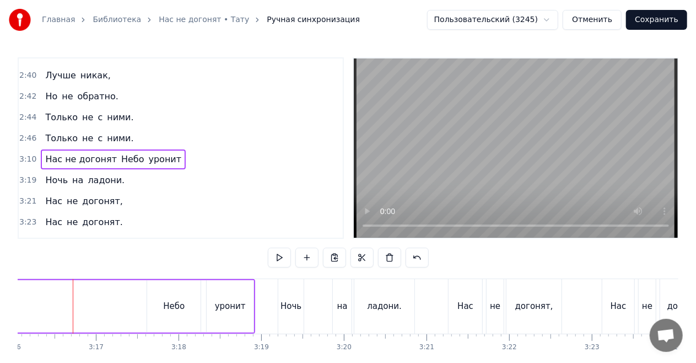
click at [90, 256] on div "0:23 Нас не догонят 0:25 Нас не догонят 0:29 Нас не догонят 0:34 Нас не догонят…" at bounding box center [348, 223] width 661 height 332
click at [90, 262] on div "0:23 Нас не догонят 0:25 Нас не догонят 0:29 Нас не догонят 0:34 Нас не догонят…" at bounding box center [348, 223] width 661 height 332
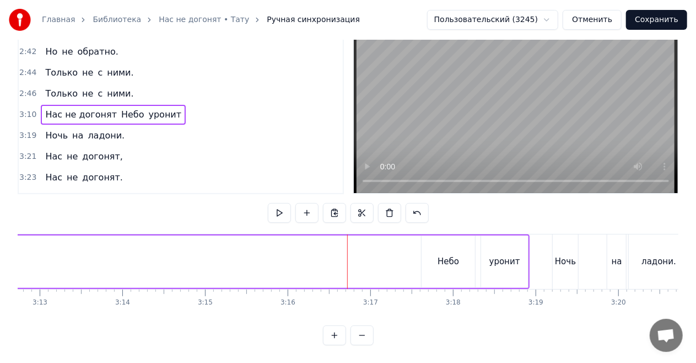
scroll to position [0, 15914]
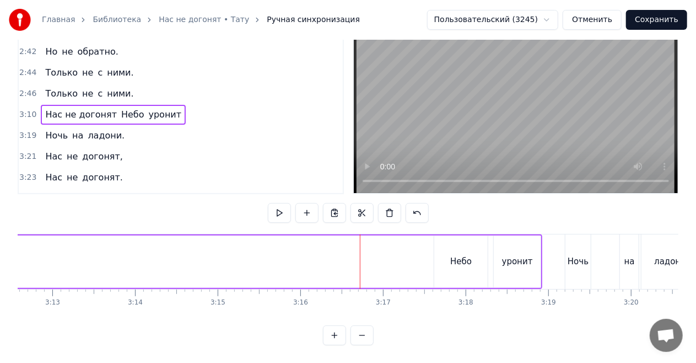
click at [275, 253] on div "Нас не догонят Небо уронит" at bounding box center [177, 261] width 729 height 55
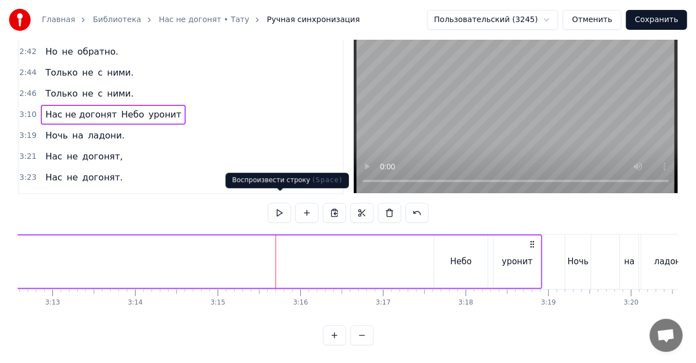
click at [279, 205] on button at bounding box center [279, 213] width 23 height 20
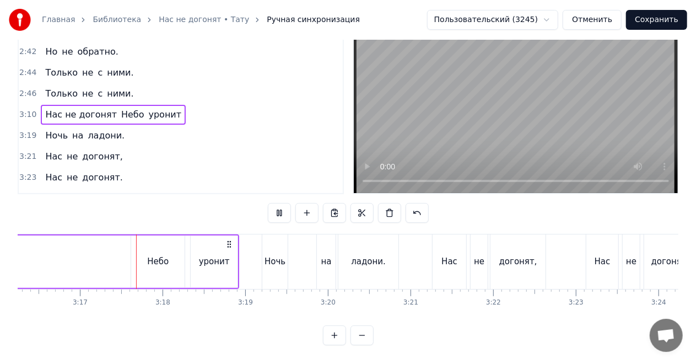
scroll to position [0, 16222]
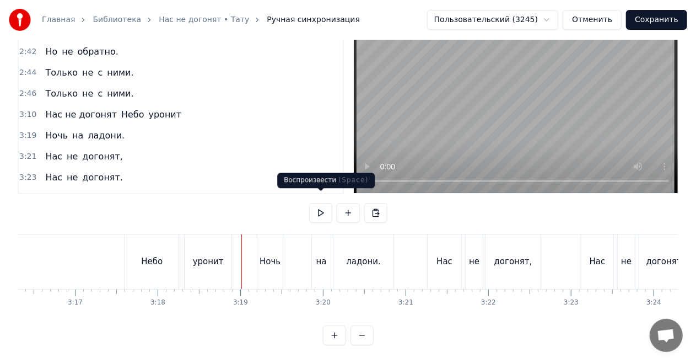
click at [317, 206] on button at bounding box center [320, 213] width 23 height 20
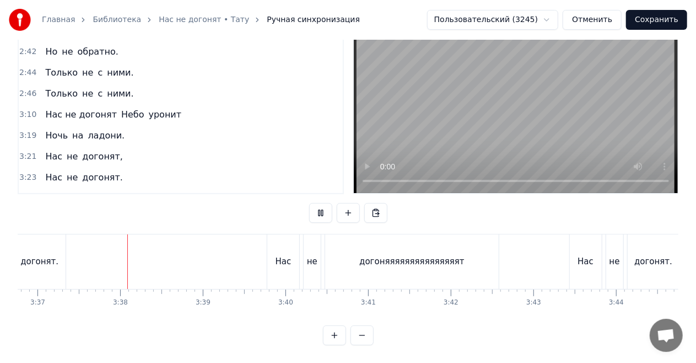
scroll to position [0, 17922]
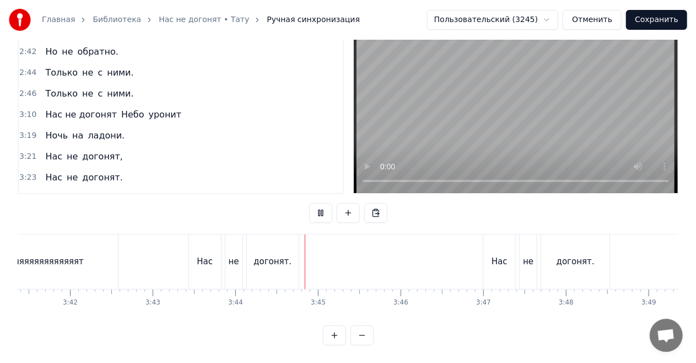
click at [317, 206] on button at bounding box center [320, 213] width 23 height 20
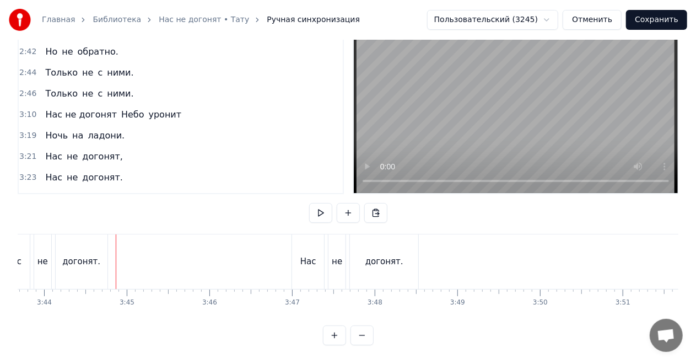
scroll to position [0, 18493]
click at [86, 255] on div "догонят." at bounding box center [72, 261] width 38 height 13
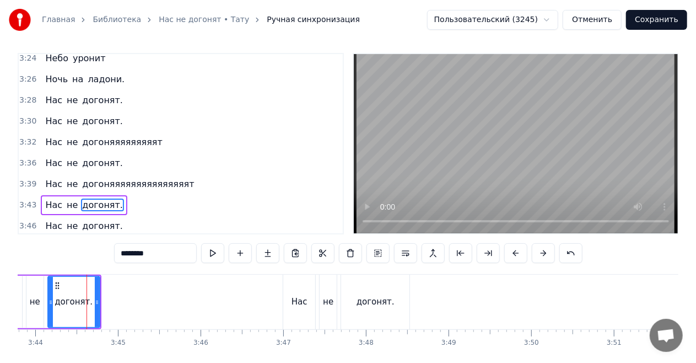
scroll to position [1116, 0]
click at [161, 253] on input "********" at bounding box center [155, 253] width 83 height 20
click at [100, 219] on span "догонят." at bounding box center [102, 225] width 43 height 13
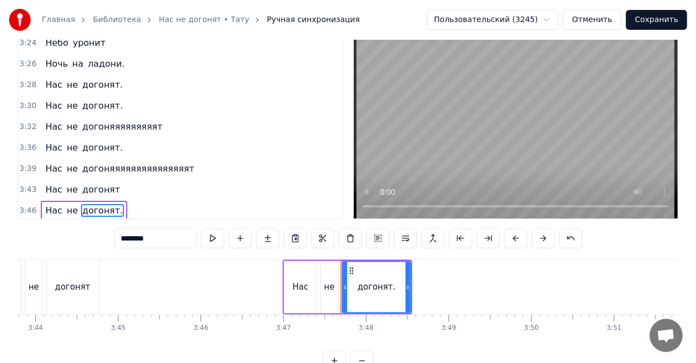
scroll to position [25, 0]
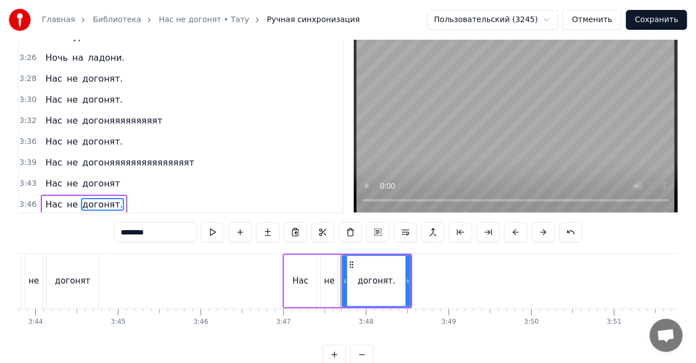
click at [164, 231] on input "********" at bounding box center [155, 232] width 83 height 20
click at [99, 219] on span "догонят." at bounding box center [102, 225] width 43 height 13
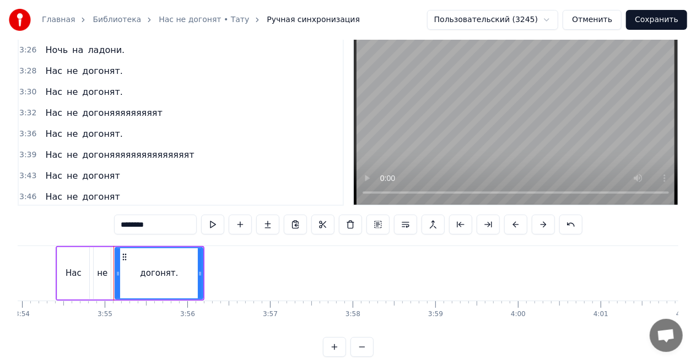
scroll to position [0, 19374]
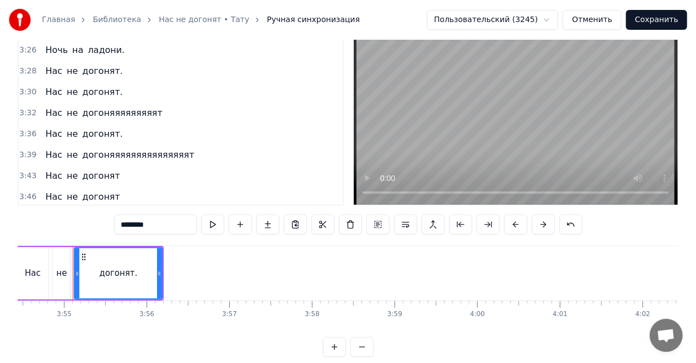
click at [172, 223] on input "********" at bounding box center [155, 224] width 83 height 20
type input "*******"
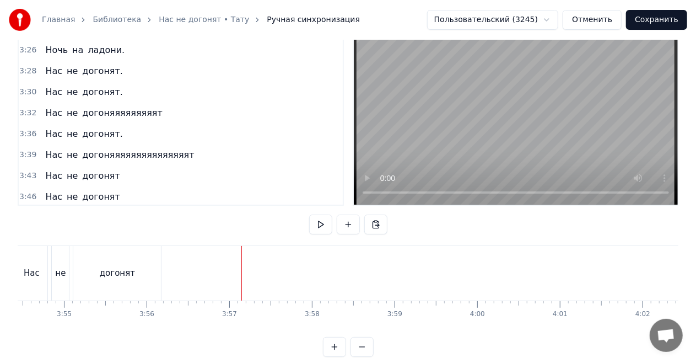
click at [55, 245] on div "0:23 Нас не догонят 0:25 Нас не догонят 0:29 Нас не догонят 0:34 Нас не догонят…" at bounding box center [348, 190] width 661 height 332
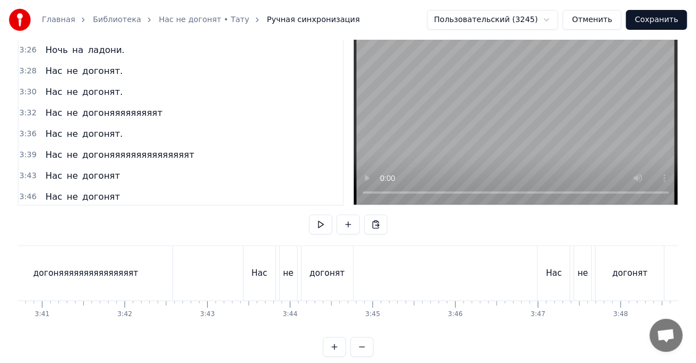
scroll to position [0, 18225]
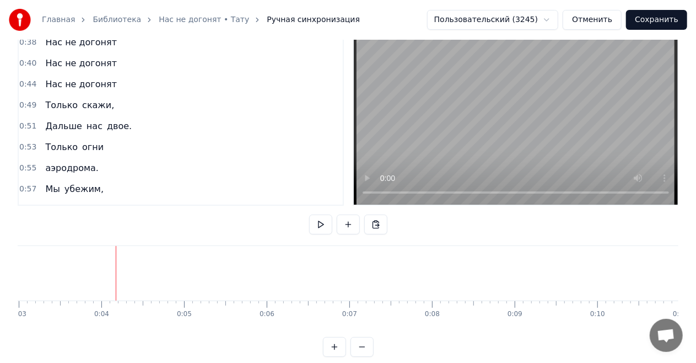
scroll to position [0, 0]
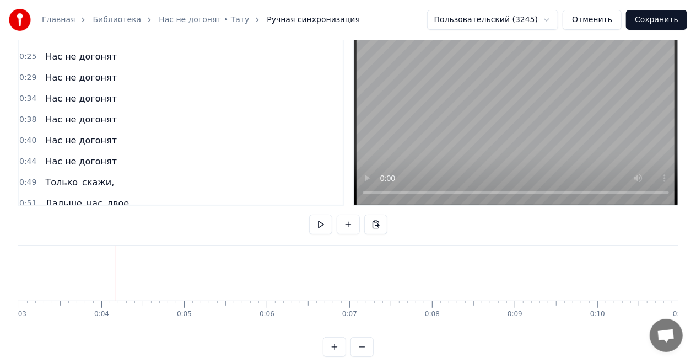
click at [213, 17] on link "Нас не догонят • Тату" at bounding box center [204, 19] width 90 height 11
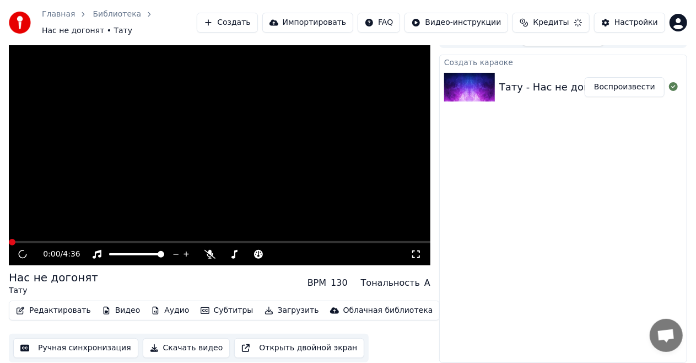
scroll to position [12, 0]
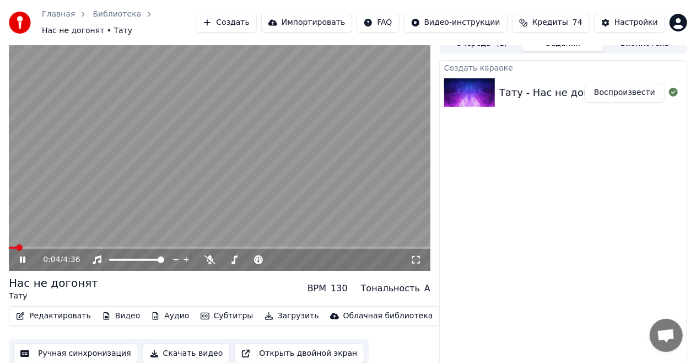
click at [327, 152] on video at bounding box center [219, 152] width 421 height 237
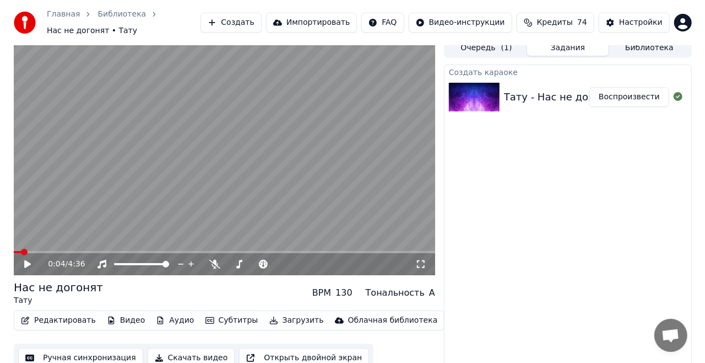
scroll to position [0, 0]
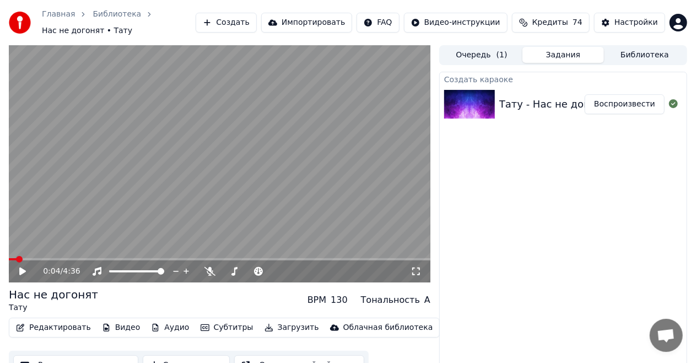
click at [23, 267] on icon at bounding box center [22, 271] width 7 height 8
click at [23, 267] on icon at bounding box center [30, 271] width 25 height 9
click at [20, 256] on span at bounding box center [23, 259] width 7 height 7
click at [25, 267] on icon at bounding box center [30, 271] width 25 height 9
click at [20, 268] on icon at bounding box center [23, 271] width 6 height 7
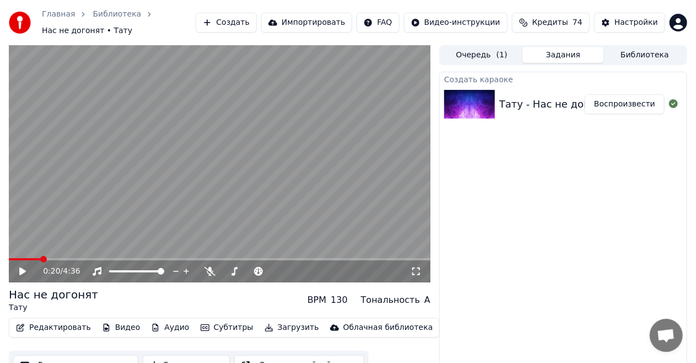
click at [188, 358] on button "Скачать видео" at bounding box center [187, 365] width 88 height 20
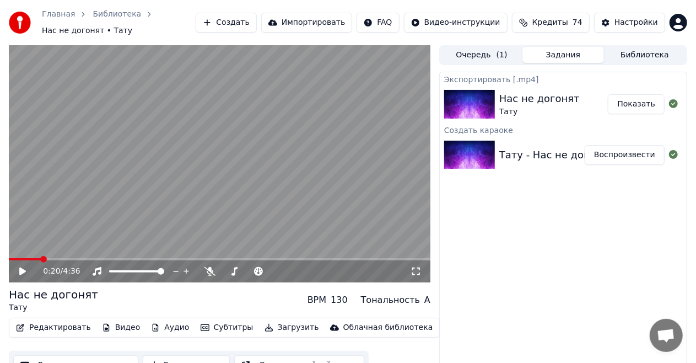
click at [26, 267] on icon at bounding box center [30, 271] width 25 height 9
click at [256, 18] on button "Создать" at bounding box center [226, 23] width 61 height 20
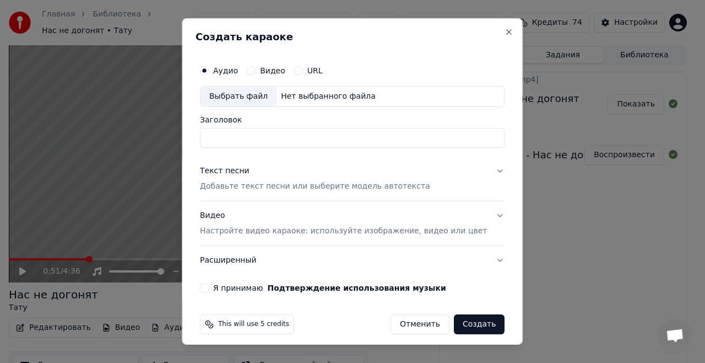
click at [301, 94] on div "Нет выбранного файла" at bounding box center [329, 96] width 104 height 11
type input "**********"
